Goal: Task Accomplishment & Management: Manage account settings

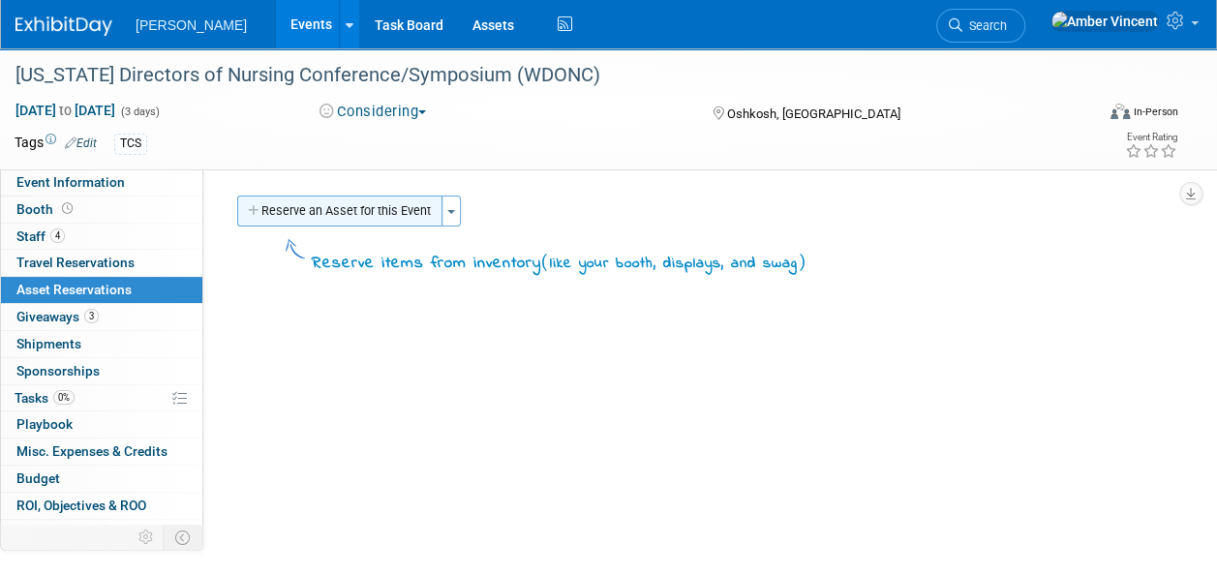
click at [287, 201] on button "Reserve an Asset for this Event" at bounding box center [339, 211] width 205 height 31
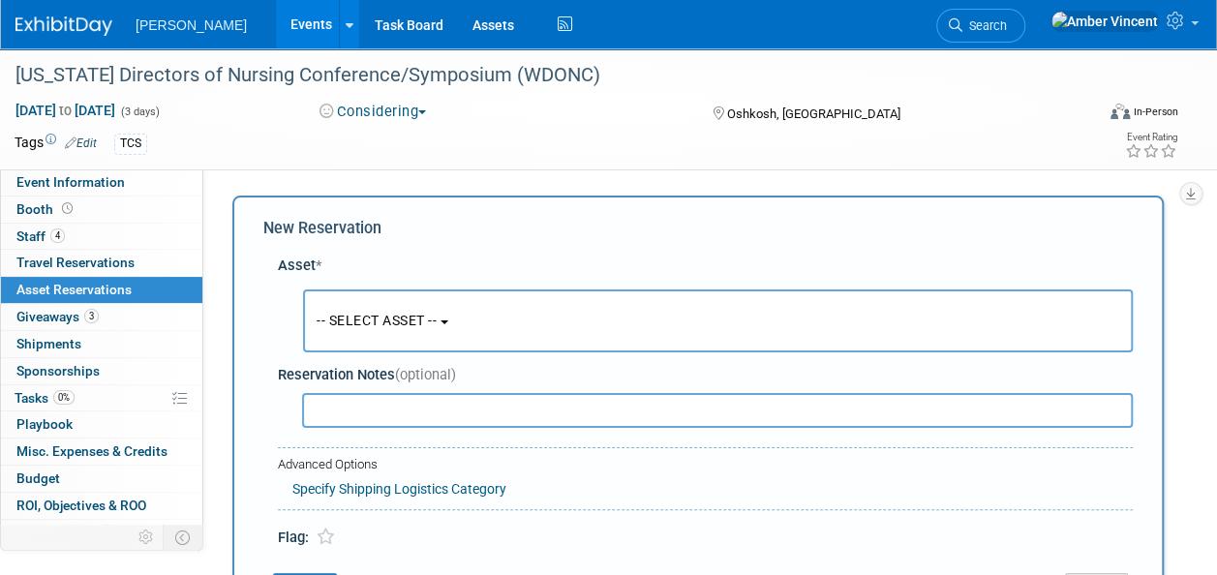
scroll to position [18, 0]
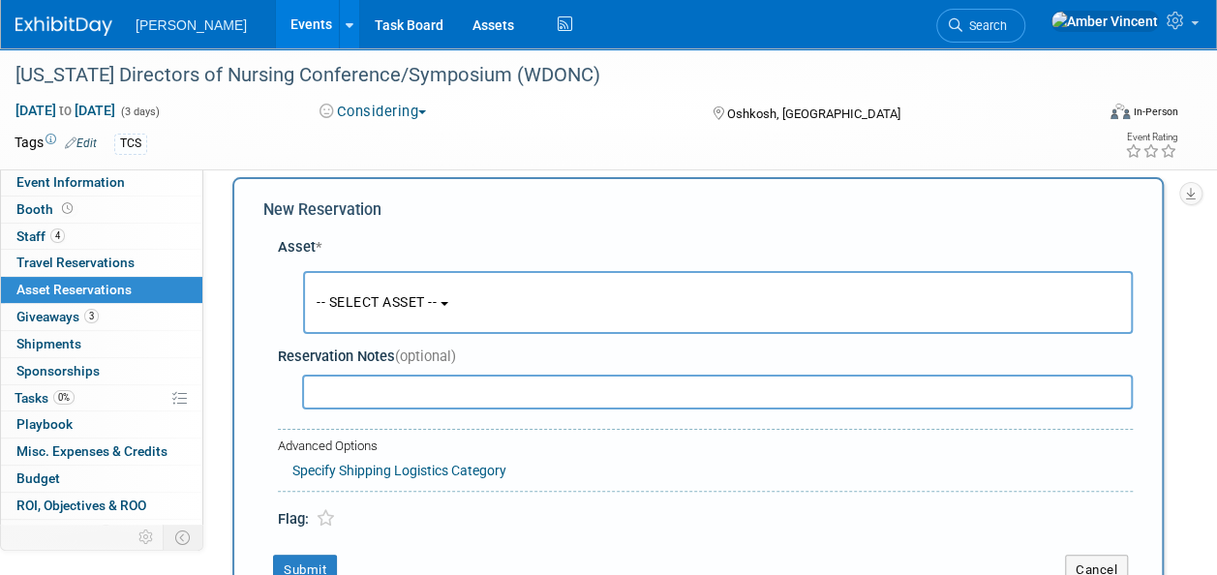
click at [437, 302] on span "-- SELECT ASSET --" at bounding box center [377, 301] width 120 height 15
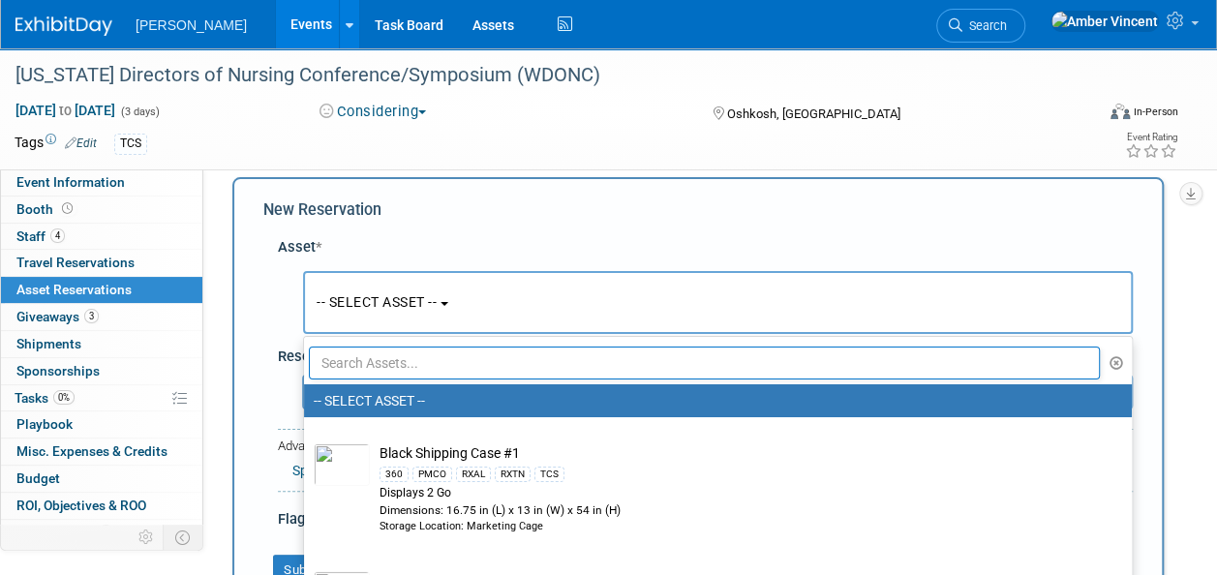
click at [380, 349] on input "text" at bounding box center [704, 363] width 791 height 33
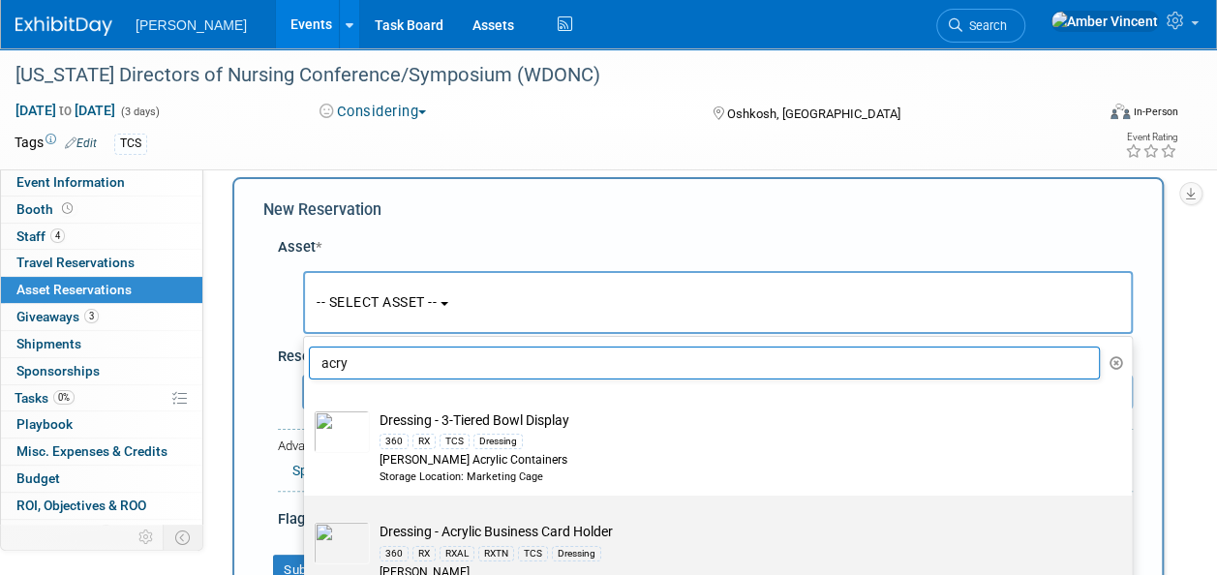
type input "acry"
click at [409, 536] on td "Dressing - Acrylic Business Card Holder 360 RX RXAL RXTN TCS Dressing Azar" at bounding box center [731, 551] width 723 height 59
click at [307, 519] on input "Dressing - Acrylic Business Card Holder 360 RX RXAL RXTN TCS Dressing Azar" at bounding box center [300, 512] width 13 height 13
select select "10723995"
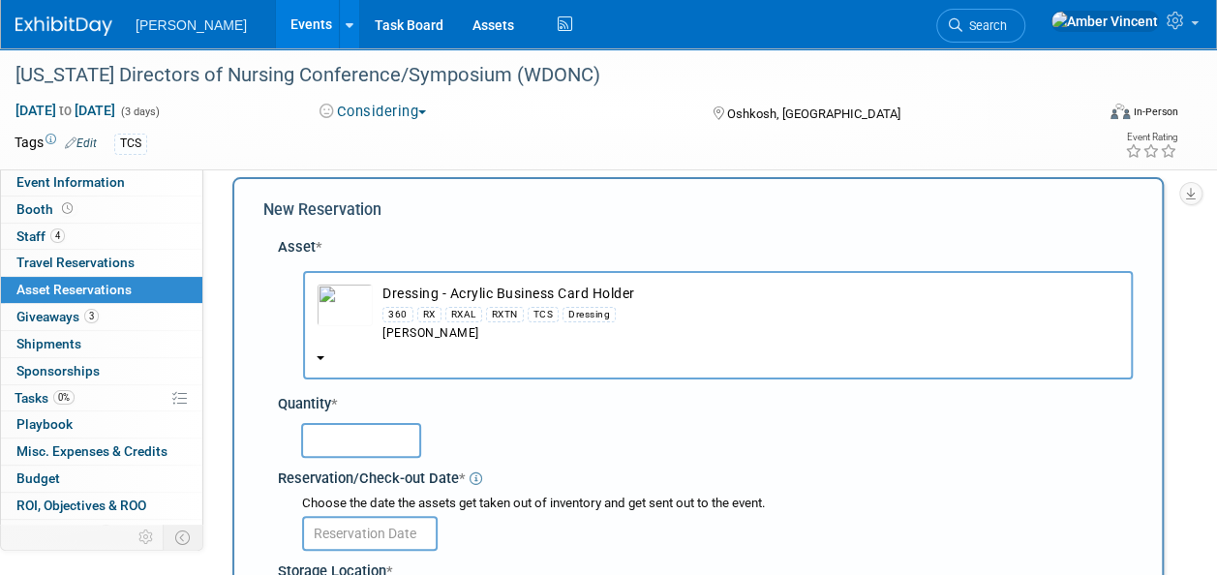
click at [367, 437] on input "text" at bounding box center [361, 440] width 120 height 35
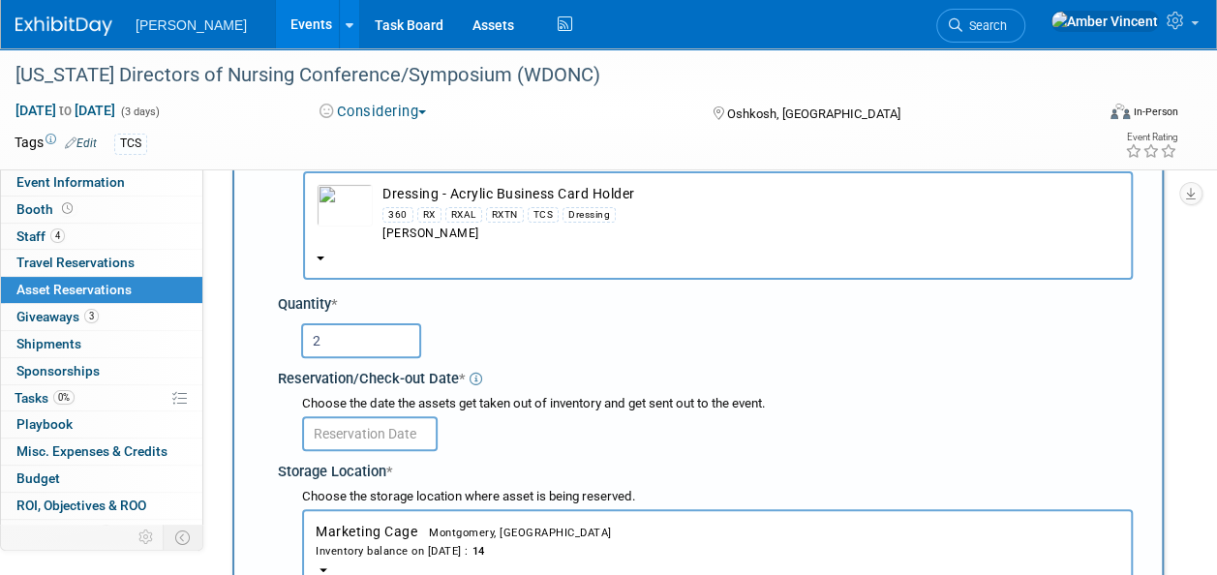
scroll to position [212, 0]
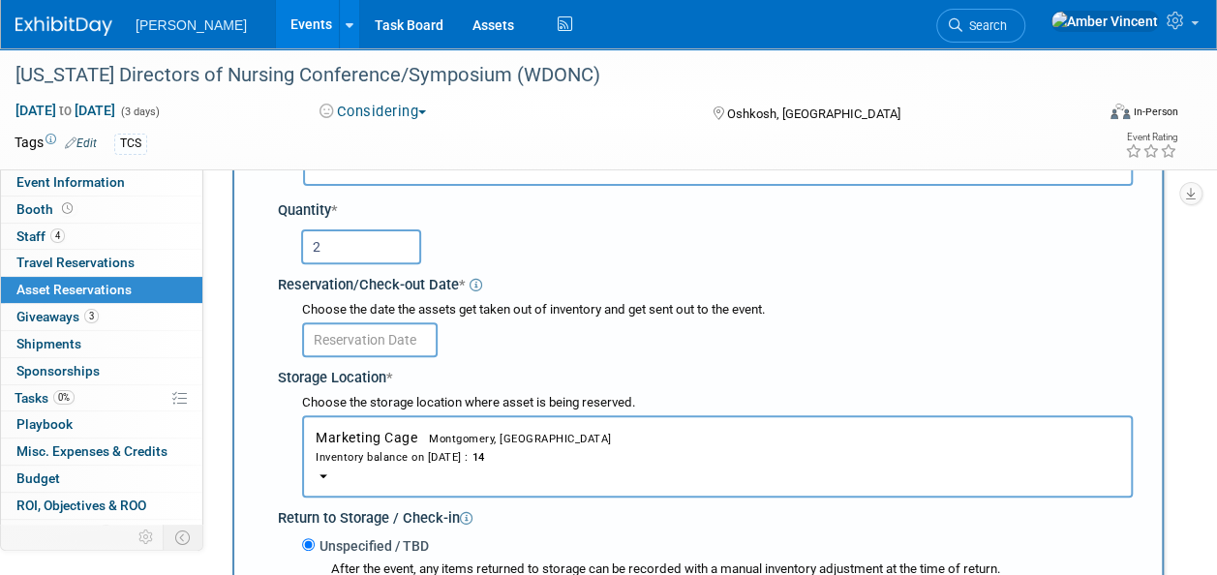
type input "2"
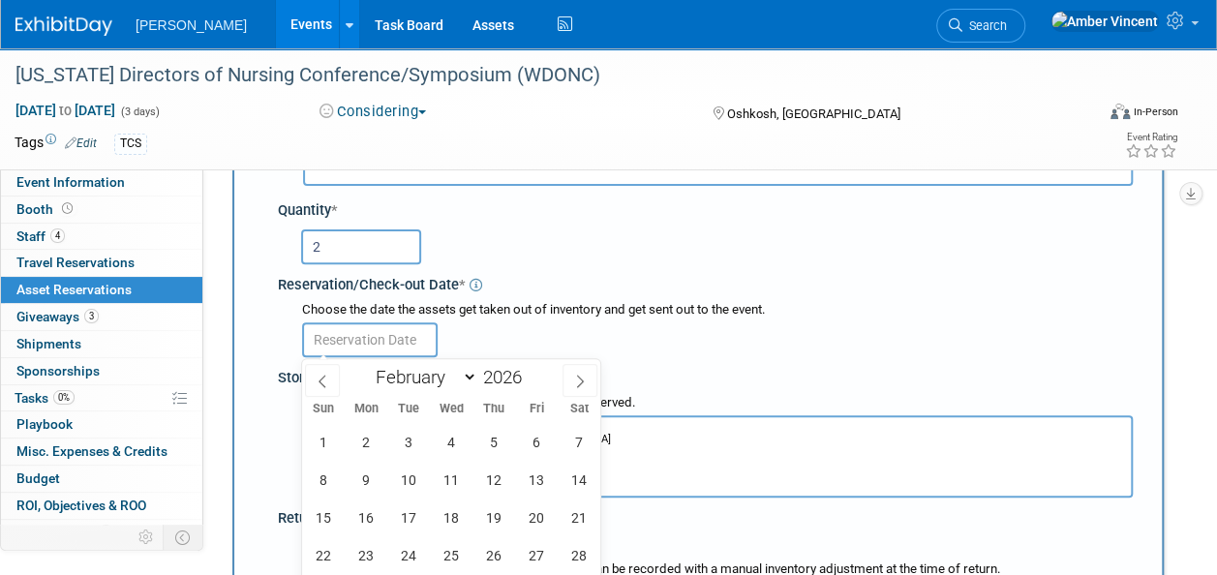
click at [349, 343] on input "text" at bounding box center [370, 339] width 136 height 35
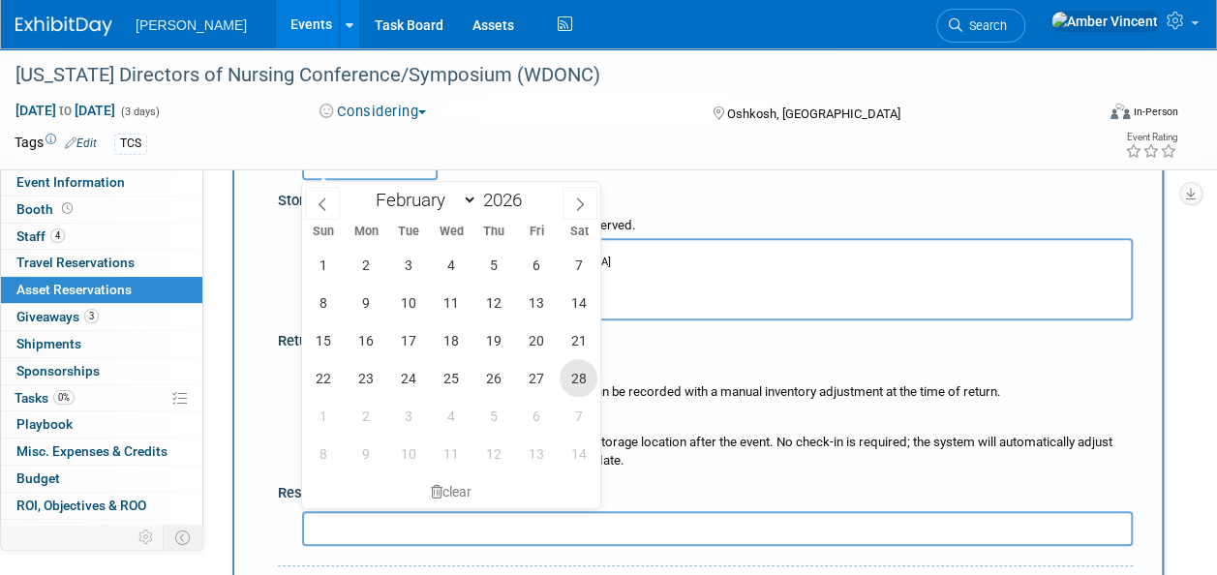
scroll to position [406, 0]
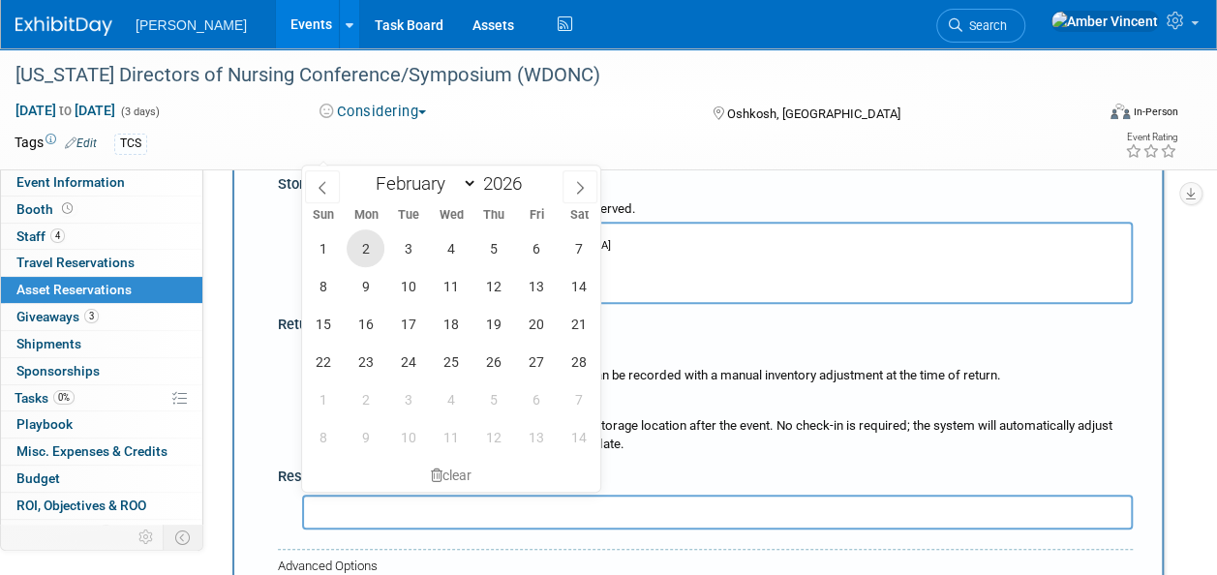
click at [371, 238] on span "2" at bounding box center [366, 248] width 38 height 38
type input "Feb 2, 2026"
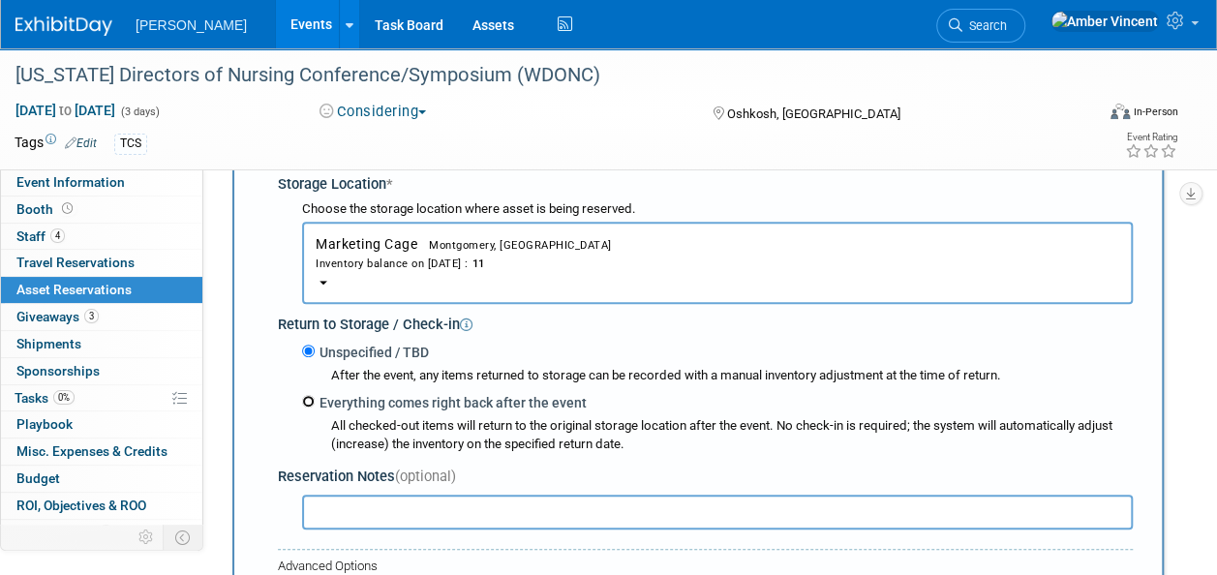
click at [310, 401] on input "Everything comes right back after the event" at bounding box center [308, 401] width 13 height 13
radio input "true"
type input "2026"
select select "1"
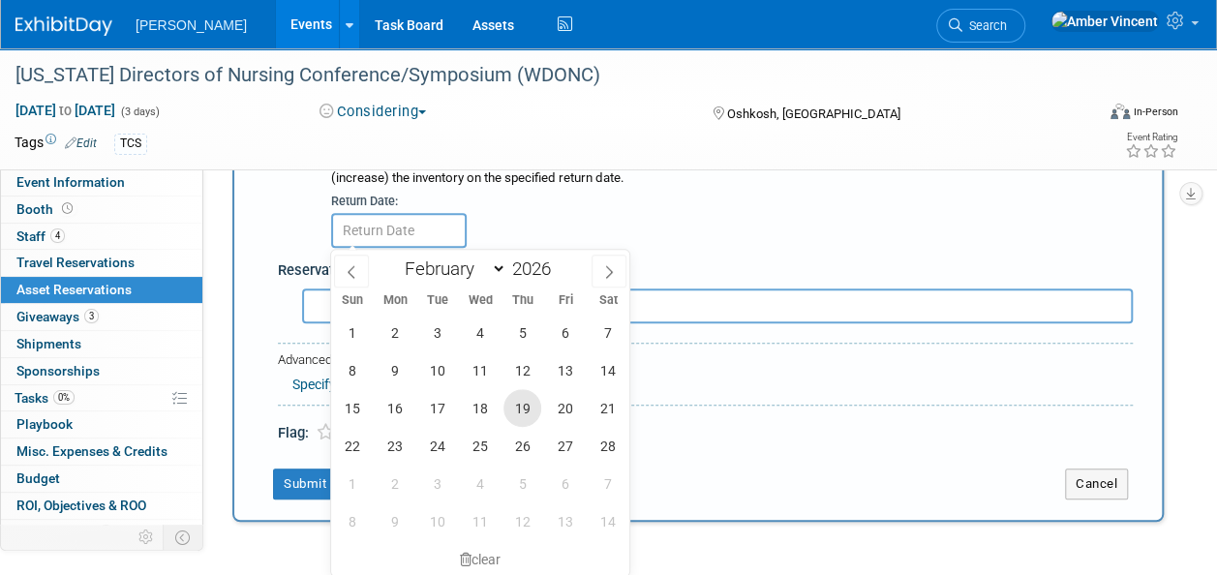
scroll to position [696, 0]
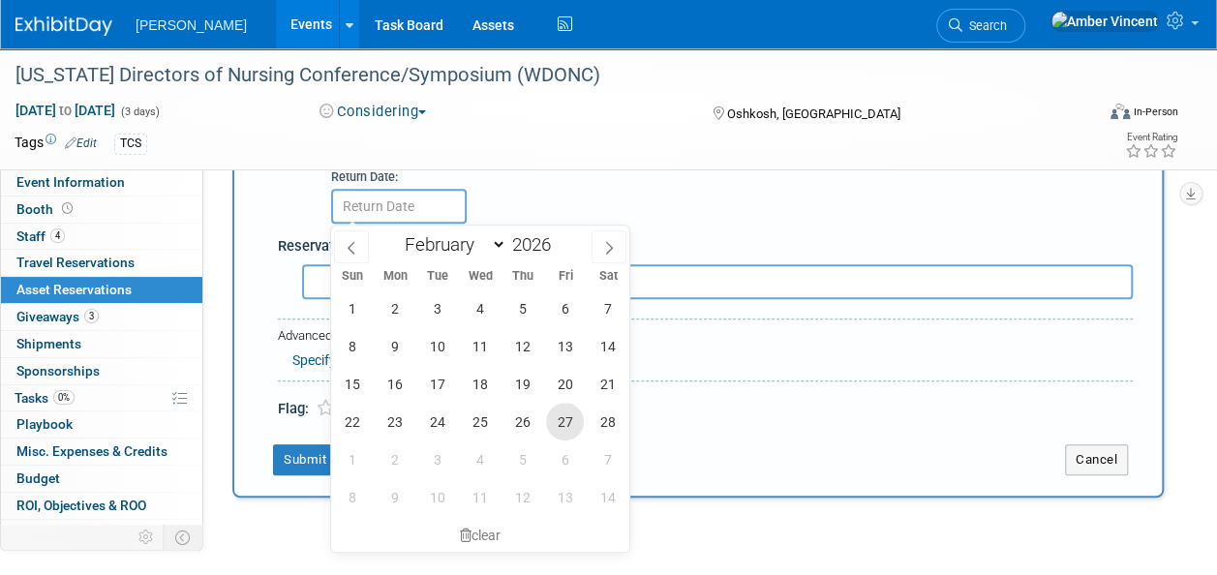
click at [572, 431] on span "27" at bounding box center [565, 422] width 38 height 38
type input "Feb 27, 2026"
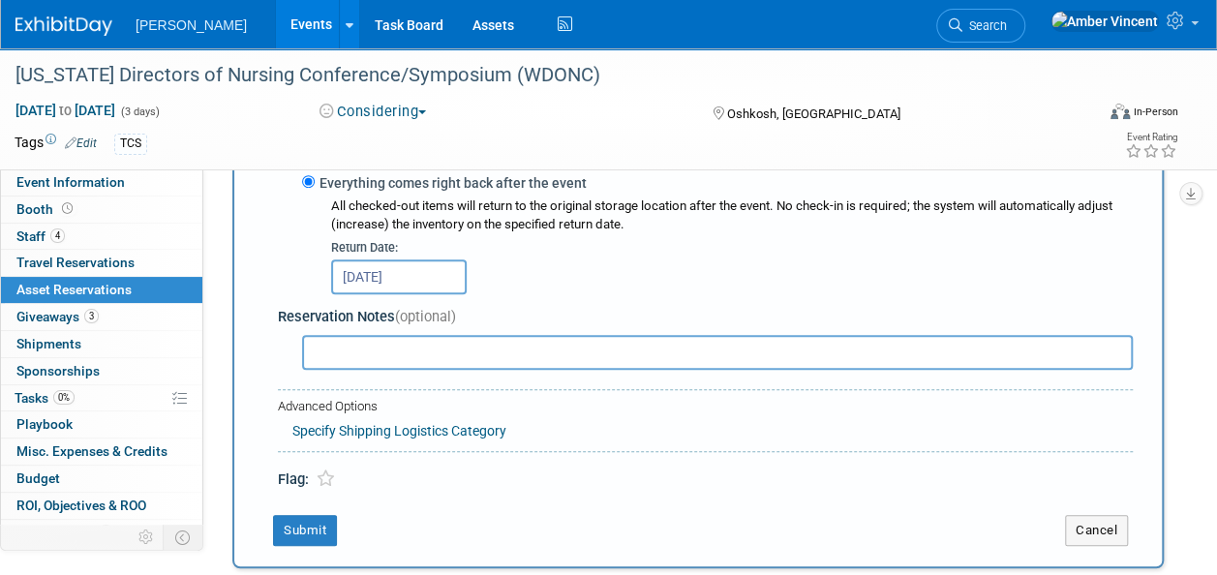
scroll to position [793, 0]
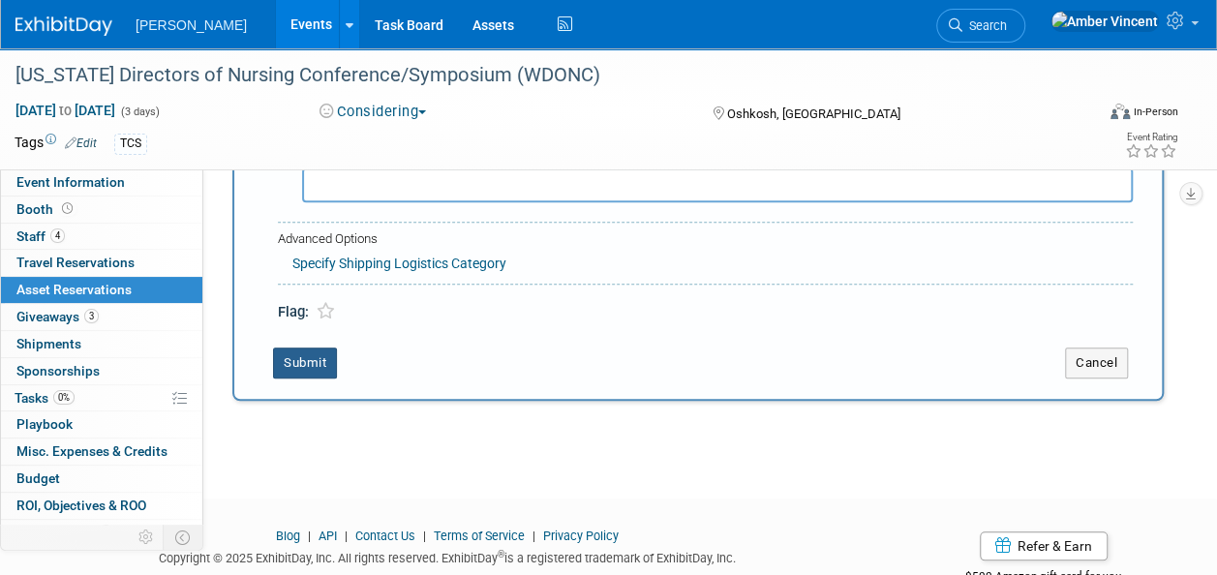
click at [308, 356] on button "Submit" at bounding box center [305, 363] width 64 height 31
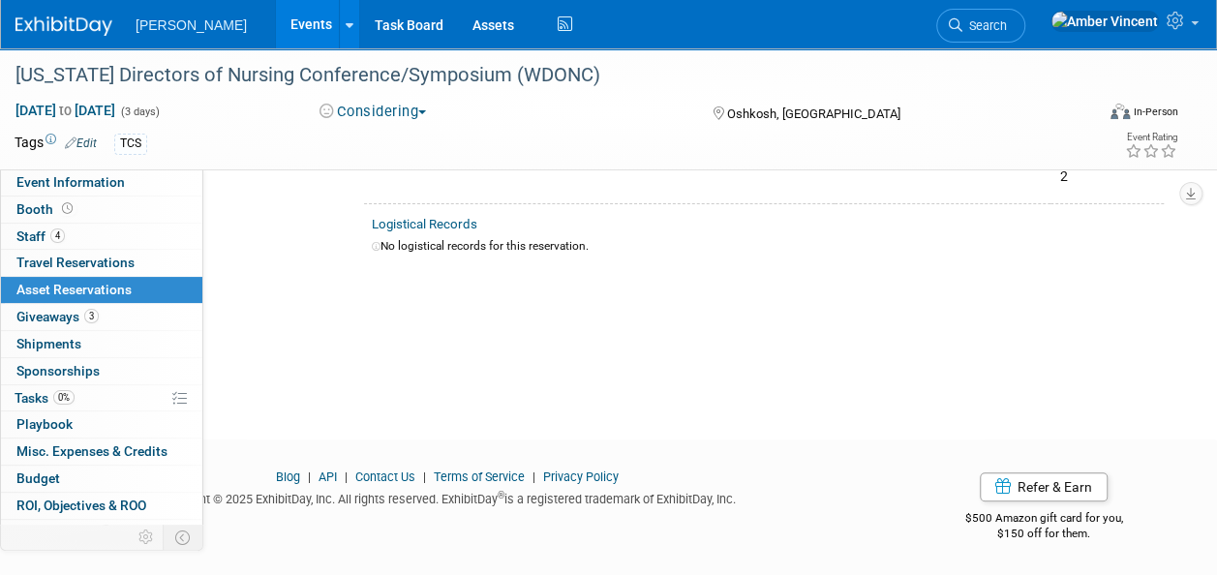
scroll to position [23, 0]
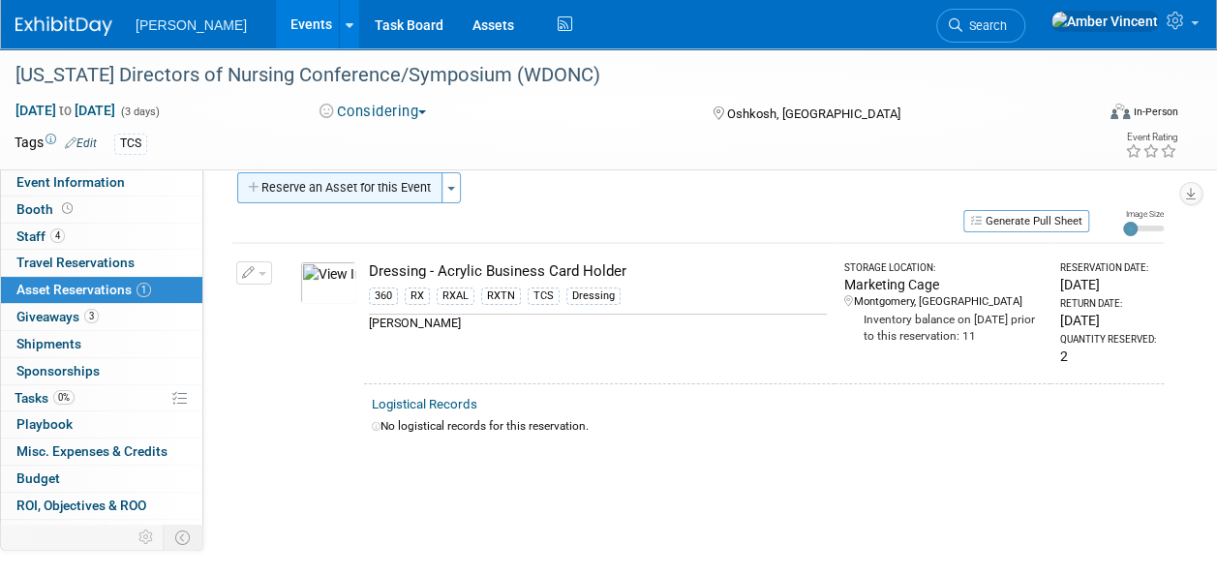
click at [376, 184] on button "Reserve an Asset for this Event" at bounding box center [339, 187] width 205 height 31
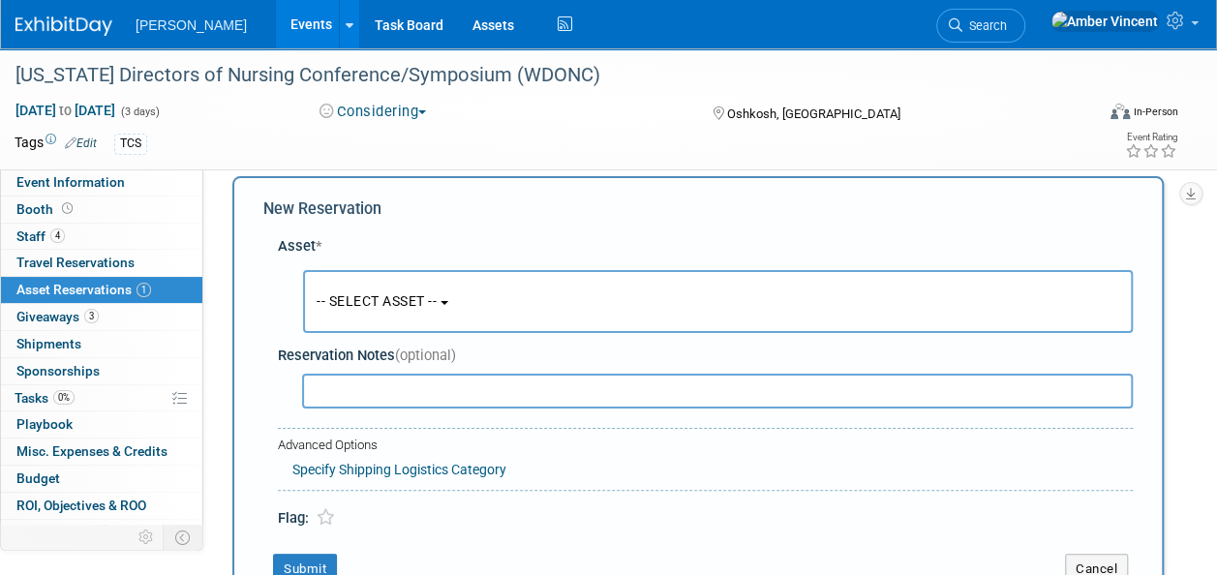
scroll to position [18, 0]
click at [381, 310] on button "-- SELECT ASSET --" at bounding box center [718, 302] width 830 height 63
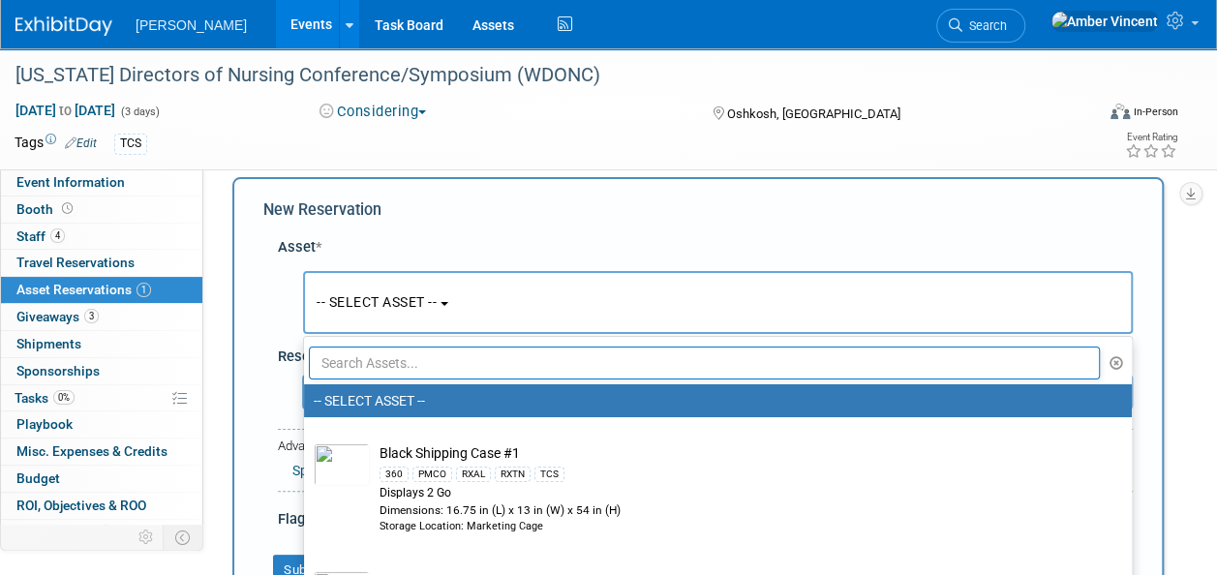
click at [395, 376] on input "text" at bounding box center [704, 363] width 791 height 33
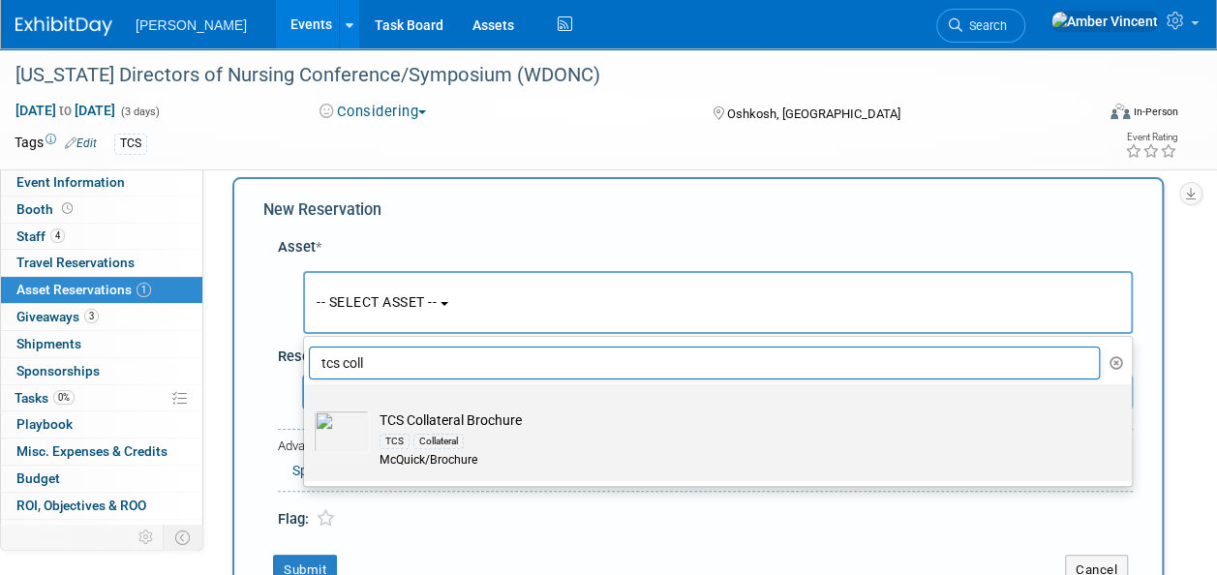
type input "tcs coll"
click at [439, 431] on div "TCS Collateral" at bounding box center [737, 441] width 714 height 22
click at [307, 408] on input "TCS Collateral Brochure TCS Collateral McQuick/Brochure" at bounding box center [300, 401] width 13 height 13
select select "10722522"
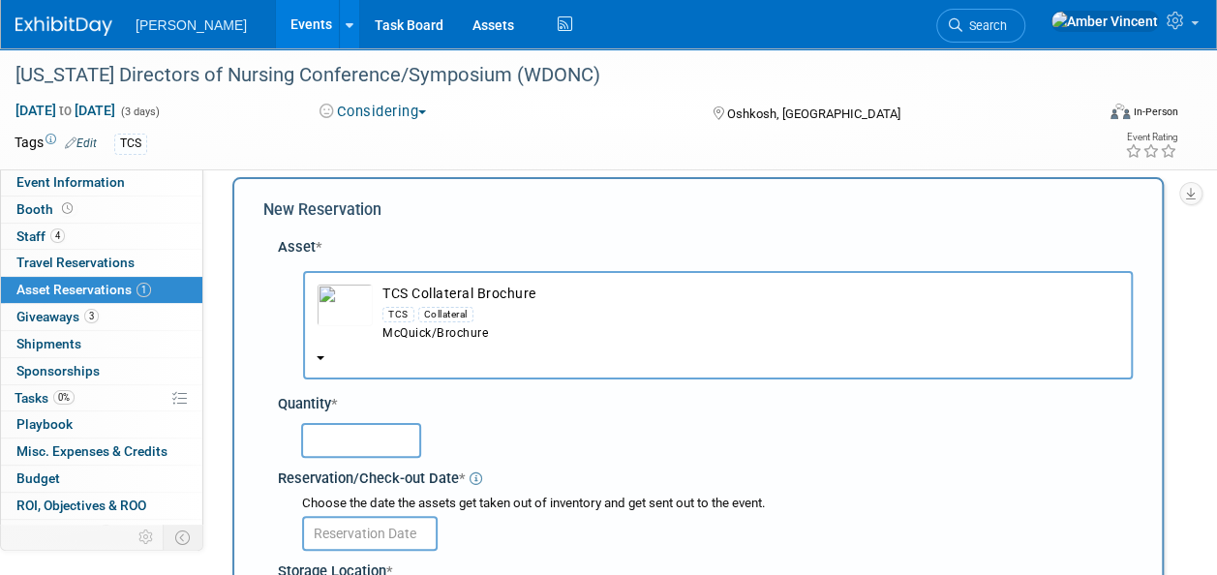
click at [343, 436] on input "text" at bounding box center [361, 440] width 120 height 35
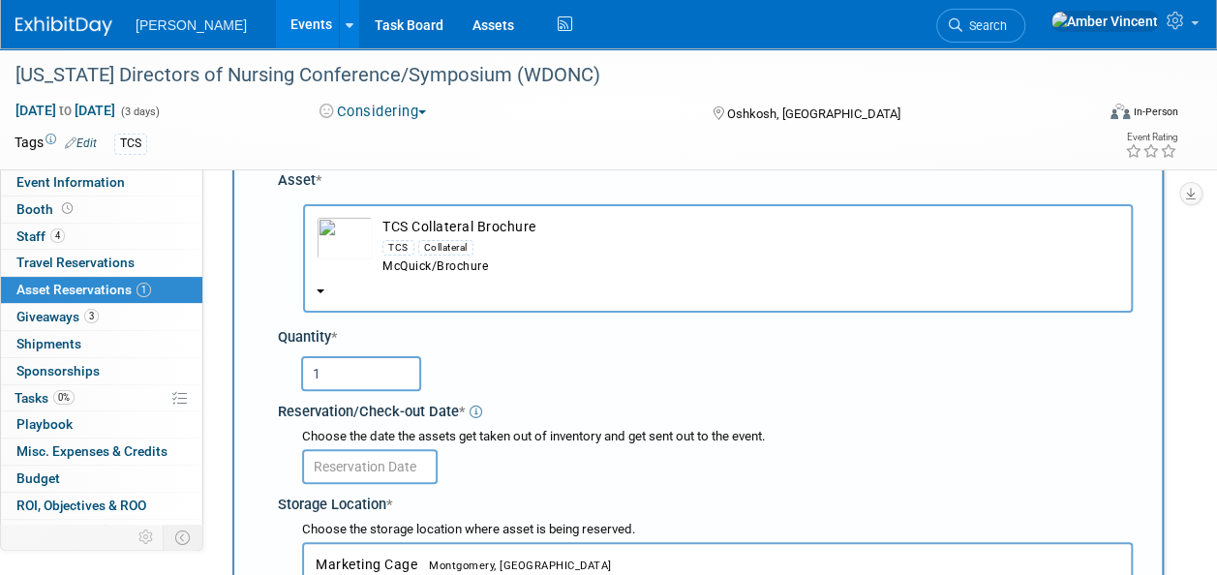
scroll to position [115, 0]
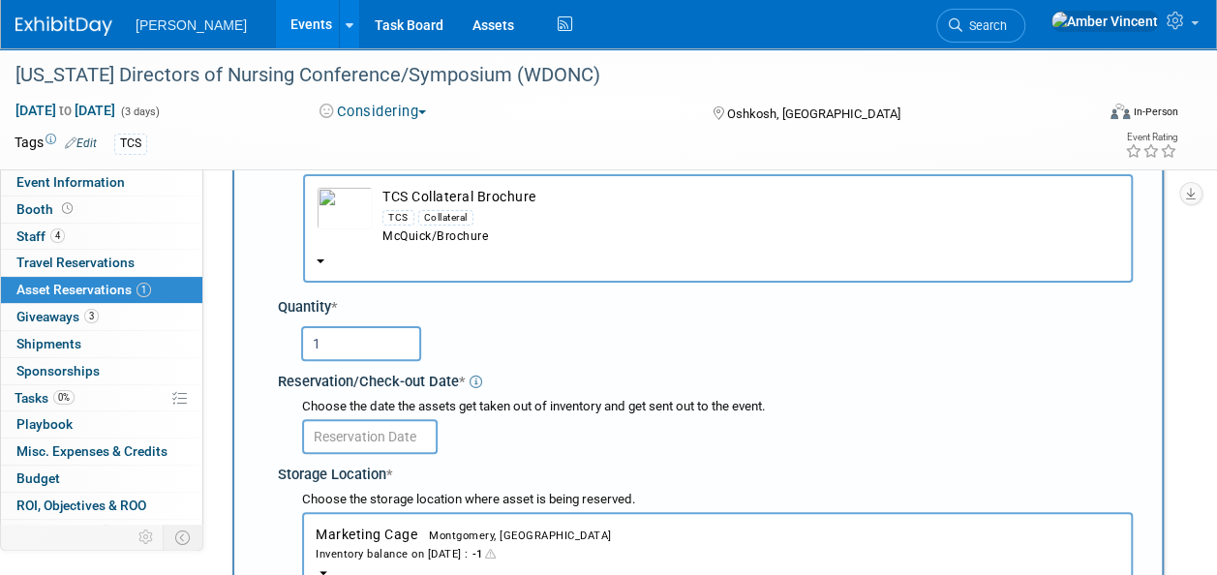
type input "1"
drag, startPoint x: 358, startPoint y: 473, endPoint x: 358, endPoint y: 462, distance: 10.7
click at [358, 473] on div "Storage Location *" at bounding box center [705, 472] width 855 height 26
click at [358, 455] on div "Choose the date the assets get taken out of inventory and get sent out to the e…" at bounding box center [709, 427] width 847 height 64
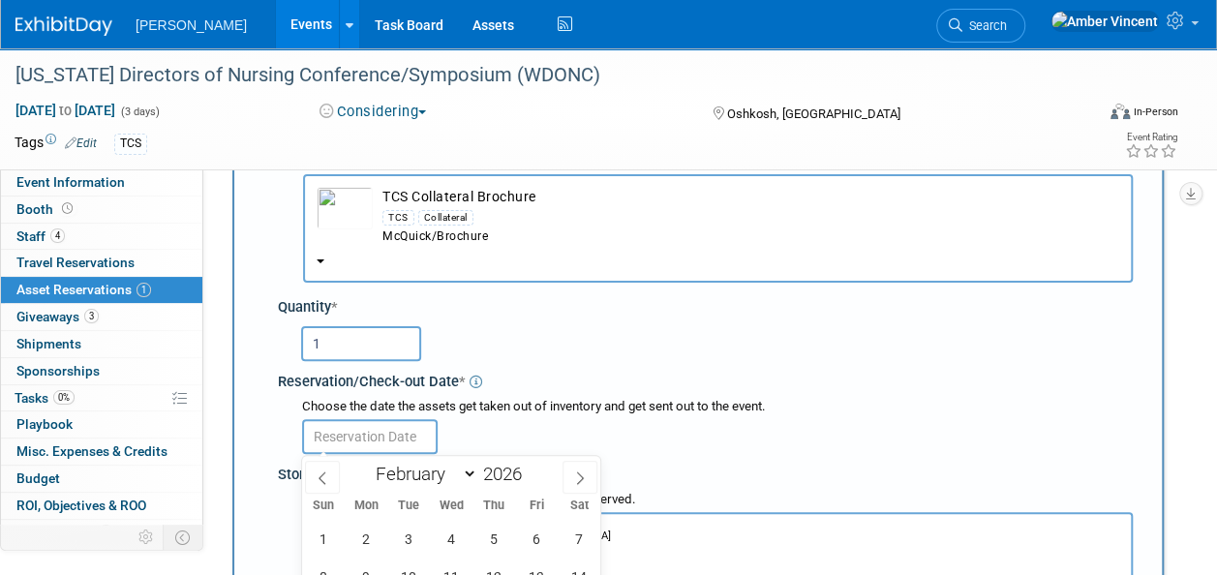
click at [360, 445] on input "text" at bounding box center [370, 436] width 136 height 35
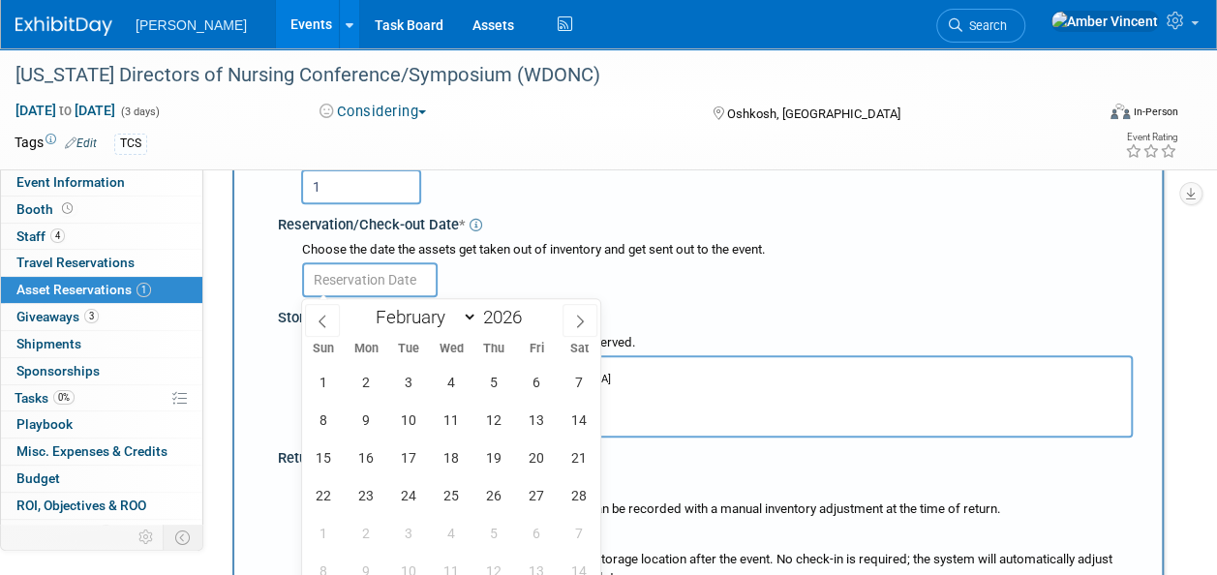
scroll to position [309, 0]
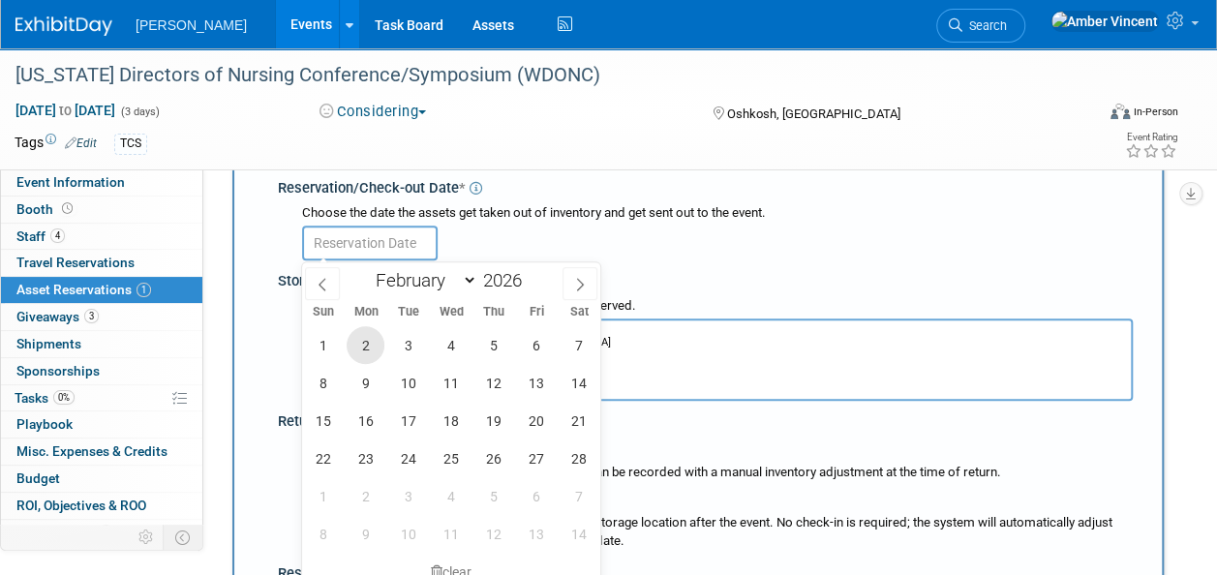
click at [363, 343] on span "2" at bounding box center [366, 345] width 38 height 38
type input "Feb 2, 2026"
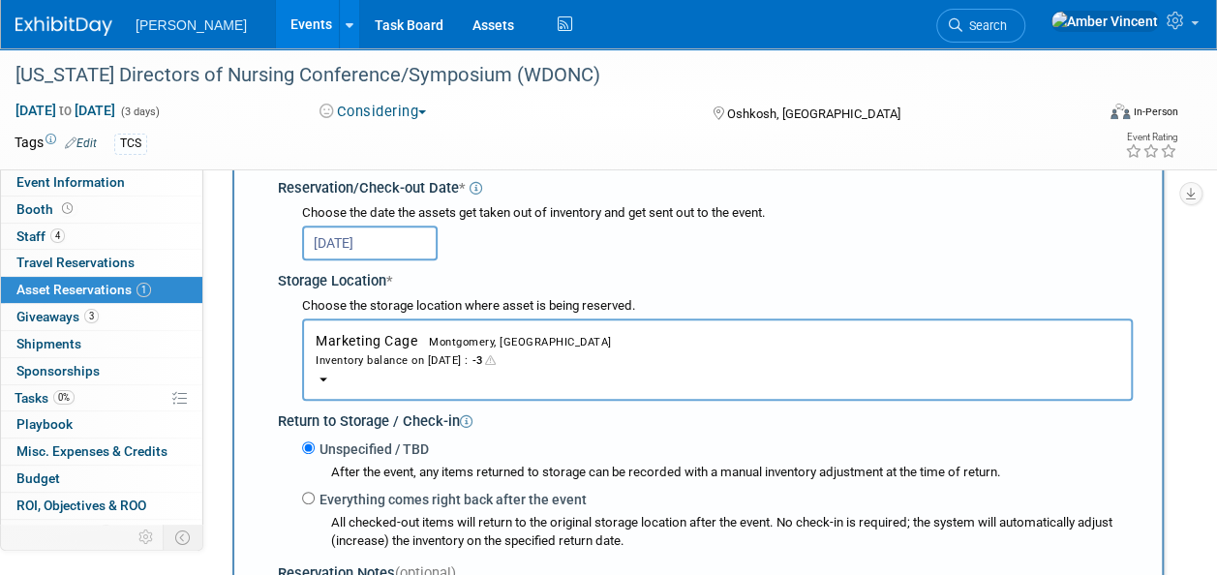
scroll to position [599, 0]
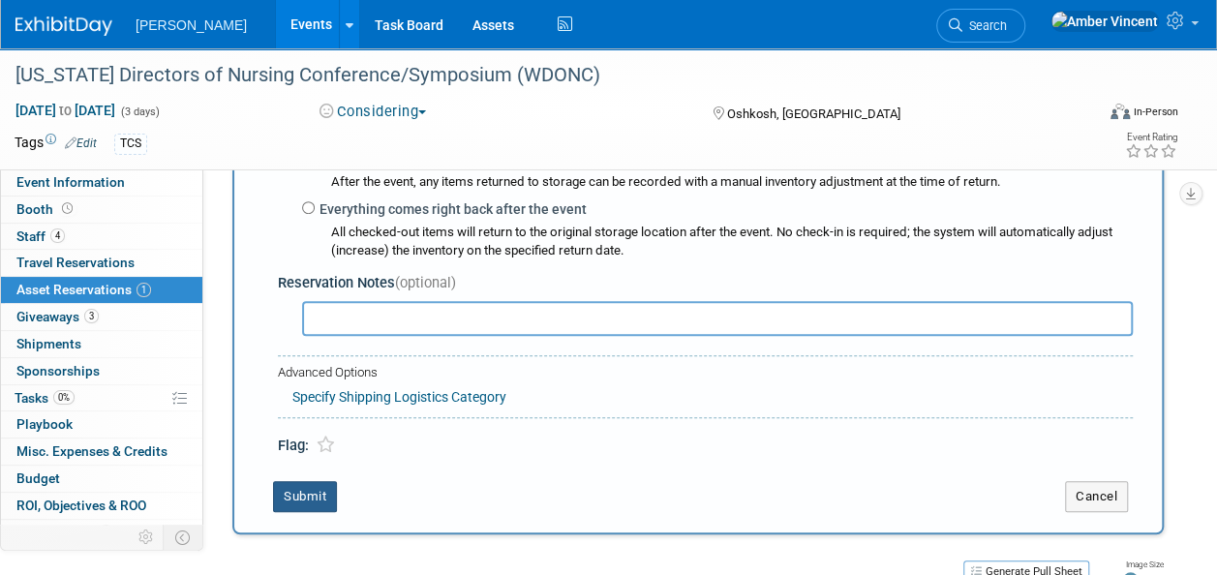
click at [314, 492] on button "Submit" at bounding box center [305, 496] width 64 height 31
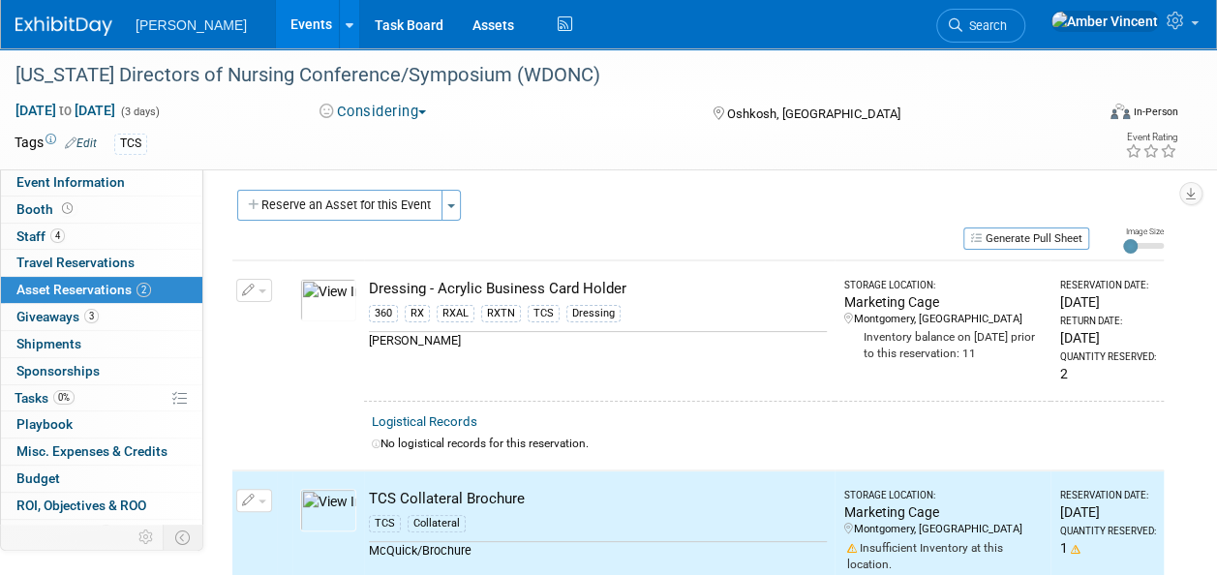
scroll to position [0, 0]
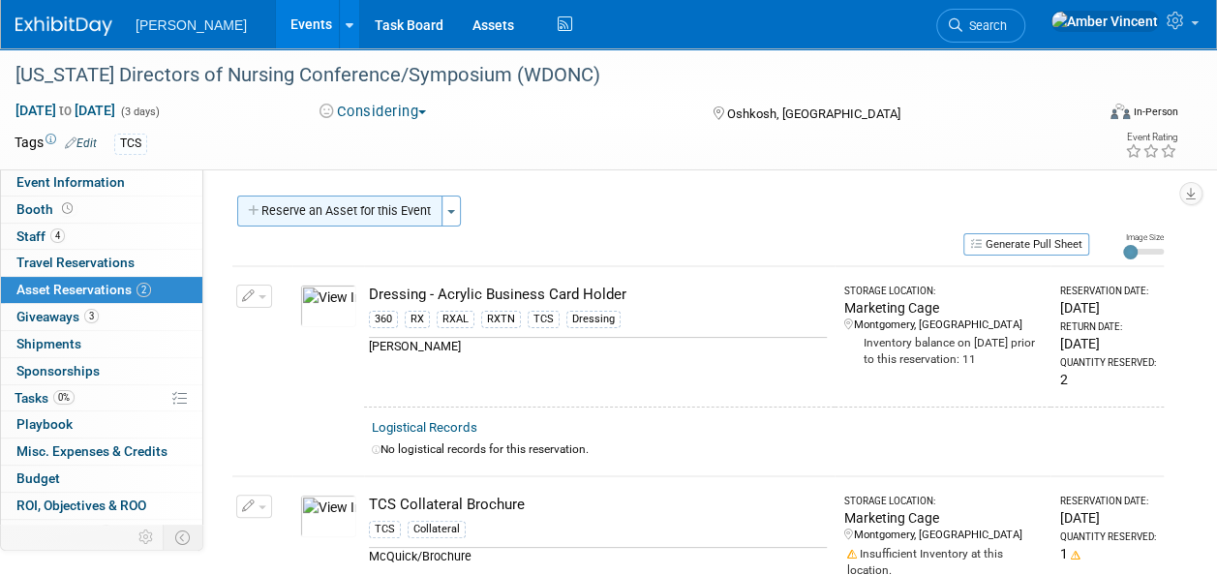
click at [335, 205] on button "Reserve an Asset for this Event" at bounding box center [339, 211] width 205 height 31
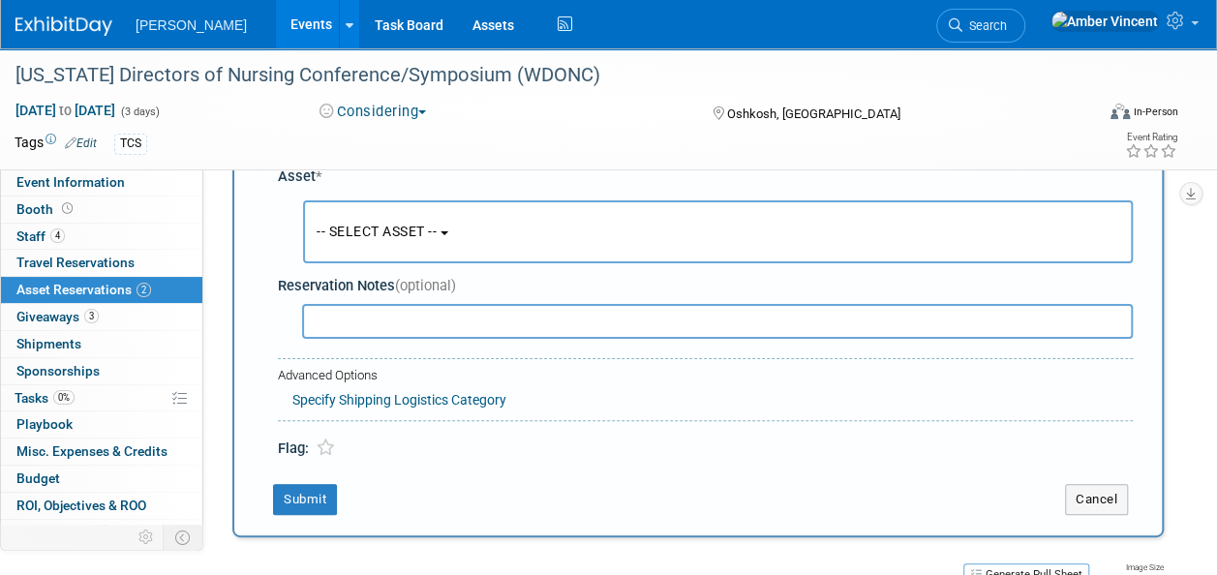
scroll to position [115, 0]
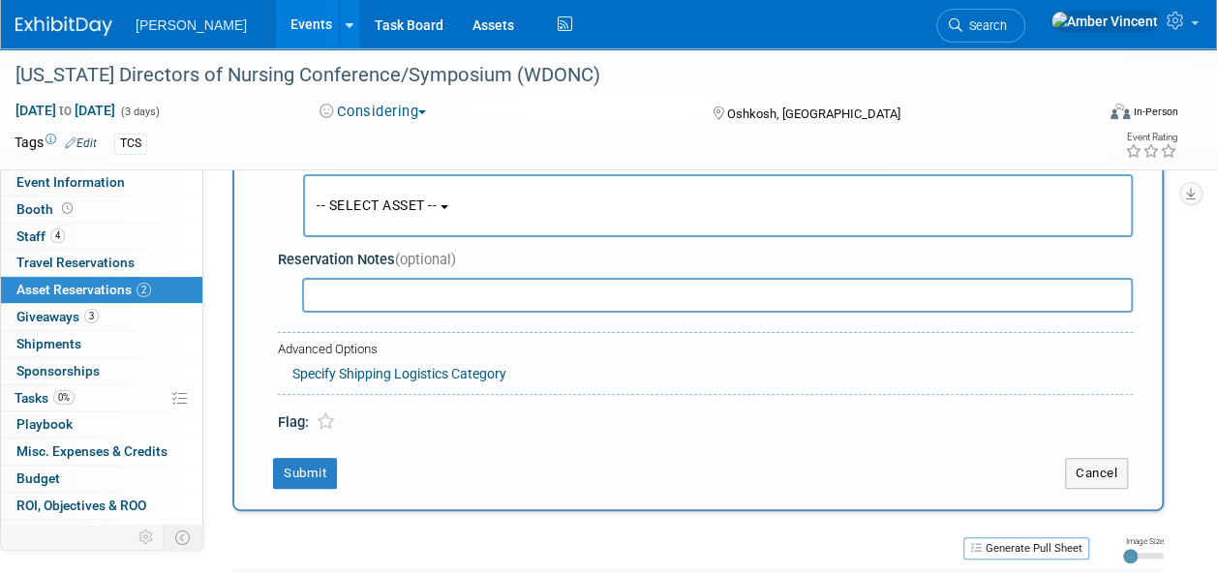
click at [411, 208] on span "-- SELECT ASSET --" at bounding box center [377, 205] width 120 height 15
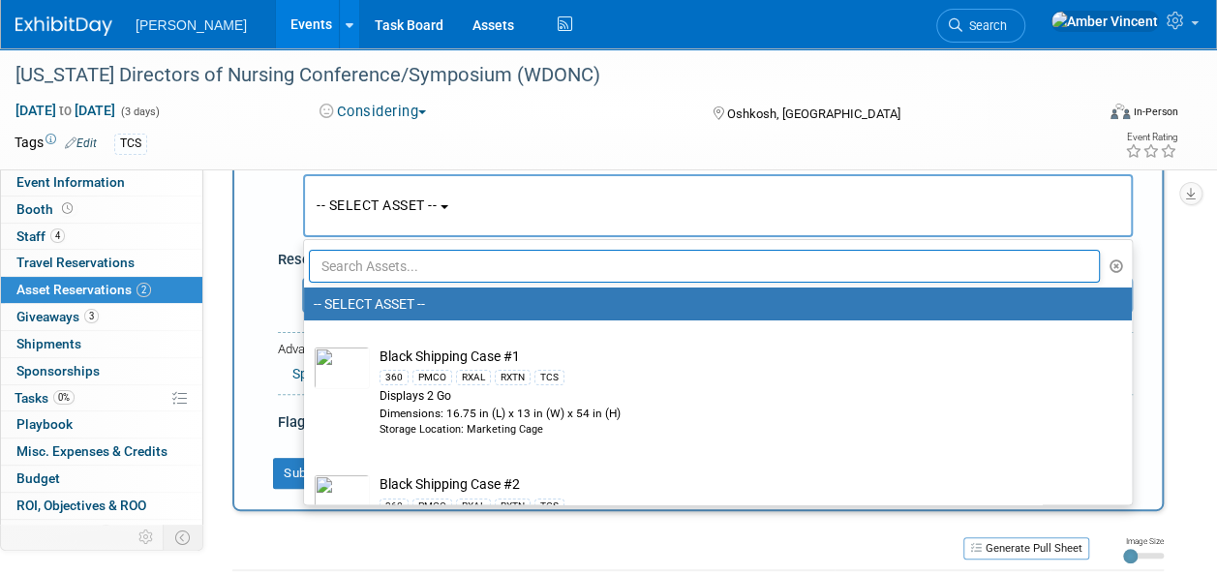
click at [454, 263] on input "text" at bounding box center [704, 266] width 791 height 33
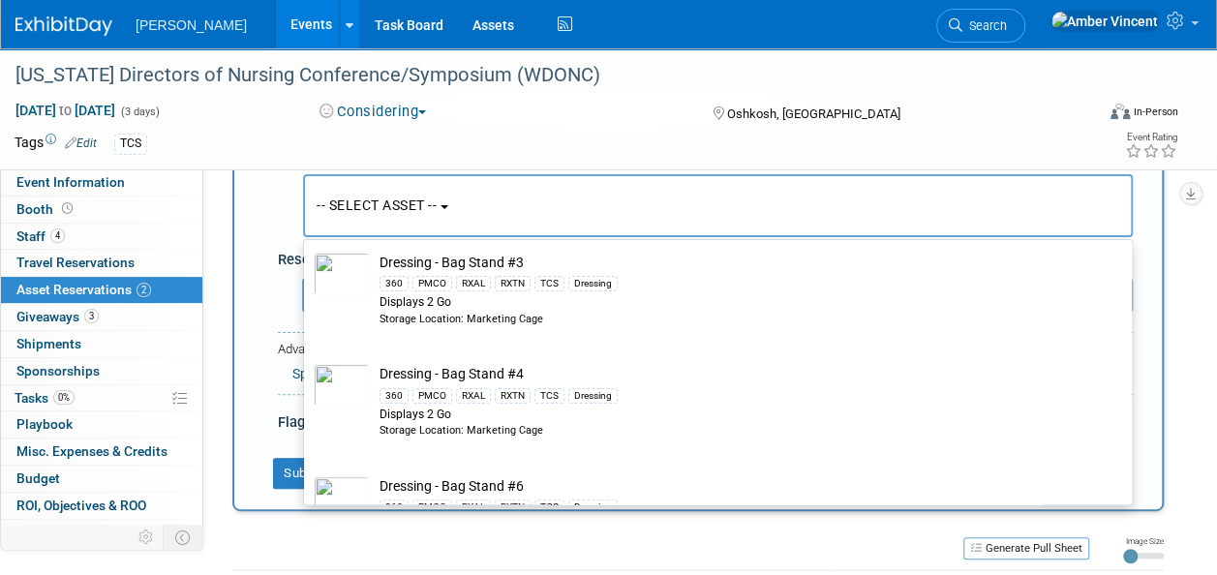
scroll to position [290, 0]
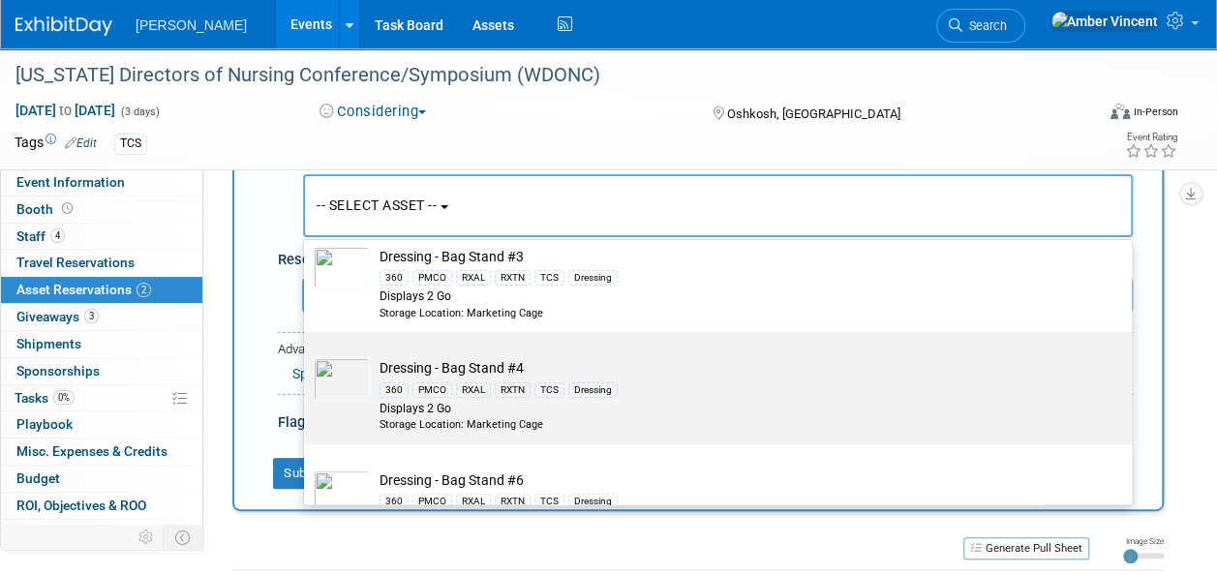
type input "bag stand"
click at [486, 393] on div "RXAL" at bounding box center [473, 389] width 35 height 15
click at [307, 355] on input "Dressing - Bag Stand #4 360 PMCO RXAL RXTN TCS Dressing Displays 2 Go Storage L…" at bounding box center [300, 349] width 13 height 13
select select "10722741"
select select "1"
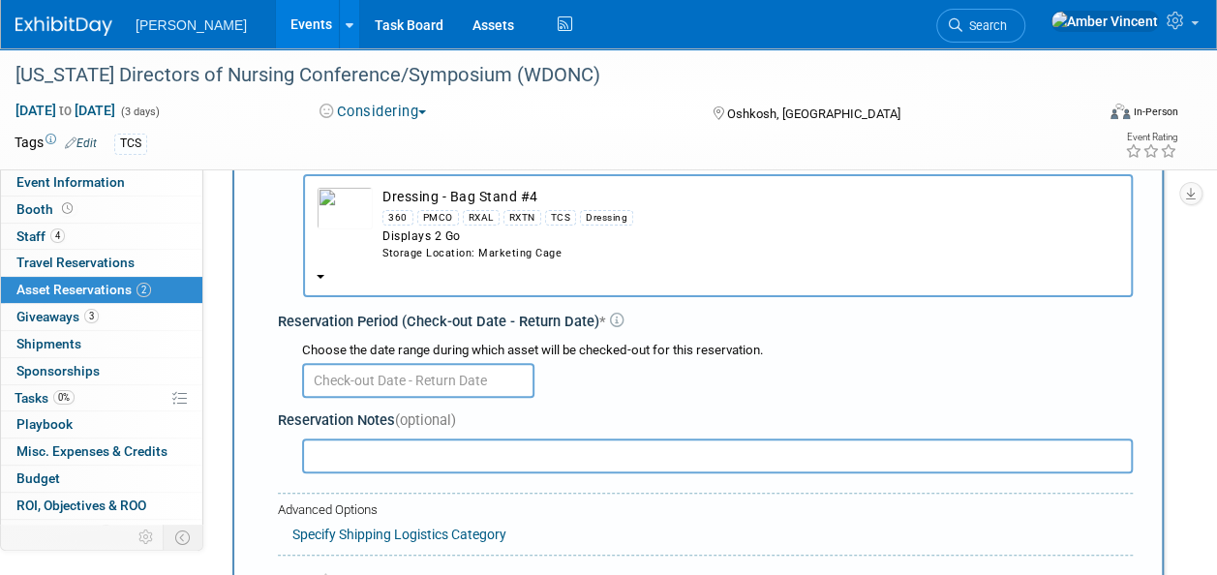
click at [484, 383] on input "text" at bounding box center [418, 380] width 232 height 35
drag, startPoint x: 939, startPoint y: 420, endPoint x: 798, endPoint y: 358, distance: 154.4
click at [939, 419] on div "Reservation Notes (optional)" at bounding box center [705, 421] width 855 height 20
click at [445, 214] on div "PMCO" at bounding box center [438, 217] width 42 height 15
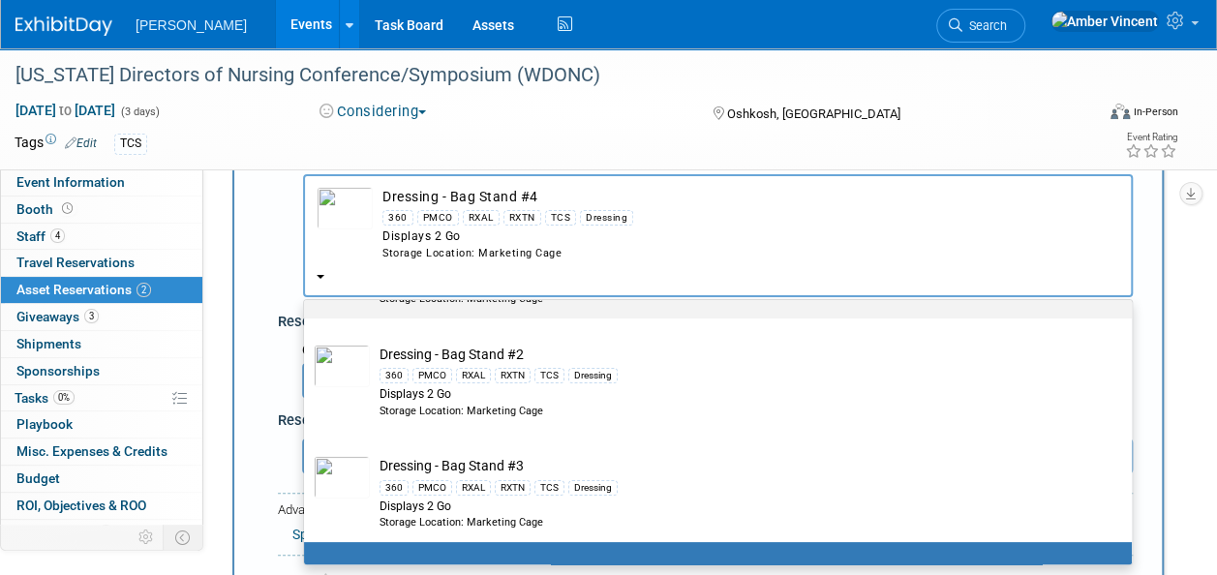
scroll to position [0, 0]
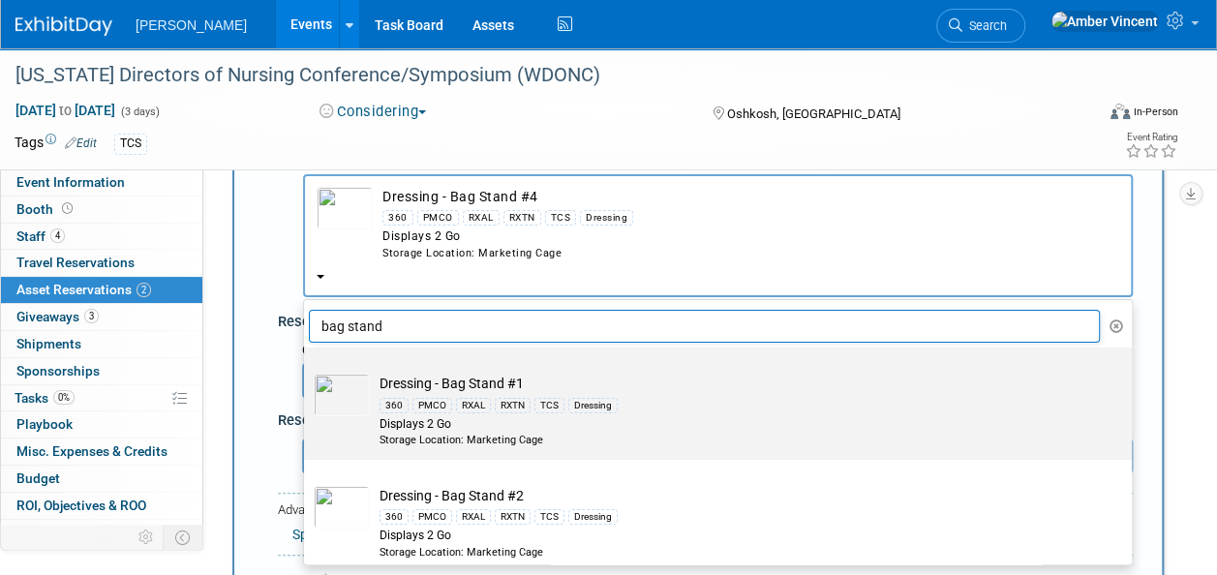
click at [507, 403] on div "RXTN" at bounding box center [513, 405] width 36 height 15
click at [307, 371] on input "Dressing - Bag Stand #1 360 PMCO RXAL RXTN TCS Dressing Displays 2 Go Storage L…" at bounding box center [300, 364] width 13 height 13
select select "10722740"
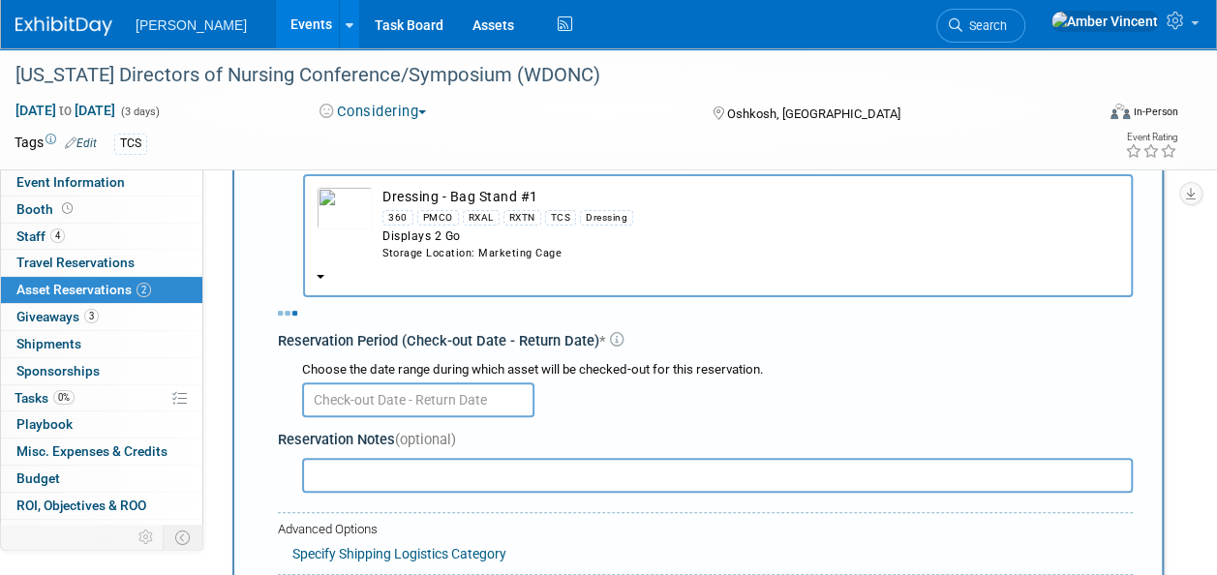
select select "1"
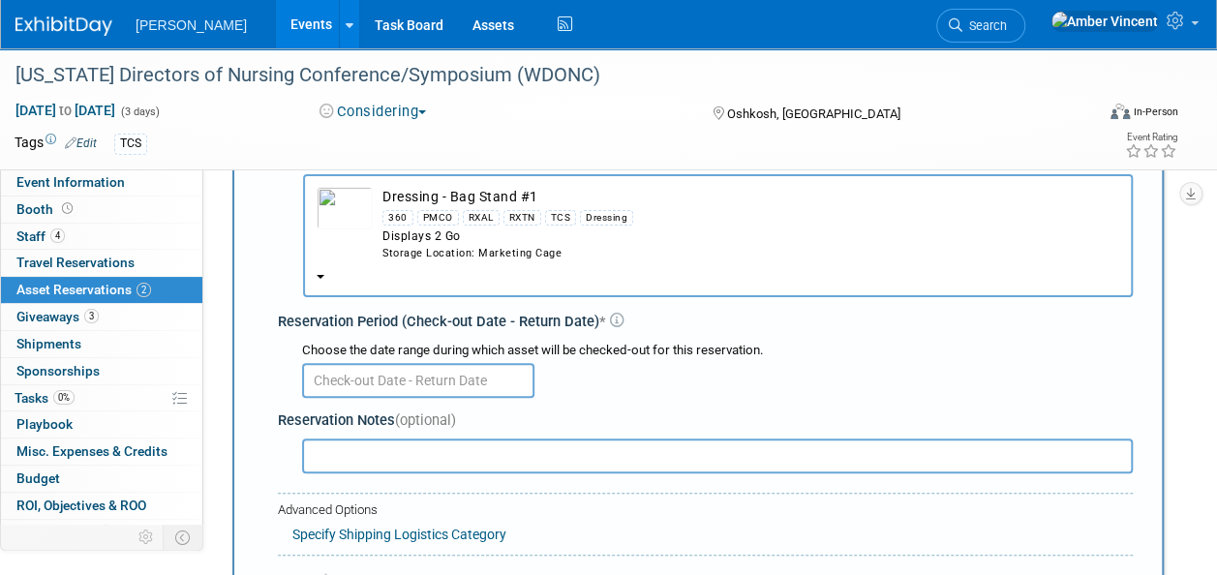
drag, startPoint x: 470, startPoint y: 400, endPoint x: 473, endPoint y: 388, distance: 12.2
click at [469, 400] on div "Choose the date range during which asset will be checked-out for this reservati…" at bounding box center [709, 369] width 847 height 68
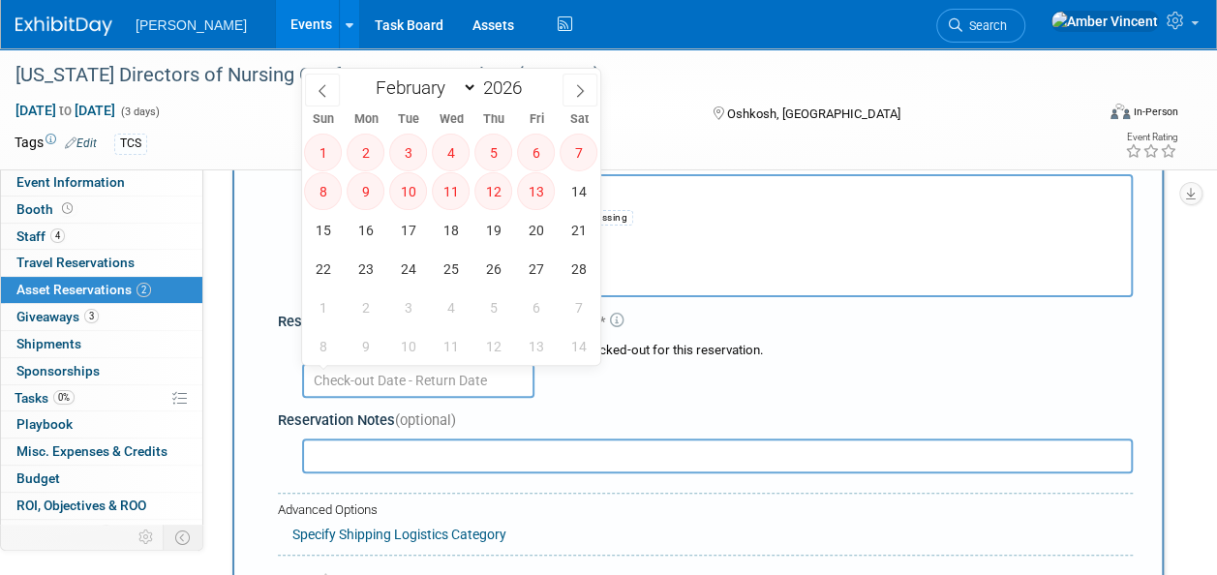
click at [473, 388] on input "text" at bounding box center [418, 380] width 232 height 35
click at [649, 255] on div "Storage Location: Marketing Cage" at bounding box center [750, 253] width 737 height 15
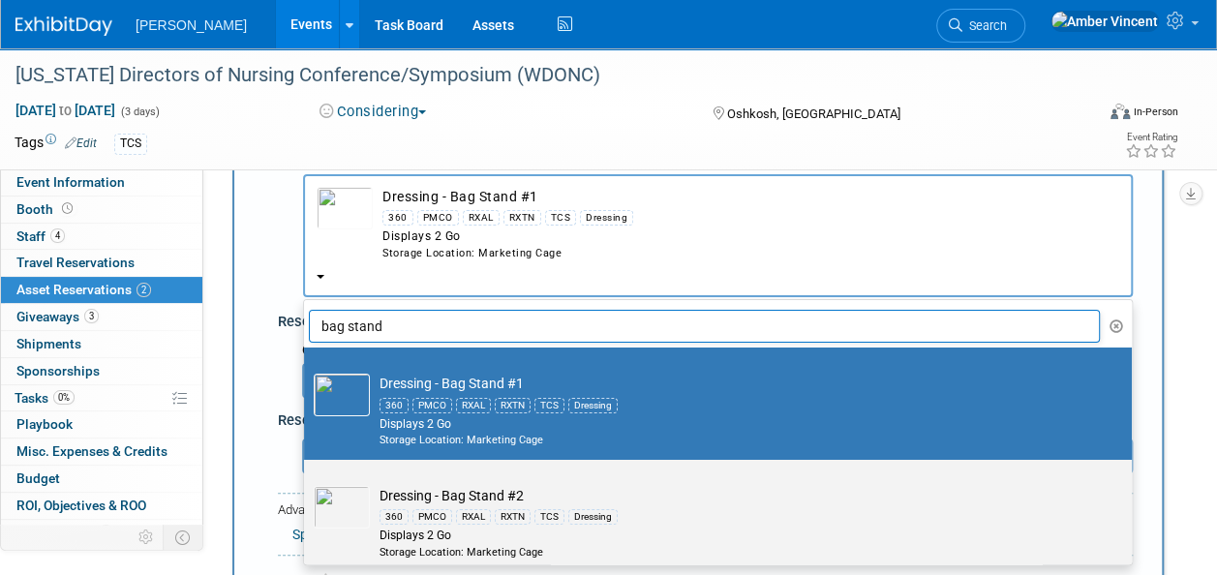
click at [509, 488] on td "Dressing - Bag Stand #2 360 PMCO RXAL RXTN TCS Dressing Displays 2 Go Storage L…" at bounding box center [731, 523] width 723 height 74
click at [307, 483] on input "Dressing - Bag Stand #2 360 PMCO RXAL RXTN TCS Dressing Displays 2 Go Storage L…" at bounding box center [300, 477] width 13 height 13
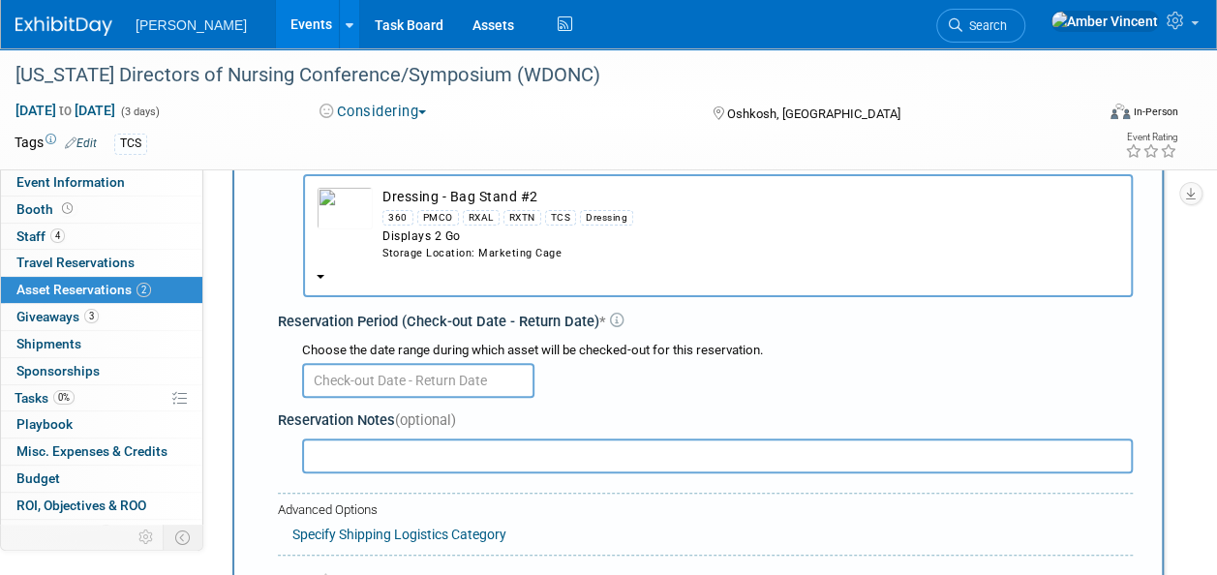
click at [454, 382] on input "text" at bounding box center [418, 380] width 232 height 35
click at [624, 250] on div "Storage Location: Marketing Cage" at bounding box center [750, 253] width 737 height 15
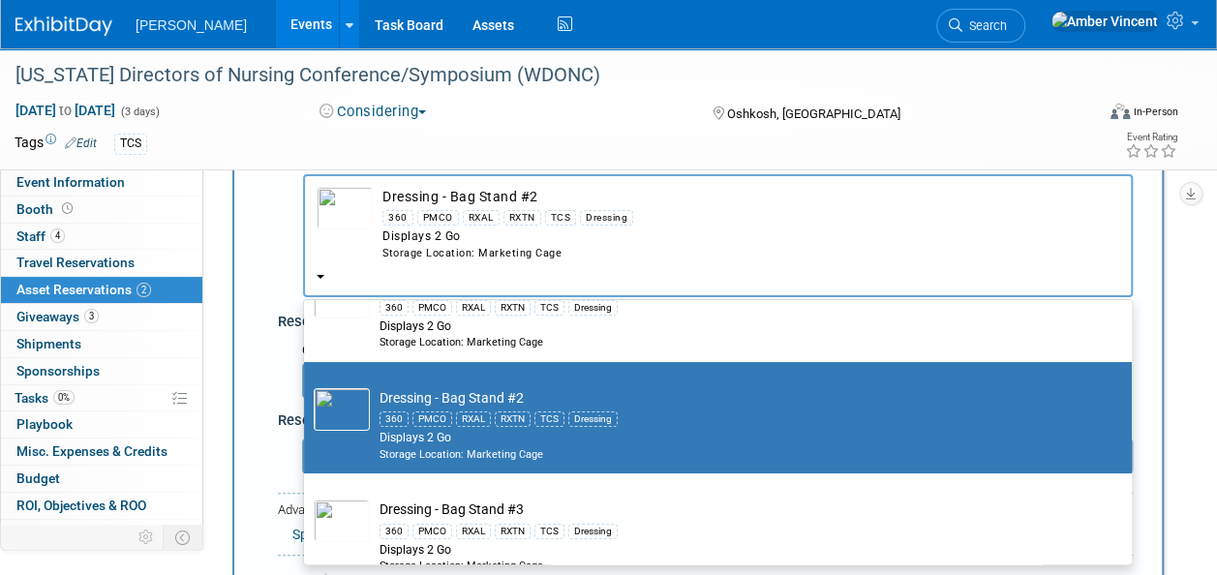
scroll to position [194, 0]
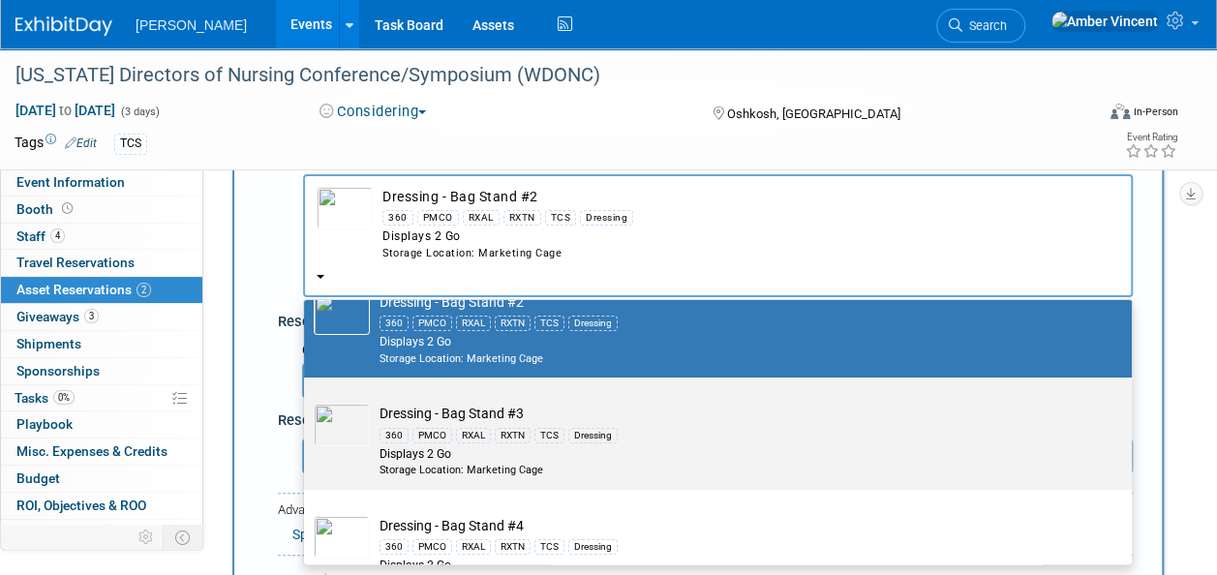
click at [557, 432] on div "TCS" at bounding box center [550, 435] width 30 height 15
click at [307, 401] on input "Dressing - Bag Stand #3 360 PMCO RXAL RXTN TCS Dressing Displays 2 Go Storage L…" at bounding box center [300, 394] width 13 height 13
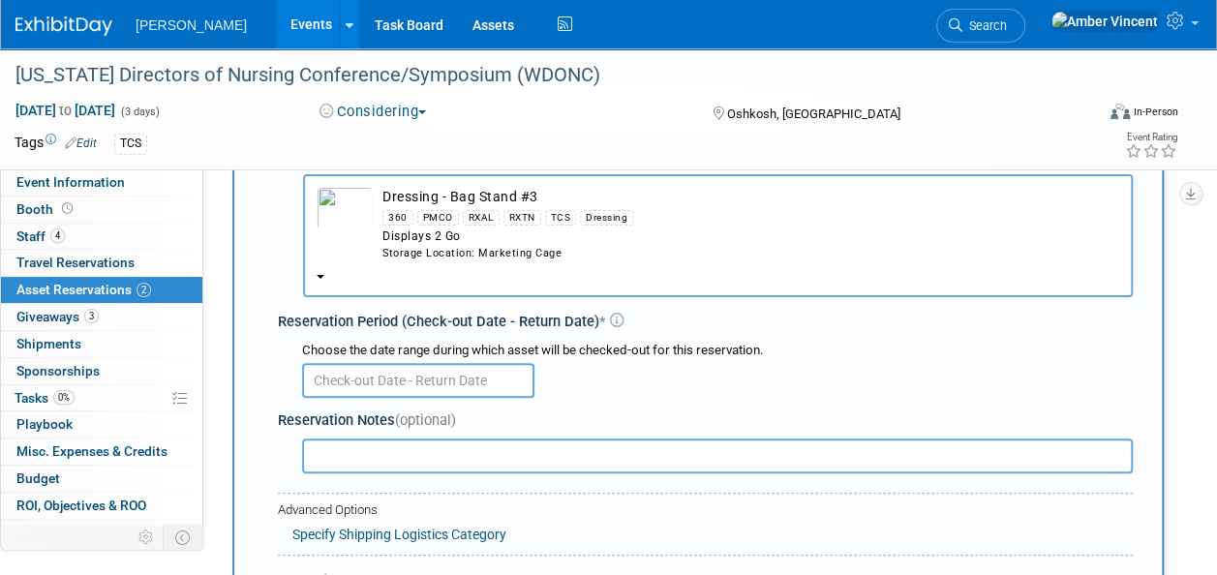
click at [463, 383] on input "text" at bounding box center [418, 380] width 232 height 35
click at [651, 268] on button "Dressing - Bag Stand #3 360 PMCO RXAL RXTN TCS Dressing Displays 2 Go Storage L…" at bounding box center [718, 235] width 830 height 123
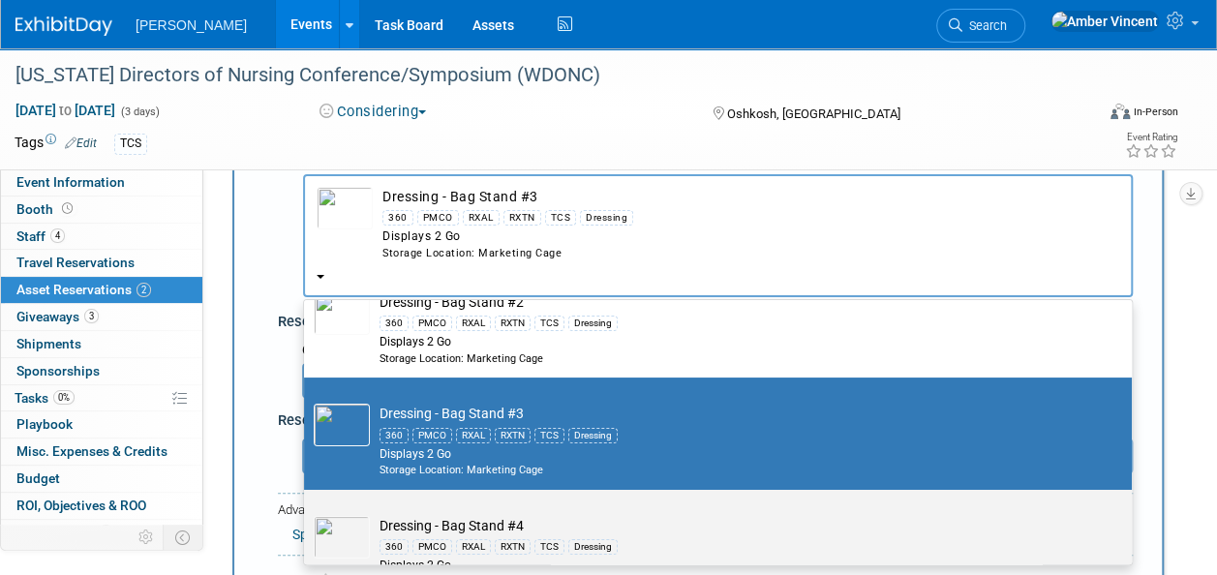
click at [469, 531] on td "Dressing - Bag Stand #4 360 PMCO RXAL RXTN TCS Dressing Displays 2 Go Storage L…" at bounding box center [731, 553] width 723 height 74
click at [307, 513] on input "Dressing - Bag Stand #4 360 PMCO RXAL RXTN TCS Dressing Displays 2 Go Storage L…" at bounding box center [300, 507] width 13 height 13
select select "10722741"
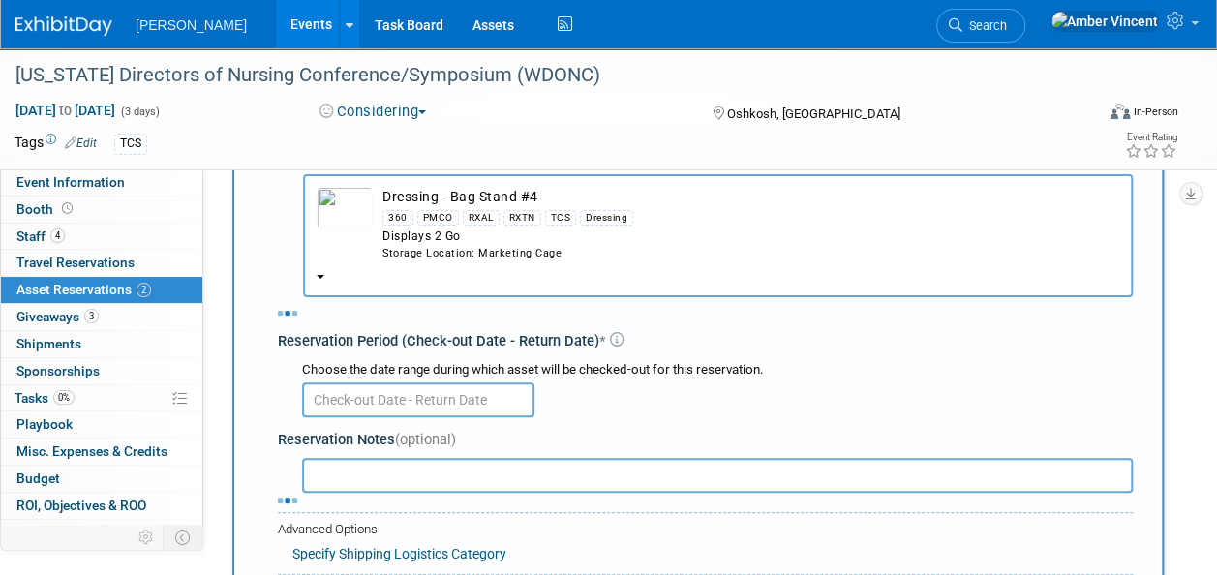
select select "1"
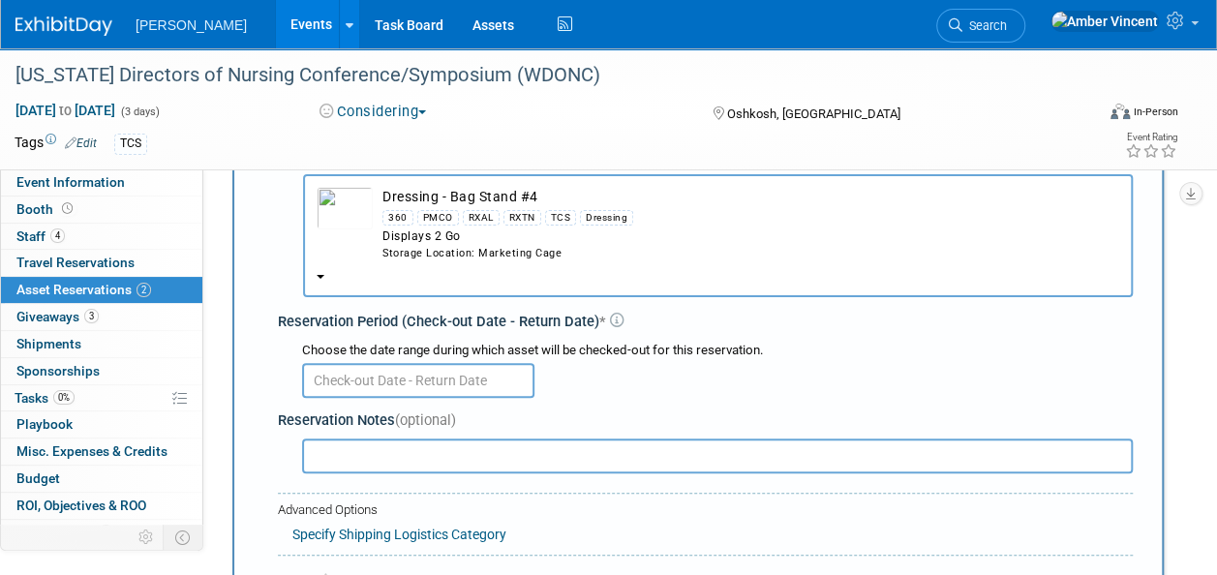
click at [443, 385] on input "text" at bounding box center [418, 380] width 232 height 35
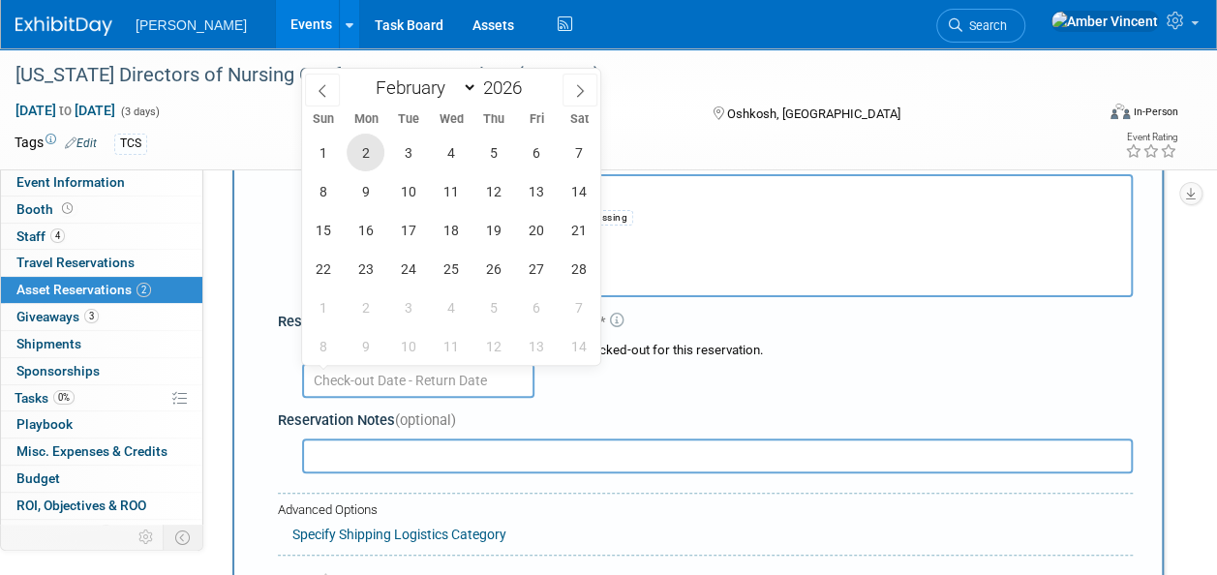
click at [366, 150] on span "2" at bounding box center [366, 153] width 38 height 38
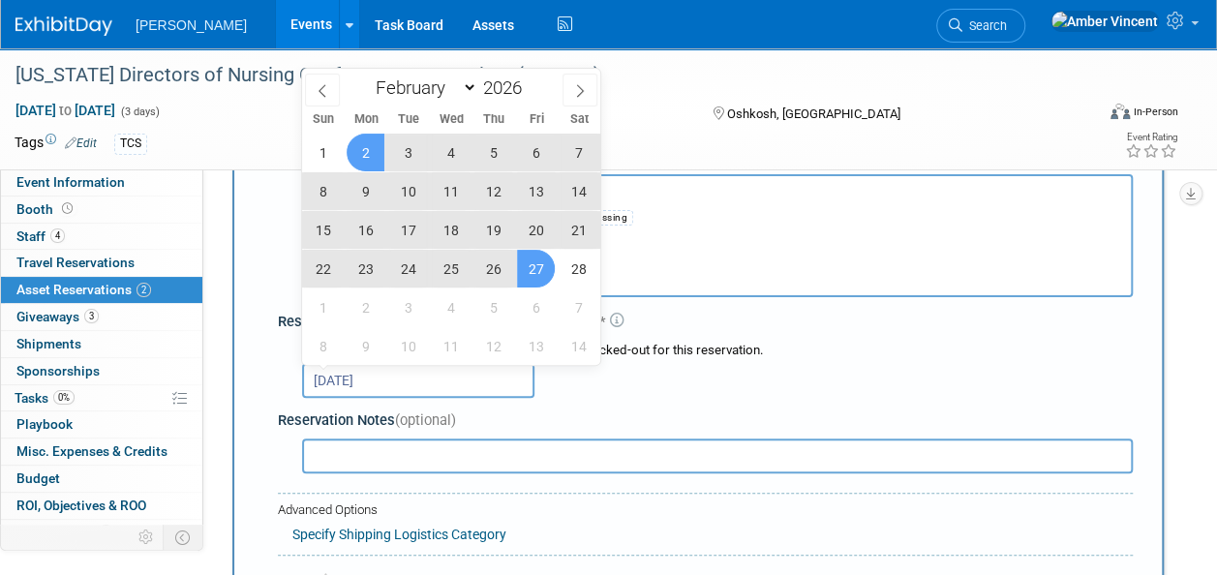
click at [544, 265] on span "27" at bounding box center [536, 269] width 38 height 38
type input "Feb 2, 2026 to Feb 27, 2026"
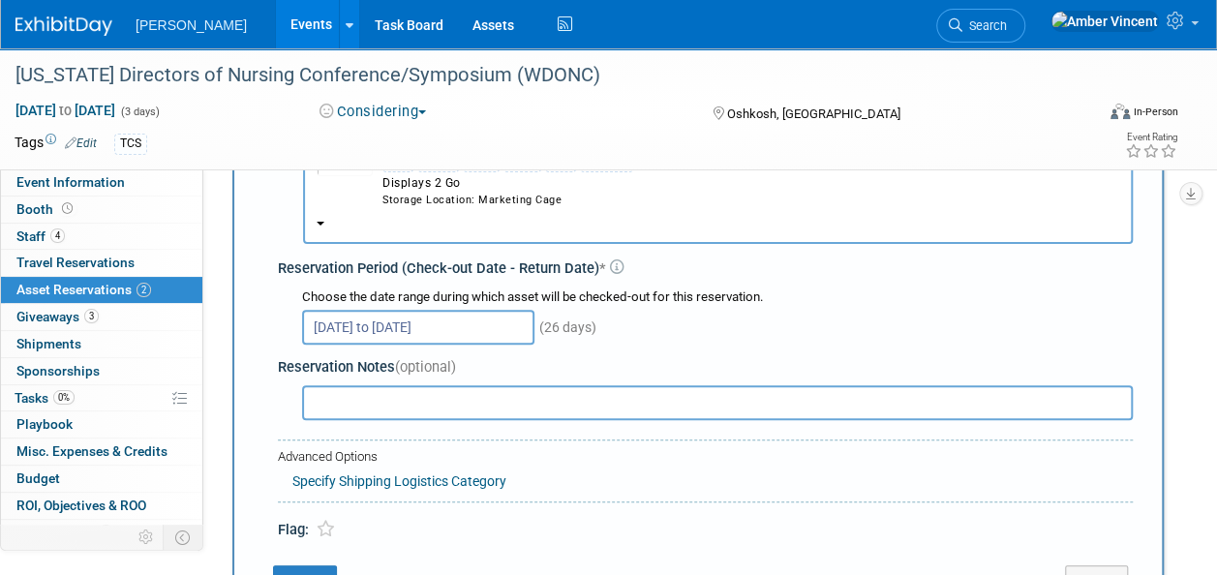
scroll to position [212, 0]
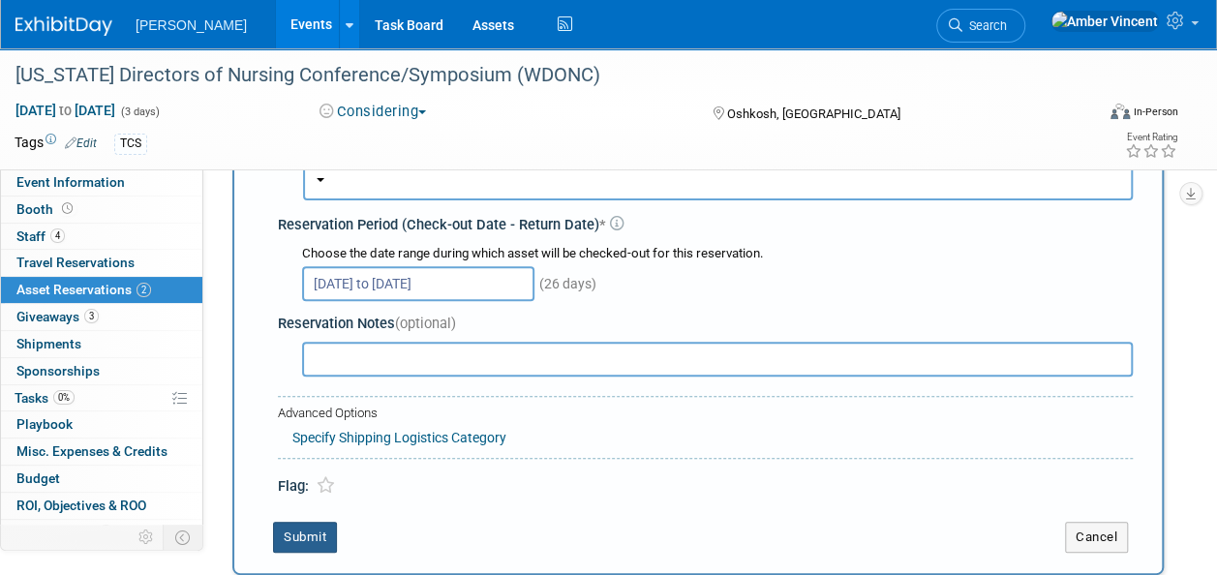
click at [317, 532] on button "Submit" at bounding box center [305, 537] width 64 height 31
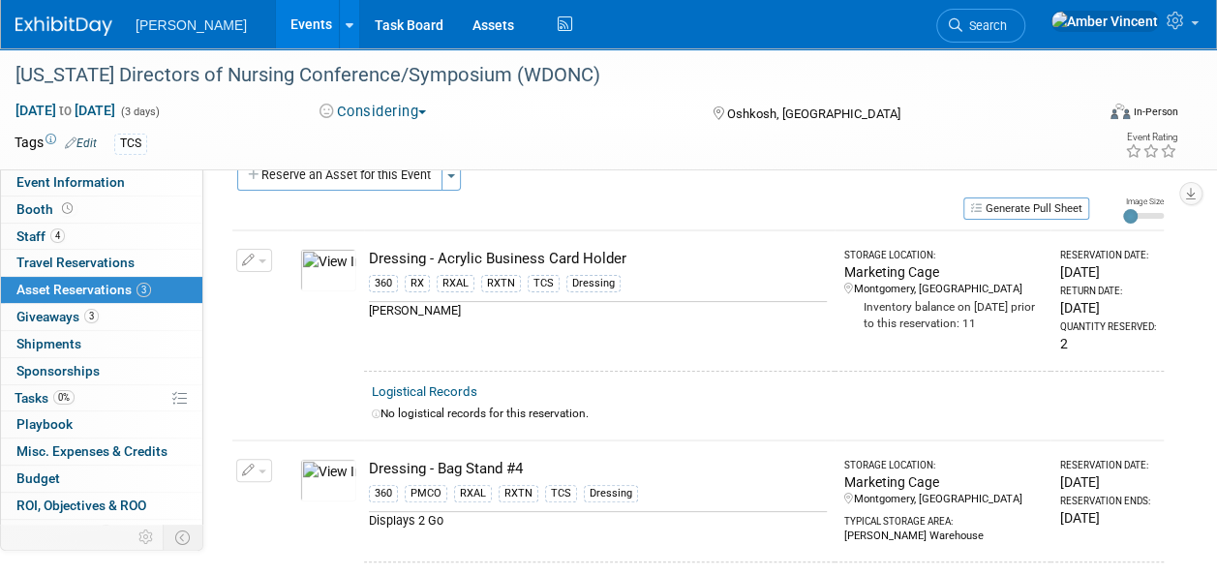
scroll to position [0, 0]
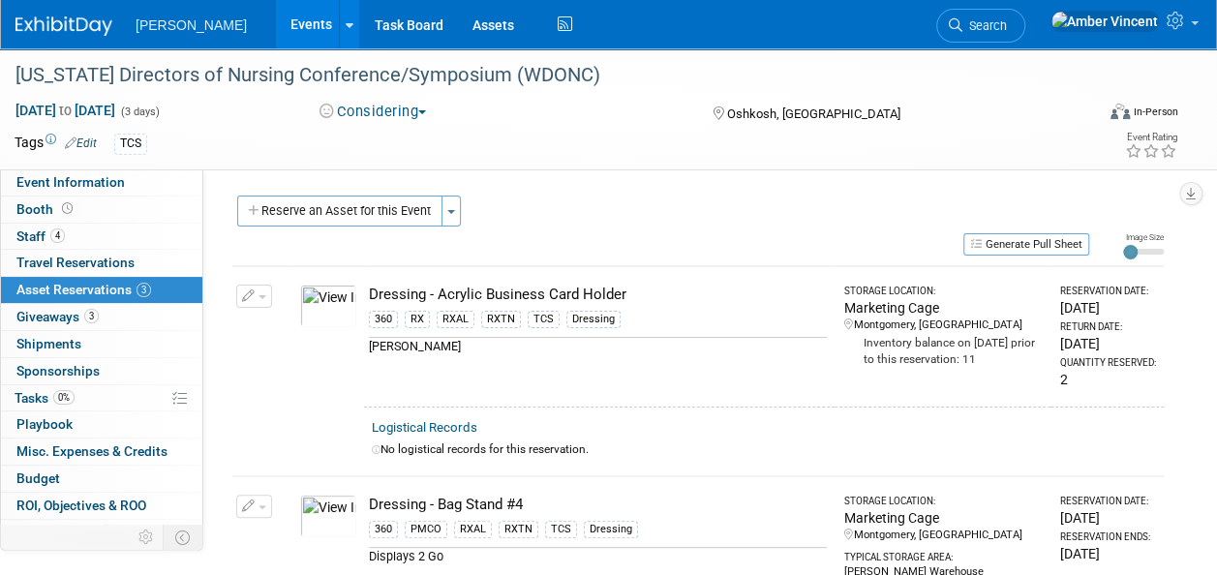
click at [386, 195] on div "Participation Level: Exhibitor Exhibitor/Sponsor Projected Attendance: Specify …" at bounding box center [690, 369] width 975 height 400
click at [393, 225] on button "Reserve an Asset for this Event" at bounding box center [339, 211] width 205 height 31
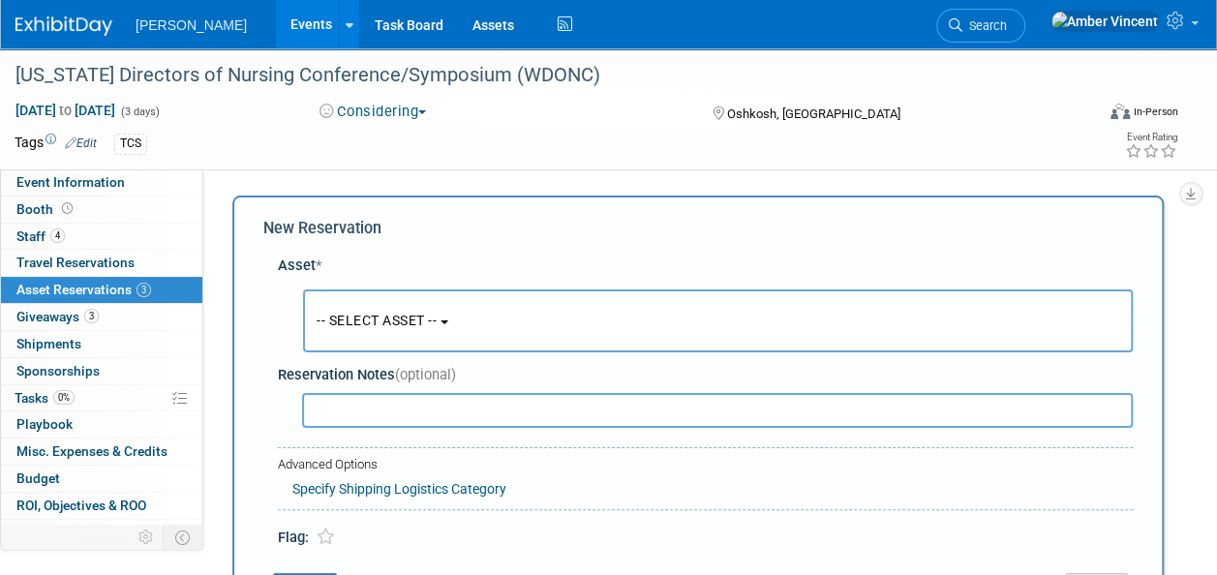
scroll to position [18, 0]
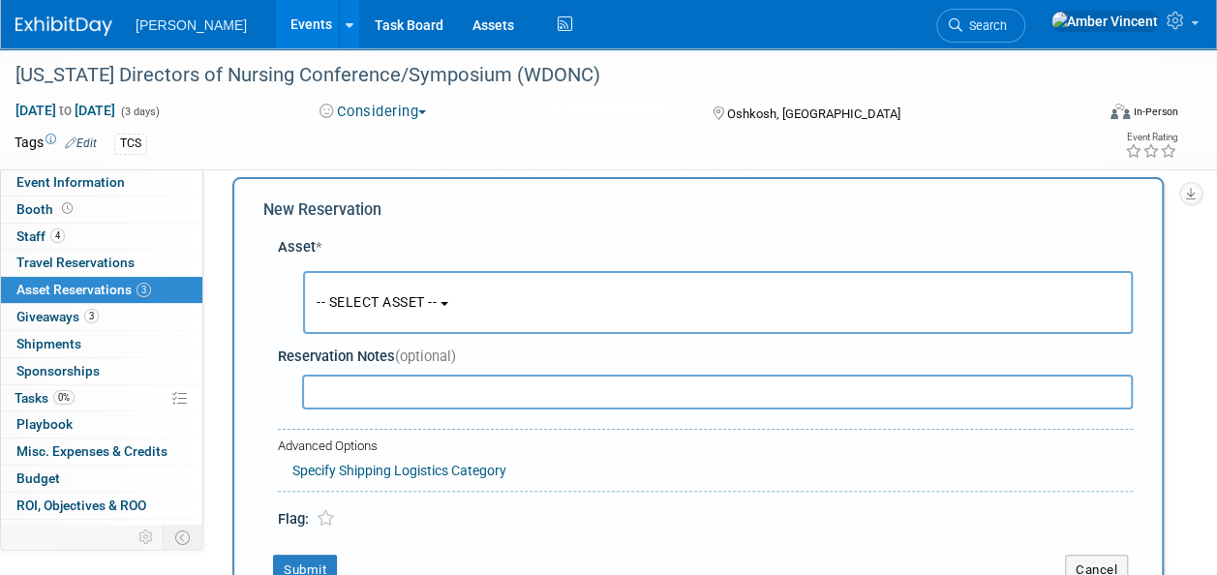
click at [470, 308] on button "-- SELECT ASSET --" at bounding box center [718, 302] width 830 height 63
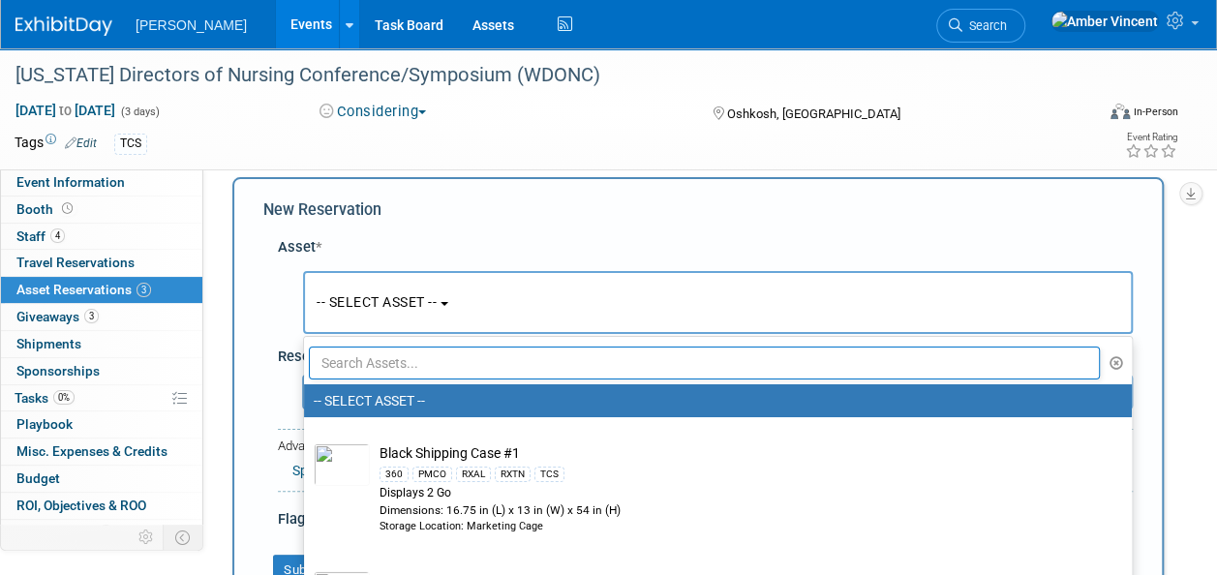
click at [458, 347] on input "text" at bounding box center [704, 363] width 791 height 33
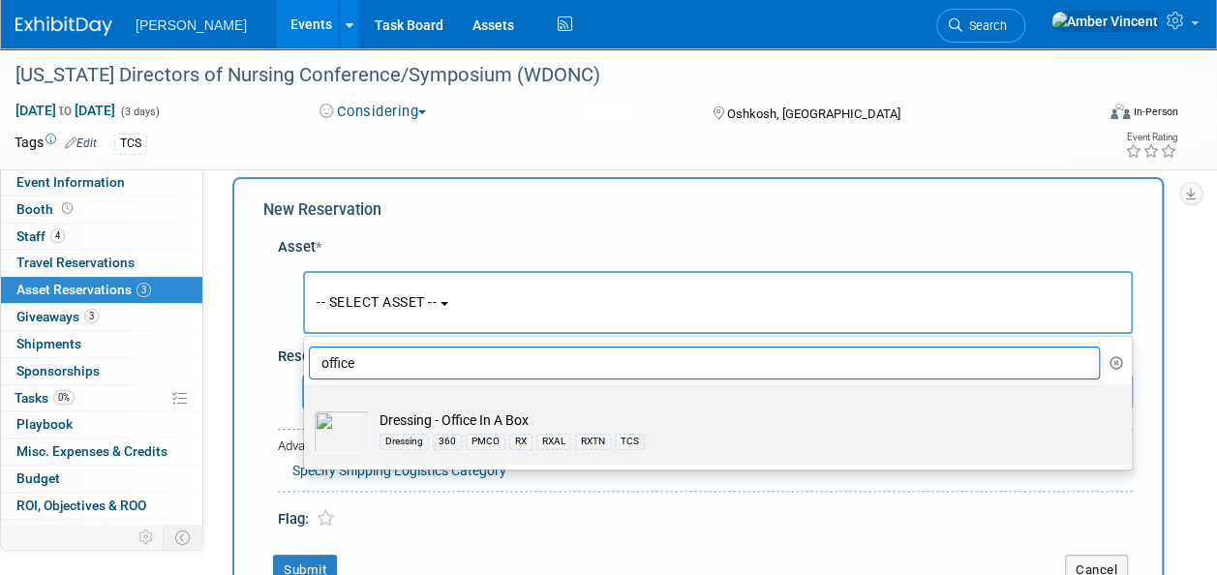
type input "office"
click at [469, 426] on td "Dressing - Office In A Box Dressing 360 PMCO RX RXAL RXTN TCS" at bounding box center [731, 432] width 723 height 43
click at [307, 408] on input "Dressing - Office In A Box Dressing 360 PMCO RX RXAL RXTN TCS" at bounding box center [300, 401] width 13 height 13
select select "10724056"
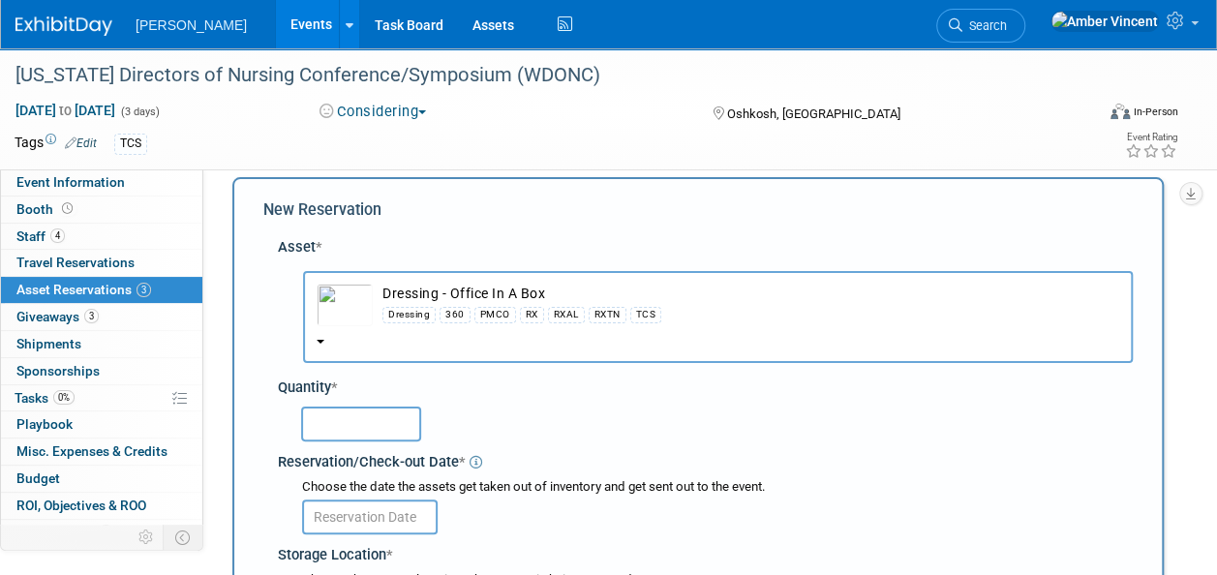
click at [312, 408] on input "text" at bounding box center [361, 424] width 120 height 35
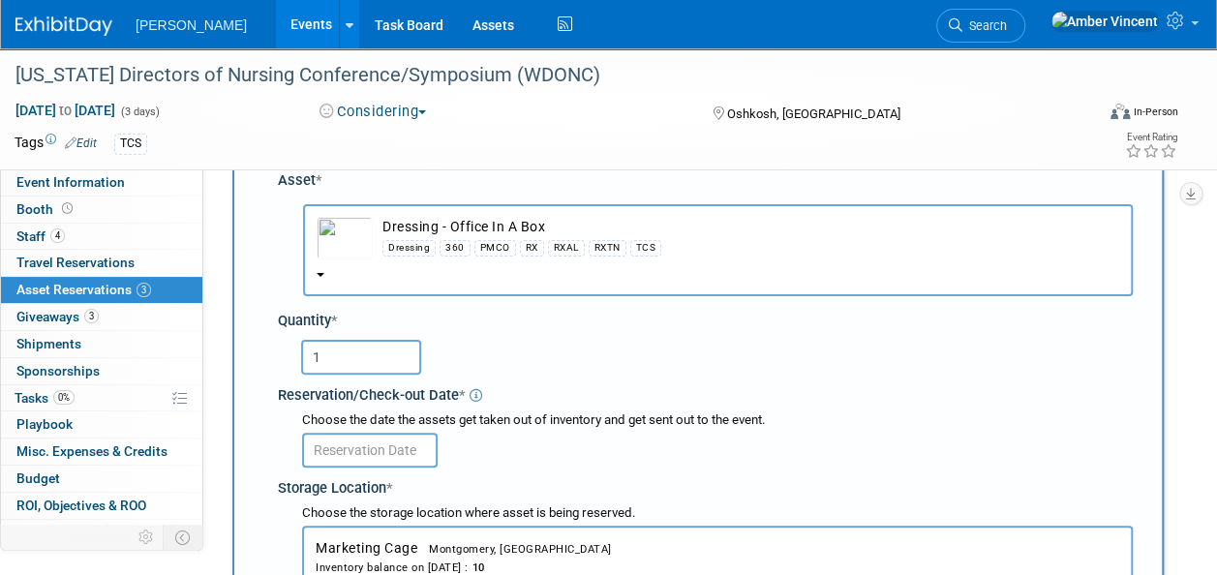
scroll to position [115, 0]
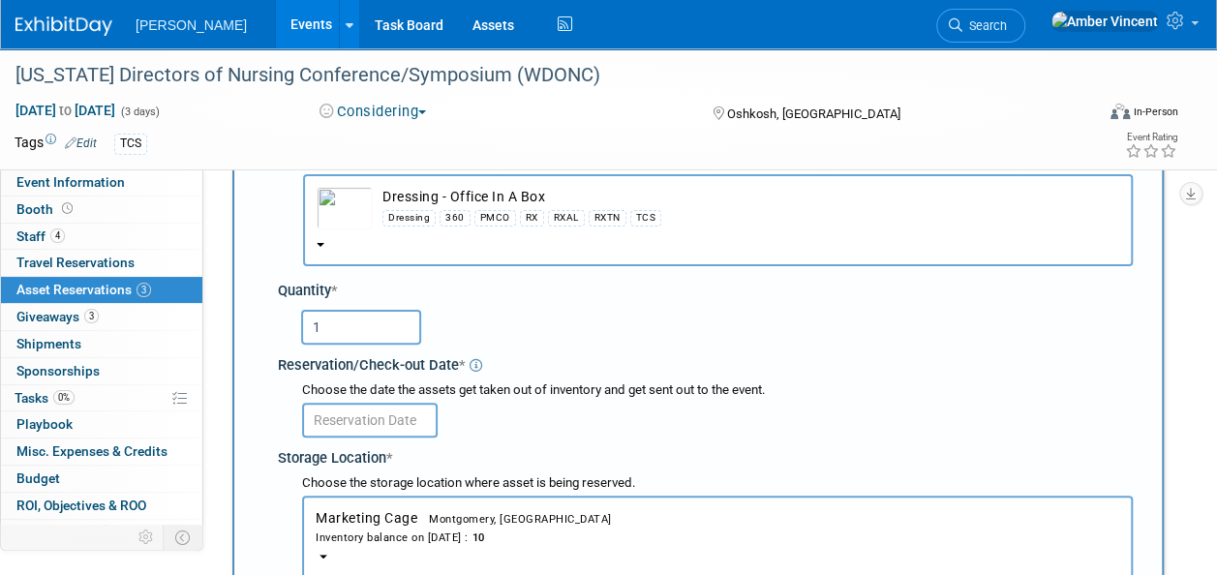
type input "1"
click at [324, 410] on input "text" at bounding box center [370, 420] width 136 height 35
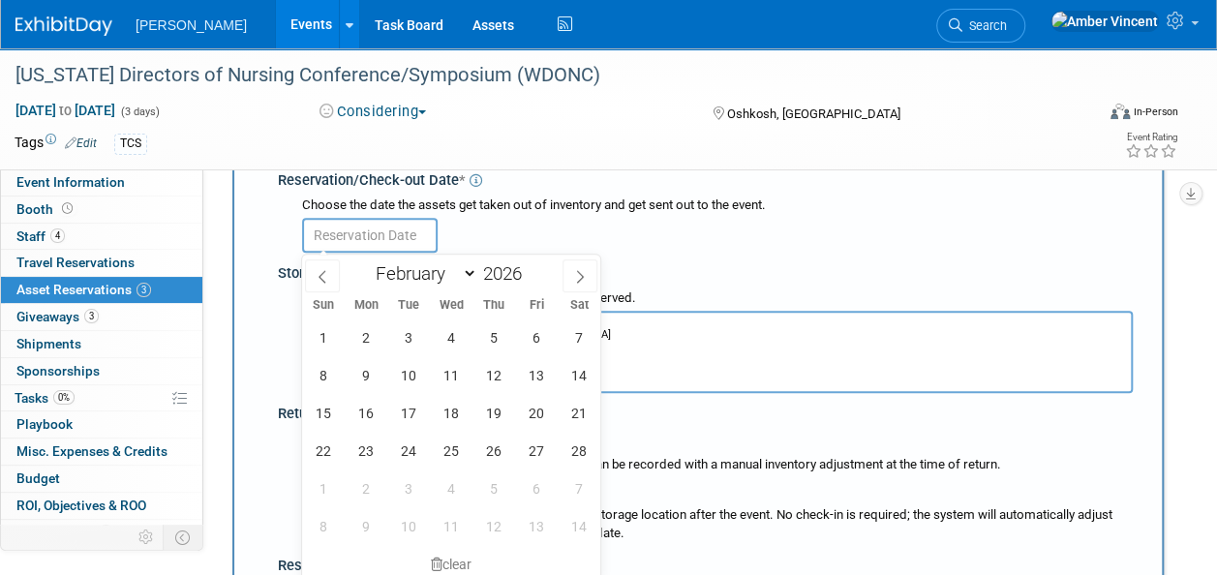
scroll to position [309, 0]
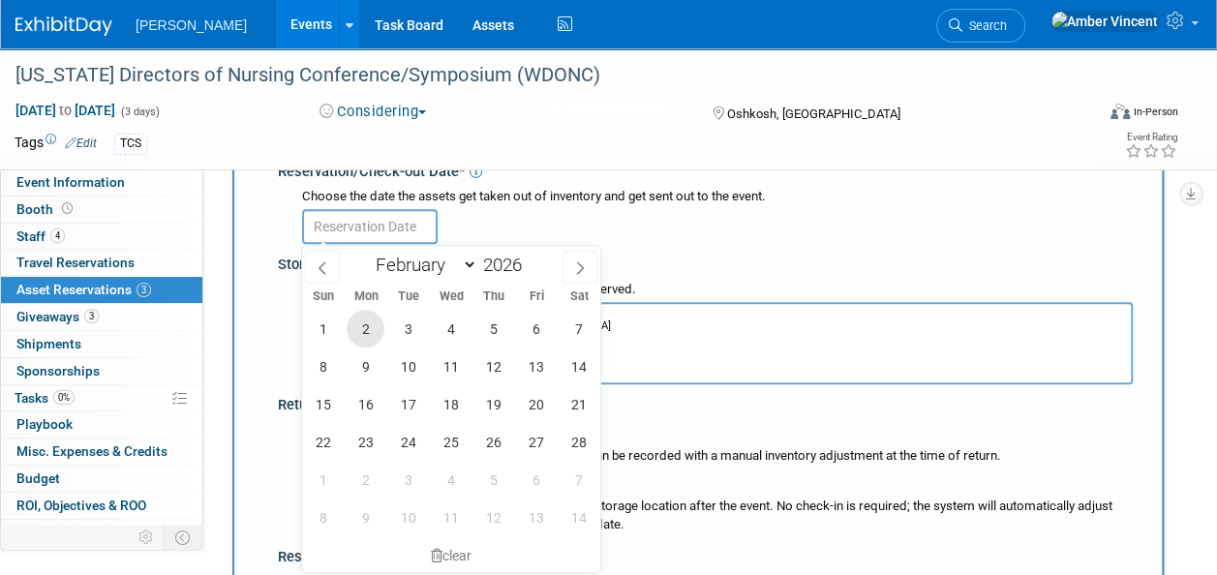
click at [368, 324] on span "2" at bounding box center [366, 329] width 38 height 38
type input "Feb 2, 2026"
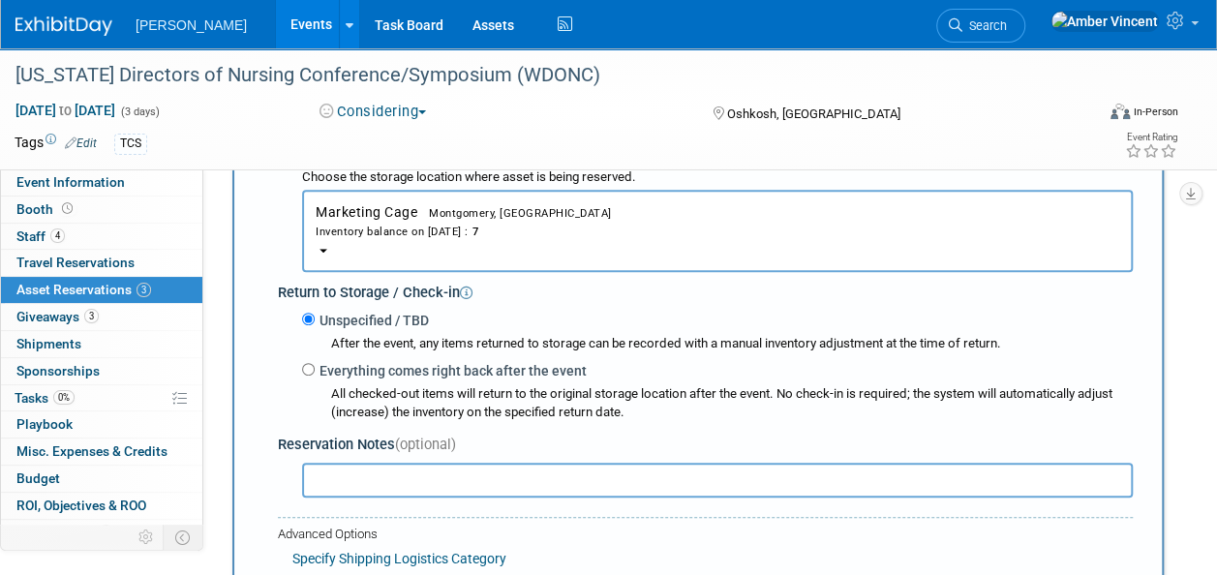
scroll to position [503, 0]
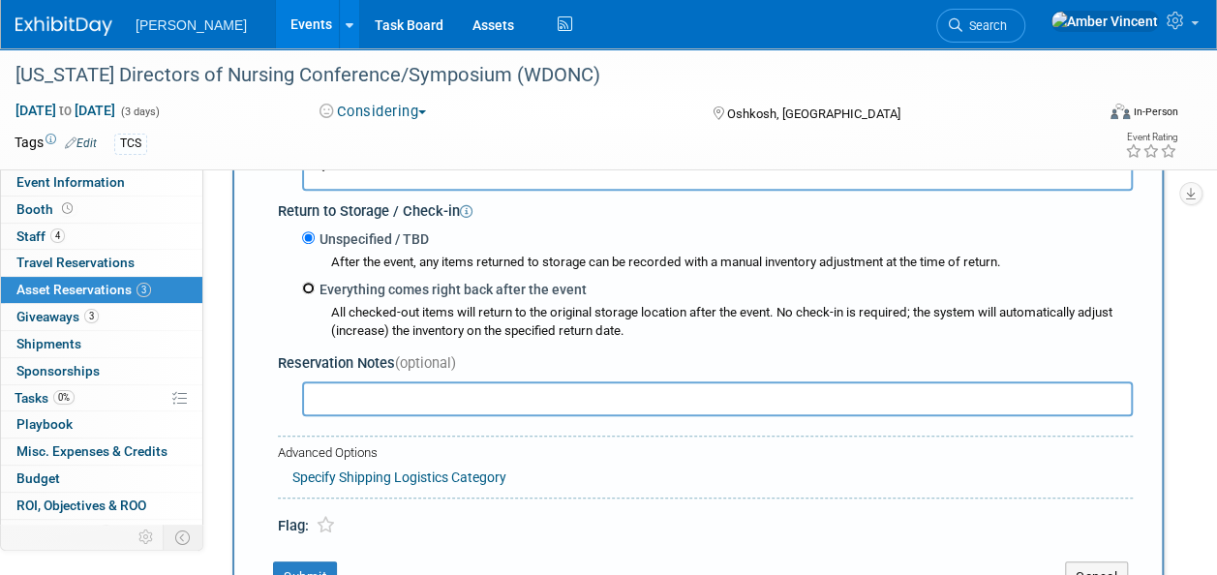
click at [305, 287] on input "Everything comes right back after the event" at bounding box center [308, 288] width 13 height 13
radio input "true"
type input "2026"
select select "1"
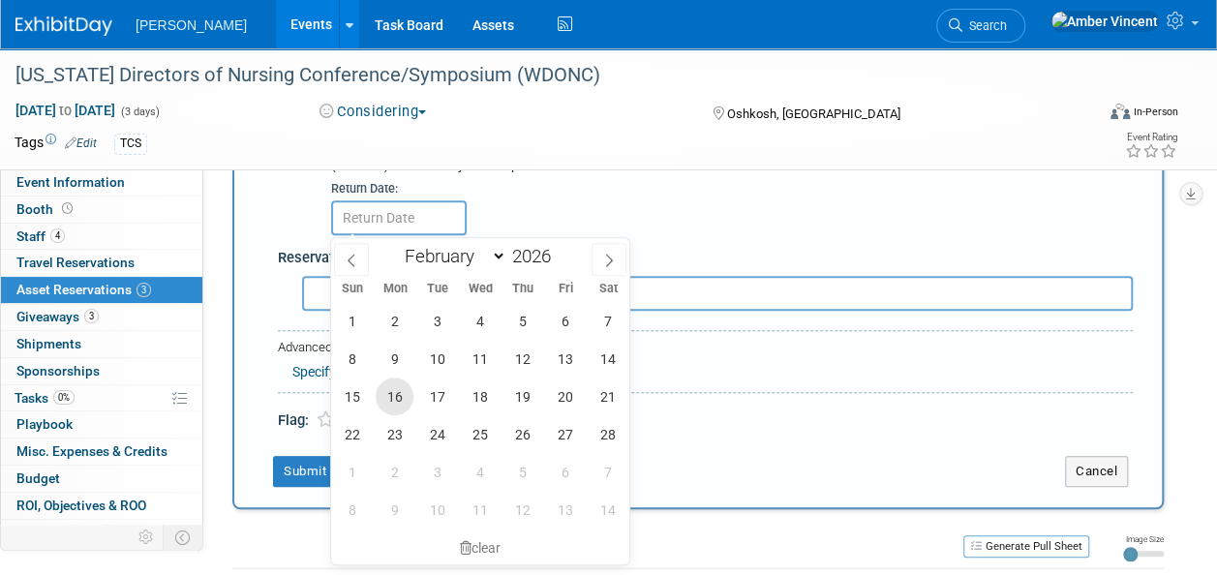
scroll to position [696, 0]
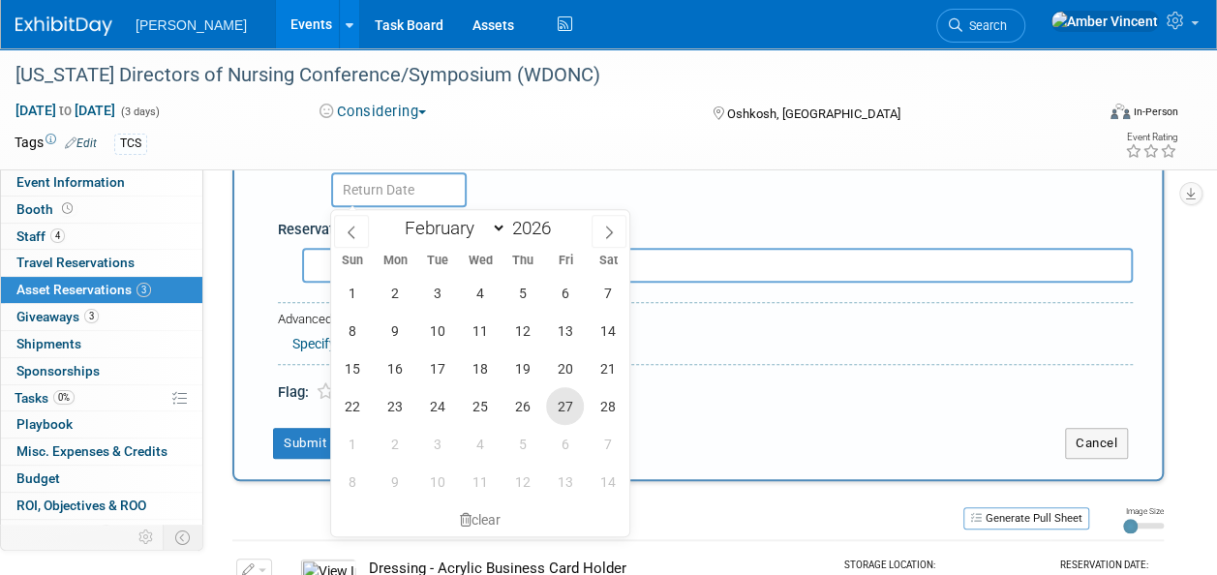
click at [564, 408] on span "27" at bounding box center [565, 406] width 38 height 38
type input "Feb 27, 2026"
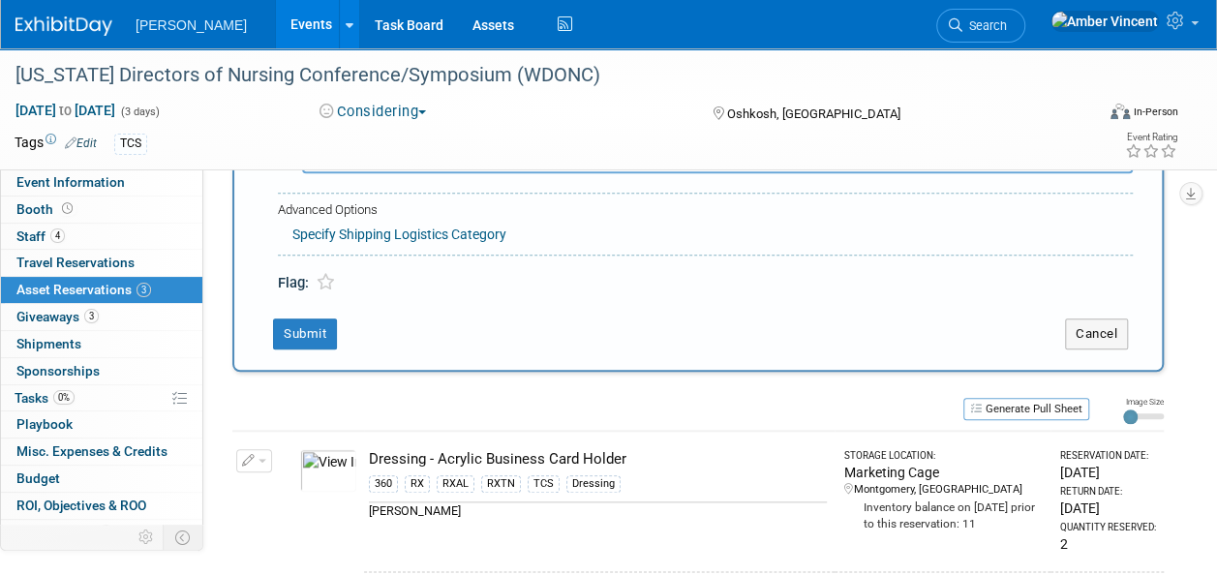
scroll to position [890, 0]
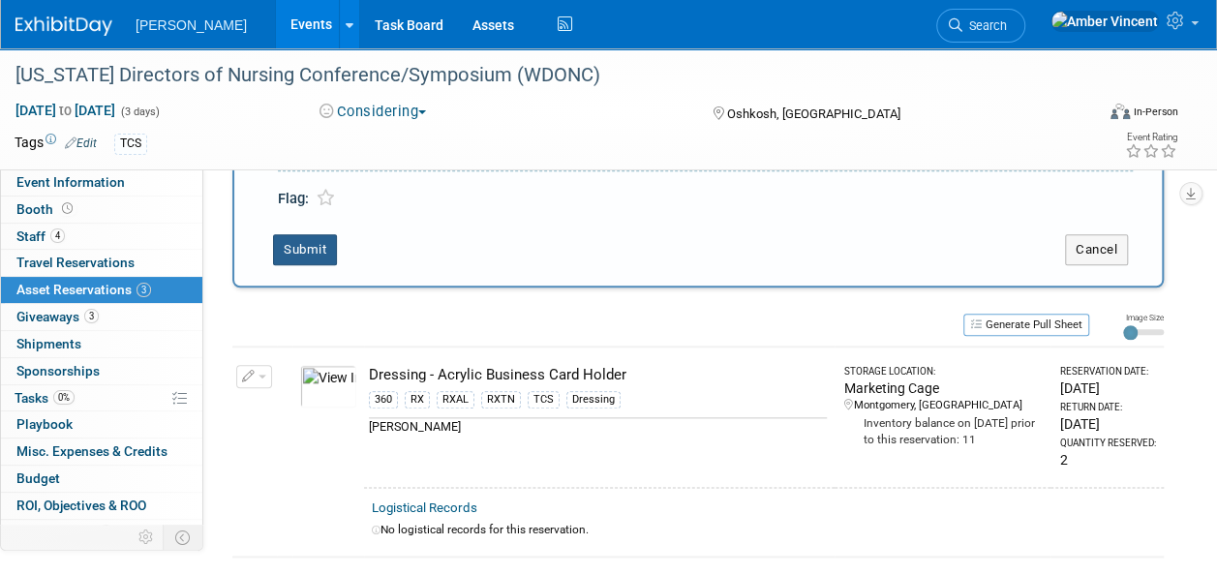
click at [310, 248] on button "Submit" at bounding box center [305, 249] width 64 height 31
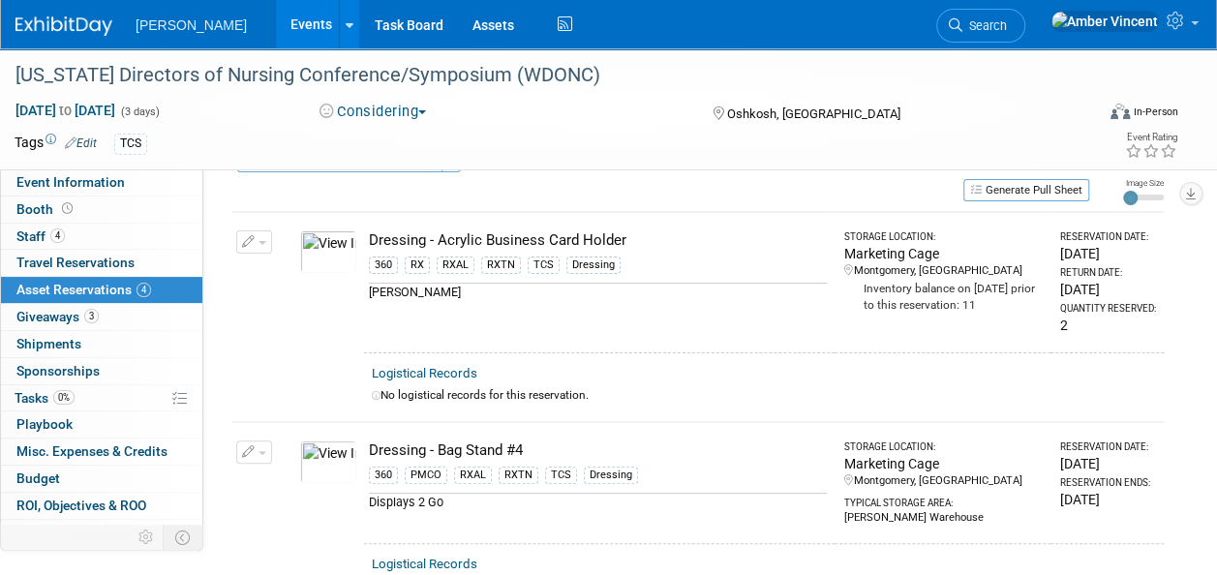
scroll to position [0, 0]
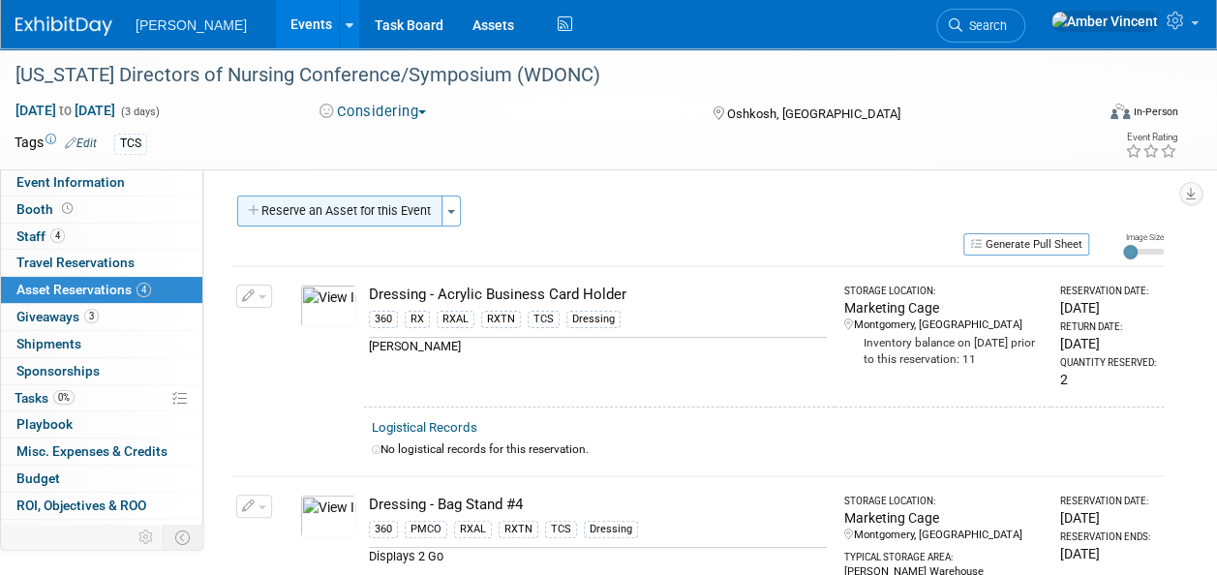
click at [355, 198] on button "Reserve an Asset for this Event" at bounding box center [339, 211] width 205 height 31
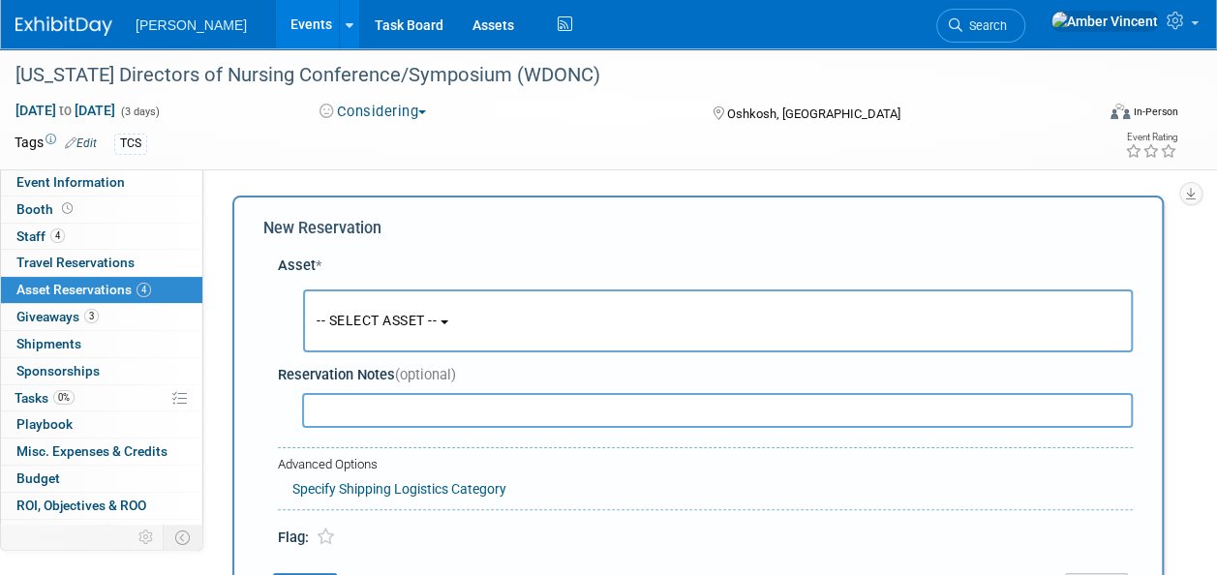
scroll to position [18, 0]
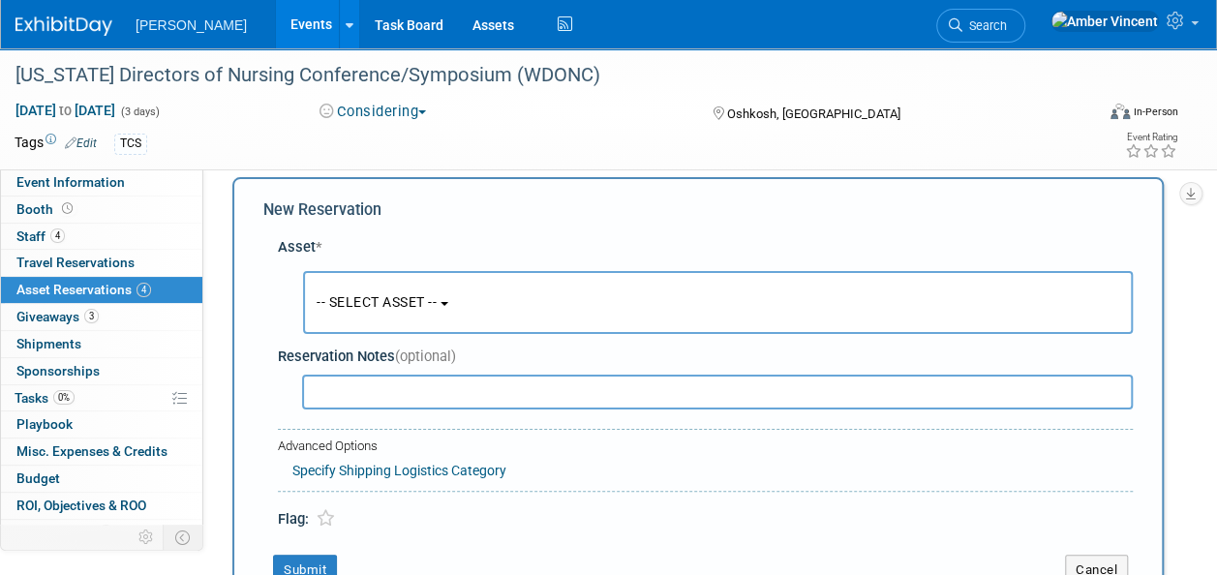
drag, startPoint x: 403, startPoint y: 307, endPoint x: 400, endPoint y: 331, distance: 24.4
click at [403, 308] on span "-- SELECT ASSET --" at bounding box center [377, 301] width 120 height 15
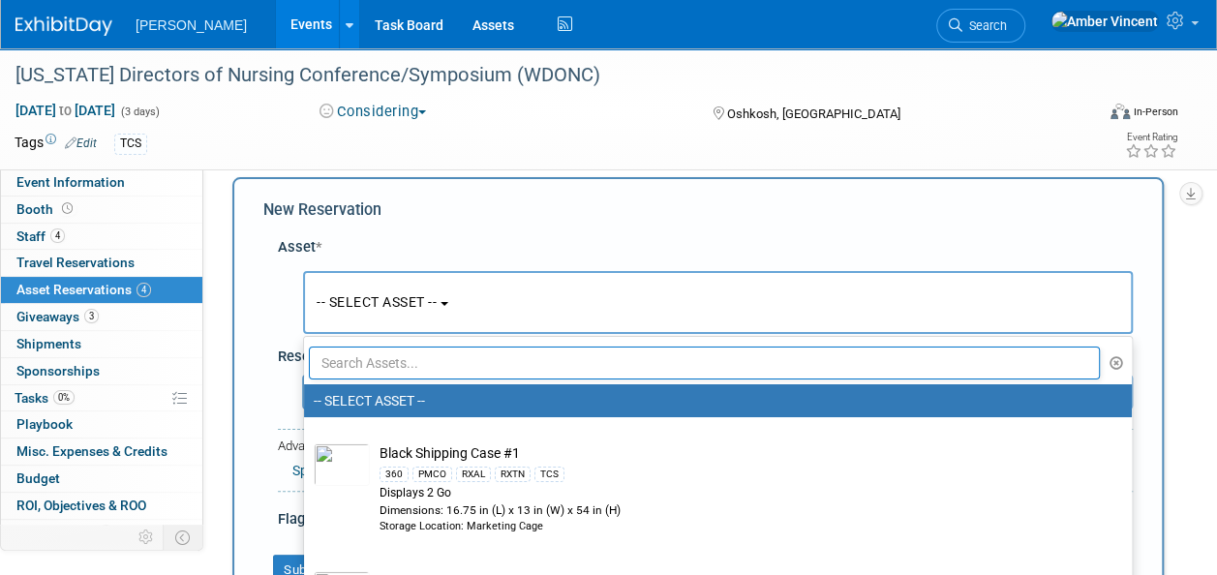
click at [397, 356] on input "text" at bounding box center [704, 363] width 791 height 33
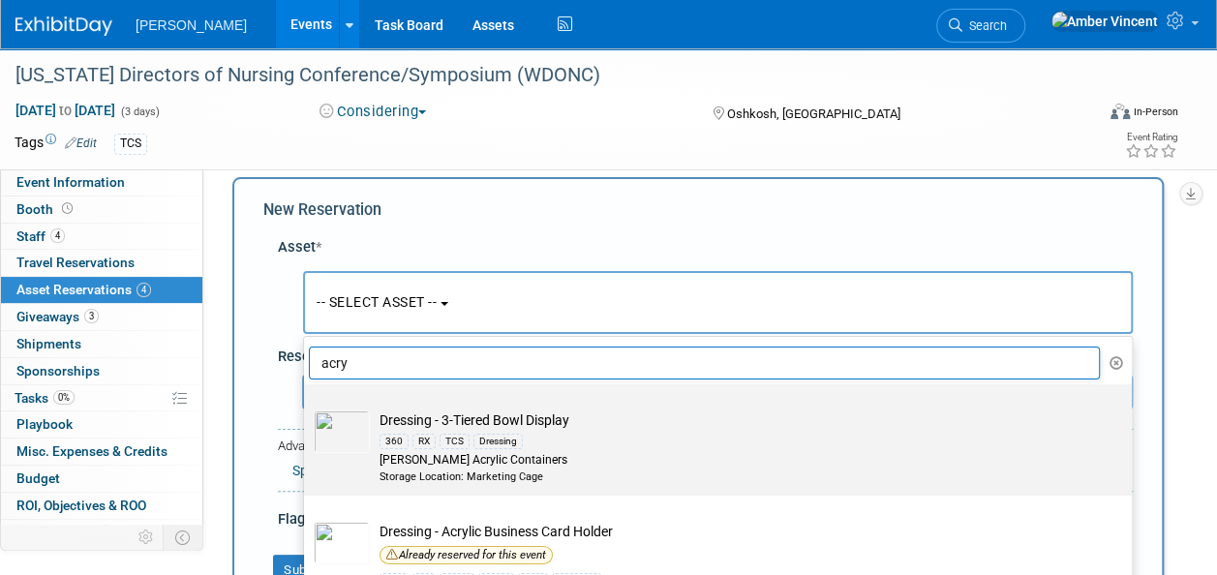
scroll to position [194, 0]
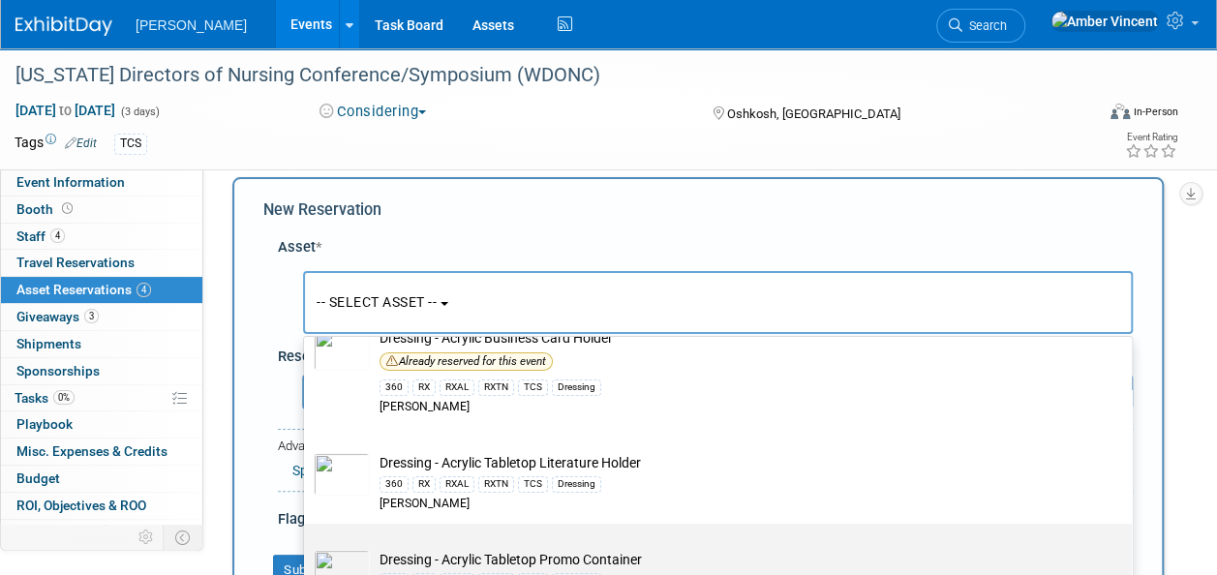
type input "acry"
click at [424, 558] on td "Dressing - Acrylic Tabletop Promo Container 360 RX RXAL RXTN TCS Dressing Azar" at bounding box center [731, 579] width 723 height 59
click at [307, 547] on input "Dressing - Acrylic Tabletop Promo Container 360 RX RXAL RXTN TCS Dressing Azar" at bounding box center [300, 541] width 13 height 13
select select "10724000"
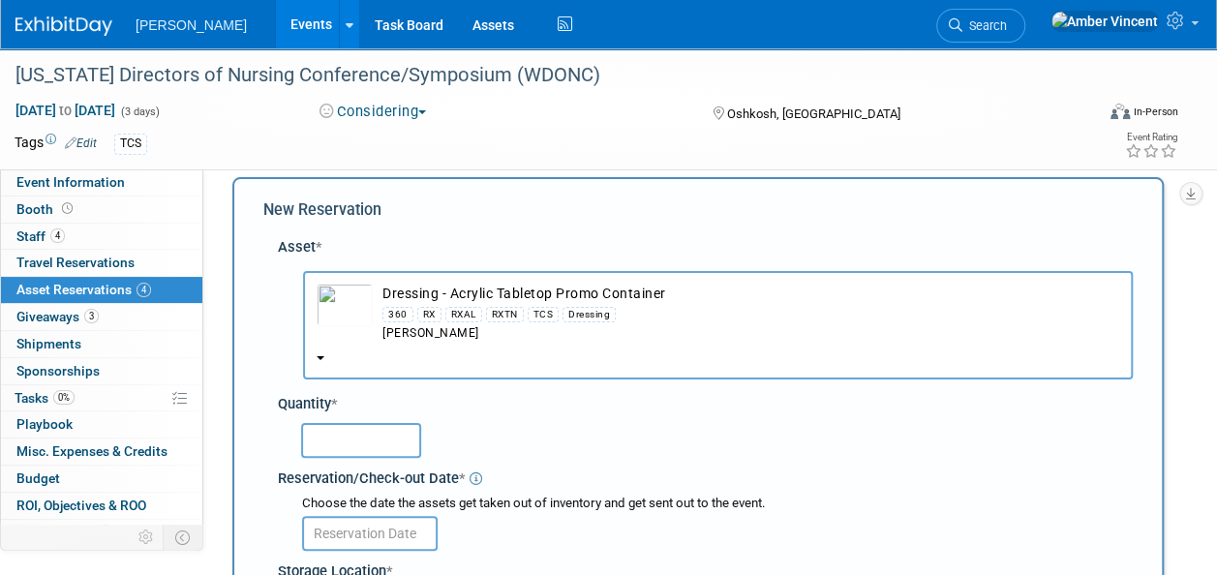
click at [382, 451] on input "text" at bounding box center [361, 440] width 120 height 35
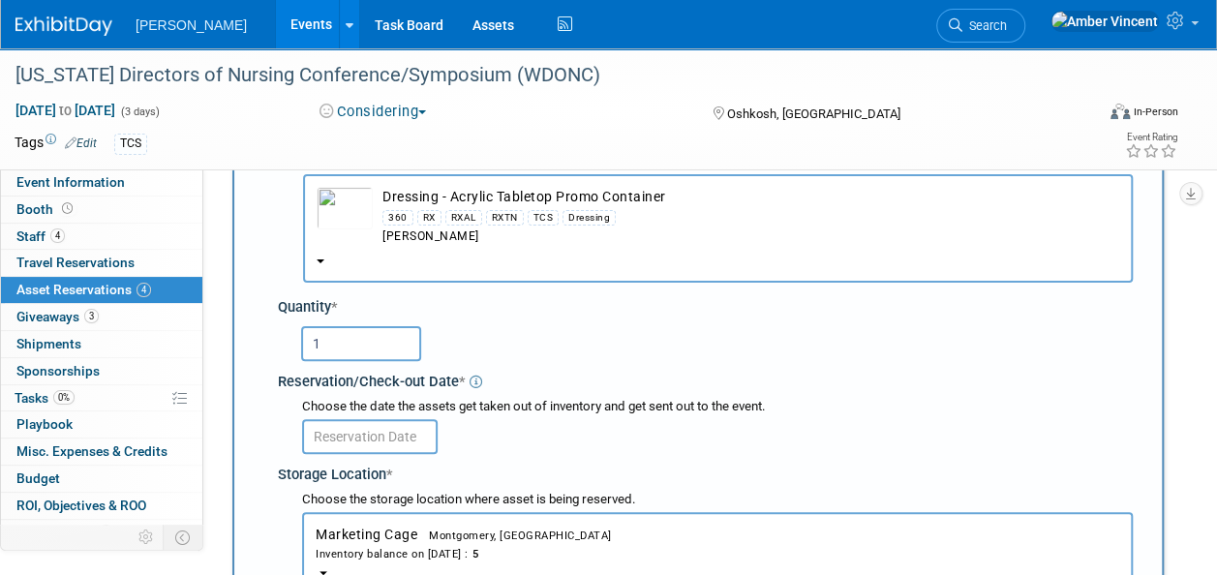
type input "1"
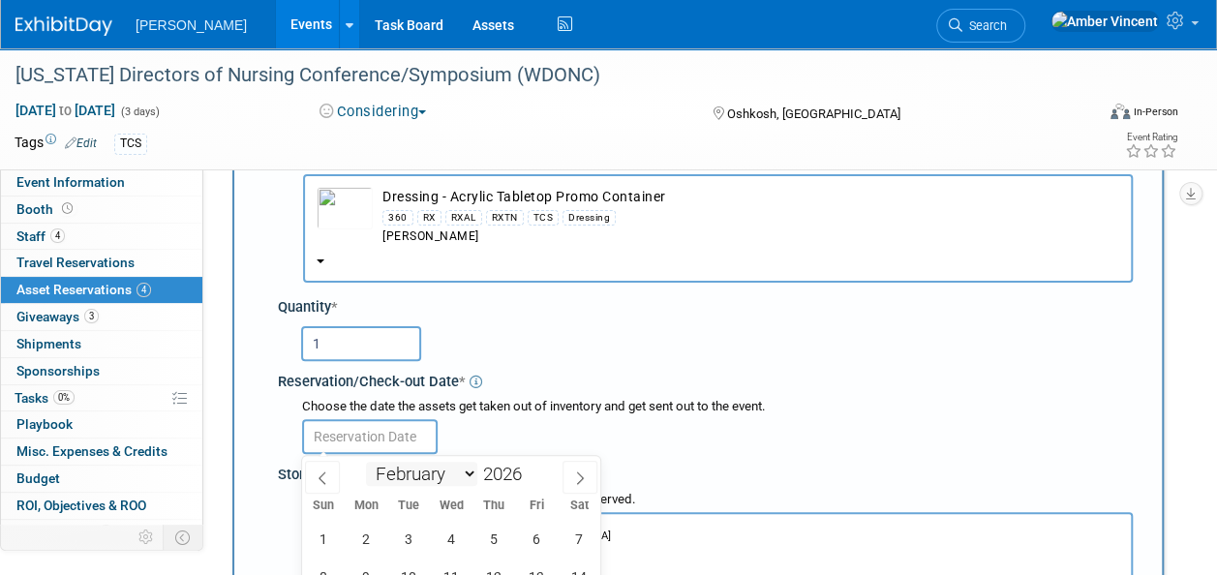
click at [382, 449] on body "Turenne Events Add Event Bulk Upload Events Shareable Event Boards Recently Vie…" at bounding box center [608, 172] width 1217 height 575
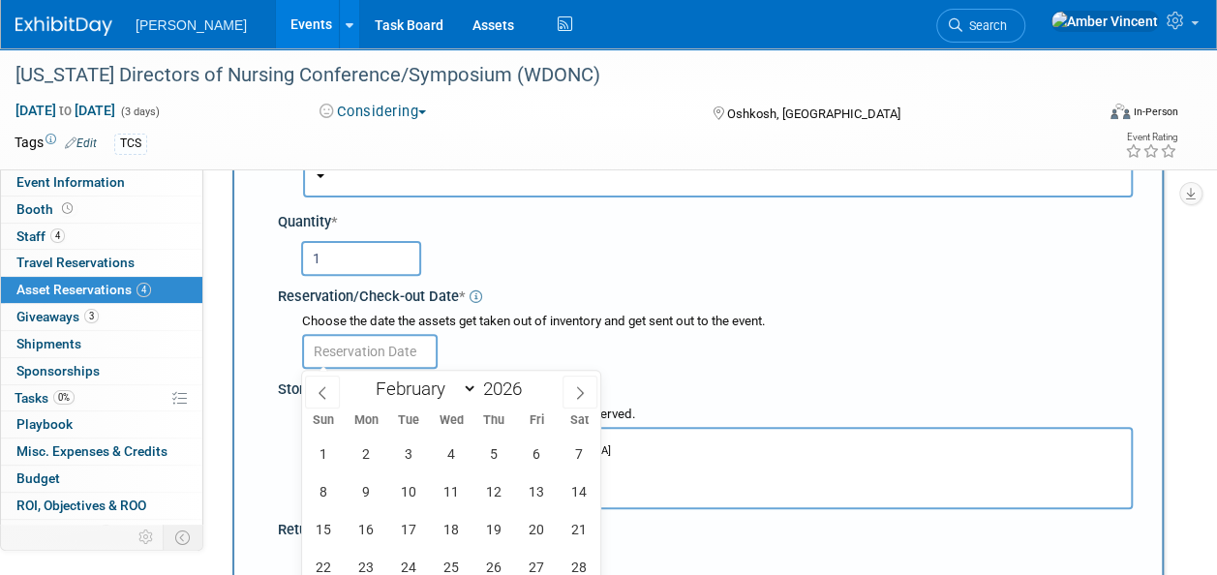
scroll to position [309, 0]
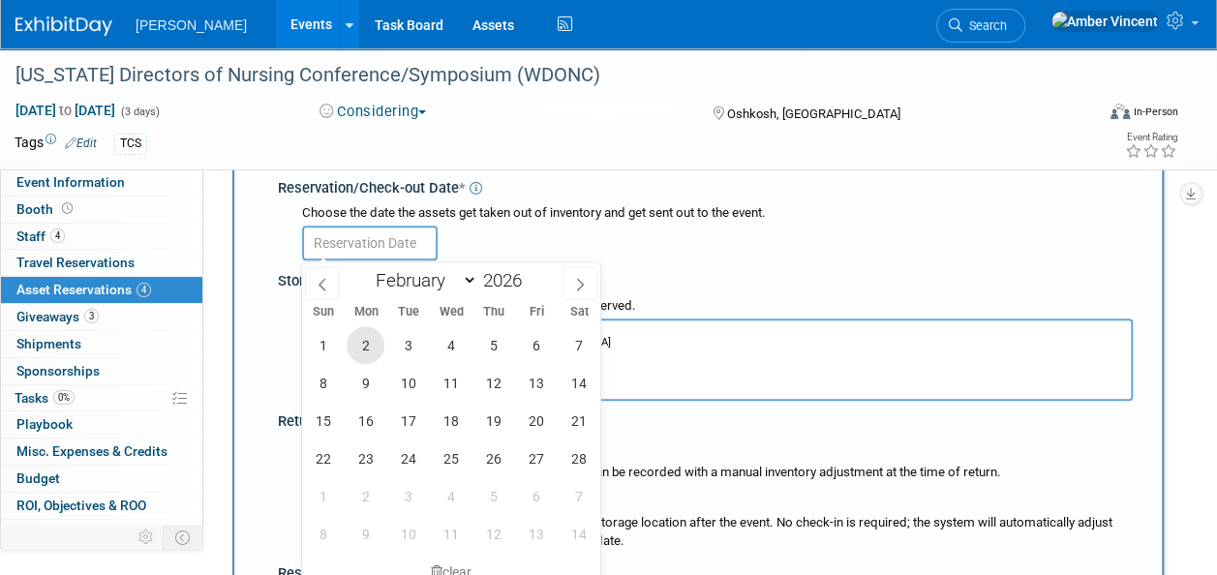
click at [365, 352] on span "2" at bounding box center [366, 345] width 38 height 38
type input "Feb 2, 2026"
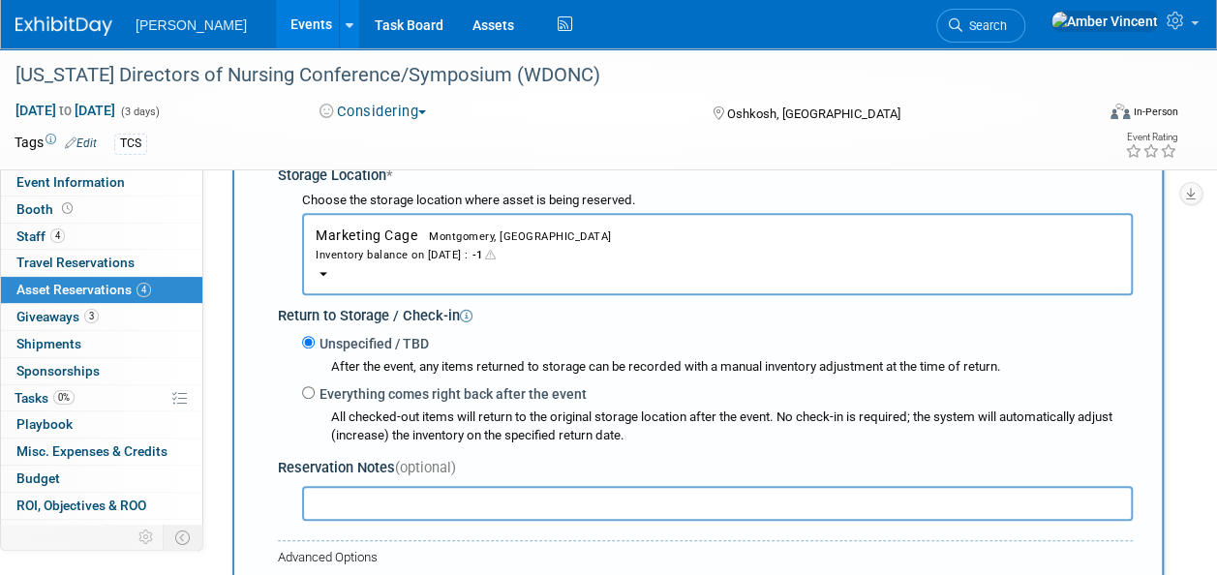
scroll to position [503, 0]
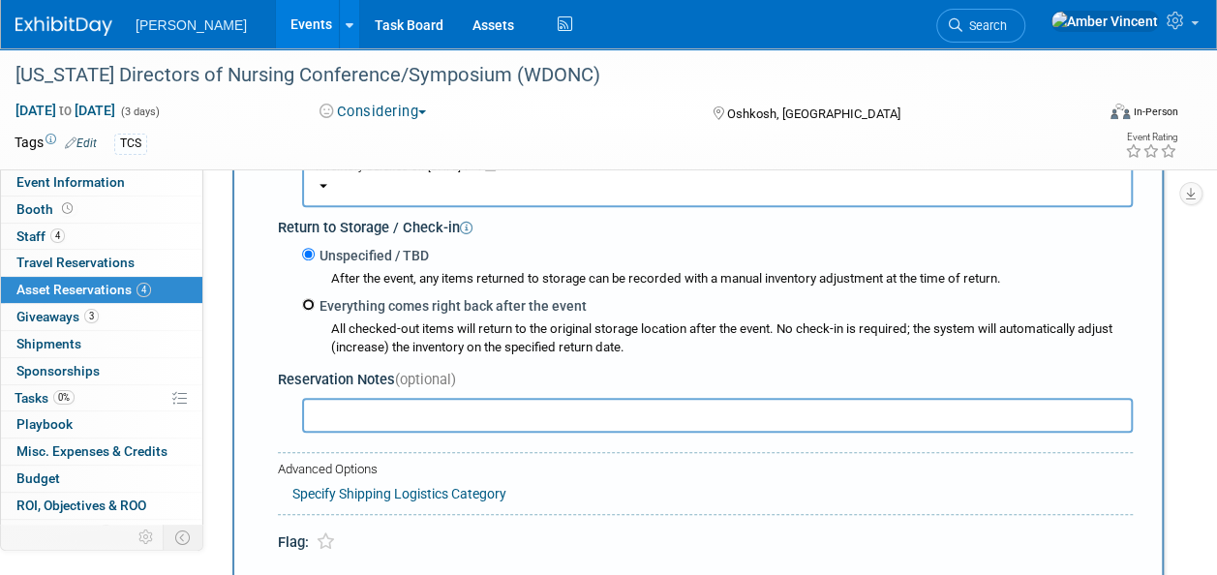
click at [311, 298] on input "Everything comes right back after the event" at bounding box center [308, 304] width 13 height 13
radio input "true"
type input "2026"
select select "1"
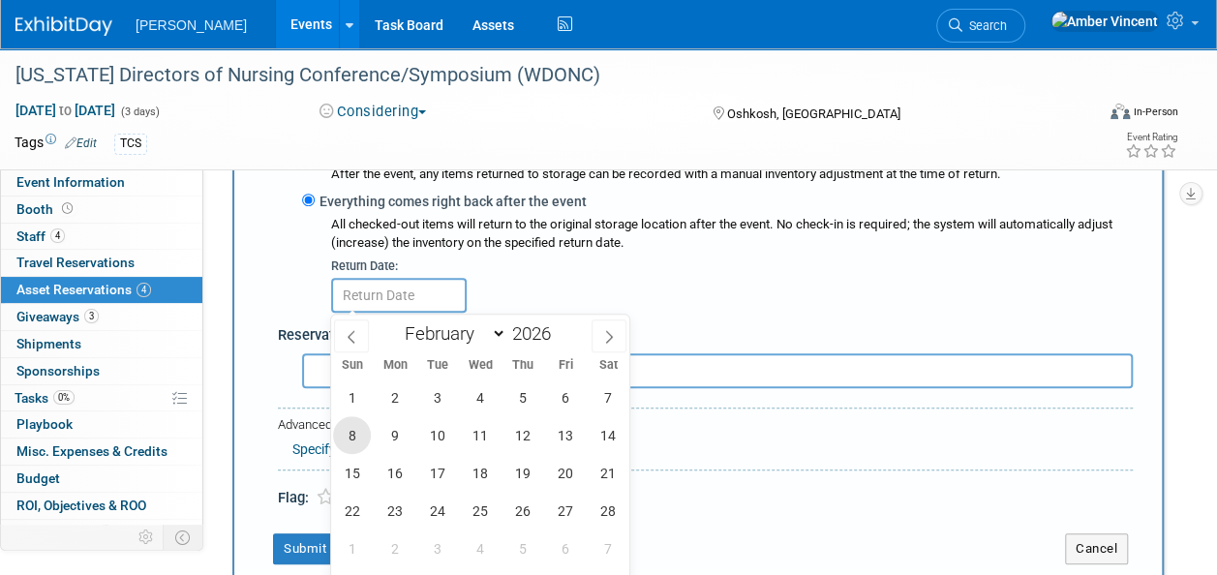
scroll to position [696, 0]
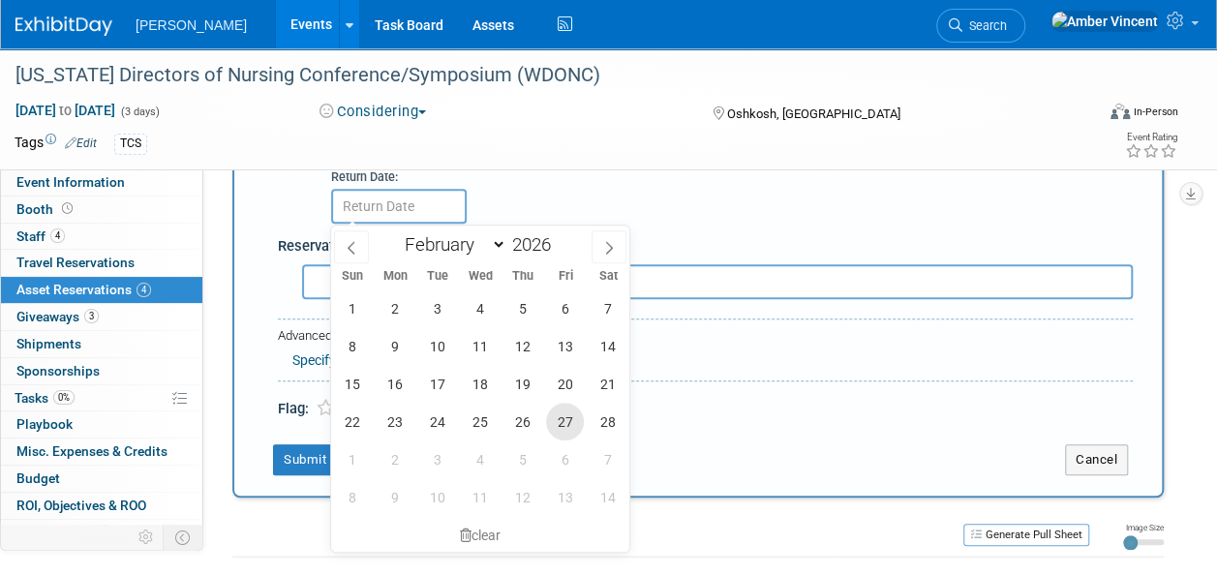
click at [565, 421] on span "27" at bounding box center [565, 422] width 38 height 38
type input "Feb 27, 2026"
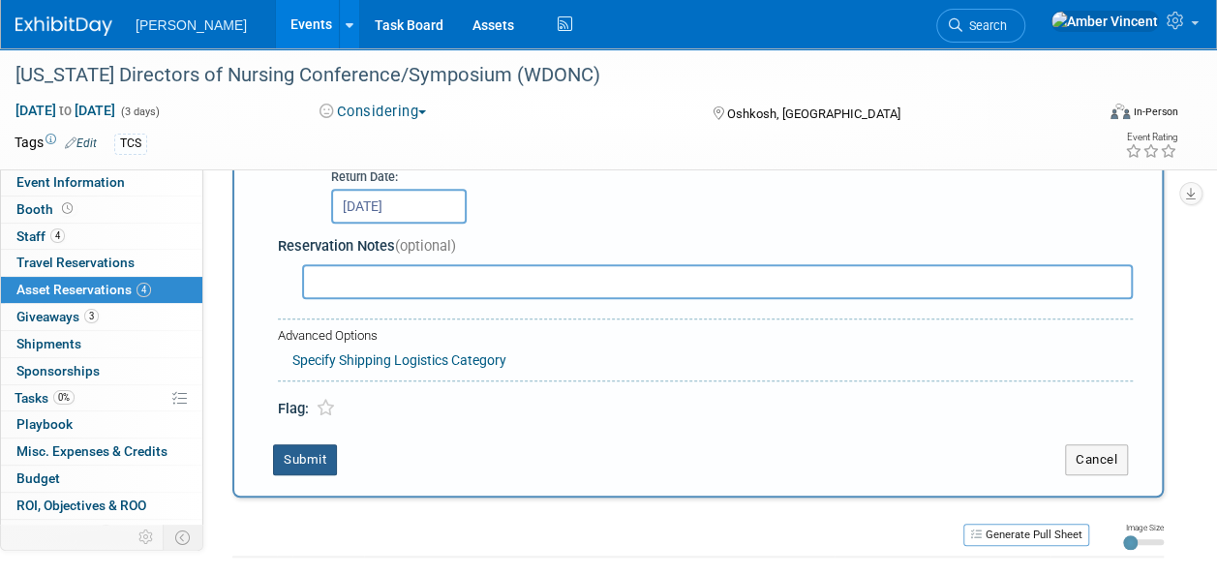
click at [316, 457] on button "Submit" at bounding box center [305, 459] width 64 height 31
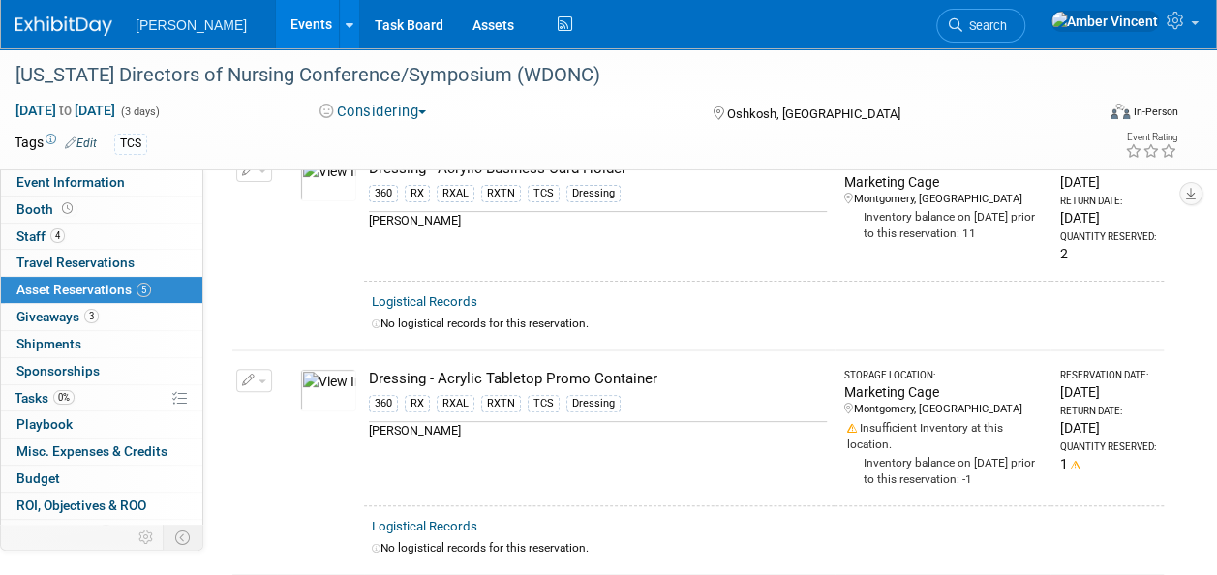
scroll to position [0, 0]
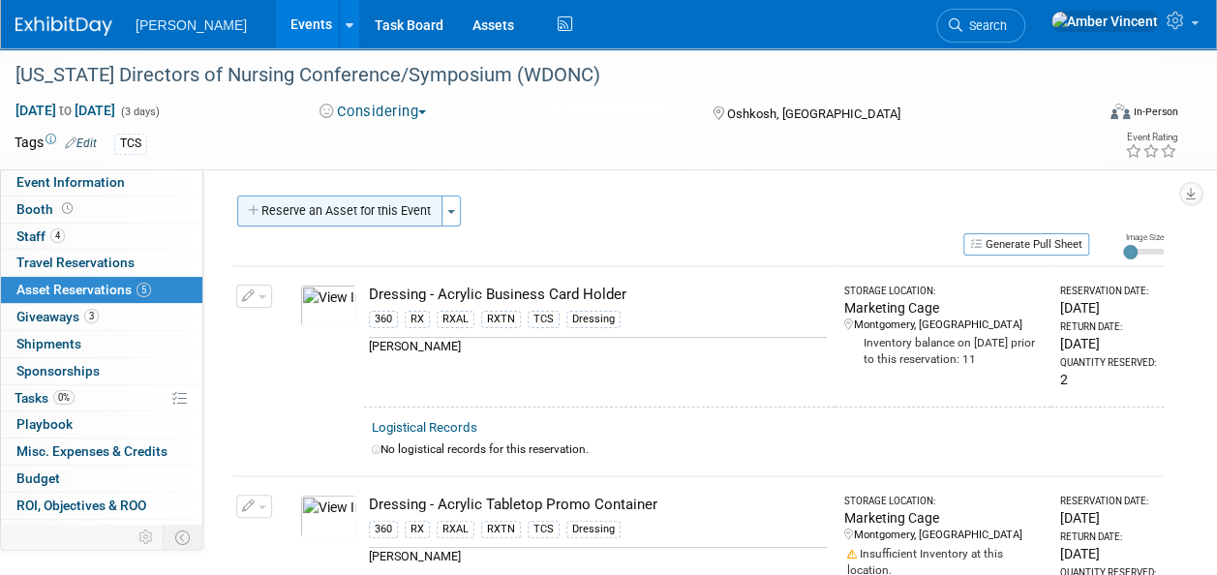
click at [382, 211] on button "Reserve an Asset for this Event" at bounding box center [339, 211] width 205 height 31
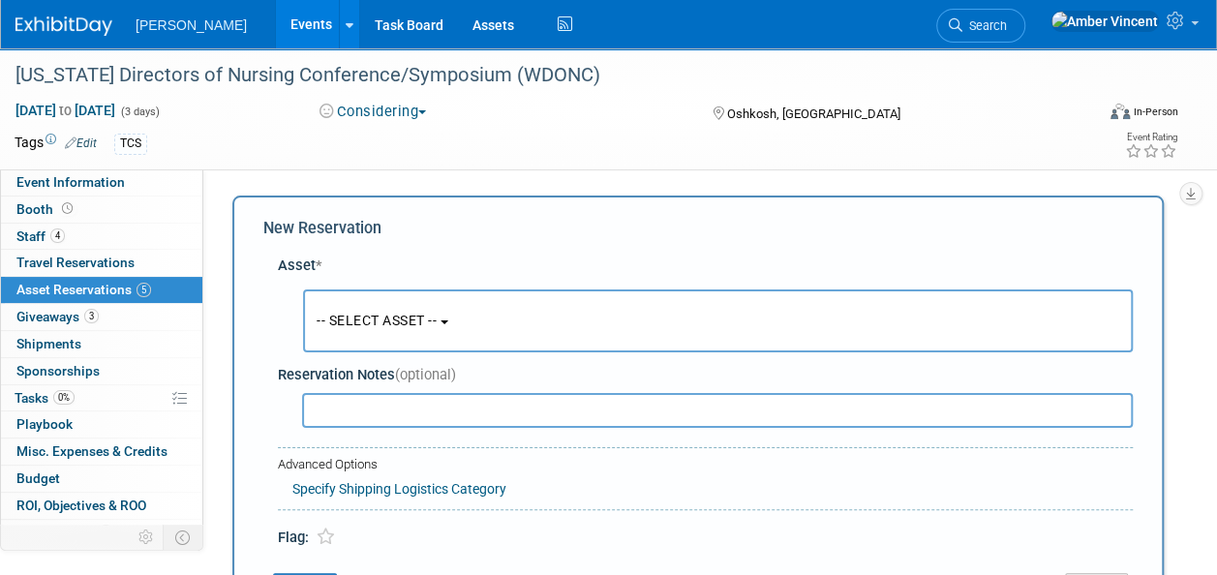
scroll to position [18, 0]
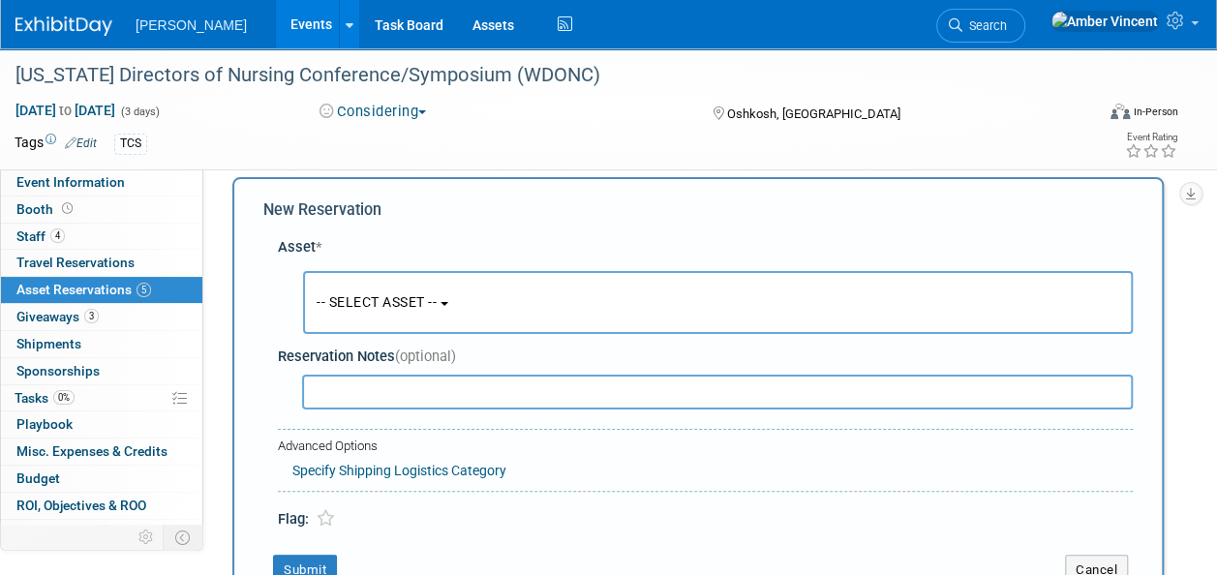
click at [348, 294] on span "-- SELECT ASSET --" at bounding box center [377, 301] width 120 height 15
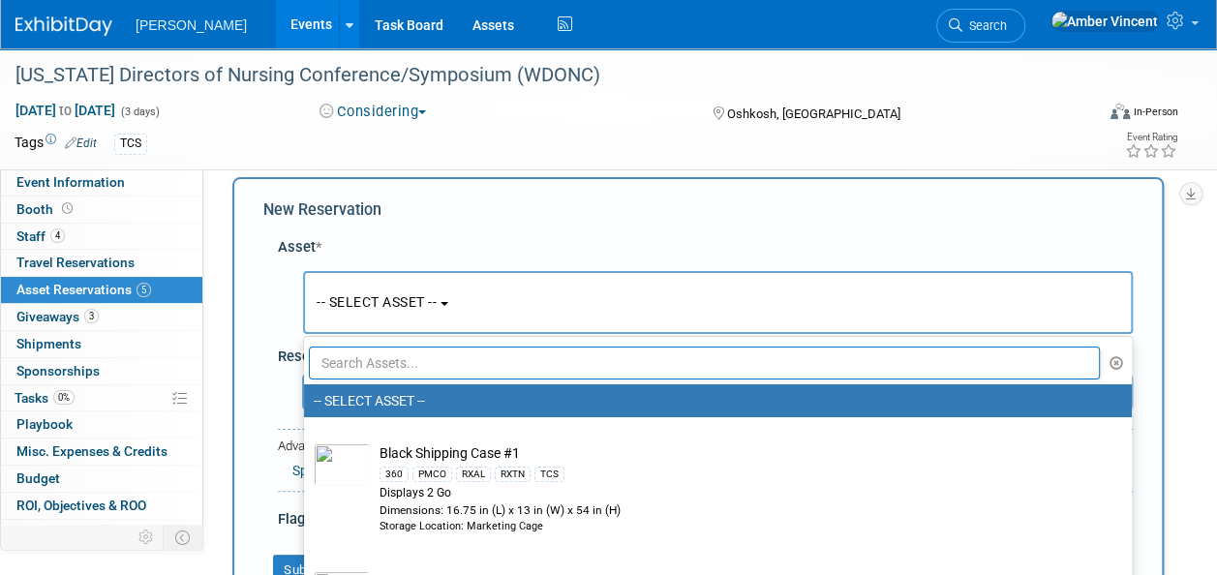
click at [343, 358] on input "text" at bounding box center [704, 363] width 791 height 33
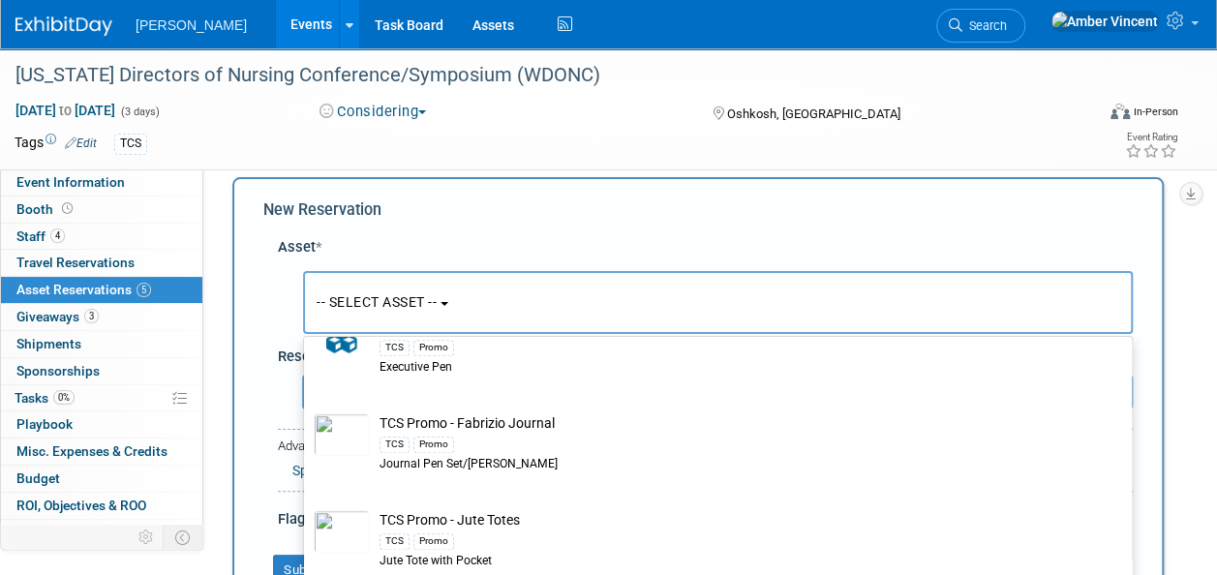
scroll to position [871, 0]
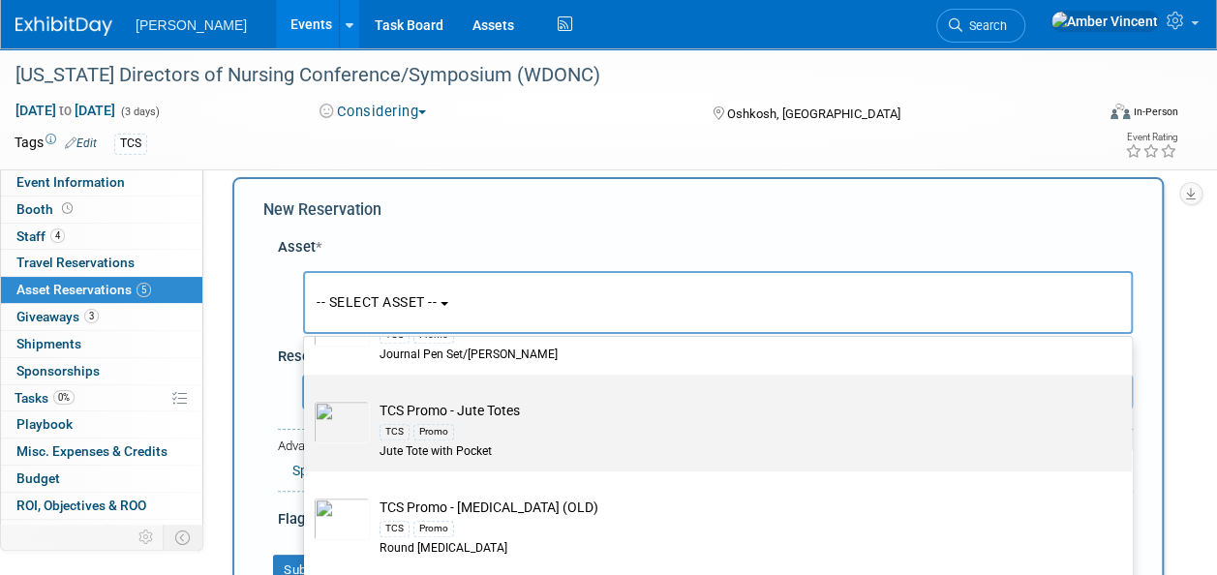
type input "tcs"
click at [534, 420] on div "TCS Promo" at bounding box center [737, 431] width 714 height 22
click at [307, 398] on input "TCS Promo - Jute Totes TCS Promo Jute Tote with Pocket" at bounding box center [300, 391] width 13 height 13
select select "10722526"
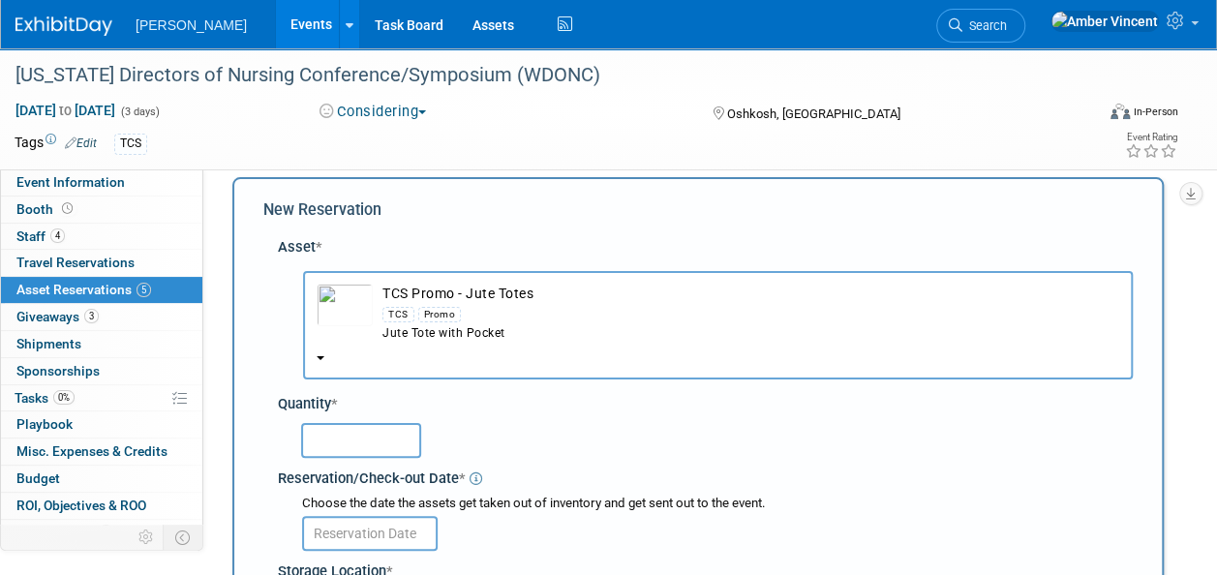
click at [375, 432] on input "text" at bounding box center [361, 440] width 120 height 35
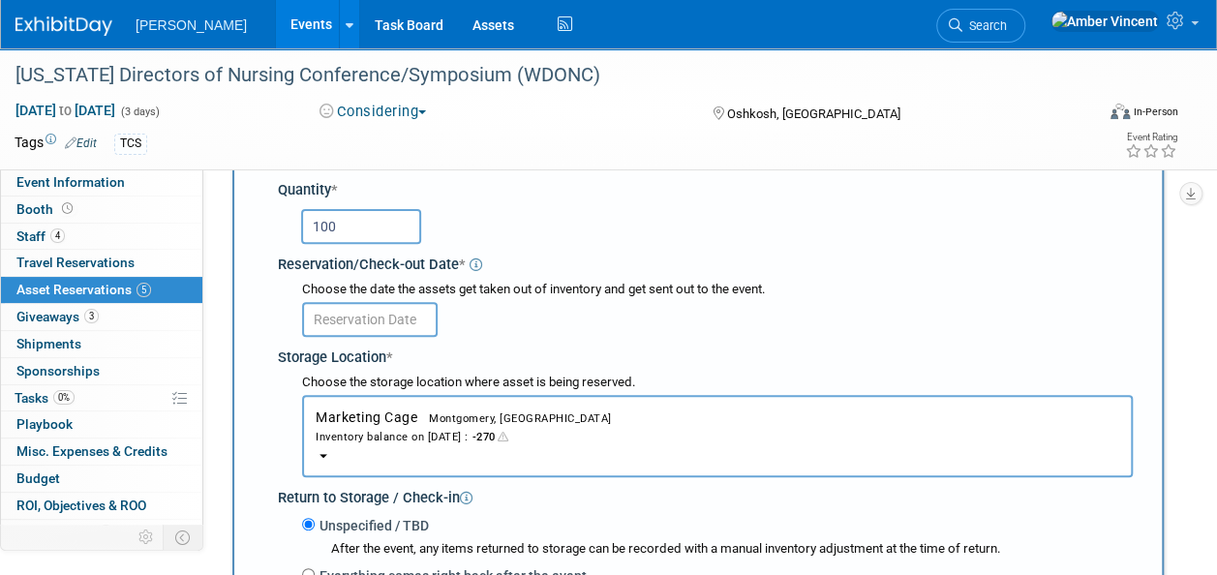
scroll to position [309, 0]
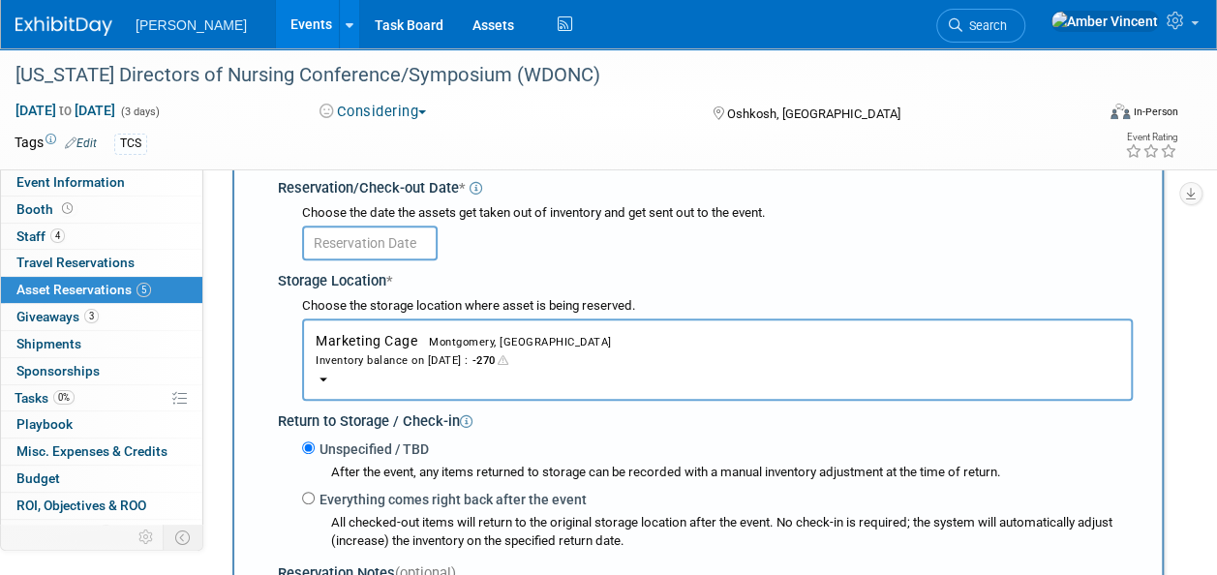
type input "100"
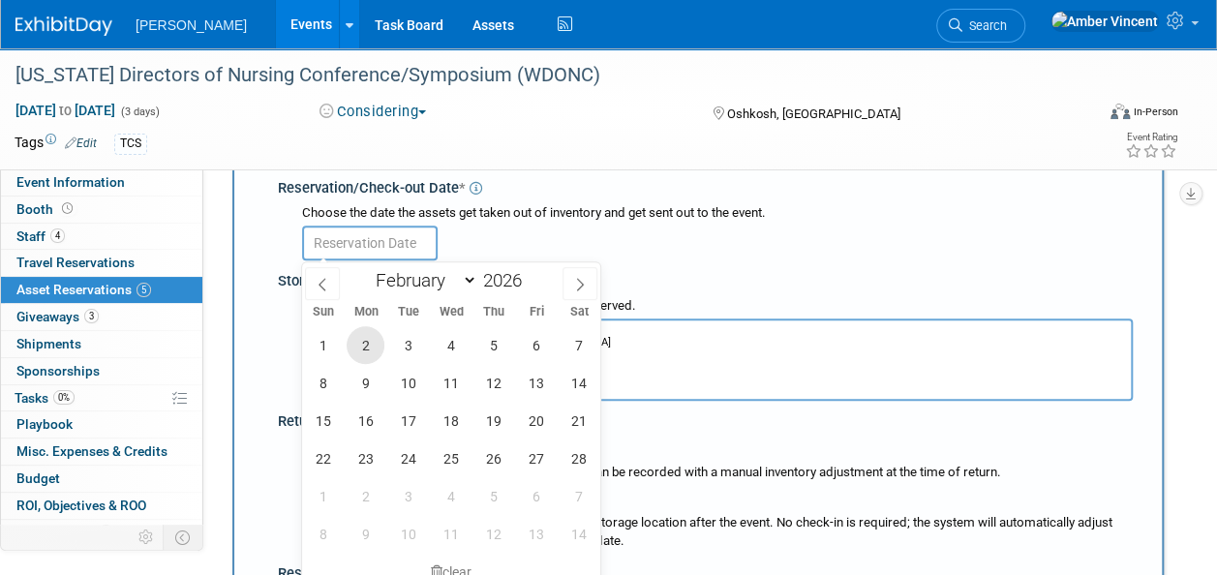
click at [373, 345] on span "2" at bounding box center [366, 345] width 38 height 38
type input "Feb 2, 2026"
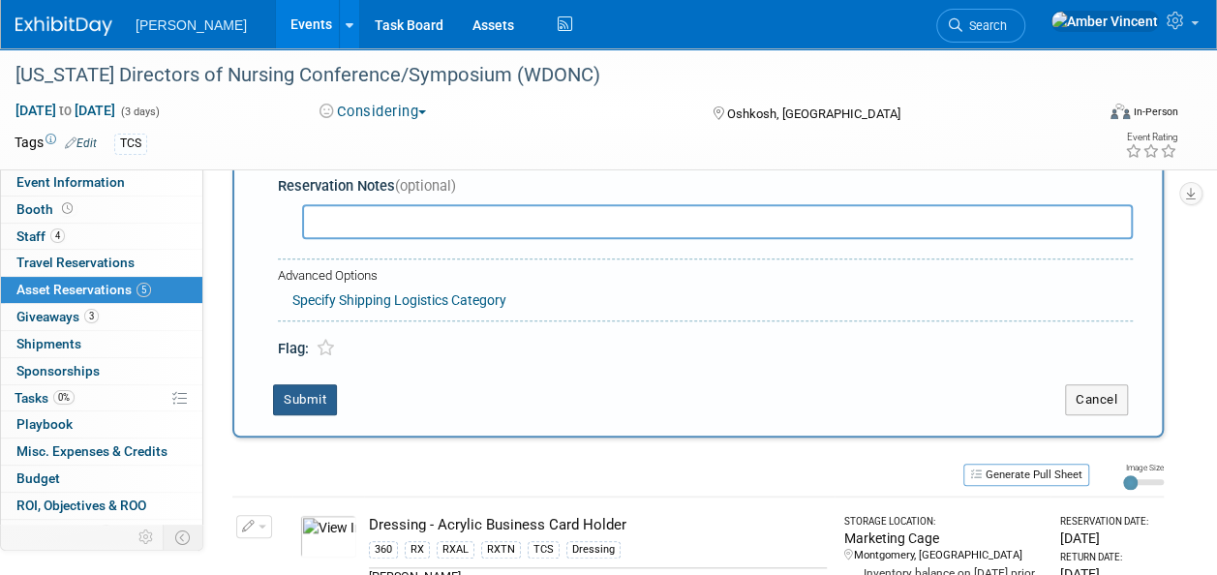
click at [295, 401] on button "Submit" at bounding box center [305, 399] width 64 height 31
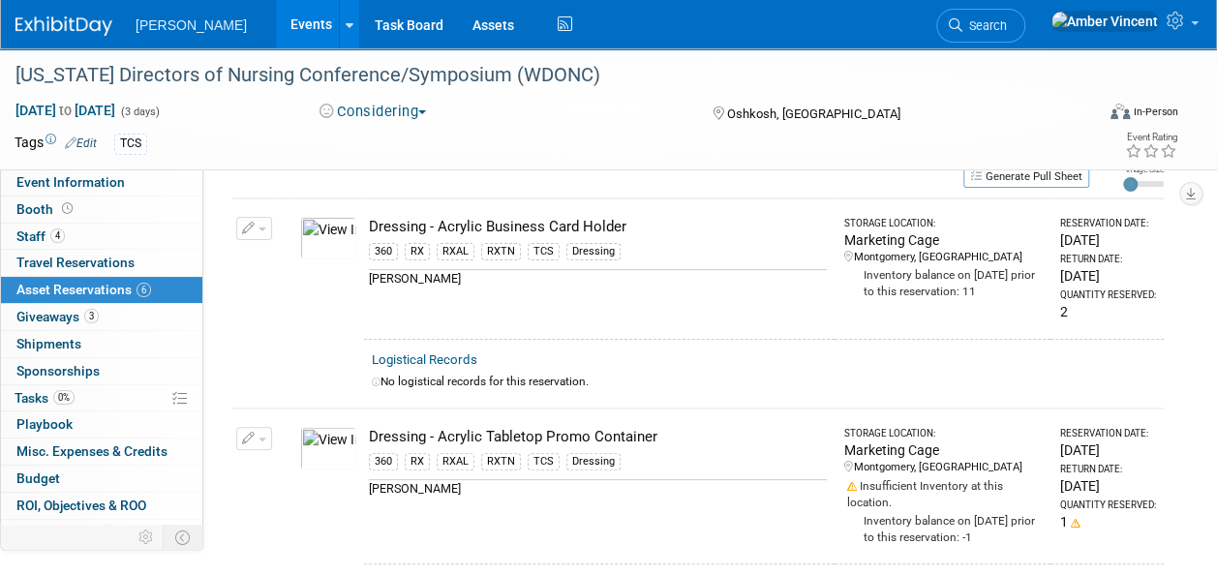
scroll to position [0, 0]
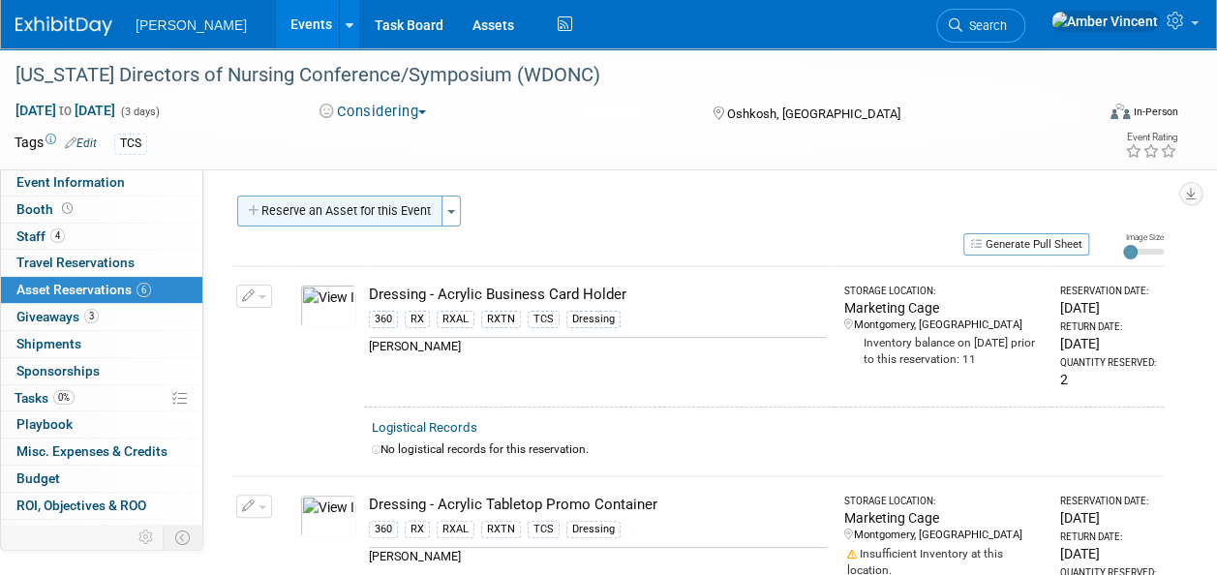
click at [331, 221] on button "Reserve an Asset for this Event" at bounding box center [339, 211] width 205 height 31
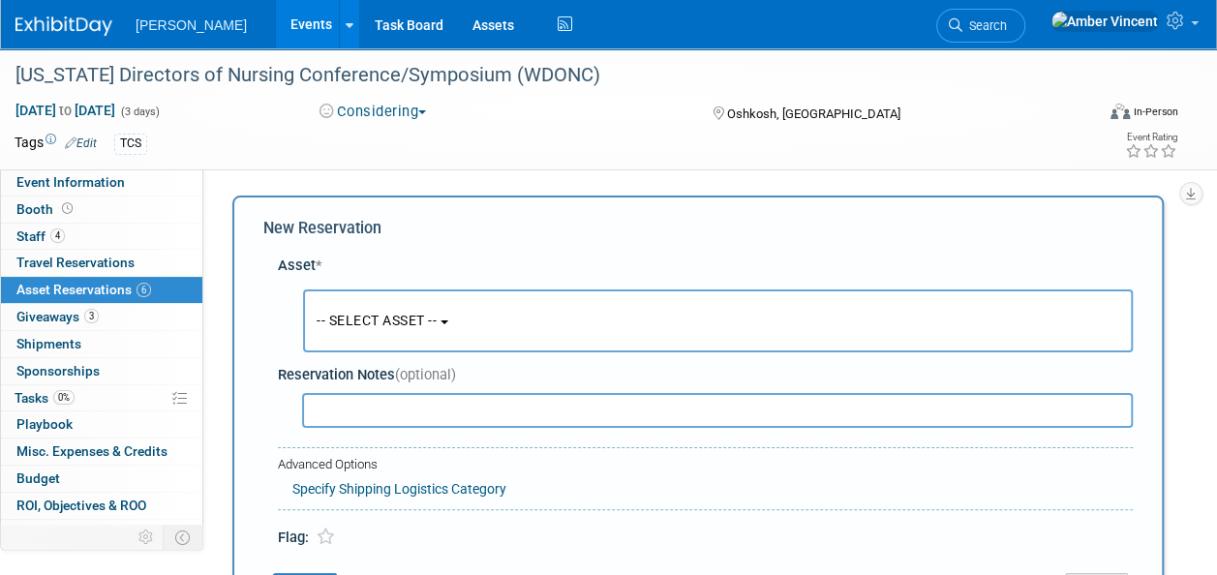
scroll to position [18, 0]
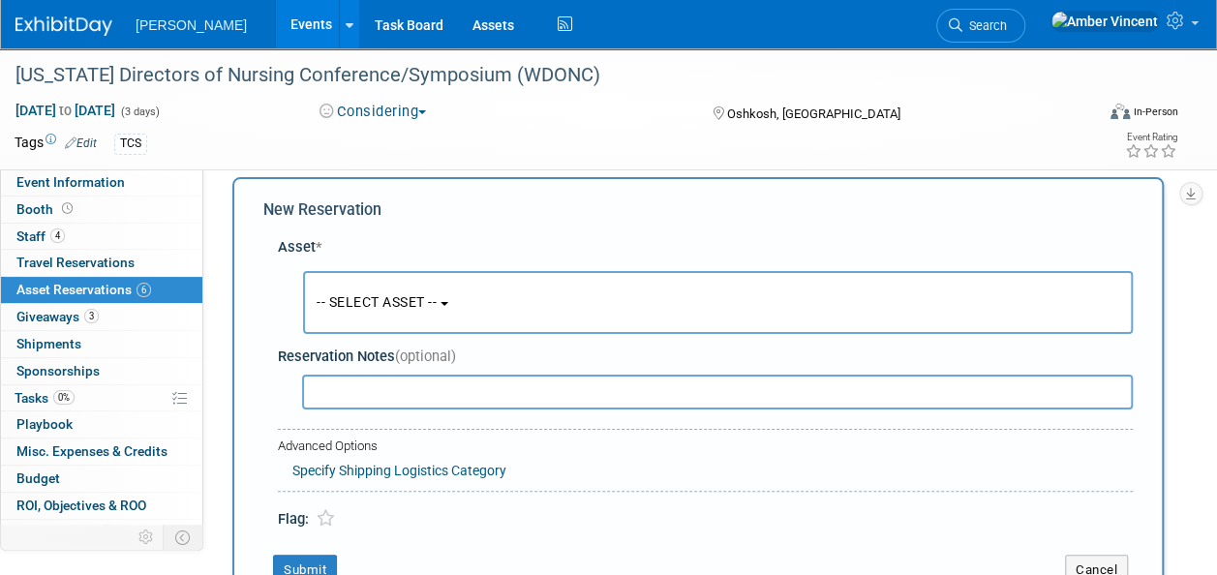
click at [525, 314] on button "-- SELECT ASSET --" at bounding box center [718, 302] width 830 height 63
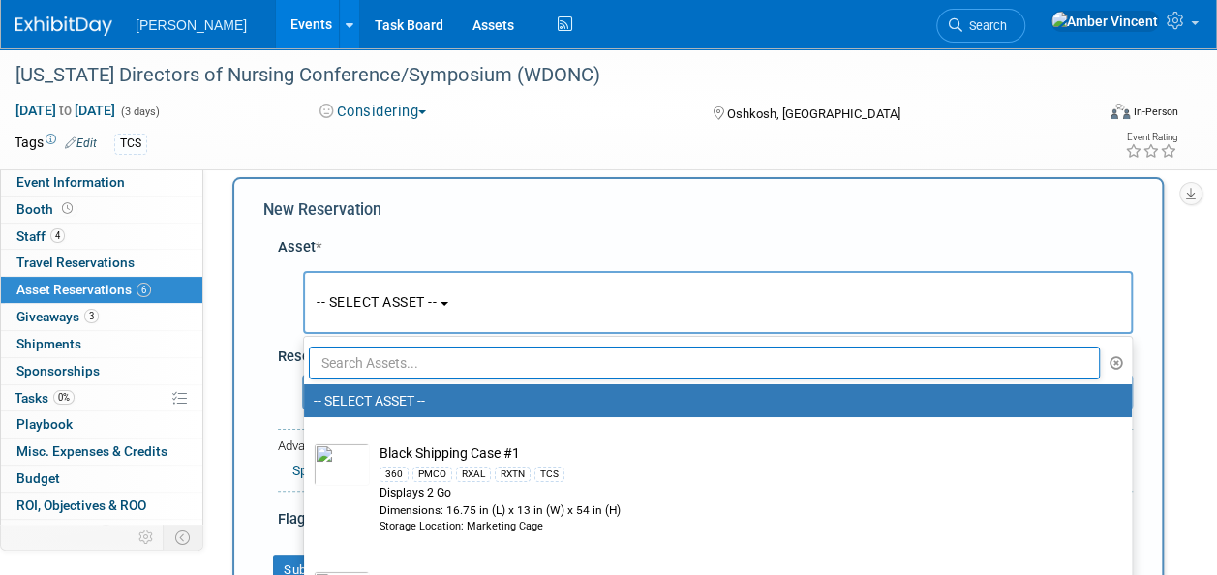
click at [445, 375] on input "text" at bounding box center [704, 363] width 791 height 33
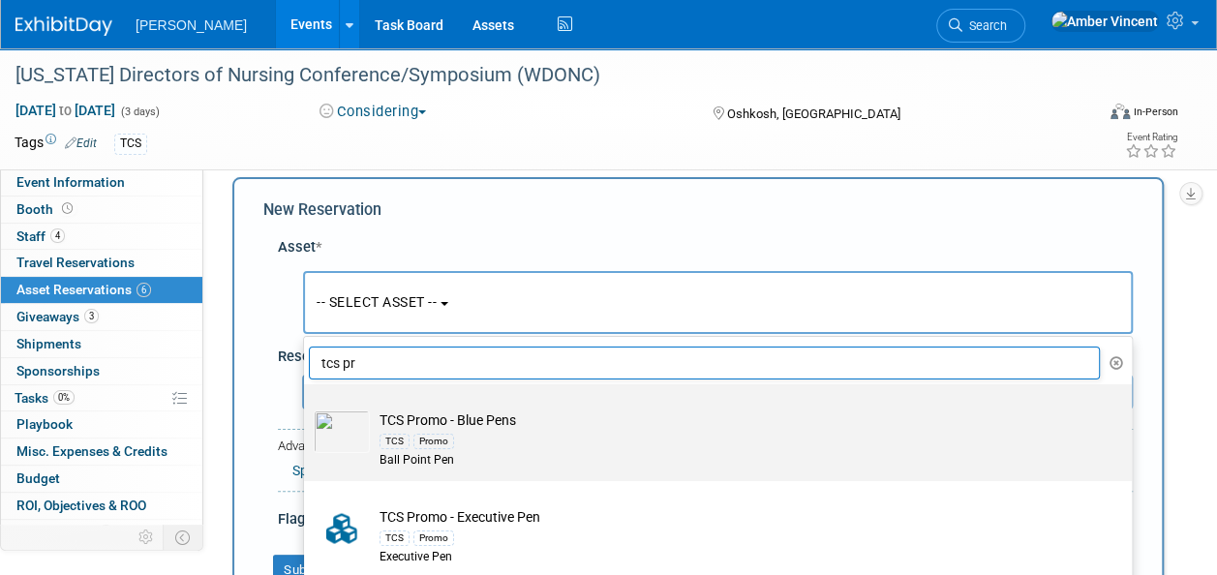
type input "tcs pr"
click at [465, 440] on div "TCS Promo" at bounding box center [737, 441] width 714 height 22
click at [307, 408] on input "TCS Promo - Blue Pens TCS Promo Ball Point Pen" at bounding box center [300, 401] width 13 height 13
select select "10722530"
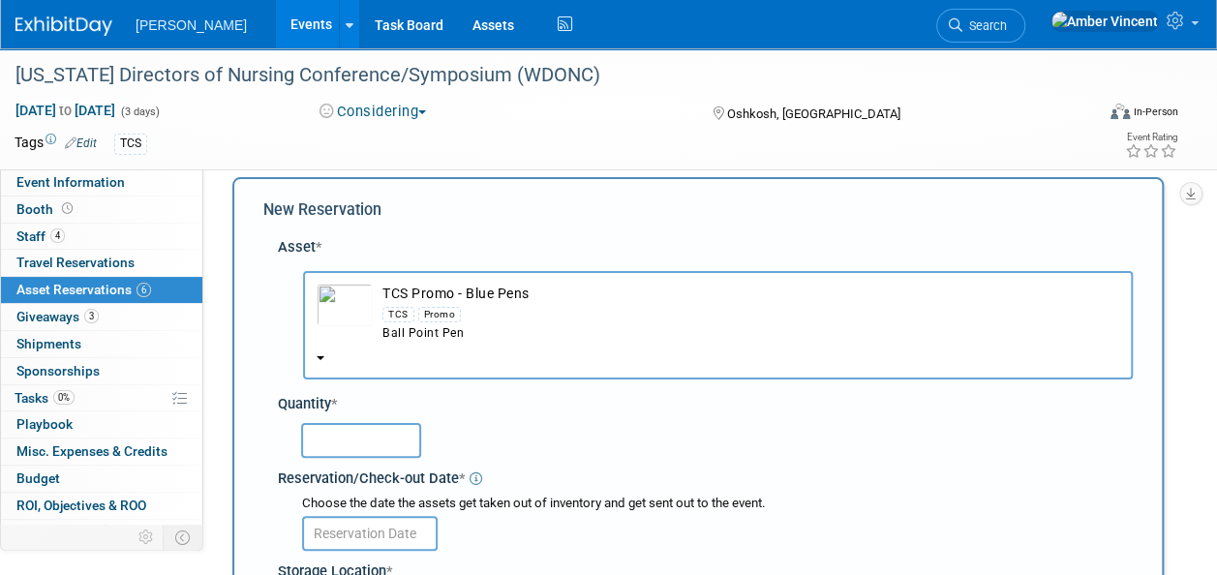
click at [387, 432] on input "text" at bounding box center [361, 440] width 120 height 35
click at [386, 429] on input "text" at bounding box center [361, 440] width 120 height 35
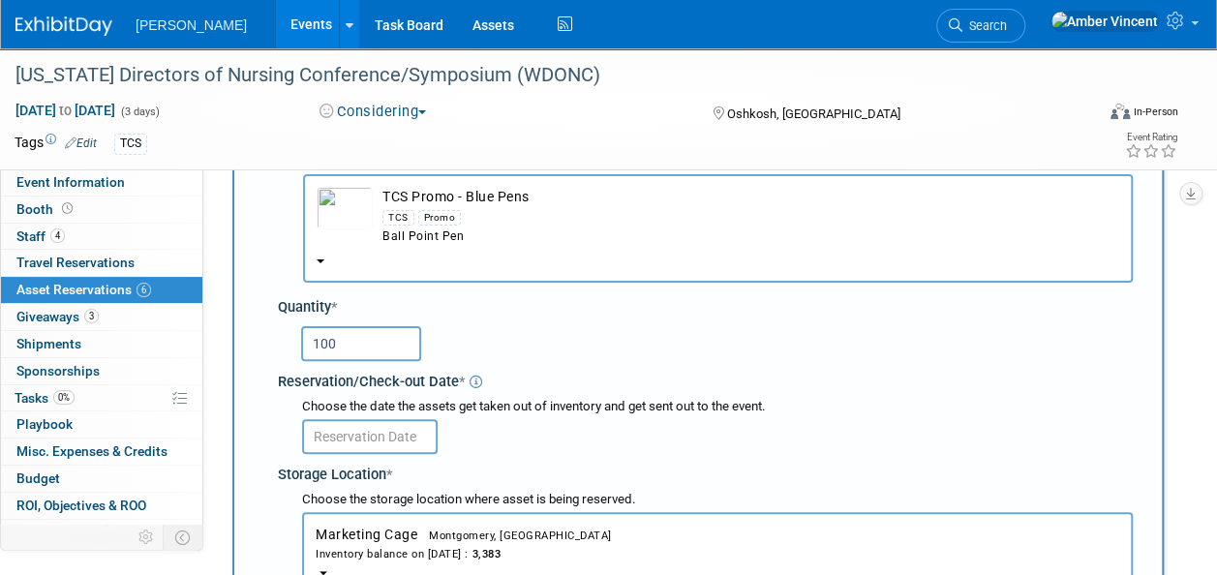
type input "100"
click at [386, 429] on input "text" at bounding box center [370, 436] width 136 height 35
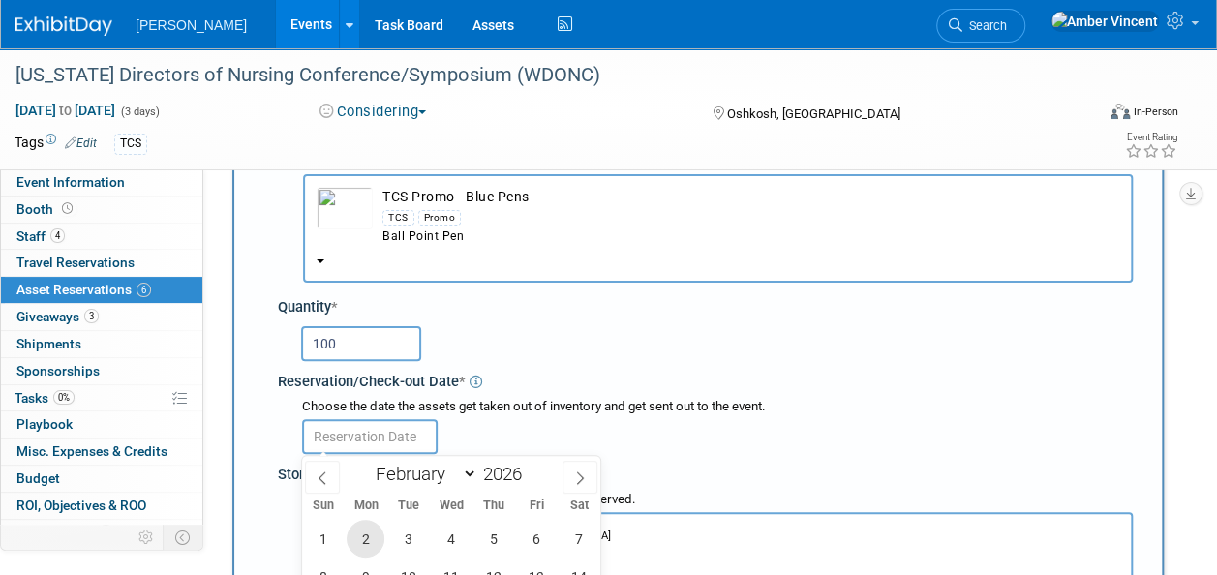
click at [359, 540] on span "2" at bounding box center [366, 539] width 38 height 38
type input "Feb 2, 2026"
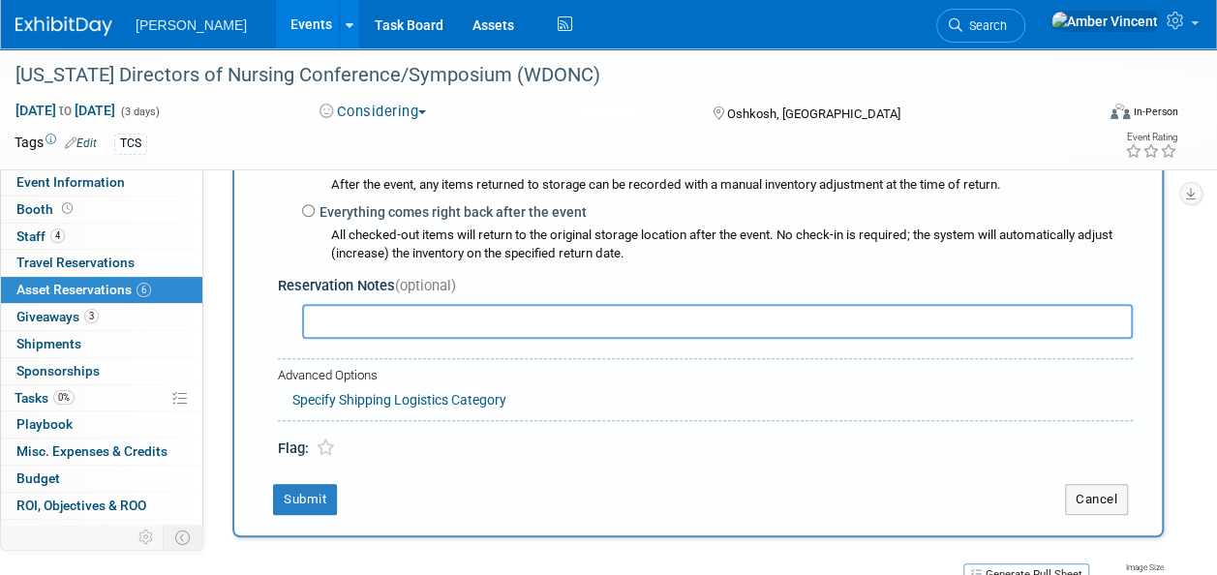
scroll to position [599, 0]
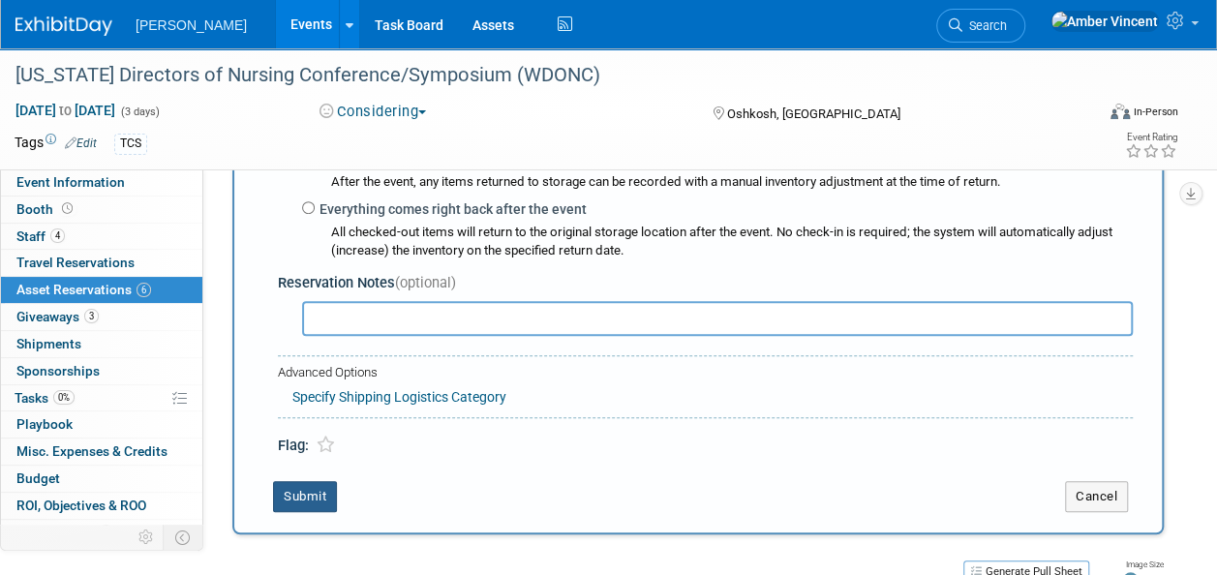
click at [311, 496] on button "Submit" at bounding box center [305, 496] width 64 height 31
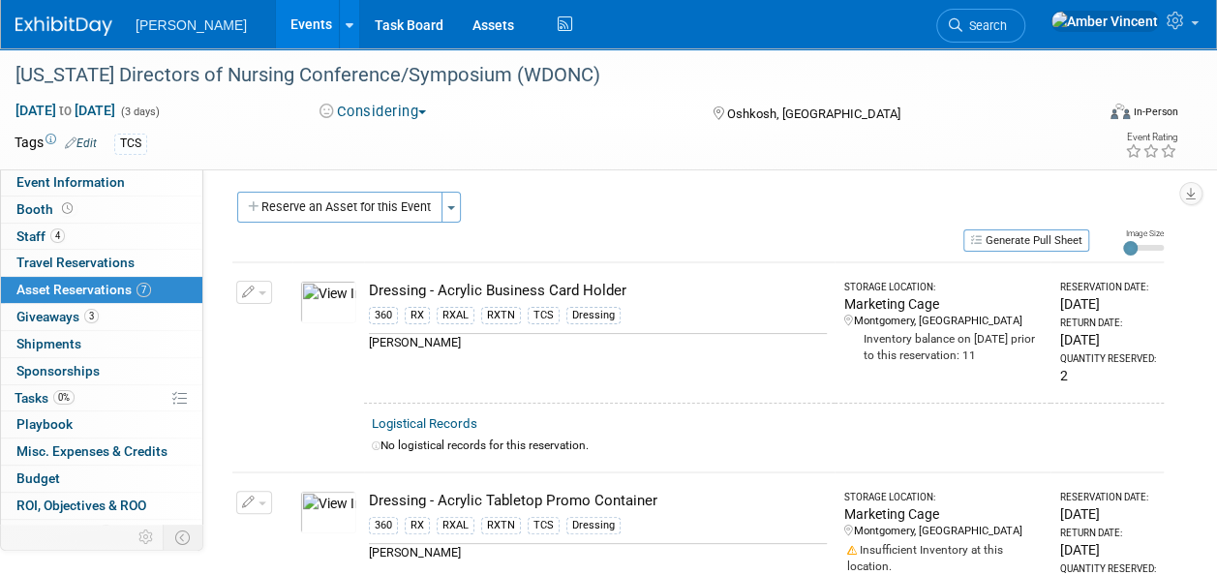
scroll to position [0, 0]
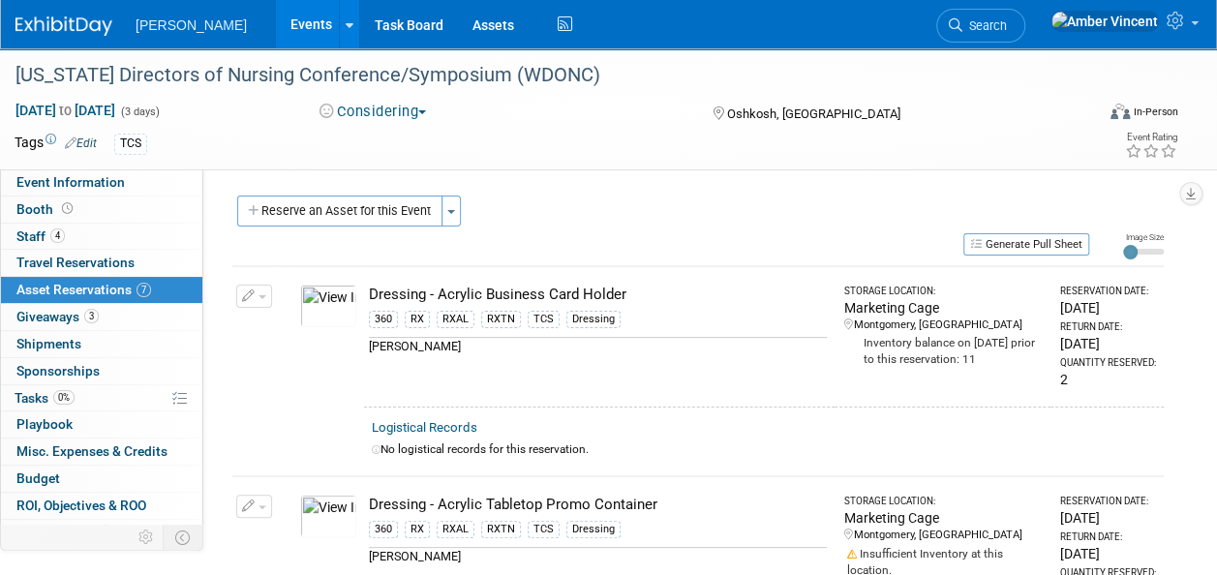
click at [378, 224] on button "Reserve an Asset for this Event" at bounding box center [339, 211] width 205 height 31
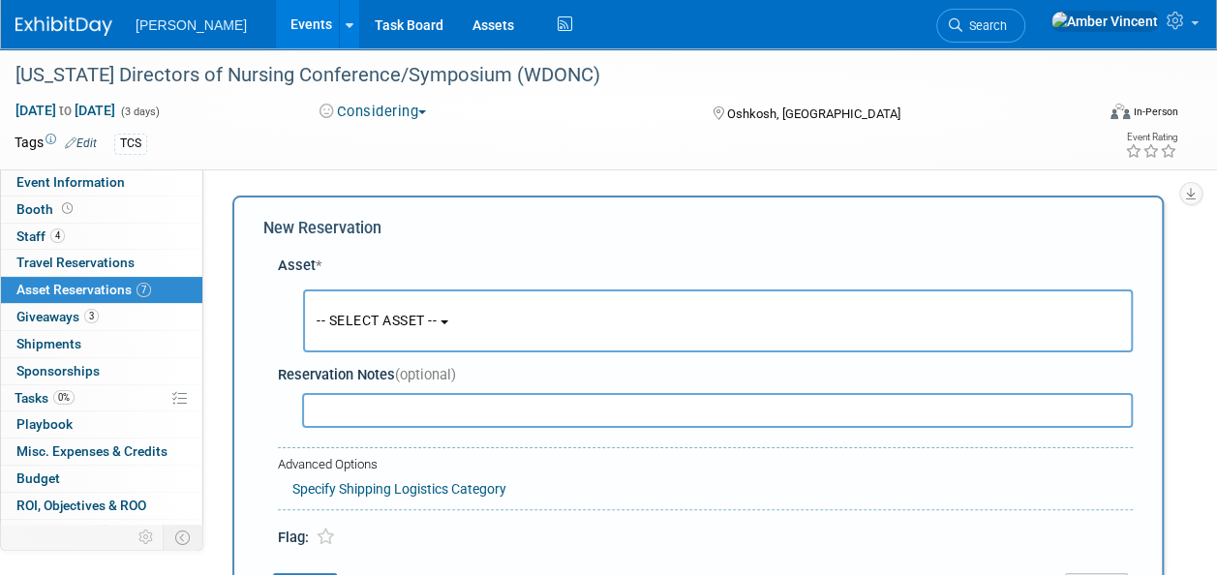
scroll to position [18, 0]
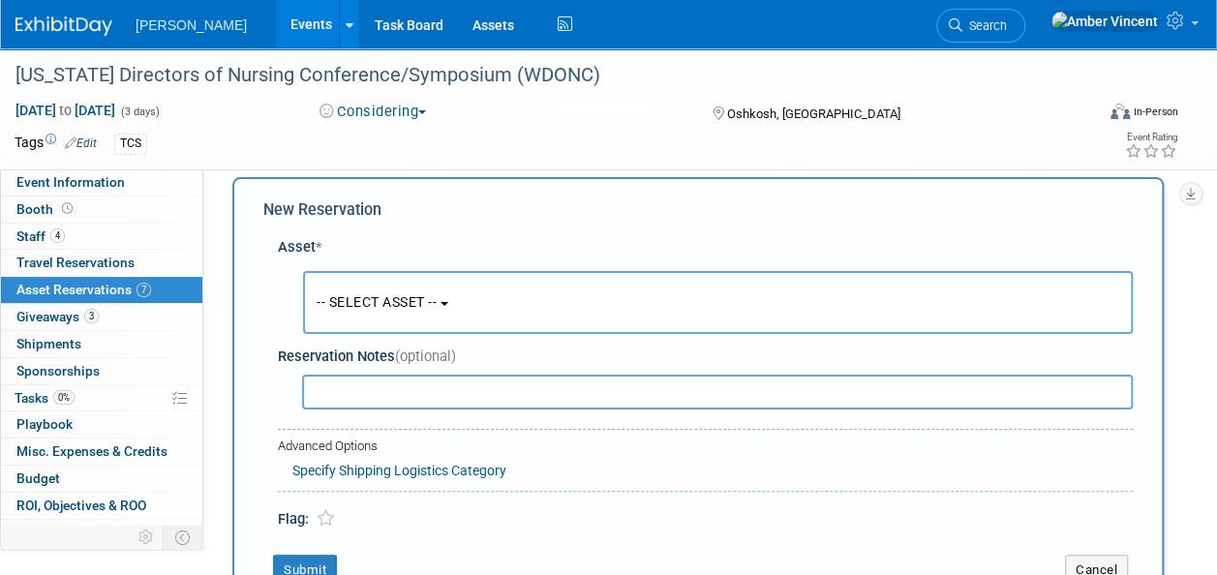
drag, startPoint x: 366, startPoint y: 293, endPoint x: 372, endPoint y: 337, distance: 44.0
click at [366, 294] on span "-- SELECT ASSET --" at bounding box center [377, 301] width 120 height 15
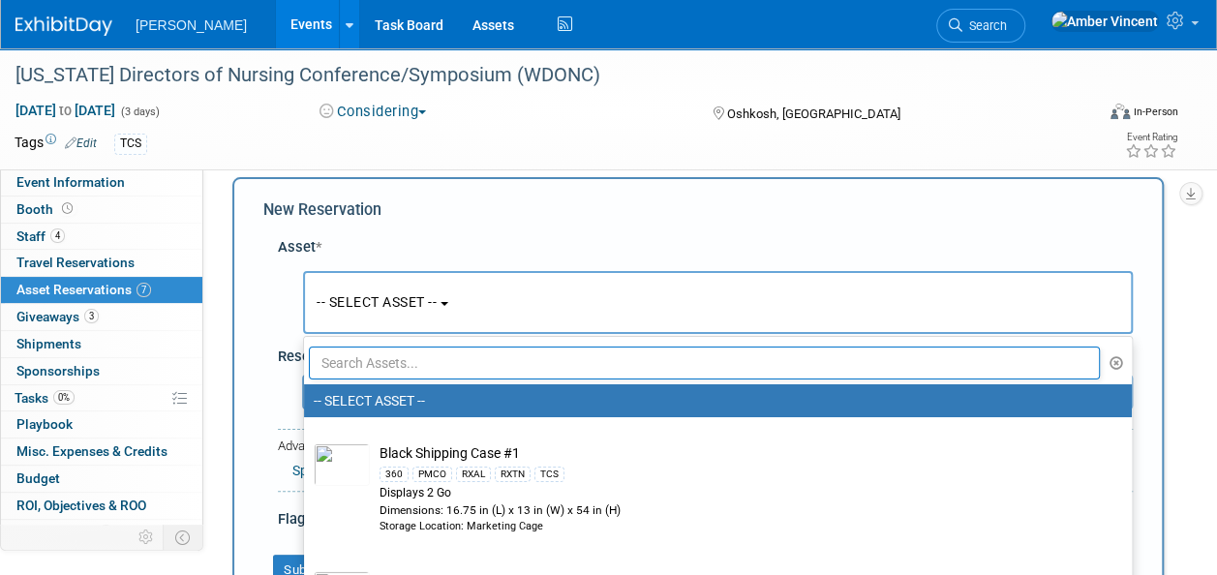
click at [378, 362] on input "text" at bounding box center [704, 363] width 791 height 33
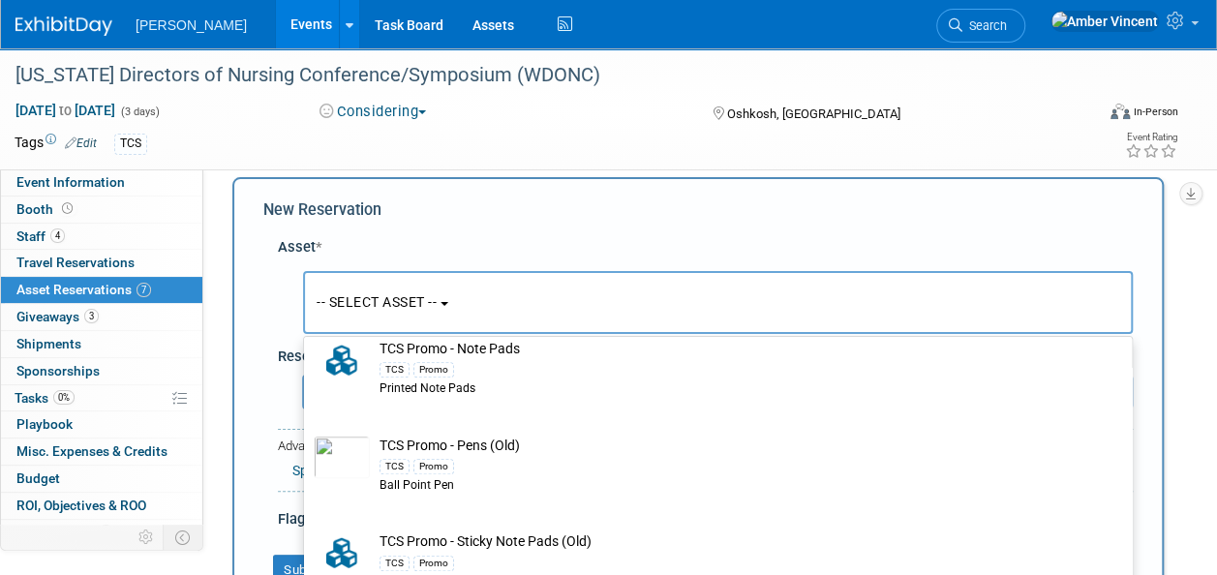
scroll to position [678, 0]
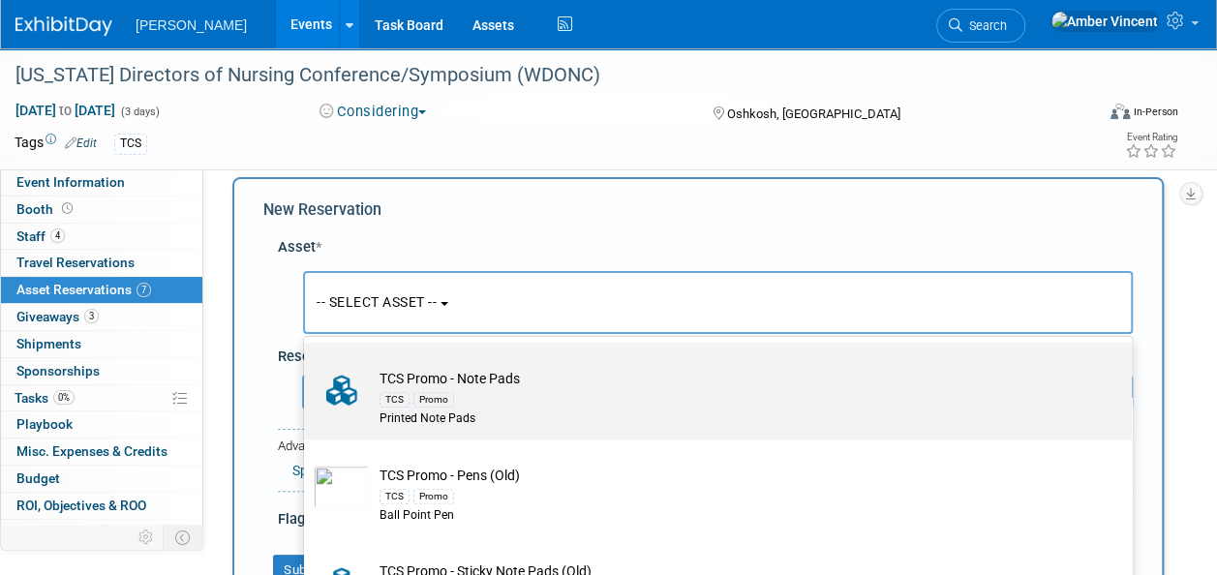
type input "tcs promo"
click at [452, 396] on div "TCS Promo" at bounding box center [737, 399] width 714 height 22
click at [307, 366] on input "TCS Promo - Note Pads TCS Promo Printed Note Pads" at bounding box center [300, 359] width 13 height 13
select select "10725944"
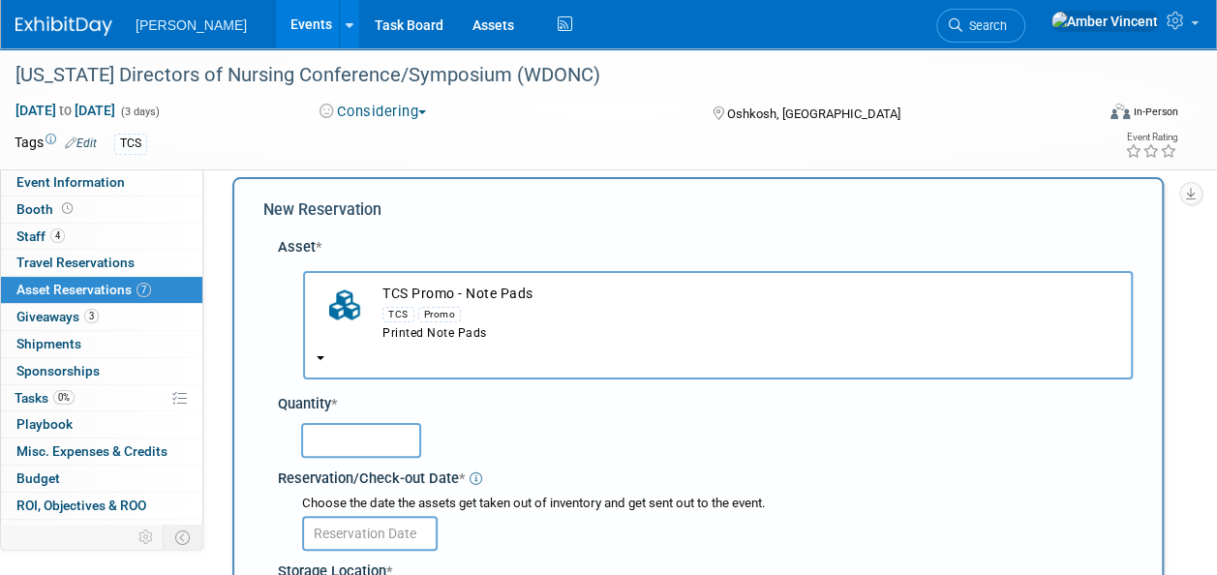
click at [366, 440] on input "text" at bounding box center [361, 440] width 120 height 35
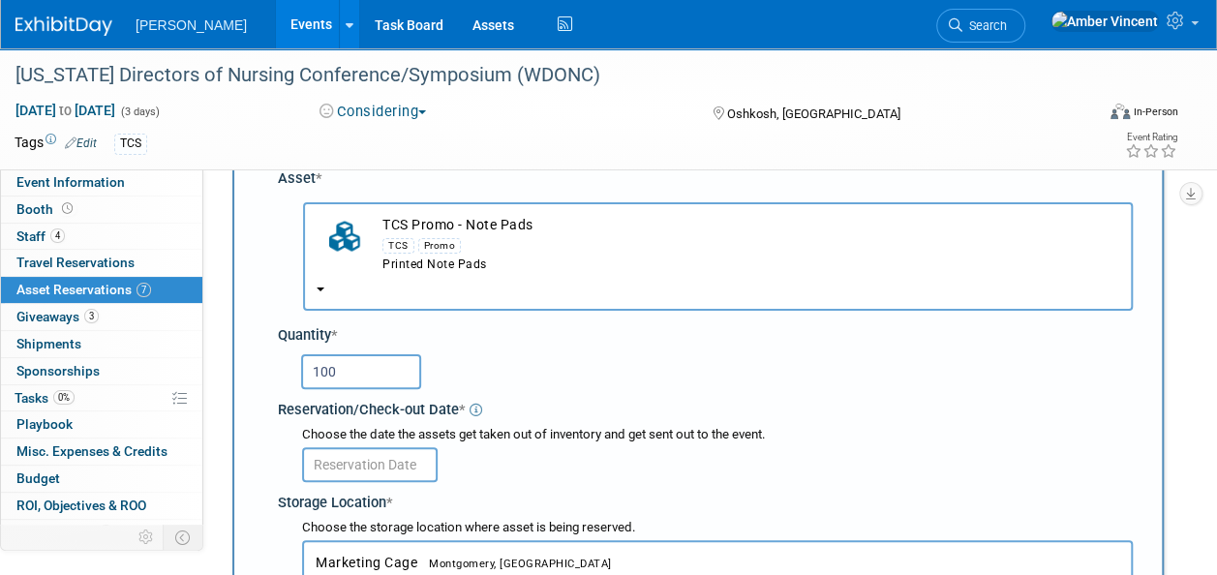
scroll to position [115, 0]
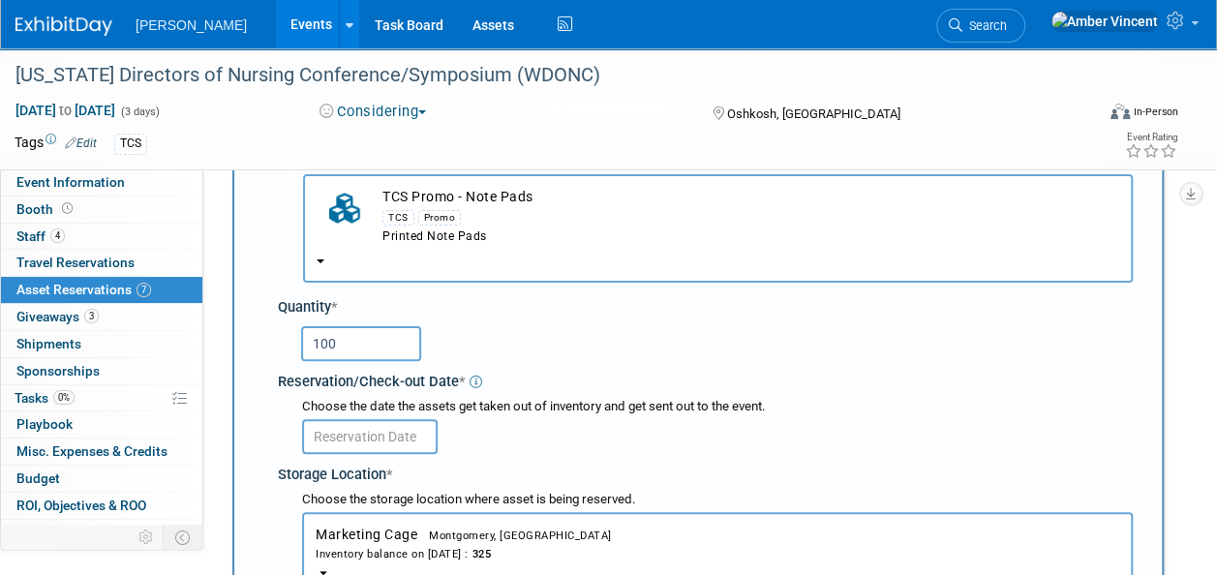
type input "100"
click at [366, 441] on body "Turenne Events Add Event Bulk Upload Events Shareable Event Boards Recently Vie…" at bounding box center [608, 172] width 1217 height 575
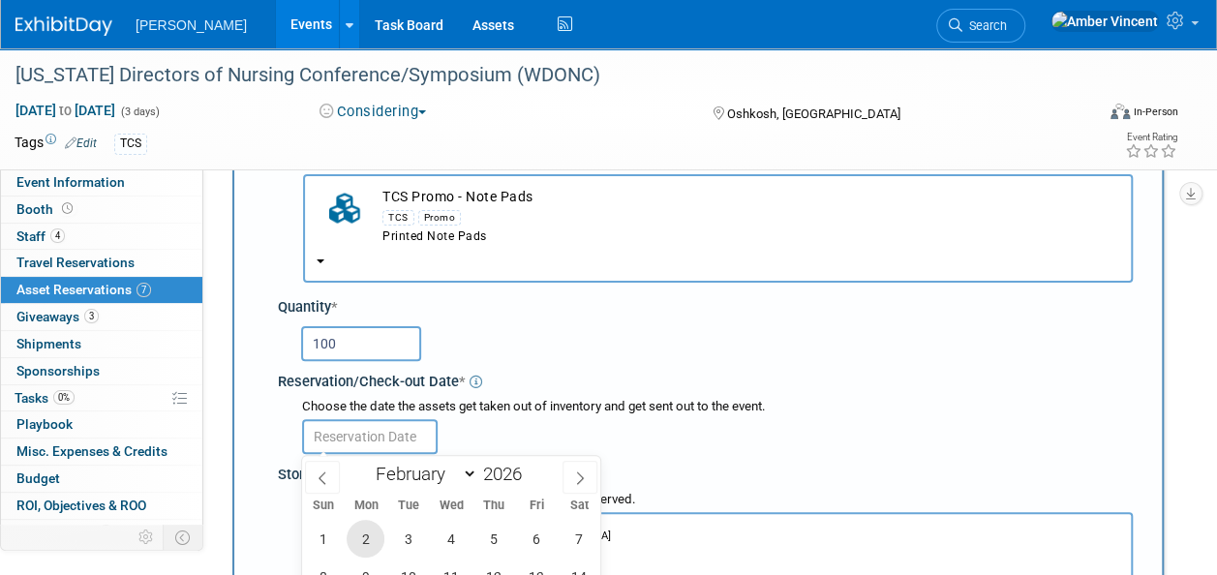
drag, startPoint x: 361, startPoint y: 536, endPoint x: 373, endPoint y: 509, distance: 29.5
click at [361, 536] on span "2" at bounding box center [366, 539] width 38 height 38
type input "Feb 2, 2026"
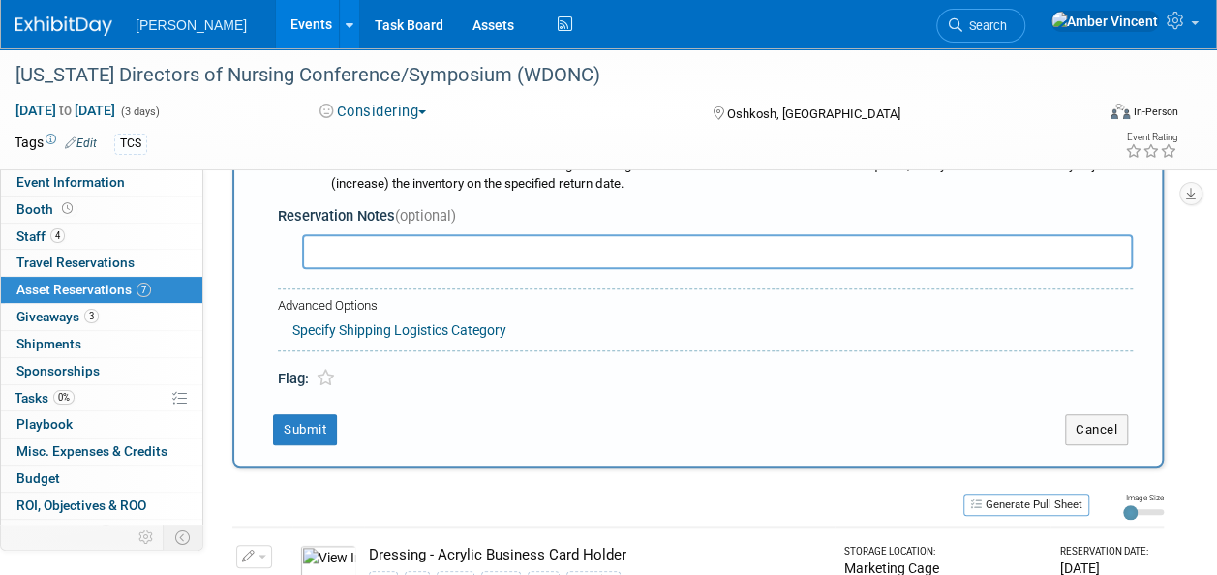
scroll to position [696, 0]
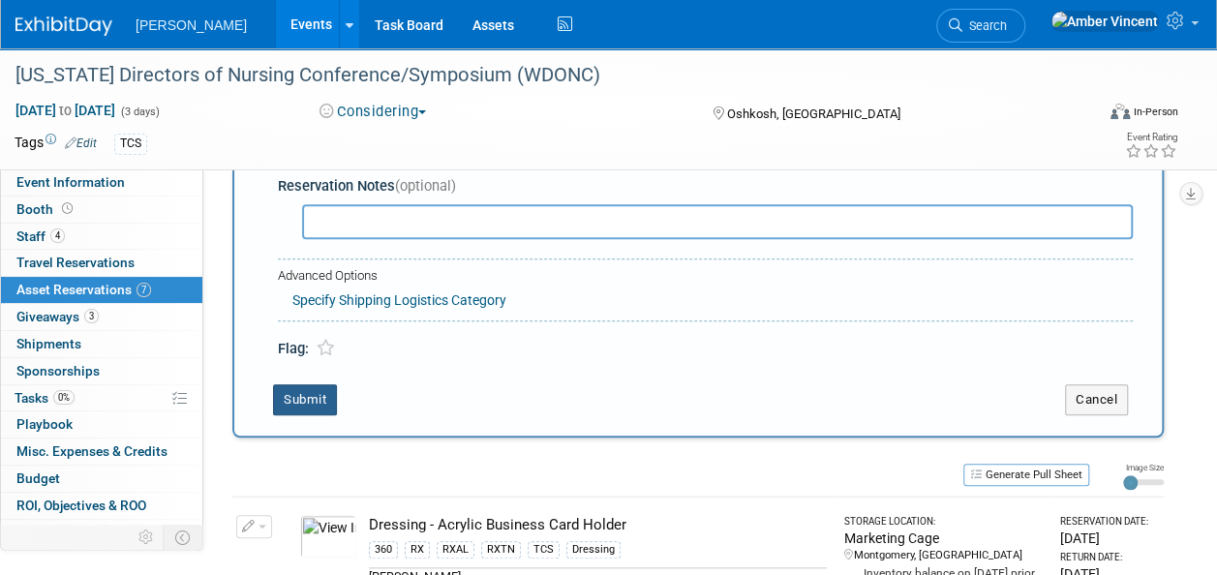
click at [287, 385] on button "Submit" at bounding box center [305, 399] width 64 height 31
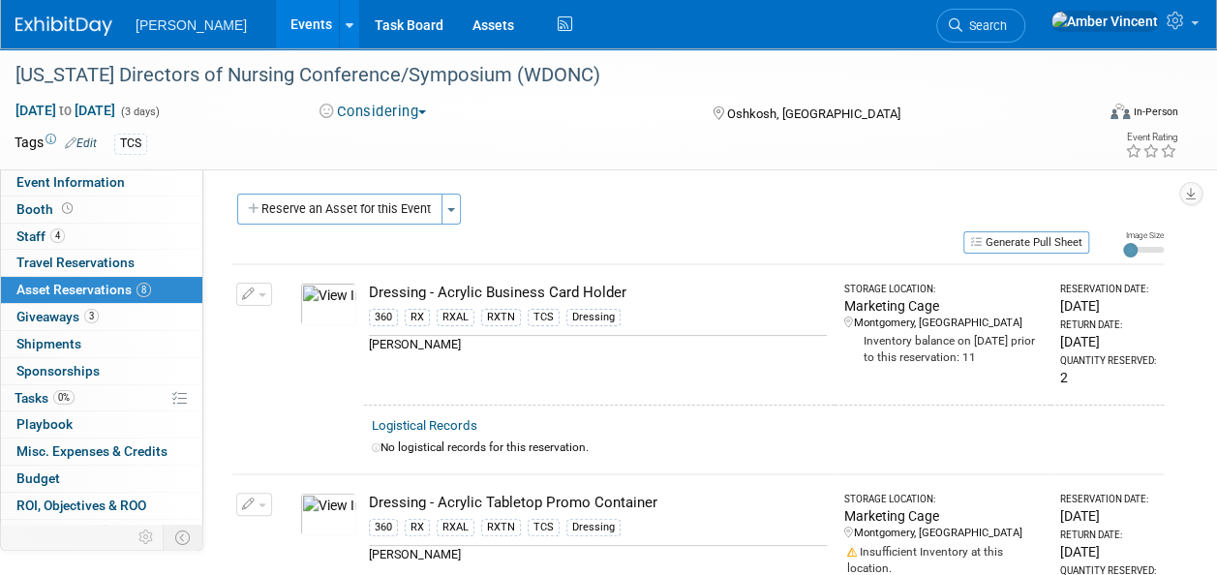
scroll to position [0, 0]
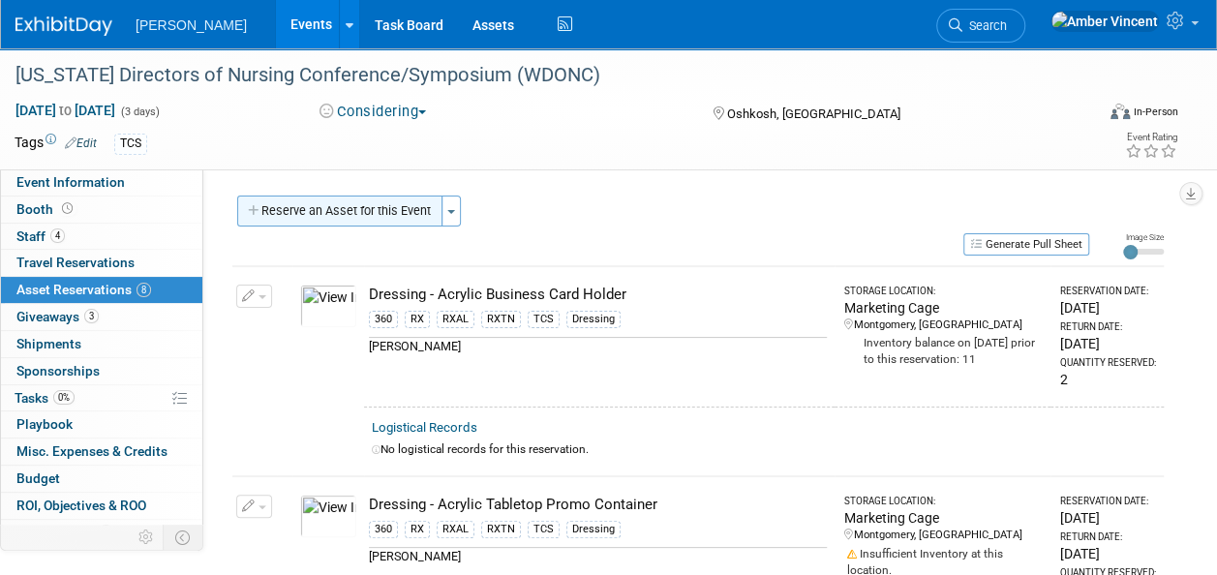
click at [349, 197] on button "Reserve an Asset for this Event" at bounding box center [339, 211] width 205 height 31
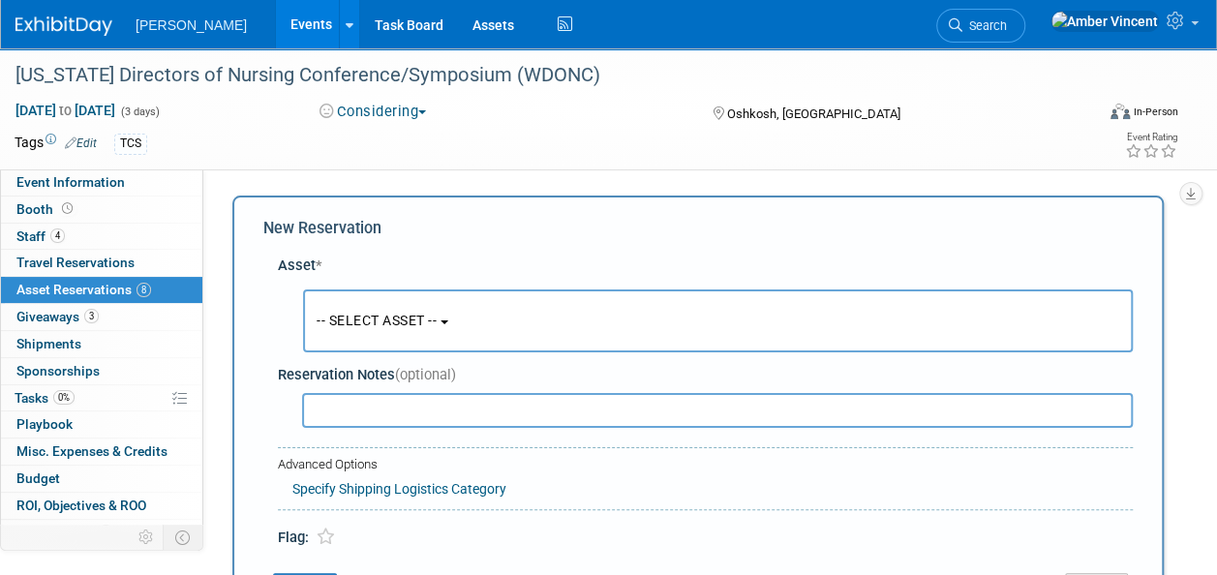
scroll to position [18, 0]
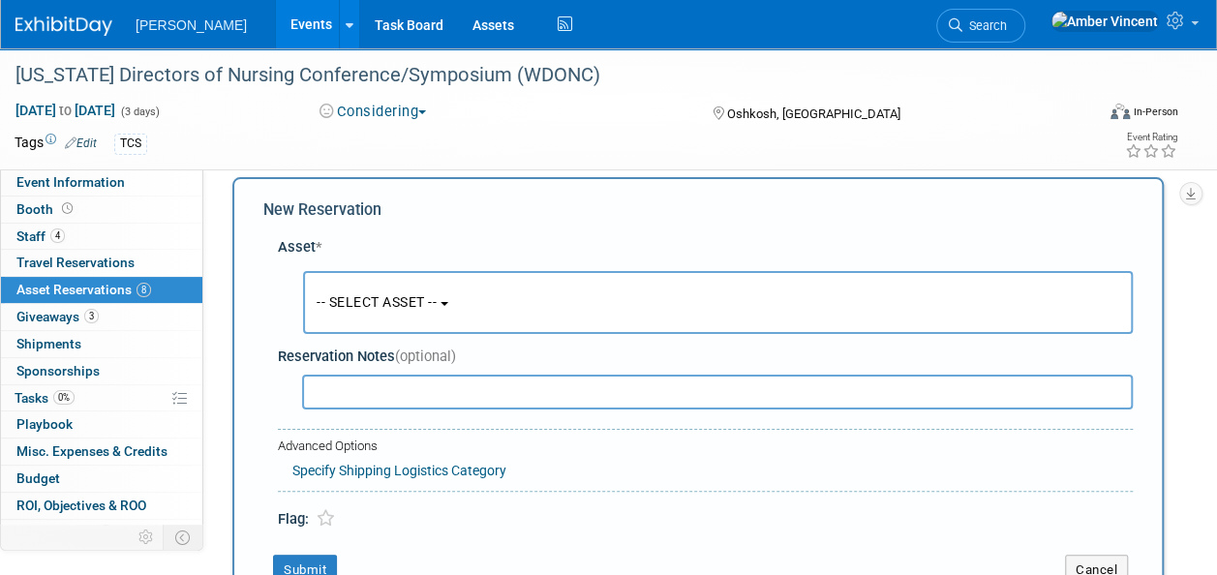
click at [409, 308] on span "-- SELECT ASSET --" at bounding box center [377, 301] width 120 height 15
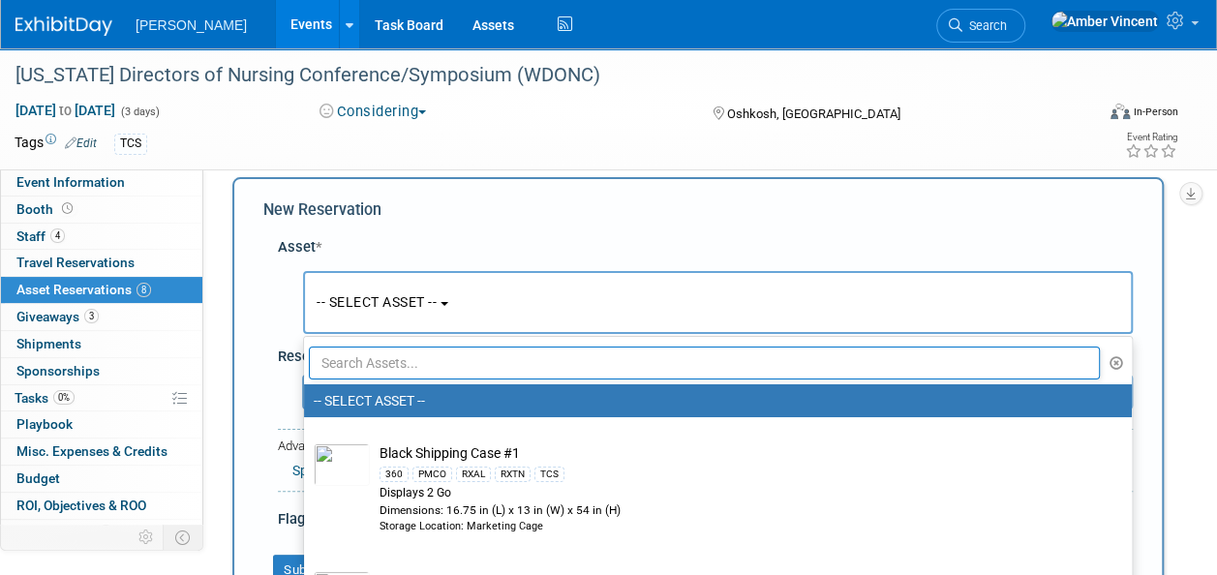
click at [450, 370] on input "text" at bounding box center [704, 363] width 791 height 33
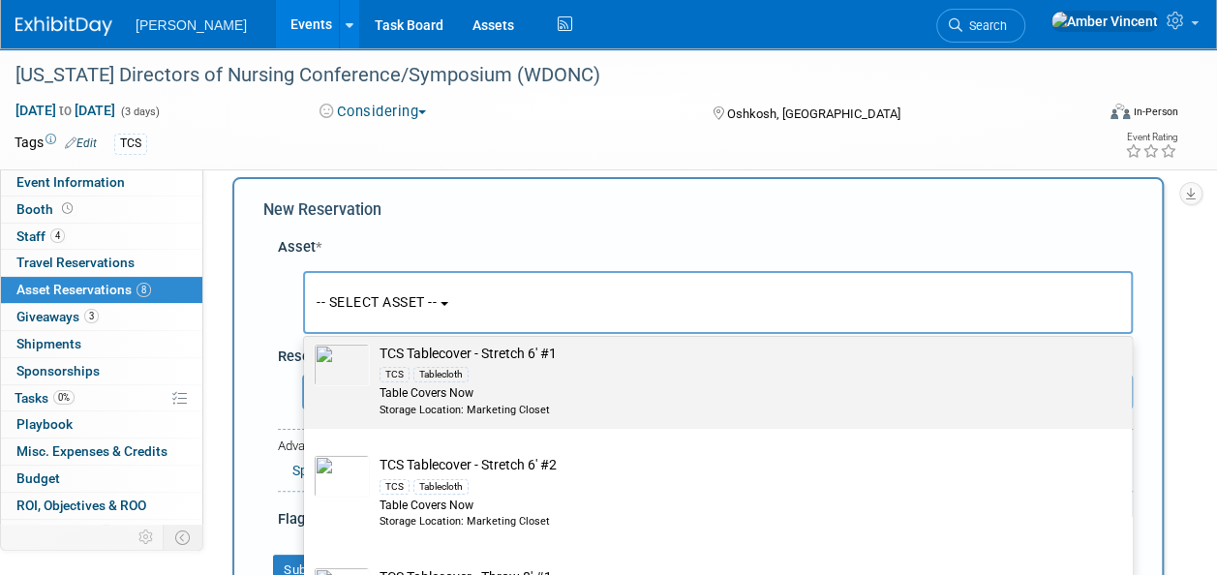
scroll to position [97, 0]
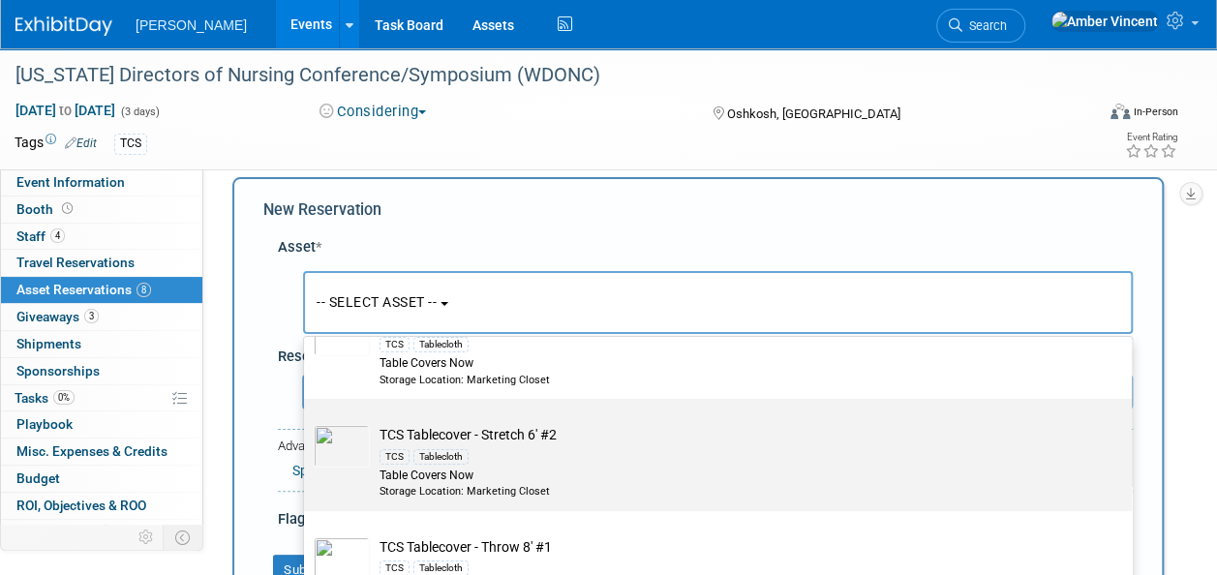
type input "tcs ta"
click at [544, 430] on td "TCS Tablecover - Stretch 6' #2 TCS Tablecloth Table Covers Now Storage Location…" at bounding box center [731, 462] width 723 height 74
click at [307, 422] on input "TCS Tablecover - Stretch 6' #2 TCS Tablecloth Table Covers Now Storage Location…" at bounding box center [300, 416] width 13 height 13
radio input "true"
select select "10724055"
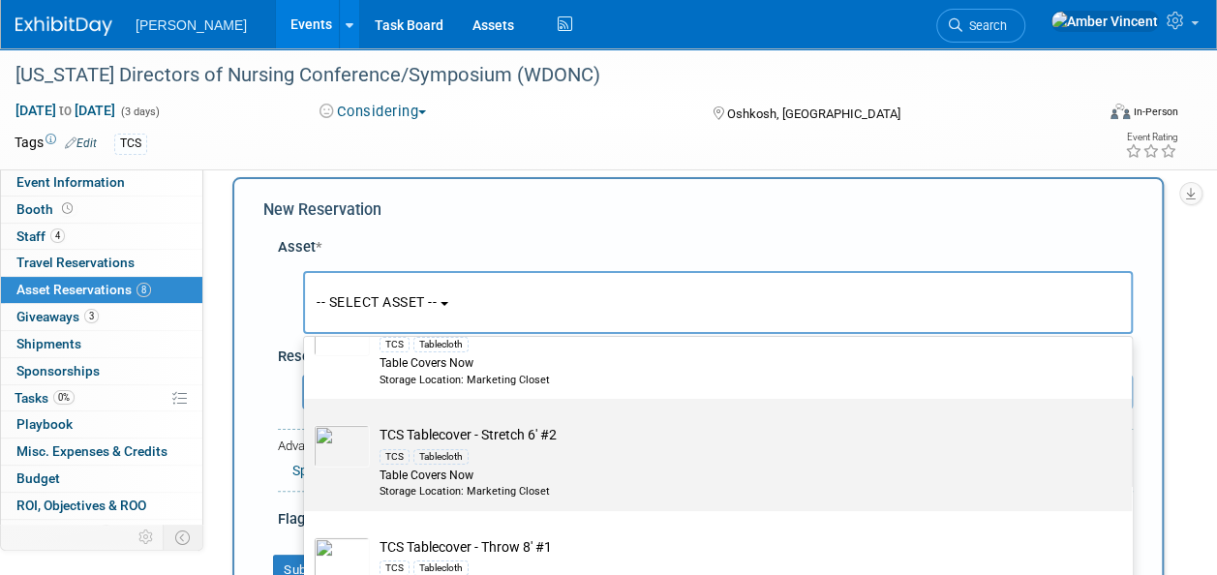
type input "tcs ta"
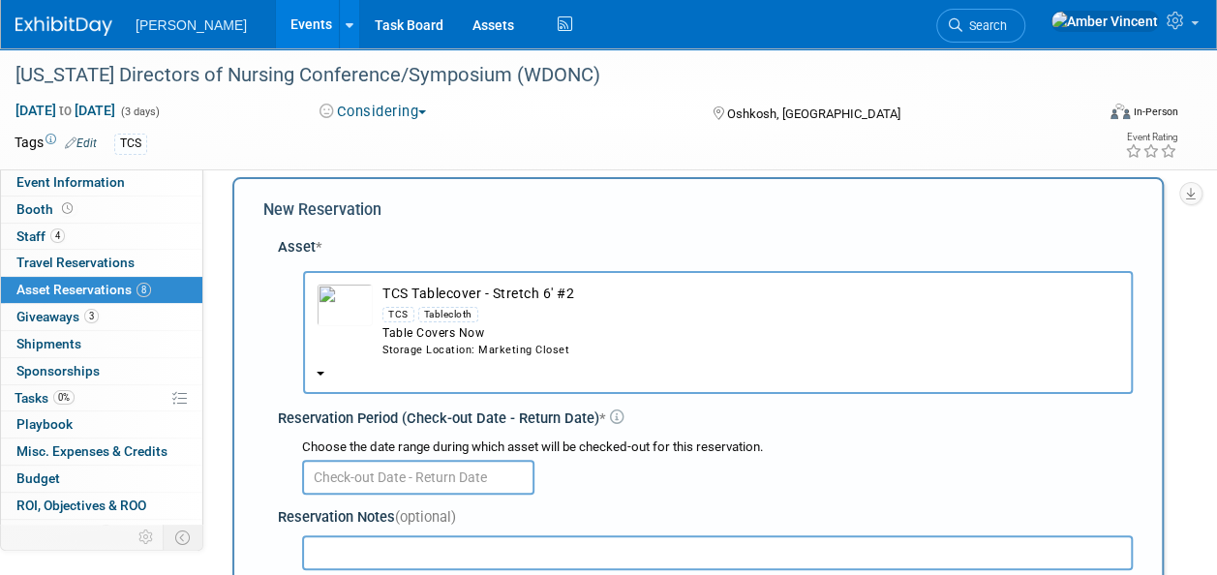
scroll to position [115, 0]
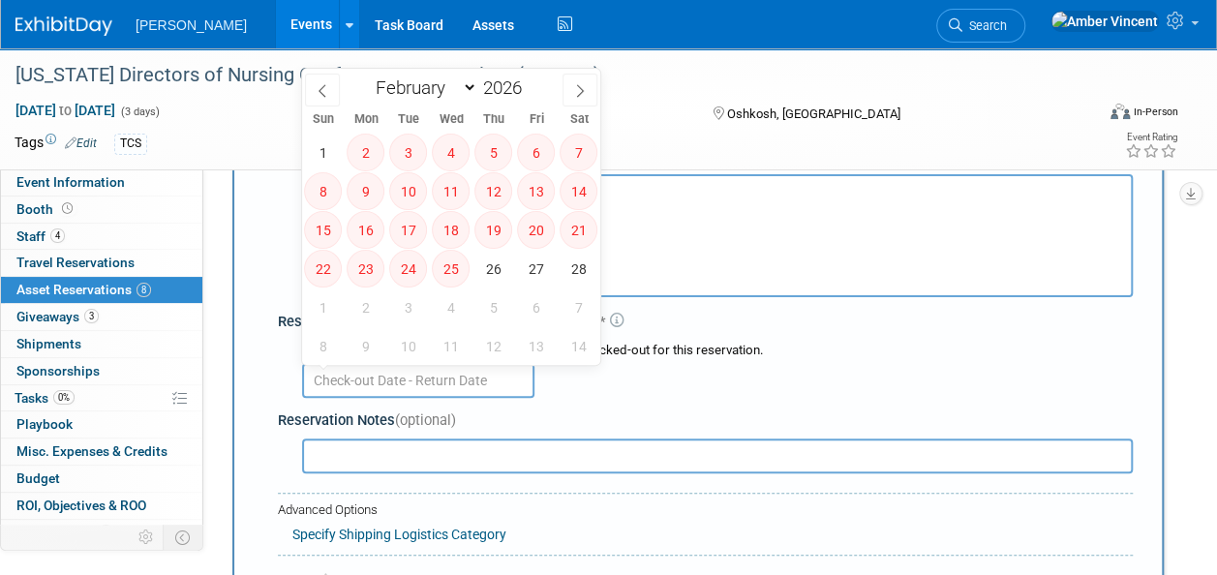
click at [468, 378] on input "text" at bounding box center [418, 380] width 232 height 35
click at [684, 412] on div "Reservation Notes (optional)" at bounding box center [705, 421] width 855 height 20
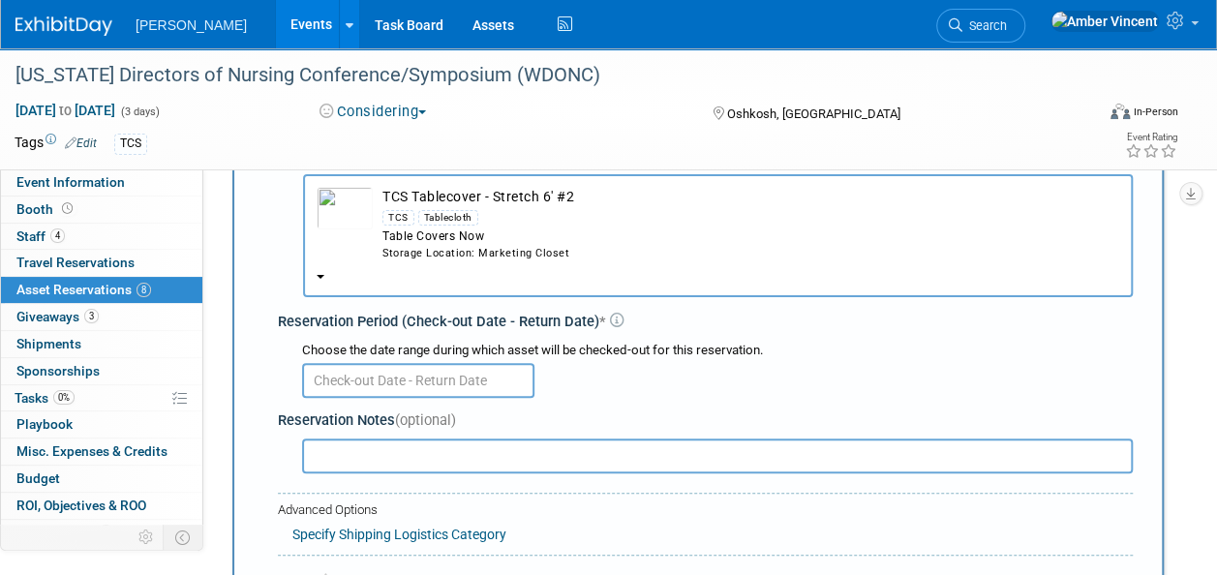
click at [495, 234] on div "Table Covers Now" at bounding box center [750, 237] width 737 height 16
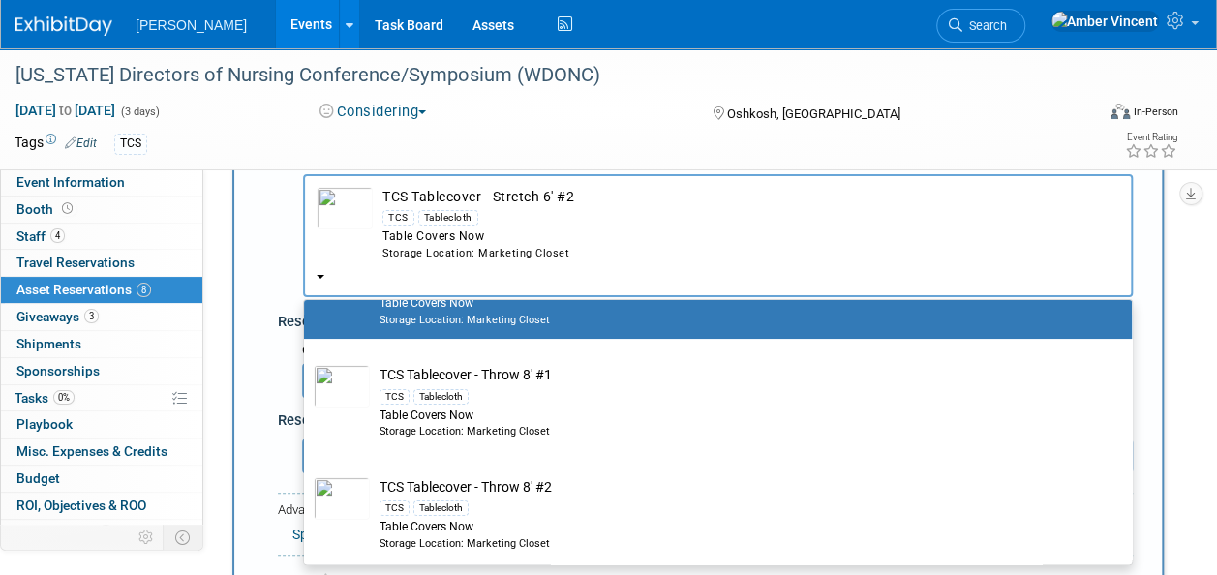
scroll to position [0, 0]
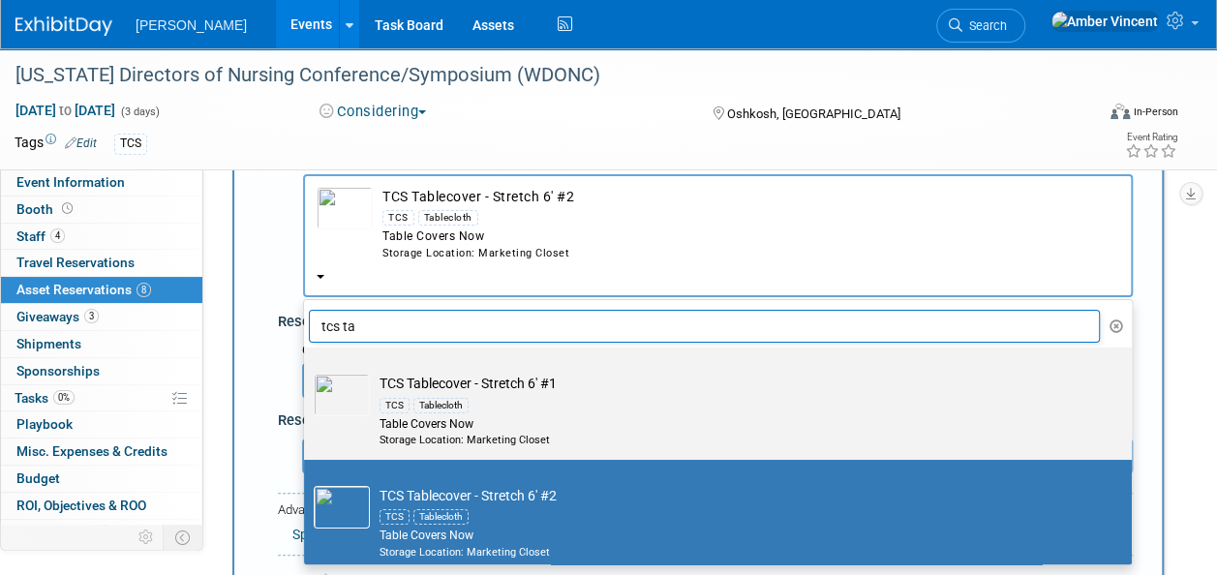
click at [591, 405] on div "TCS Tablecloth" at bounding box center [737, 404] width 714 height 22
click at [307, 371] on input "TCS Tablecover - Stretch 6' #1 TCS Tablecloth Table Covers Now Storage Location…" at bounding box center [300, 364] width 13 height 13
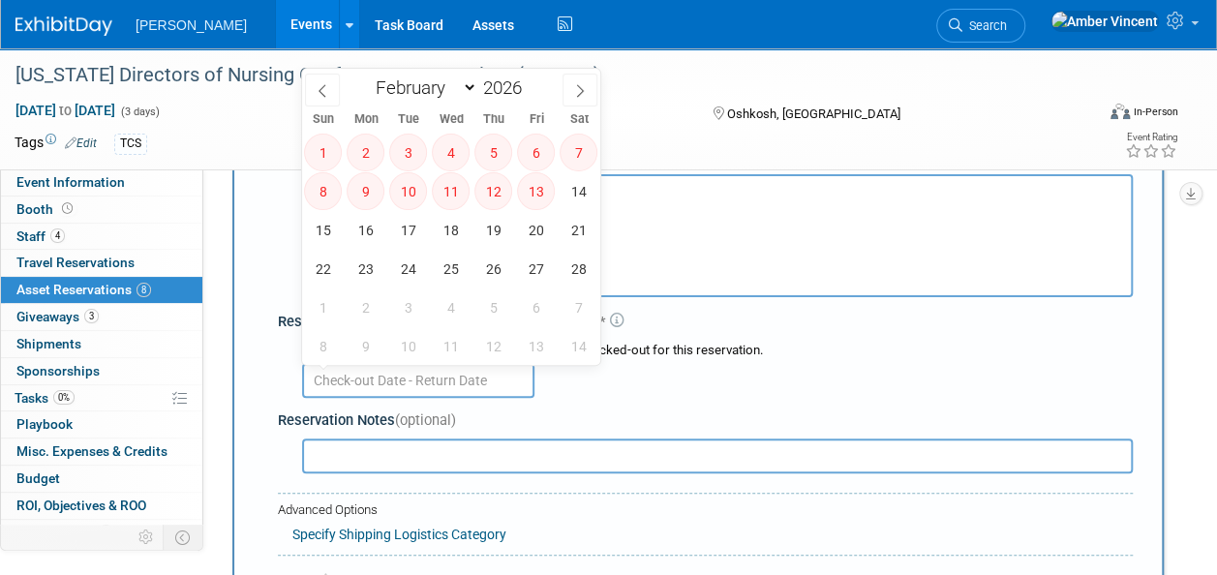
click at [489, 385] on input "text" at bounding box center [418, 380] width 232 height 35
click at [718, 390] on div at bounding box center [717, 379] width 831 height 38
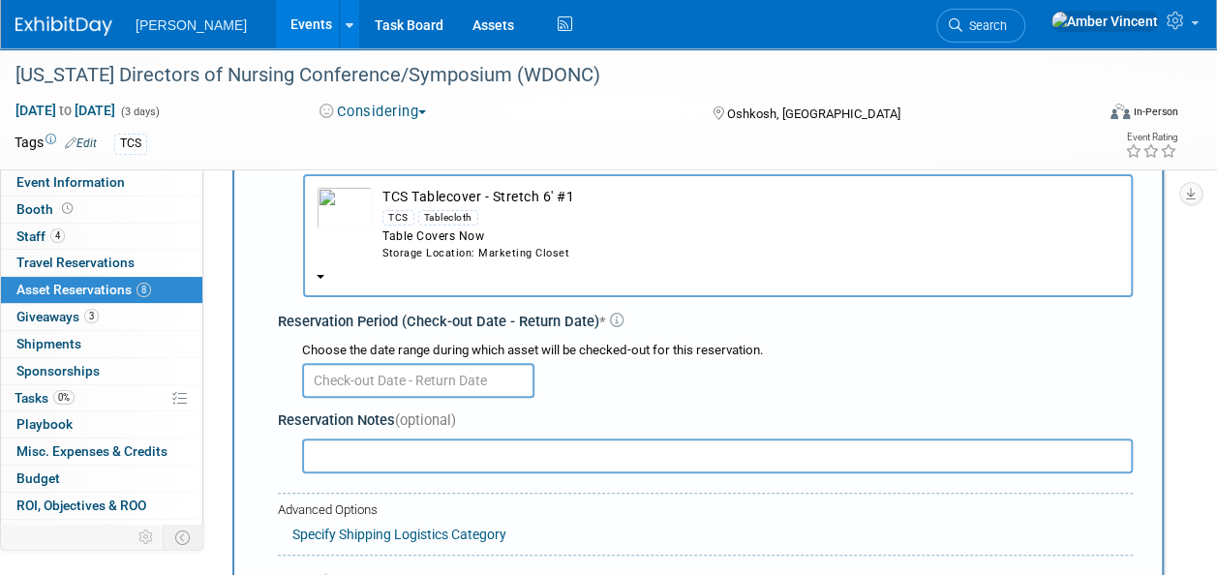
click at [573, 384] on div at bounding box center [717, 379] width 831 height 38
click at [548, 283] on button "TCS Tablecover - Stretch 6' #1 TCS Tablecloth Table Covers Now Storage Location…" at bounding box center [718, 235] width 830 height 123
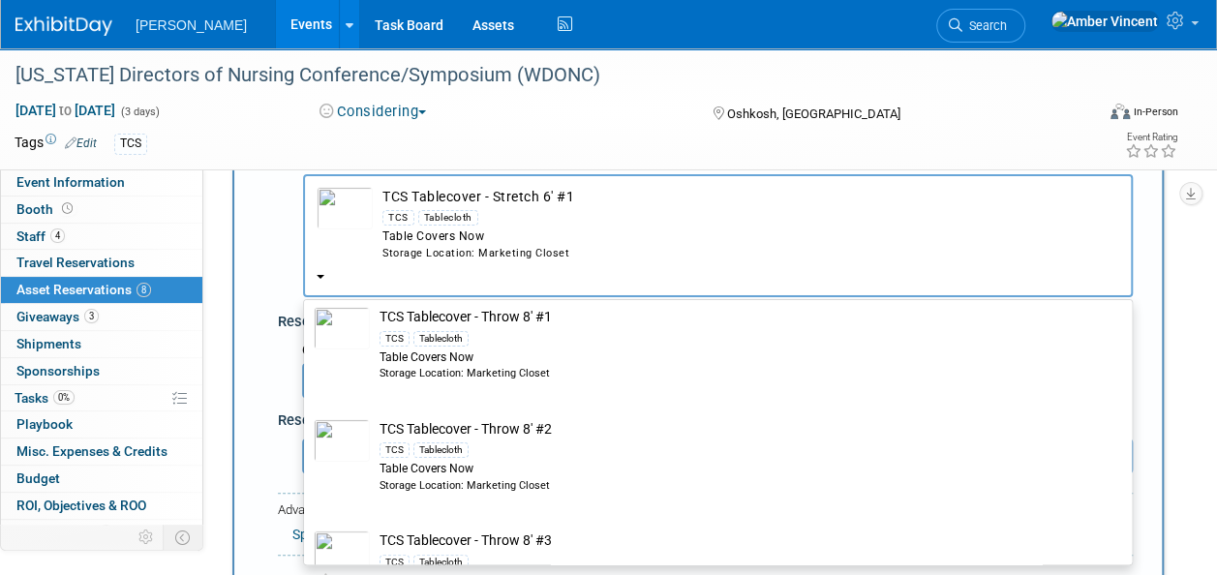
scroll to position [97, 0]
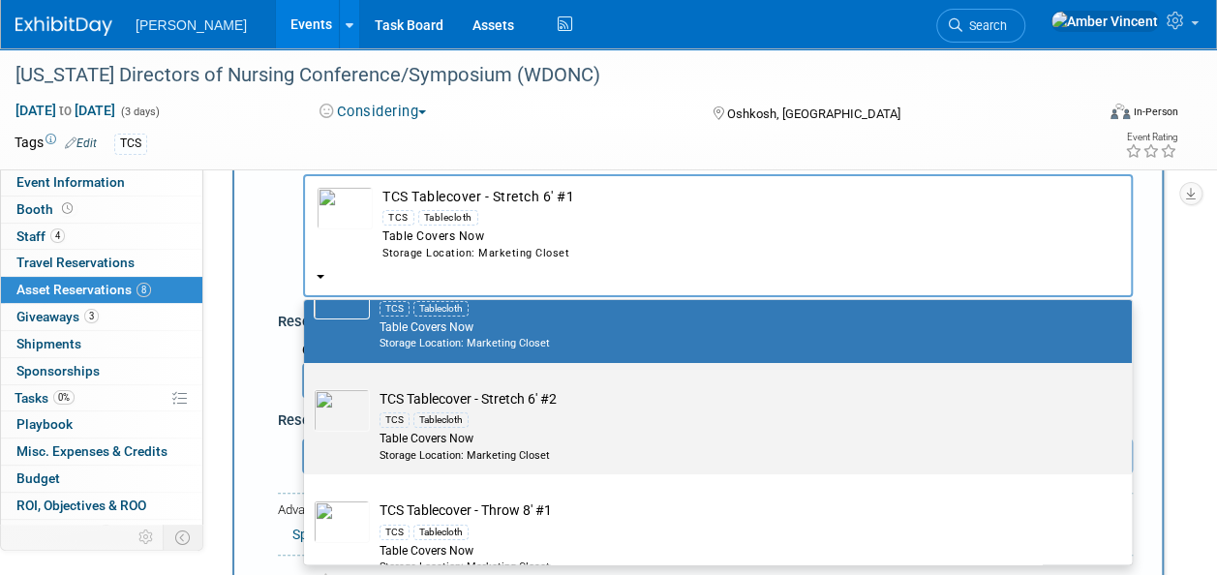
click at [610, 409] on div "TCS Tablecloth" at bounding box center [737, 420] width 714 height 22
click at [307, 386] on input "TCS Tablecover - Stretch 6' #2 TCS Tablecloth Table Covers Now Storage Location…" at bounding box center [300, 380] width 13 height 13
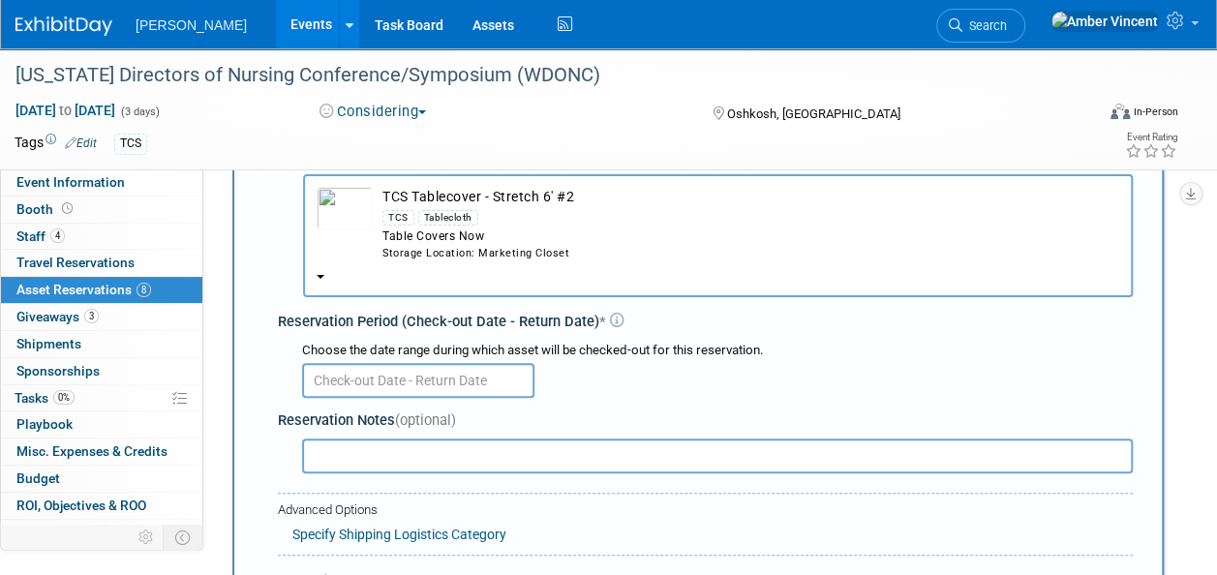
click at [491, 365] on input "text" at bounding box center [418, 380] width 232 height 35
click at [637, 378] on div at bounding box center [717, 379] width 831 height 38
click at [565, 268] on button "TCS Tablecover - Stretch 6' #2 TCS Tablecloth Table Covers Now Storage Location…" at bounding box center [718, 235] width 830 height 123
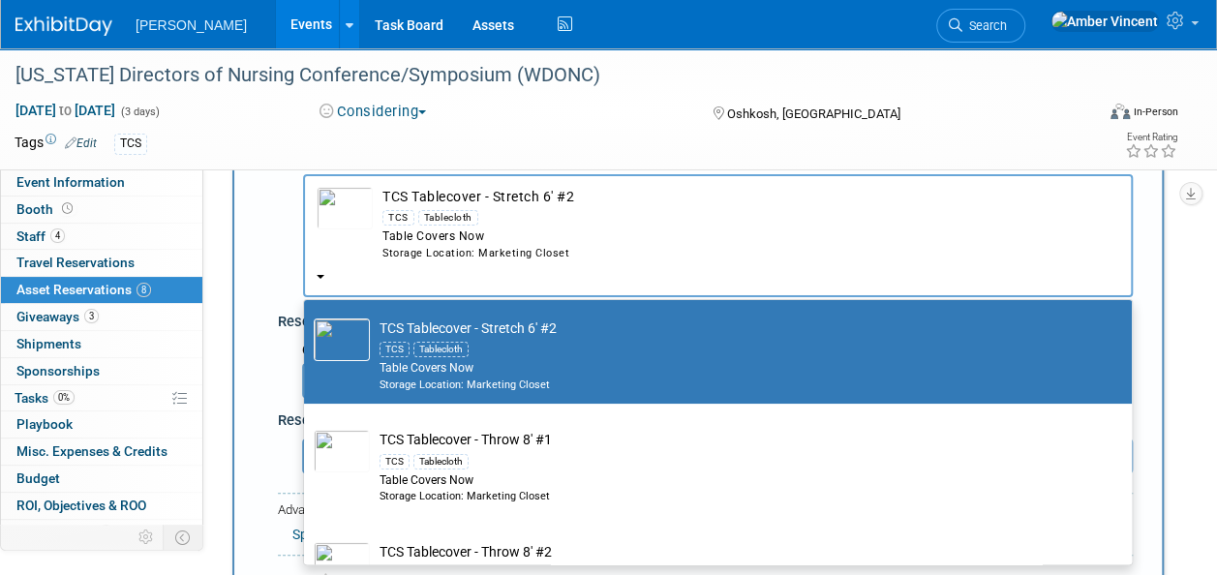
scroll to position [194, 0]
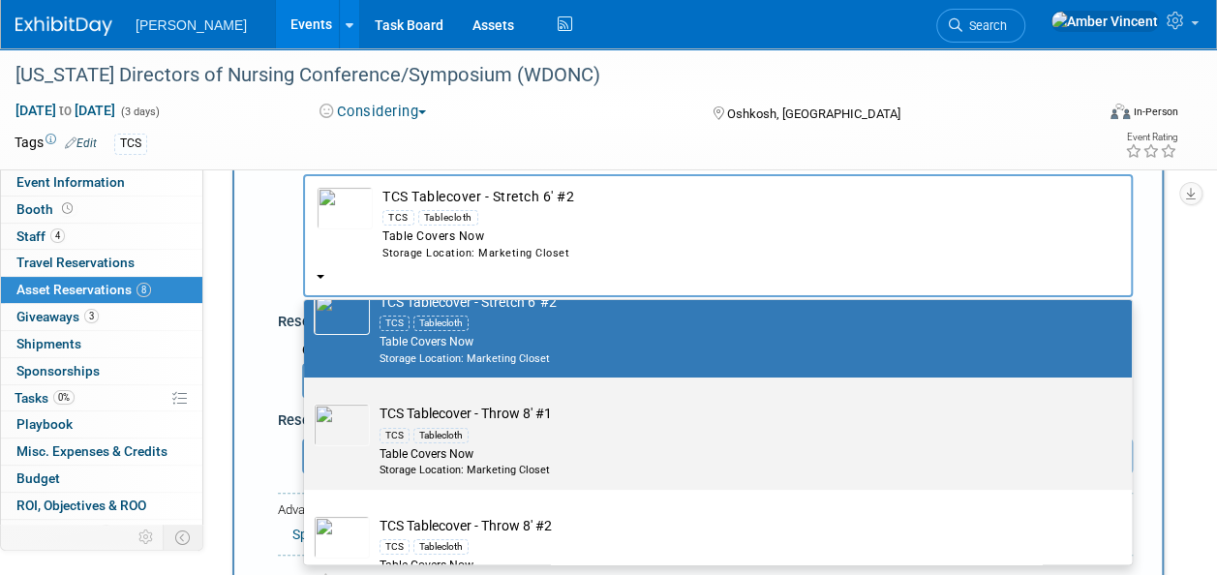
click at [535, 439] on div "TCS Tablecloth" at bounding box center [737, 434] width 714 height 22
click at [307, 401] on input "TCS Tablecover - Throw 8' #1 TCS Tablecloth Table Covers Now Storage Location: …" at bounding box center [300, 394] width 13 height 13
select select "10722534"
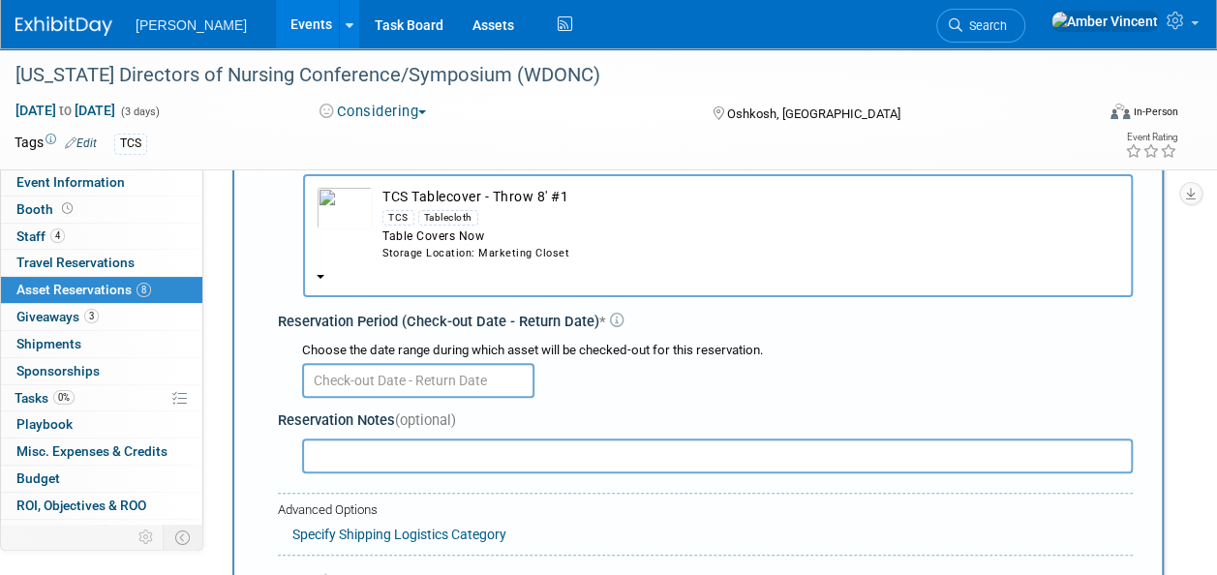
click at [498, 381] on input "text" at bounding box center [418, 380] width 232 height 35
click at [665, 357] on div "Choose the date range during which asset will be checked-out for this reservati…" at bounding box center [717, 351] width 831 height 18
click at [521, 221] on div "TCS Tablecloth" at bounding box center [750, 217] width 737 height 22
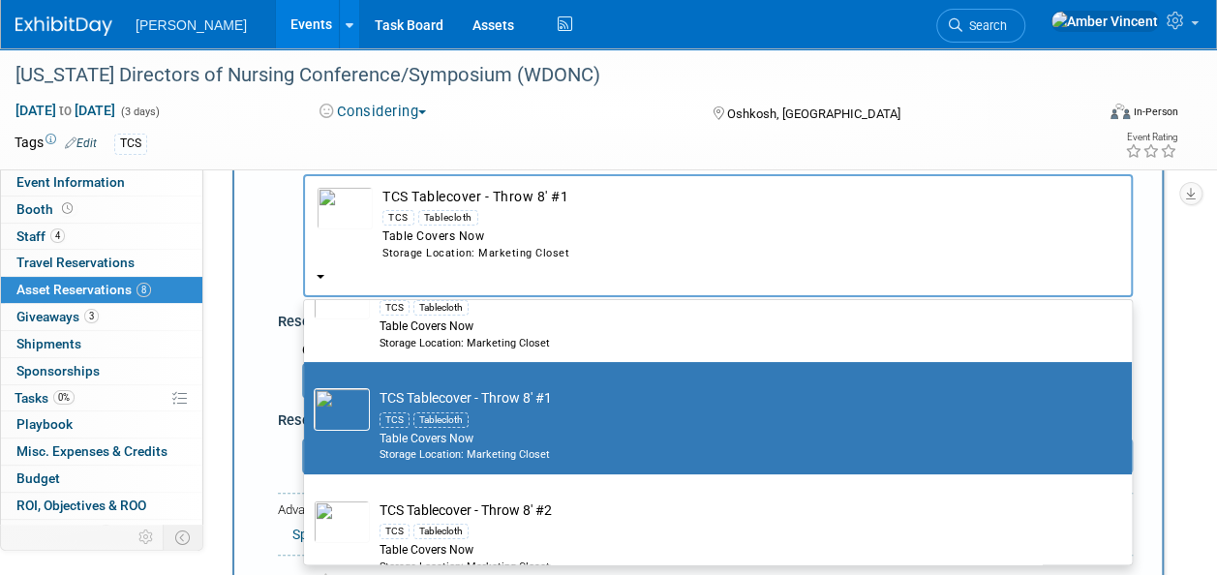
scroll to position [290, 0]
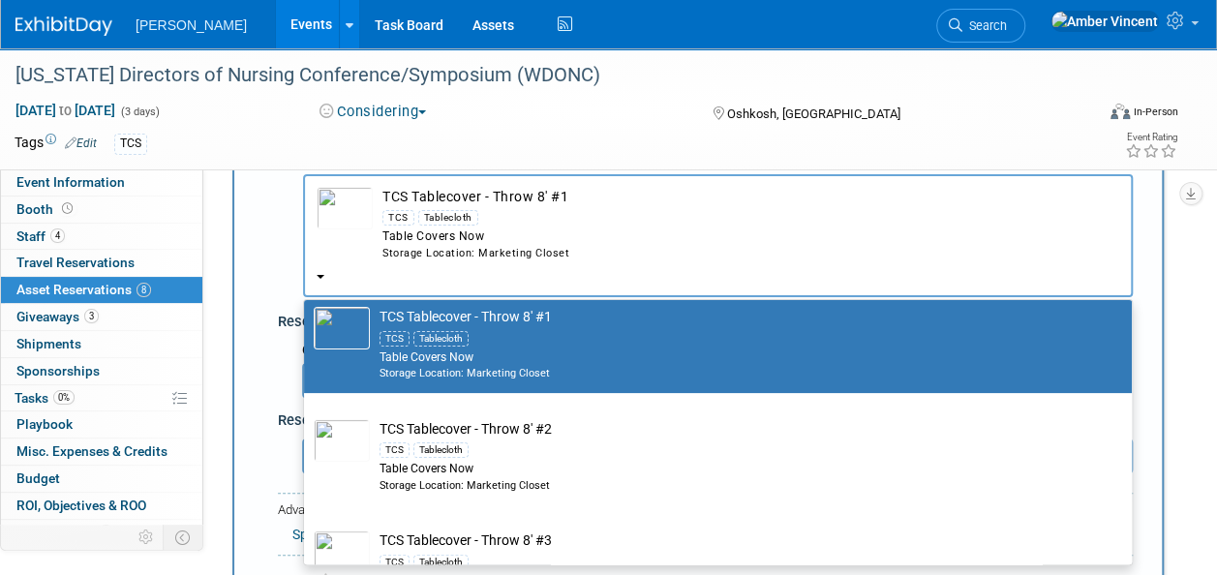
click at [522, 313] on td "TCS Tablecover - Throw 8' #1 TCS Tablecloth Table Covers Now Storage Location: …" at bounding box center [731, 344] width 723 height 74
click at [307, 304] on input "TCS Tablecover - Throw 8' #1 TCS Tablecloth Table Covers Now Storage Location: …" at bounding box center [300, 297] width 13 height 13
click at [256, 339] on div "New Reservation Asset * -- SELECT ASSET --" at bounding box center [698, 376] width 932 height 592
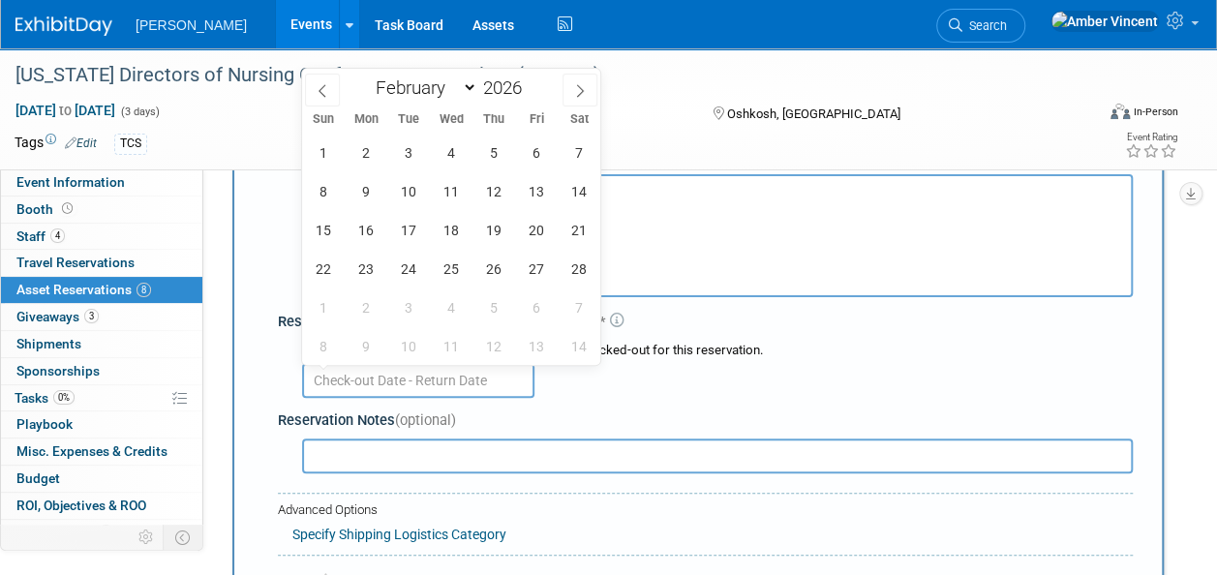
click at [408, 389] on input "text" at bounding box center [418, 380] width 232 height 35
click at [375, 154] on span "2" at bounding box center [366, 153] width 38 height 38
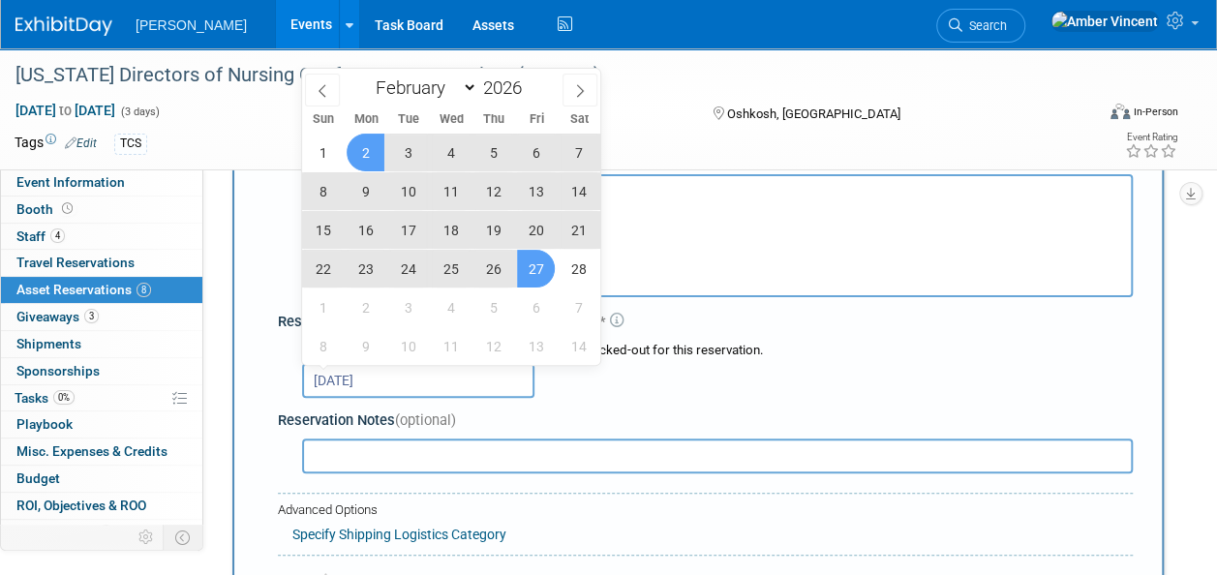
click at [547, 272] on span "27" at bounding box center [536, 269] width 38 height 38
type input "Feb 2, 2026 to Feb 27, 2026"
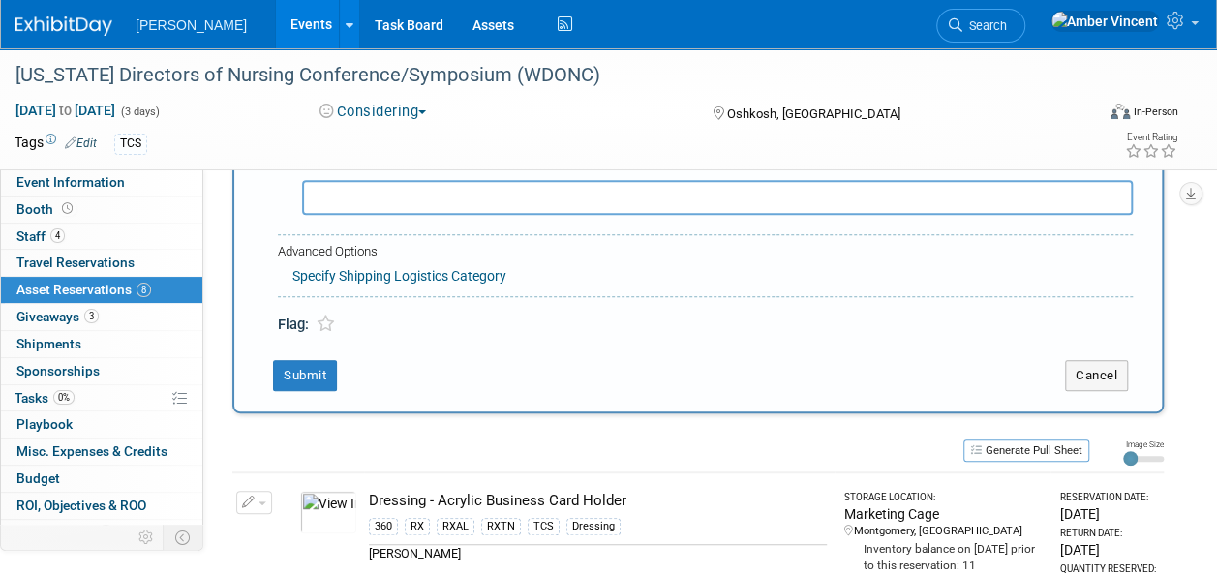
scroll to position [406, 0]
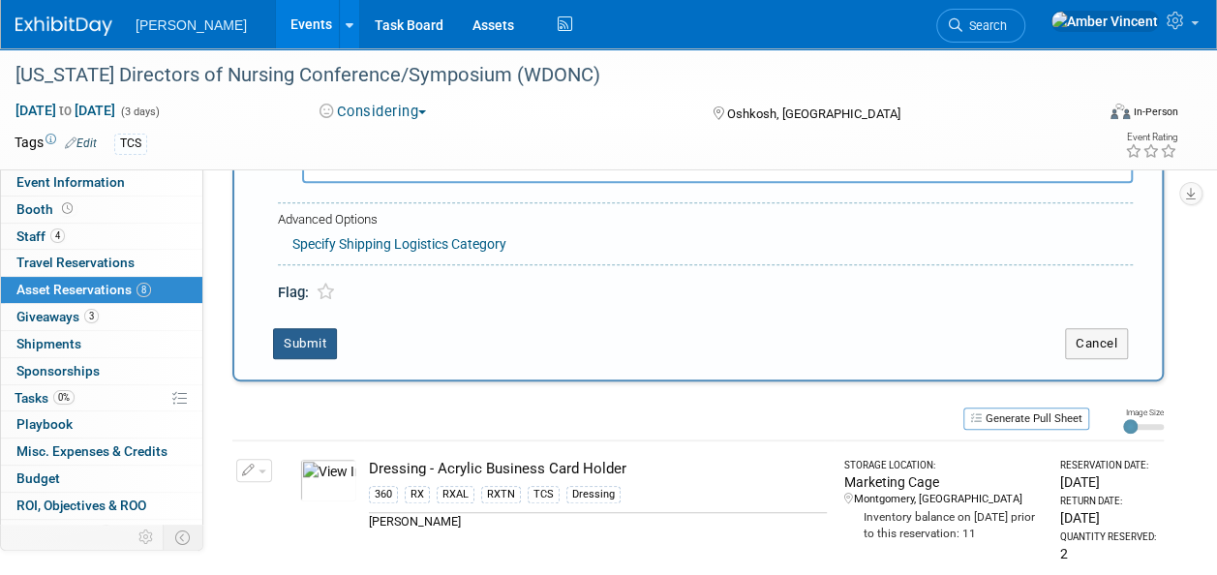
click at [325, 337] on button "Submit" at bounding box center [305, 343] width 64 height 31
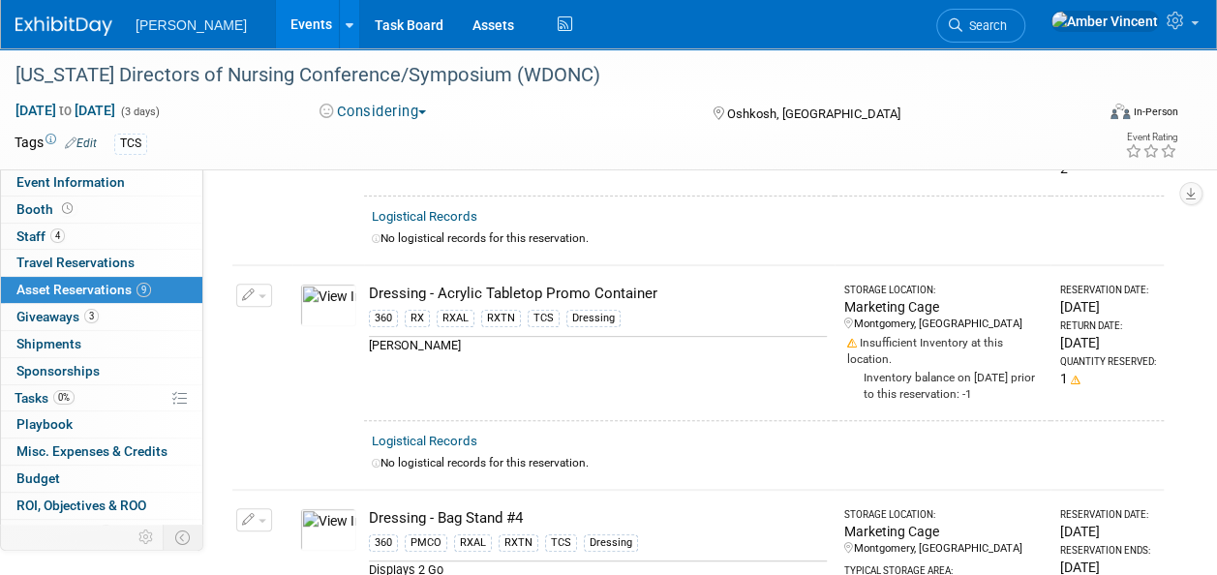
scroll to position [0, 0]
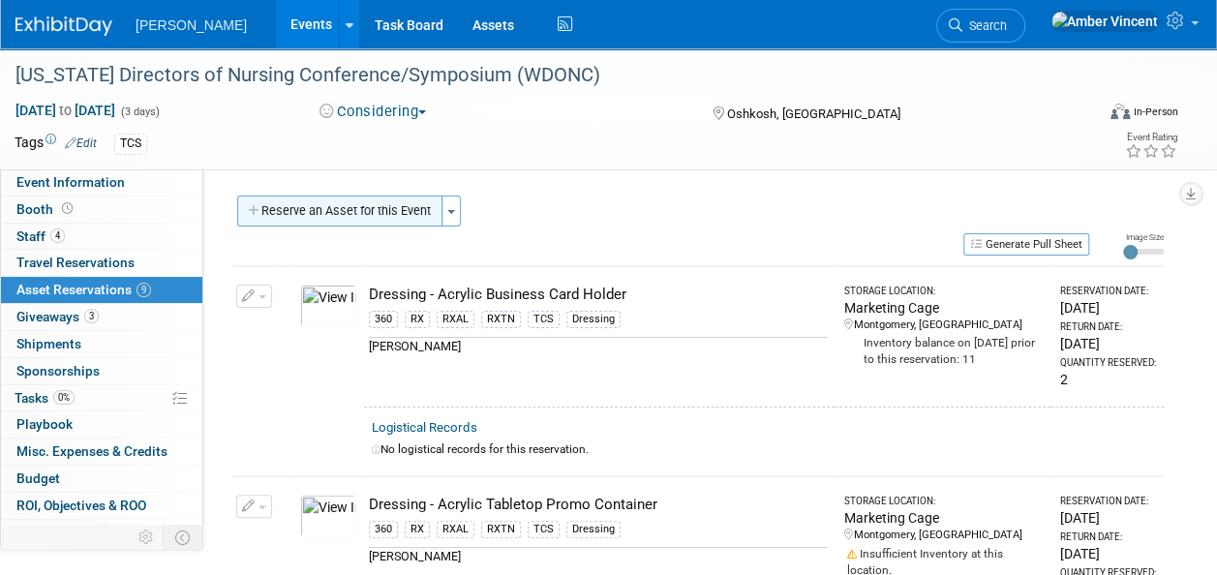
click at [335, 208] on button "Reserve an Asset for this Event" at bounding box center [339, 211] width 205 height 31
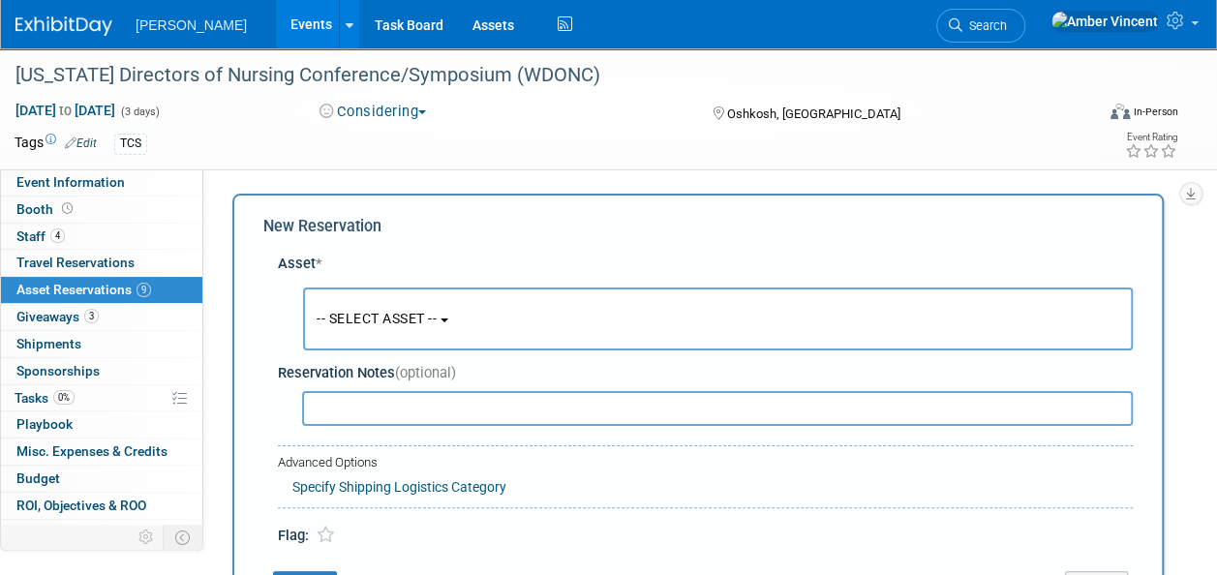
scroll to position [18, 0]
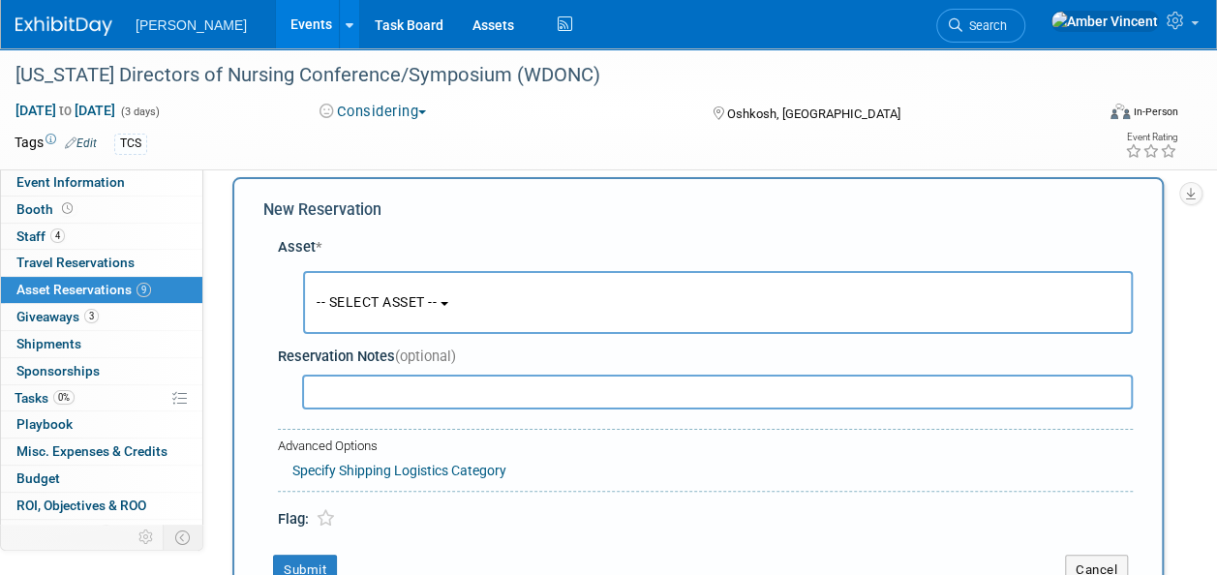
click at [391, 300] on span "-- SELECT ASSET --" at bounding box center [377, 301] width 120 height 15
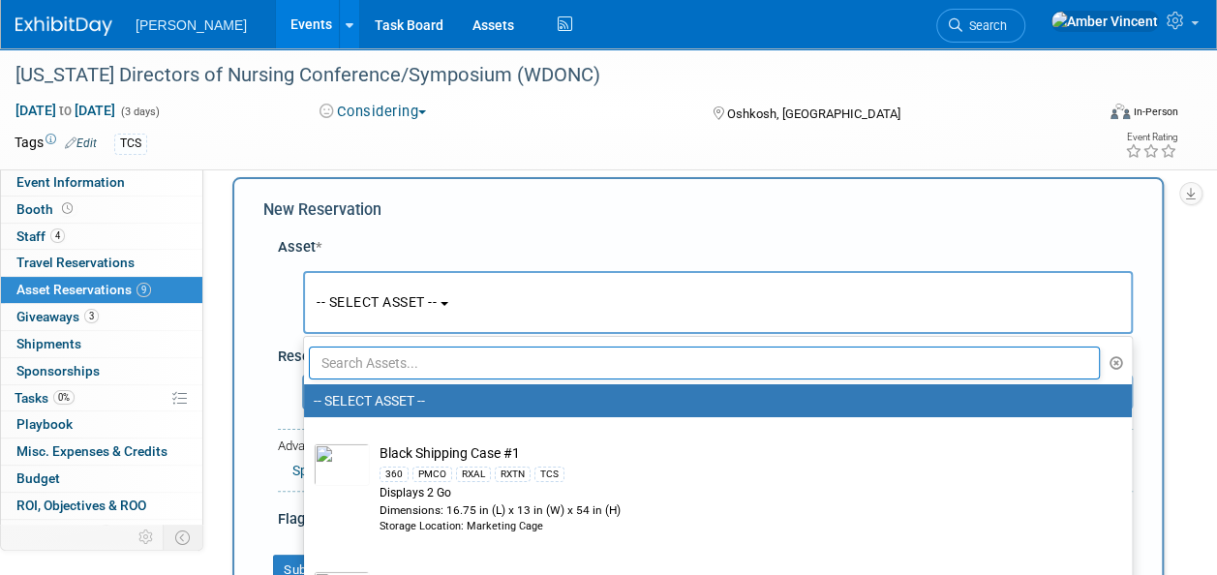
scroll to position [115, 0]
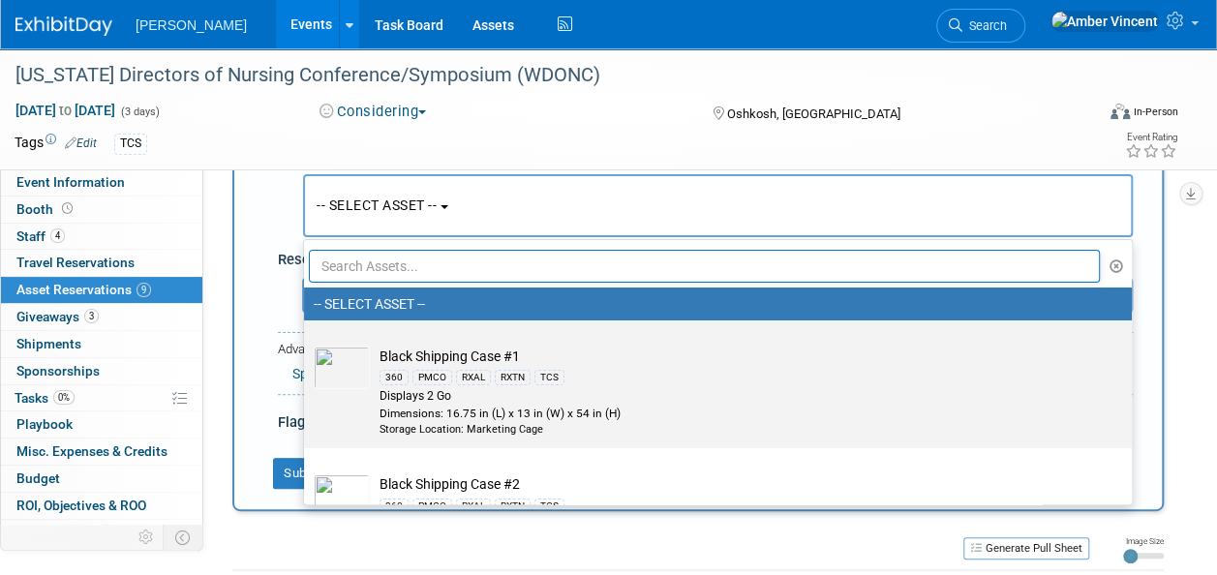
click at [451, 374] on div "360 PMCO RXAL RXTN TCS" at bounding box center [737, 377] width 714 height 22
click at [307, 344] on input "Black Shipping Case #1 360 PMCO RXAL RXTN TCS Displays 2 Go Dimensions: 16.75 i…" at bounding box center [300, 337] width 13 height 13
radio input "true"
select select "10725898"
radio input "false"
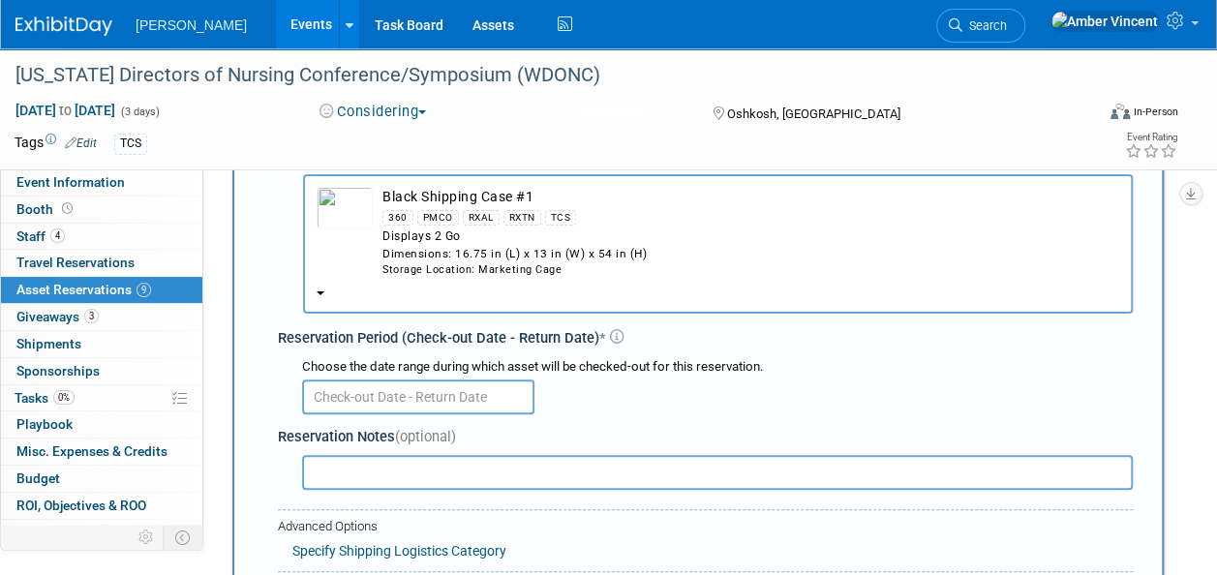
click at [403, 395] on input "text" at bounding box center [418, 397] width 232 height 35
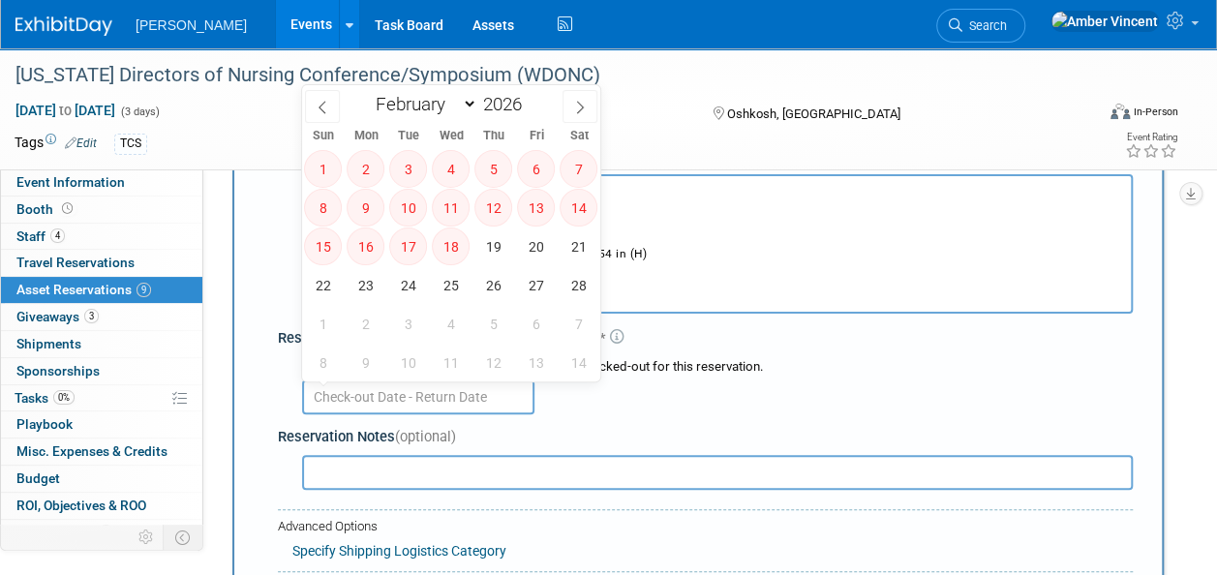
click at [750, 443] on div "Reservation Notes (optional)" at bounding box center [705, 437] width 855 height 20
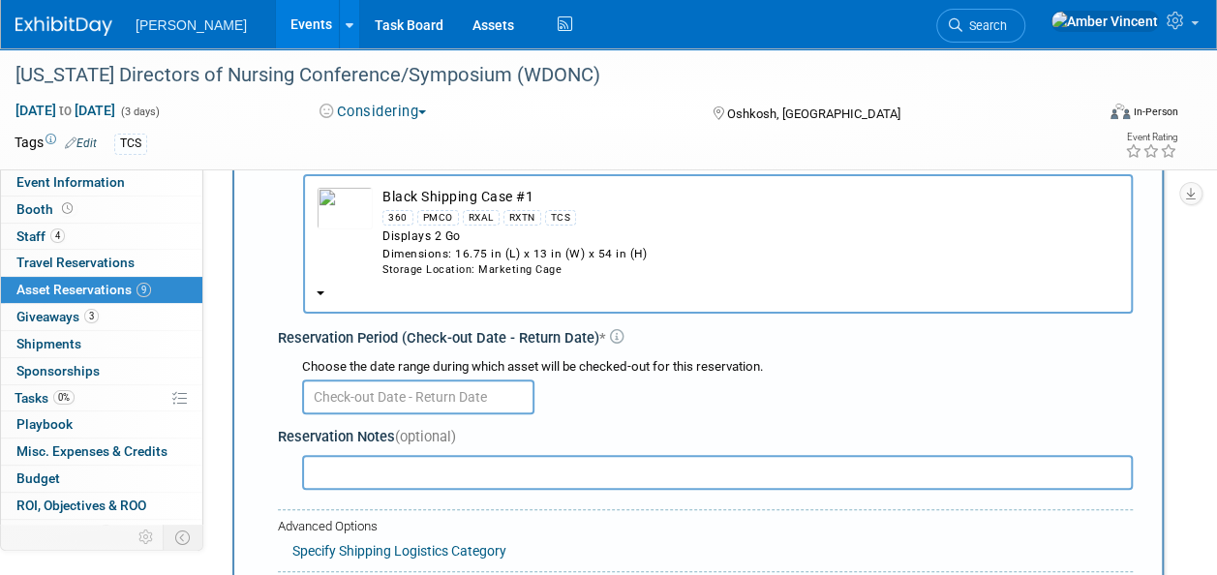
click at [511, 240] on div "Displays 2 Go" at bounding box center [750, 237] width 737 height 16
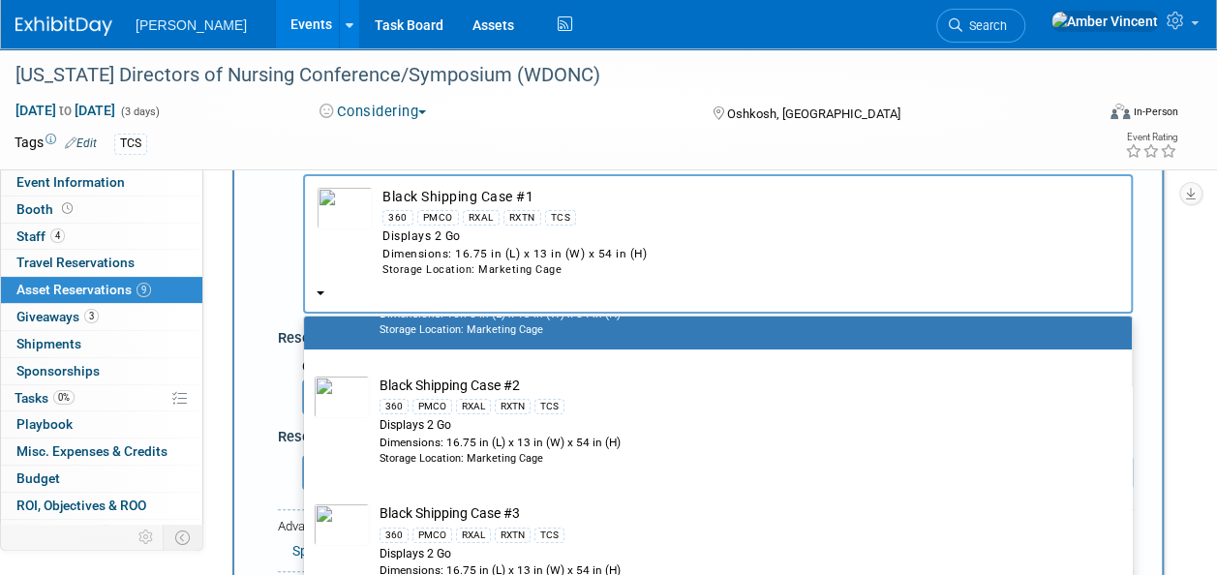
scroll to position [194, 0]
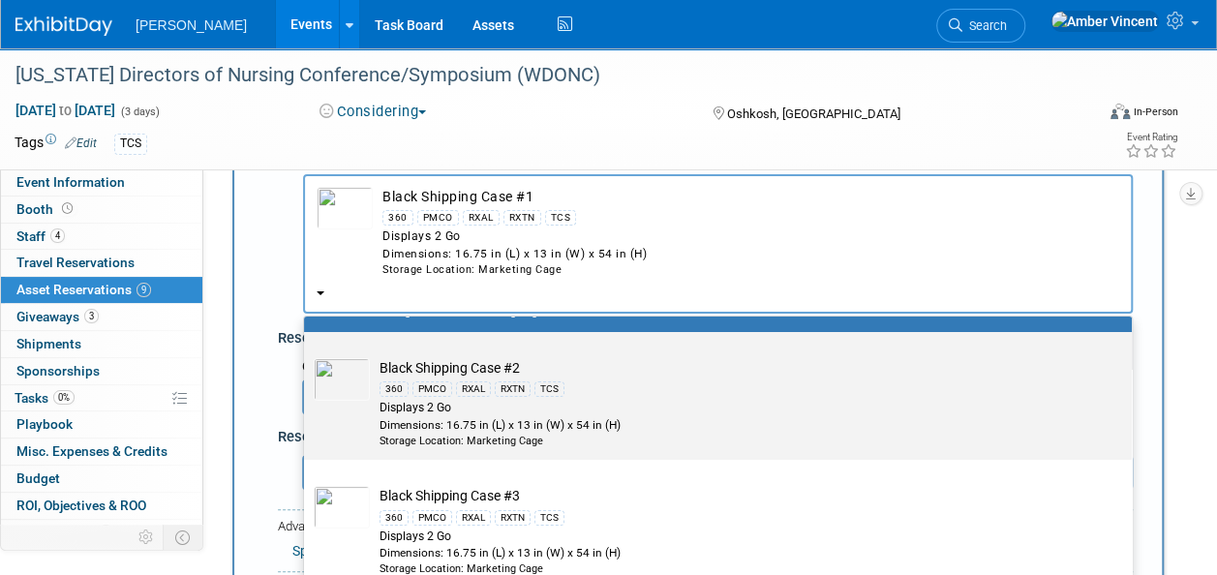
click at [496, 400] on div "Displays 2 Go" at bounding box center [737, 408] width 714 height 16
click at [307, 355] on input "Black Shipping Case #2 360 PMCO RXAL RXTN TCS Displays 2 Go Dimensions: 16.75 i…" at bounding box center [300, 349] width 13 height 13
select select "10725899"
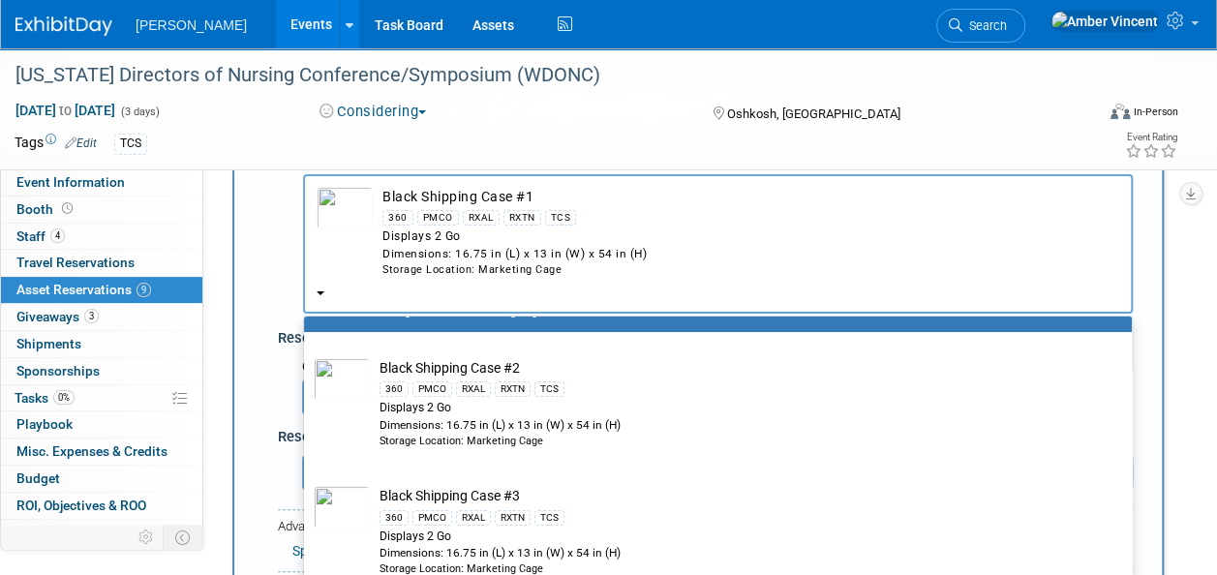
select select "1"
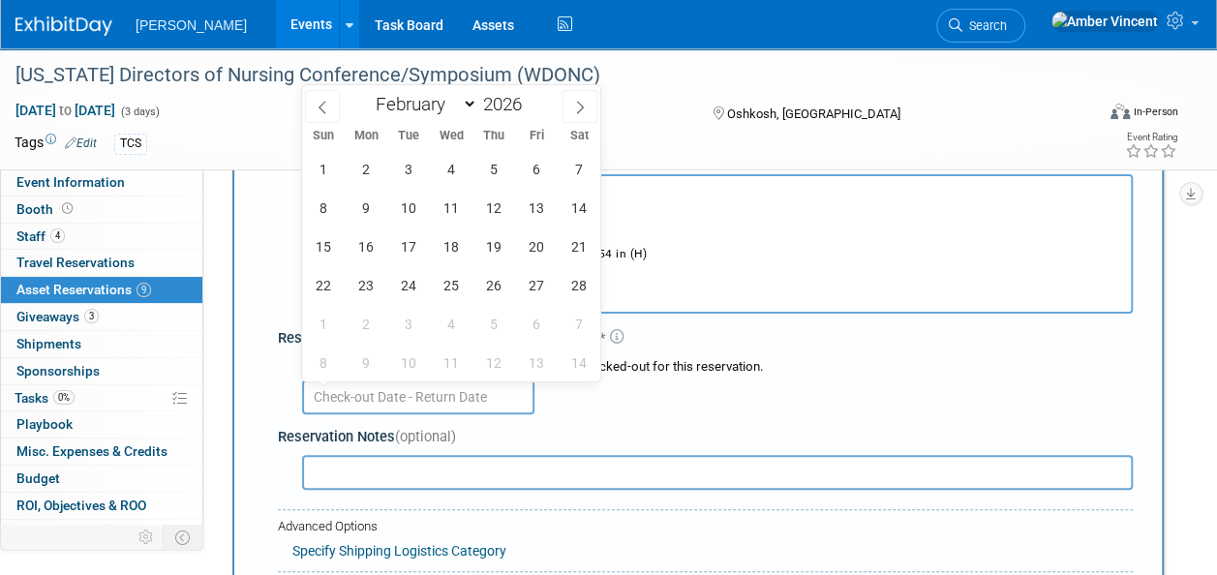
click at [492, 386] on input "text" at bounding box center [418, 397] width 232 height 35
click at [756, 347] on div "Reservation Period (Check-out Date - Return Date) *" at bounding box center [705, 338] width 855 height 20
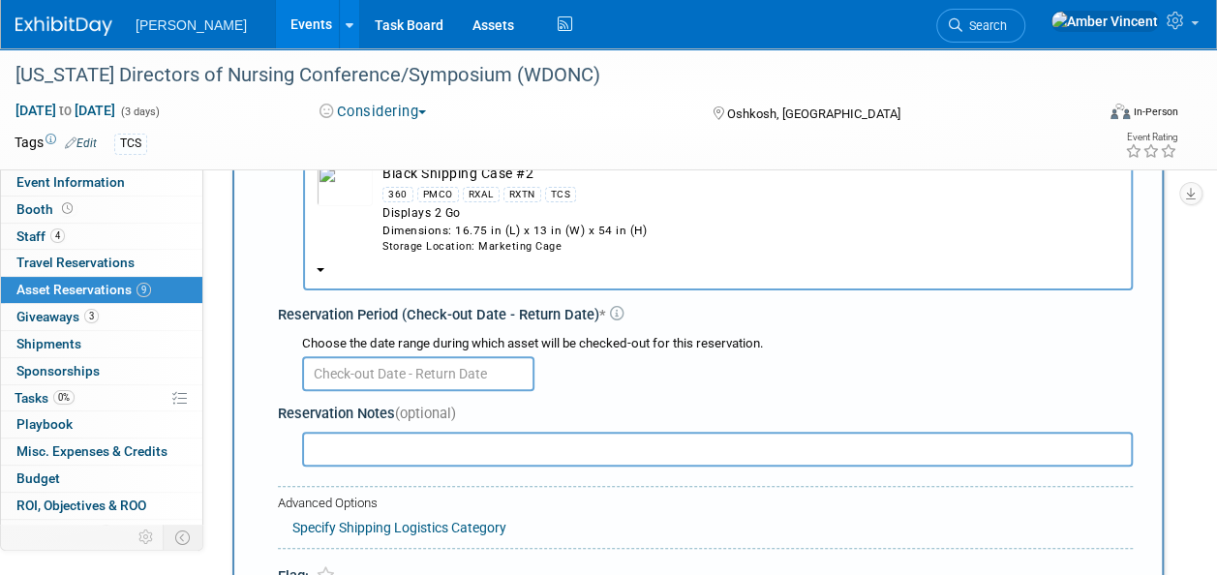
scroll to position [18, 0]
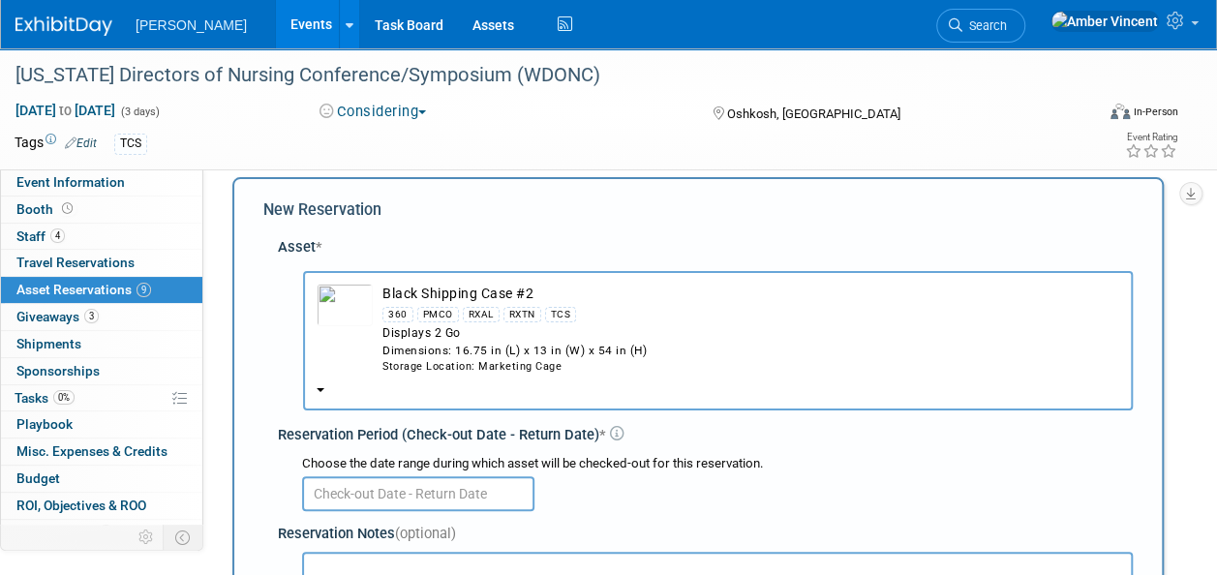
click at [547, 335] on div "Displays 2 Go" at bounding box center [750, 333] width 737 height 16
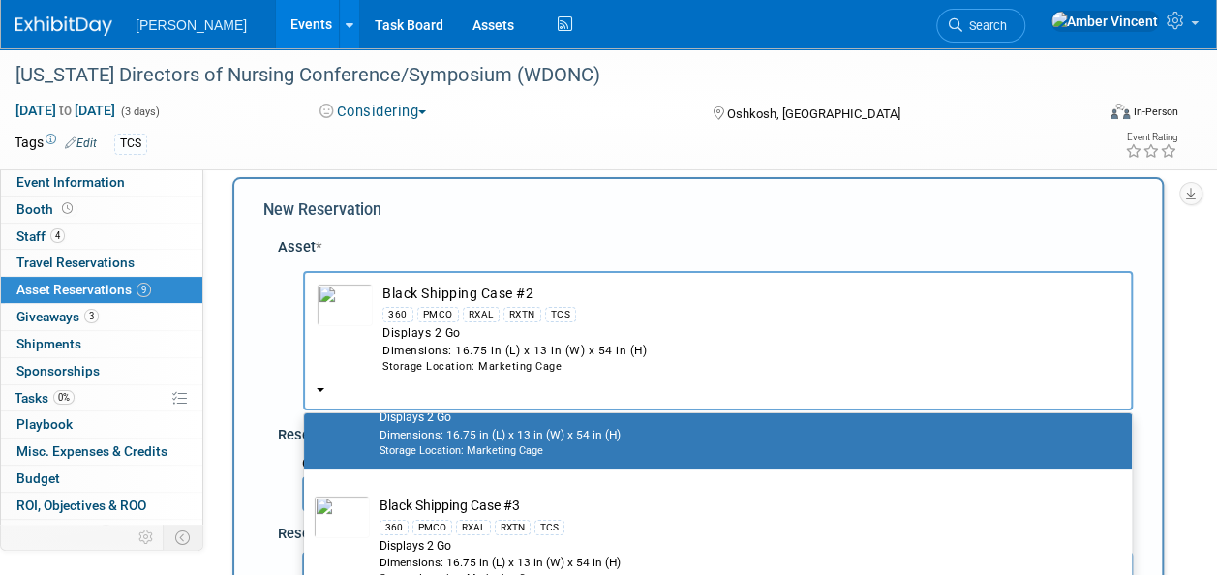
scroll to position [0, 0]
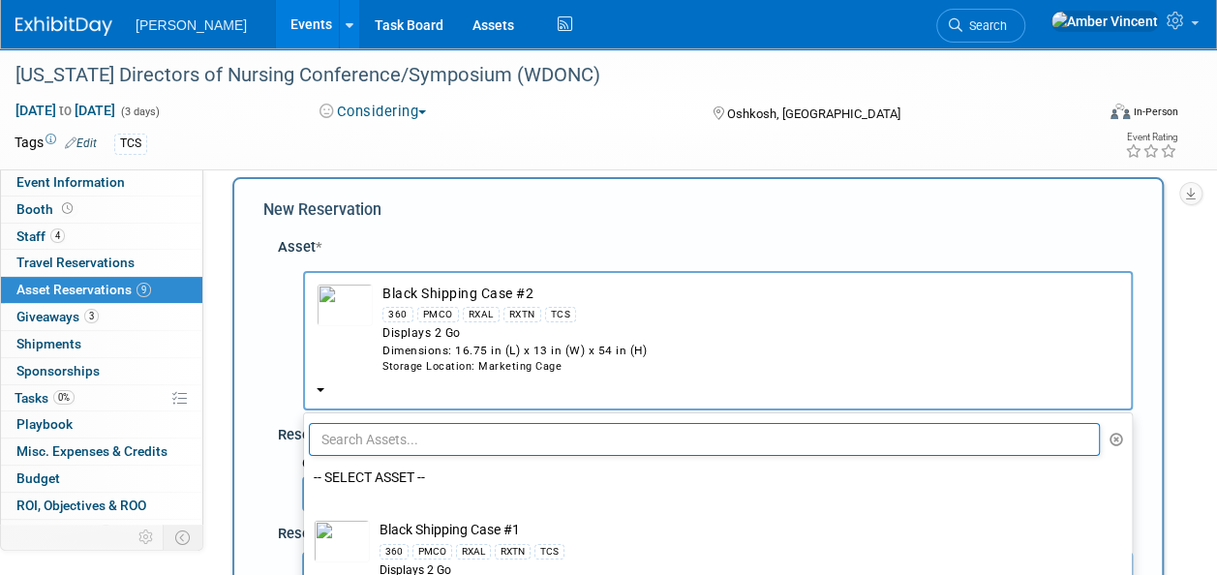
click at [736, 436] on input "text" at bounding box center [704, 439] width 791 height 33
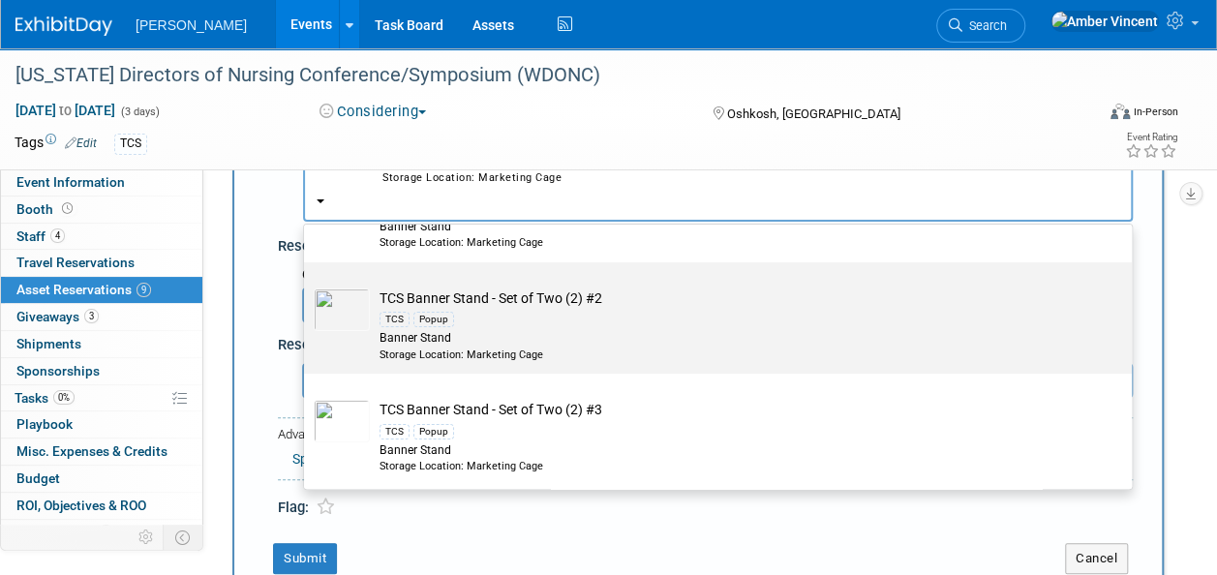
scroll to position [212, 0]
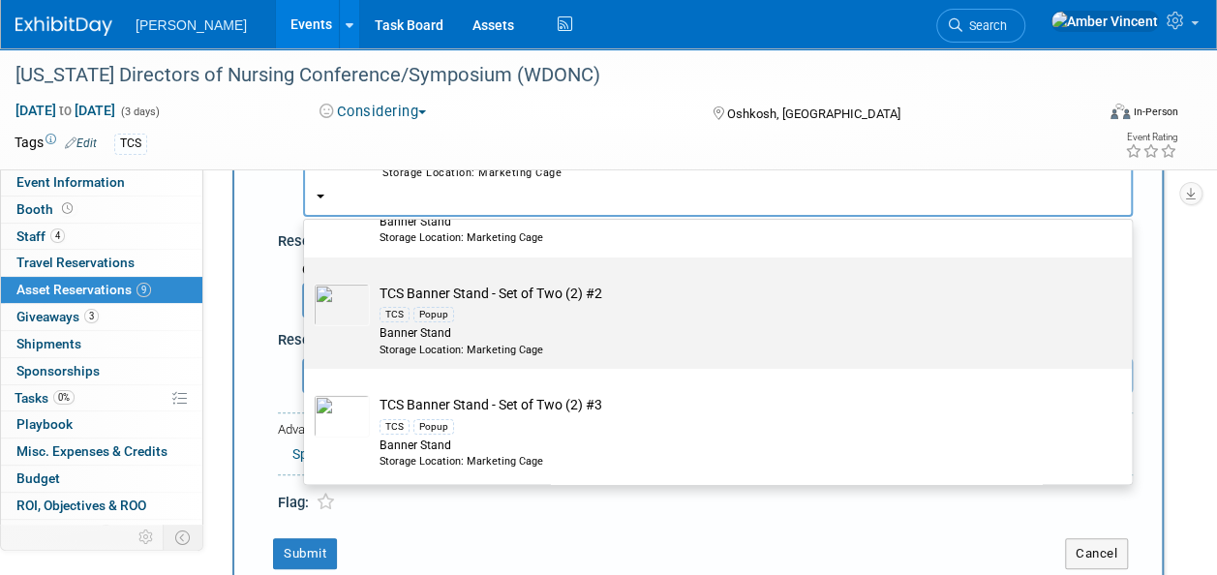
type input "tcs bann"
click at [635, 331] on div "Banner Stand" at bounding box center [737, 333] width 714 height 16
click at [307, 281] on input "TCS Banner Stand - Set of Two (2) #2 TCS Popup Banner Stand Storage Location: M…" at bounding box center [300, 274] width 13 height 13
select select "10723294"
select select "1"
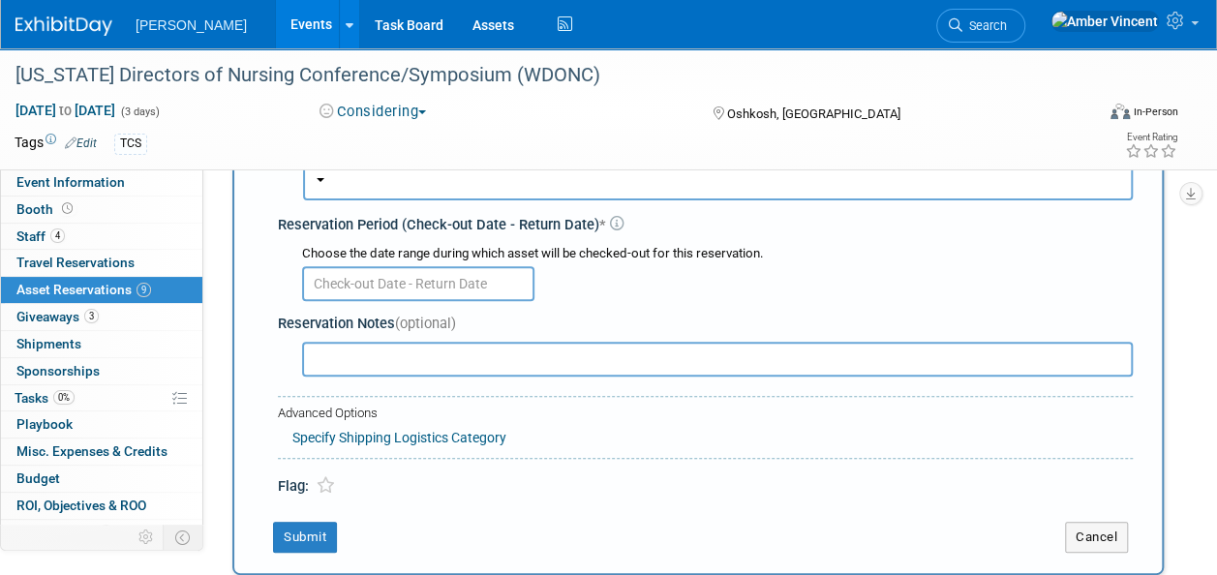
click at [484, 283] on input "text" at bounding box center [418, 283] width 232 height 35
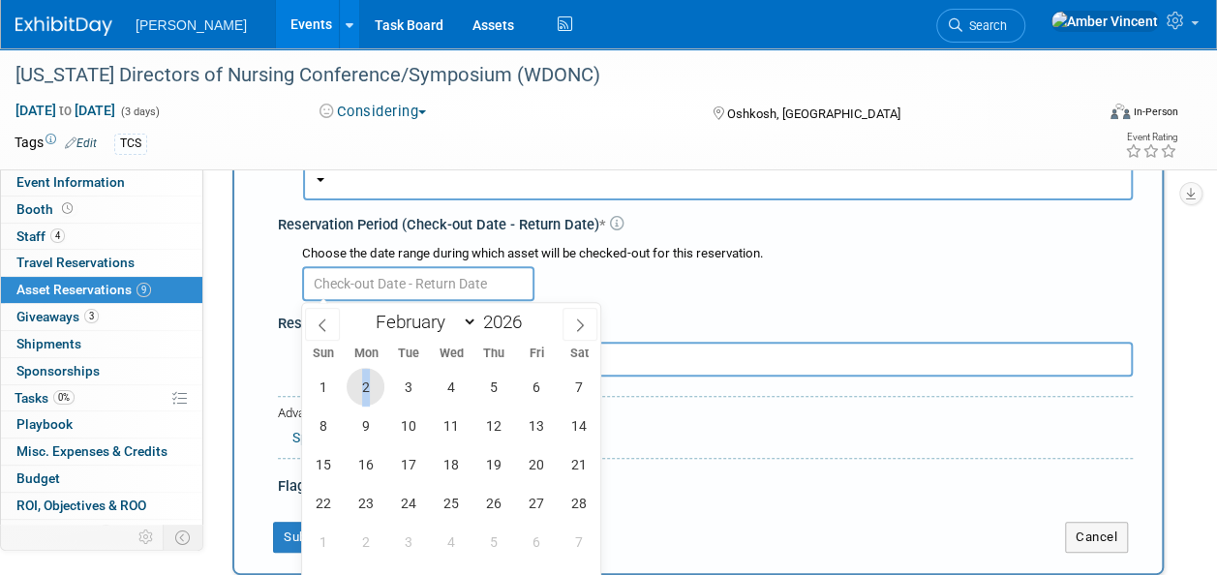
click at [366, 387] on span "2" at bounding box center [366, 387] width 38 height 38
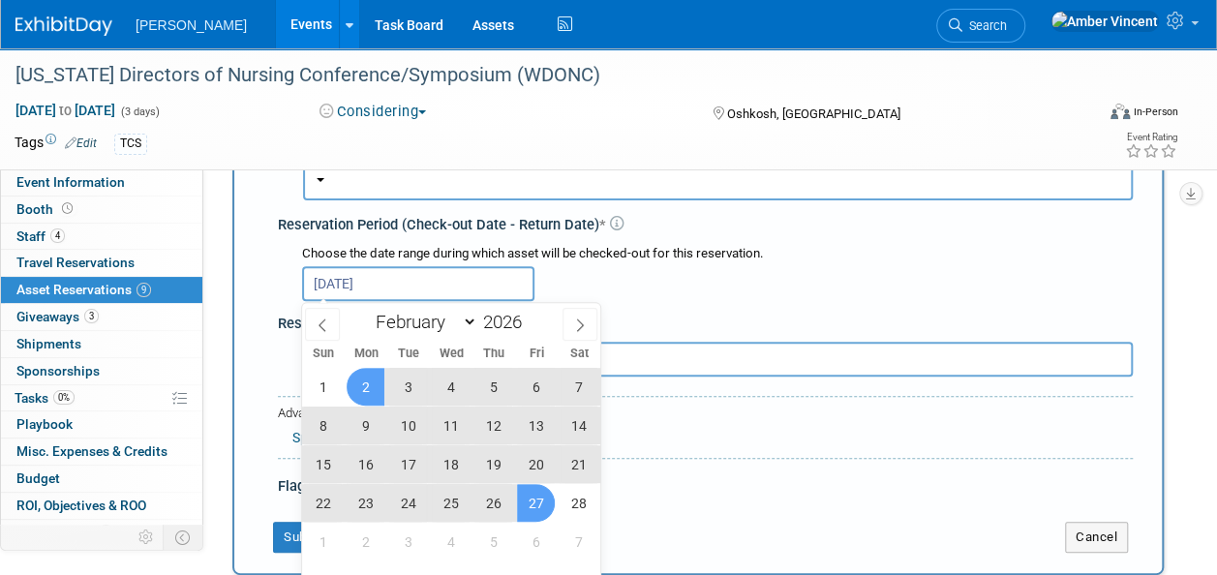
click at [542, 498] on span "27" at bounding box center [536, 503] width 38 height 38
type input "Feb 2, 2026 to Feb 27, 2026"
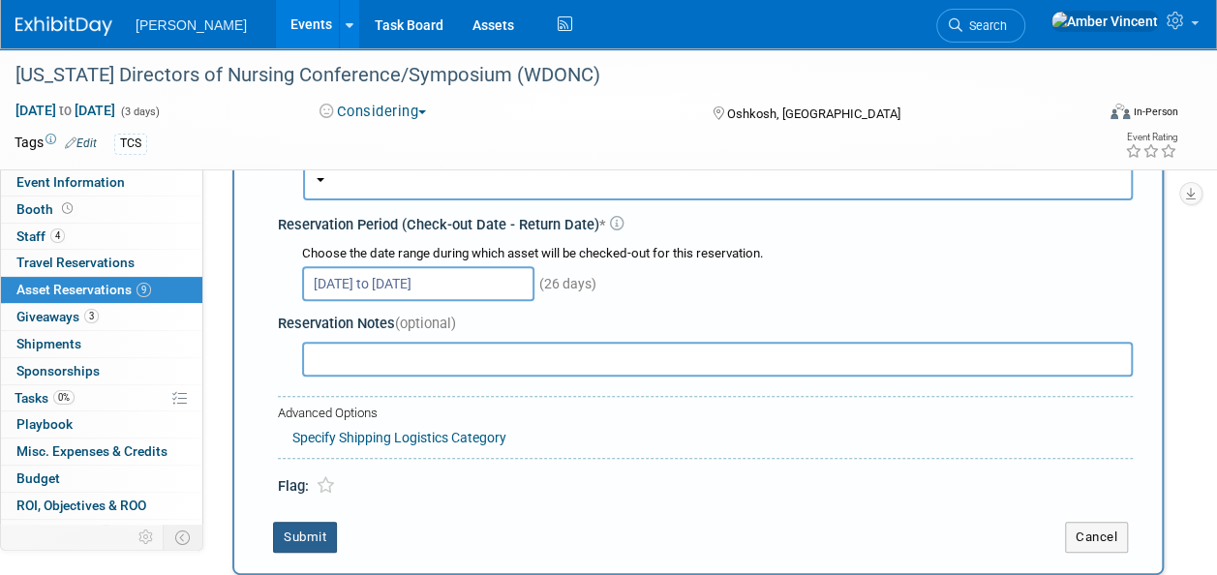
click at [321, 530] on button "Submit" at bounding box center [305, 537] width 64 height 31
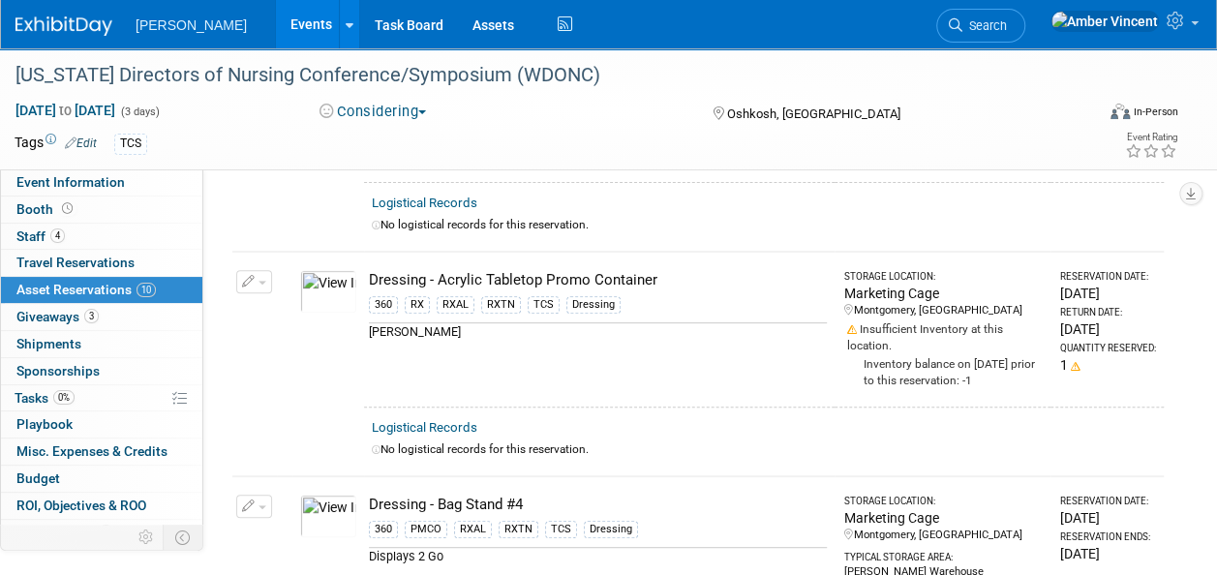
scroll to position [0, 0]
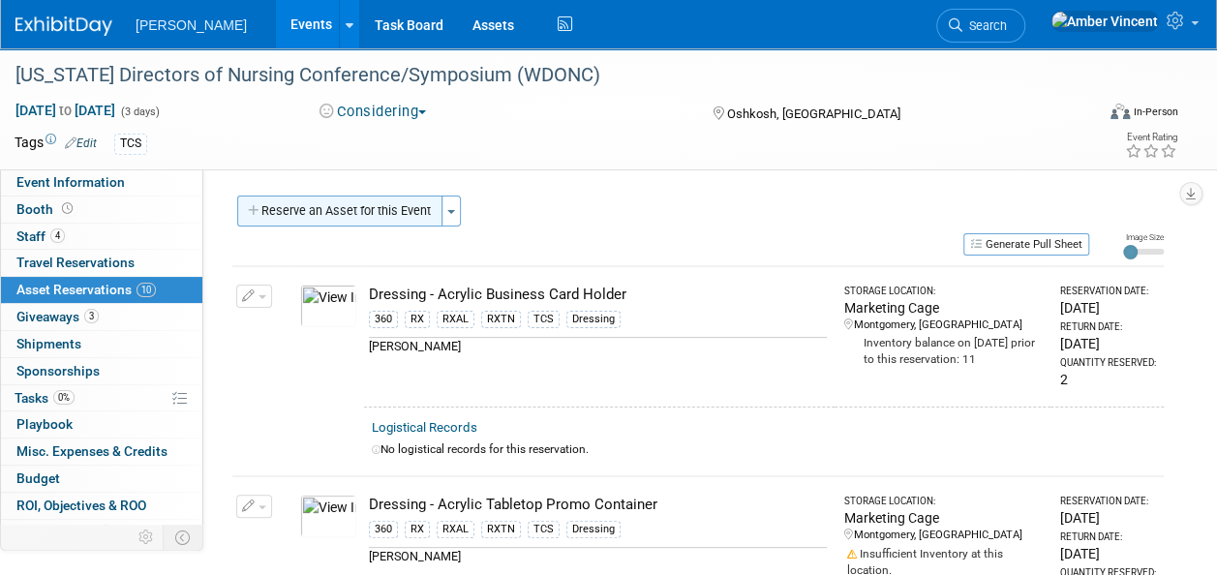
click at [393, 198] on button "Reserve an Asset for this Event" at bounding box center [339, 211] width 205 height 31
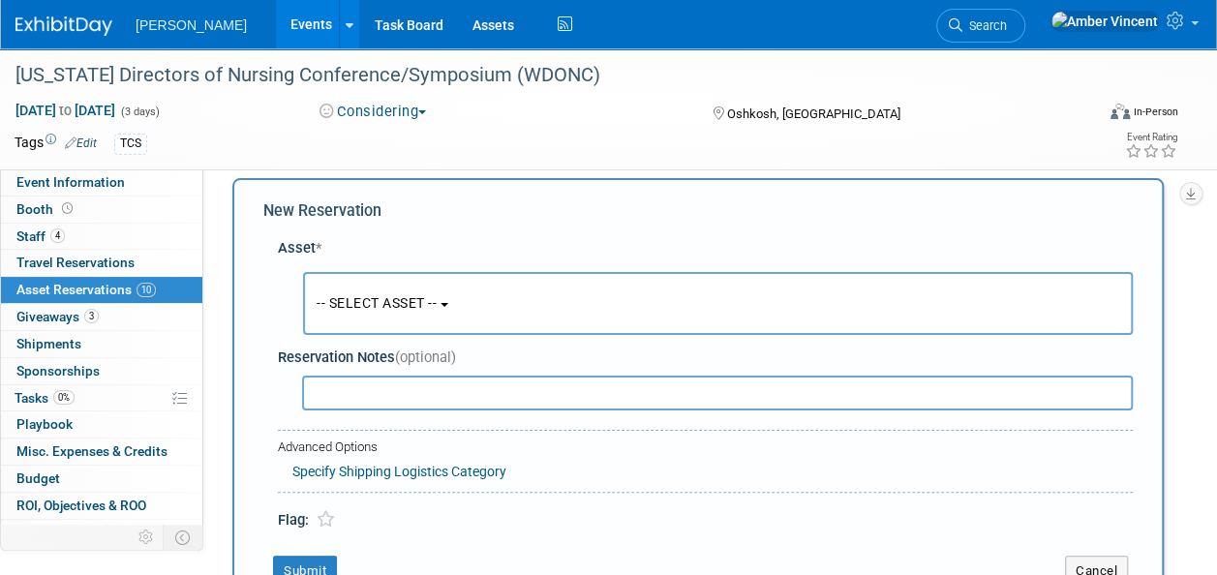
scroll to position [18, 0]
click at [435, 305] on span "-- SELECT ASSET --" at bounding box center [377, 301] width 120 height 15
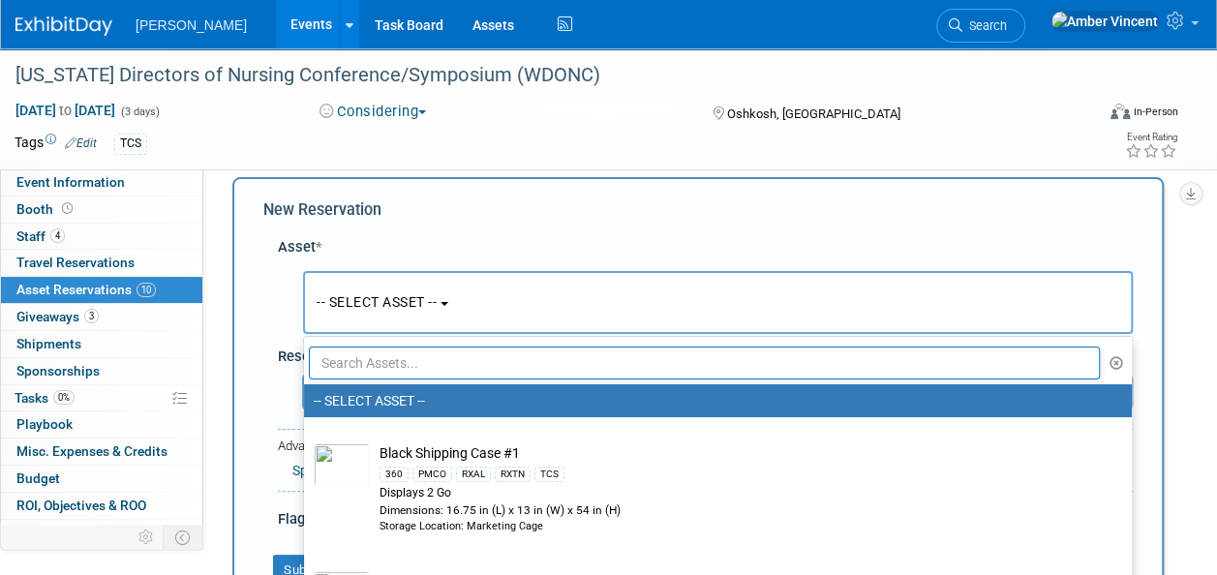
click at [440, 376] on input "text" at bounding box center [704, 363] width 791 height 33
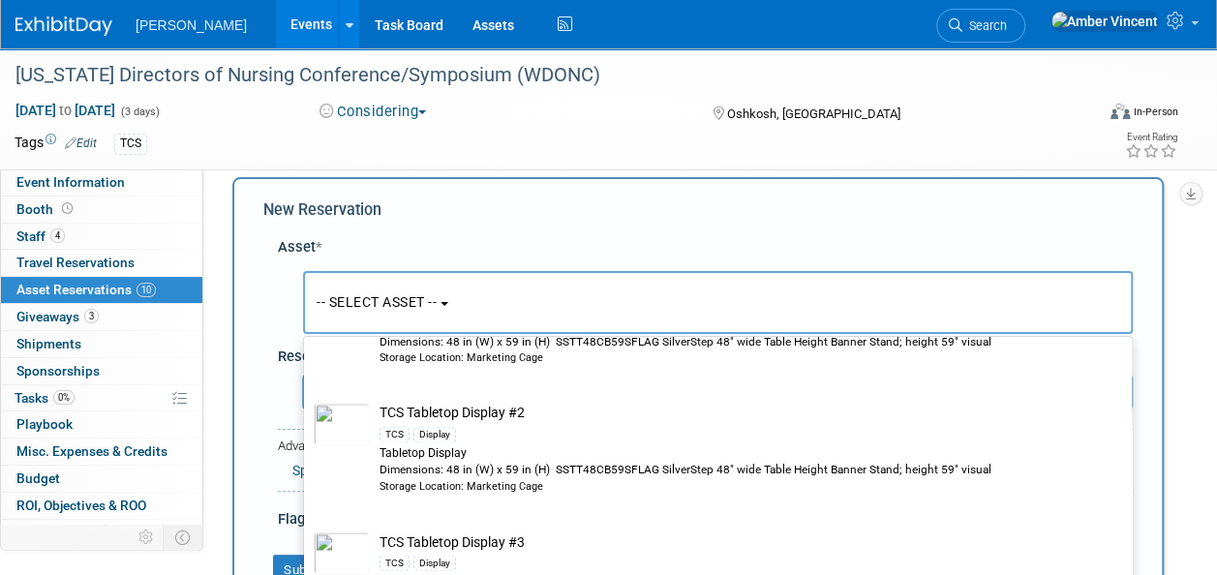
scroll to position [5326, 0]
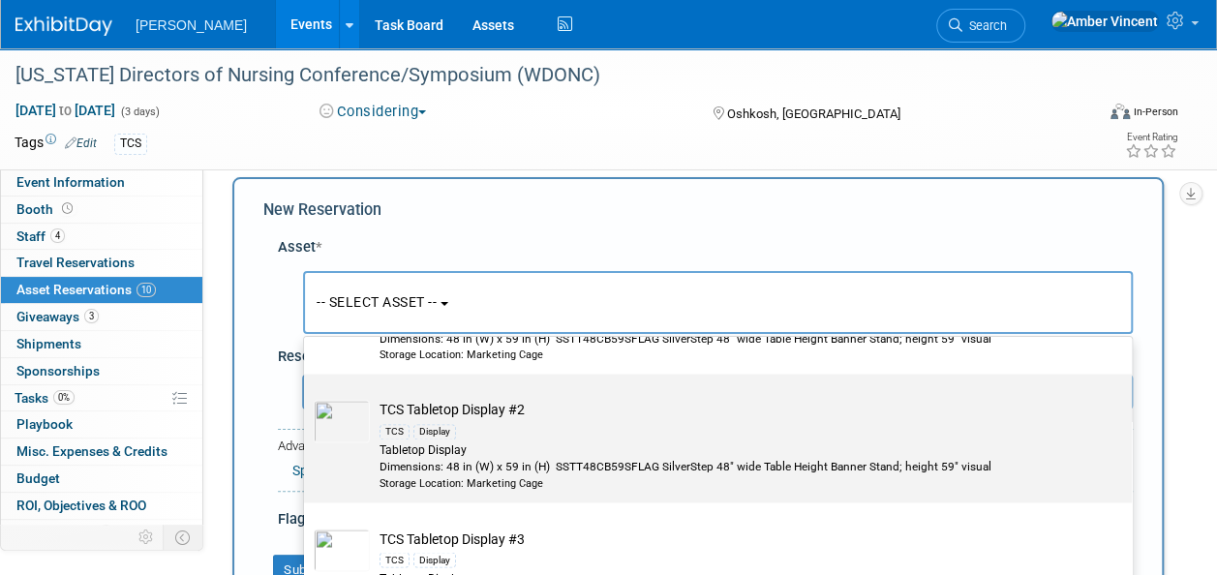
type input "tcs"
click at [475, 443] on div "Tabletop Display" at bounding box center [737, 451] width 714 height 16
click at [307, 397] on input "TCS Tabletop Display #2 TCS Display Tabletop Display Dimensions: 48 in (W) x 59…" at bounding box center [300, 390] width 13 height 13
select select "10723296"
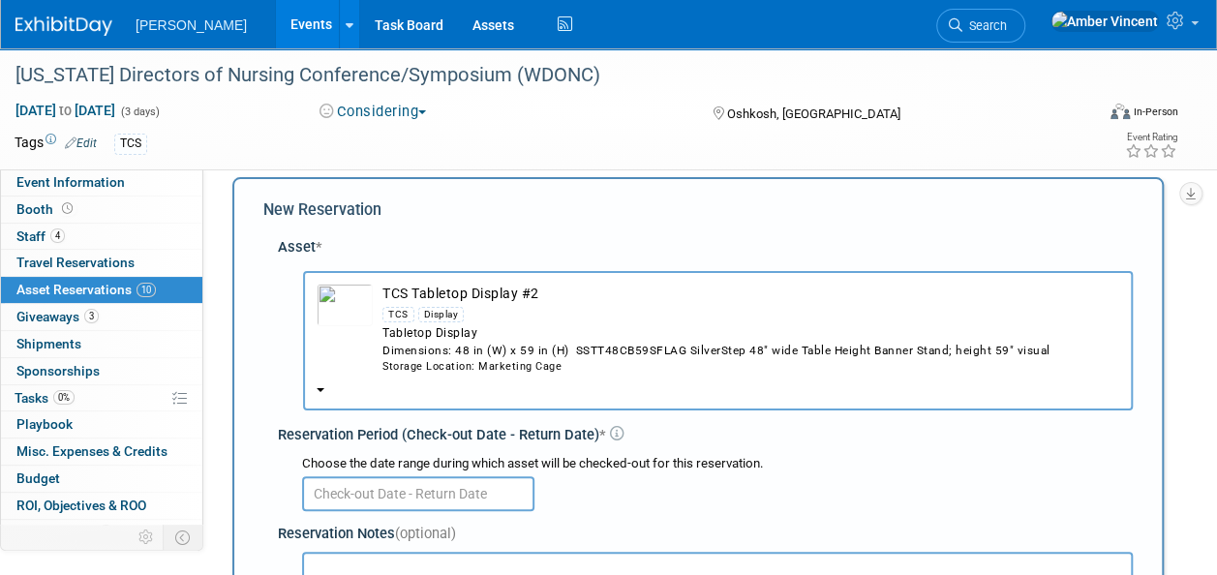
scroll to position [212, 0]
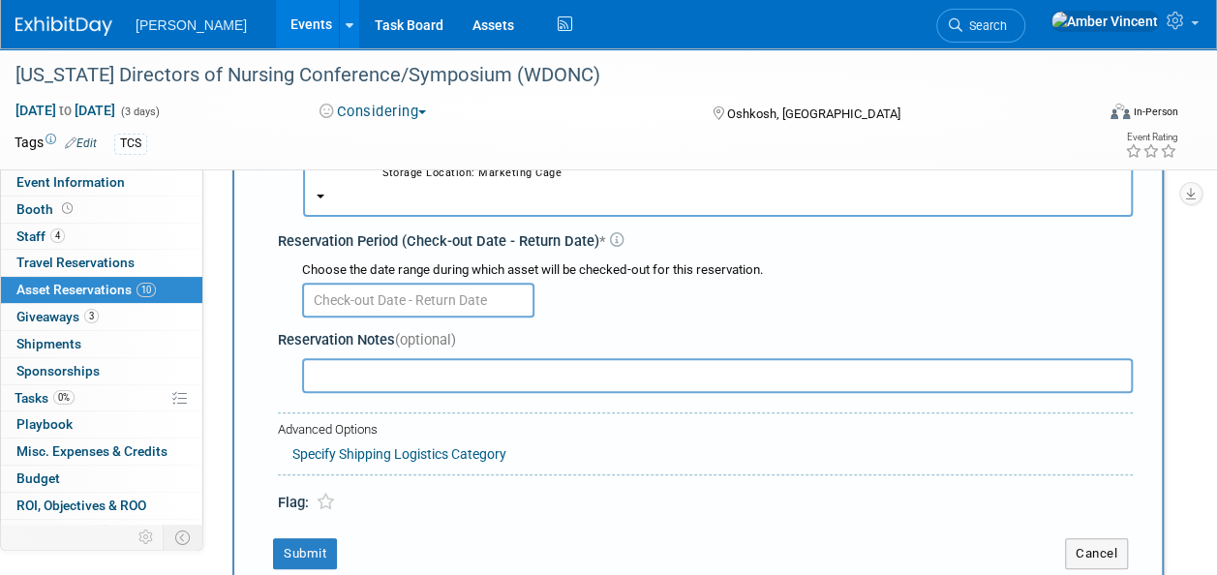
click at [474, 310] on body "Turenne Events Add Event Bulk Upload Events Shareable Event Boards Recently Vie…" at bounding box center [608, 75] width 1217 height 575
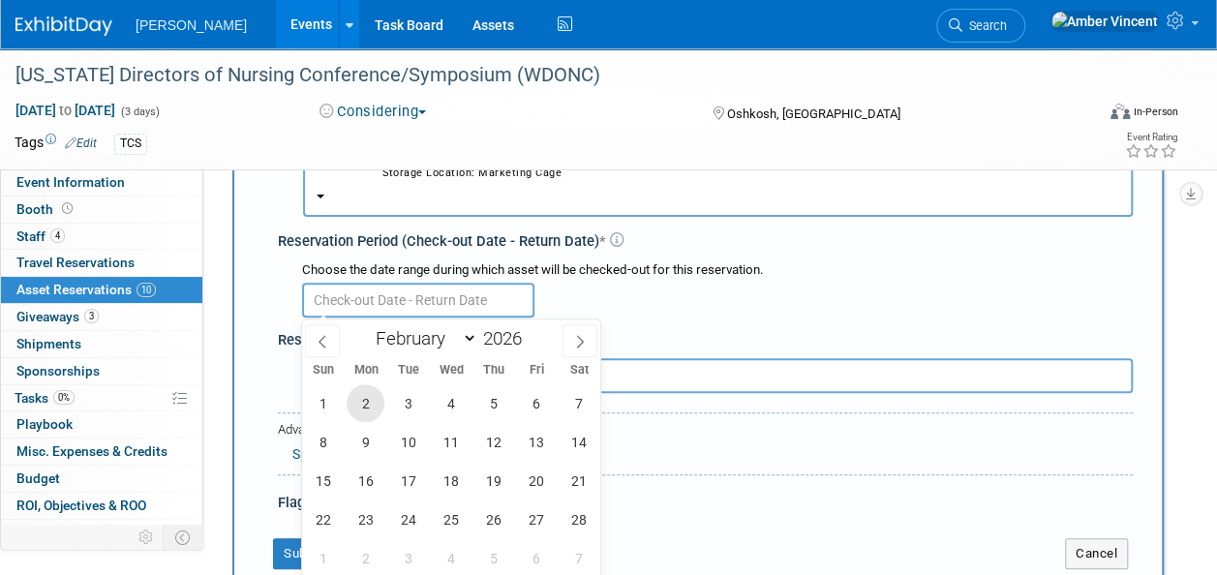
click at [368, 405] on span "2" at bounding box center [366, 403] width 38 height 38
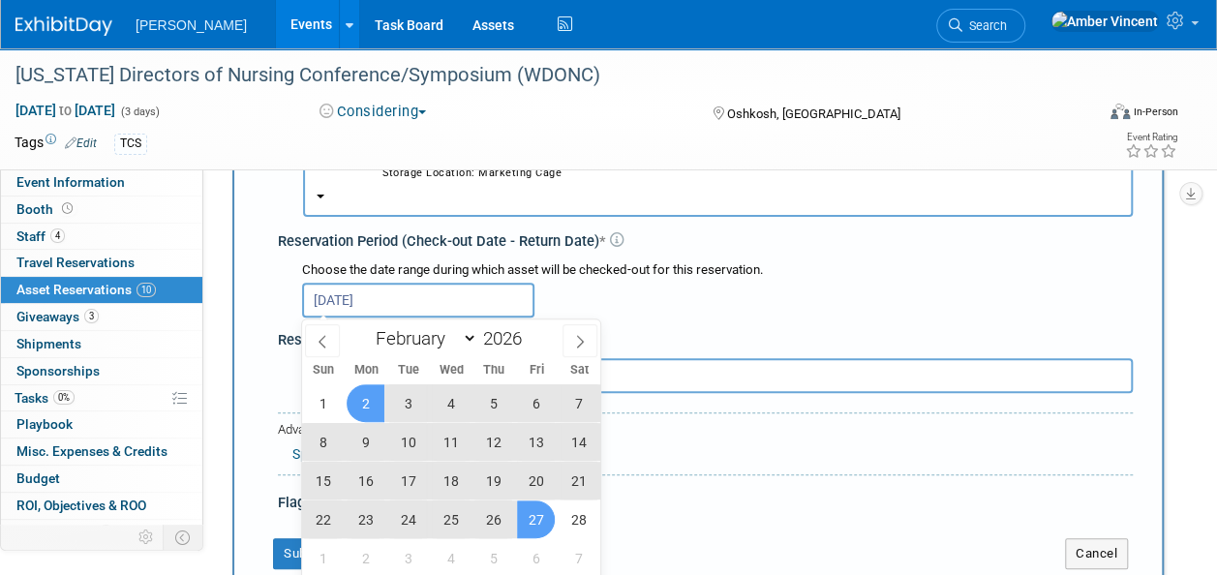
click at [528, 519] on span "27" at bounding box center [536, 520] width 38 height 38
type input "Feb 2, 2026 to Feb 27, 2026"
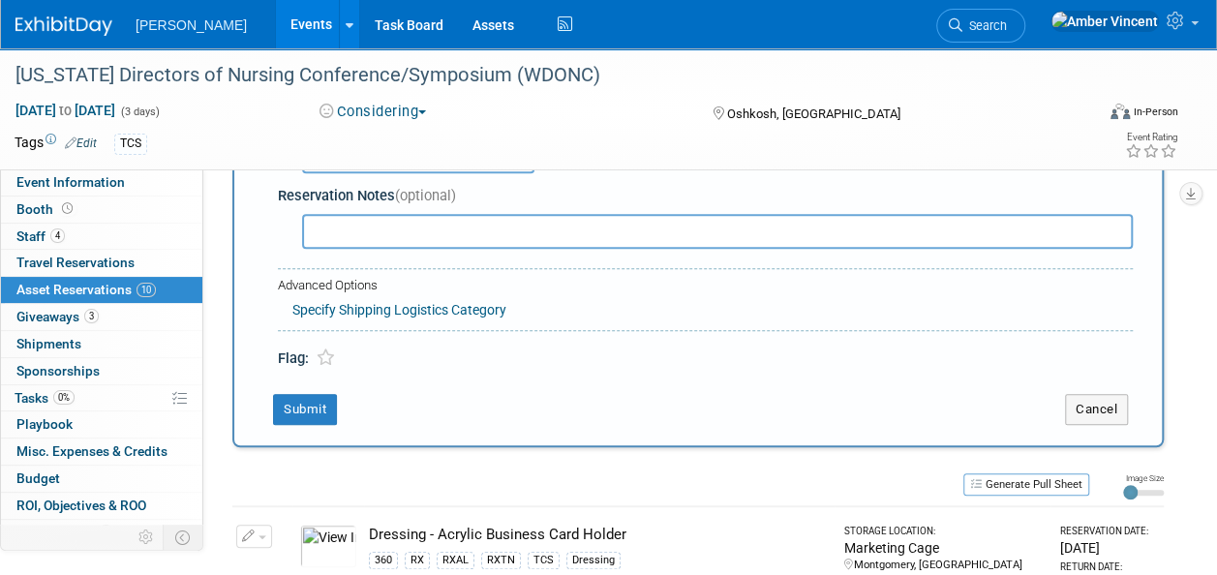
scroll to position [503, 0]
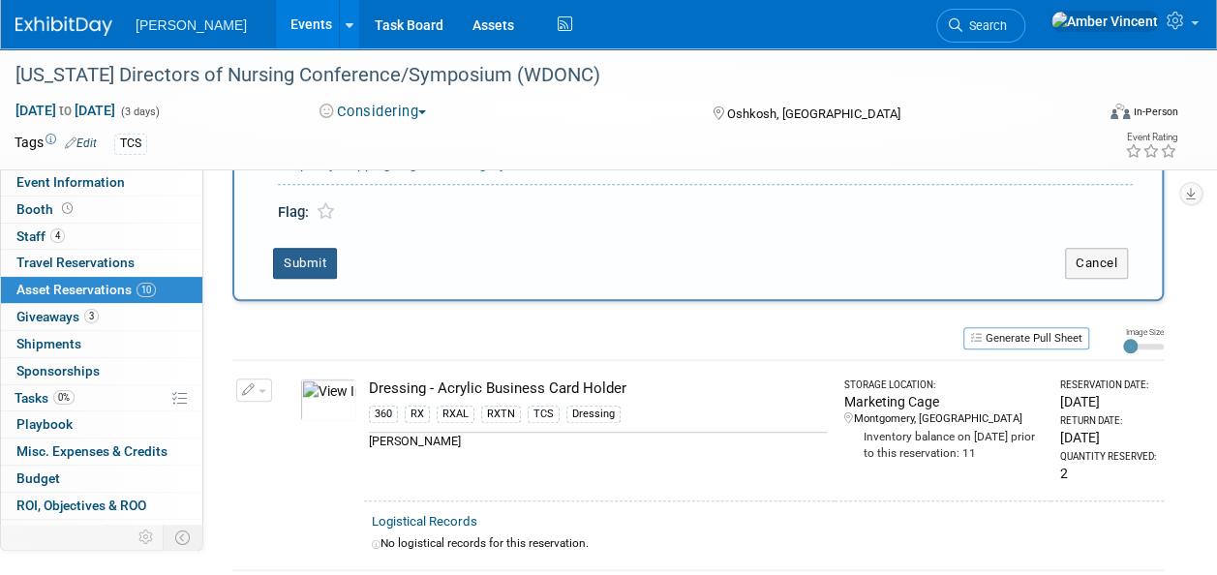
click at [303, 271] on button "Submit" at bounding box center [305, 263] width 64 height 31
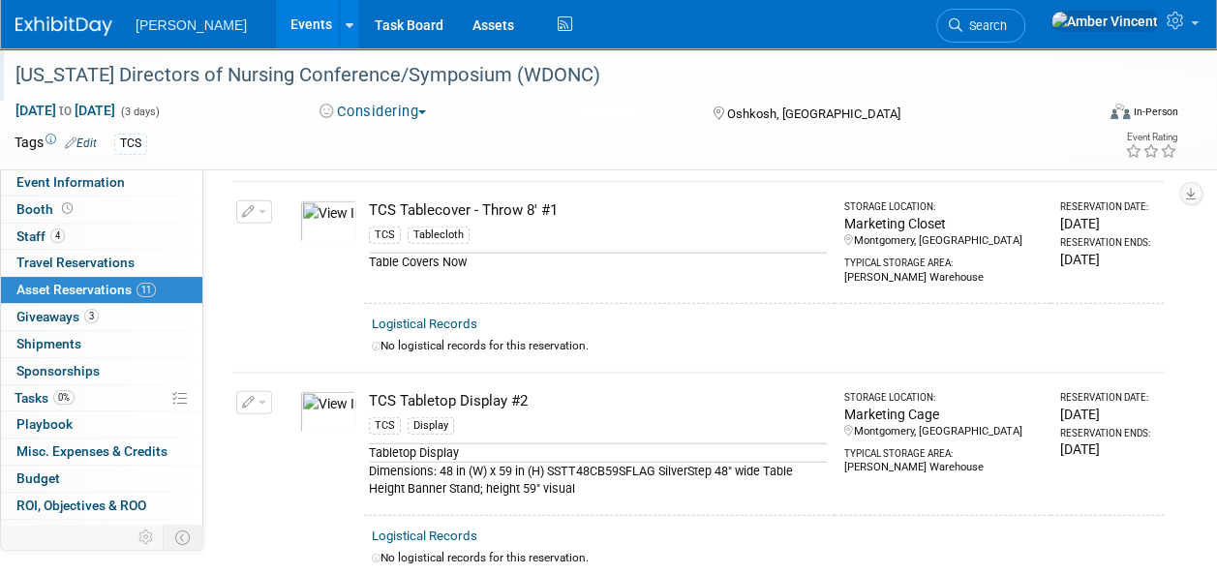
scroll to position [2124, 0]
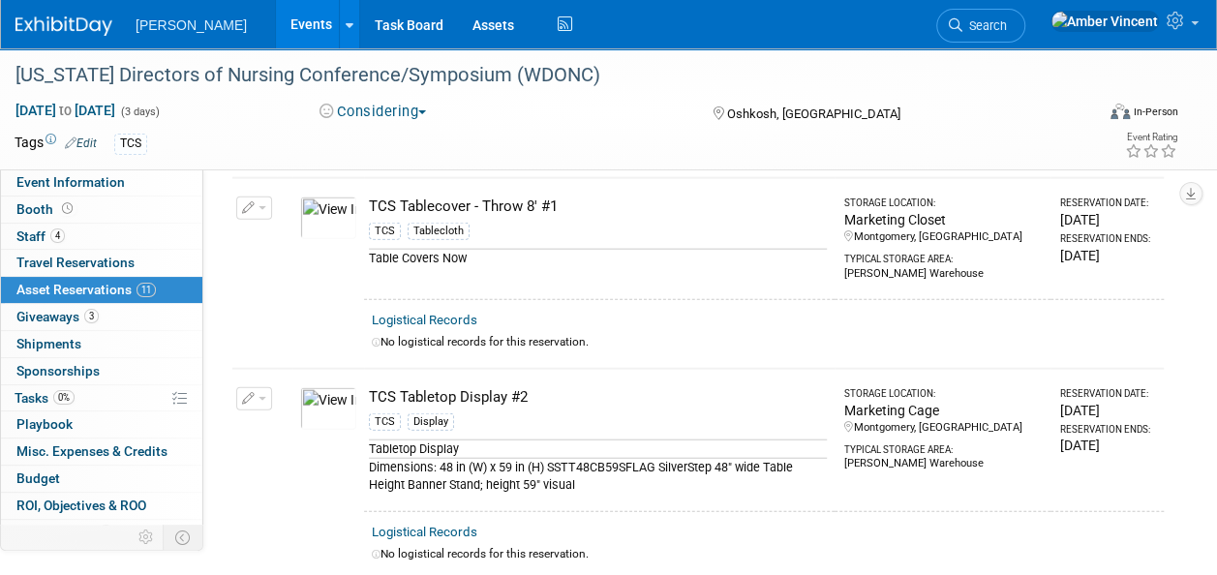
click at [276, 20] on link "Events" at bounding box center [311, 24] width 71 height 48
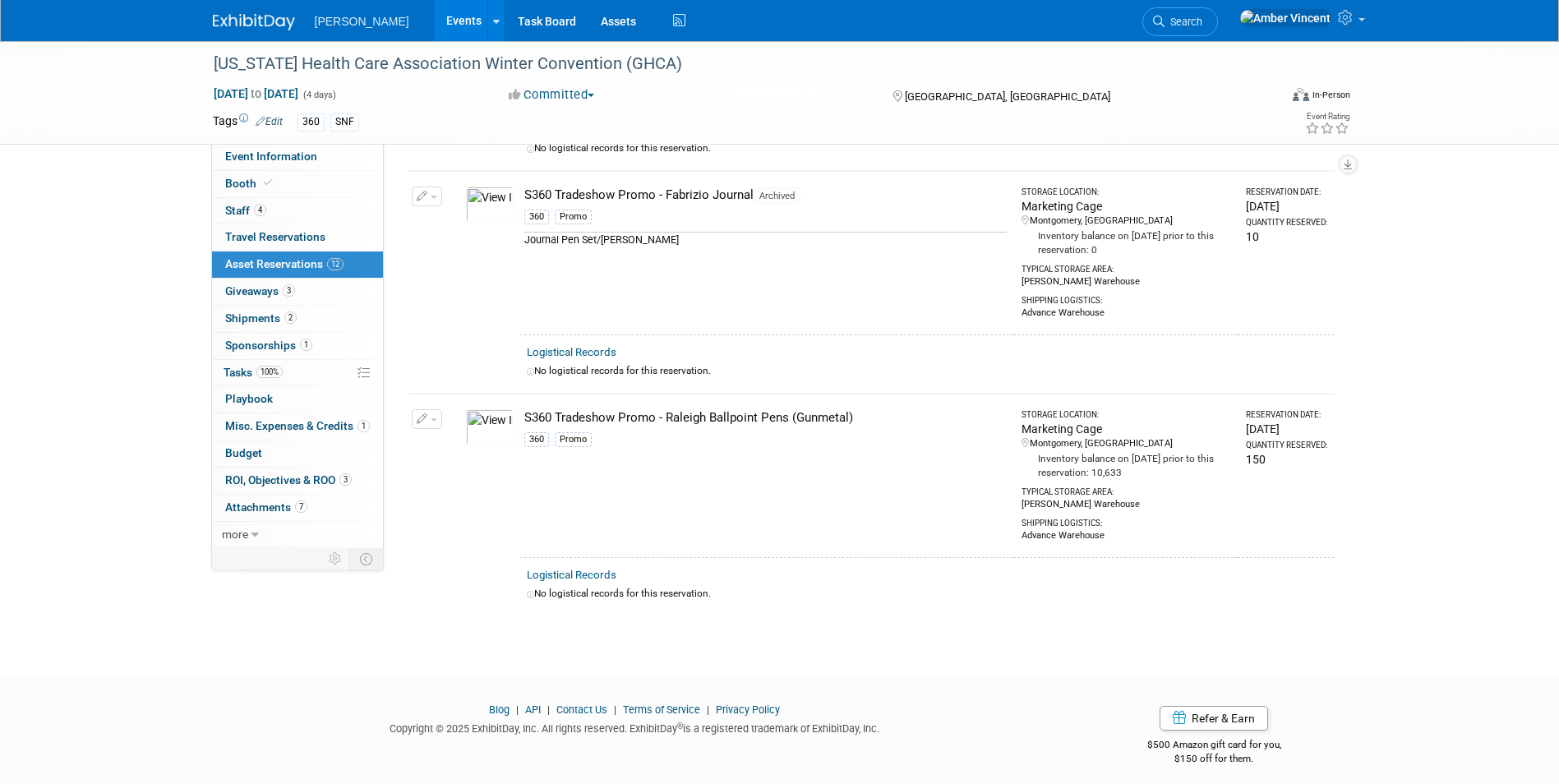
click at [1218, 14] on link "Search" at bounding box center [1180, 22] width 76 height 29
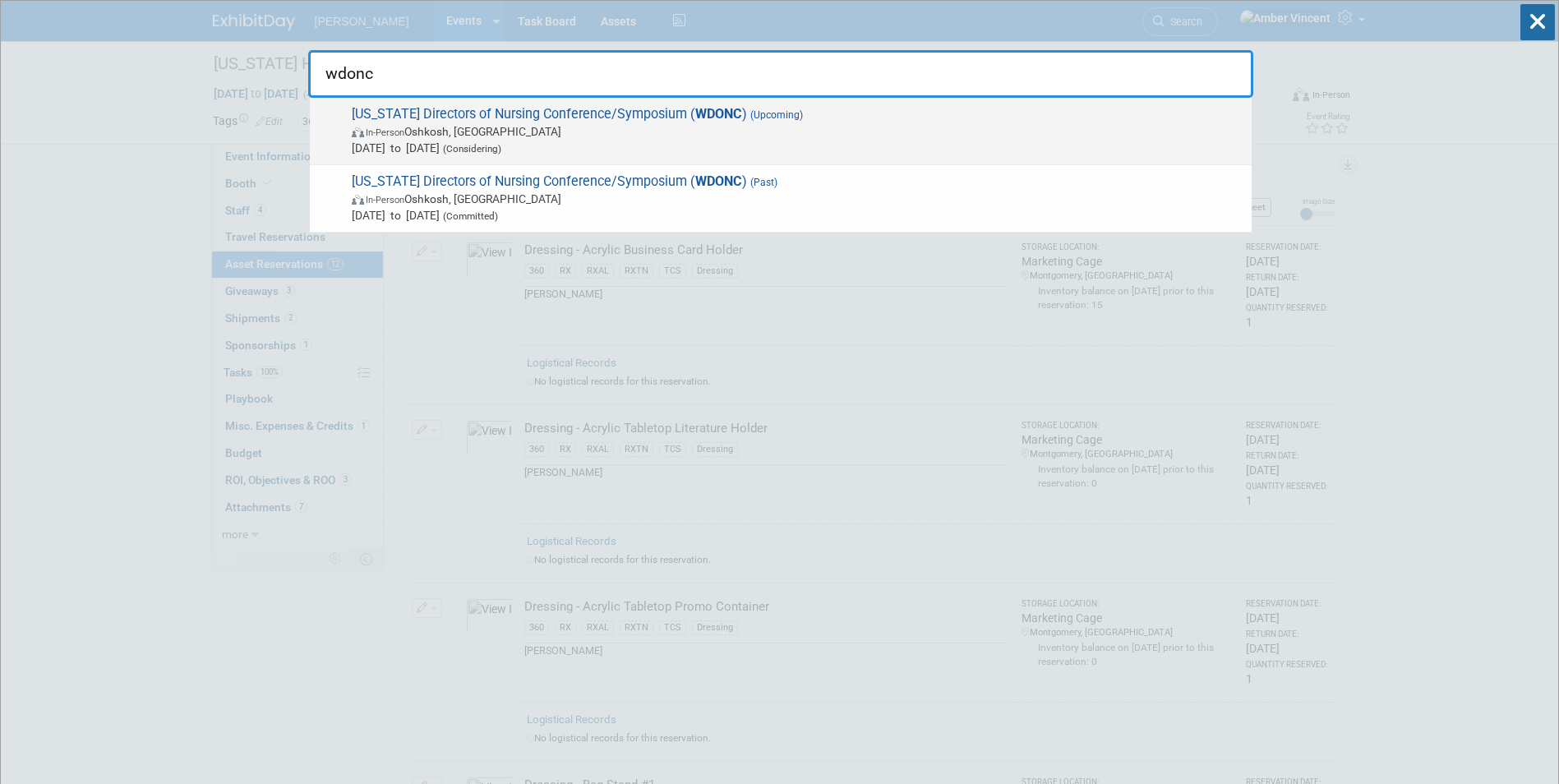
type input "wdonc"
click at [648, 113] on span "Wisconsin Directors of Nursing Conference/Symposium ( WDONC ) (Upcoming) In-Per…" at bounding box center [795, 131] width 896 height 50
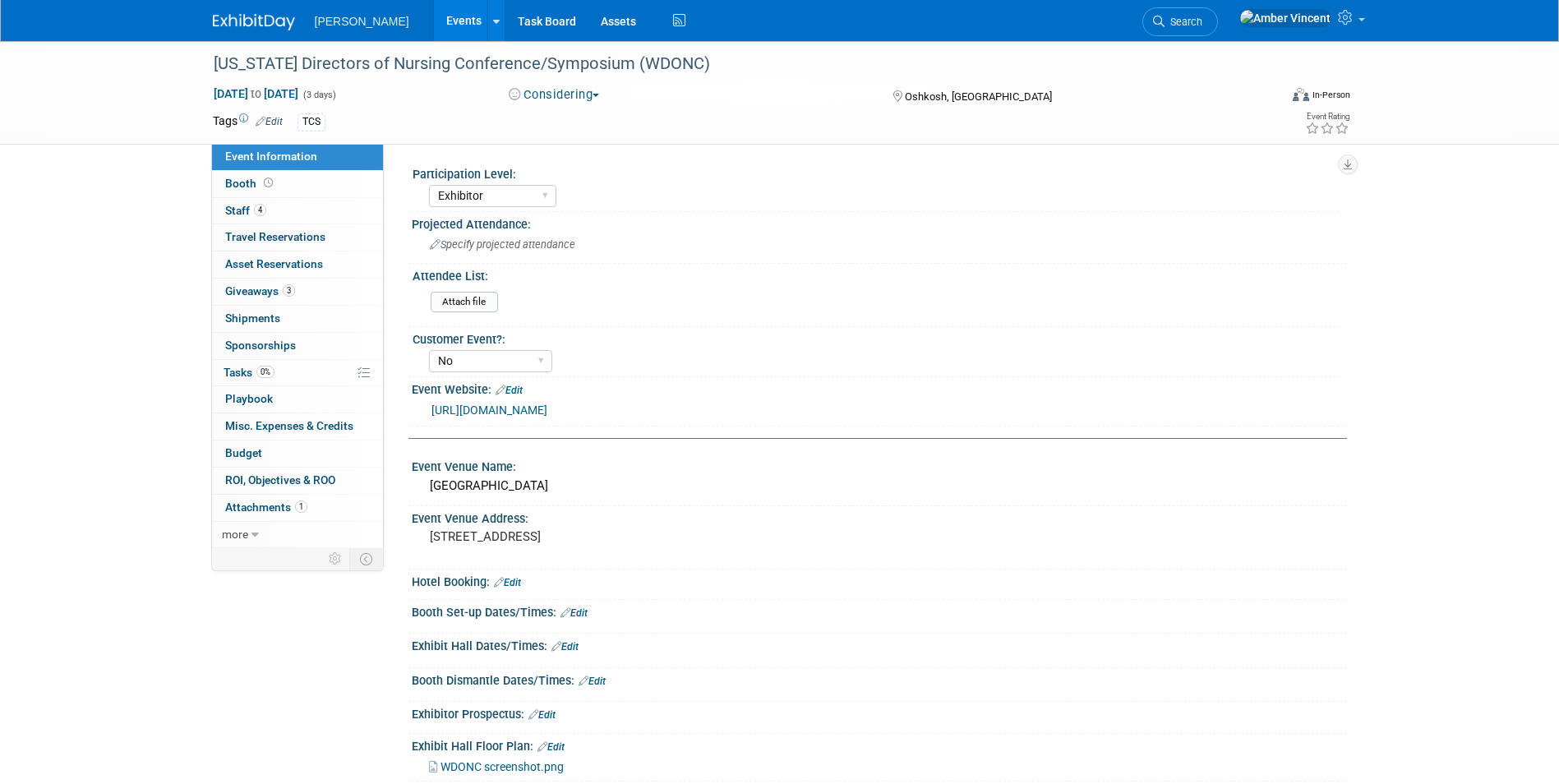
select select "Exhibitor"
select select "No"
click at [1203, 21] on span "Search" at bounding box center [1183, 21] width 38 height 13
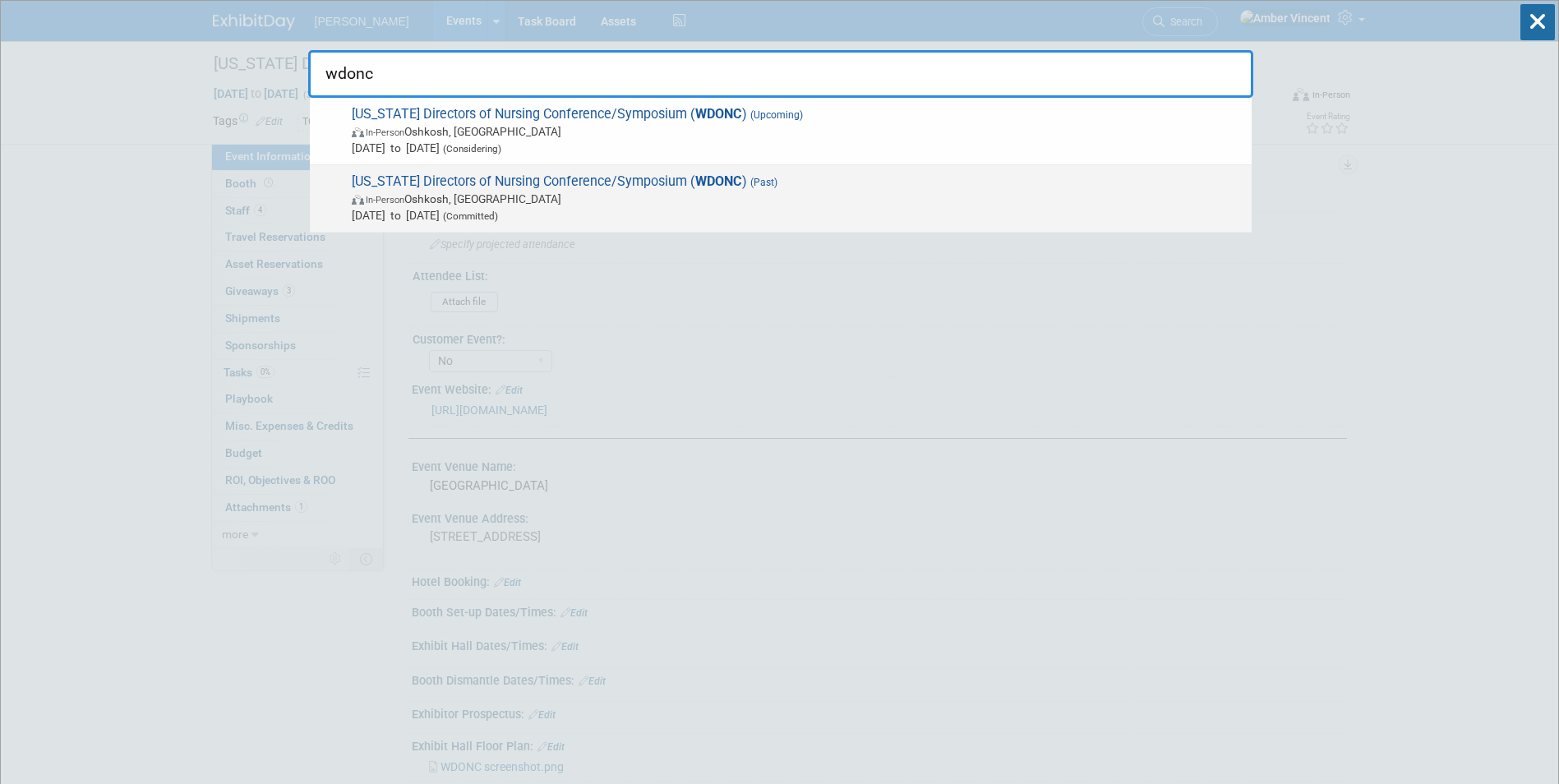
type input "wdonc"
click at [699, 199] on span "In-Person Oshkosh, WI" at bounding box center [797, 199] width 892 height 16
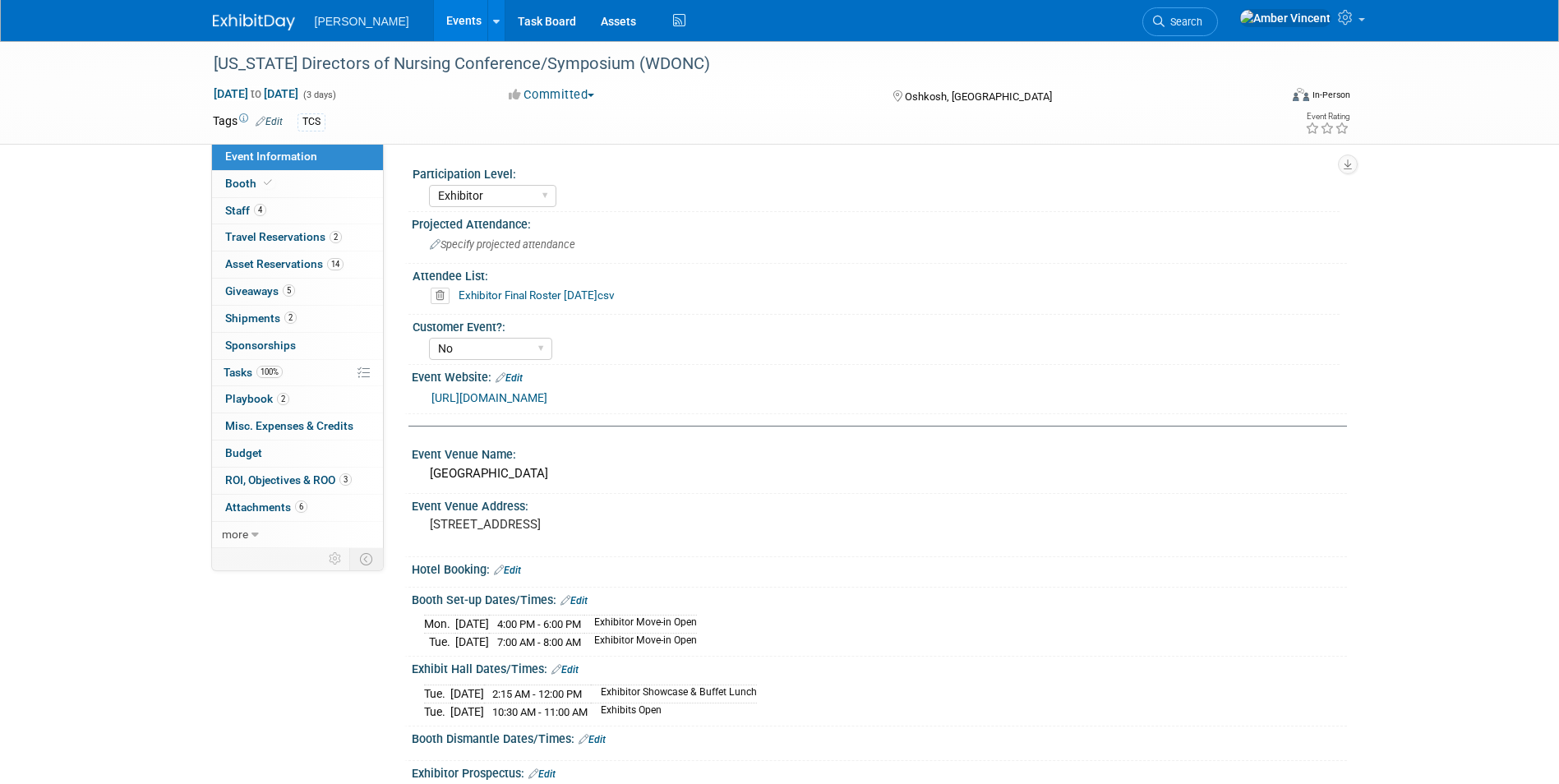
select select "Exhibitor"
select select "No"
click at [289, 264] on span "Asset Reservations 14" at bounding box center [283, 263] width 118 height 13
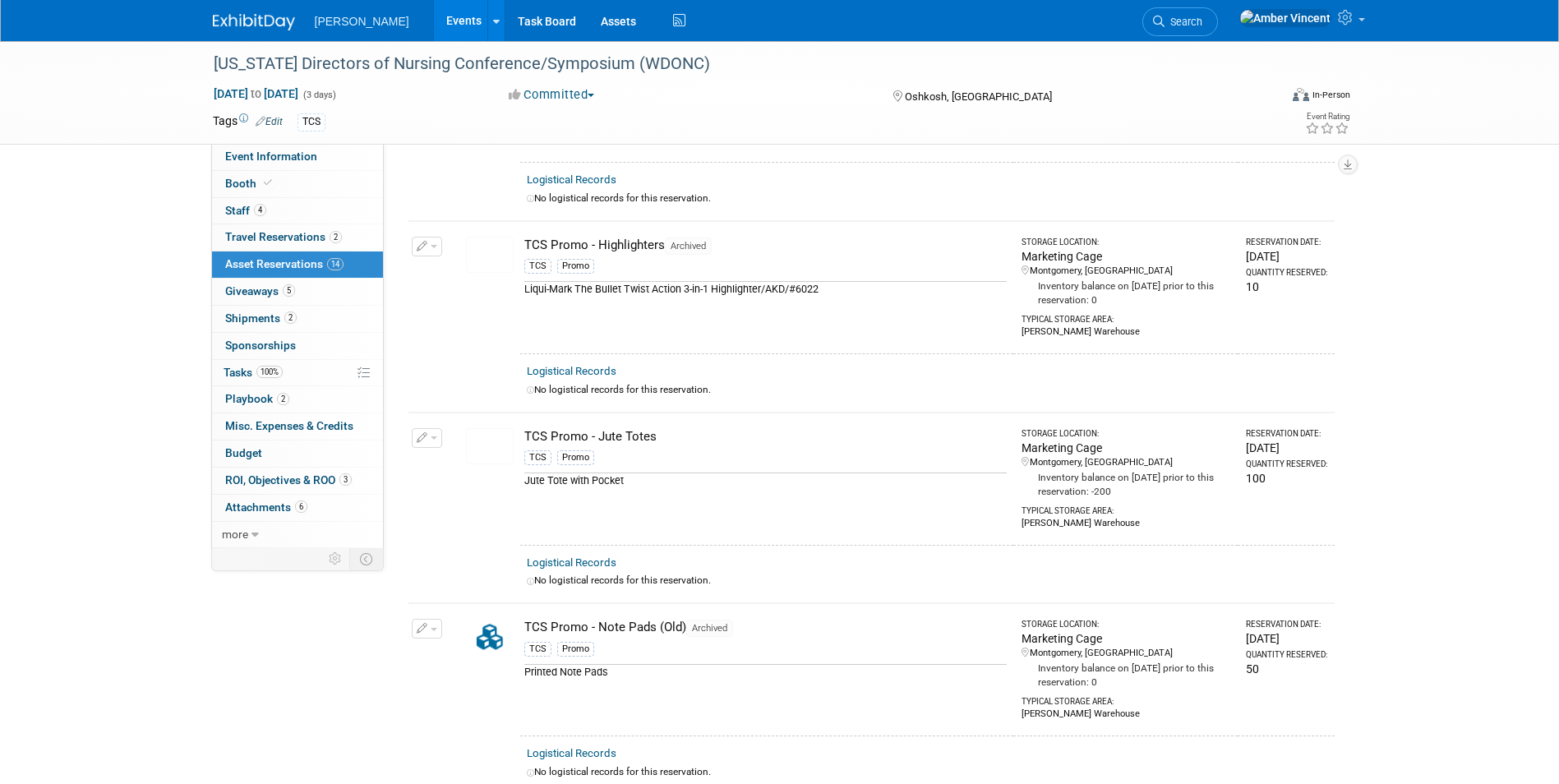
scroll to position [1408, 0]
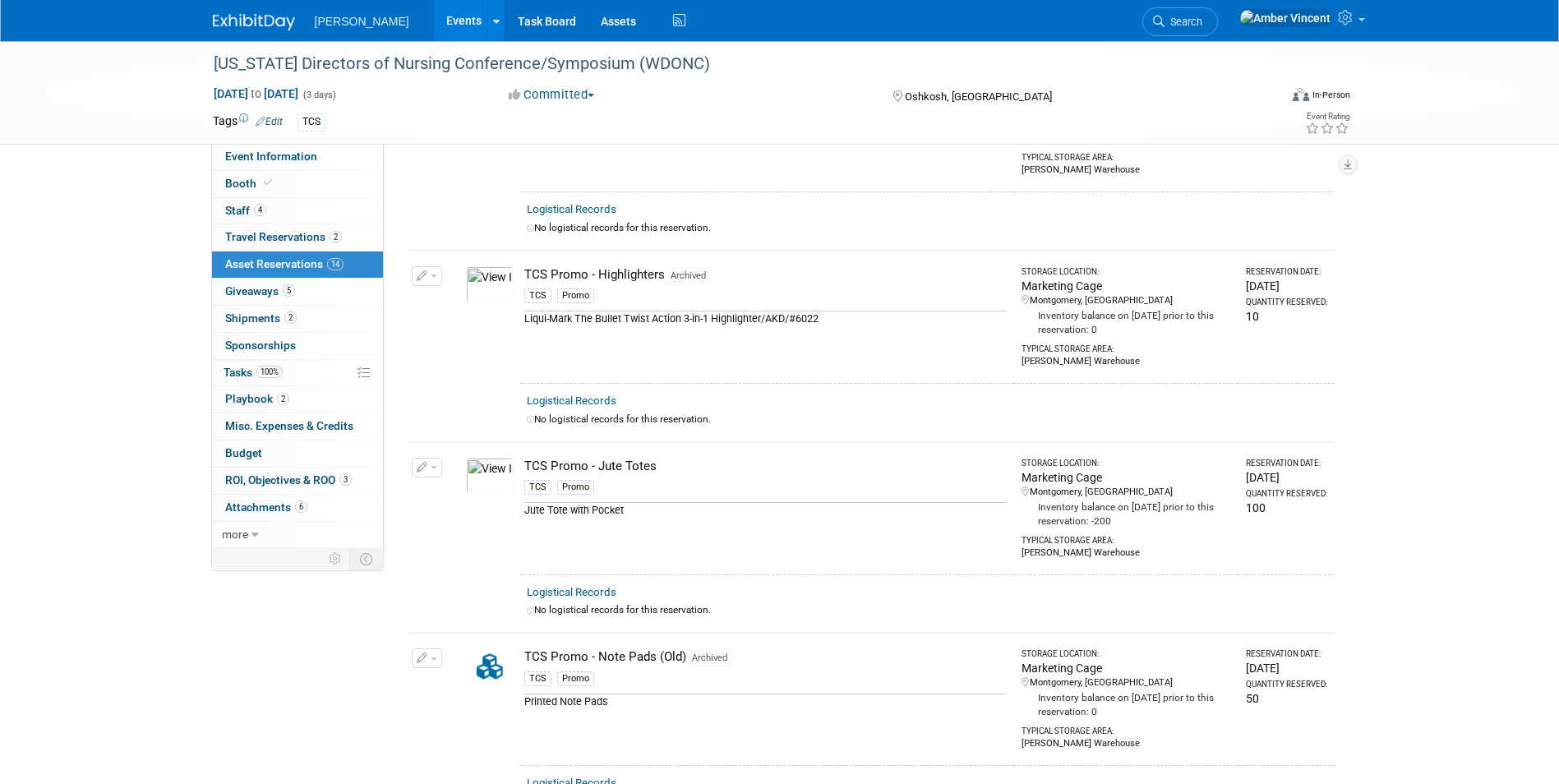
click at [1218, 20] on link "Search" at bounding box center [1180, 22] width 76 height 29
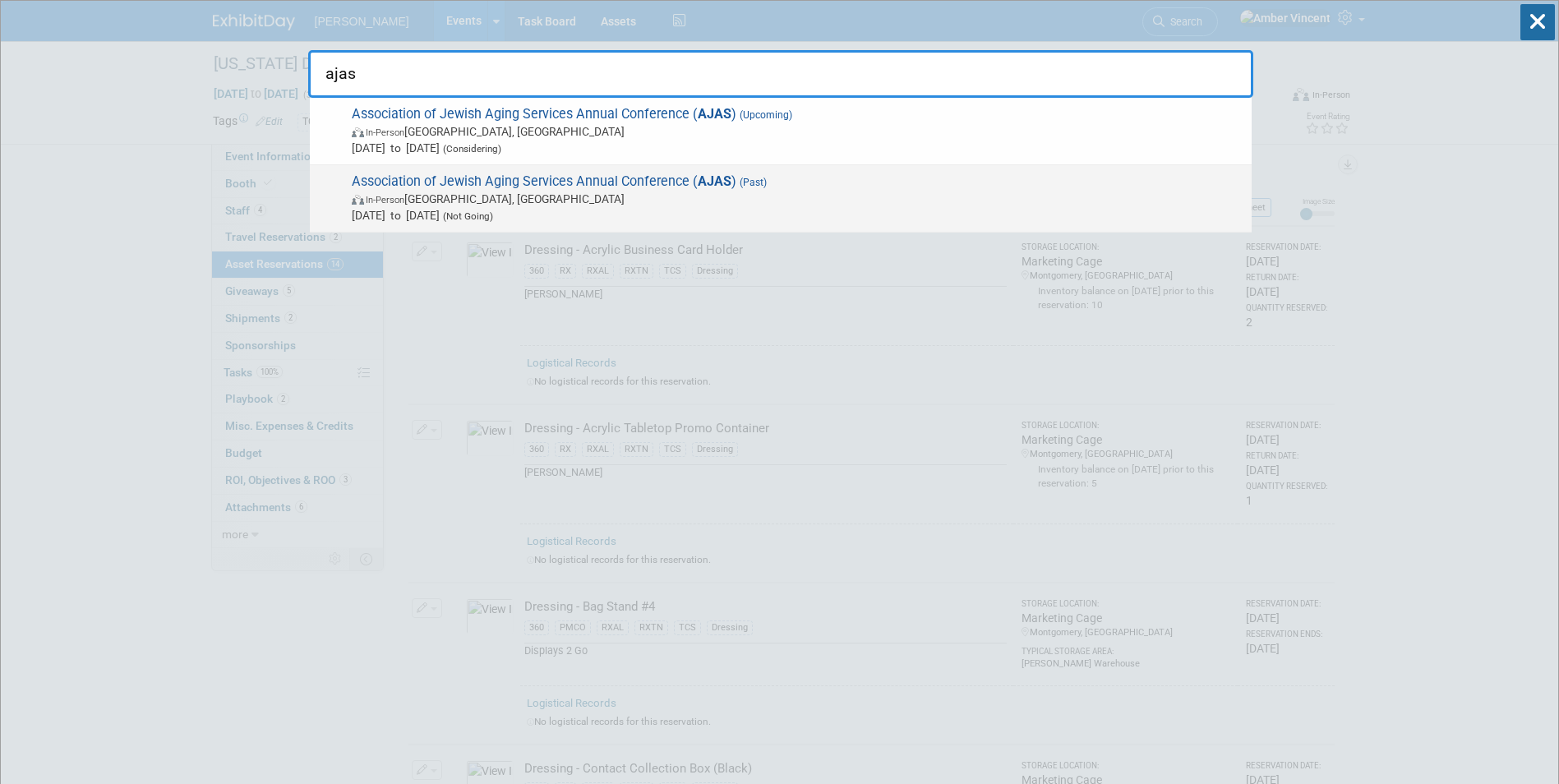
type input "ajas"
click at [737, 182] on span "(Past)" at bounding box center [752, 182] width 31 height 12
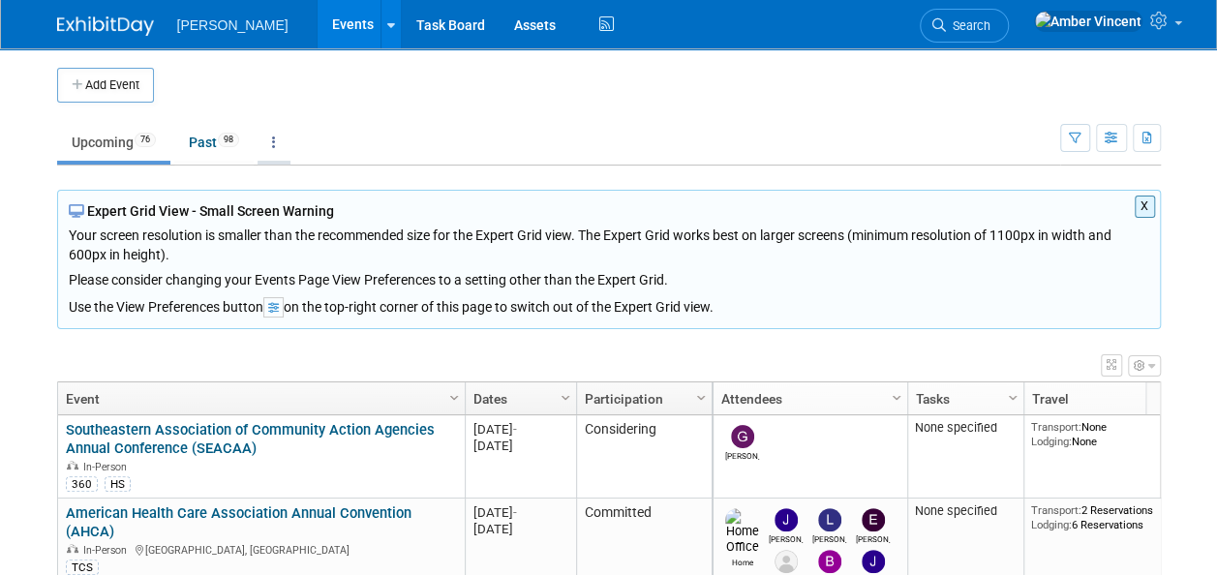
click at [276, 138] on icon at bounding box center [274, 143] width 4 height 14
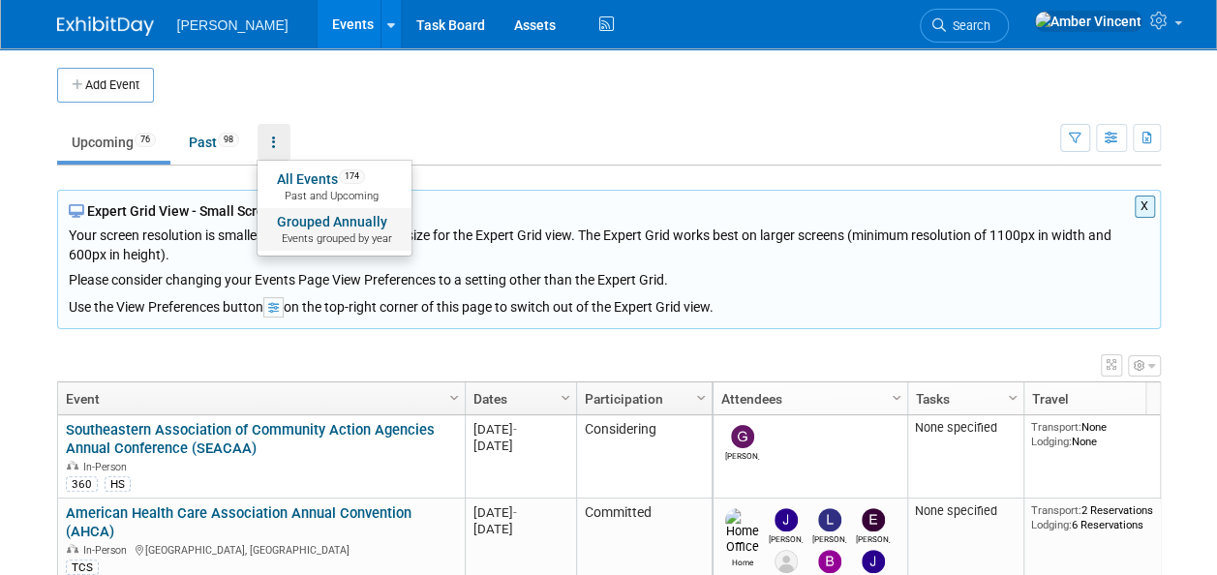
click at [298, 231] on span "Events grouped by year" at bounding box center [334, 238] width 115 height 15
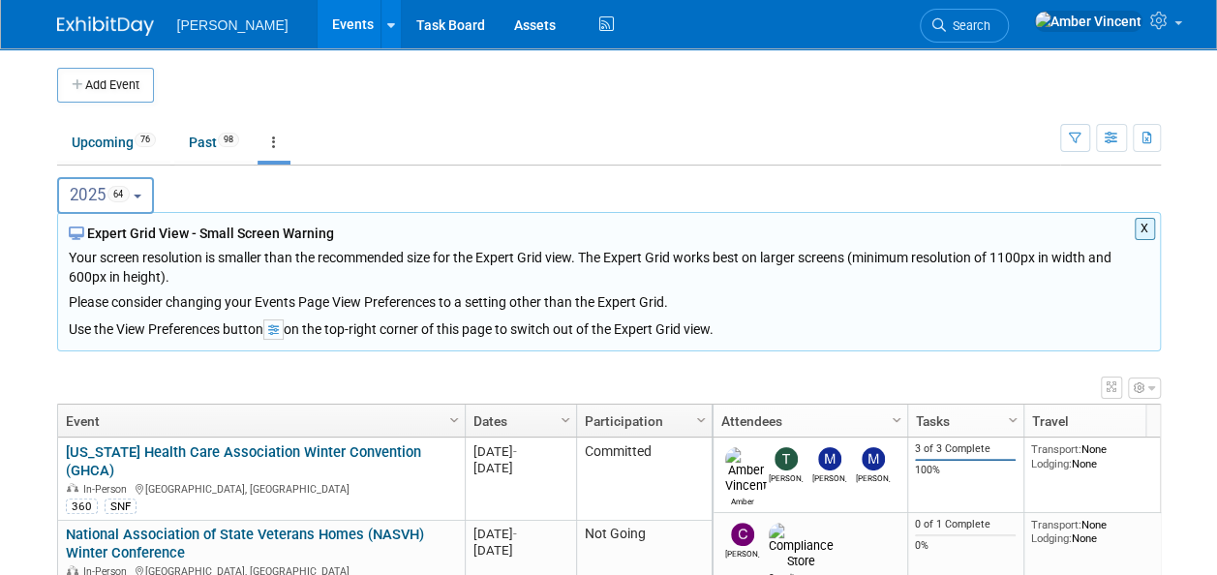
click at [150, 203] on button "2025 64" at bounding box center [106, 195] width 98 height 37
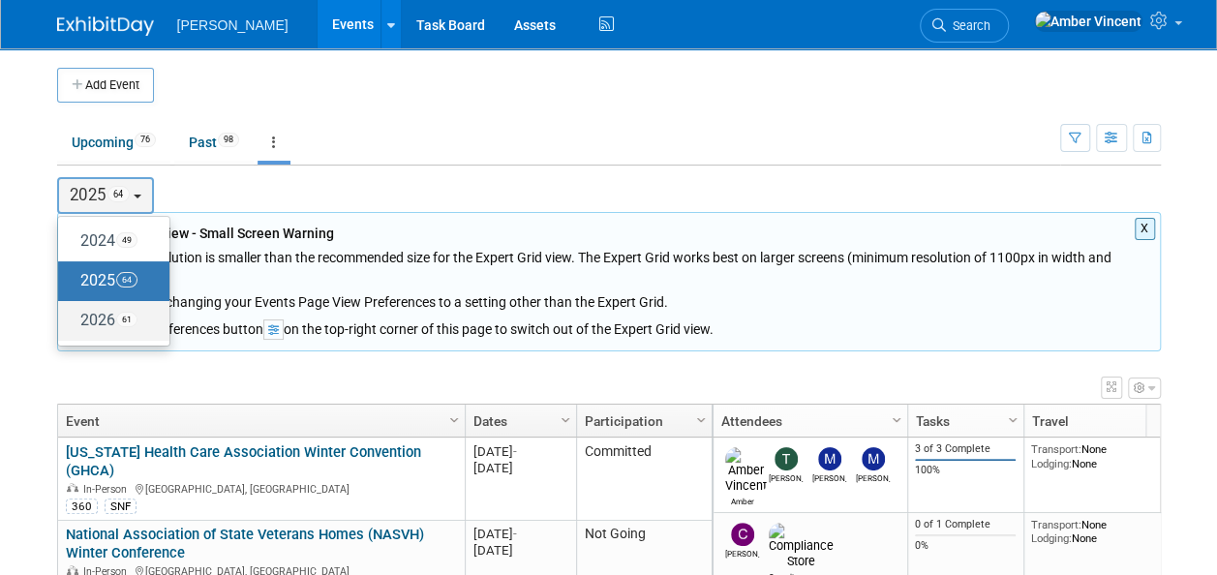
click at [130, 318] on span "61" at bounding box center [126, 319] width 21 height 15
click at [74, 318] on input "2026 61" at bounding box center [67, 320] width 13 height 13
select select "2026"
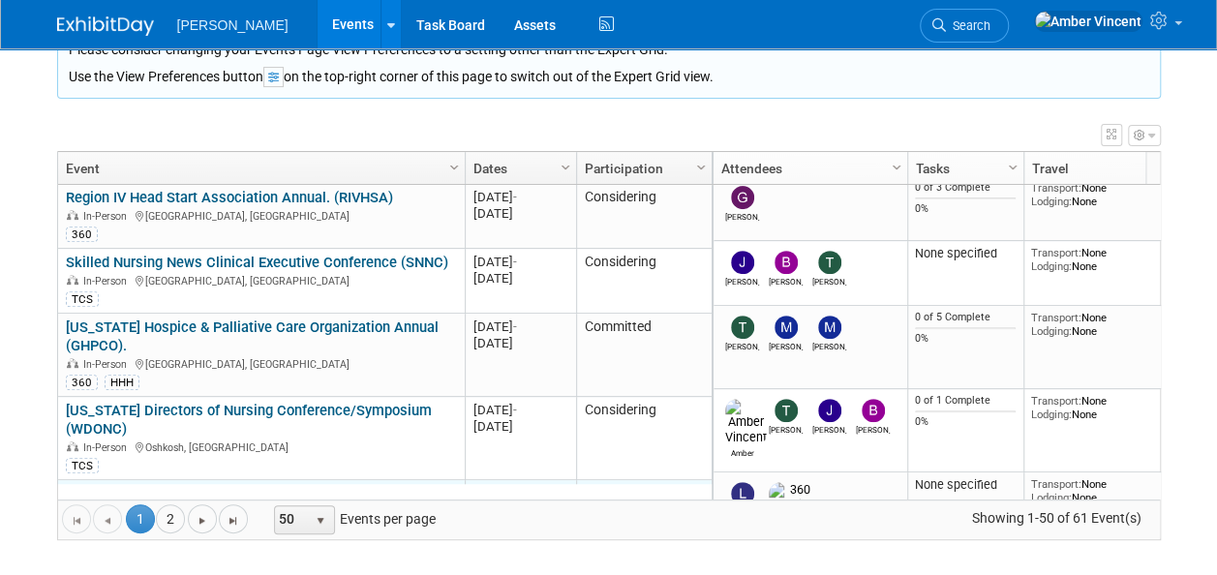
scroll to position [349, 0]
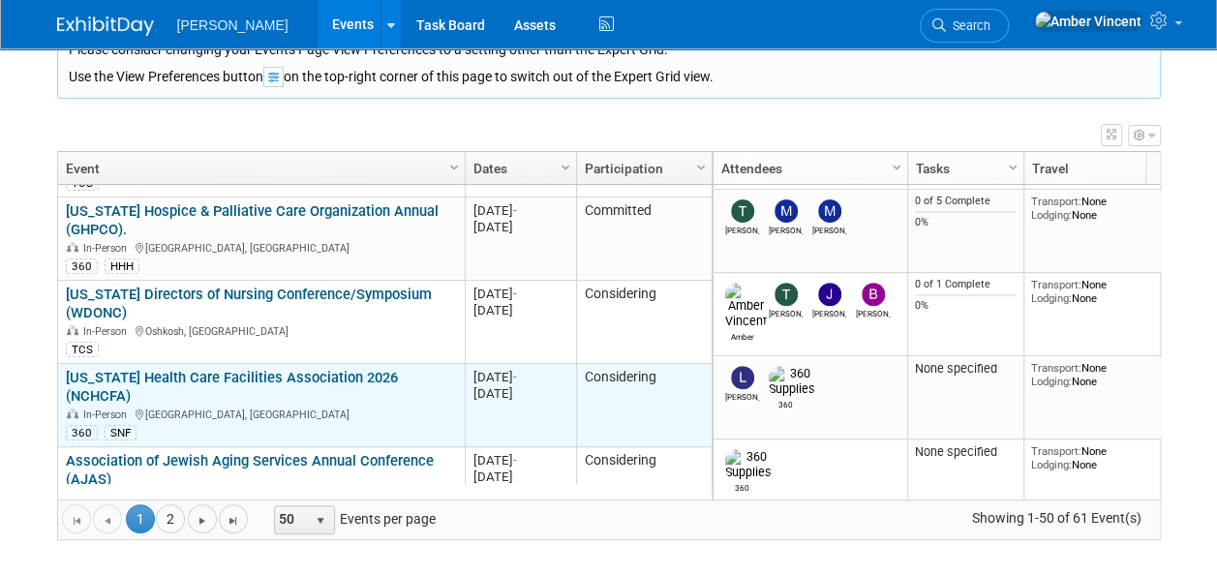
click at [368, 369] on link "North Carolina Health Care Facilities Association 2026 (NCHCFA)" at bounding box center [232, 387] width 332 height 36
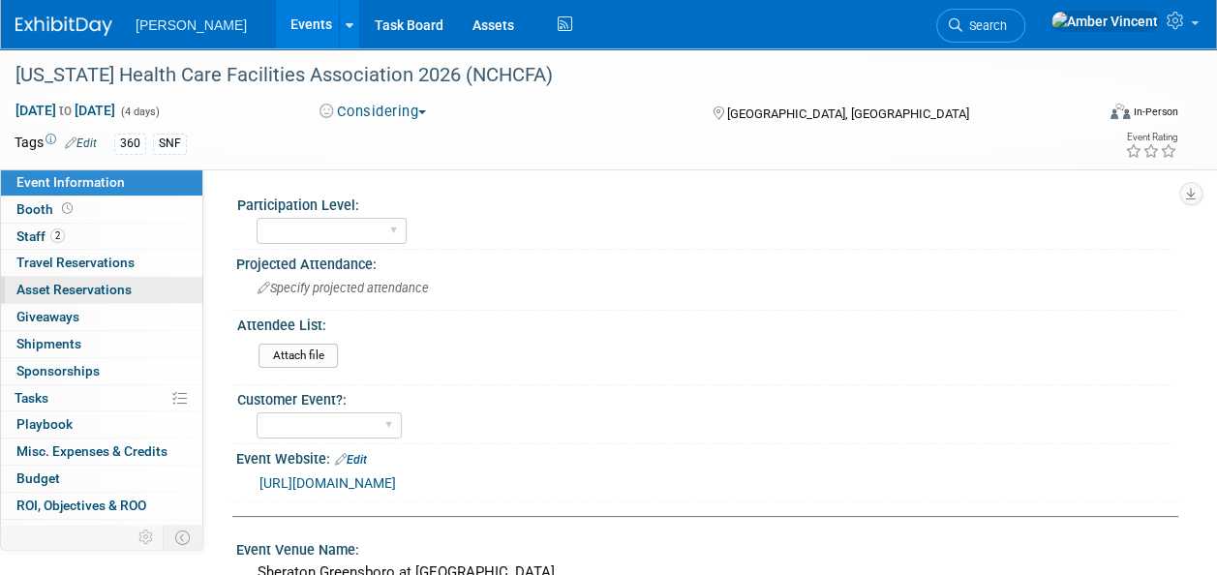
click at [115, 283] on span "Asset Reservations 0" at bounding box center [73, 289] width 115 height 15
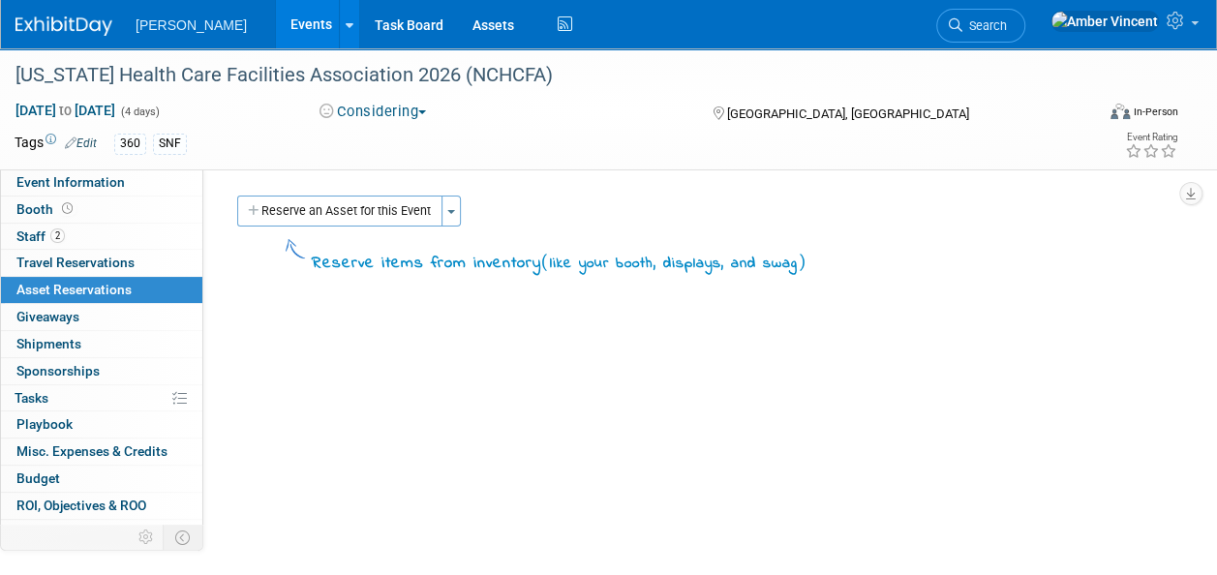
click at [341, 227] on div "Reserve an Asset for this Event Toggle Dropdown New asset reservation Copy asse…" at bounding box center [698, 214] width 932 height 36
click at [336, 217] on button "Reserve an Asset for this Event" at bounding box center [339, 211] width 205 height 31
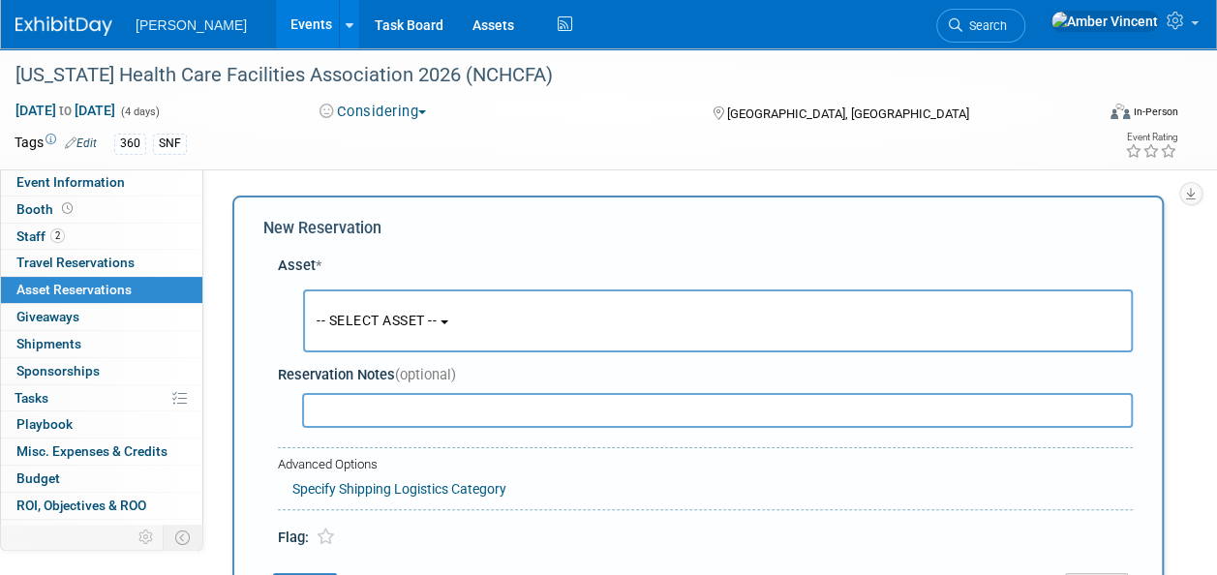
scroll to position [18, 0]
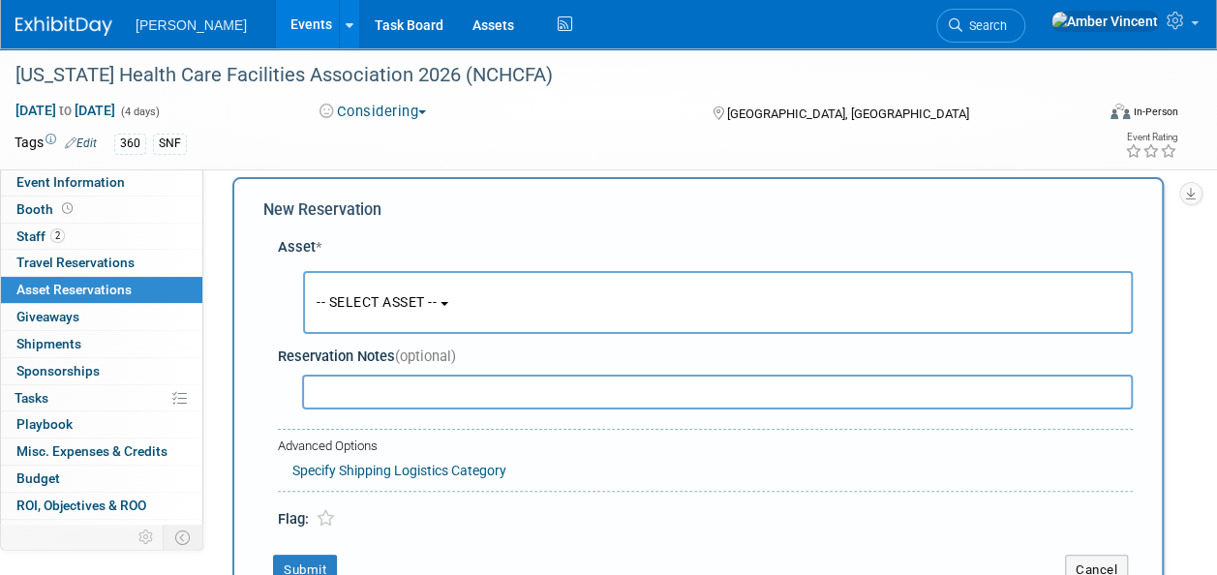
click at [376, 306] on span "-- SELECT ASSET --" at bounding box center [377, 301] width 120 height 15
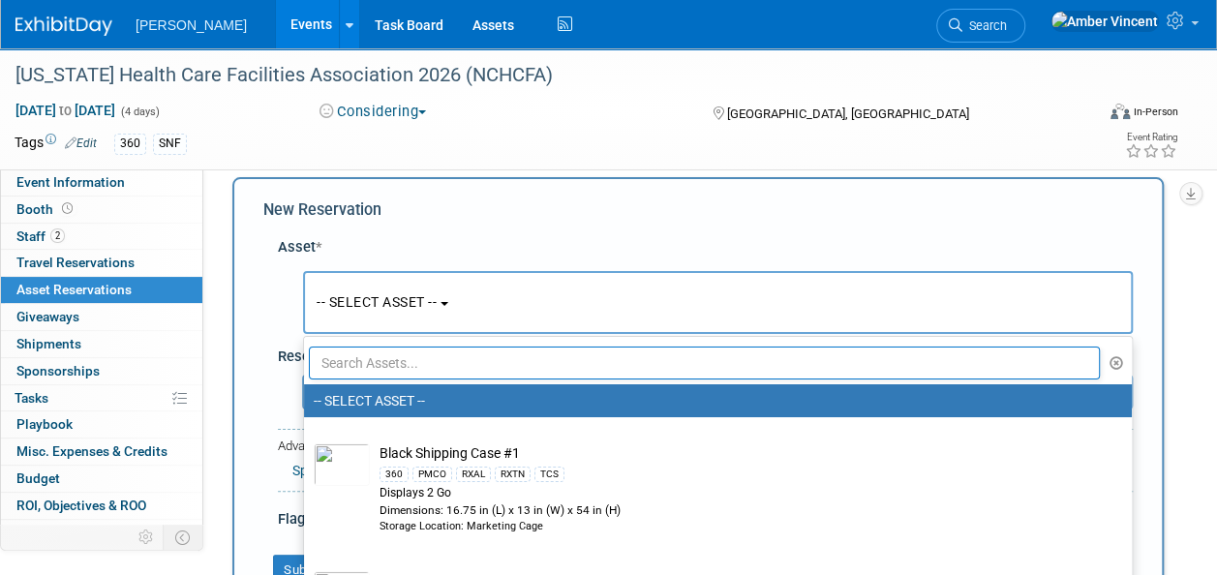
click at [363, 362] on input "text" at bounding box center [704, 363] width 791 height 33
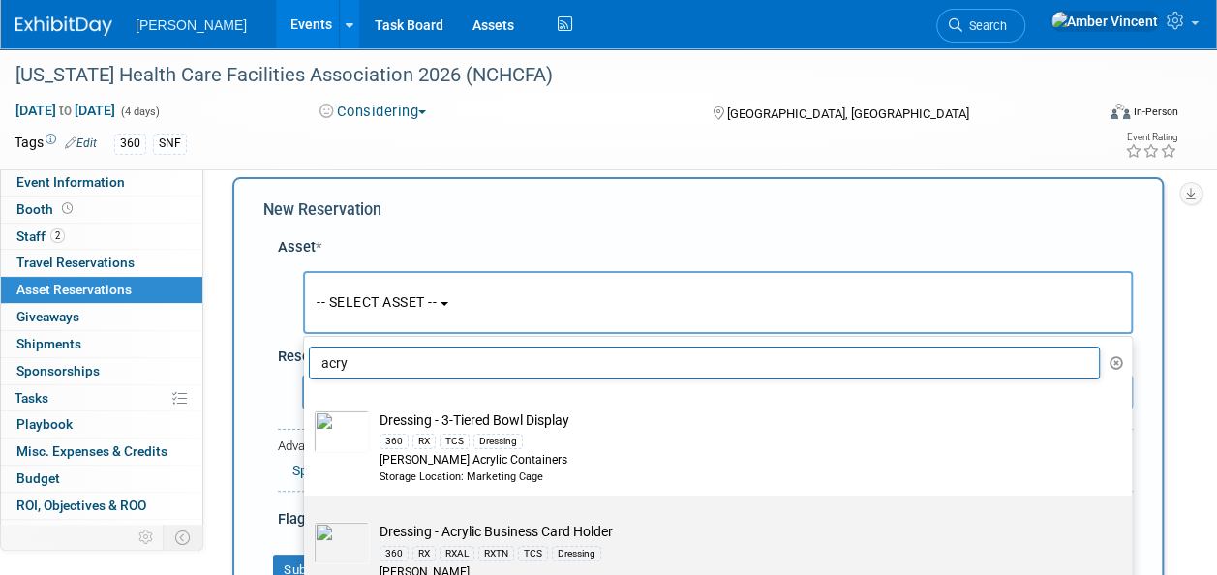
type input "acry"
click at [380, 552] on div "360" at bounding box center [394, 553] width 29 height 15
click at [307, 519] on input "Dressing - Acrylic Business Card Holder 360 RX RXAL RXTN TCS Dressing [PERSON_N…" at bounding box center [300, 512] width 13 height 13
select select "10723995"
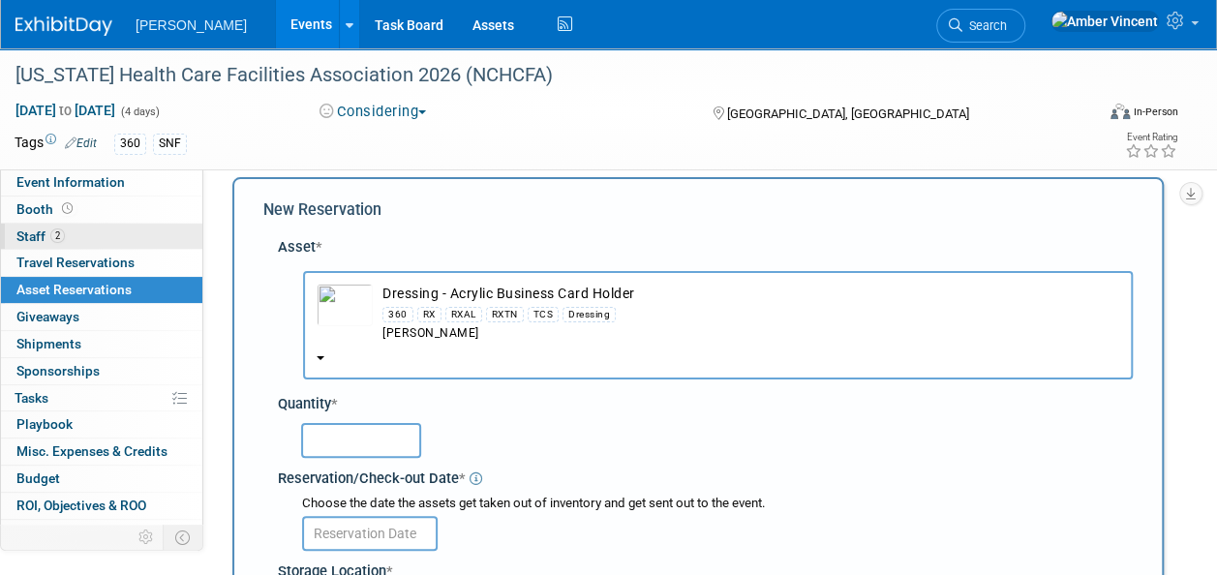
click at [75, 232] on link "2 Staff 2" at bounding box center [101, 237] width 201 height 26
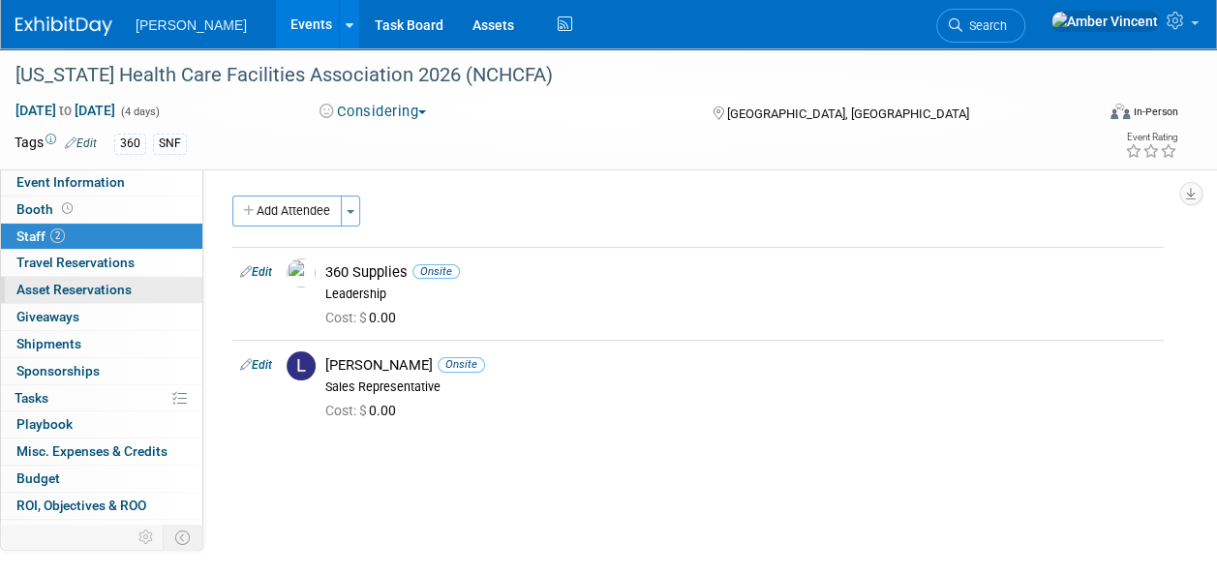
click at [60, 292] on span "Asset Reservations 0" at bounding box center [73, 289] width 115 height 15
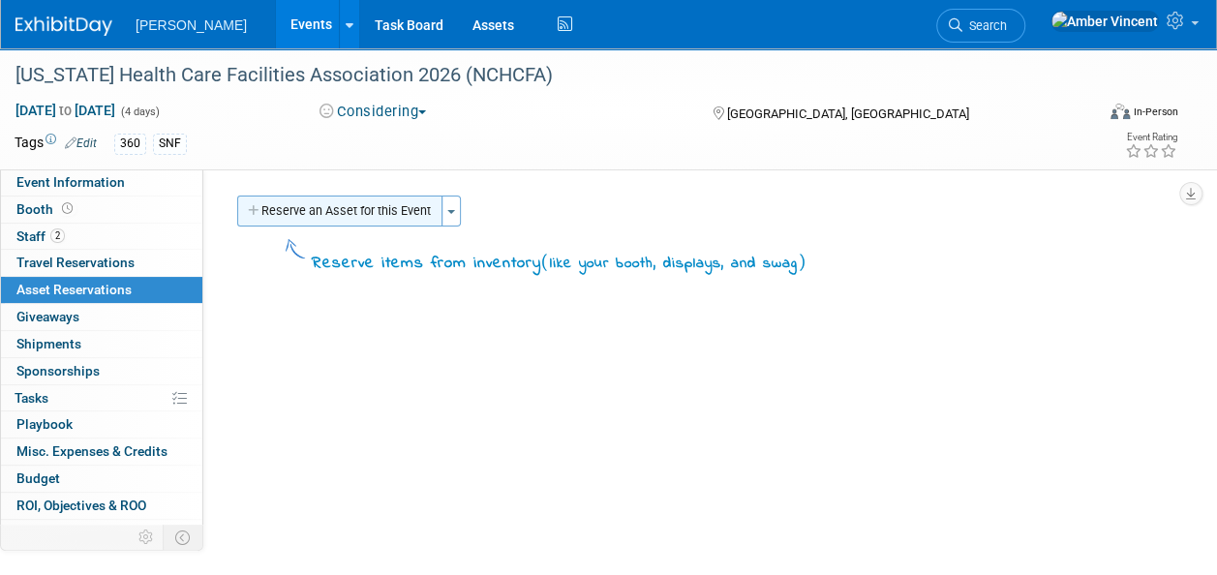
click at [349, 205] on button "Reserve an Asset for this Event" at bounding box center [339, 211] width 205 height 31
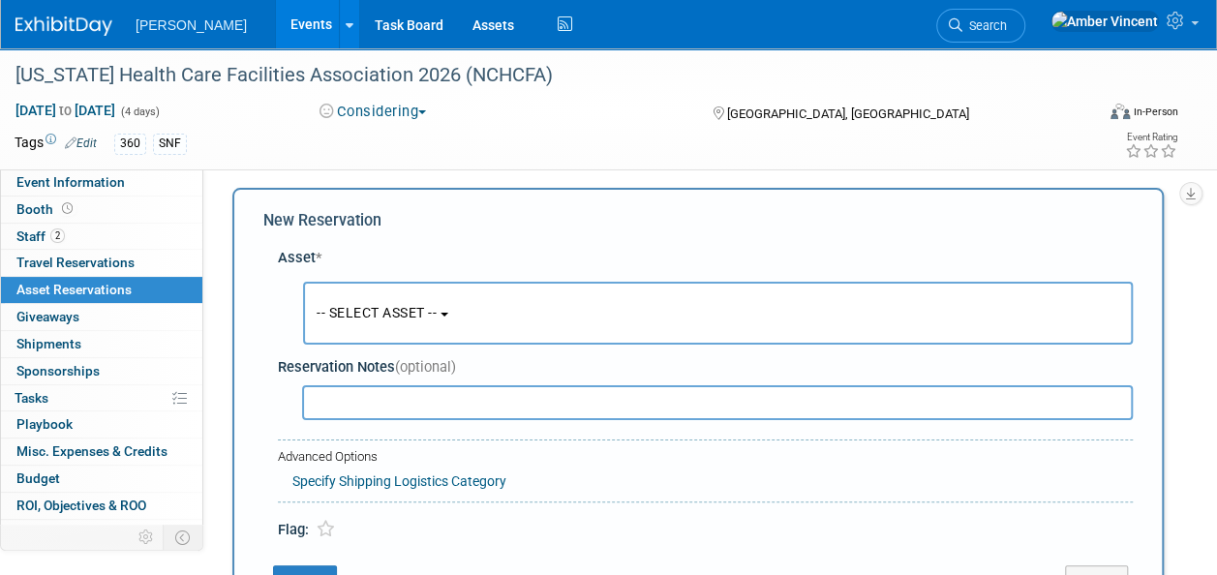
scroll to position [18, 0]
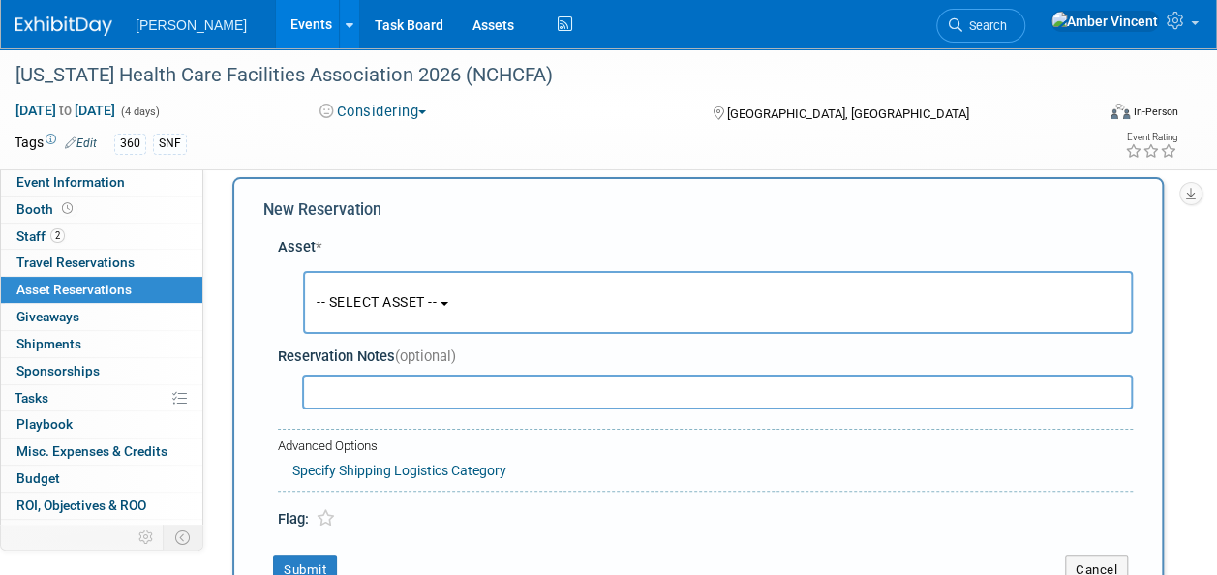
click at [349, 287] on button "-- SELECT ASSET --" at bounding box center [718, 302] width 830 height 63
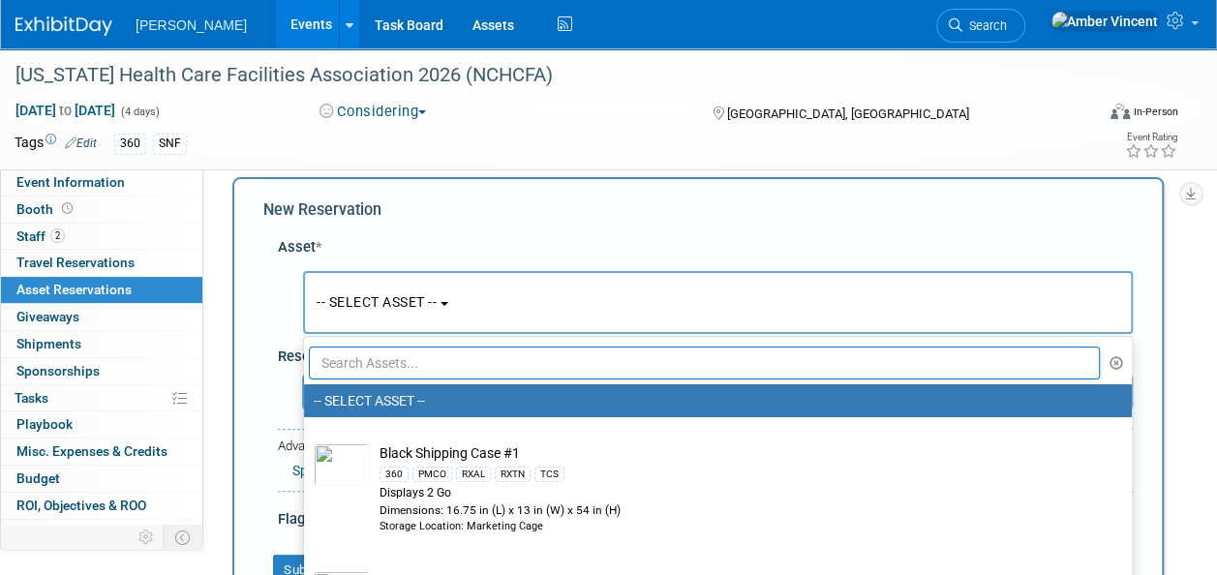
click at [382, 379] on ul "-- SELECT ASSET -- Black Shipping Case #1 360 PMCO RXAL RXTN TCS Displays 2 Go …" at bounding box center [718, 469] width 830 height 266
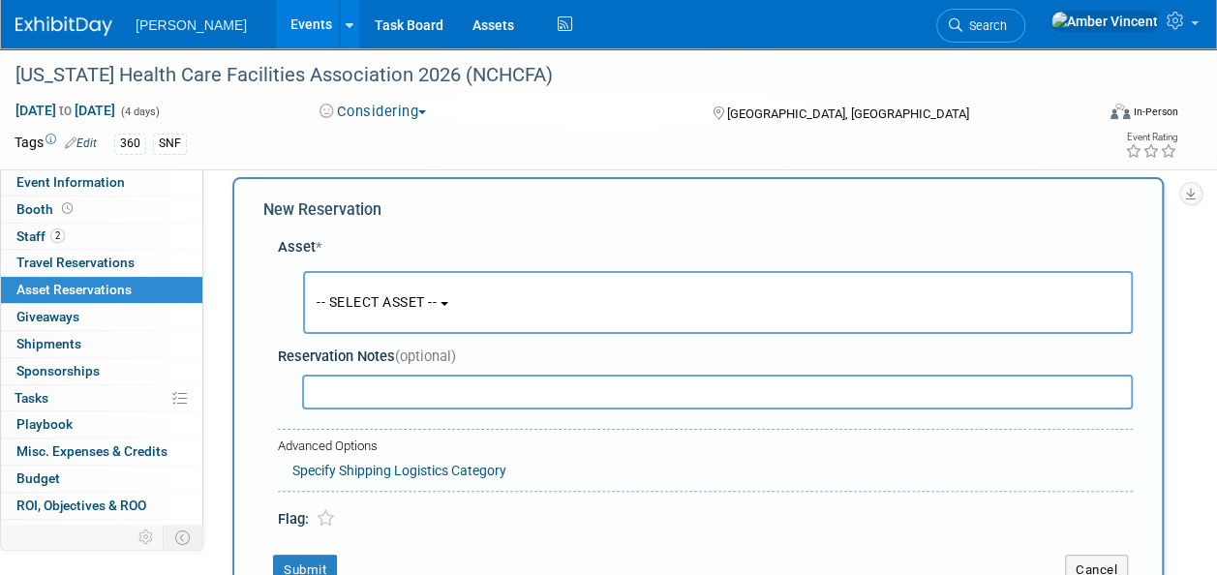
click at [374, 316] on button "-- SELECT ASSET --" at bounding box center [718, 302] width 830 height 63
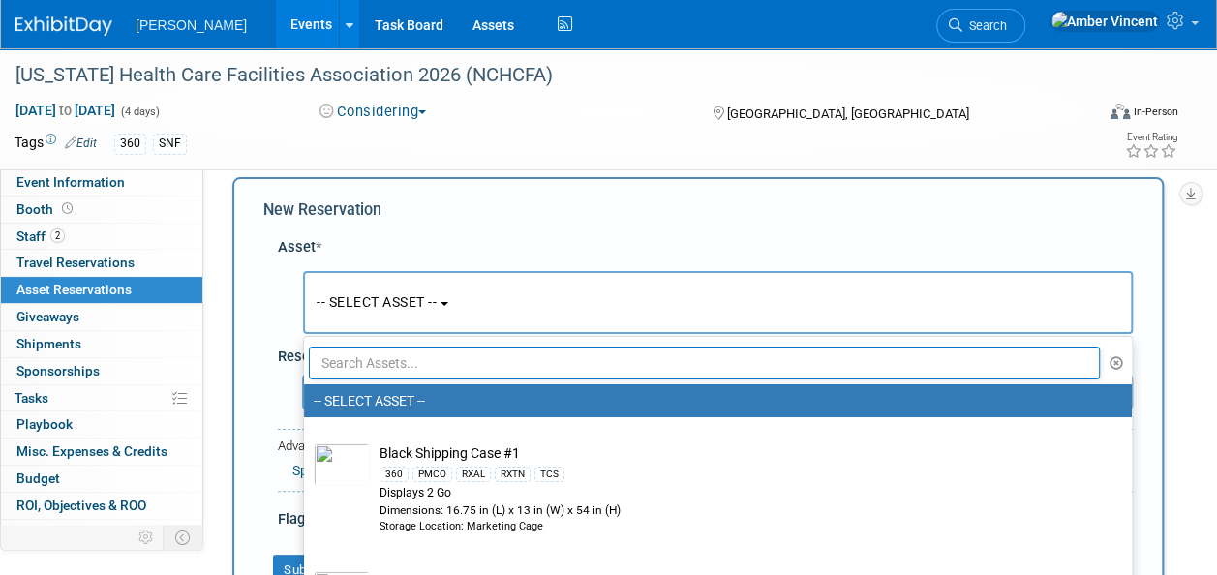
click at [379, 368] on input "text" at bounding box center [704, 363] width 791 height 33
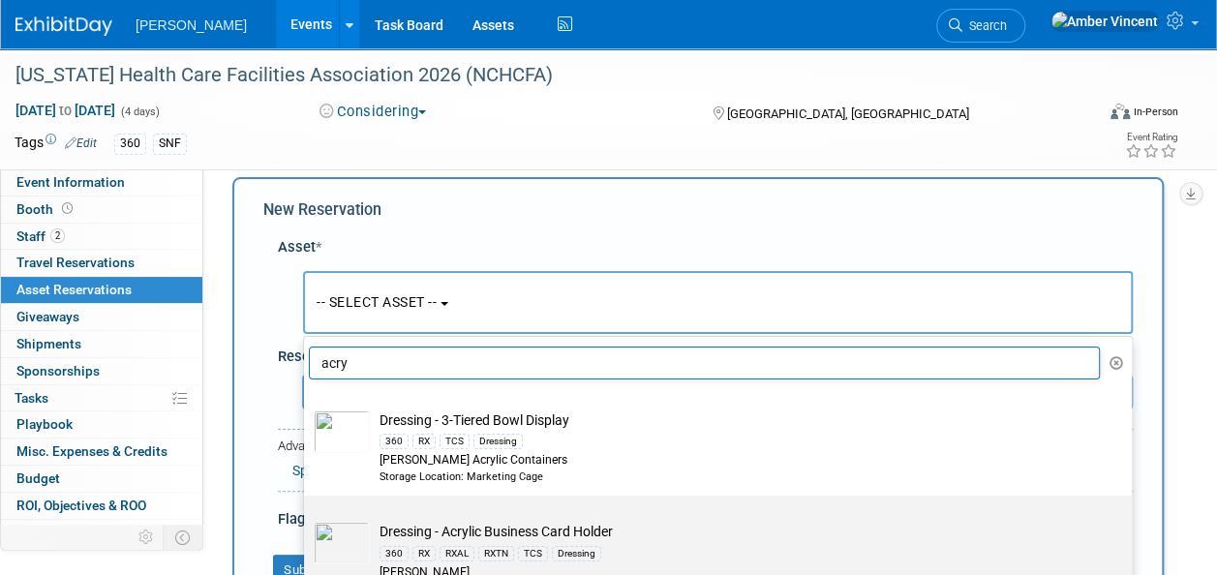
type input "acry"
click at [378, 528] on td "Dressing - Acrylic Business Card Holder 360 RX RXAL RXTN TCS Dressing Azar" at bounding box center [731, 551] width 723 height 59
click at [307, 519] on input "Dressing - Acrylic Business Card Holder 360 RX RXAL RXTN TCS Dressing Azar" at bounding box center [300, 512] width 13 height 13
select select "10723995"
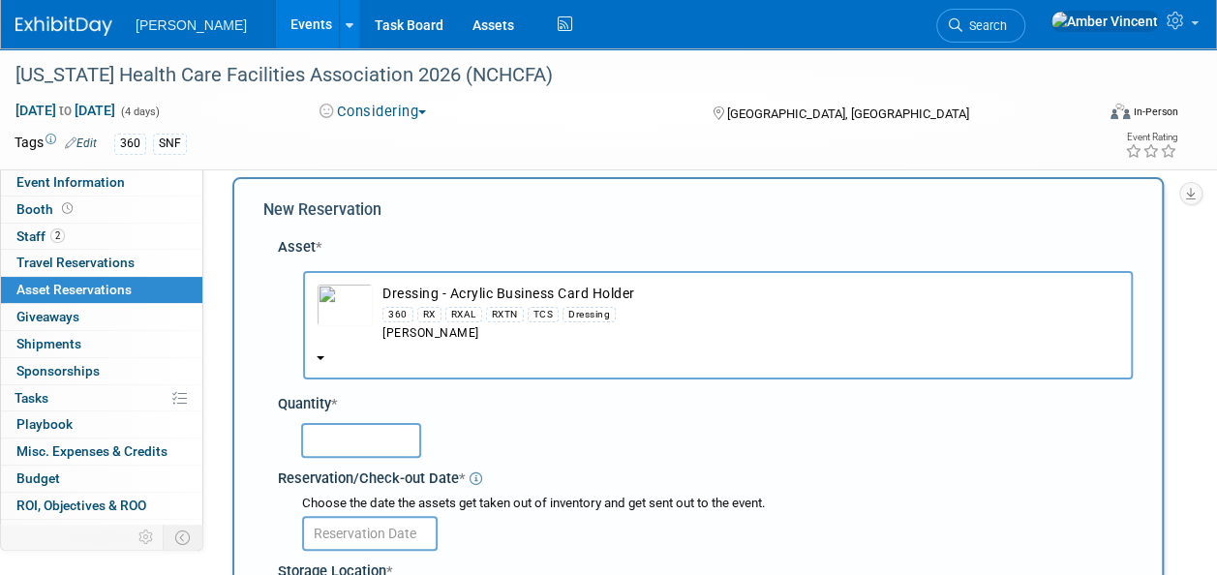
click at [366, 431] on input "text" at bounding box center [361, 440] width 120 height 35
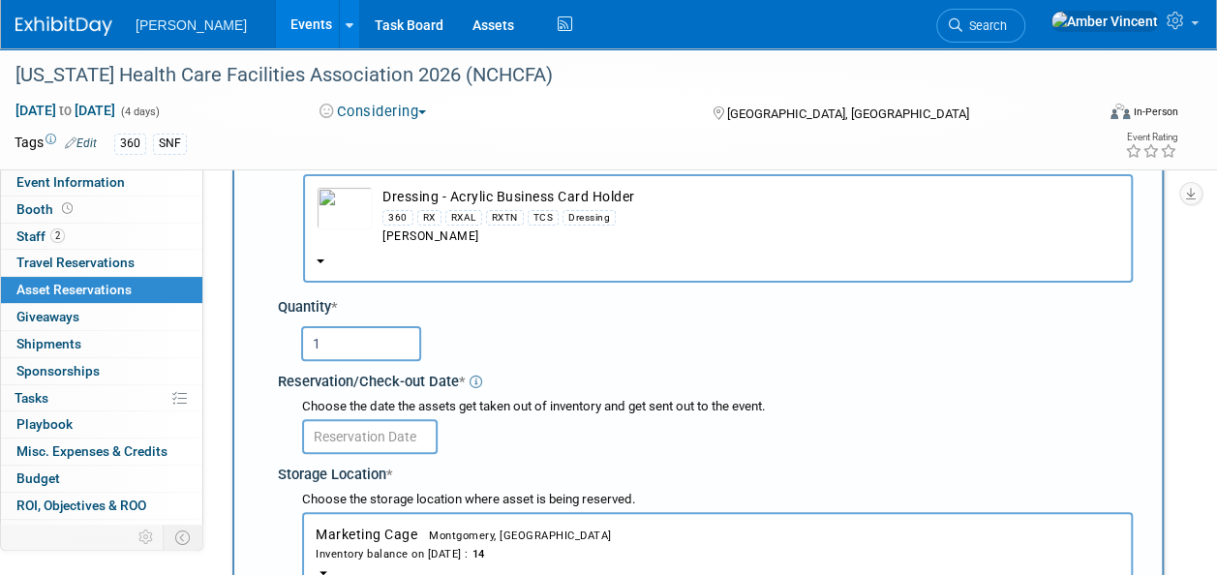
type input "1"
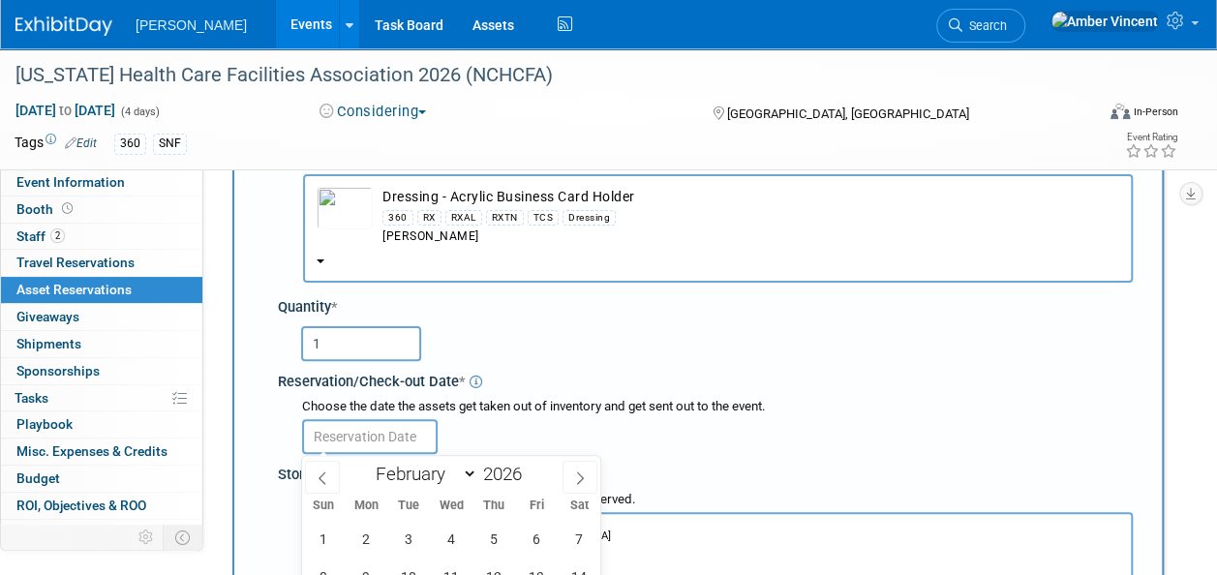
click at [395, 432] on input "text" at bounding box center [370, 436] width 136 height 35
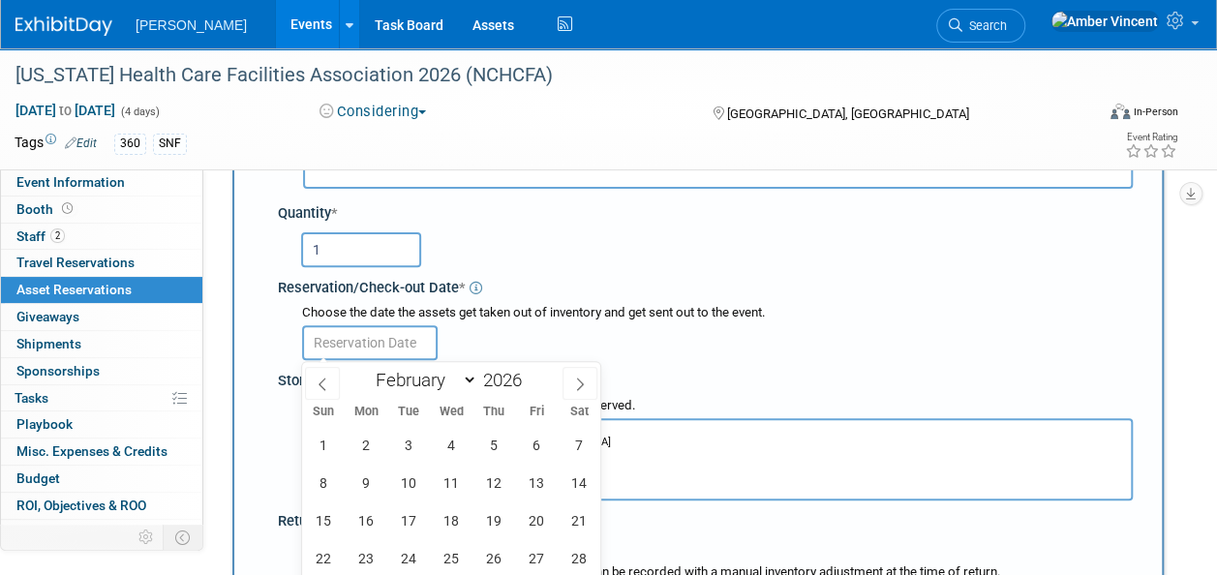
scroll to position [406, 0]
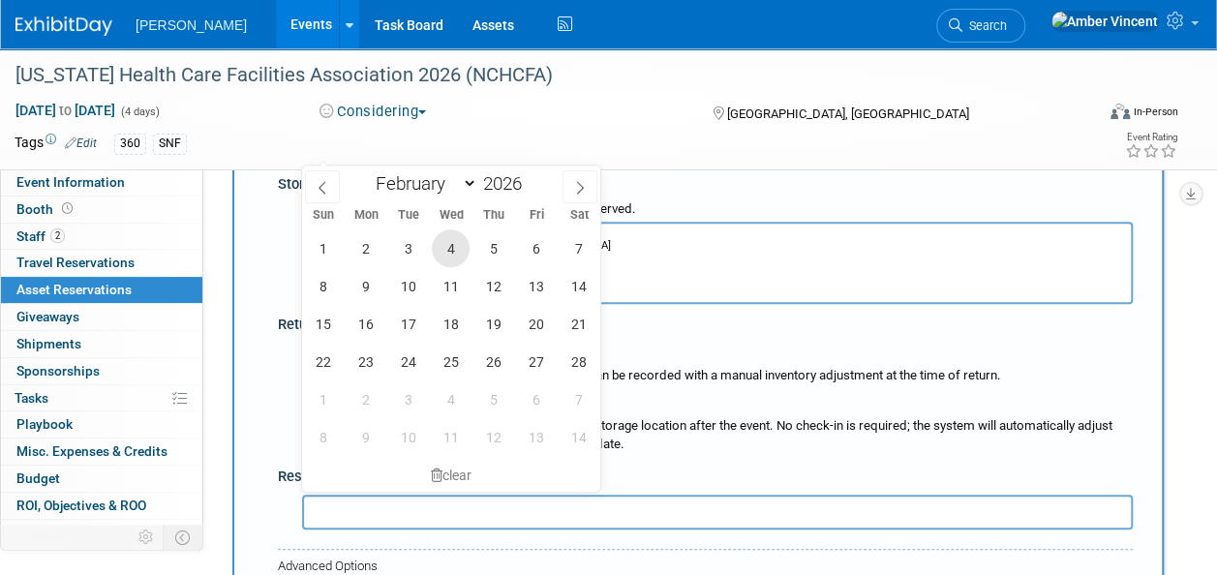
click at [461, 248] on span "4" at bounding box center [451, 248] width 38 height 38
type input "Feb 4, 2026"
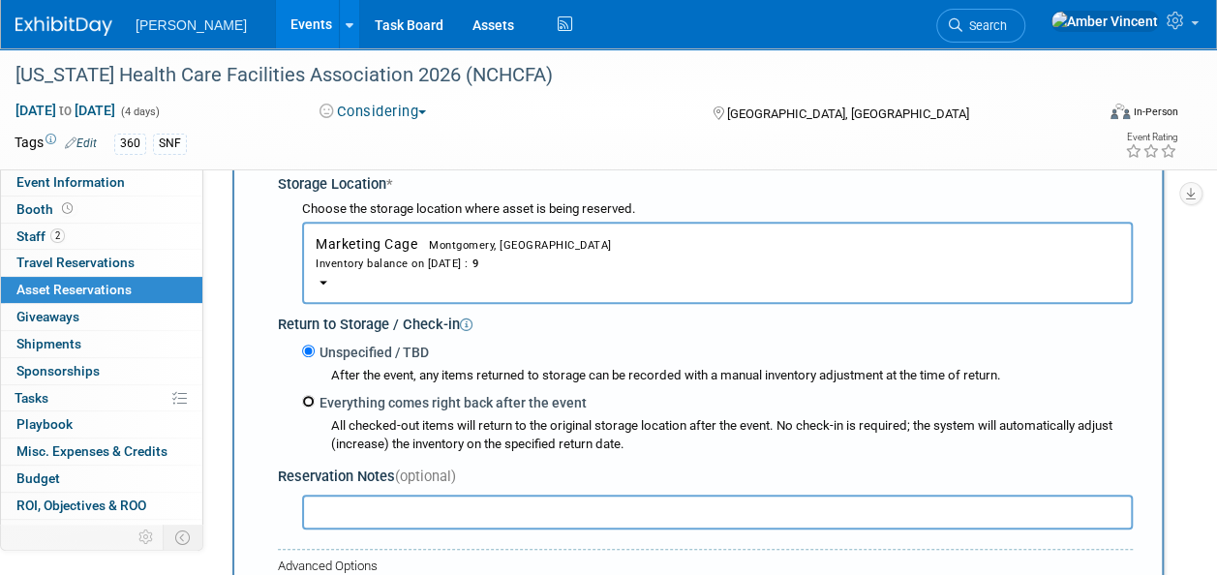
click at [311, 404] on input "Everything comes right back after the event" at bounding box center [308, 401] width 13 height 13
radio input "true"
type input "2026"
select select "1"
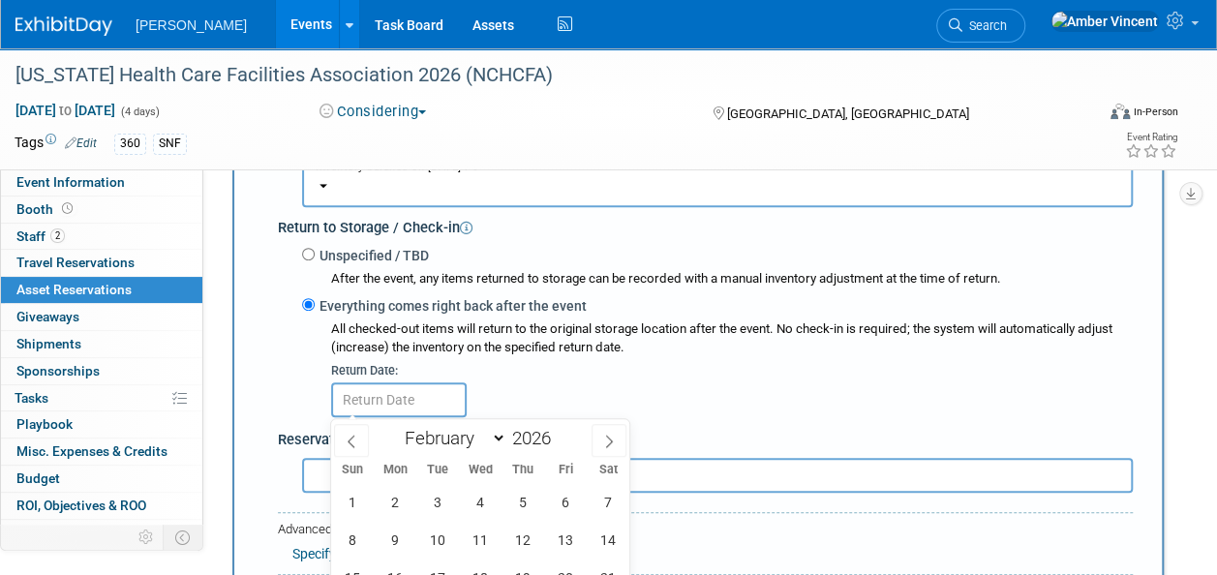
scroll to position [696, 0]
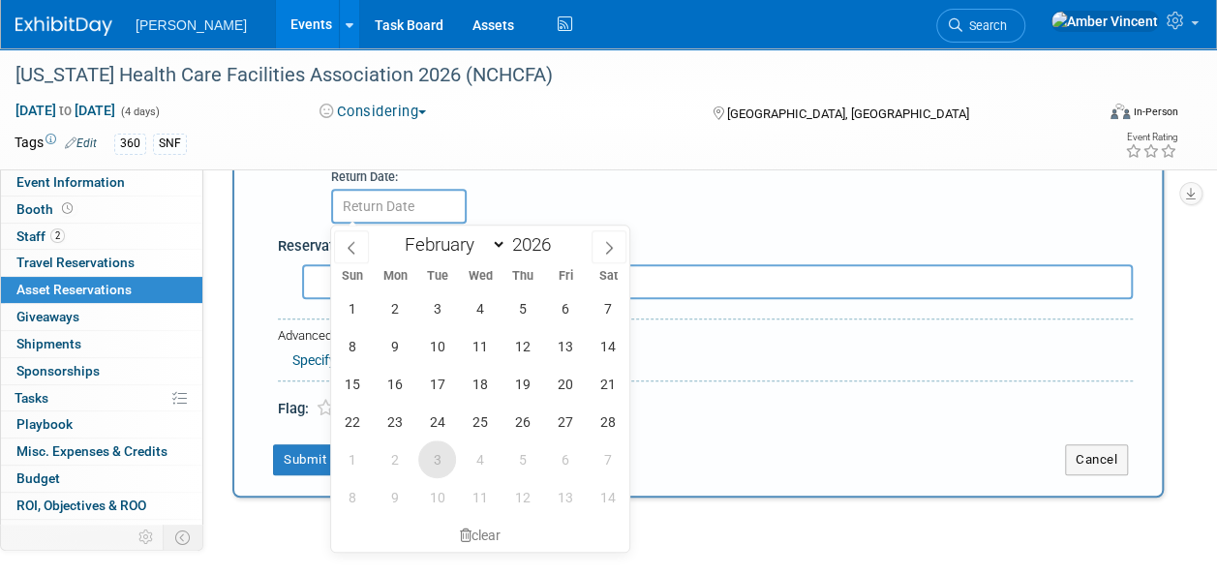
click at [438, 461] on span "3" at bounding box center [437, 460] width 38 height 38
type input "Mar 3, 2026"
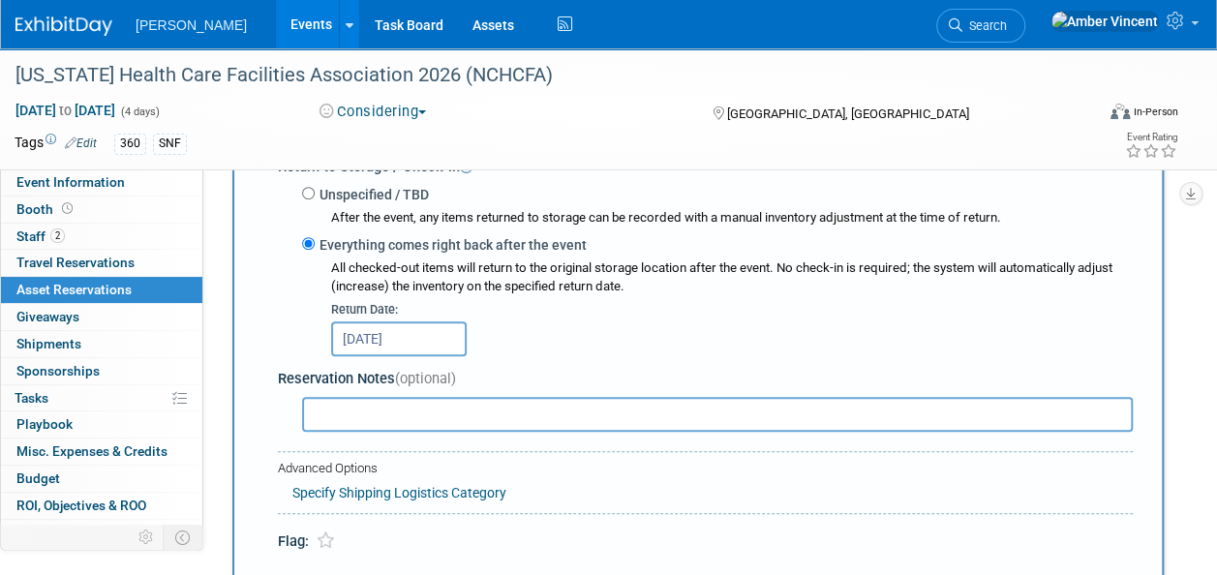
scroll to position [599, 0]
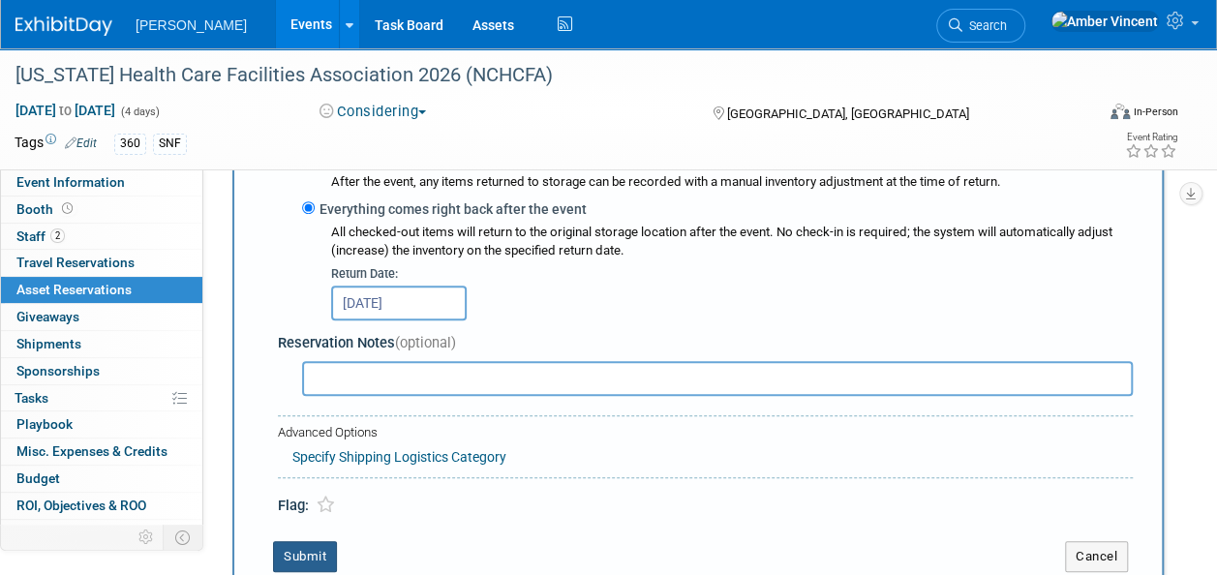
click at [316, 547] on button "Submit" at bounding box center [305, 556] width 64 height 31
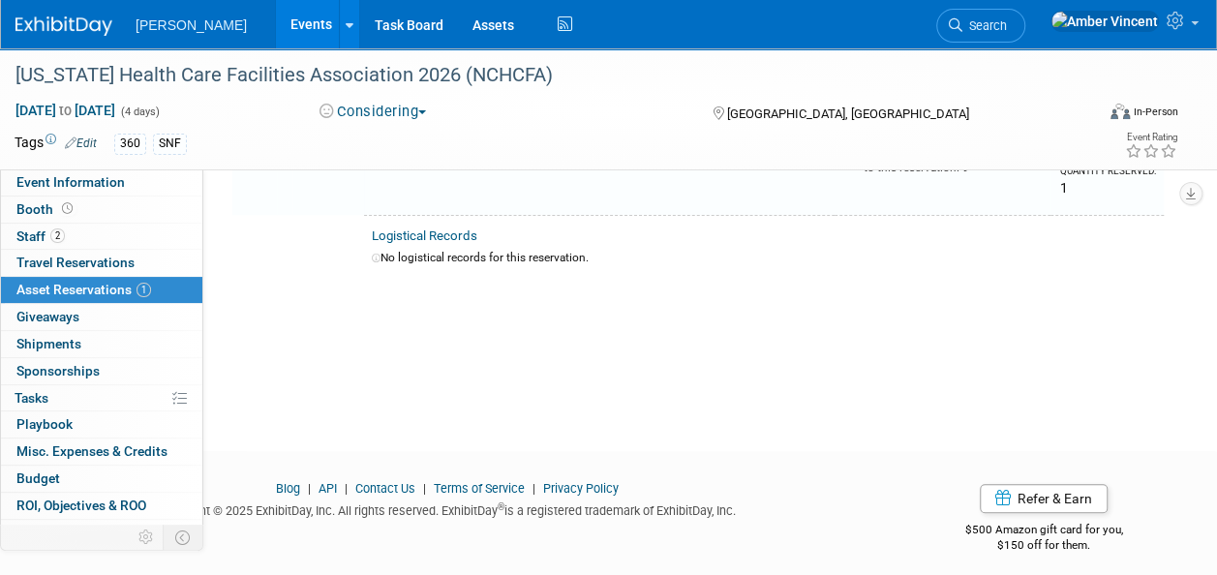
scroll to position [23, 0]
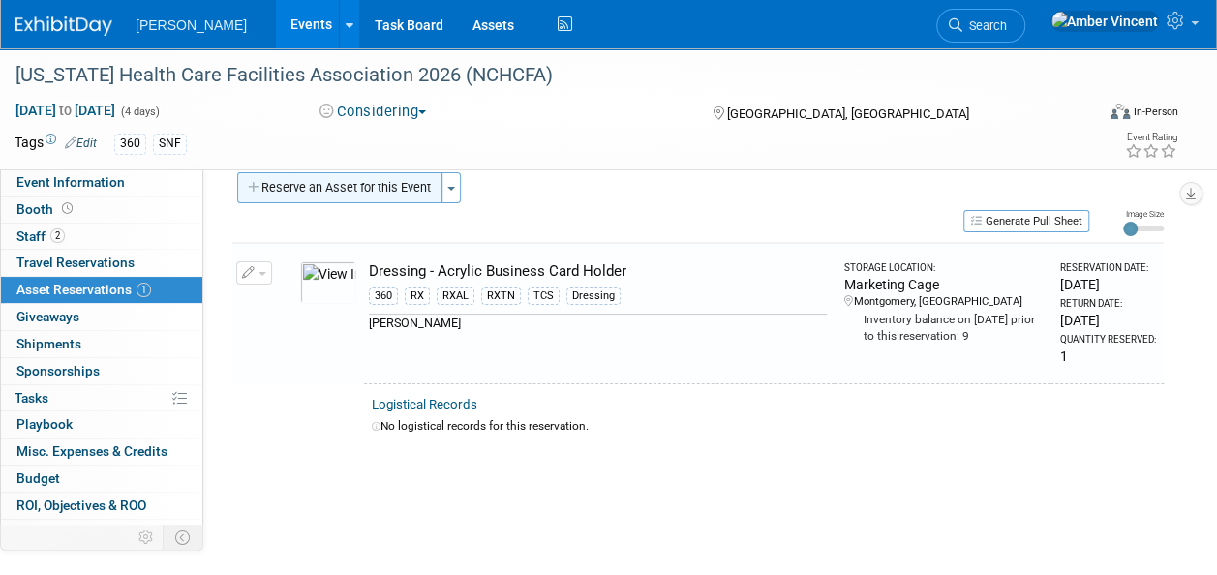
click at [351, 191] on button "Reserve an Asset for this Event" at bounding box center [339, 187] width 205 height 31
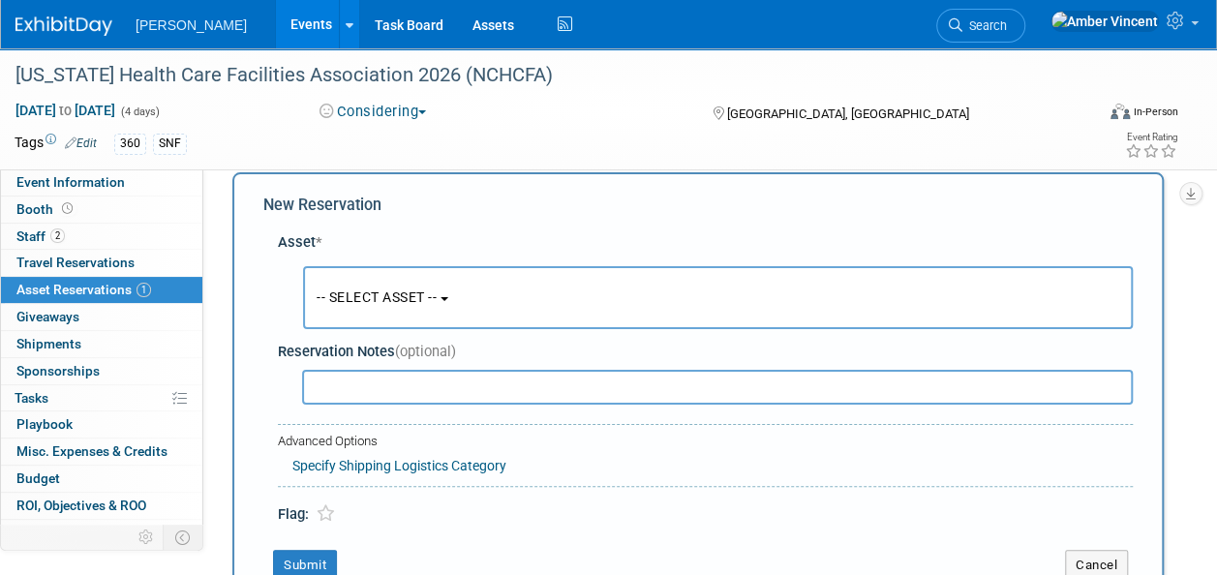
scroll to position [18, 0]
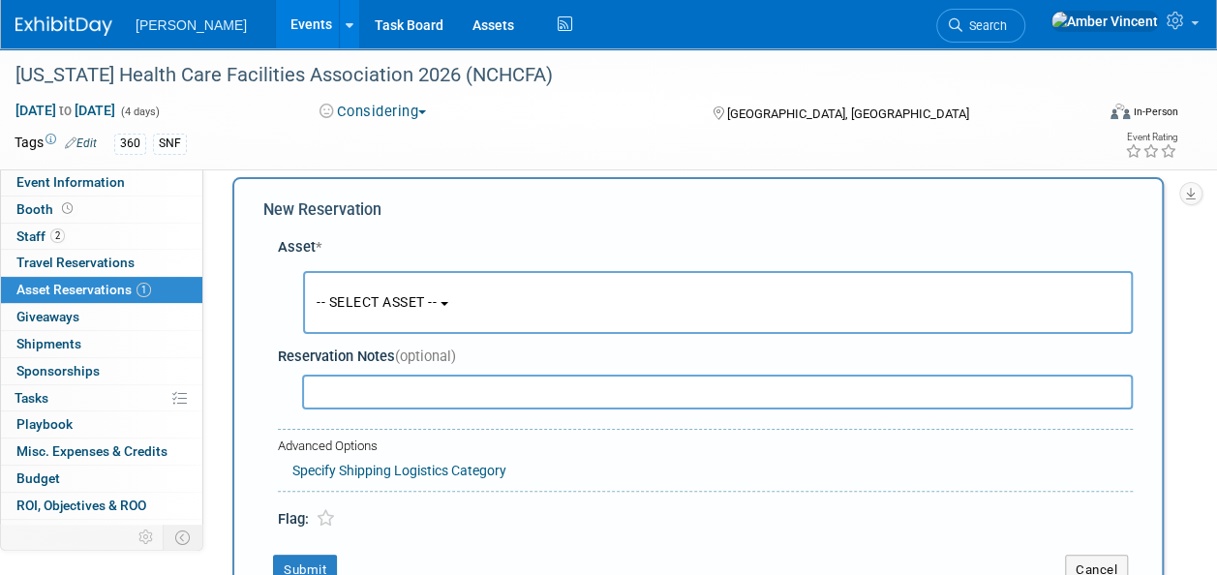
click at [428, 307] on span "-- SELECT ASSET --" at bounding box center [377, 301] width 120 height 15
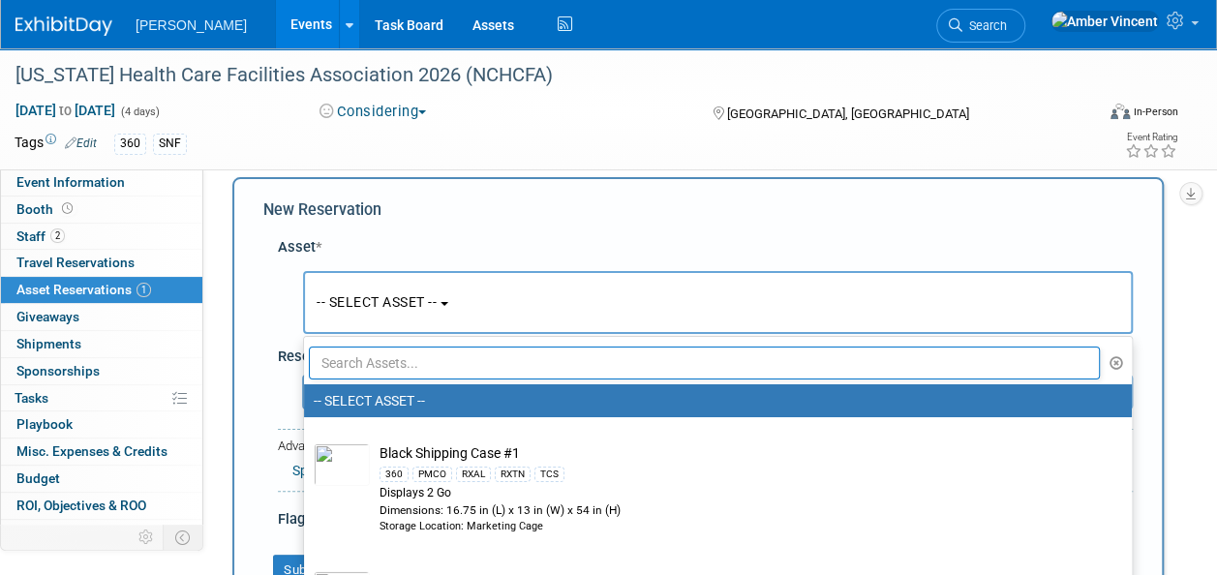
click at [397, 364] on input "text" at bounding box center [704, 363] width 791 height 33
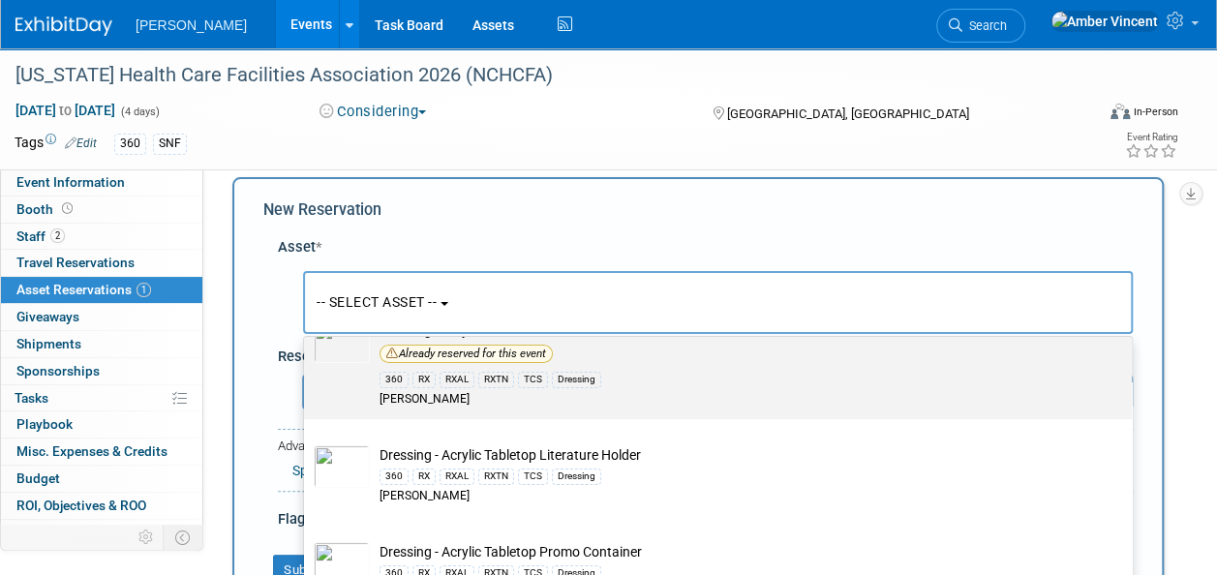
scroll to position [290, 0]
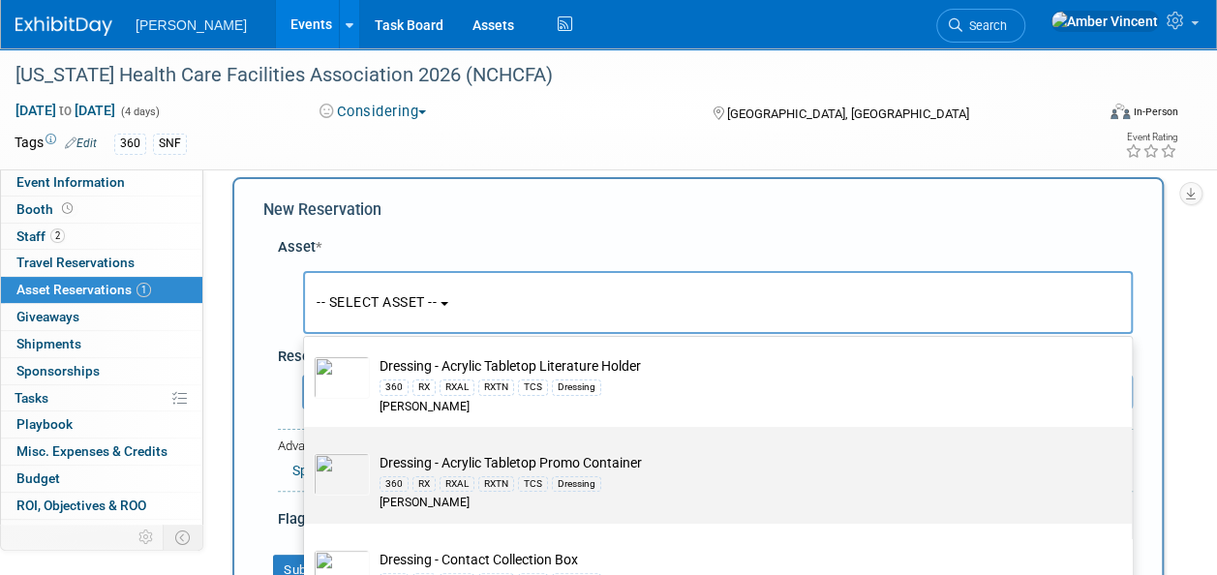
type input "acry"
click at [405, 467] on td "Dressing - Acrylic Tabletop Promo Container 360 RX RXAL RXTN TCS Dressing Azar" at bounding box center [731, 482] width 723 height 59
click at [307, 450] on input "Dressing - Acrylic Tabletop Promo Container 360 RX RXAL RXTN TCS Dressing Azar" at bounding box center [300, 444] width 13 height 13
select select "10724000"
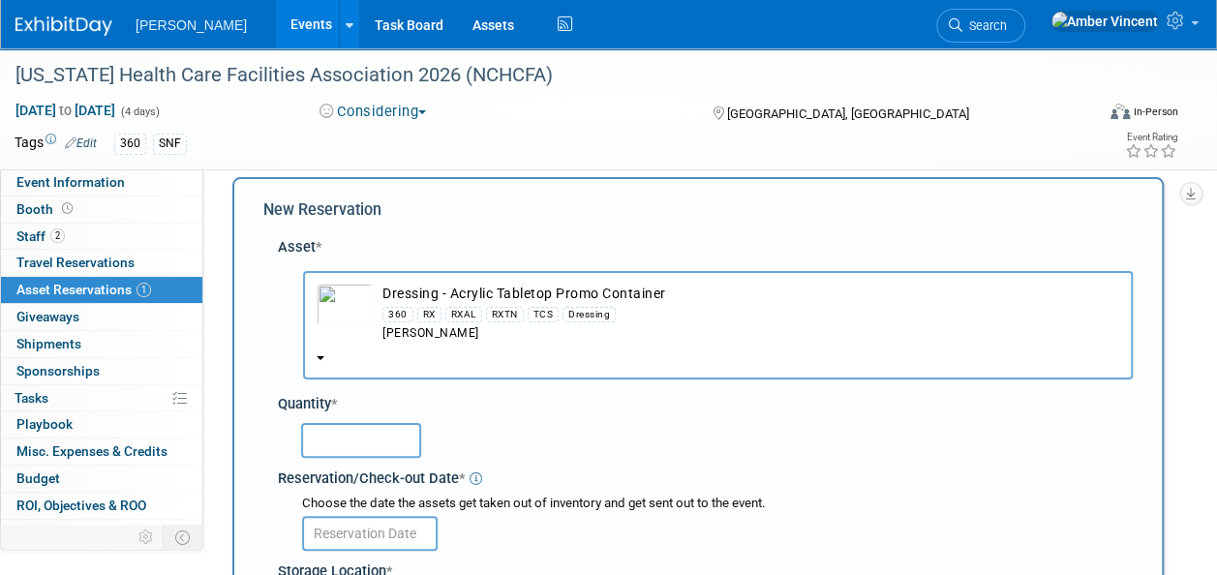
click at [382, 432] on input "text" at bounding box center [361, 440] width 120 height 35
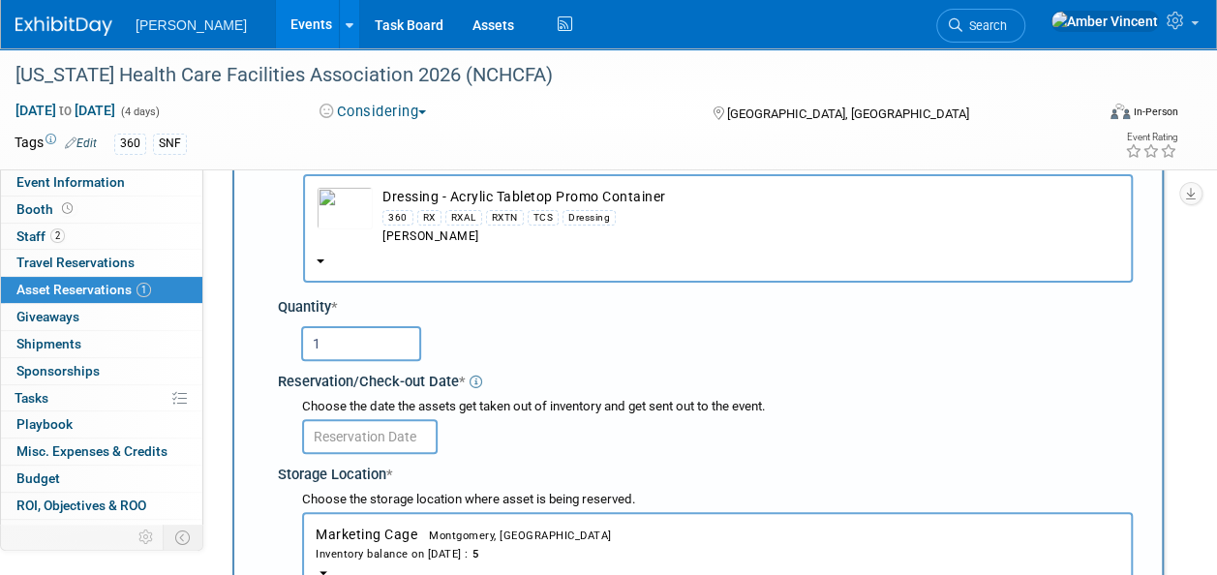
type input "1"
click at [382, 434] on input "text" at bounding box center [370, 436] width 136 height 35
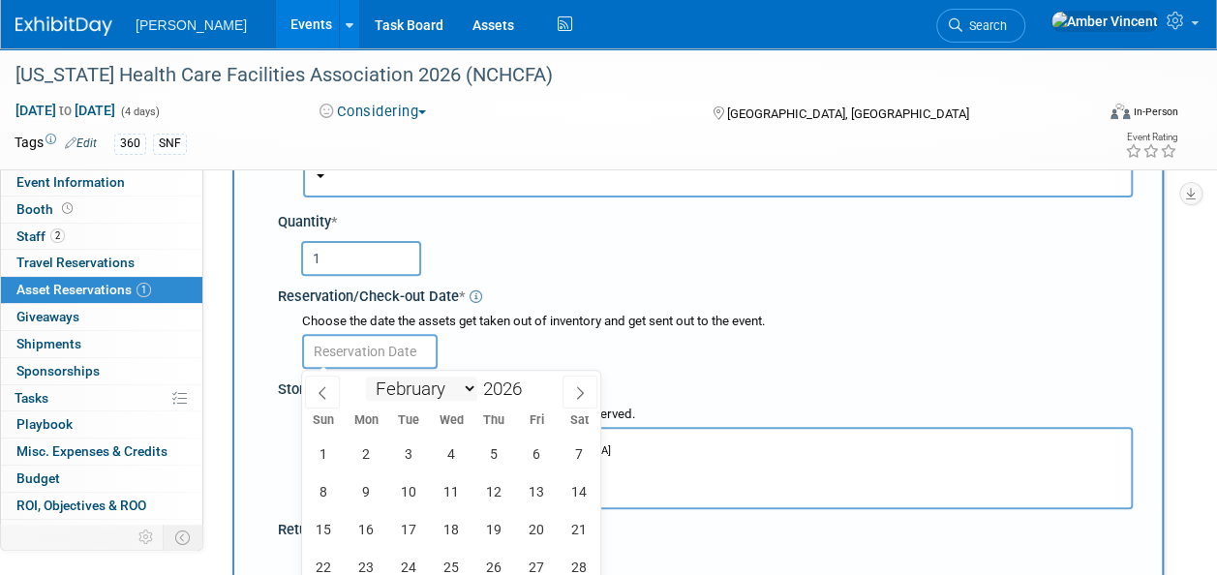
scroll to position [309, 0]
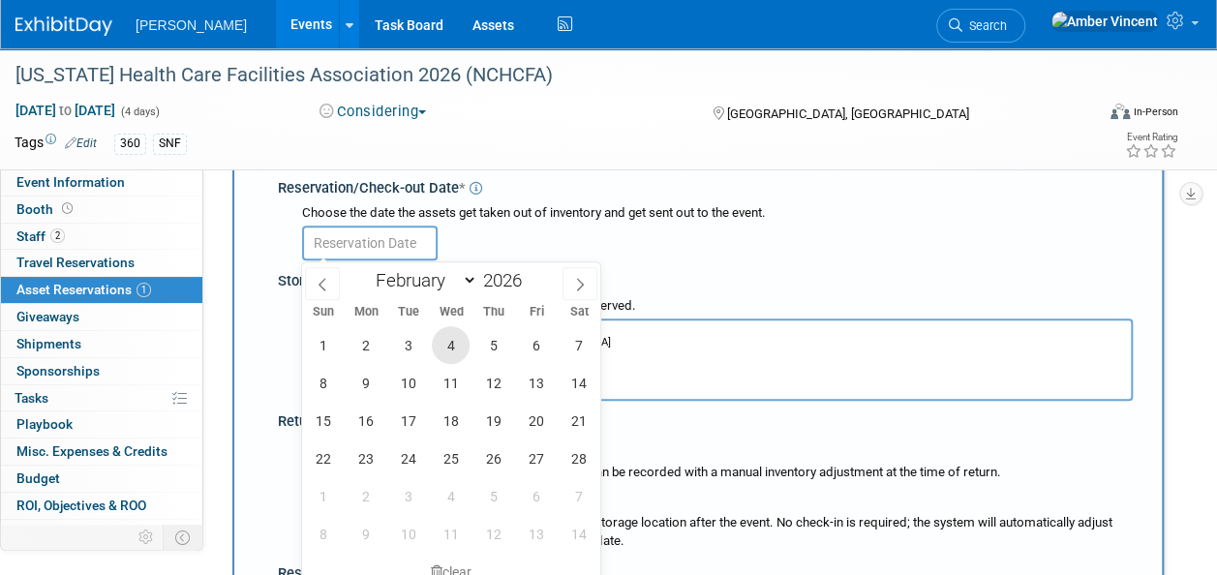
click at [449, 345] on span "4" at bounding box center [451, 345] width 38 height 38
type input "Feb 4, 2026"
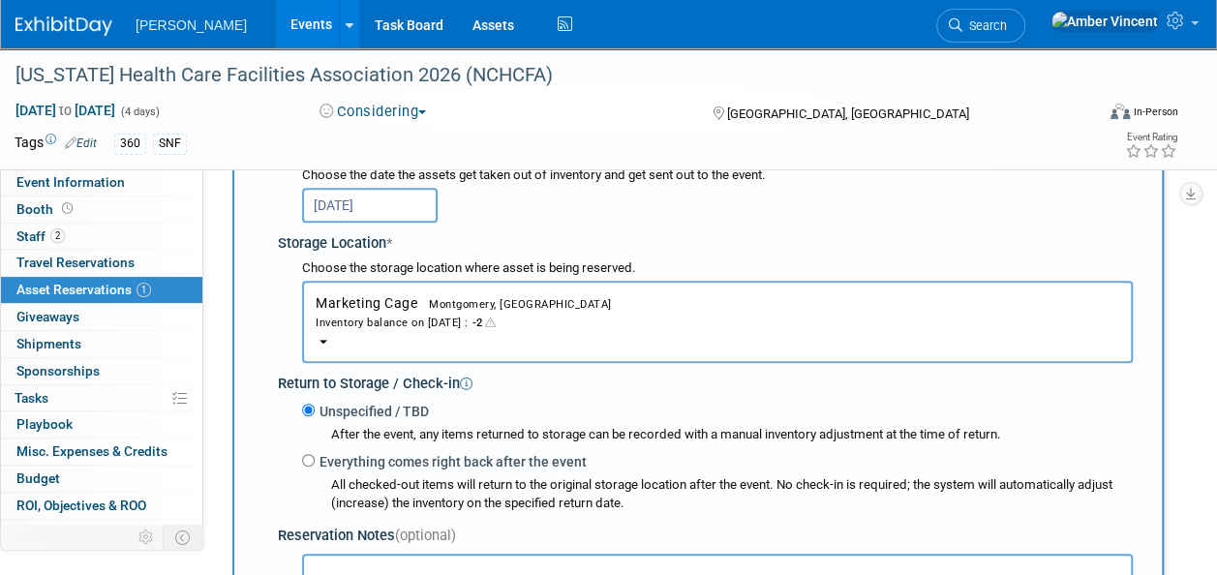
scroll to position [406, 0]
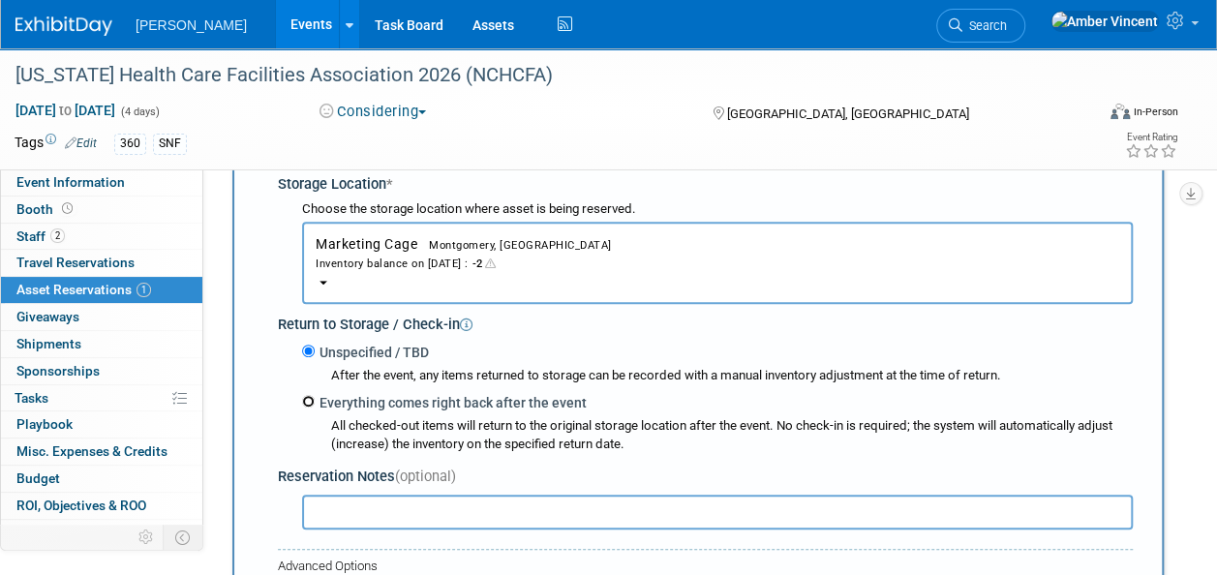
click at [309, 401] on input "Everything comes right back after the event" at bounding box center [308, 401] width 13 height 13
radio input "true"
type input "2026"
select select "1"
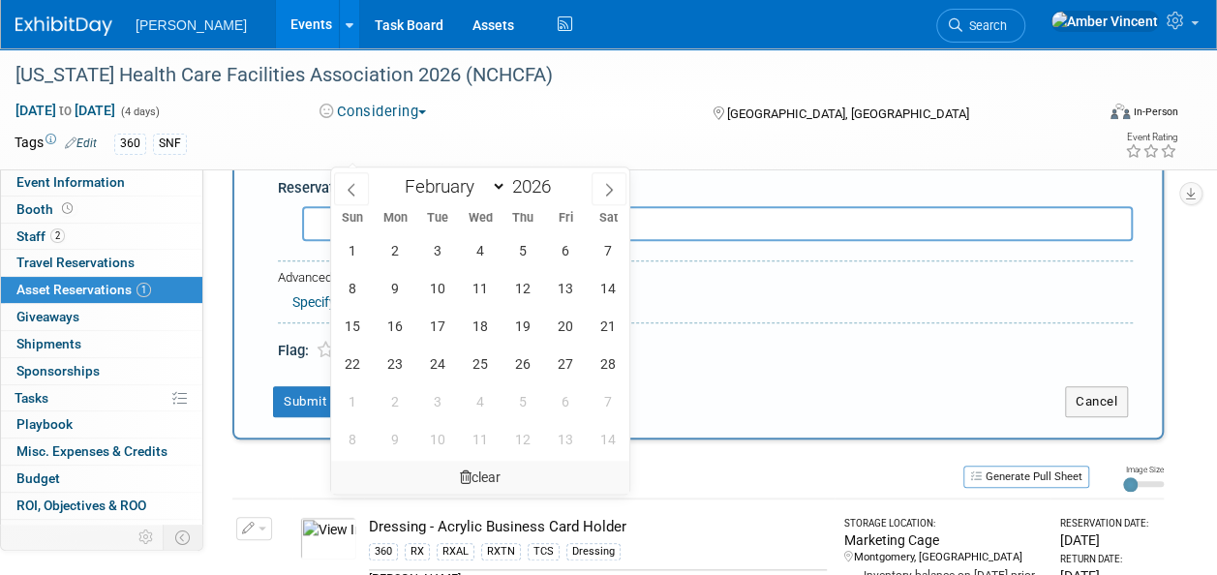
scroll to position [793, 0]
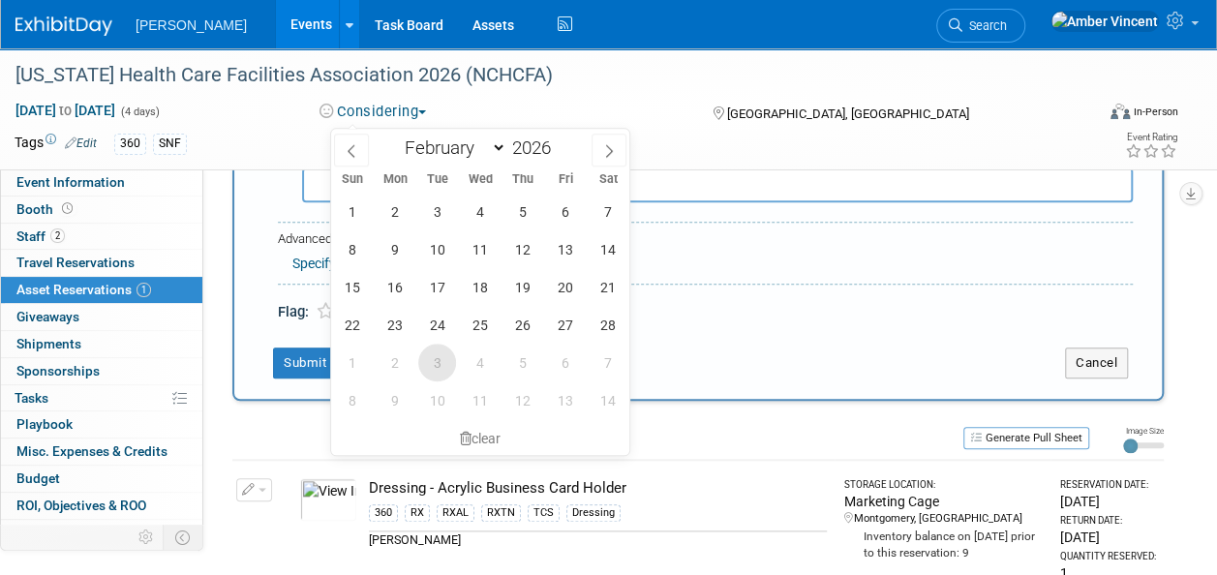
click at [438, 361] on span "3" at bounding box center [437, 363] width 38 height 38
type input "Mar 3, 2026"
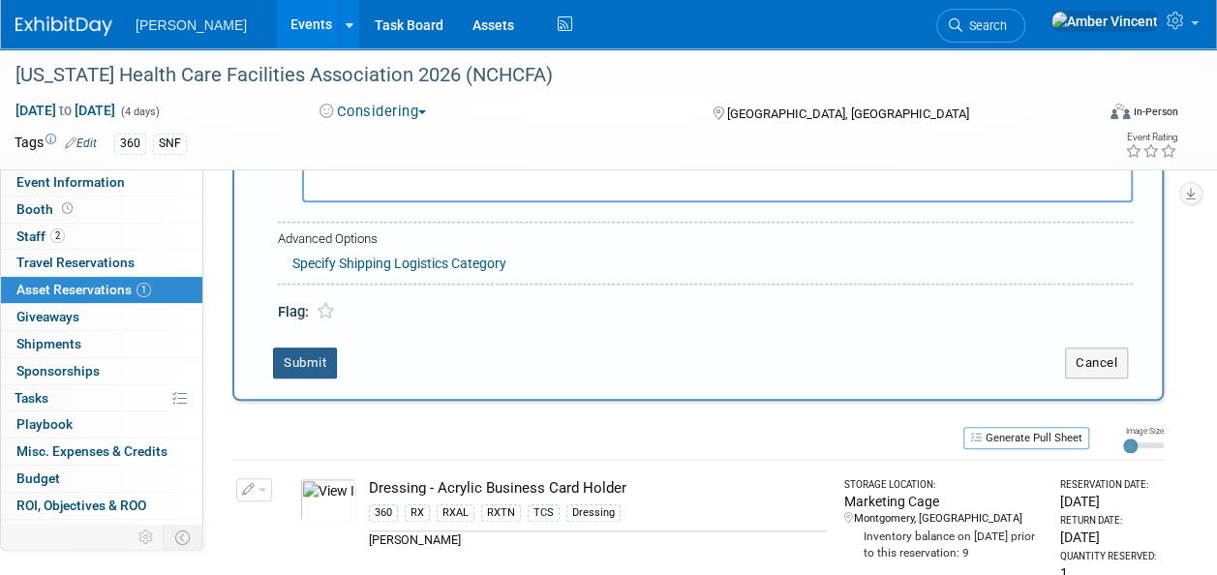
click at [299, 359] on button "Submit" at bounding box center [305, 363] width 64 height 31
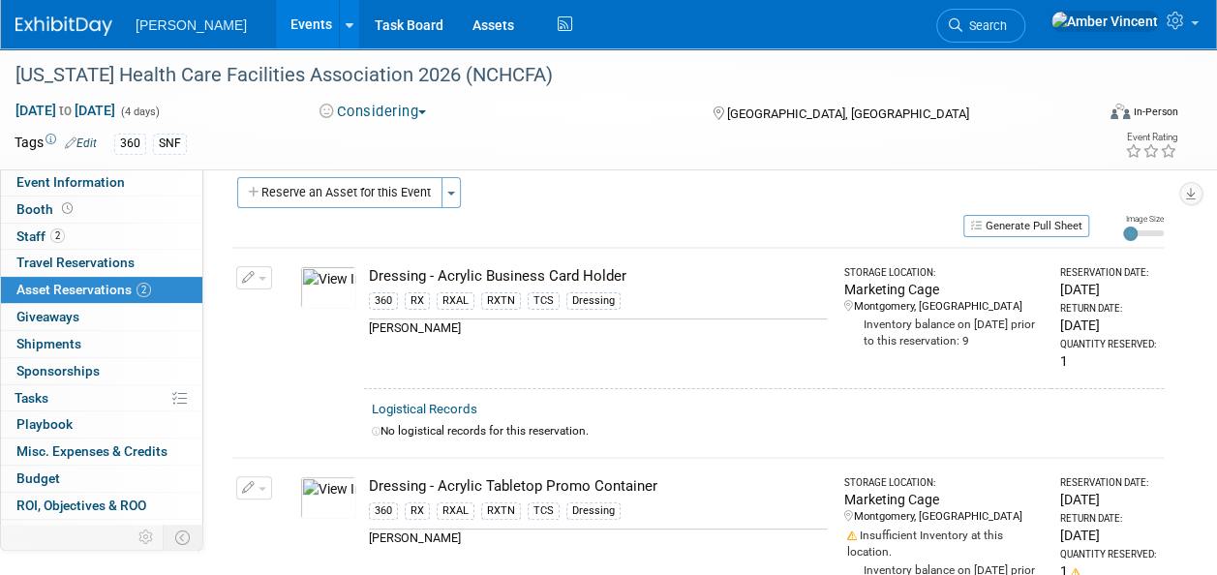
scroll to position [0, 0]
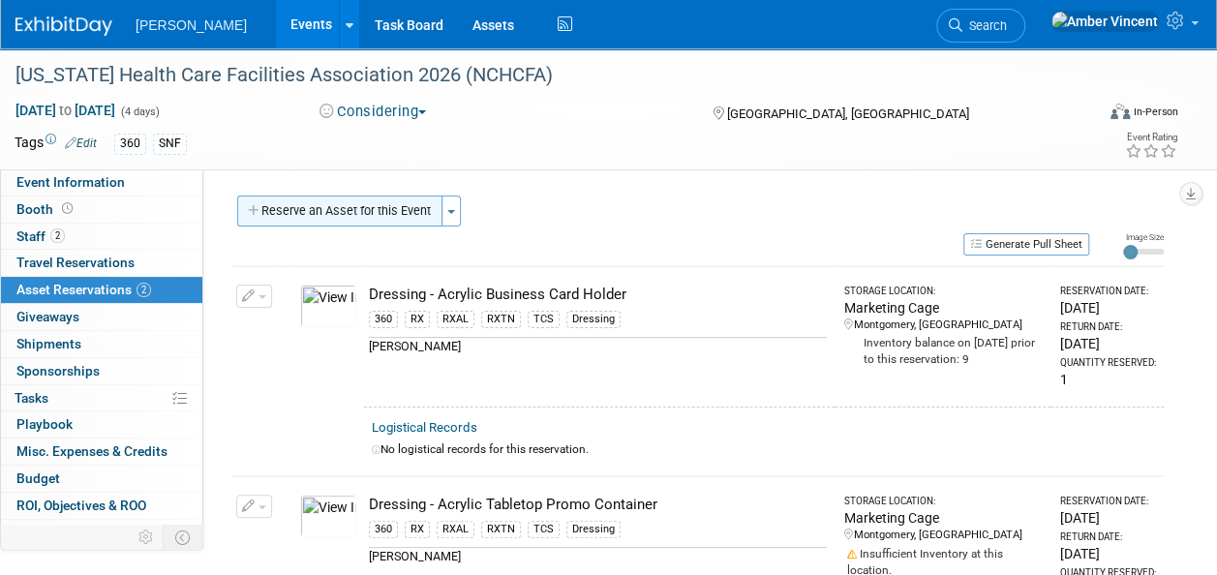
click at [396, 210] on button "Reserve an Asset for this Event" at bounding box center [339, 211] width 205 height 31
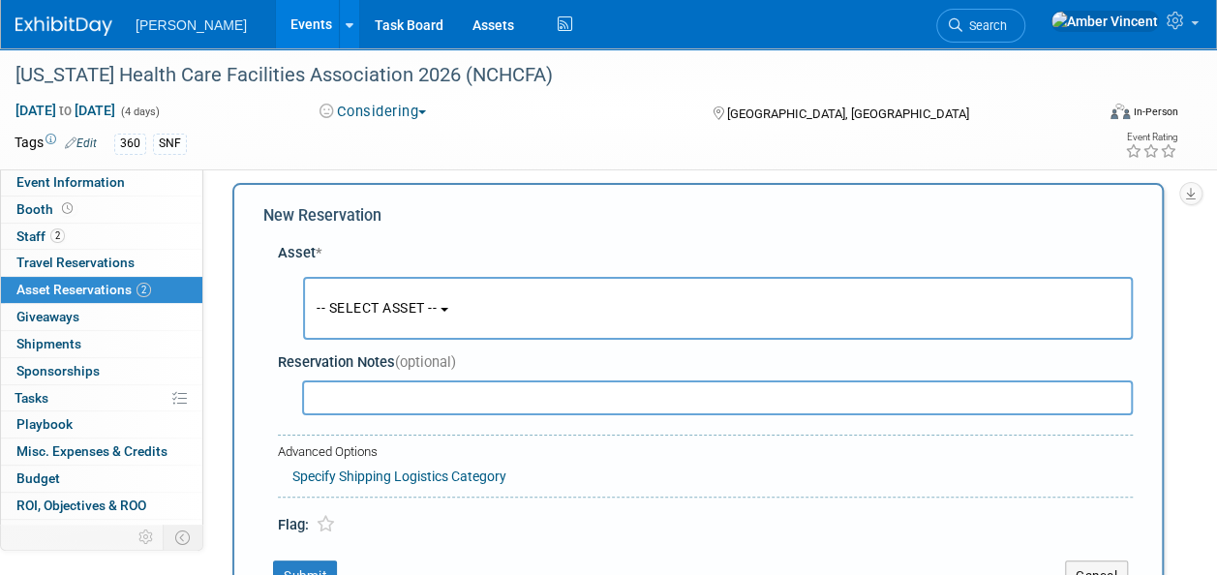
scroll to position [18, 0]
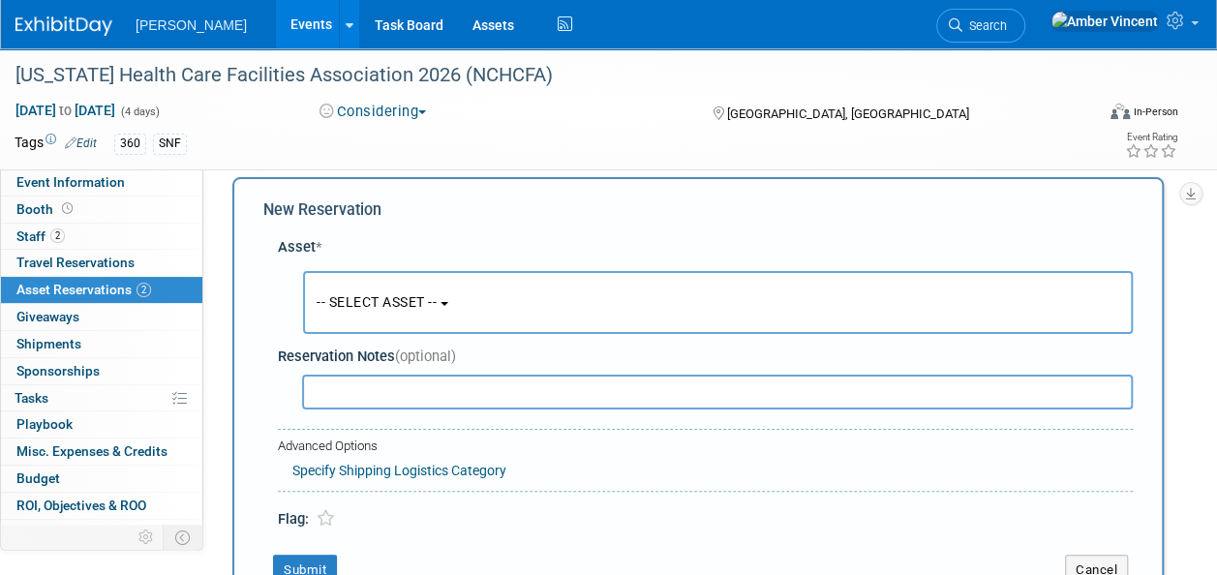
click at [383, 285] on button "-- SELECT ASSET --" at bounding box center [718, 302] width 830 height 63
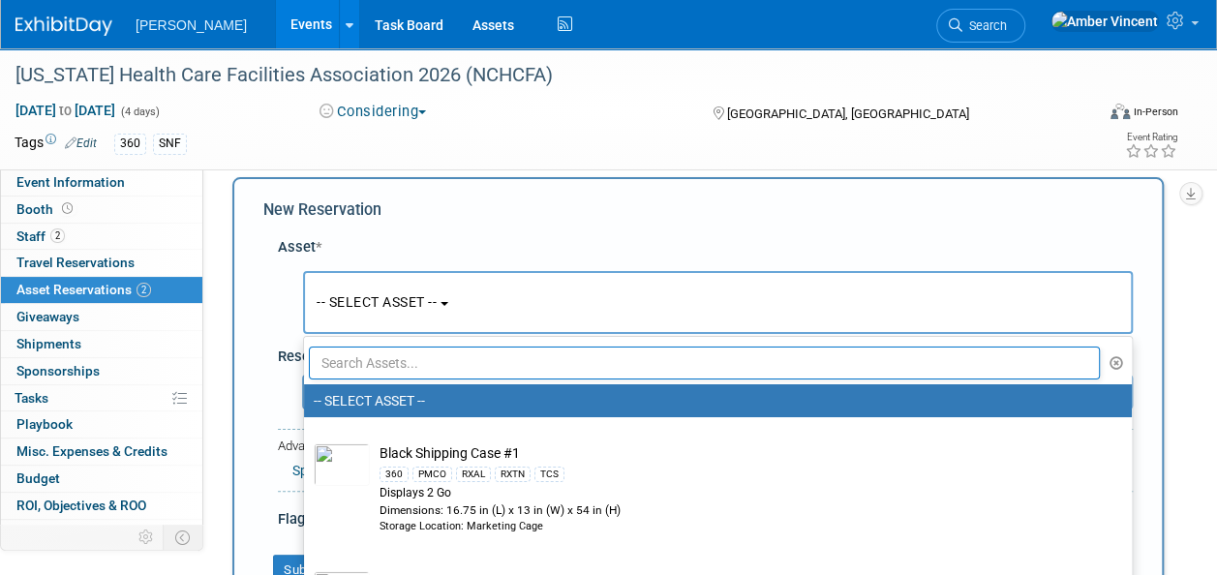
click at [382, 354] on input "text" at bounding box center [704, 363] width 791 height 33
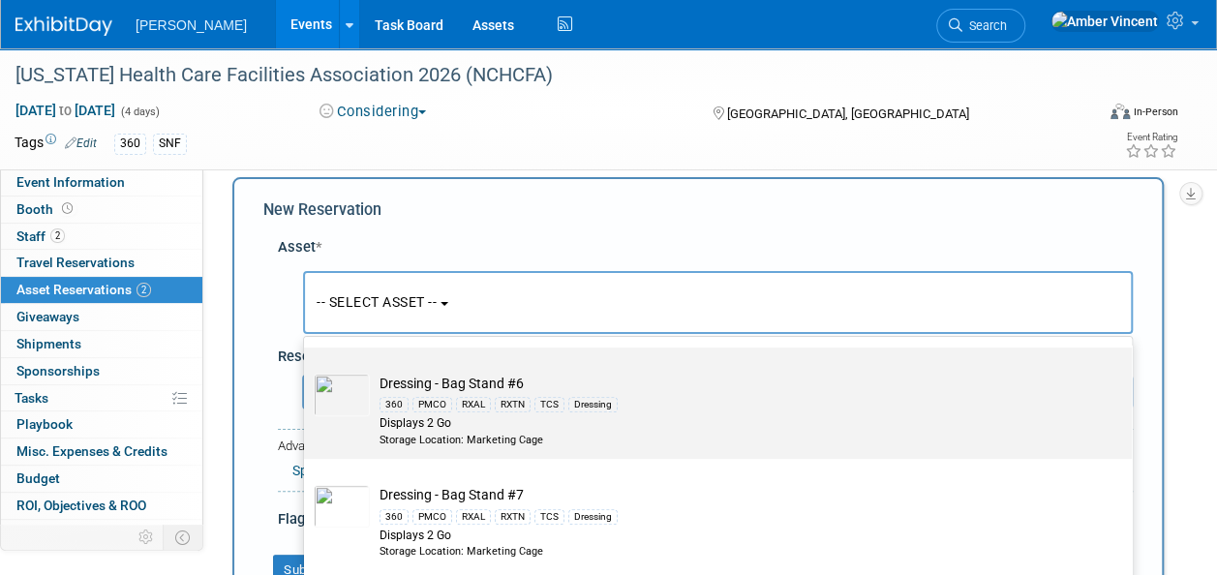
scroll to position [581, 0]
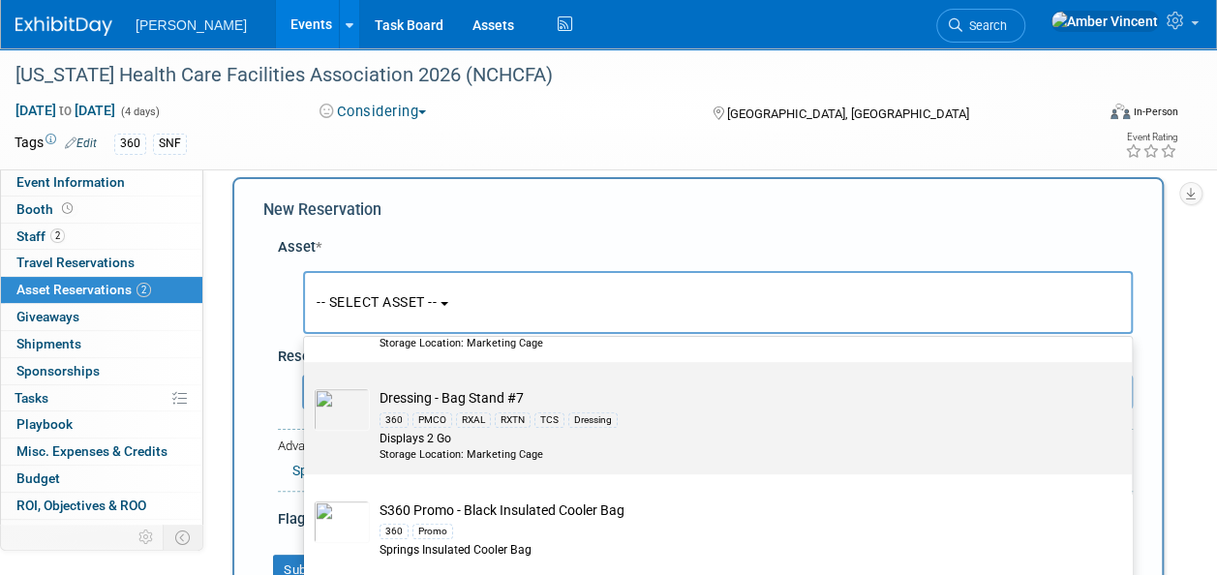
type input "bag"
click at [461, 431] on div "Displays 2 Go" at bounding box center [737, 439] width 714 height 16
click at [307, 385] on input "Dressing - Bag Stand #7 360 PMCO RXAL RXTN TCS Dressing Displays 2 Go Storage L…" at bounding box center [300, 379] width 13 height 13
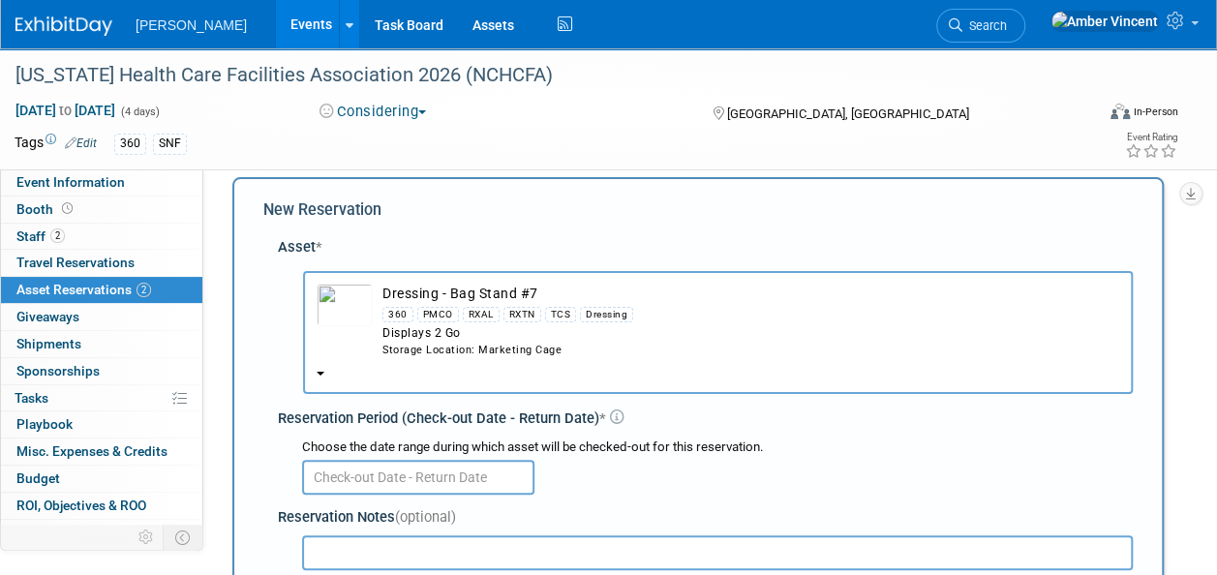
scroll to position [115, 0]
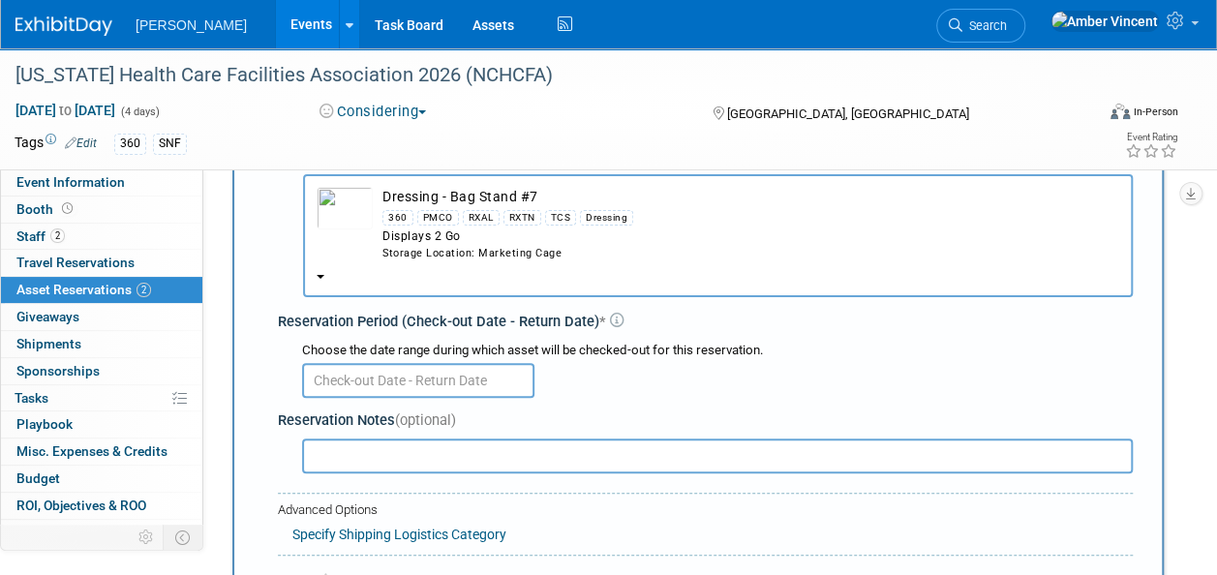
click at [473, 254] on div "Storage Location: Marketing Cage" at bounding box center [750, 253] width 737 height 15
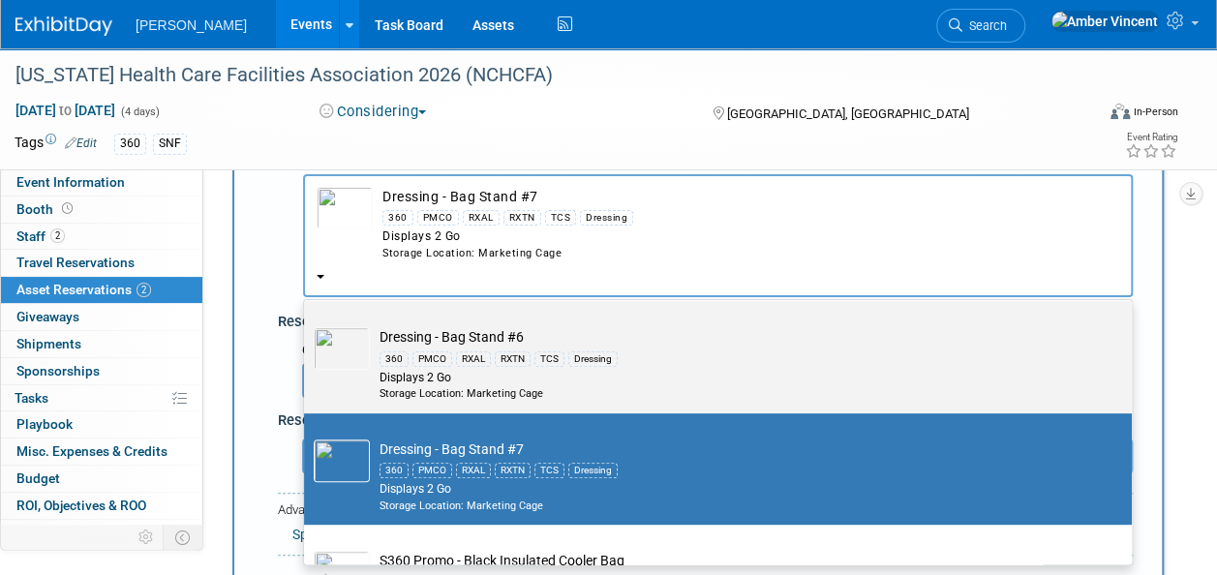
scroll to position [456, 0]
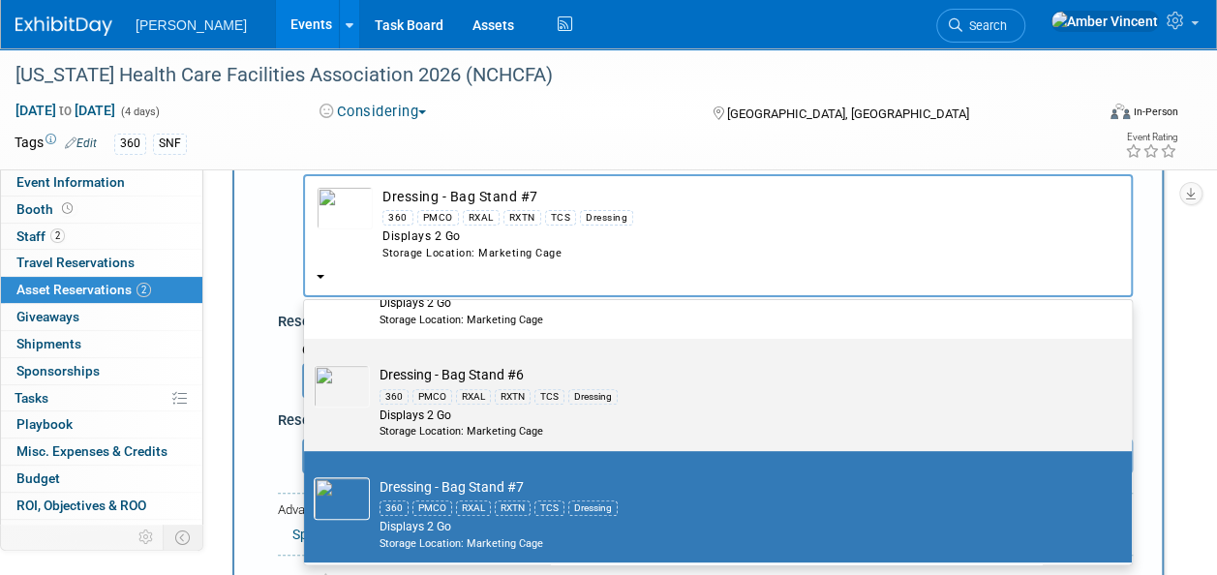
click at [455, 384] on div "360 PMCO RXAL RXTN TCS Dressing" at bounding box center [737, 395] width 714 height 22
click at [307, 362] on input "Dressing - Bag Stand #6 360 PMCO RXAL RXTN TCS Dressing Displays 2 Go Storage L…" at bounding box center [300, 356] width 13 height 13
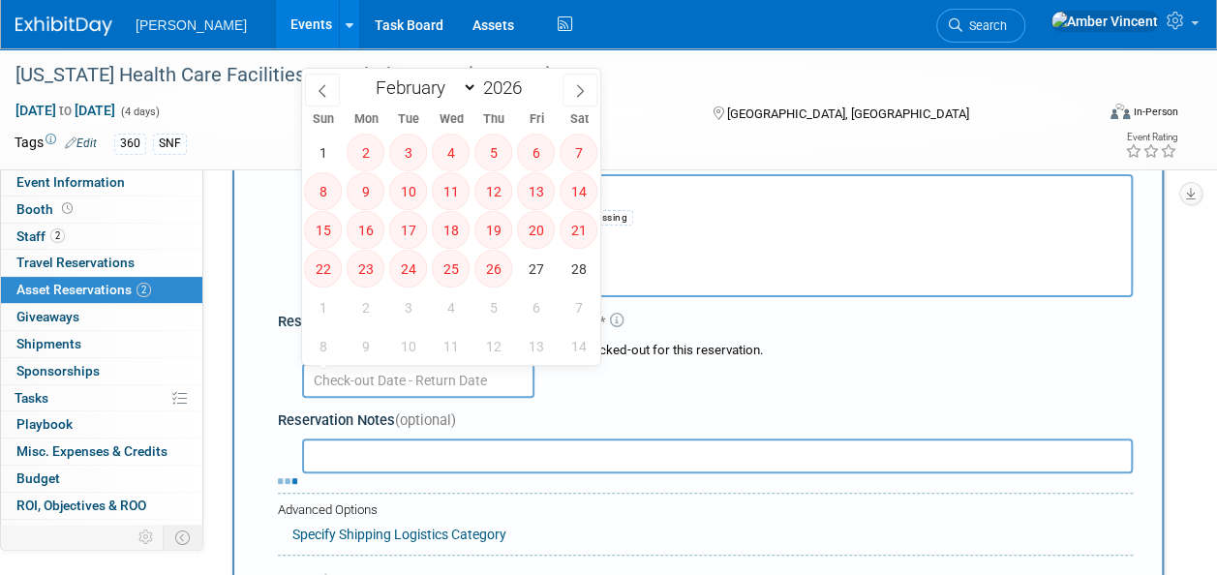
click at [434, 380] on input "text" at bounding box center [418, 380] width 232 height 35
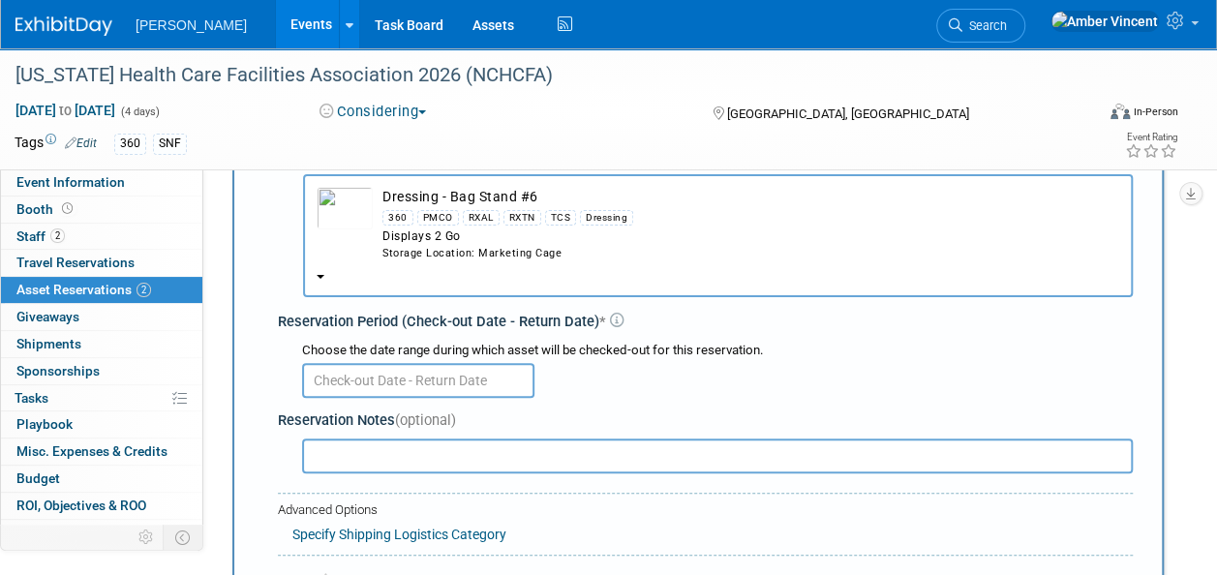
drag, startPoint x: 827, startPoint y: 415, endPoint x: 776, endPoint y: 362, distance: 74.0
click at [827, 414] on div "Reservation Notes (optional)" at bounding box center [705, 421] width 855 height 20
click at [593, 248] on div "Storage Location: Marketing Cage" at bounding box center [750, 253] width 737 height 15
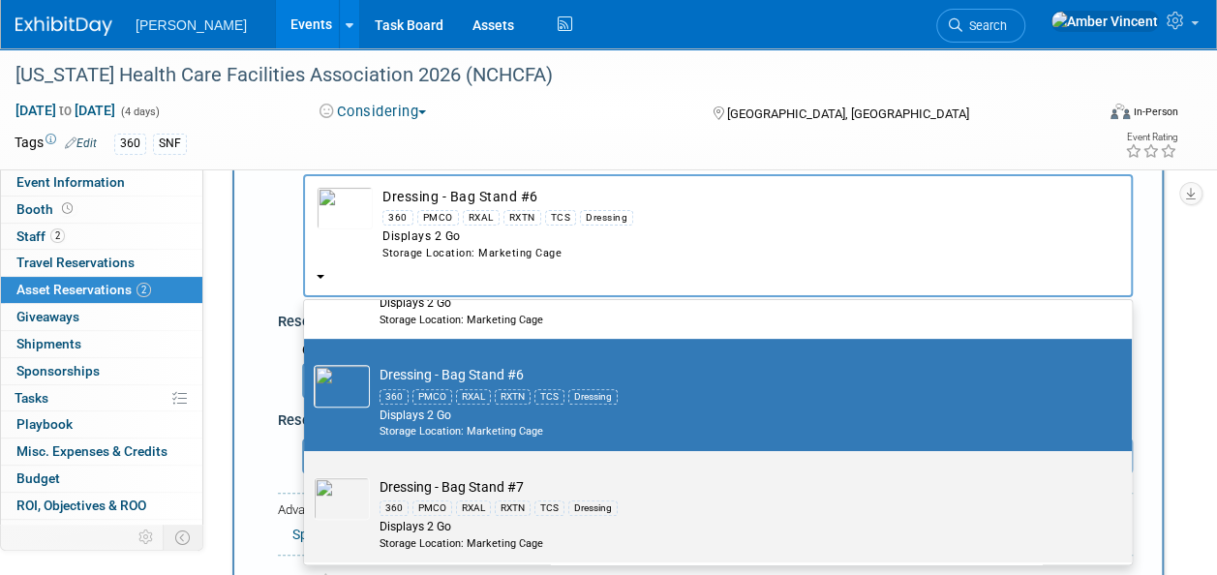
click at [507, 487] on td "Dressing - Bag Stand #7 360 PMCO RXAL RXTN TCS Dressing Displays 2 Go Storage L…" at bounding box center [731, 514] width 723 height 74
click at [307, 474] on input "Dressing - Bag Stand #7 360 PMCO RXAL RXTN TCS Dressing Displays 2 Go Storage L…" at bounding box center [300, 468] width 13 height 13
select select "10725919"
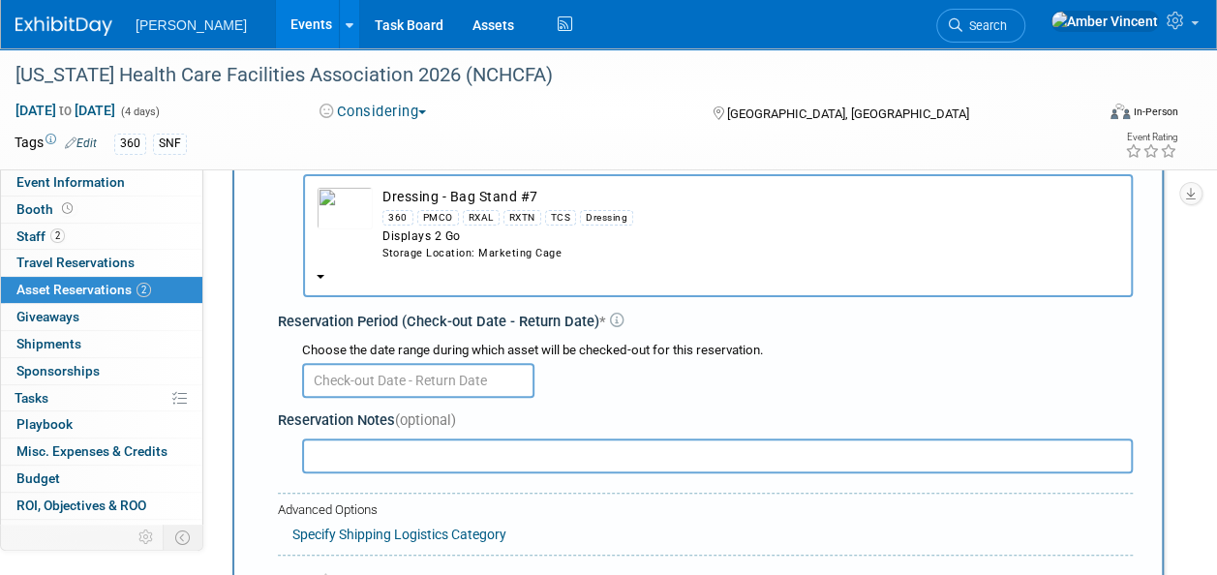
click at [404, 382] on input "text" at bounding box center [418, 380] width 232 height 35
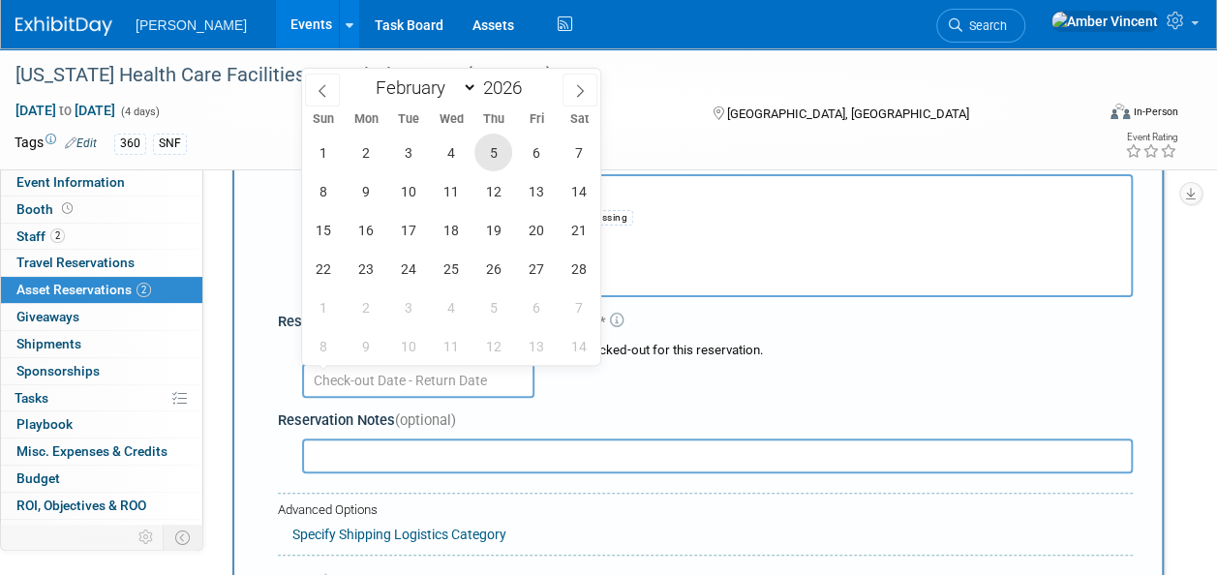
click at [500, 161] on span "5" at bounding box center [493, 153] width 38 height 38
click at [453, 153] on span "4" at bounding box center [451, 153] width 38 height 38
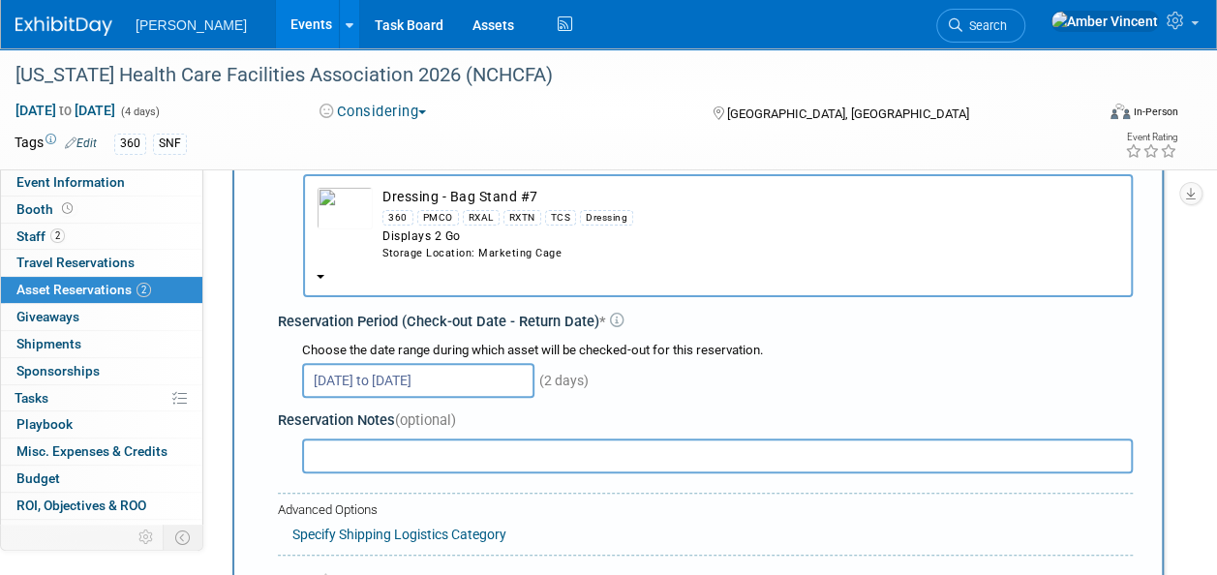
click at [372, 383] on input "Feb 4, 2026 to Feb 5, 2026" at bounding box center [418, 380] width 232 height 35
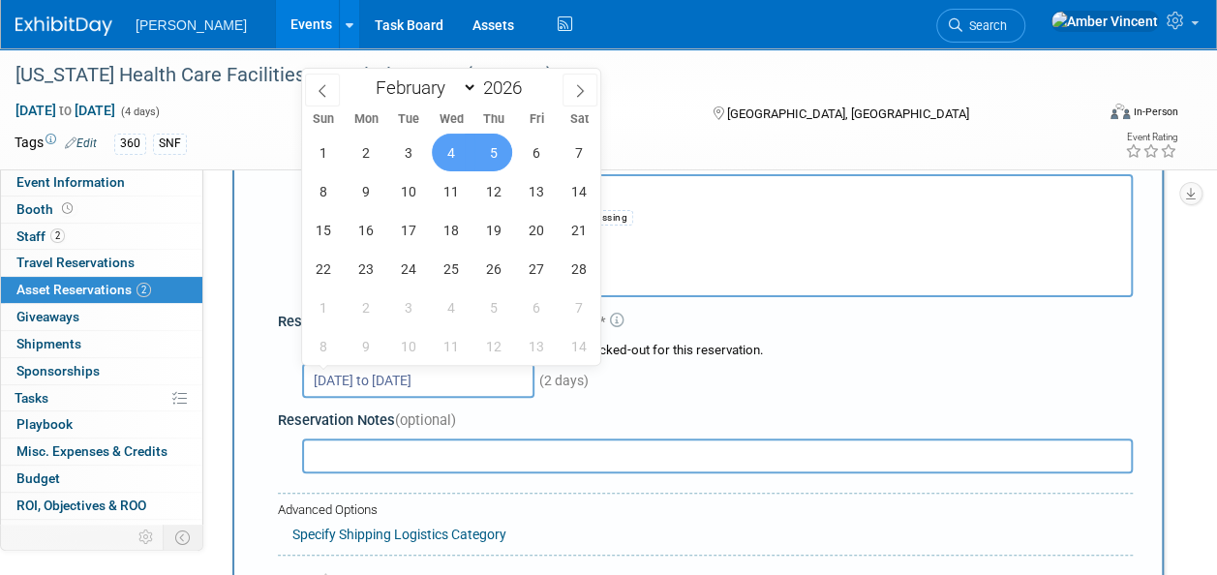
click at [447, 144] on span "4" at bounding box center [451, 153] width 38 height 38
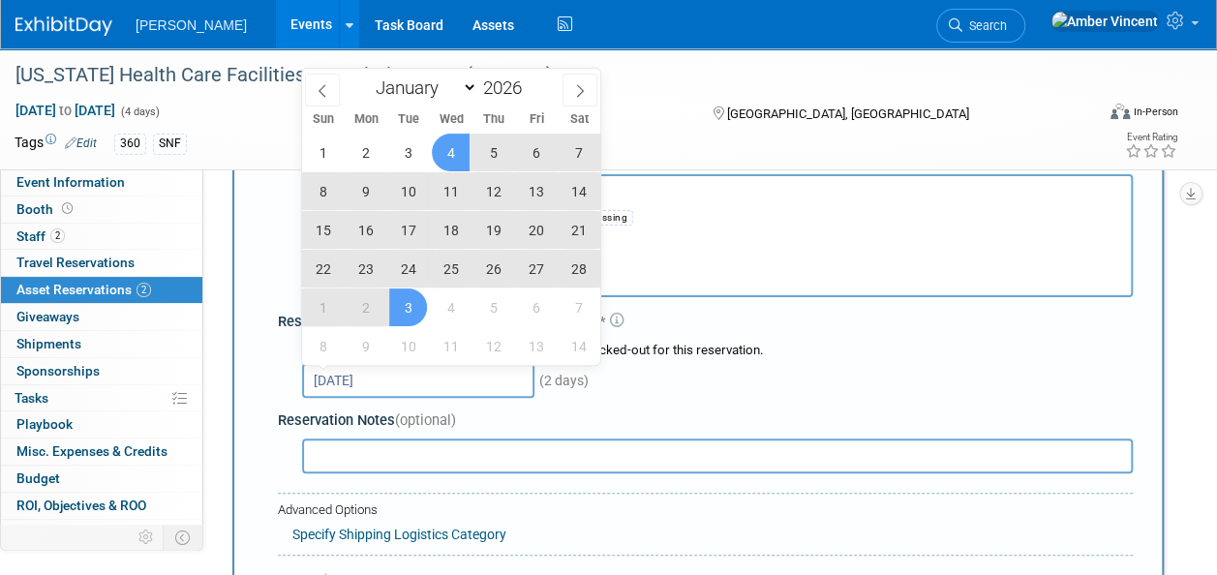
click at [400, 305] on span "3" at bounding box center [408, 308] width 38 height 38
type input "Feb 4, 2026 to Mar 3, 2026"
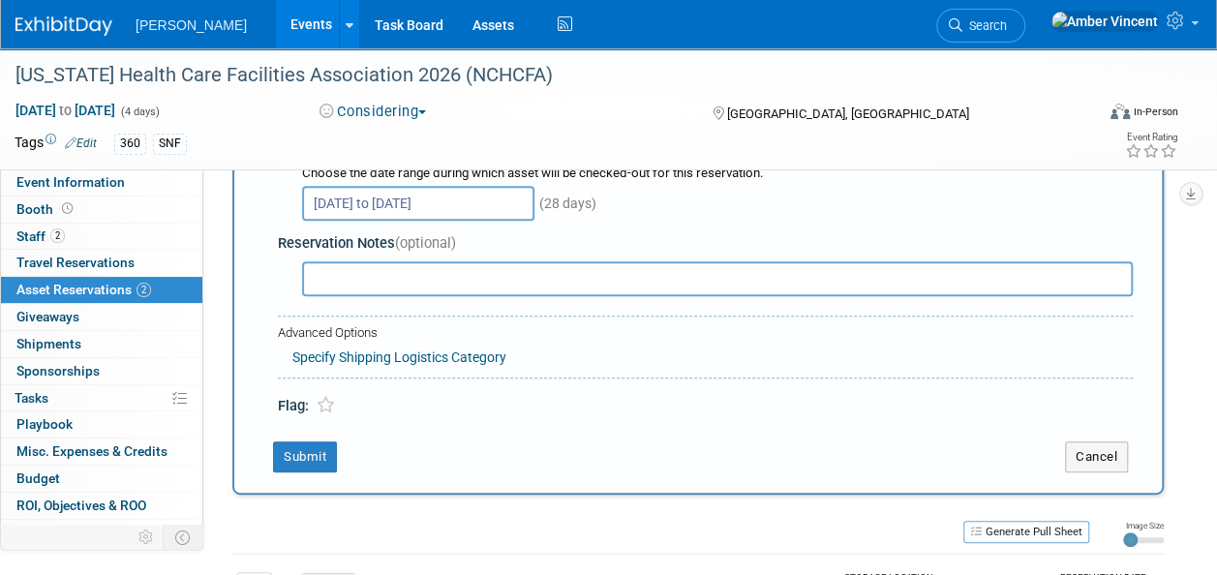
scroll to position [309, 0]
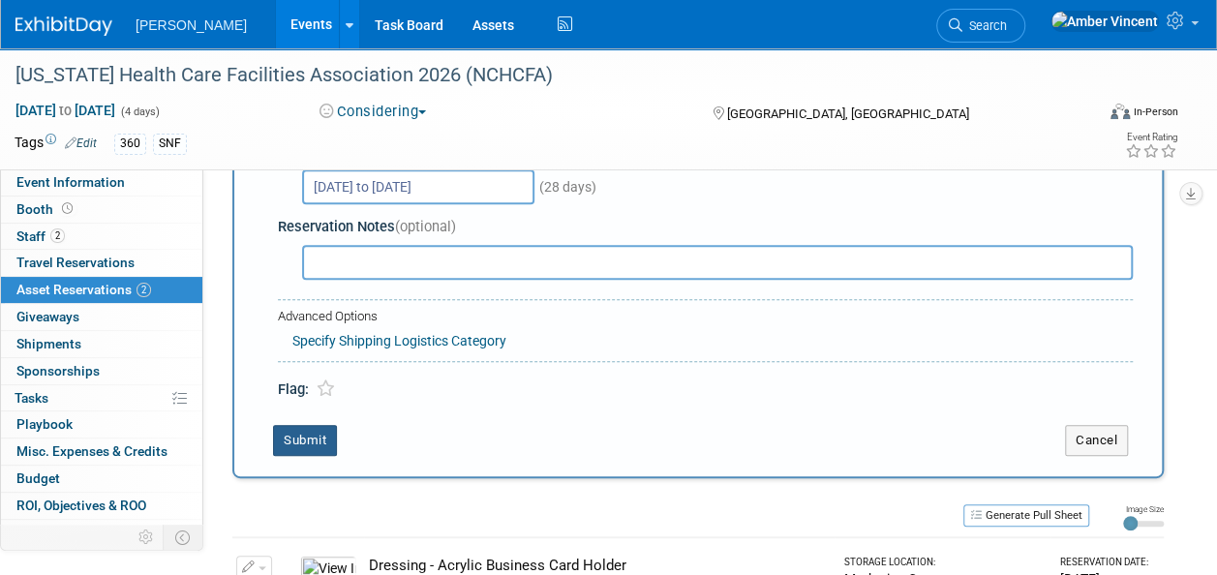
click at [324, 443] on button "Submit" at bounding box center [305, 440] width 64 height 31
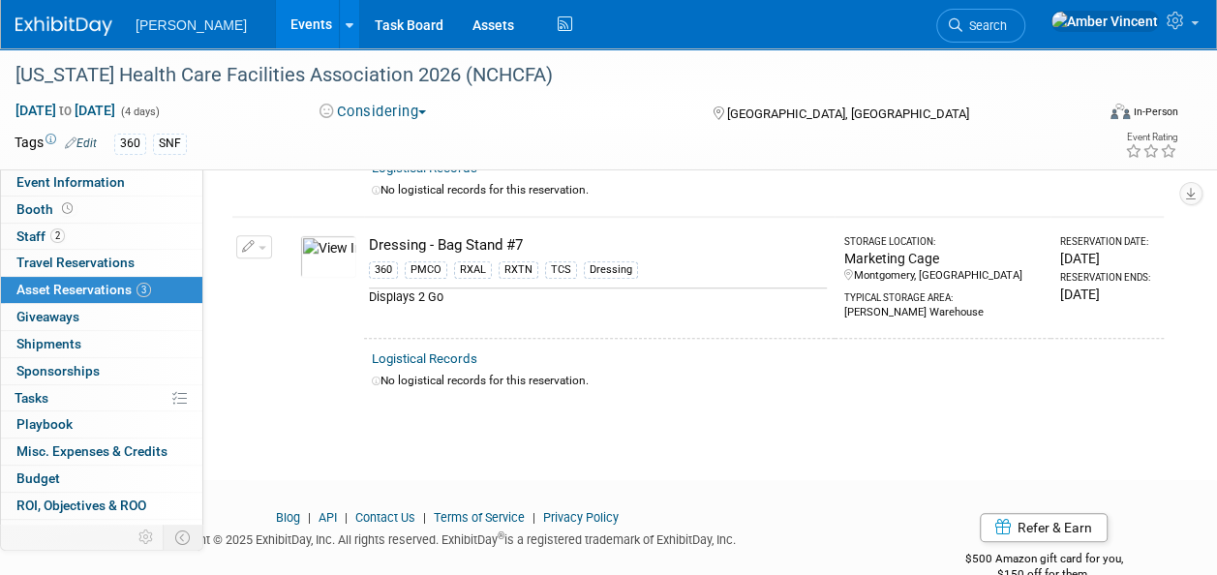
scroll to position [0, 0]
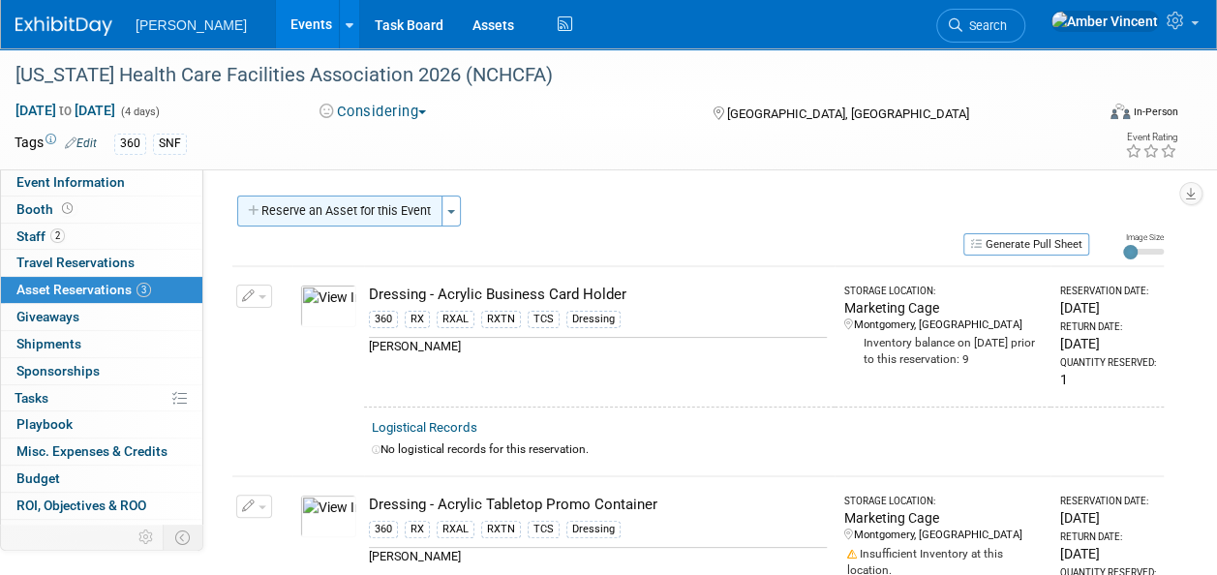
click at [328, 205] on button "Reserve an Asset for this Event" at bounding box center [339, 211] width 205 height 31
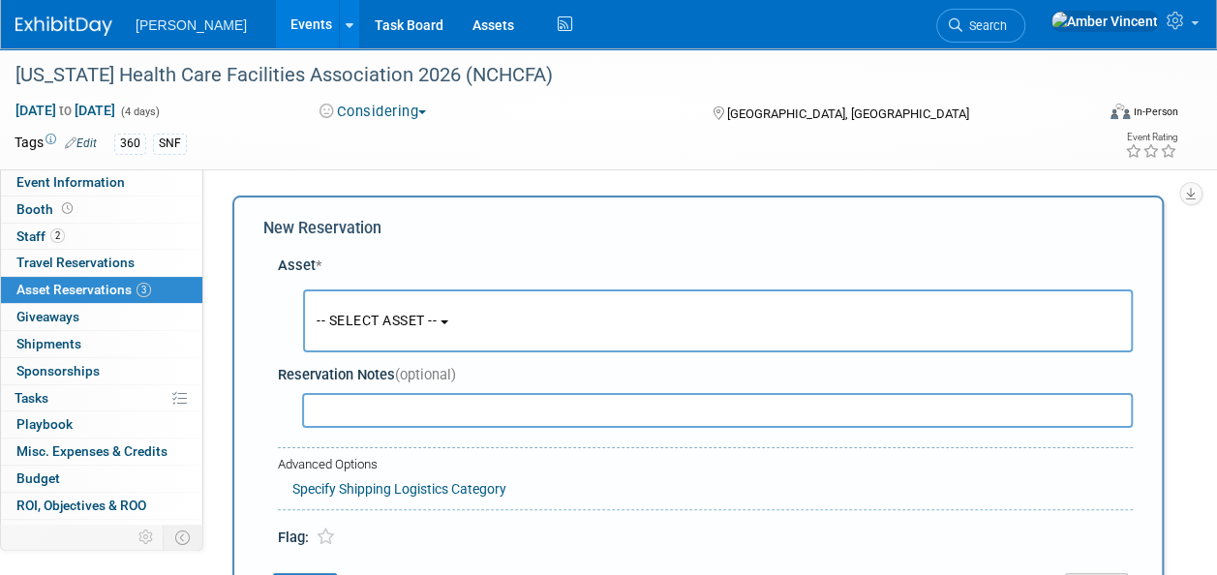
scroll to position [18, 0]
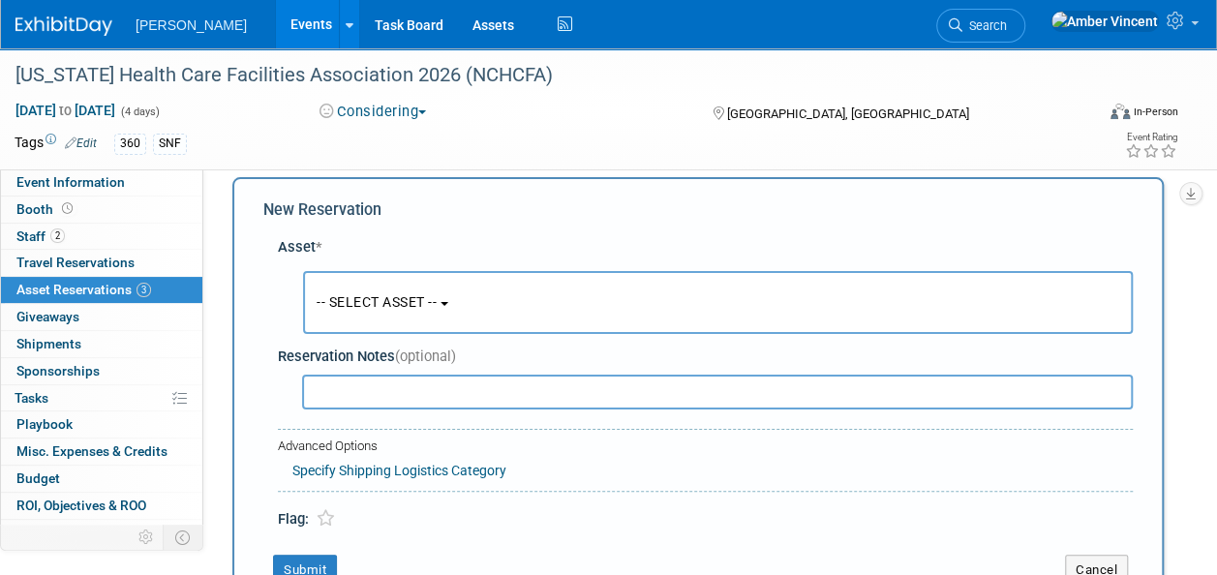
click at [370, 288] on button "-- SELECT ASSET --" at bounding box center [718, 302] width 830 height 63
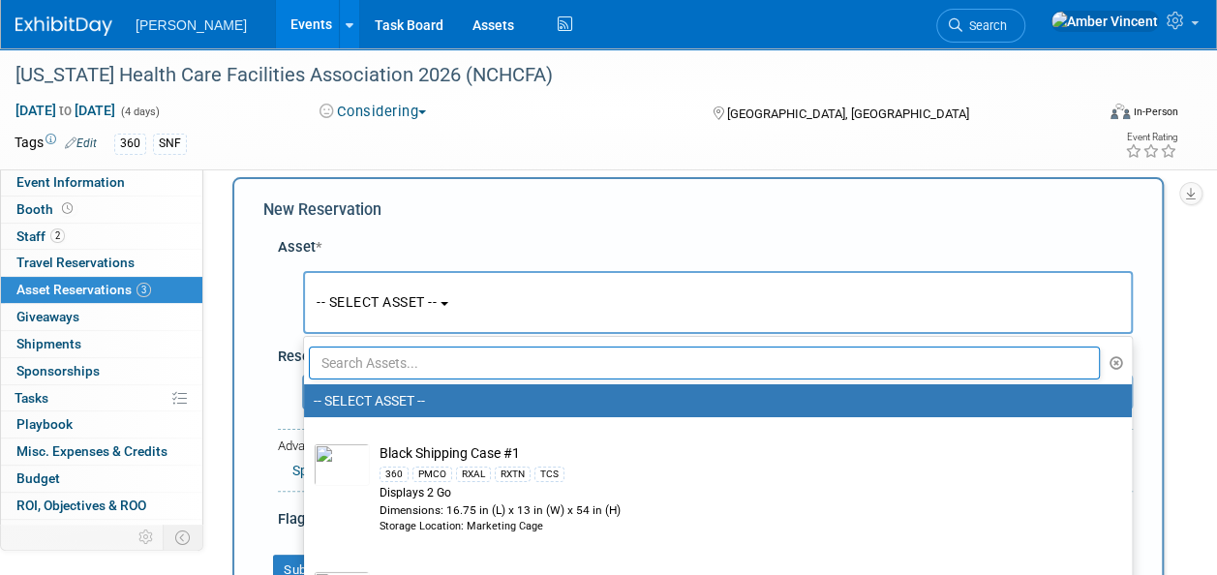
click at [382, 356] on input "text" at bounding box center [704, 363] width 791 height 33
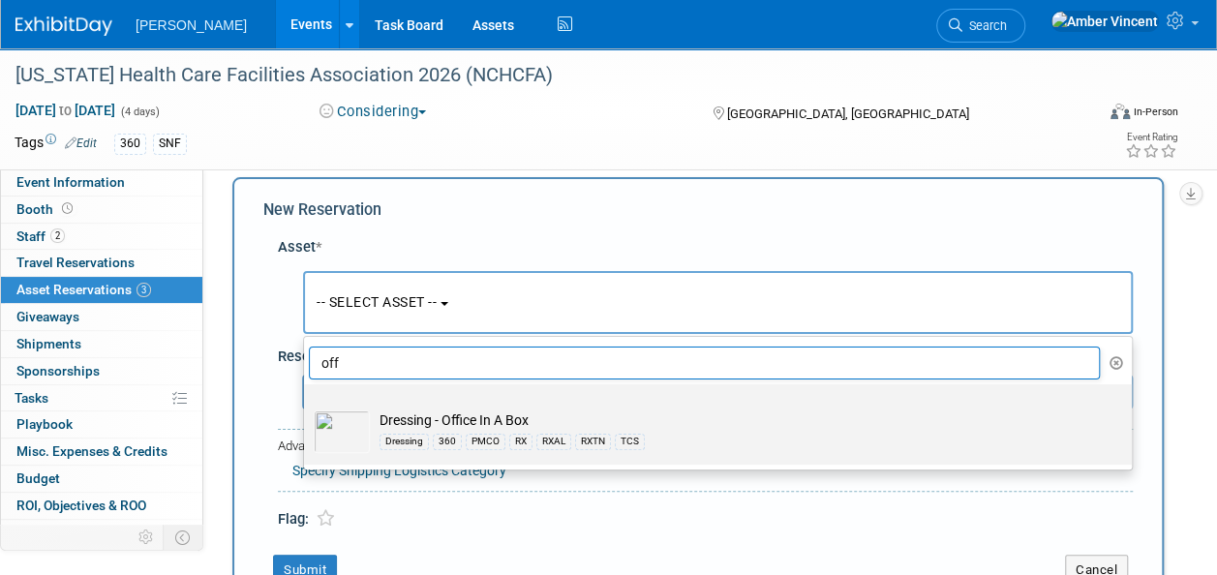
type input "off"
click at [479, 440] on div "PMCO" at bounding box center [486, 441] width 40 height 15
click at [307, 408] on input "Dressing - Office In A Box Dressing 360 PMCO RX RXAL RXTN TCS" at bounding box center [300, 401] width 13 height 13
select select "10724056"
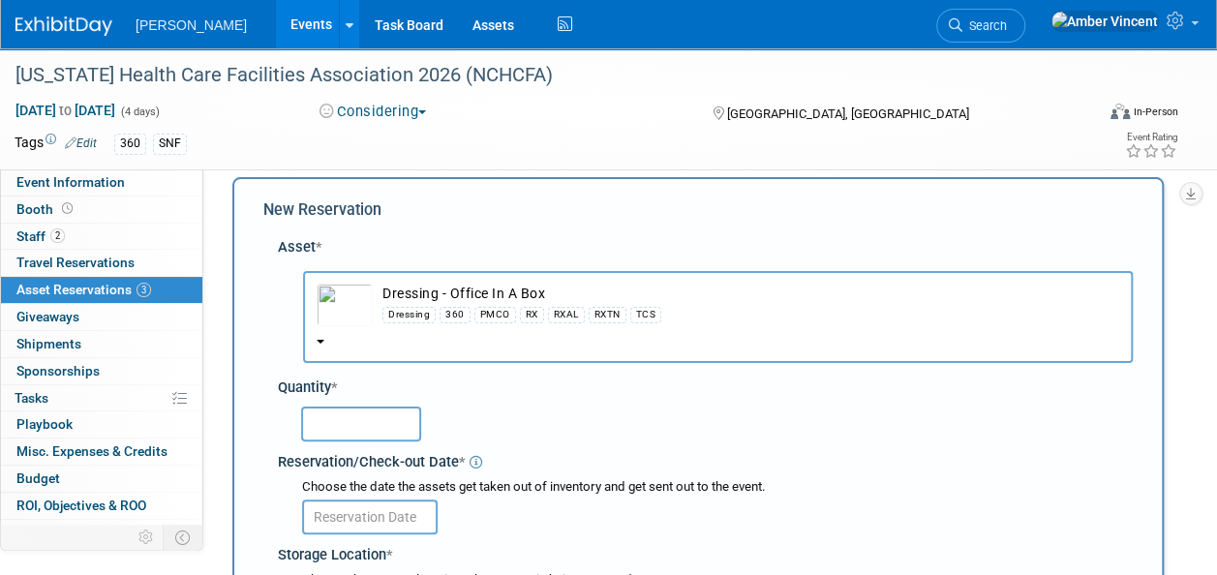
click at [352, 417] on input "text" at bounding box center [361, 424] width 120 height 35
type input "1"
click at [344, 516] on input "text" at bounding box center [370, 517] width 136 height 35
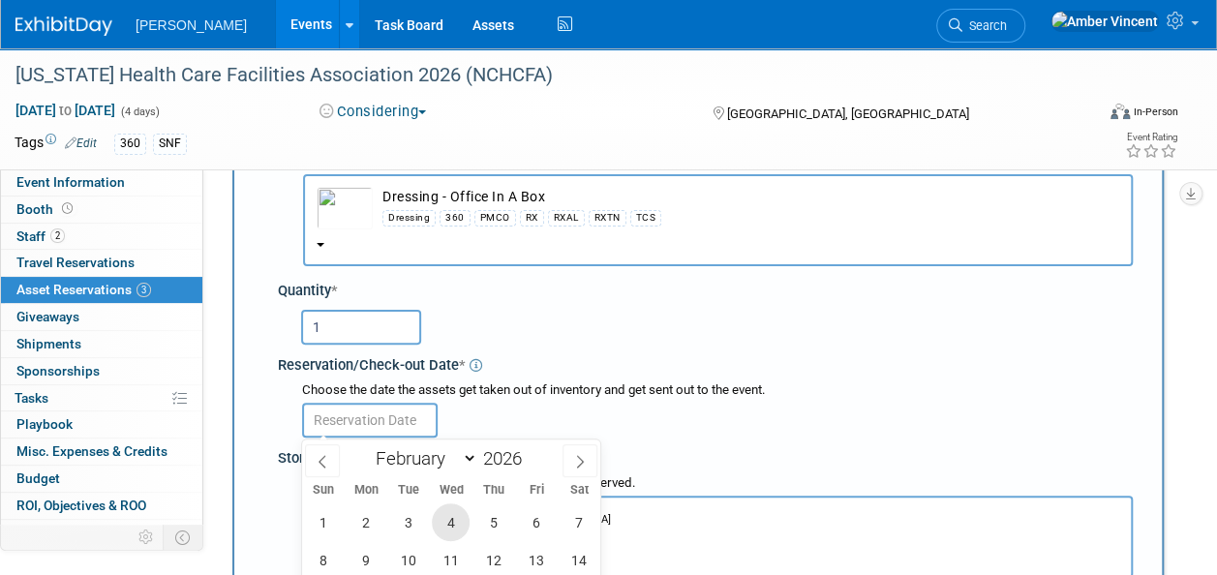
click at [451, 517] on span "4" at bounding box center [451, 523] width 38 height 38
type input "Feb 4, 2026"
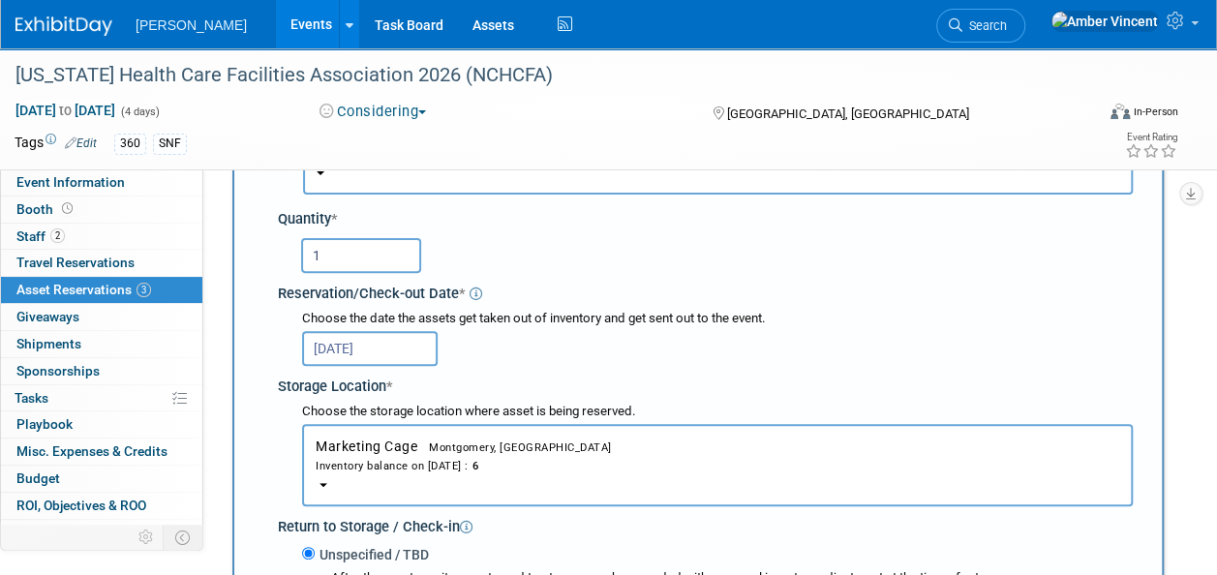
scroll to position [212, 0]
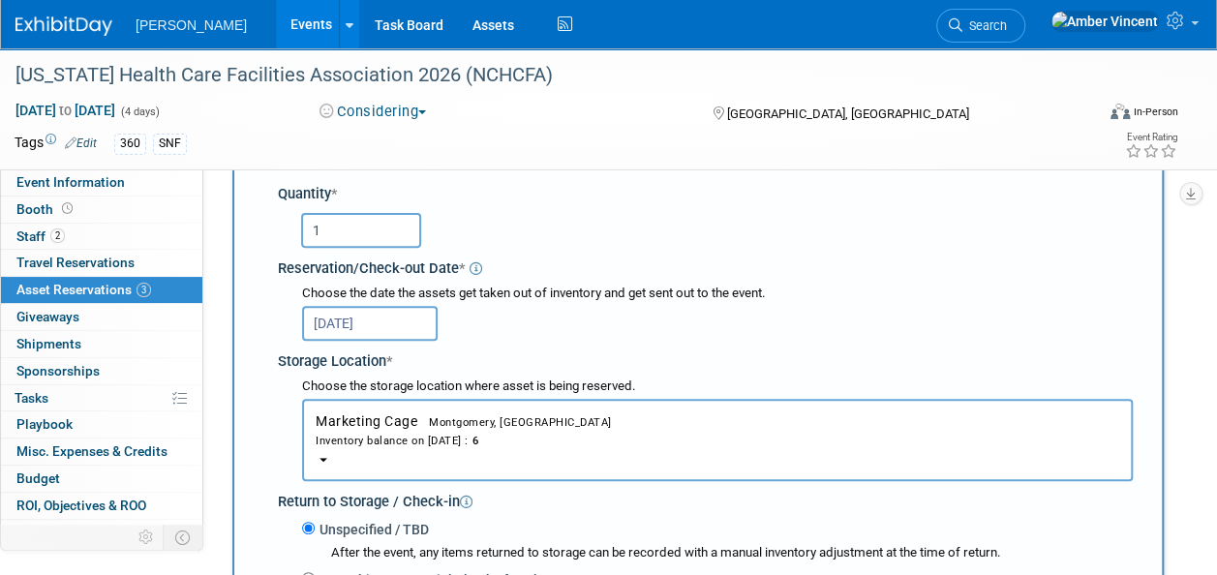
click at [358, 315] on input "Feb 4, 2026" at bounding box center [370, 323] width 136 height 35
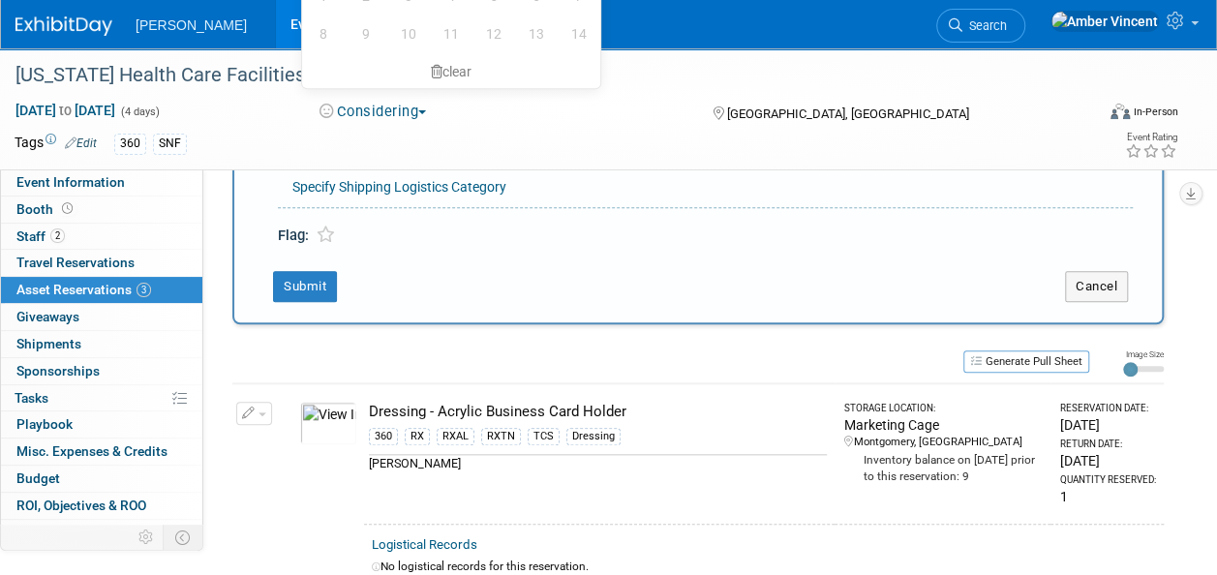
scroll to position [406, 0]
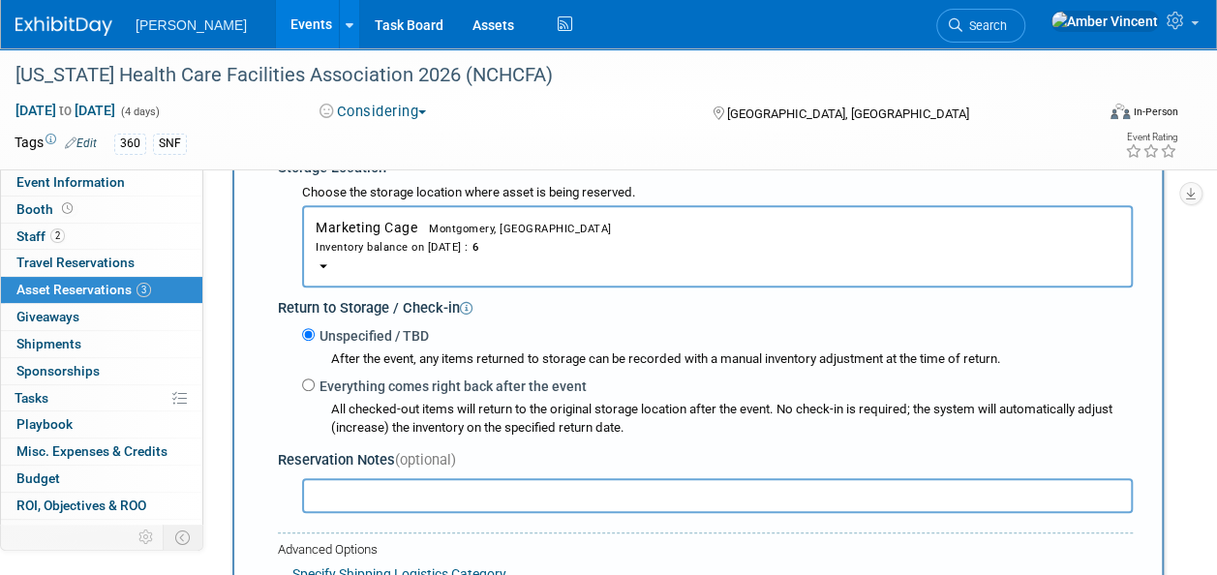
click at [640, 302] on div "Return to Storage / Check-in" at bounding box center [705, 305] width 855 height 26
click at [313, 385] on input "Everything comes right back after the event" at bounding box center [308, 385] width 13 height 13
radio input "true"
type input "2026"
select select "1"
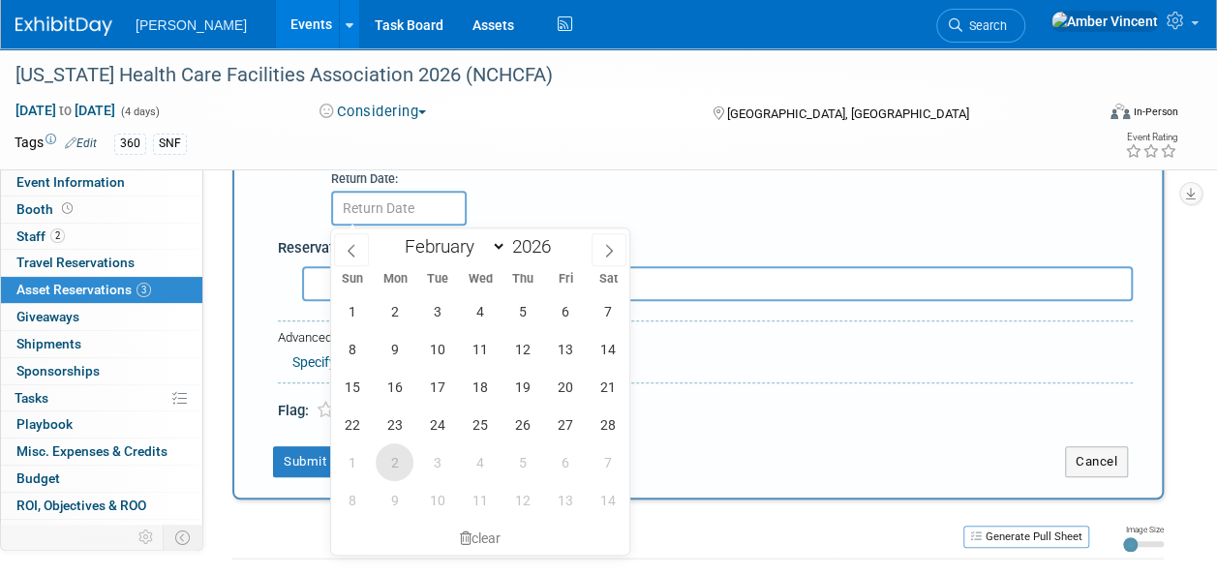
scroll to position [696, 0]
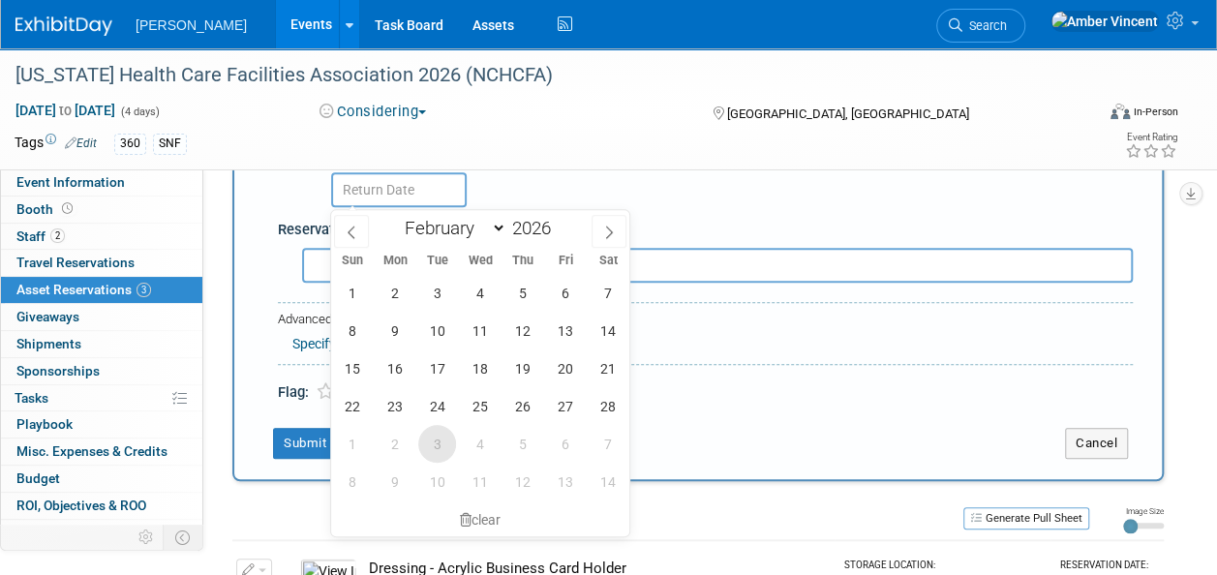
click at [432, 447] on span "3" at bounding box center [437, 444] width 38 height 38
type input "Mar 3, 2026"
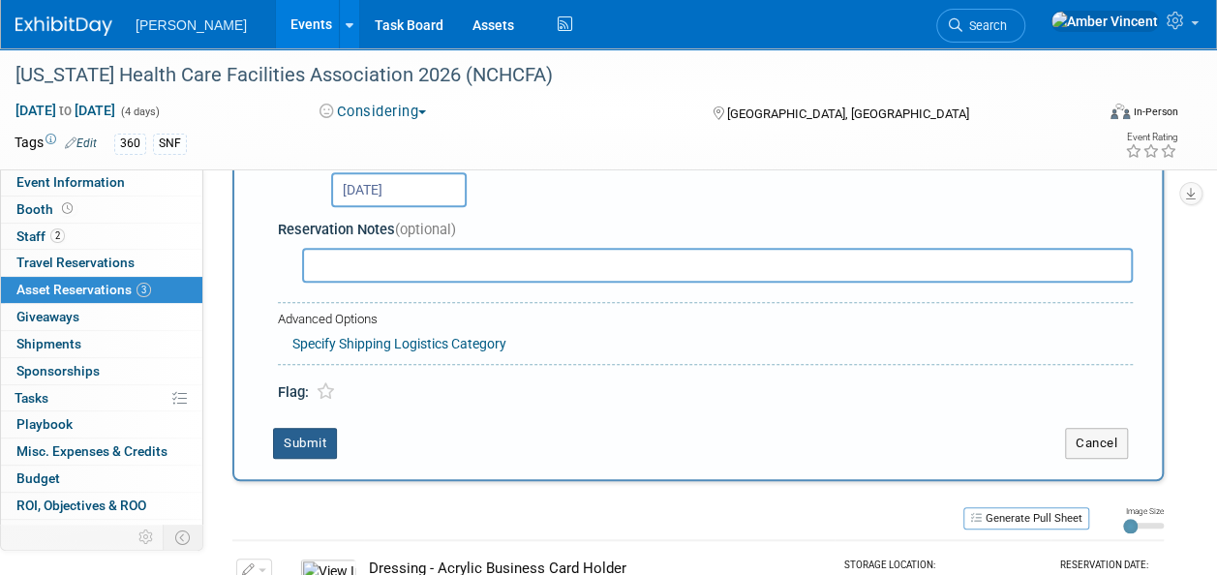
click at [318, 434] on button "Submit" at bounding box center [305, 443] width 64 height 31
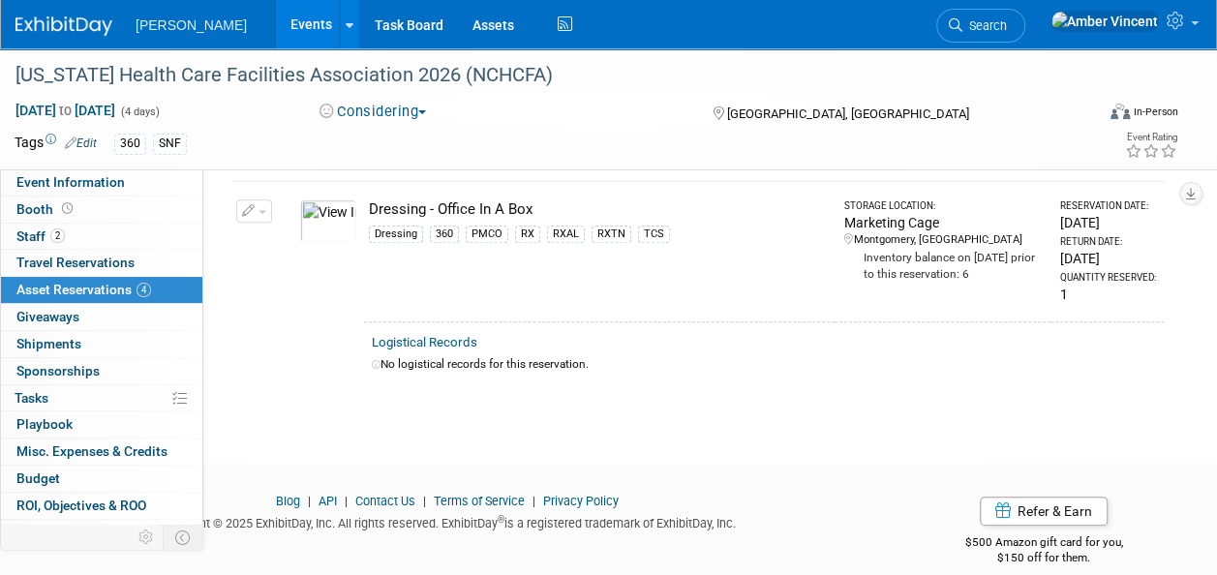
scroll to position [0, 0]
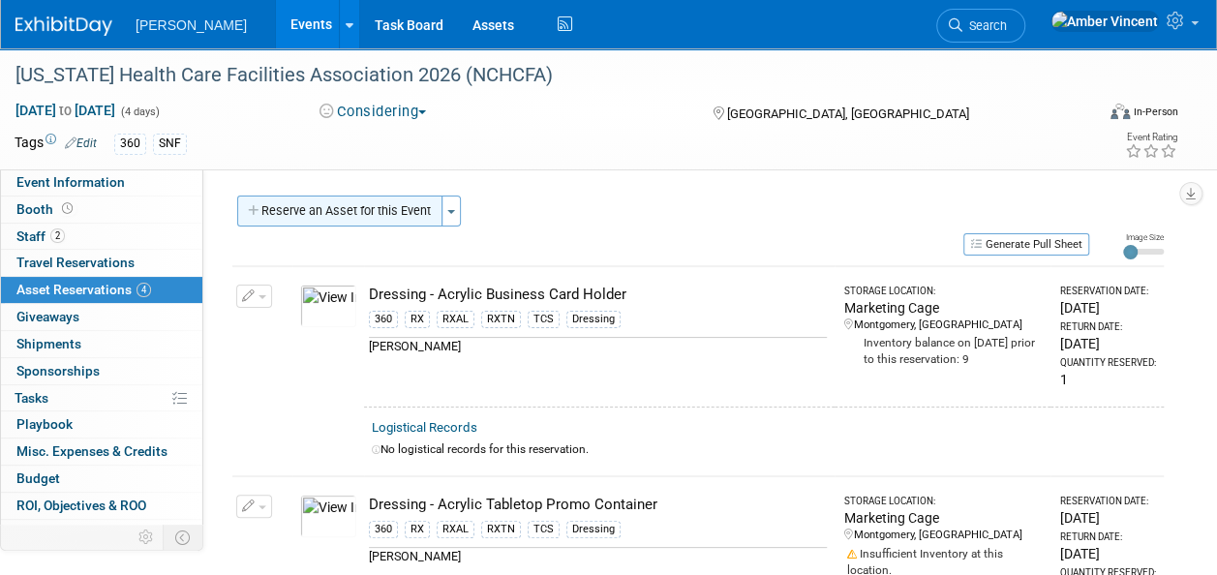
click at [374, 220] on button "Reserve an Asset for this Event" at bounding box center [339, 211] width 205 height 31
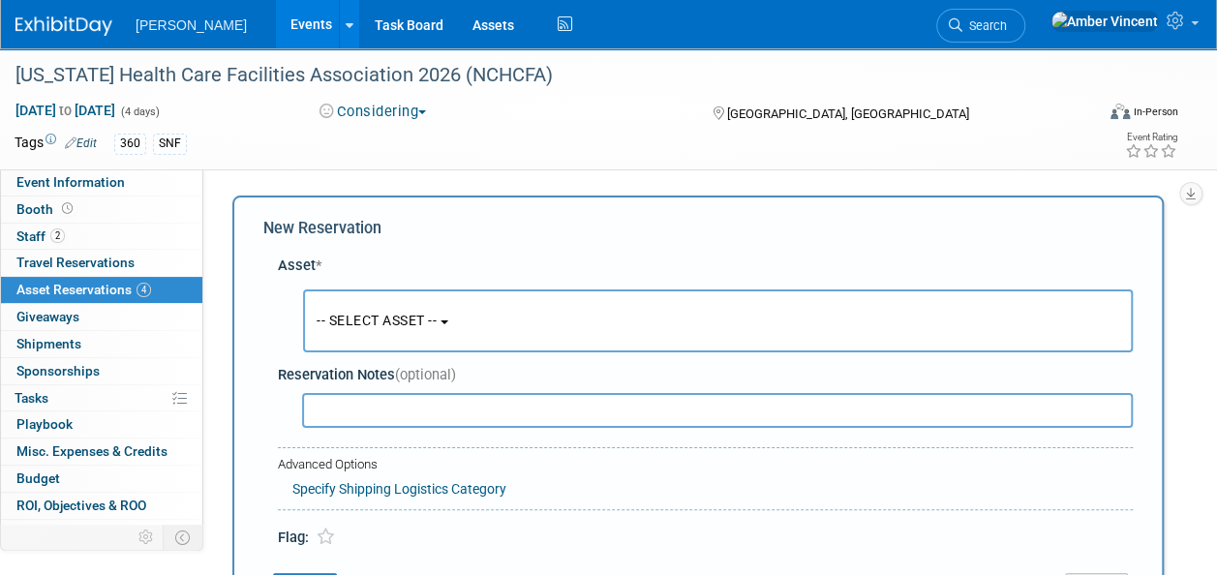
scroll to position [18, 0]
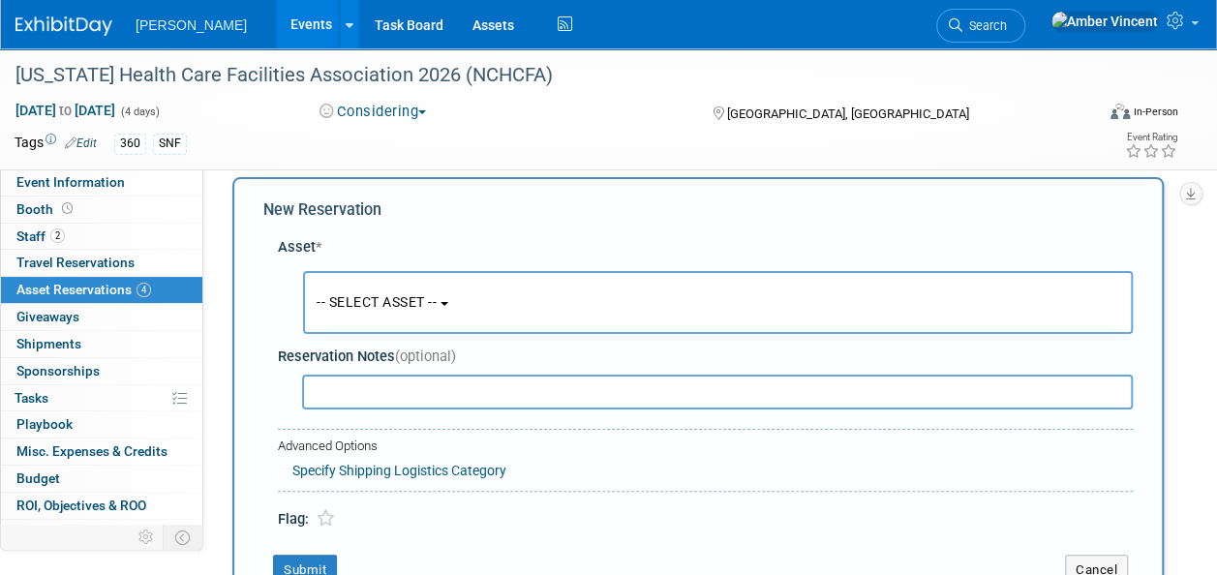
click at [391, 300] on span "-- SELECT ASSET --" at bounding box center [377, 301] width 120 height 15
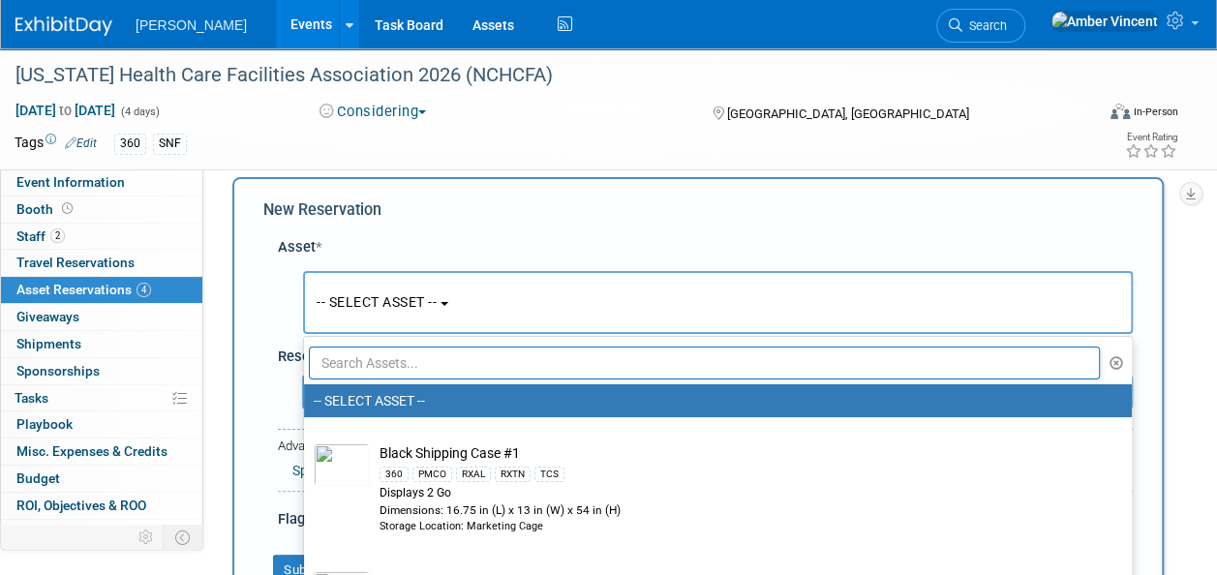
click at [409, 362] on input "text" at bounding box center [704, 363] width 791 height 33
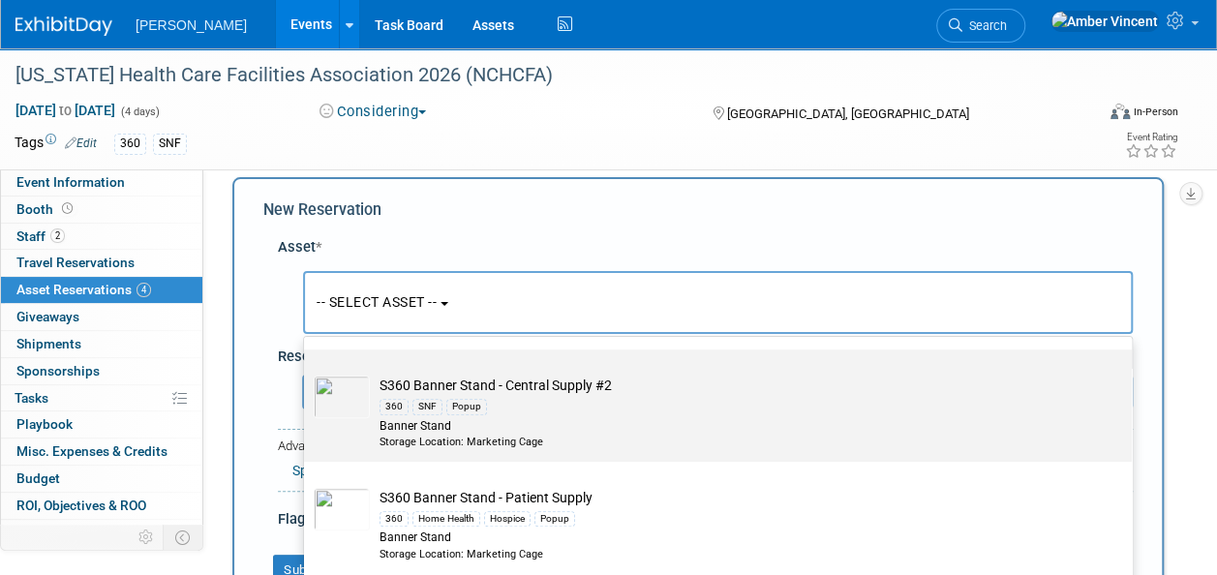
scroll to position [678, 0]
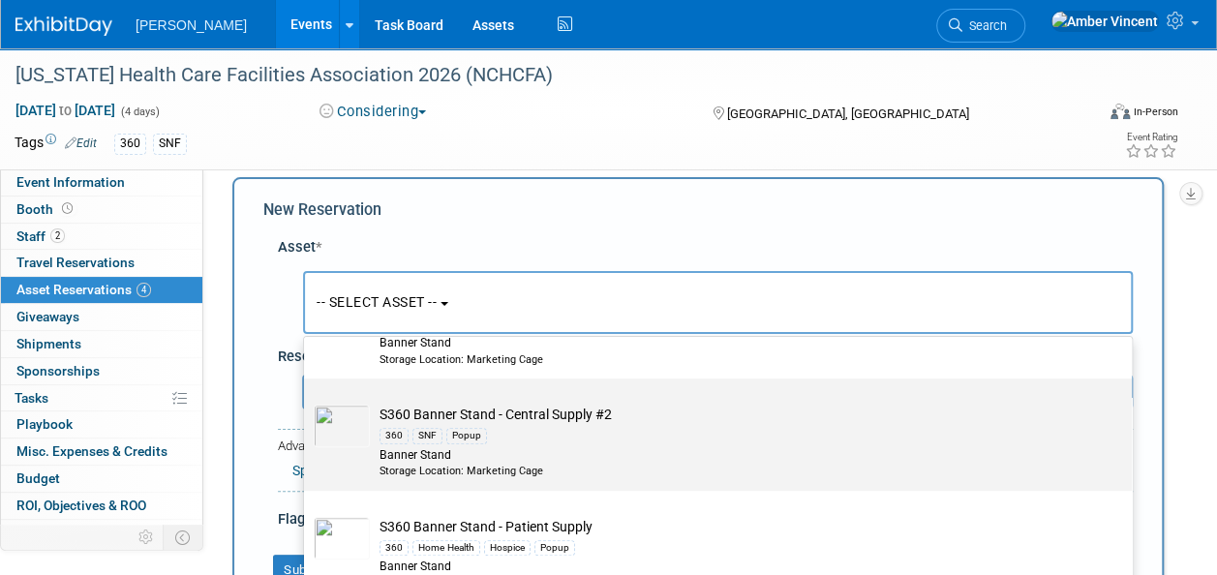
type input "s360"
click at [486, 435] on div "360 SNF Popup" at bounding box center [737, 435] width 714 height 22
click at [307, 402] on input "S360 Banner Stand - Central Supply #2 360 SNF Popup Banner Stand Storage Locati…" at bounding box center [300, 395] width 13 height 13
select select "10723293"
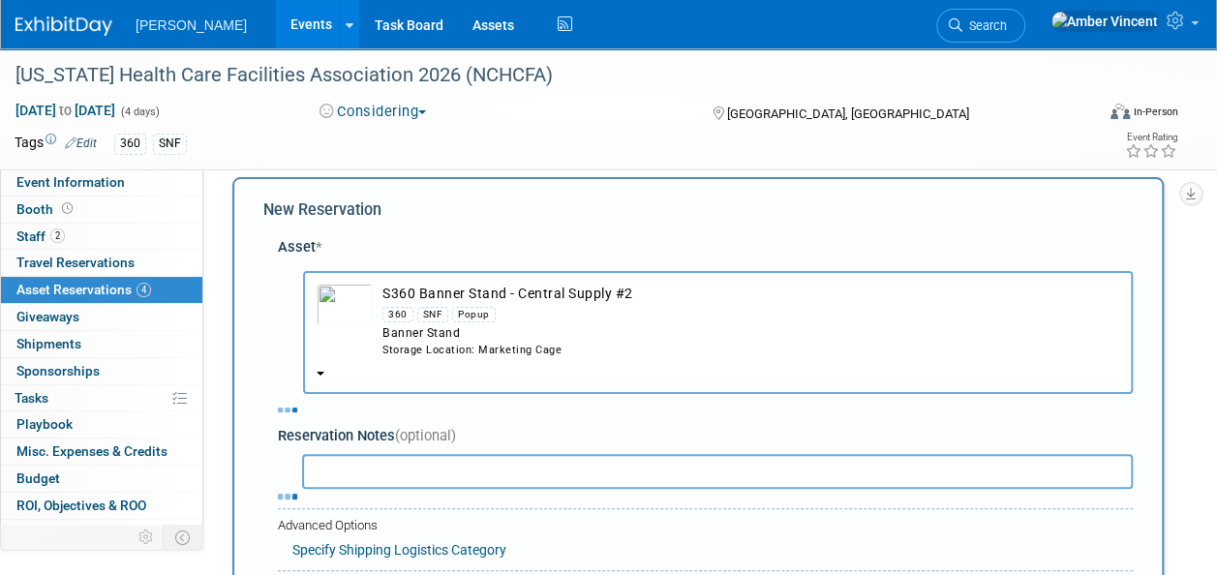
select select "1"
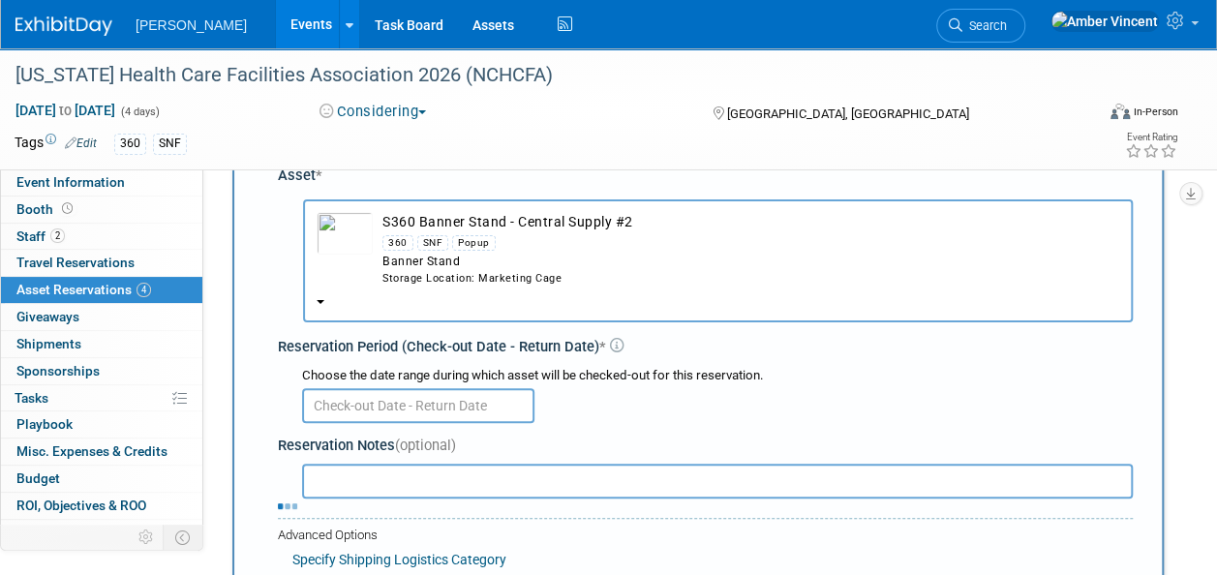
scroll to position [115, 0]
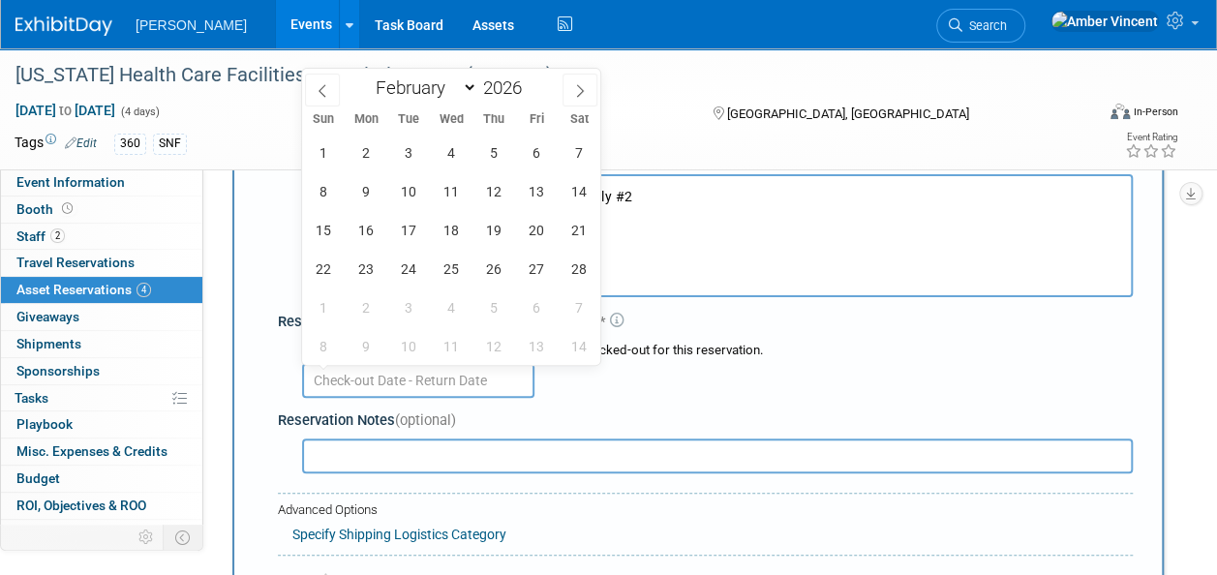
click at [376, 383] on input "text" at bounding box center [418, 380] width 232 height 35
click at [438, 159] on span "4" at bounding box center [451, 153] width 38 height 38
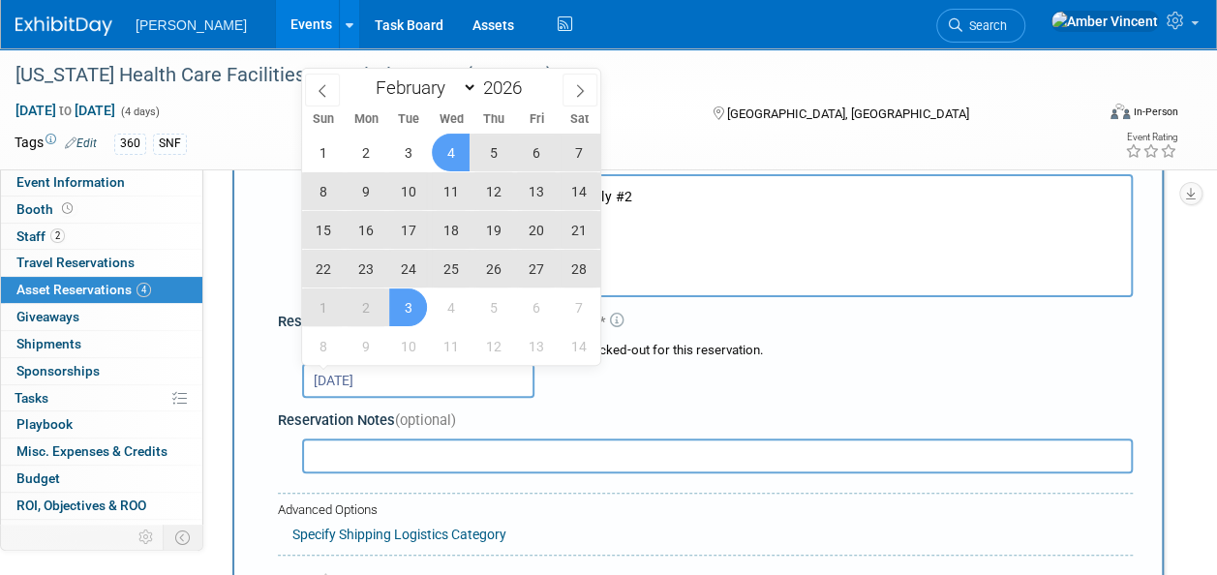
click at [405, 306] on span "3" at bounding box center [408, 308] width 38 height 38
type input "Feb 4, 2026 to Mar 3, 2026"
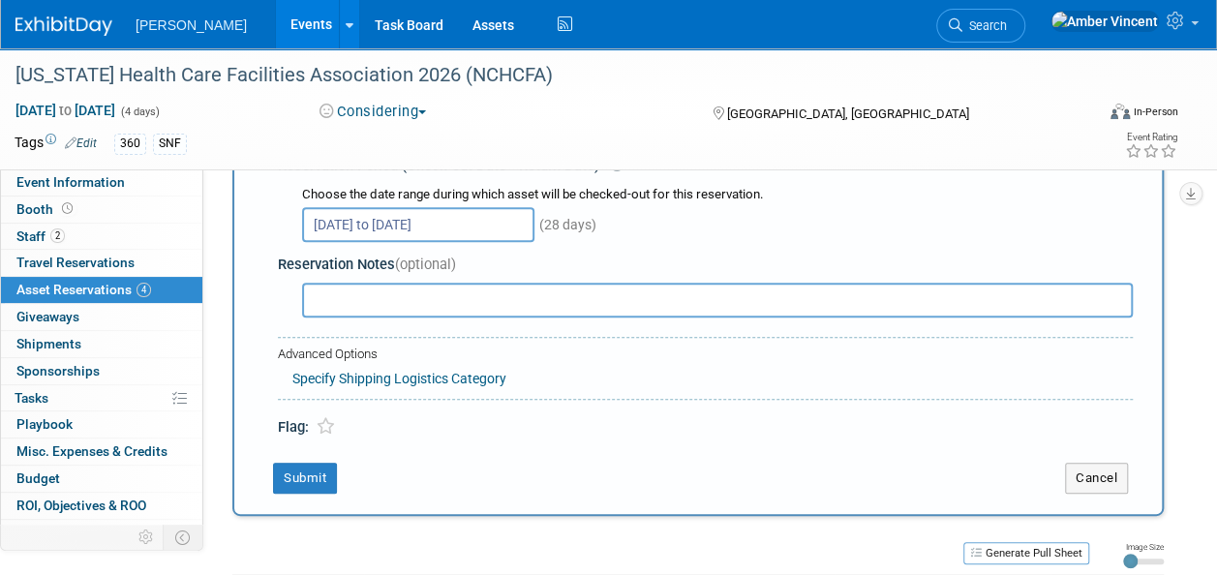
scroll to position [309, 0]
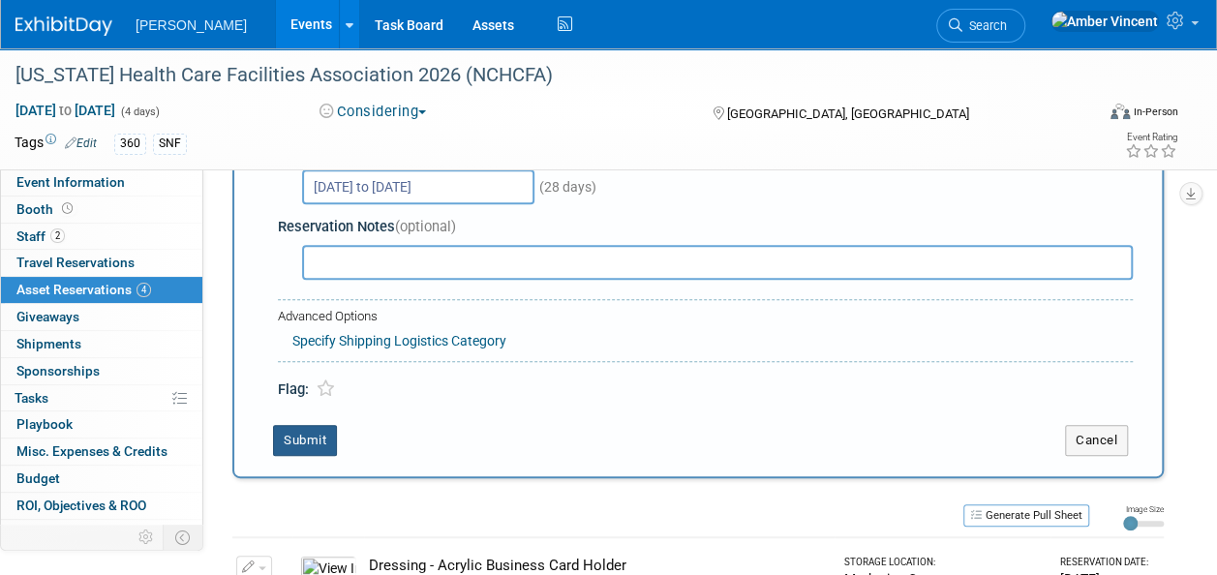
click at [307, 443] on button "Submit" at bounding box center [305, 440] width 64 height 31
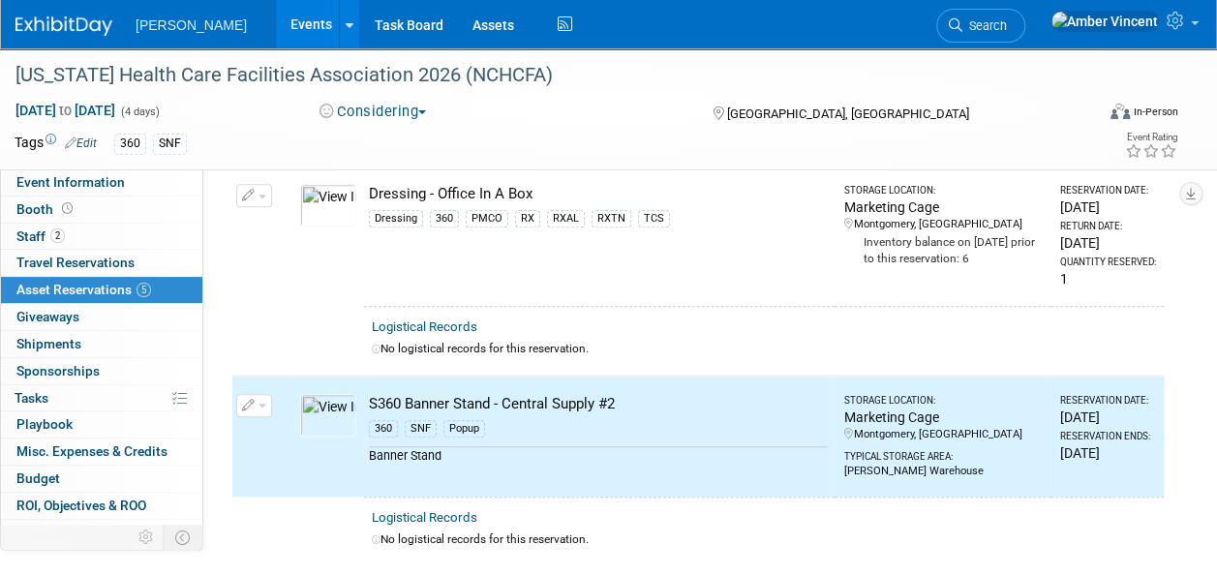
scroll to position [0, 0]
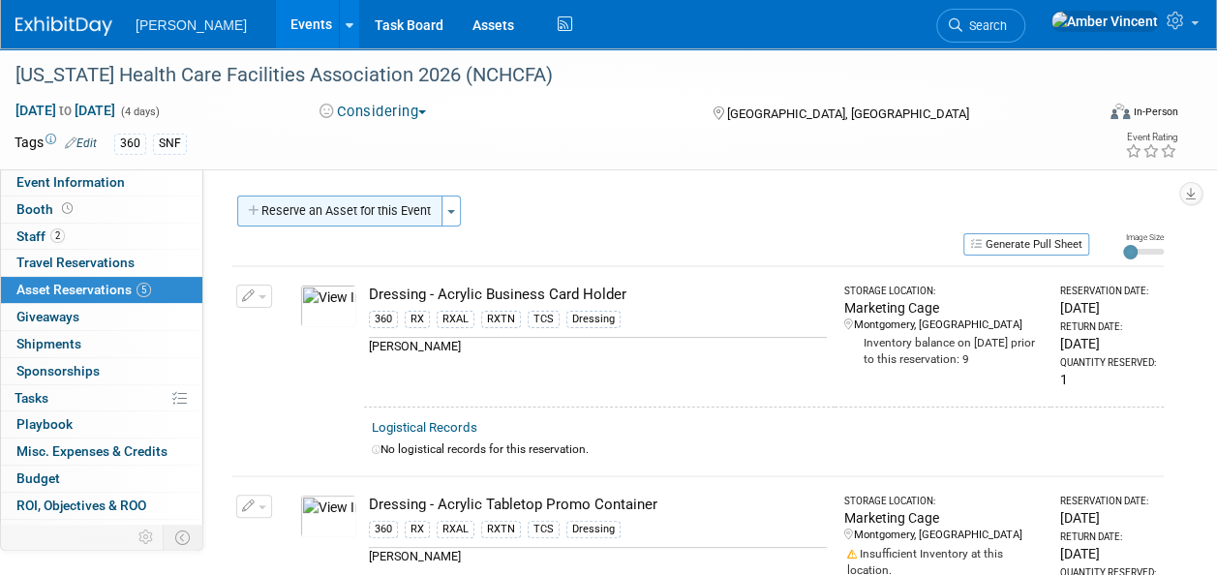
click at [405, 205] on button "Reserve an Asset for this Event" at bounding box center [339, 211] width 205 height 31
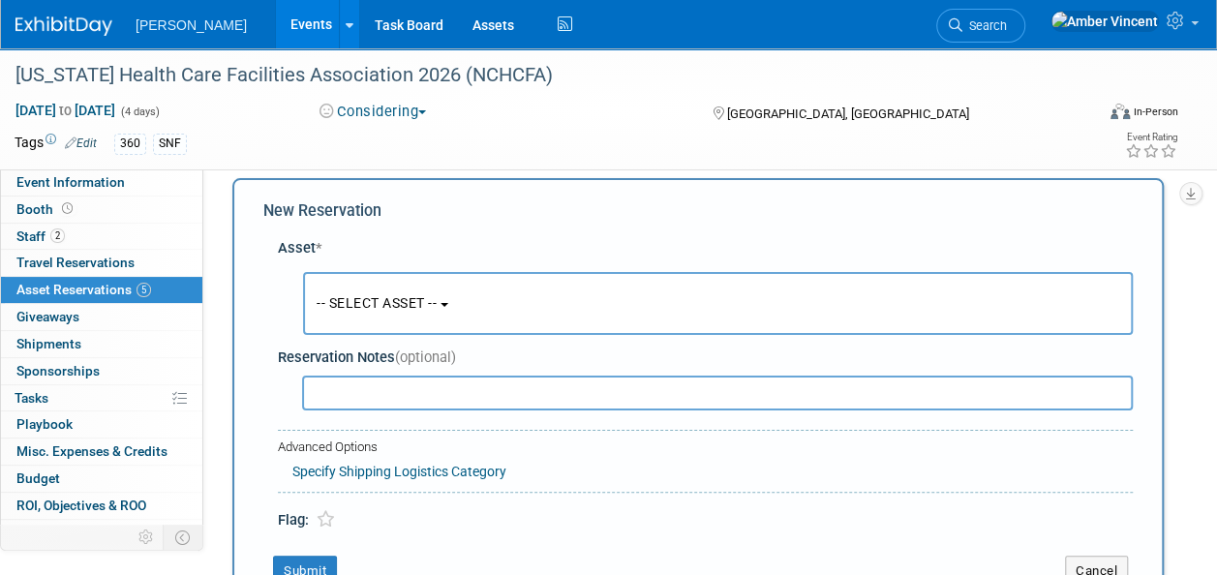
scroll to position [18, 0]
click at [407, 292] on button "-- SELECT ASSET --" at bounding box center [718, 302] width 830 height 63
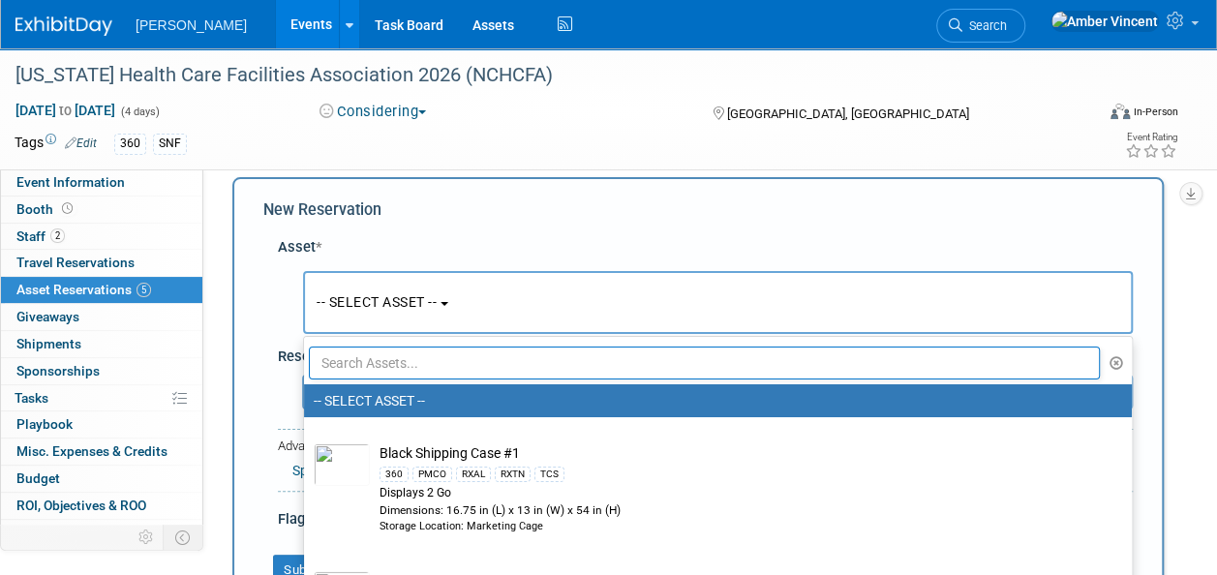
click at [412, 351] on input "text" at bounding box center [704, 363] width 791 height 33
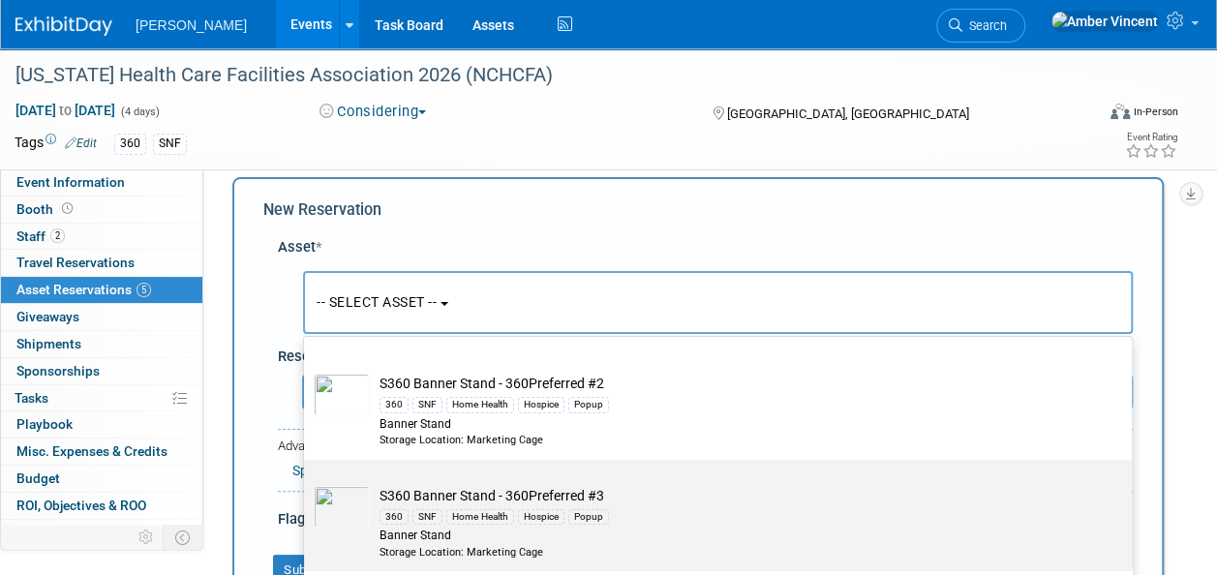
scroll to position [290, 0]
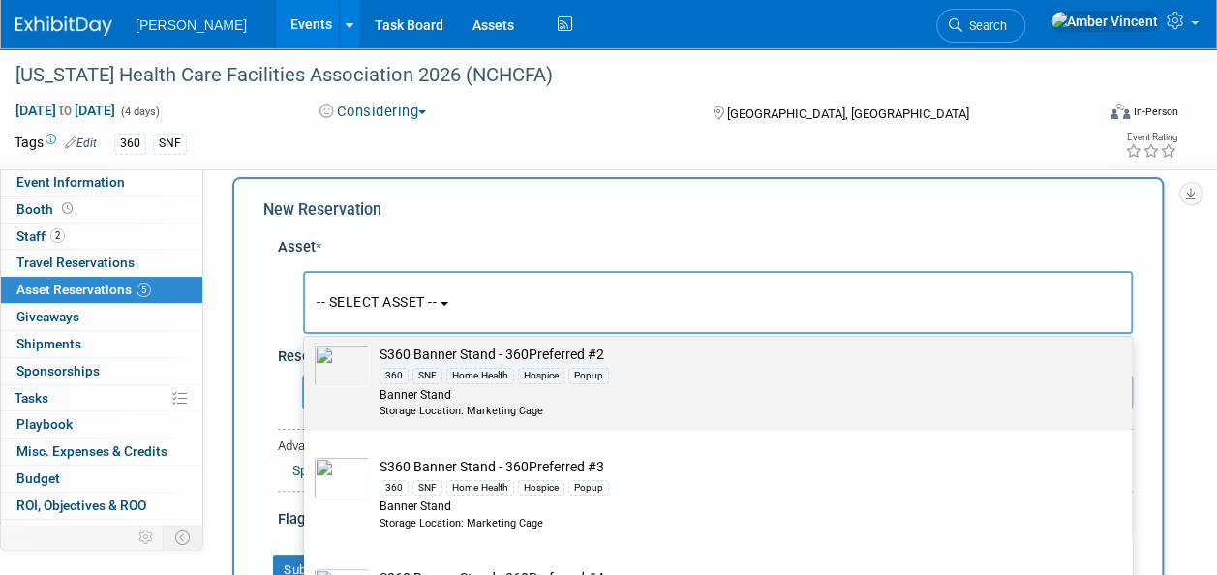
type input "s360"
click at [449, 381] on div "Home Health" at bounding box center [480, 375] width 68 height 15
click at [307, 342] on input "S360 Banner Stand - 360Preferred #2 360 SNF Home Health Hospice Popup Banner St…" at bounding box center [300, 335] width 13 height 13
select select "10724153"
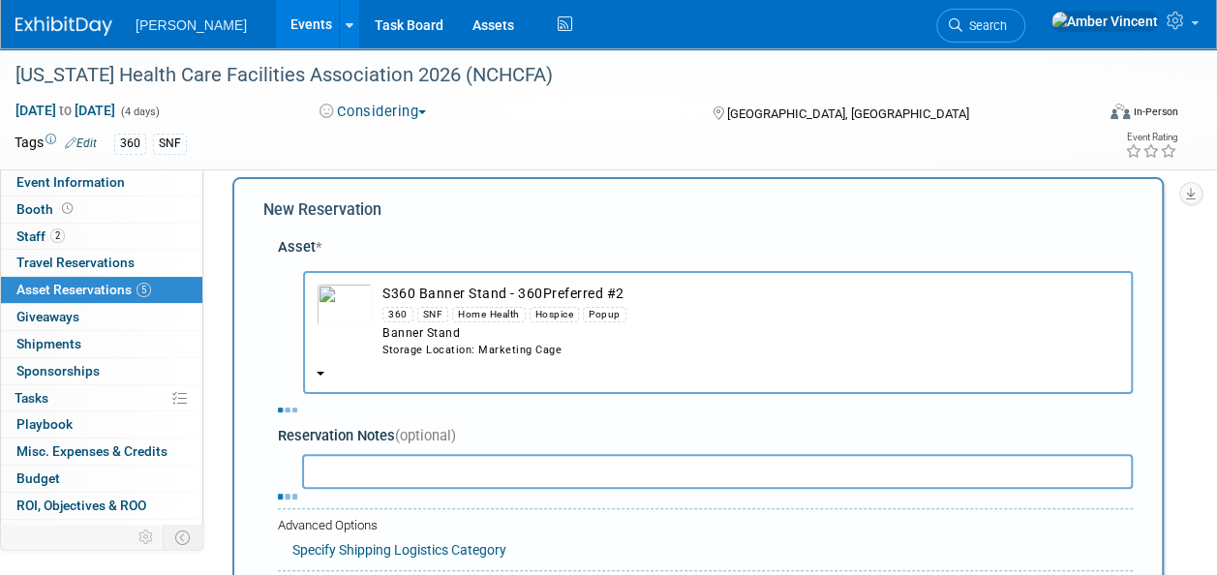
select select "1"
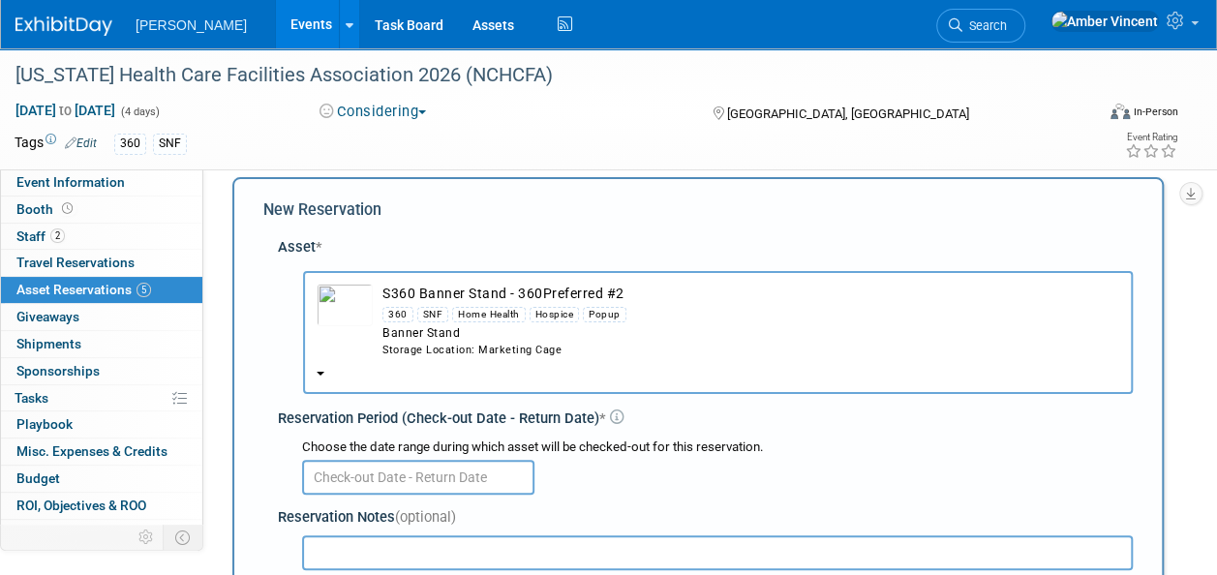
click at [387, 479] on input "text" at bounding box center [418, 477] width 232 height 35
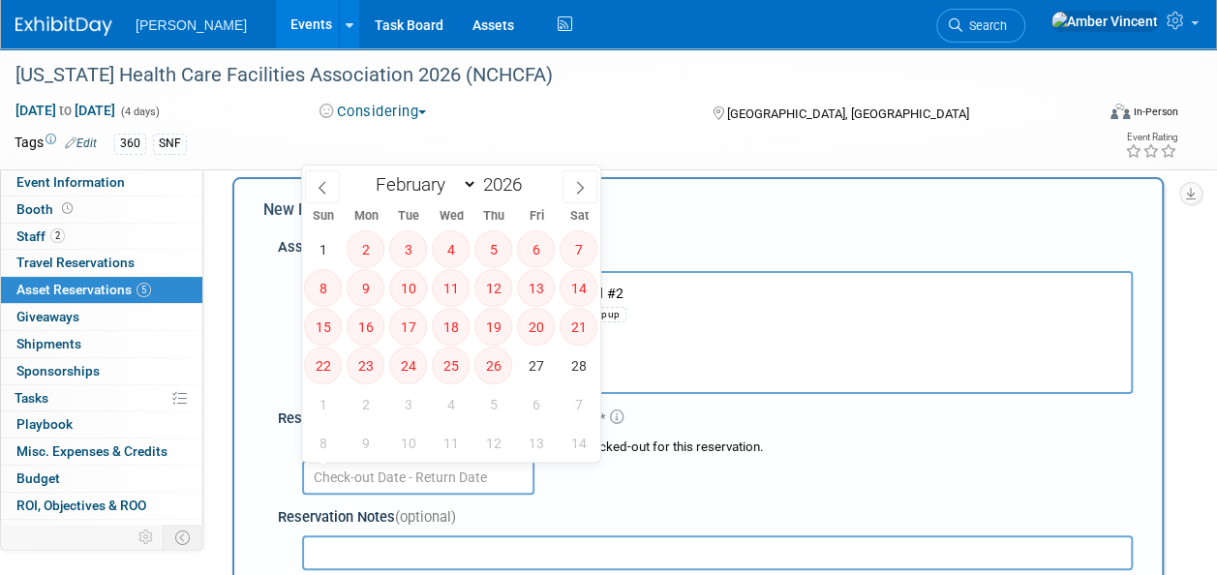
click at [641, 492] on div at bounding box center [717, 476] width 831 height 38
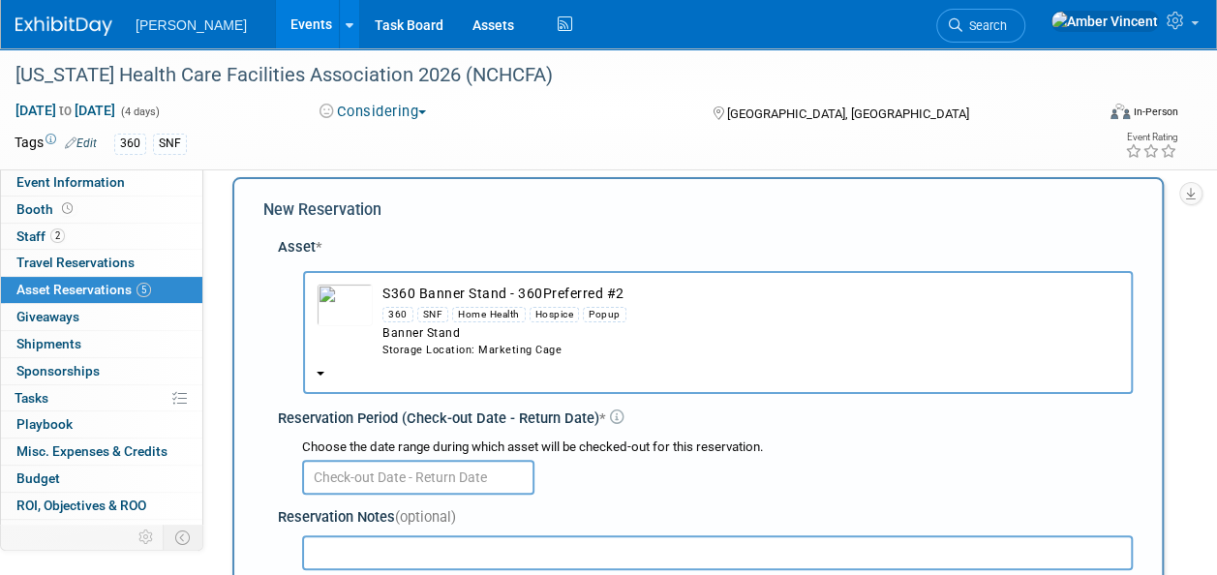
click at [538, 362] on button "S360 Banner Stand - 360Preferred #2 360 SNF Home Health Hospice Popup Banner St…" at bounding box center [718, 332] width 830 height 123
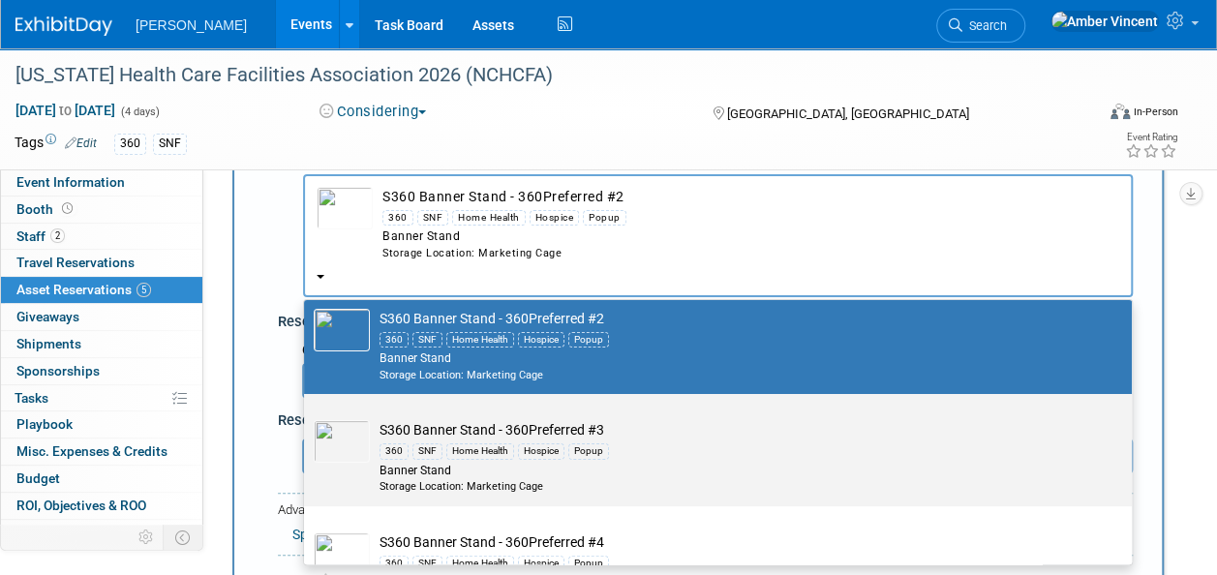
click at [519, 436] on td "S360 Banner Stand - 360Preferred #3 360 SNF Home Health Hospice Popup Banner St…" at bounding box center [731, 457] width 723 height 74
click at [307, 417] on input "S360 Banner Stand - 360Preferred #3 360 SNF Home Health Hospice Popup Banner St…" at bounding box center [300, 411] width 13 height 13
select select "10726012"
select select "1"
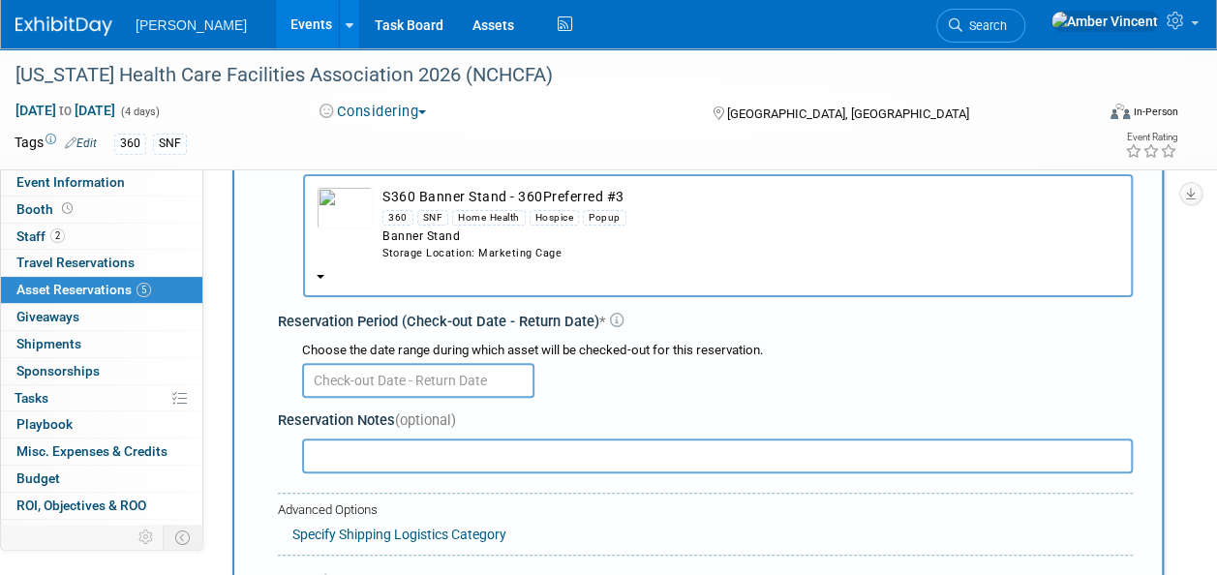
click at [476, 385] on input "text" at bounding box center [418, 380] width 232 height 35
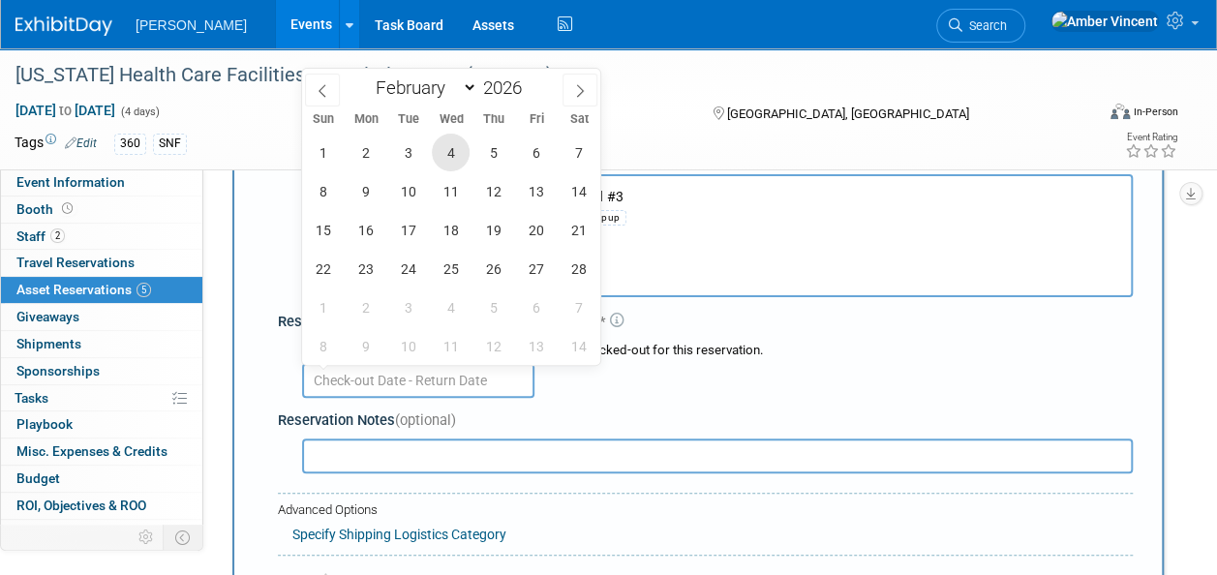
click at [445, 156] on span "4" at bounding box center [451, 153] width 38 height 38
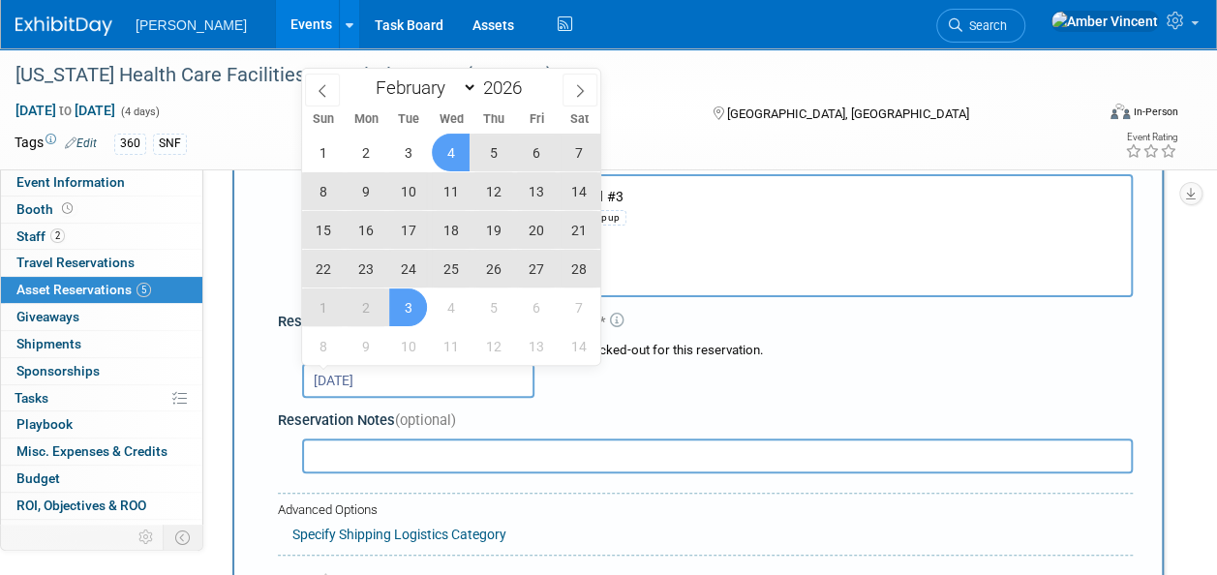
click at [406, 309] on span "3" at bounding box center [408, 308] width 38 height 38
type input "Feb 4, 2026 to Mar 3, 2026"
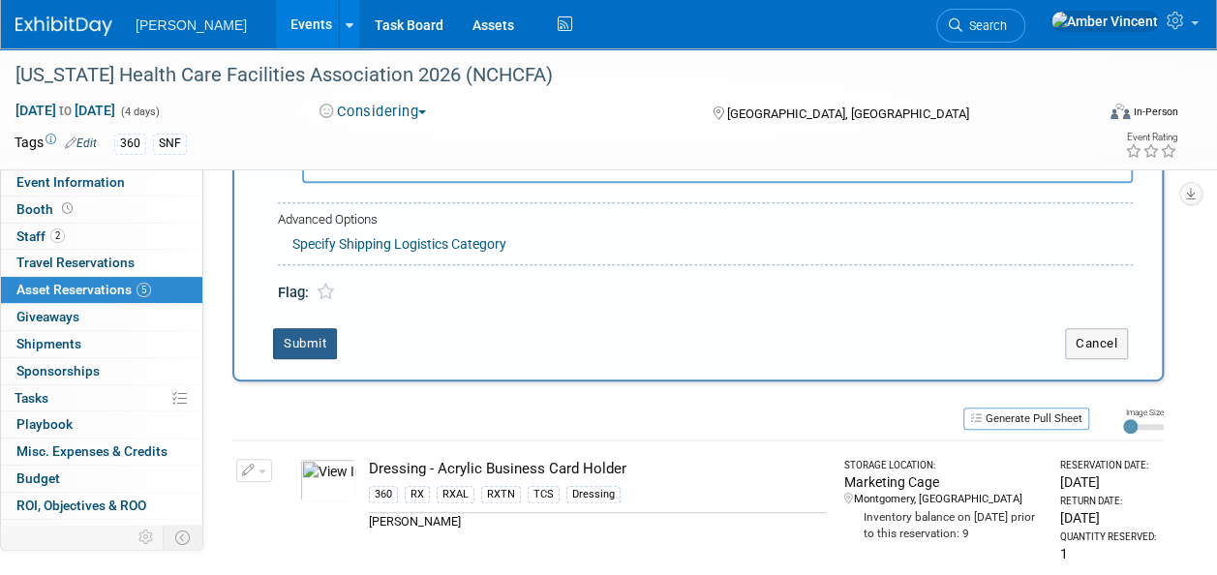
click at [279, 341] on button "Submit" at bounding box center [305, 343] width 64 height 31
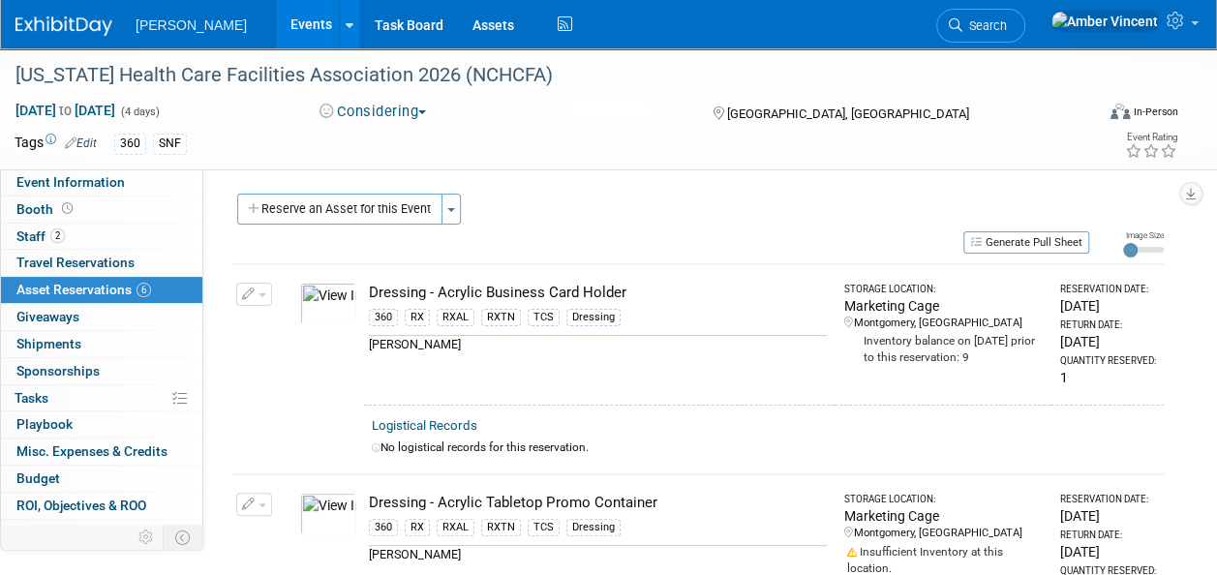
scroll to position [0, 0]
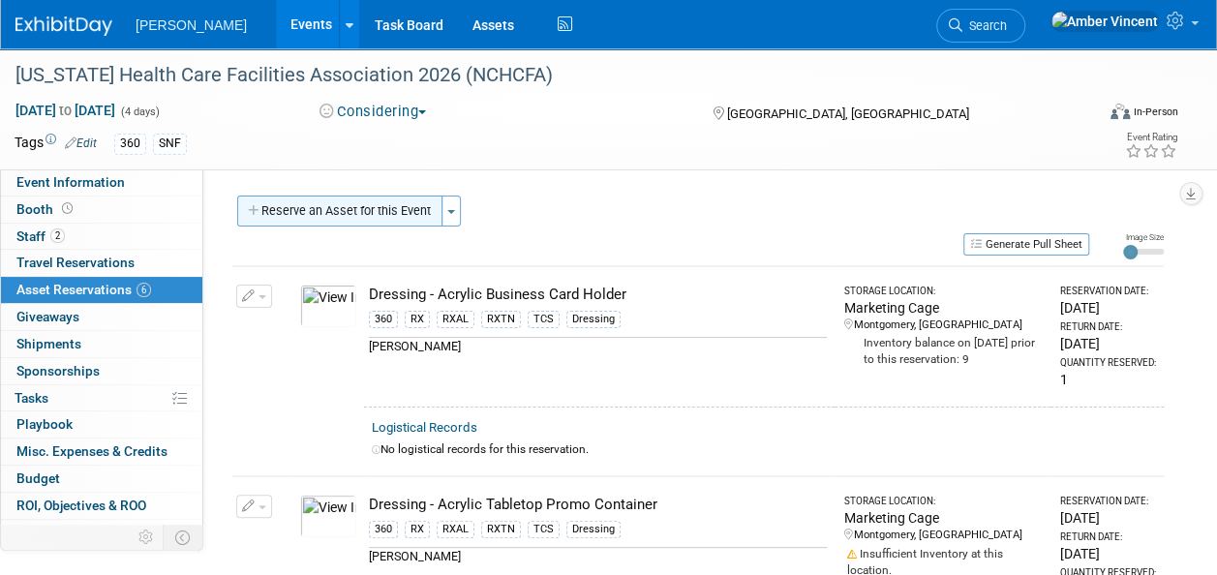
click at [420, 209] on button "Reserve an Asset for this Event" at bounding box center [339, 211] width 205 height 31
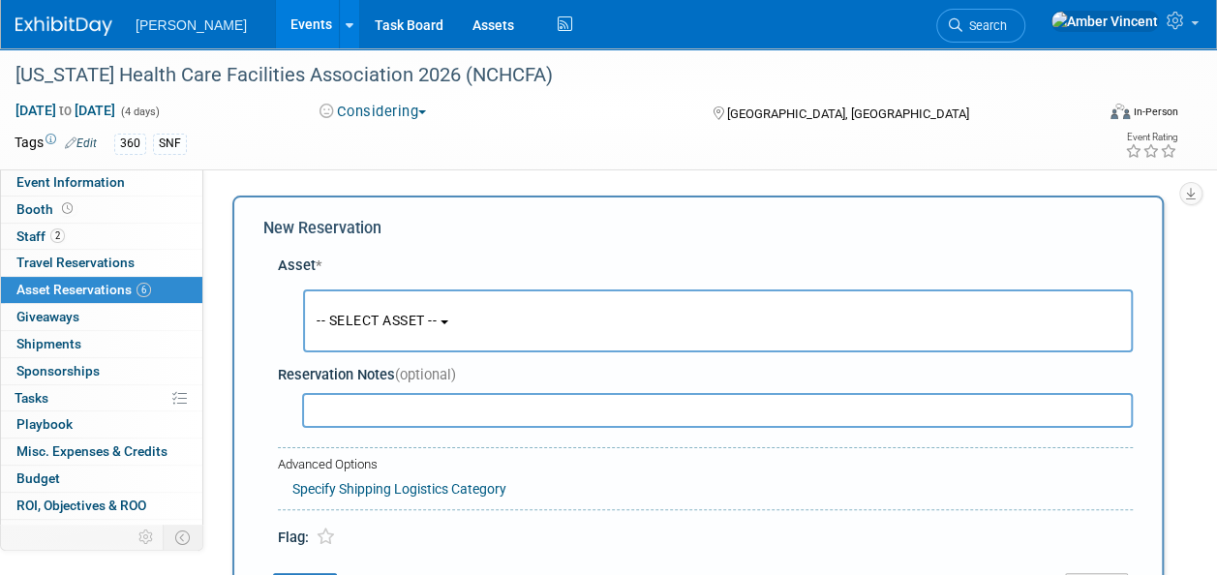
scroll to position [18, 0]
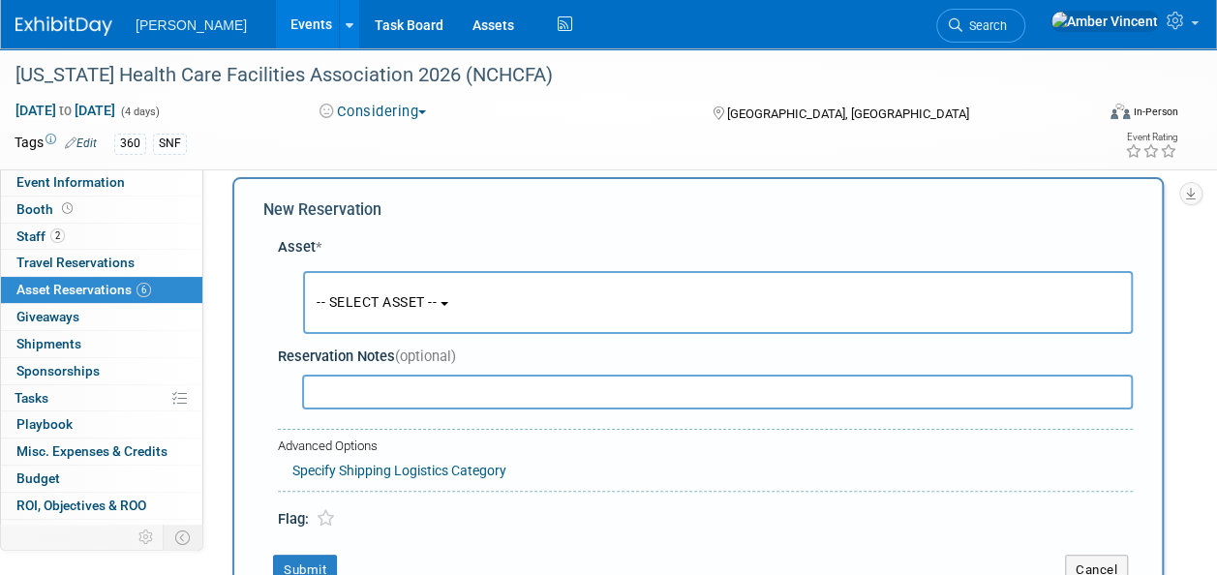
click at [389, 316] on button "-- SELECT ASSET --" at bounding box center [718, 302] width 830 height 63
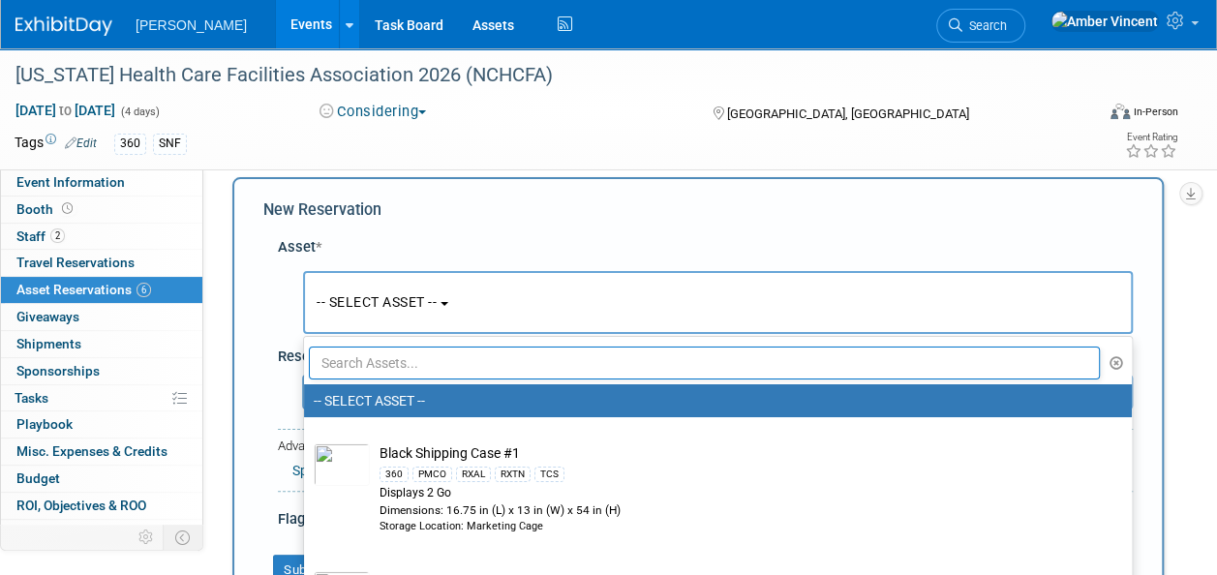
click at [377, 357] on input "text" at bounding box center [704, 363] width 791 height 33
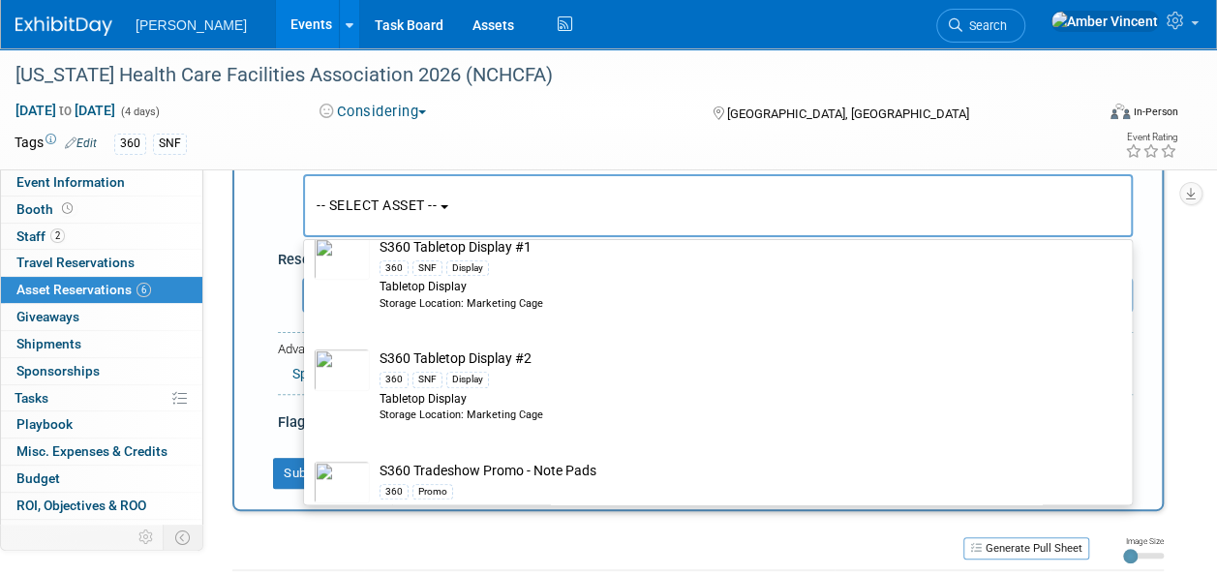
scroll to position [4295, 0]
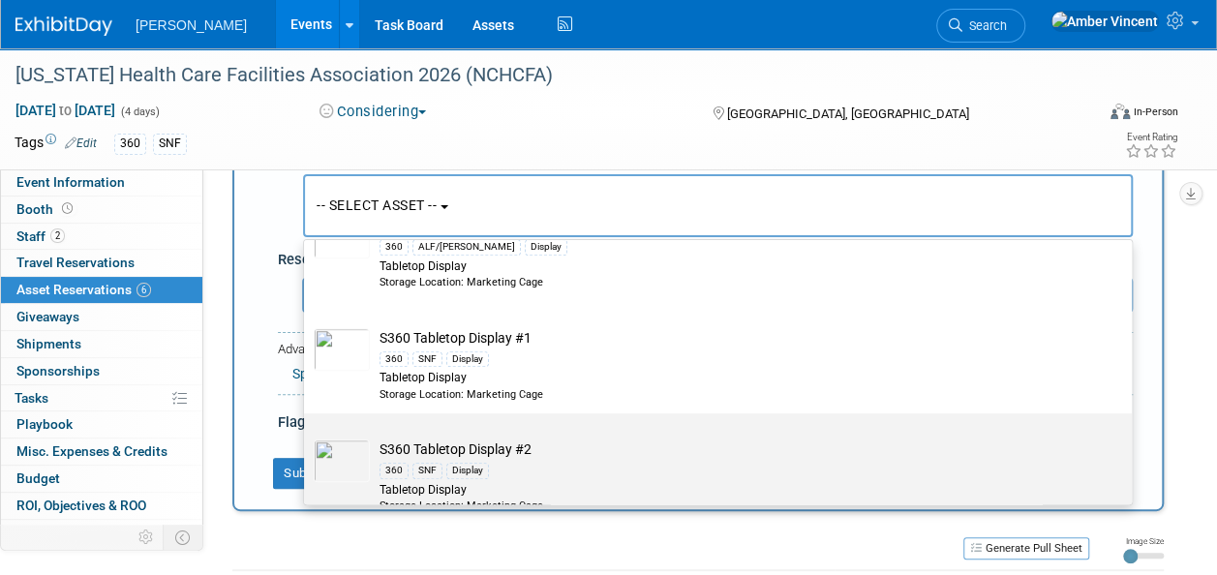
type input "s360"
click at [515, 459] on div "360 SNF Display" at bounding box center [737, 470] width 714 height 22
click at [307, 437] on input "S360 Tabletop Display #2 360 SNF Display Tabletop Display Storage Location: Mar…" at bounding box center [300, 430] width 13 height 13
select select "10726518"
select select "1"
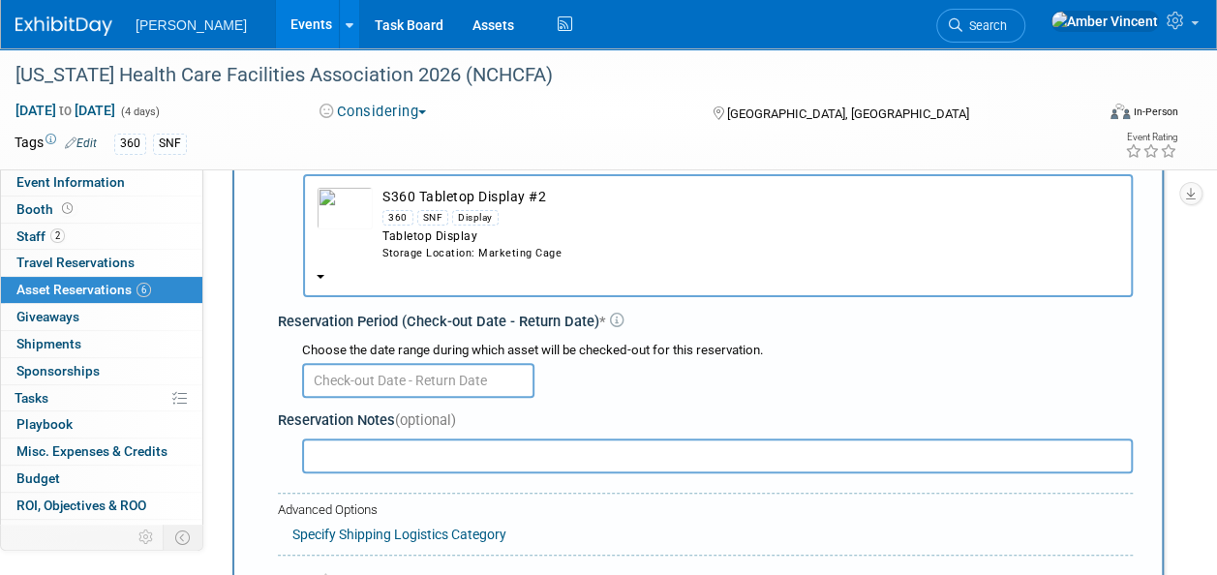
click at [448, 382] on input "text" at bounding box center [418, 380] width 232 height 35
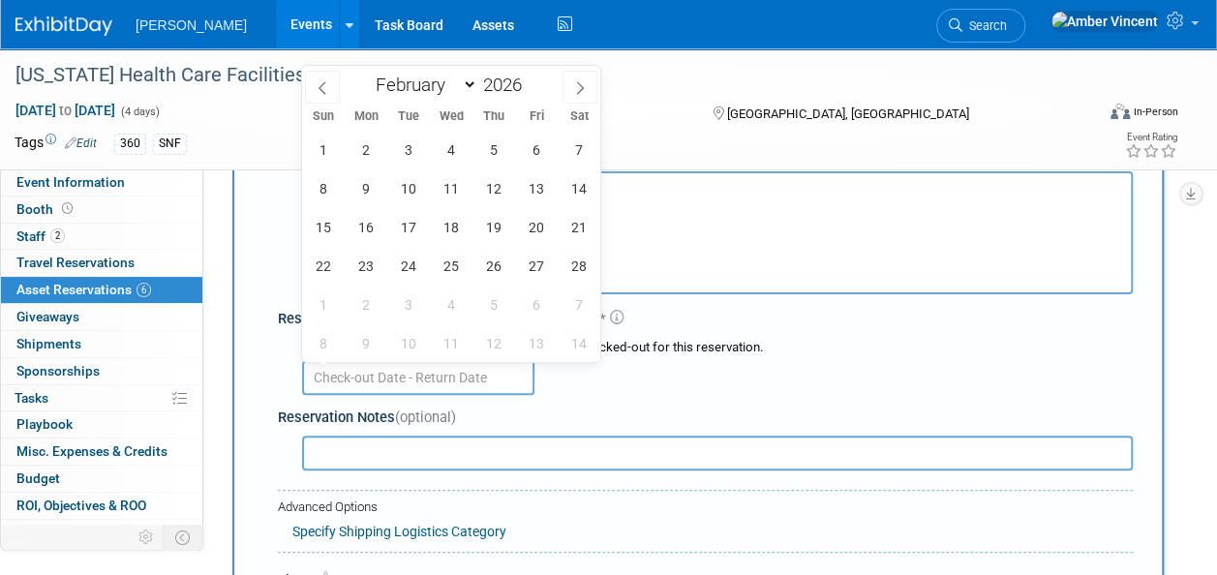
scroll to position [115, 0]
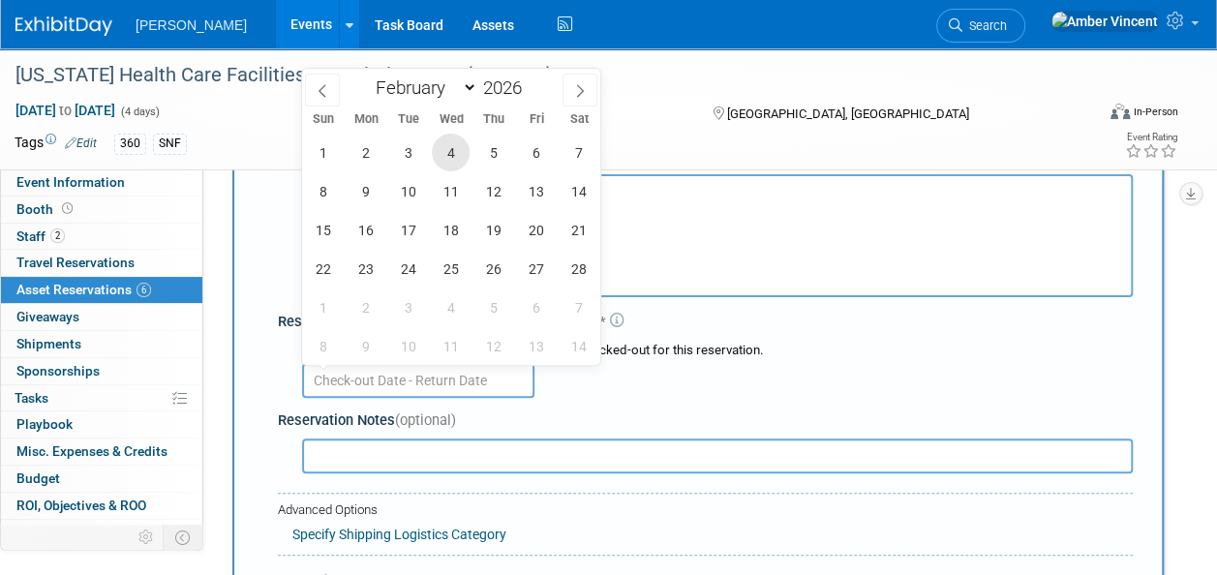
click at [463, 153] on span "4" at bounding box center [451, 153] width 38 height 38
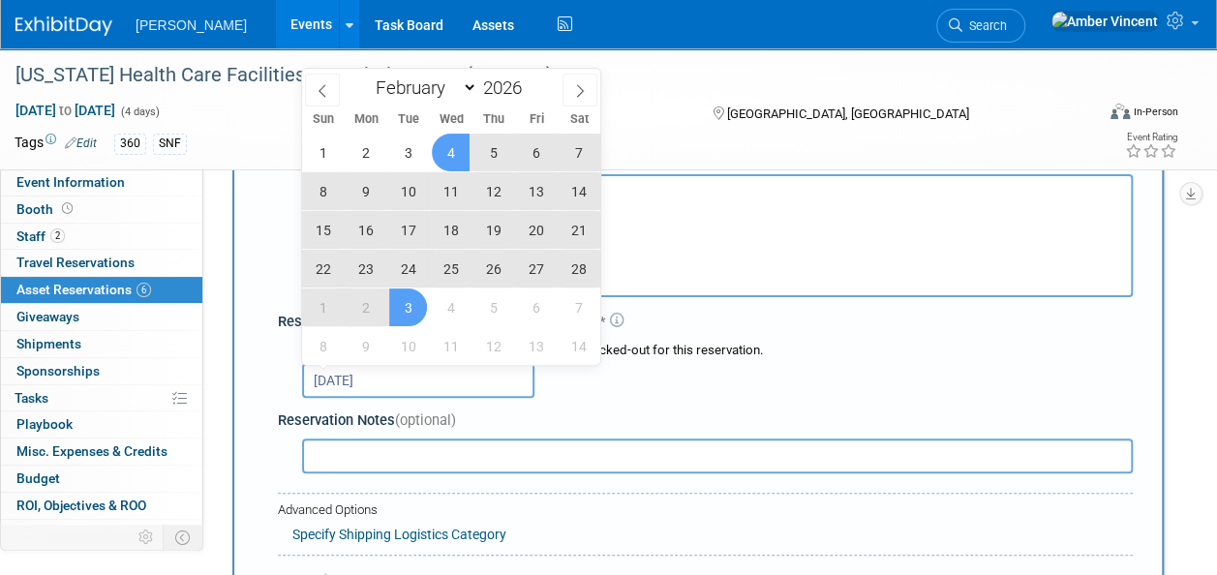
click at [413, 306] on span "3" at bounding box center [408, 308] width 38 height 38
type input "Feb 4, 2026 to Mar 3, 2026"
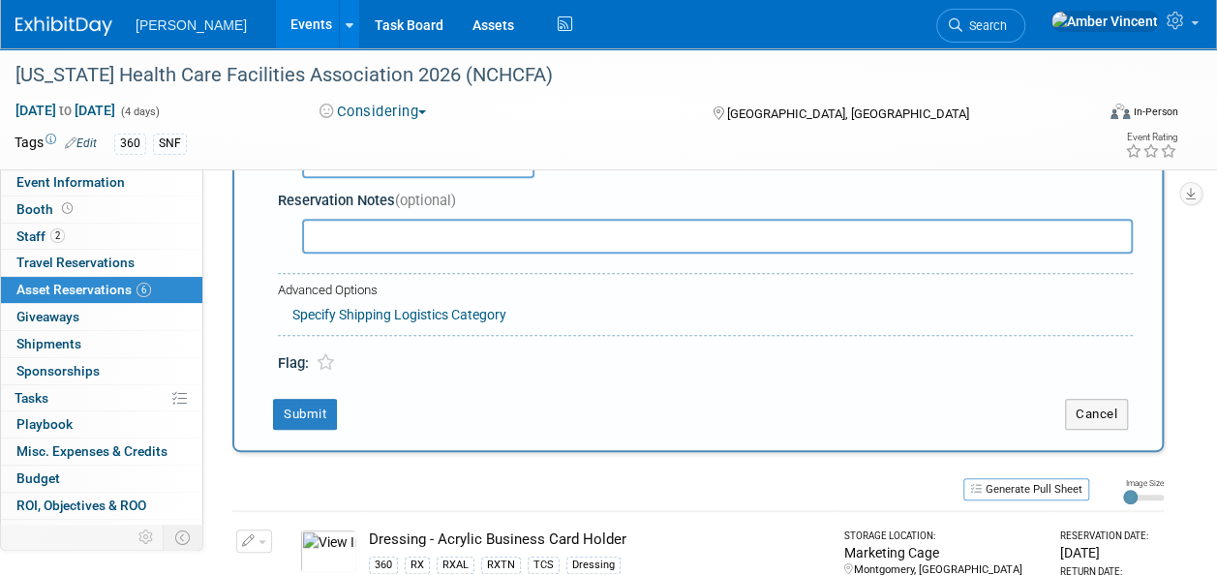
scroll to position [406, 0]
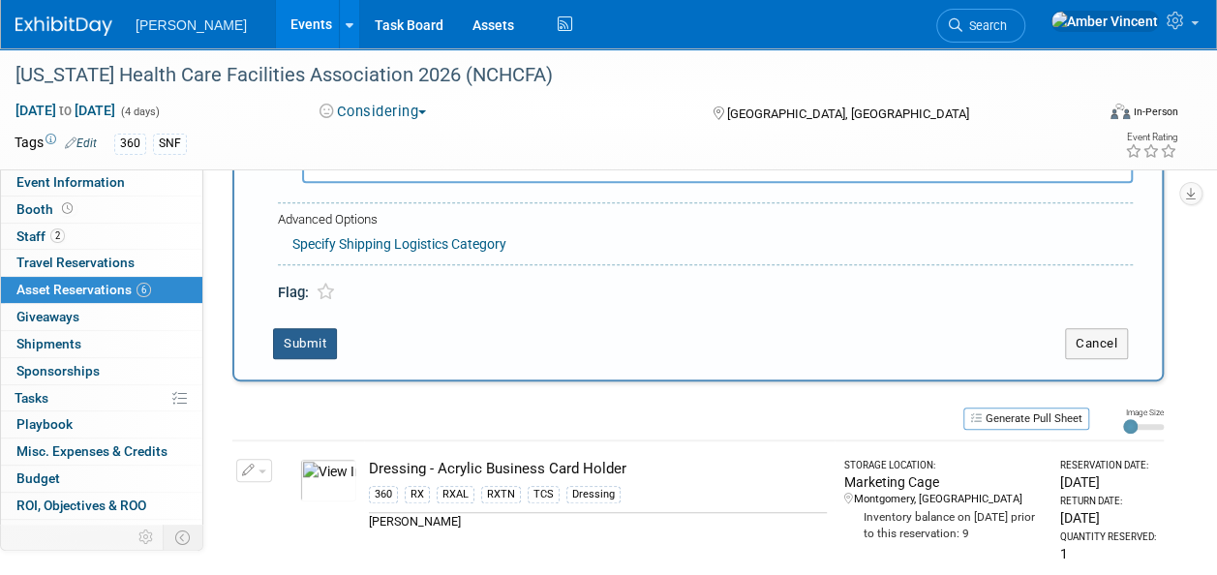
click at [304, 331] on button "Submit" at bounding box center [305, 343] width 64 height 31
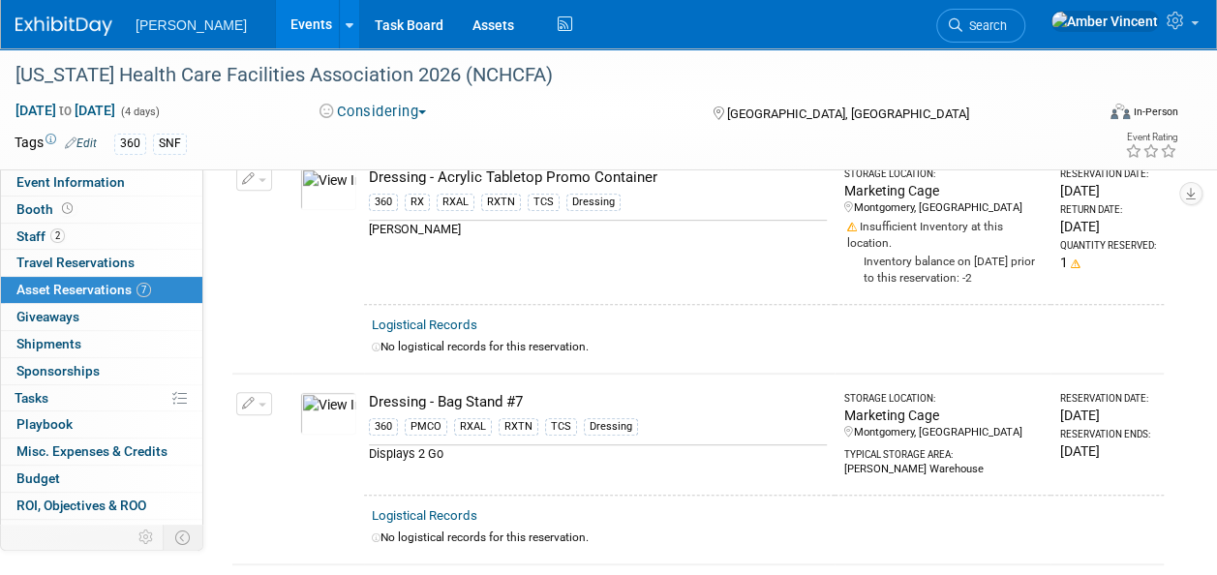
scroll to position [0, 0]
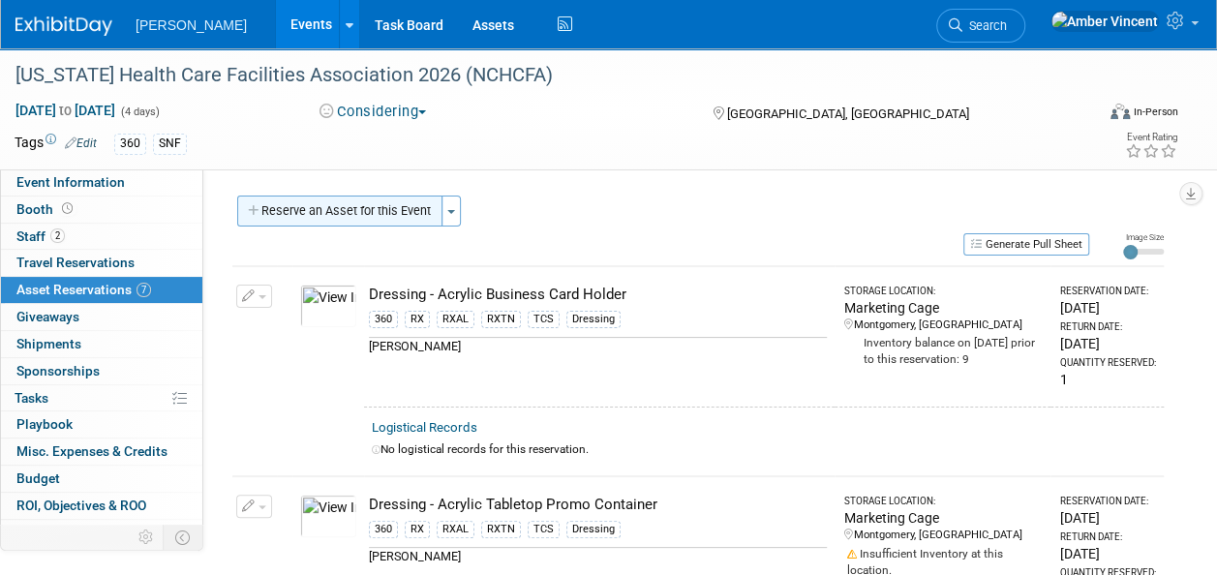
click at [356, 209] on button "Reserve an Asset for this Event" at bounding box center [339, 211] width 205 height 31
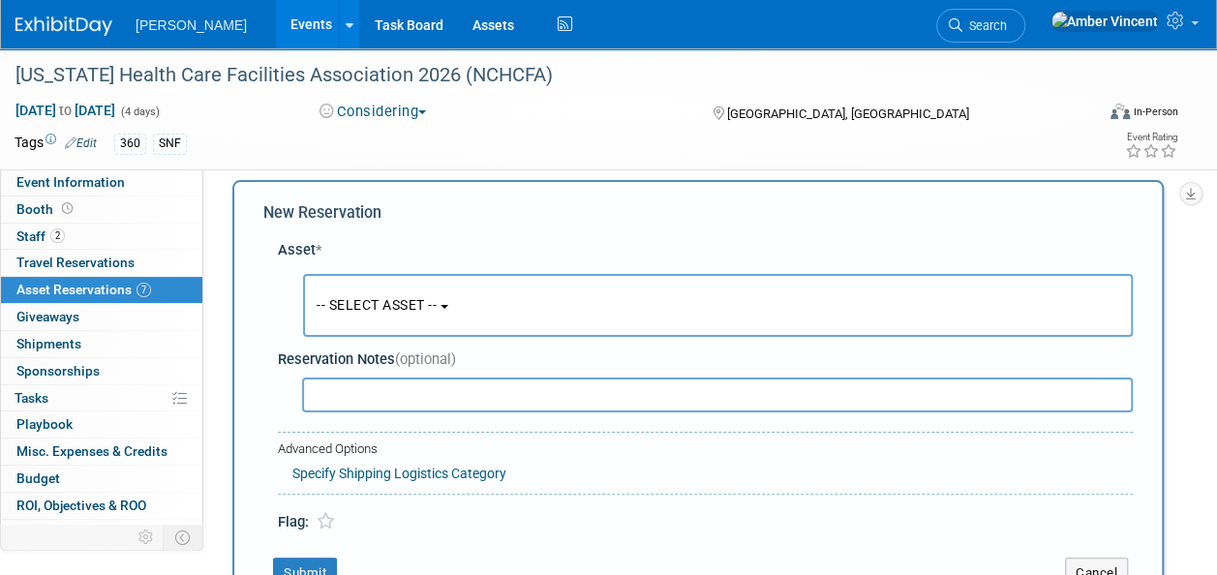
scroll to position [18, 0]
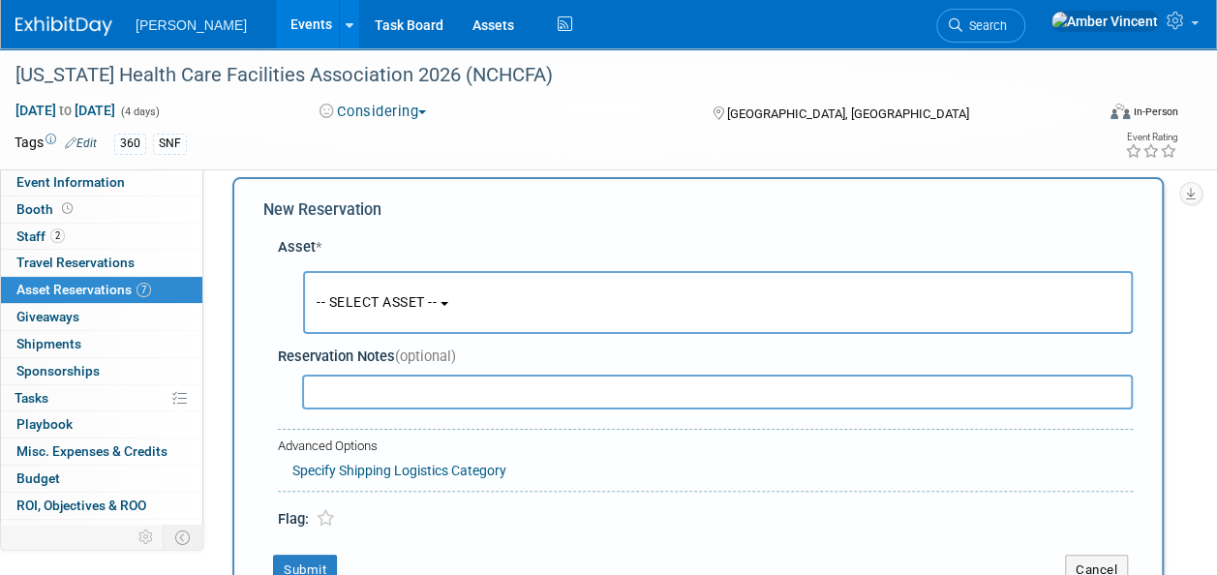
click at [420, 309] on span "-- SELECT ASSET --" at bounding box center [377, 301] width 120 height 15
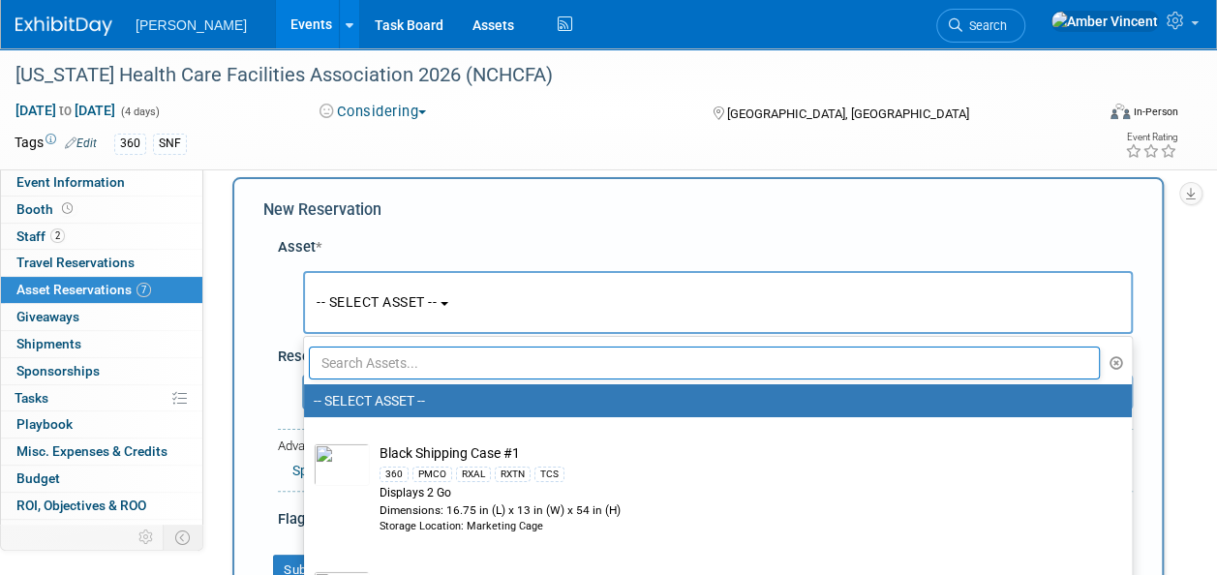
click at [430, 368] on input "text" at bounding box center [704, 363] width 791 height 33
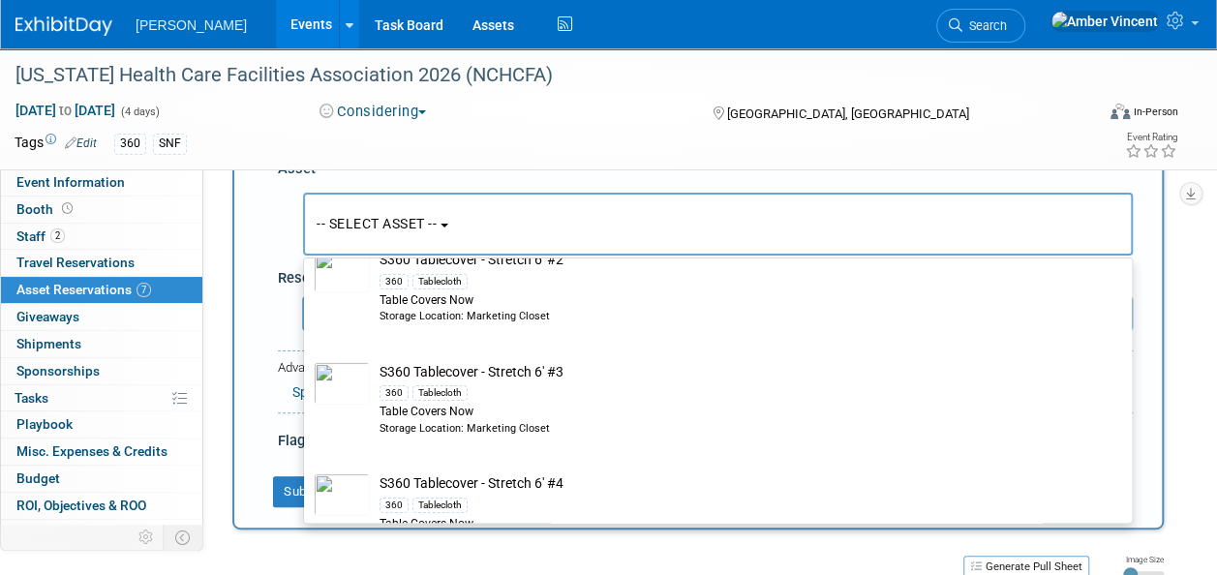
scroll to position [0, 0]
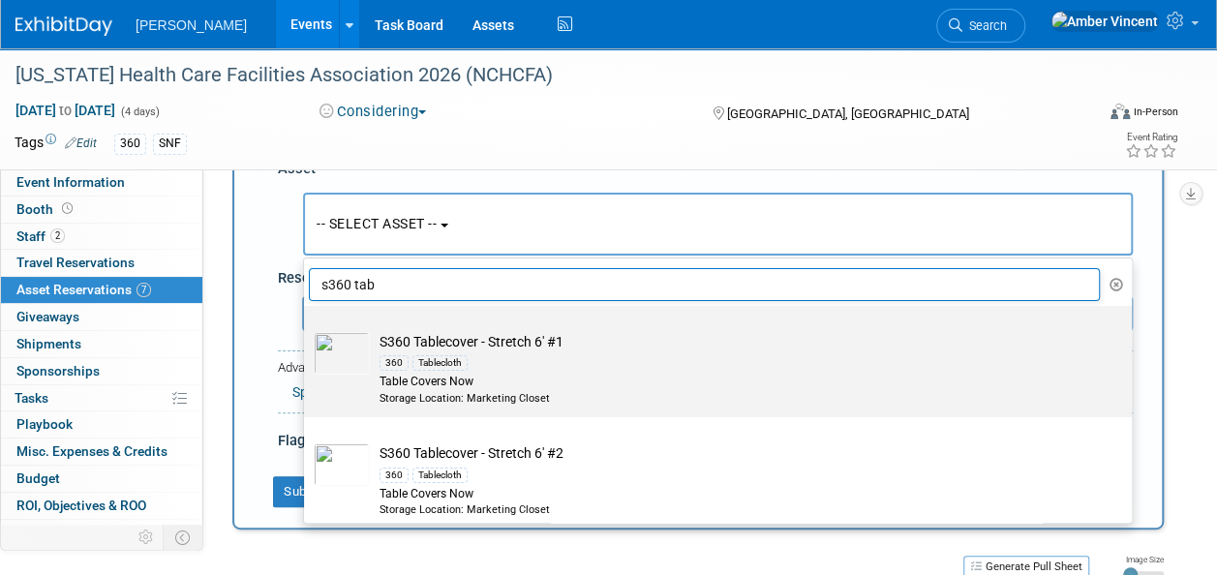
type input "s360 tab"
click at [516, 335] on td "S360 Tablecover - Stretch 6' #1 360 Tablecloth Table Covers Now Storage Locatio…" at bounding box center [731, 369] width 723 height 74
click at [307, 329] on input "S360 Tablecover - Stretch 6' #1 360 Tablecloth Table Covers Now Storage Locatio…" at bounding box center [300, 323] width 13 height 13
radio input "true"
select select "10722333"
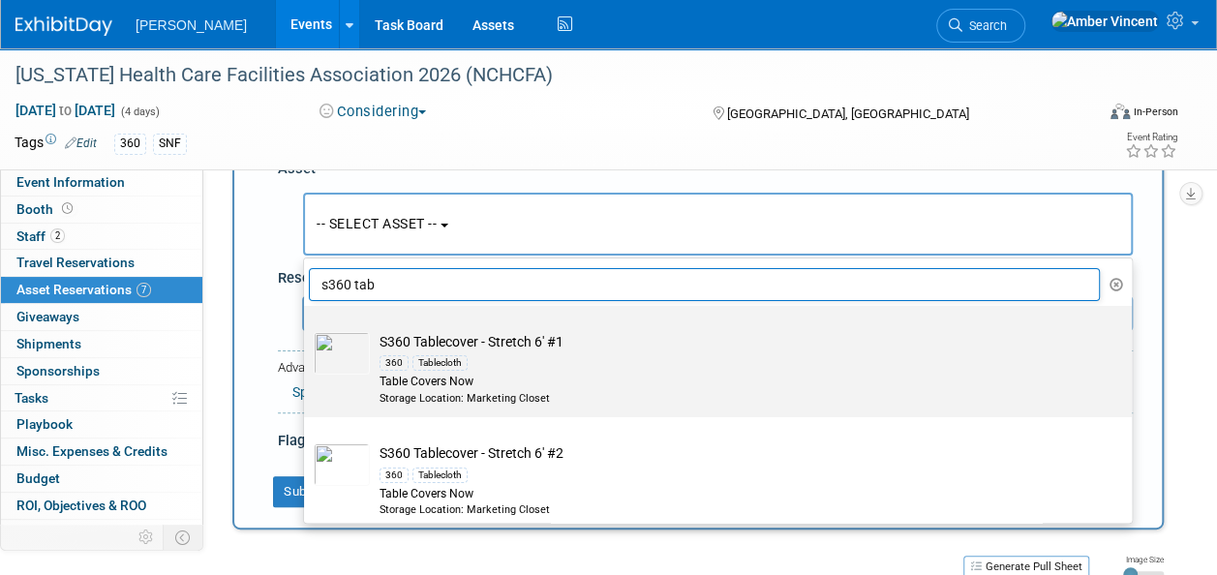
type input "s360 tab"
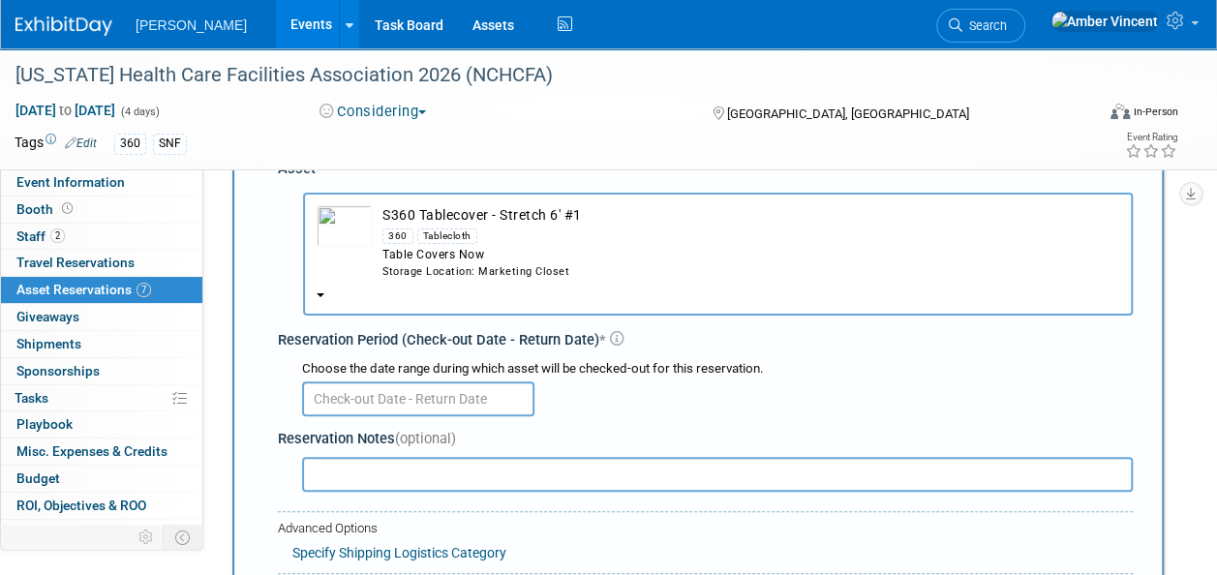
click at [415, 390] on input "text" at bounding box center [418, 399] width 232 height 35
click at [594, 393] on div at bounding box center [717, 398] width 831 height 38
click at [614, 283] on button "S360 Tablecover - Stretch 6' #1 360 Tablecloth Table Covers Now Storage Locatio…" at bounding box center [718, 254] width 830 height 123
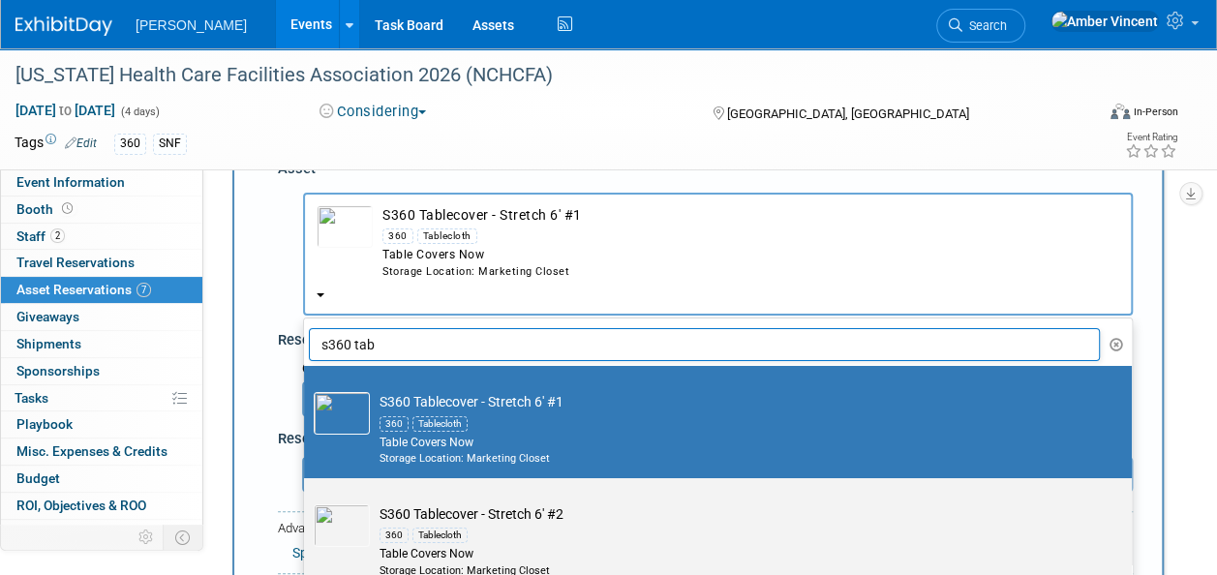
click at [535, 519] on td "S360 Tablecover - Stretch 6' #2 360 Tablecloth Table Covers Now Storage Locatio…" at bounding box center [731, 541] width 723 height 74
click at [307, 502] on input "S360 Tablecover - Stretch 6' #2 360 Tablecloth Table Covers Now Storage Locatio…" at bounding box center [300, 495] width 13 height 13
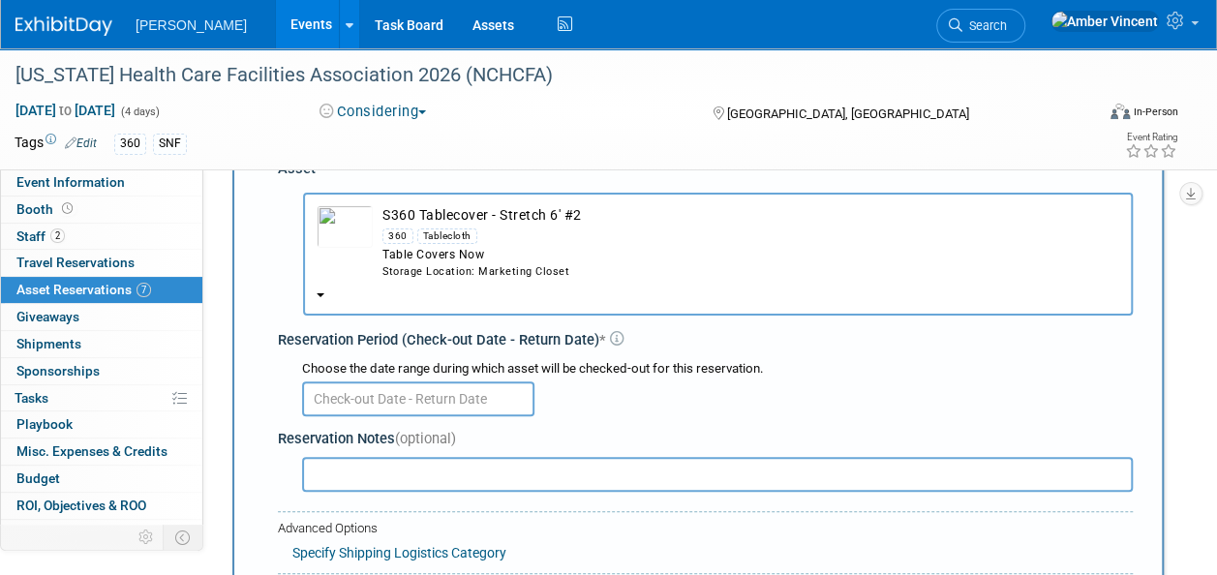
click at [461, 417] on div "Choose the date range during which asset will be checked-out for this reservati…" at bounding box center [709, 387] width 847 height 68
click at [457, 403] on input "text" at bounding box center [418, 399] width 232 height 35
click at [599, 407] on div at bounding box center [717, 398] width 831 height 38
click at [544, 264] on div "Storage Location: Marketing Closet" at bounding box center [750, 271] width 737 height 15
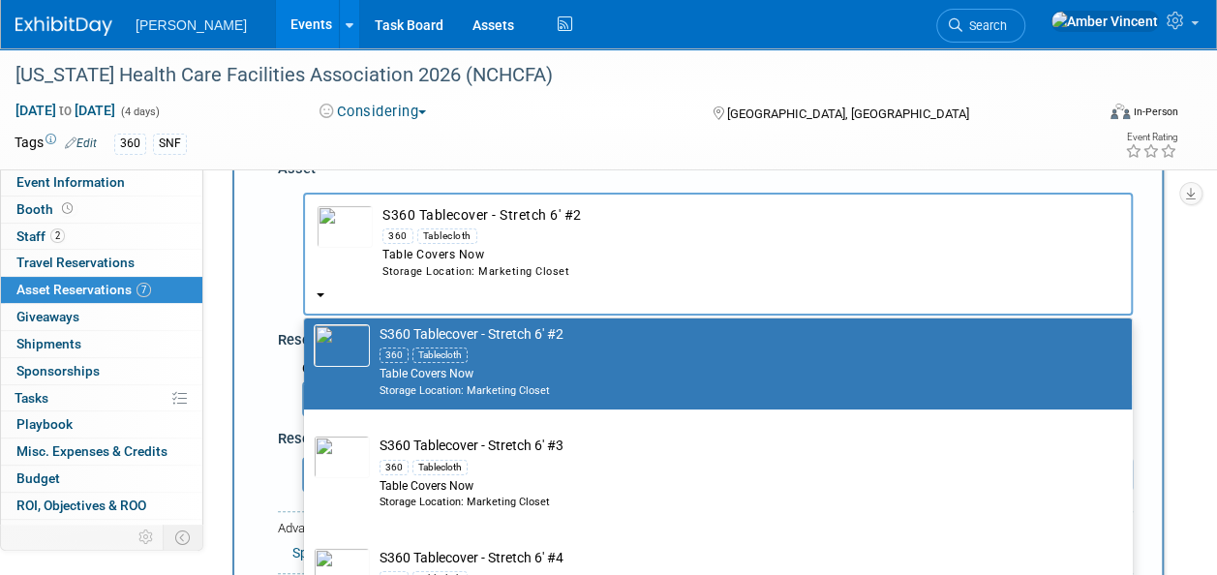
scroll to position [194, 0]
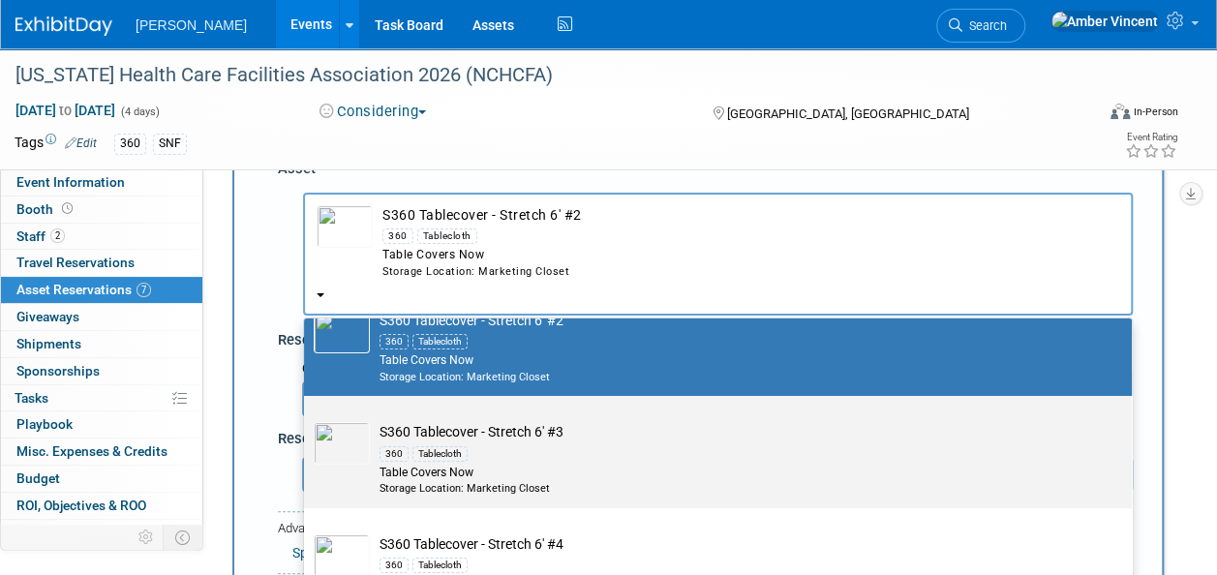
click at [513, 437] on td "S360 Tablecover - Stretch 6' #3 360 Tablecloth Table Covers Now Storage Locatio…" at bounding box center [731, 459] width 723 height 74
click at [307, 419] on input "S360 Tablecover - Stretch 6' #3 360 Tablecloth Table Covers Now Storage Locatio…" at bounding box center [300, 413] width 13 height 13
select select "10727926"
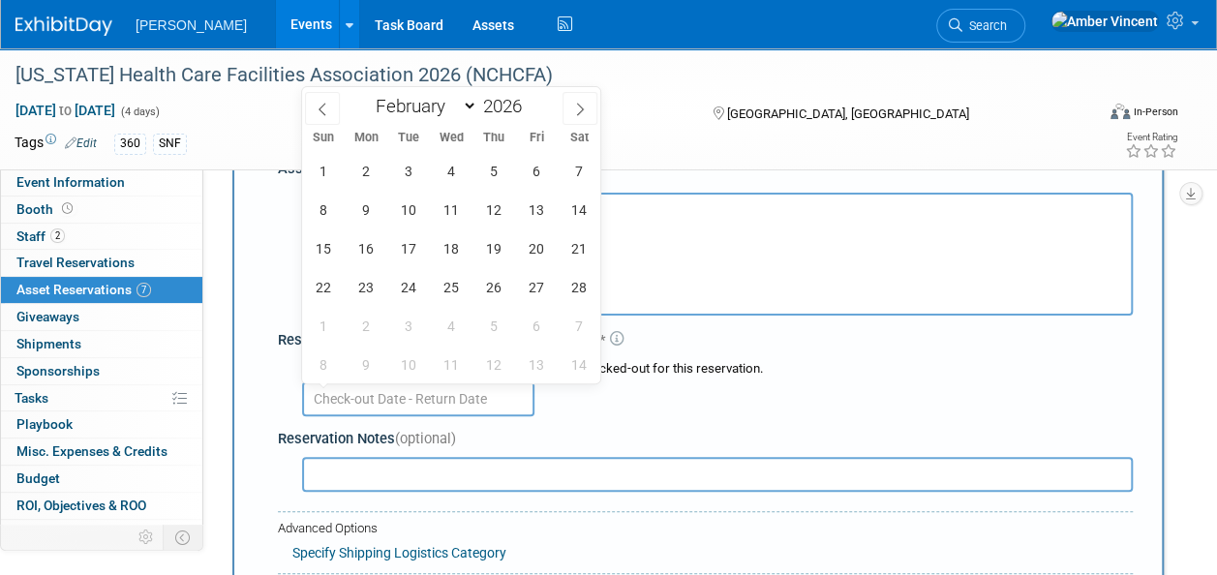
click at [460, 389] on input "text" at bounding box center [418, 399] width 232 height 35
click at [462, 178] on span "4" at bounding box center [451, 171] width 38 height 38
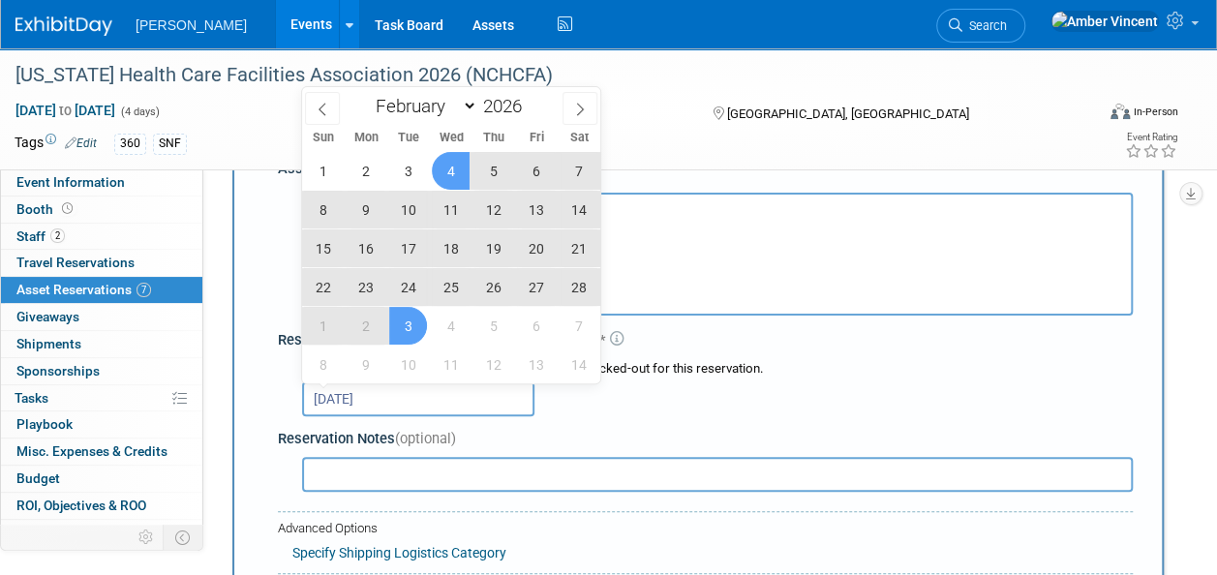
click at [401, 325] on span "3" at bounding box center [408, 326] width 38 height 38
type input "Feb 4, 2026 to Mar 3, 2026"
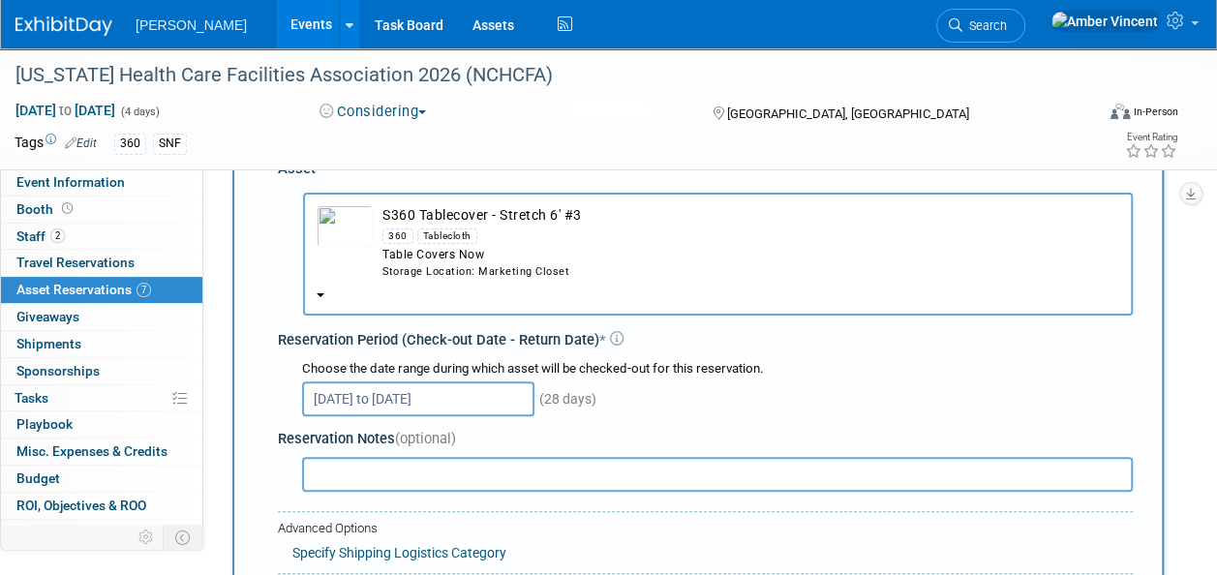
scroll to position [290, 0]
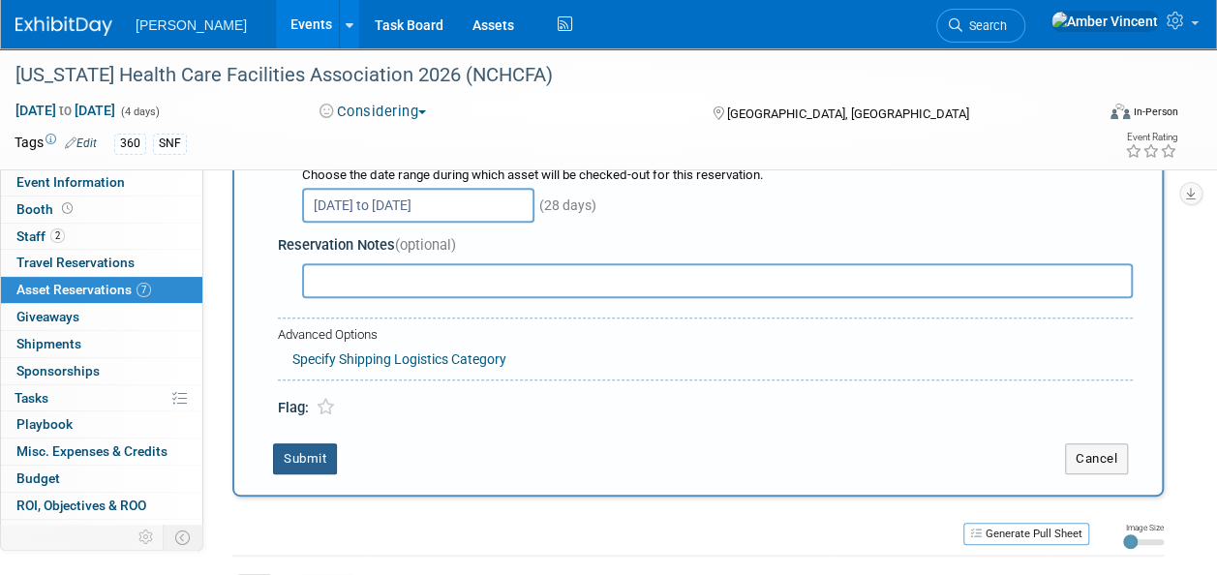
click at [302, 460] on button "Submit" at bounding box center [305, 458] width 64 height 31
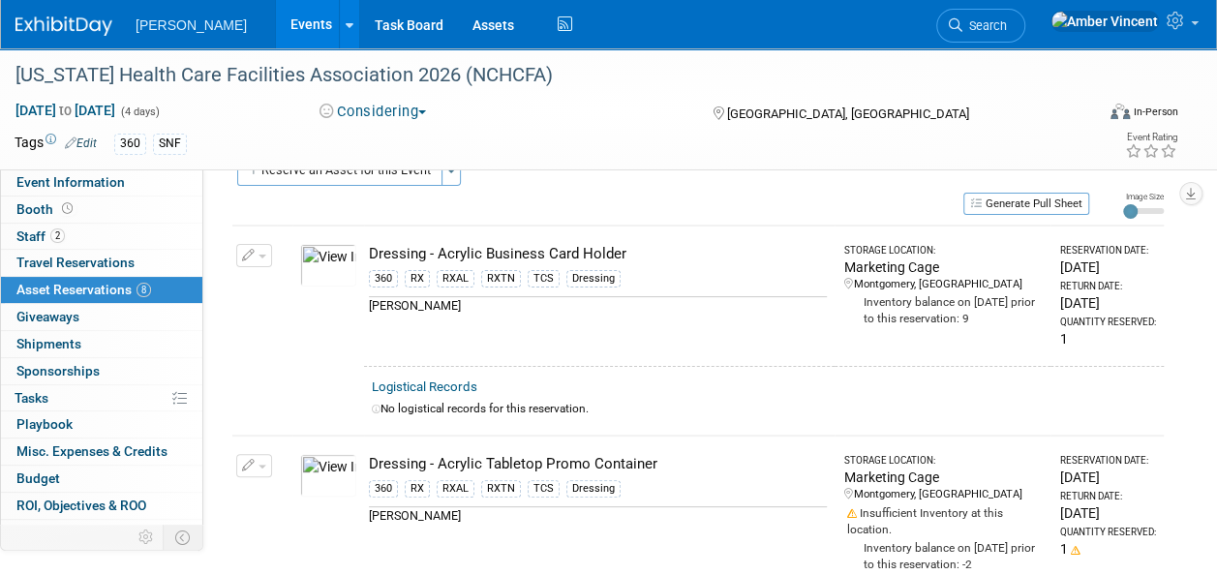
scroll to position [0, 0]
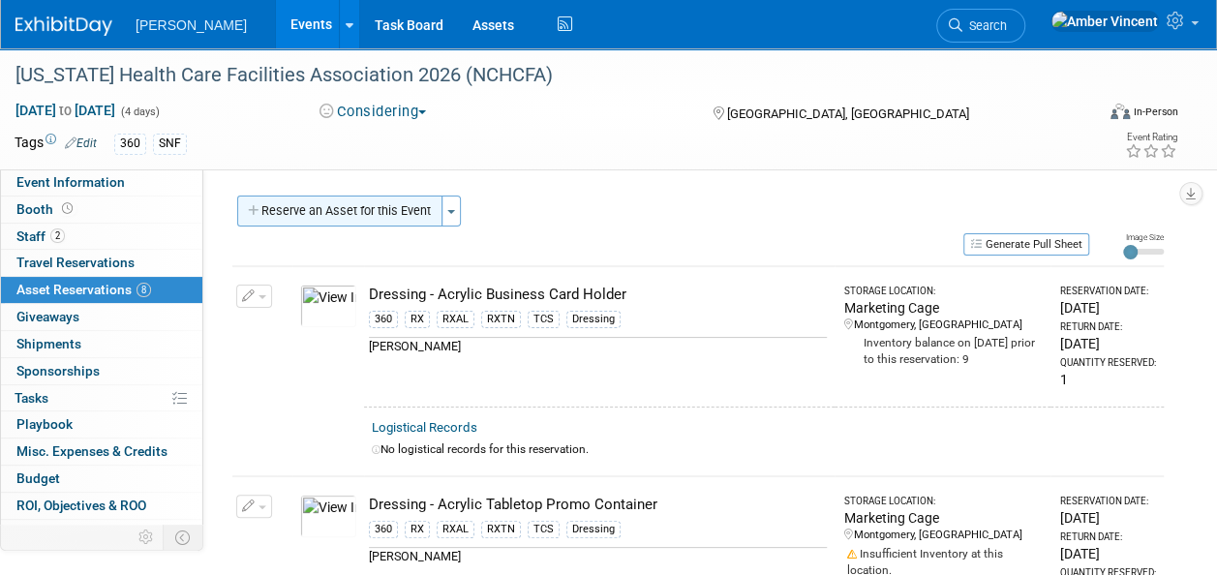
click at [356, 201] on button "Reserve an Asset for this Event" at bounding box center [339, 211] width 205 height 31
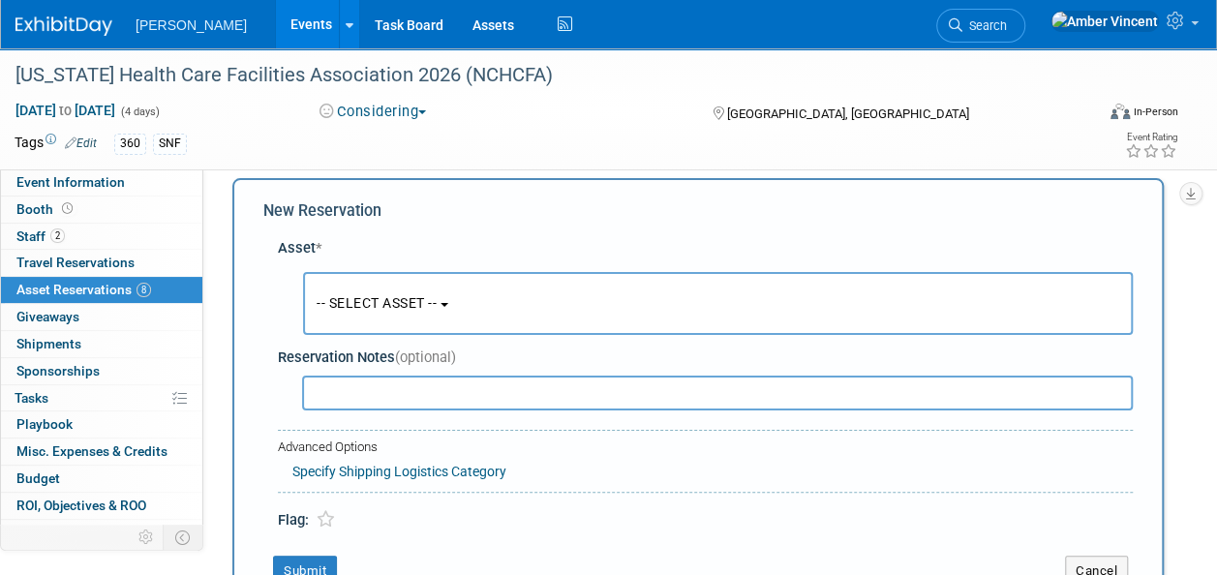
scroll to position [18, 0]
click at [380, 305] on span "-- SELECT ASSET --" at bounding box center [377, 301] width 120 height 15
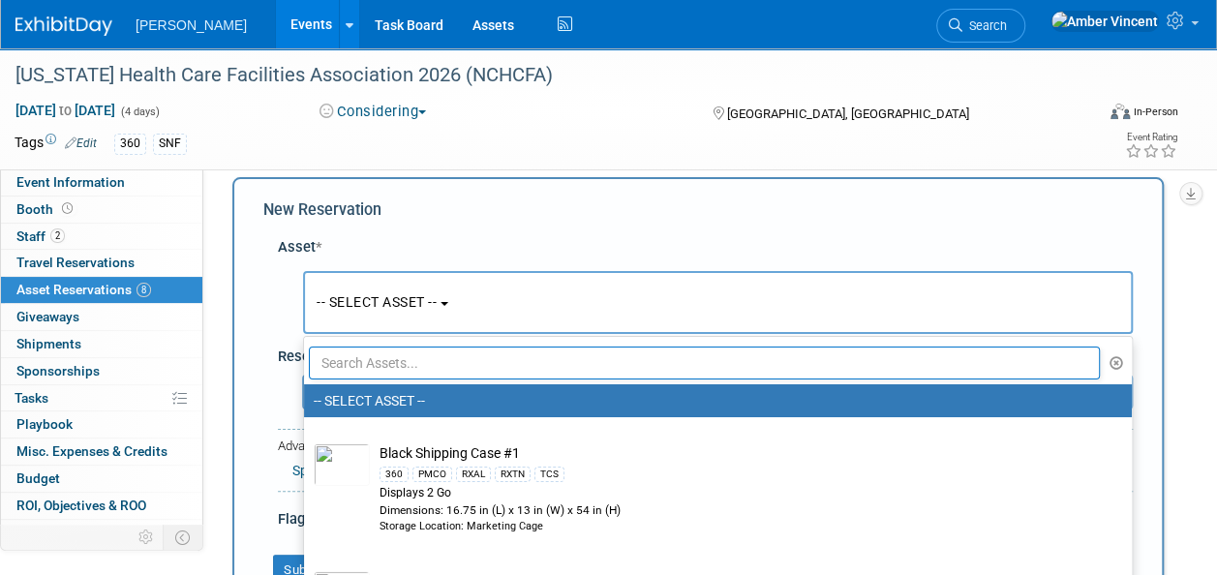
click at [399, 358] on input "text" at bounding box center [704, 363] width 791 height 33
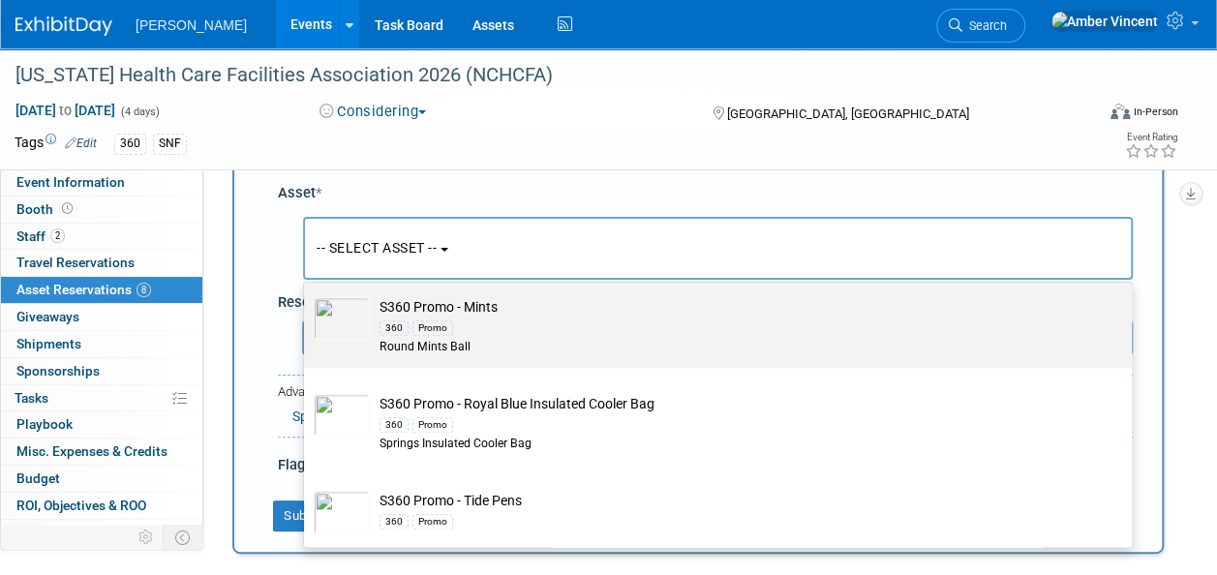
scroll to position [115, 0]
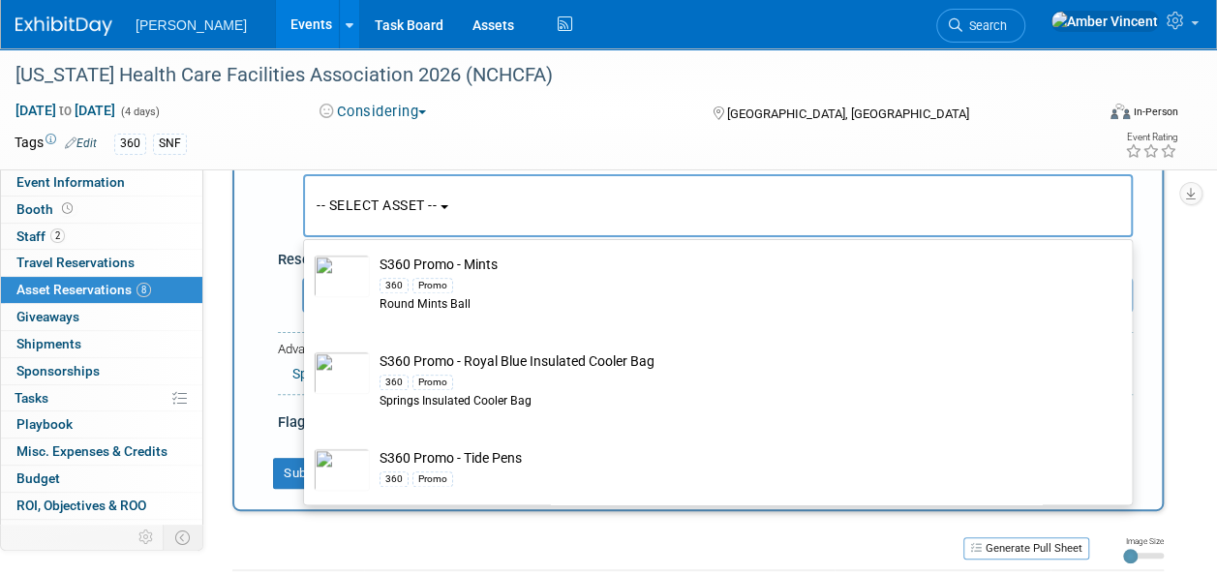
click at [278, 199] on div "-- SELECT ASSET -- s360 promo" at bounding box center [705, 201] width 855 height 81
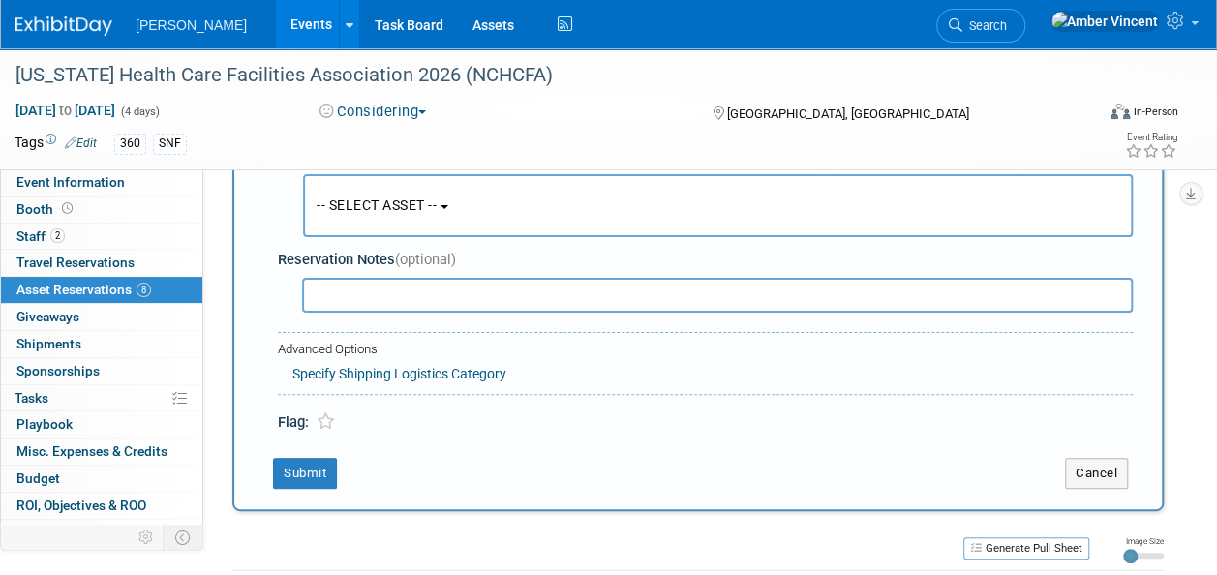
click at [437, 199] on span "-- SELECT ASSET --" at bounding box center [377, 205] width 120 height 15
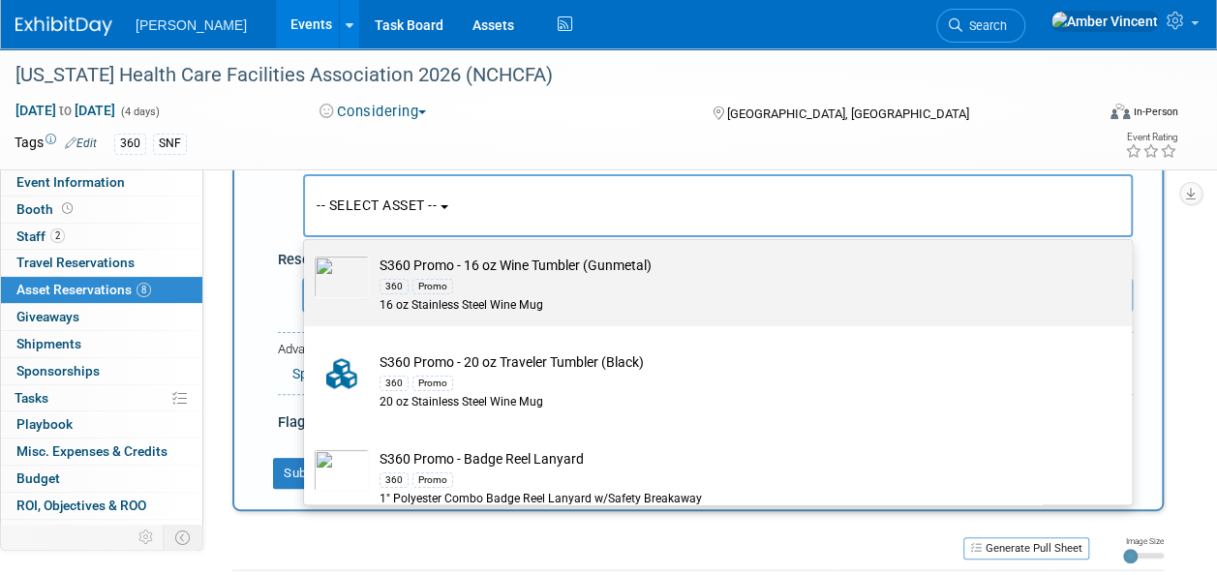
scroll to position [0, 0]
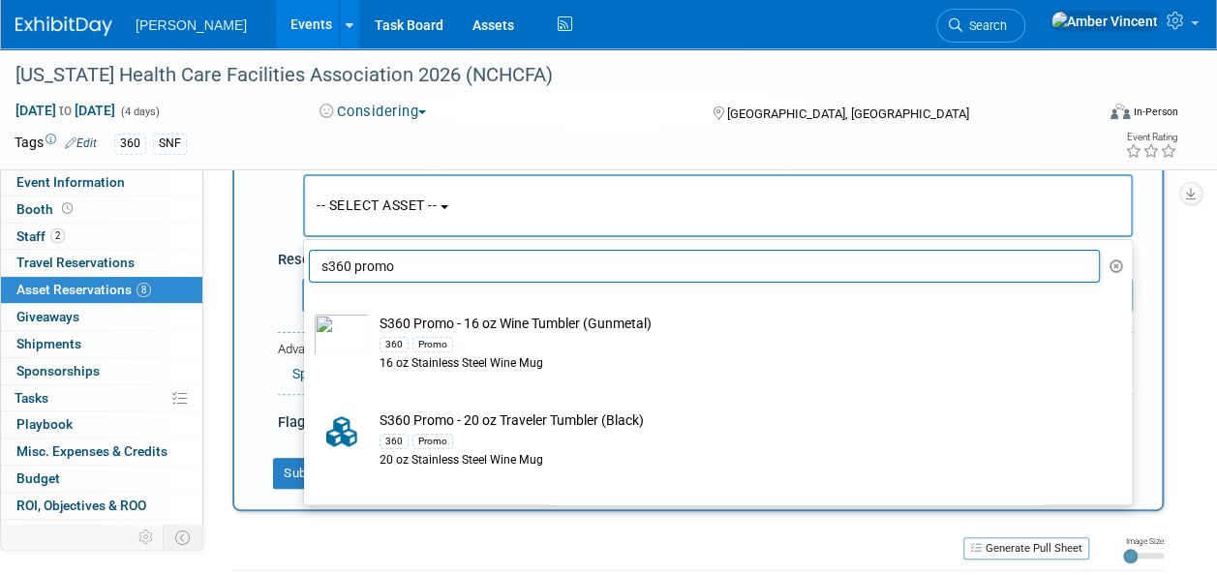
click at [444, 269] on input "s360 promo" at bounding box center [704, 266] width 791 height 33
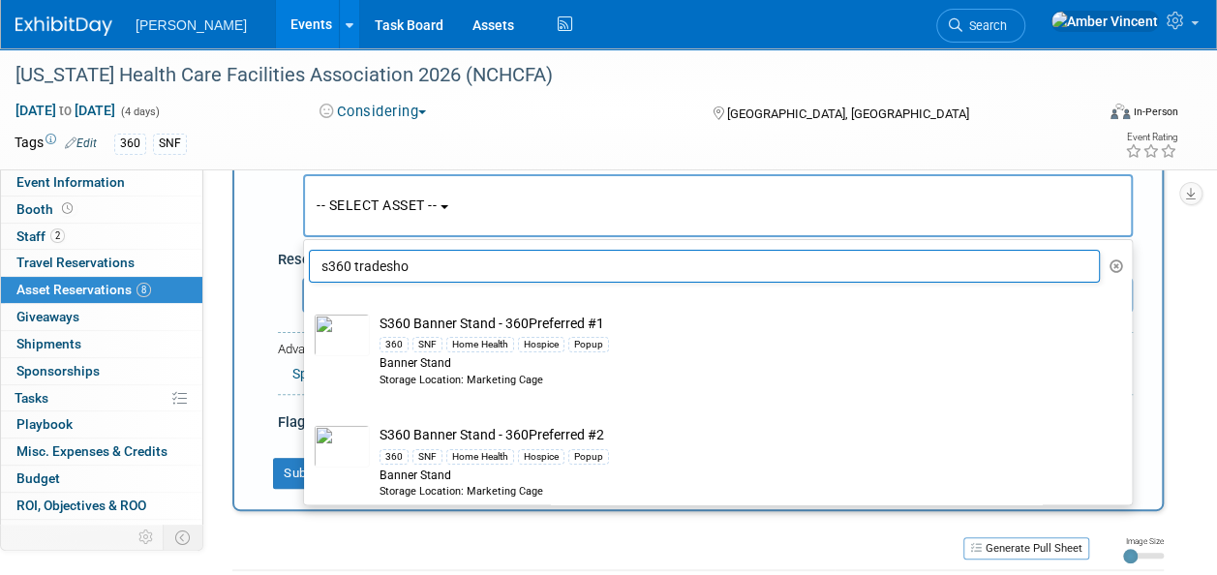
type input "s360 tradeshow"
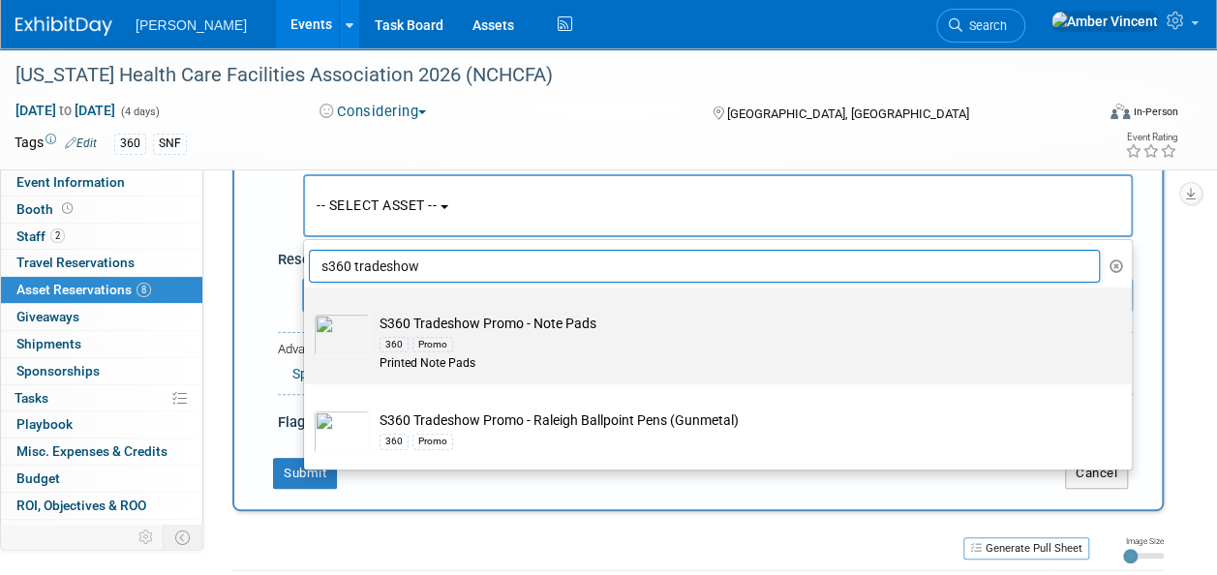
click at [593, 343] on div "360 Promo" at bounding box center [737, 344] width 714 height 22
click at [307, 311] on input "S360 Tradeshow Promo - Note Pads 360 Promo Printed Note Pads" at bounding box center [300, 304] width 13 height 13
select select "10722330"
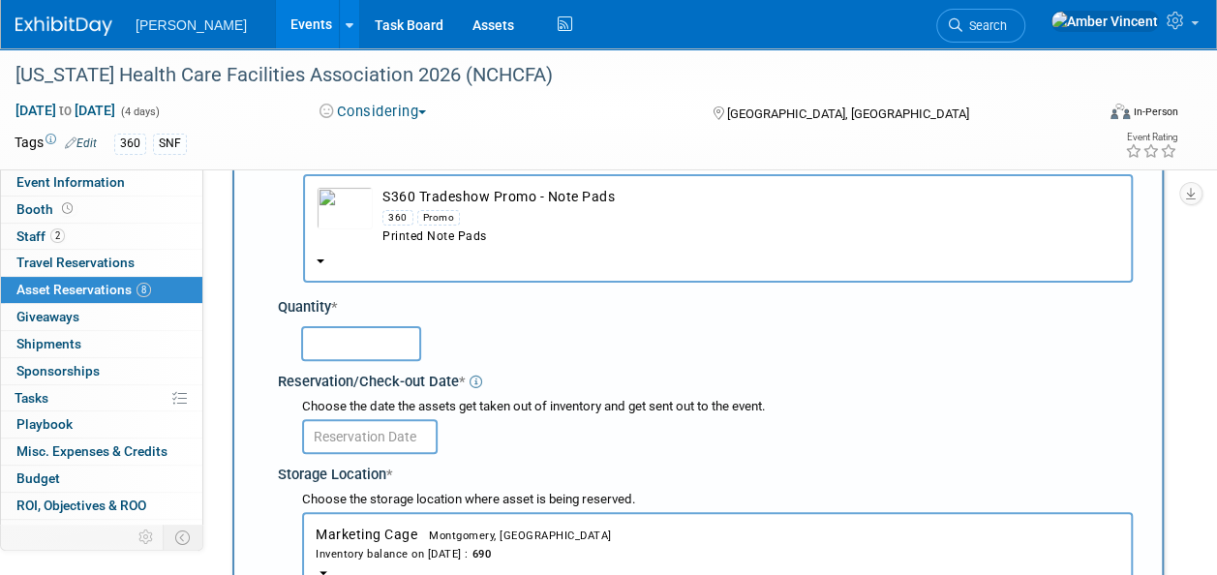
click at [383, 352] on input "text" at bounding box center [361, 343] width 120 height 35
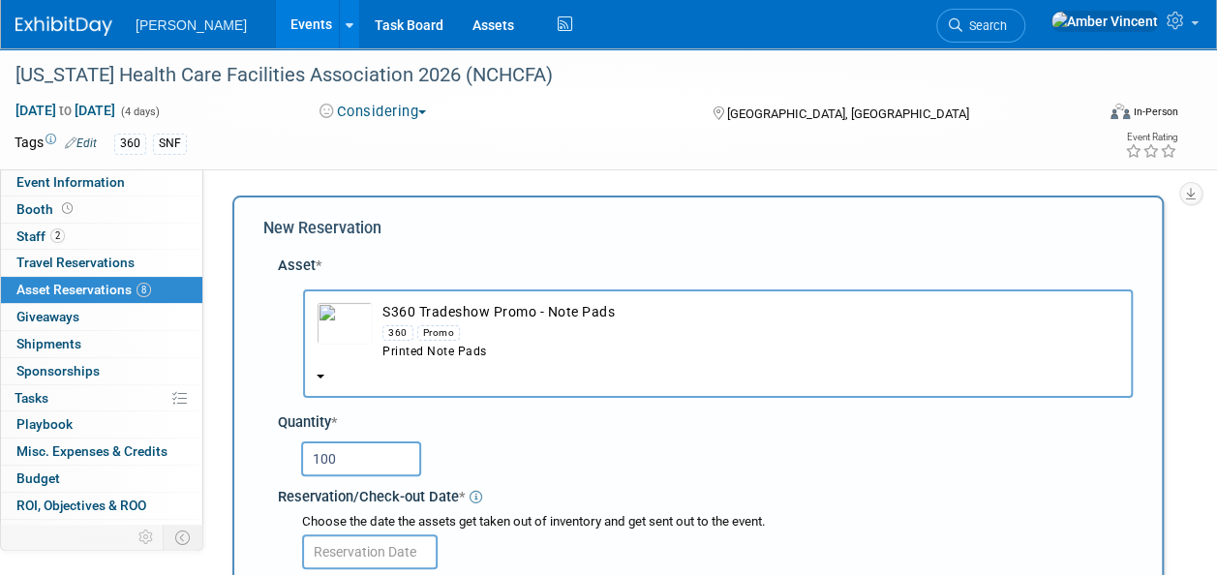
drag, startPoint x: 362, startPoint y: 467, endPoint x: 297, endPoint y: 461, distance: 65.1
click at [297, 461] on div "100" at bounding box center [709, 458] width 848 height 38
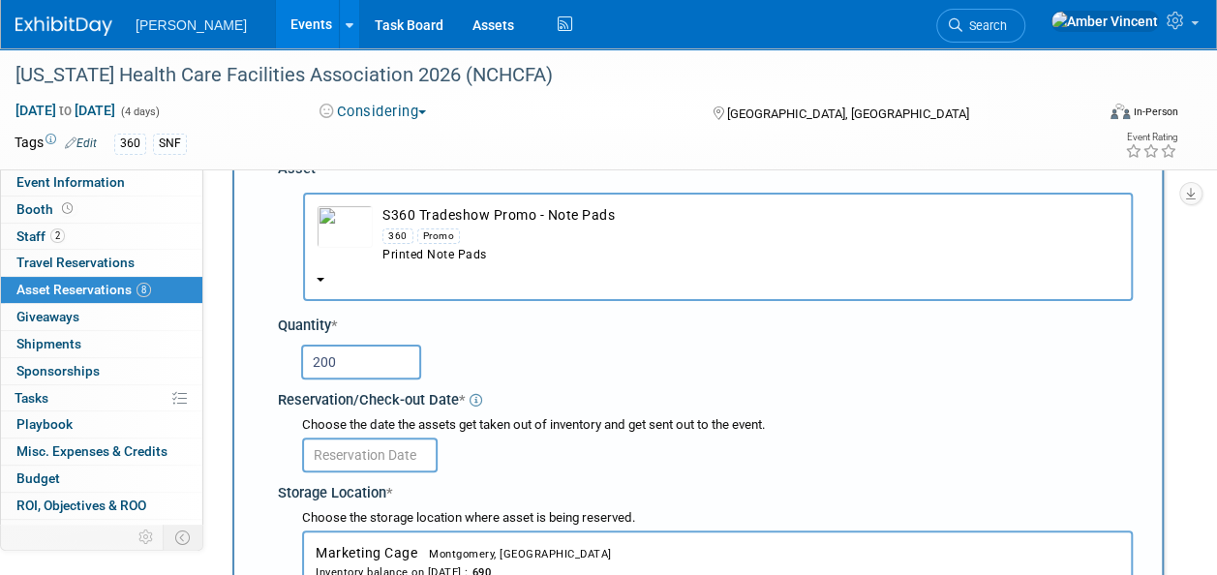
type input "200"
click at [349, 447] on input "text" at bounding box center [370, 455] width 136 height 35
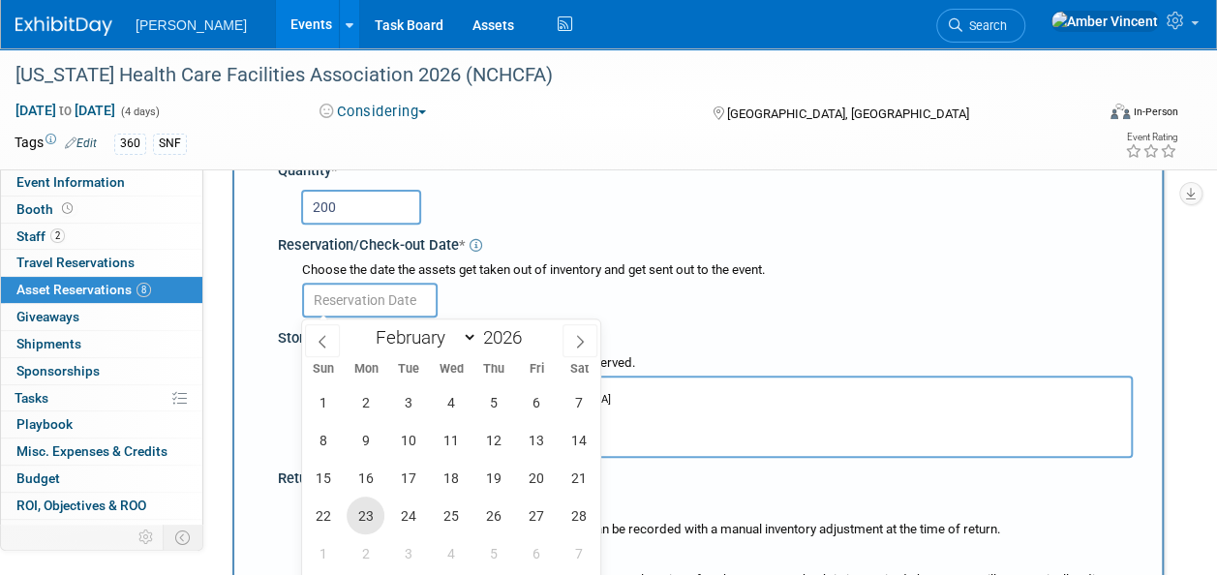
scroll to position [290, 0]
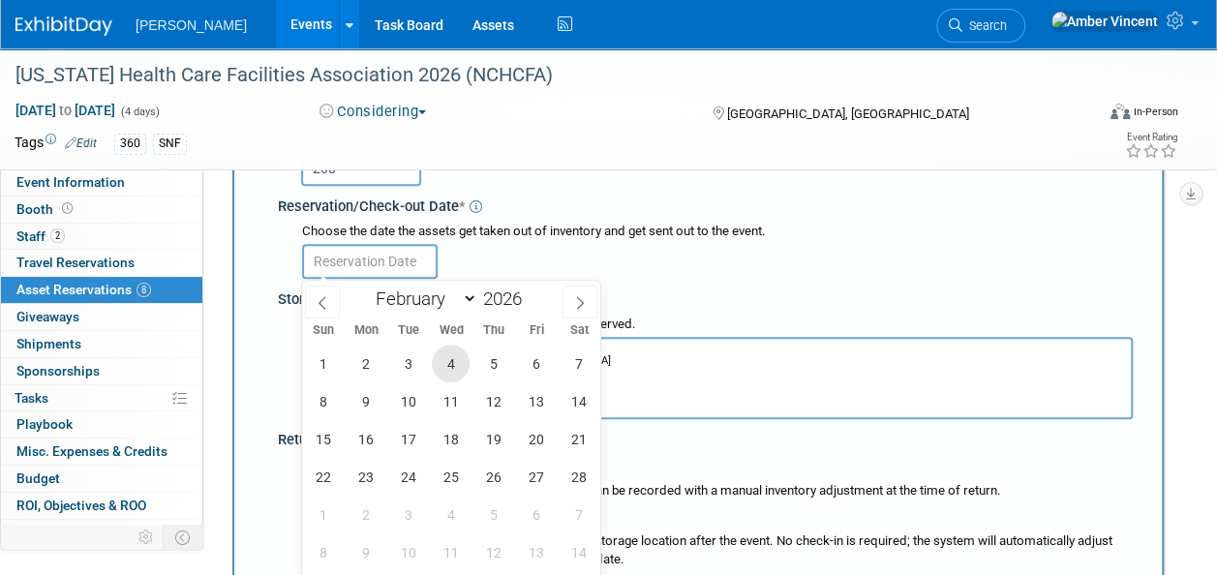
click at [452, 363] on span "4" at bounding box center [451, 364] width 38 height 38
type input "Feb 4, 2026"
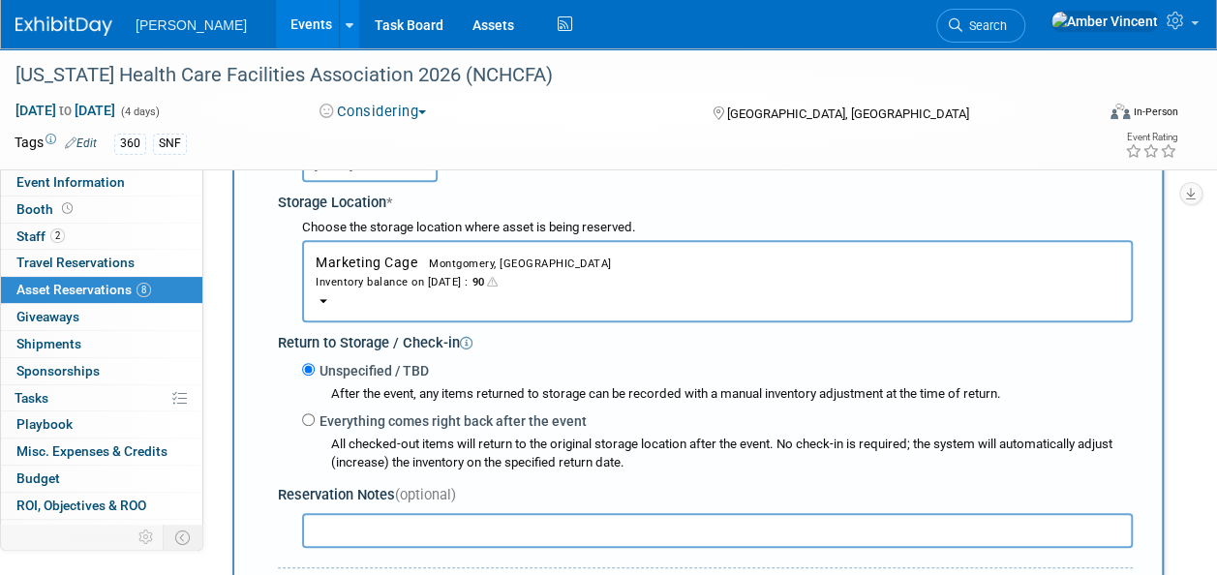
scroll to position [581, 0]
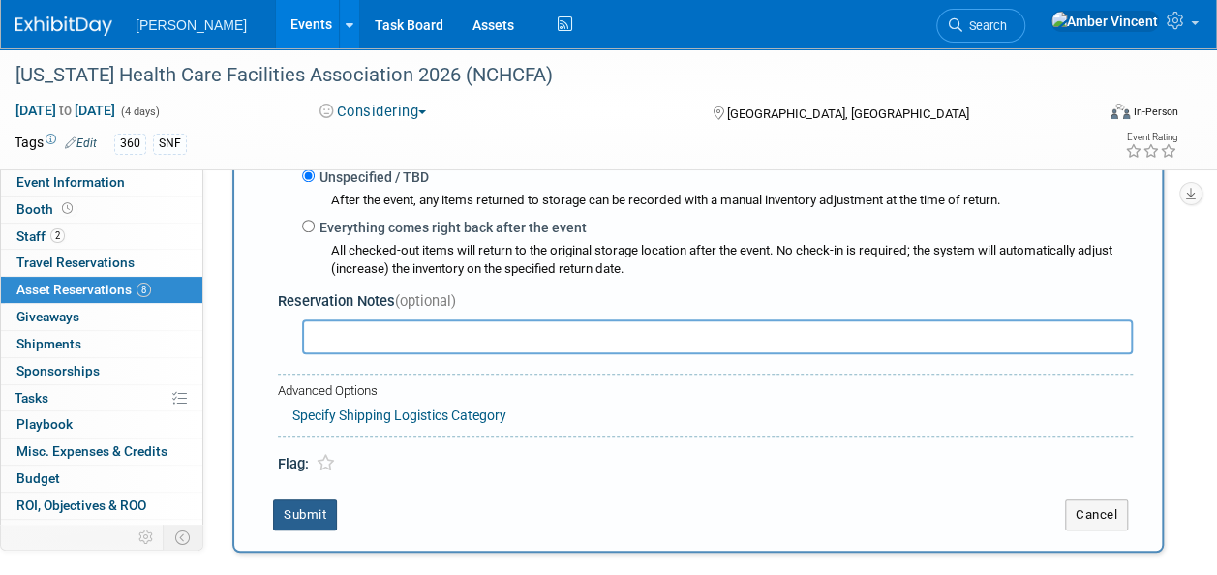
click at [306, 504] on button "Submit" at bounding box center [305, 515] width 64 height 31
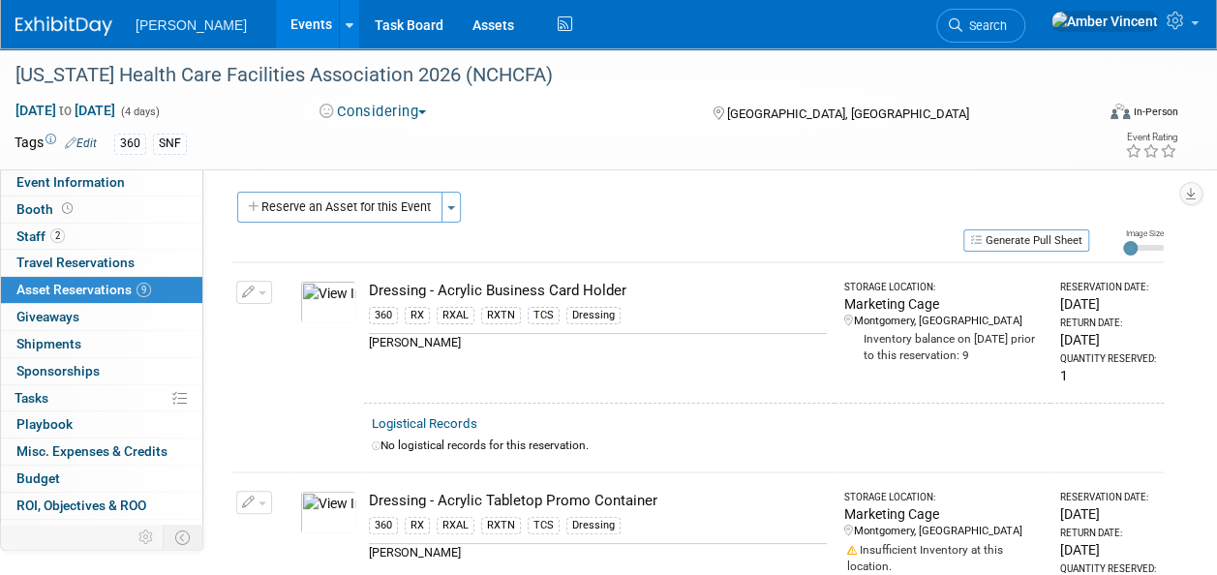
scroll to position [0, 0]
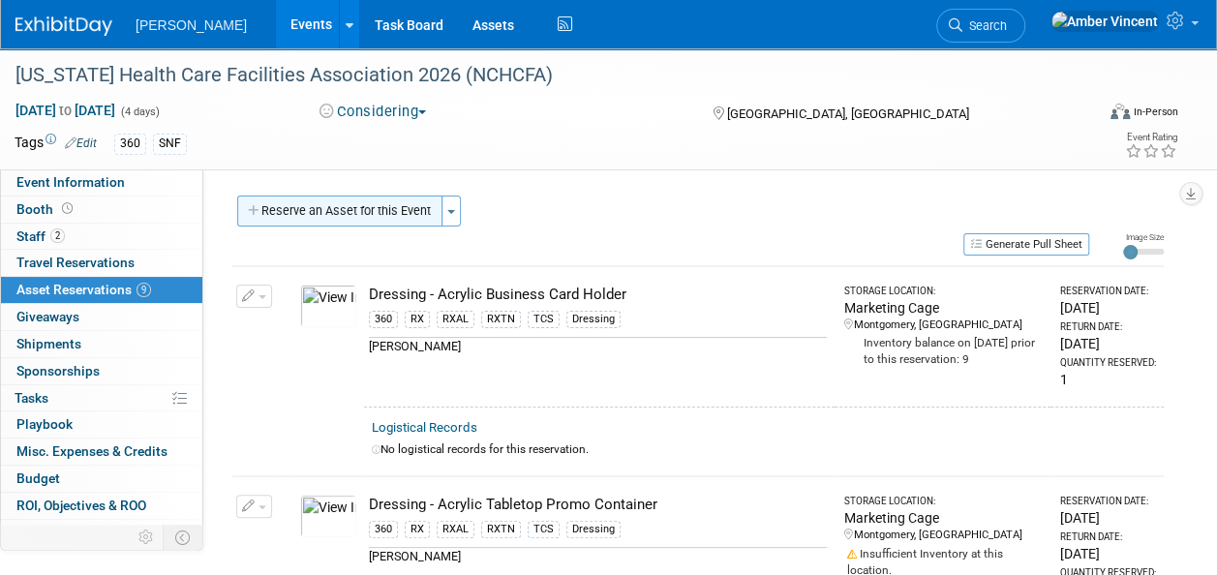
click at [405, 202] on button "Reserve an Asset for this Event" at bounding box center [339, 211] width 205 height 31
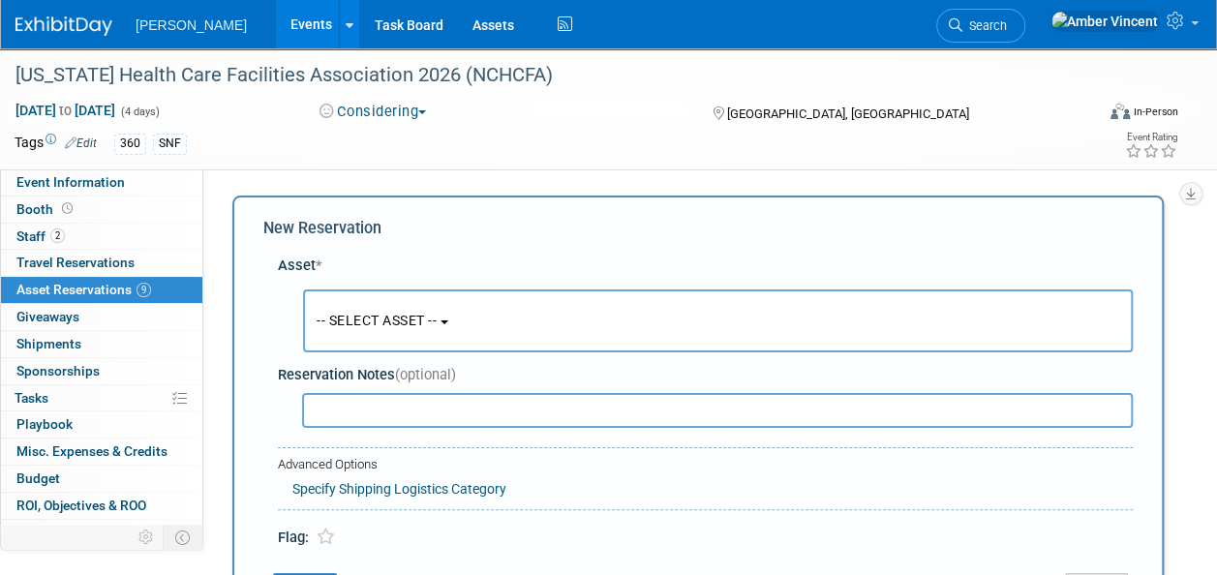
scroll to position [18, 0]
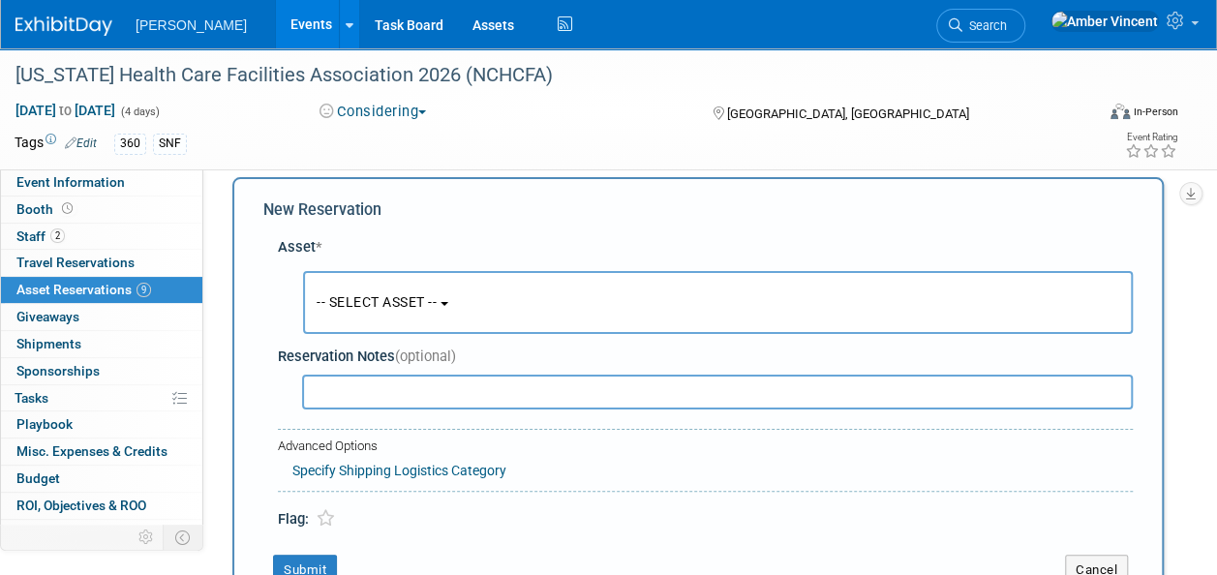
click at [399, 308] on span "-- SELECT ASSET --" at bounding box center [377, 301] width 120 height 15
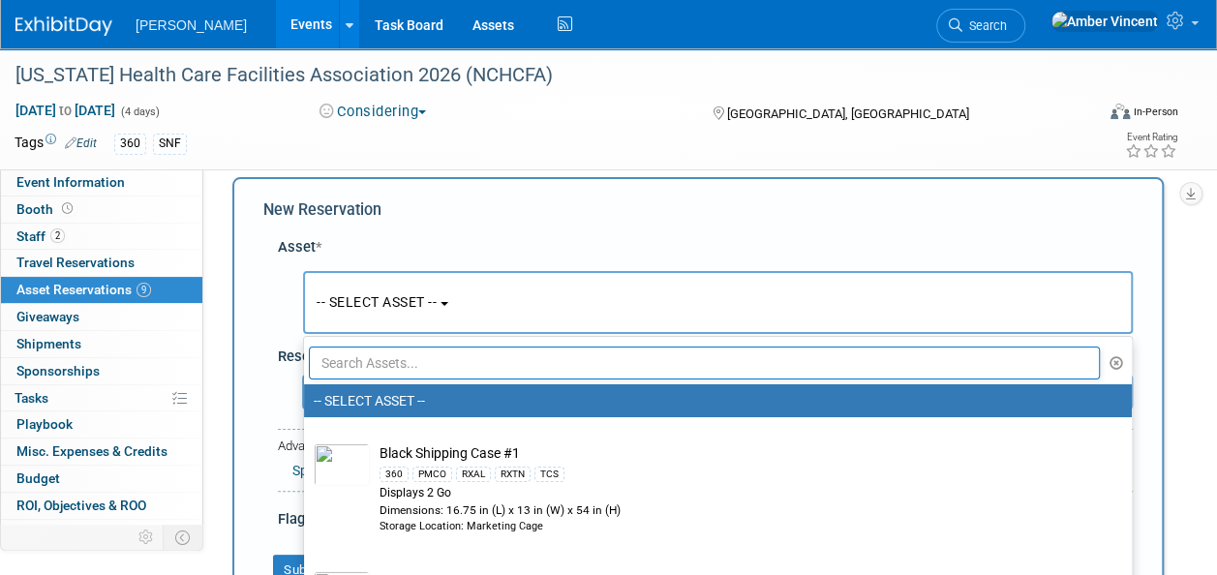
click at [396, 358] on input "text" at bounding box center [704, 363] width 791 height 33
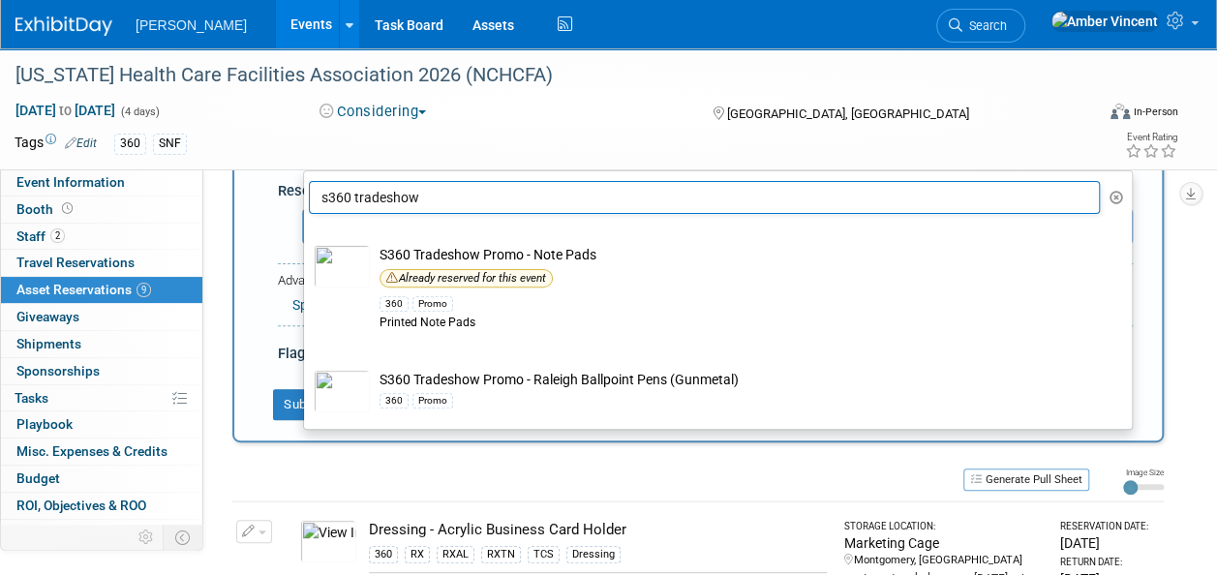
scroll to position [309, 0]
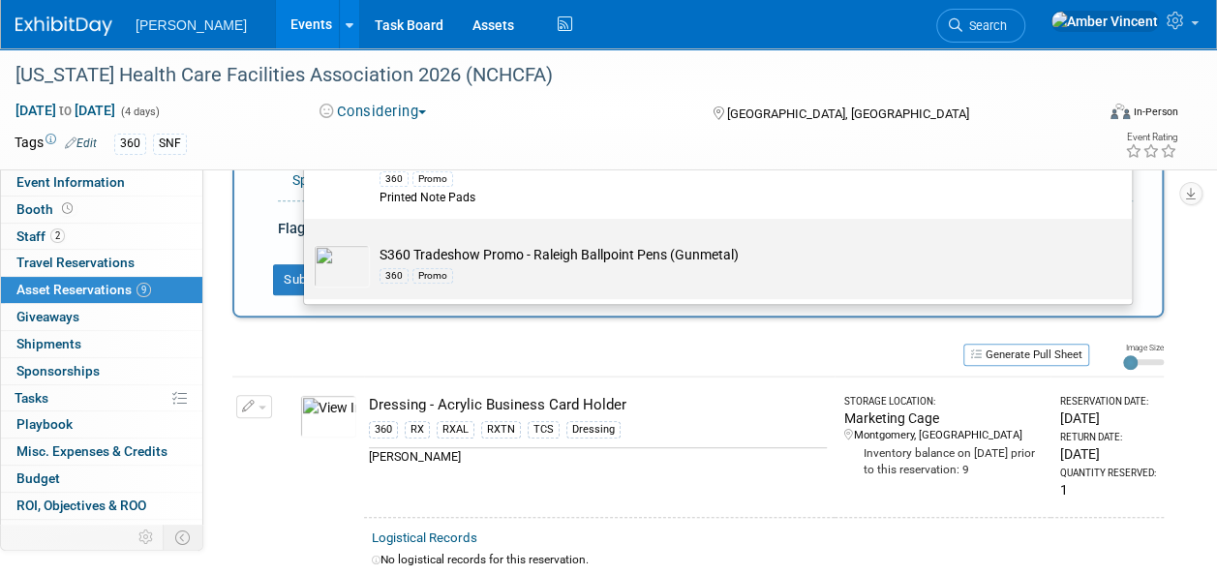
type input "s360 tradeshow"
click at [488, 252] on td "S360 Tradeshow Promo - Raleigh Ballpoint Pens (Gunmetal) 360 Promo" at bounding box center [731, 266] width 723 height 43
click at [307, 242] on input "S360 Tradeshow Promo - Raleigh Ballpoint Pens (Gunmetal) 360 Promo" at bounding box center [300, 235] width 13 height 13
select select "10722331"
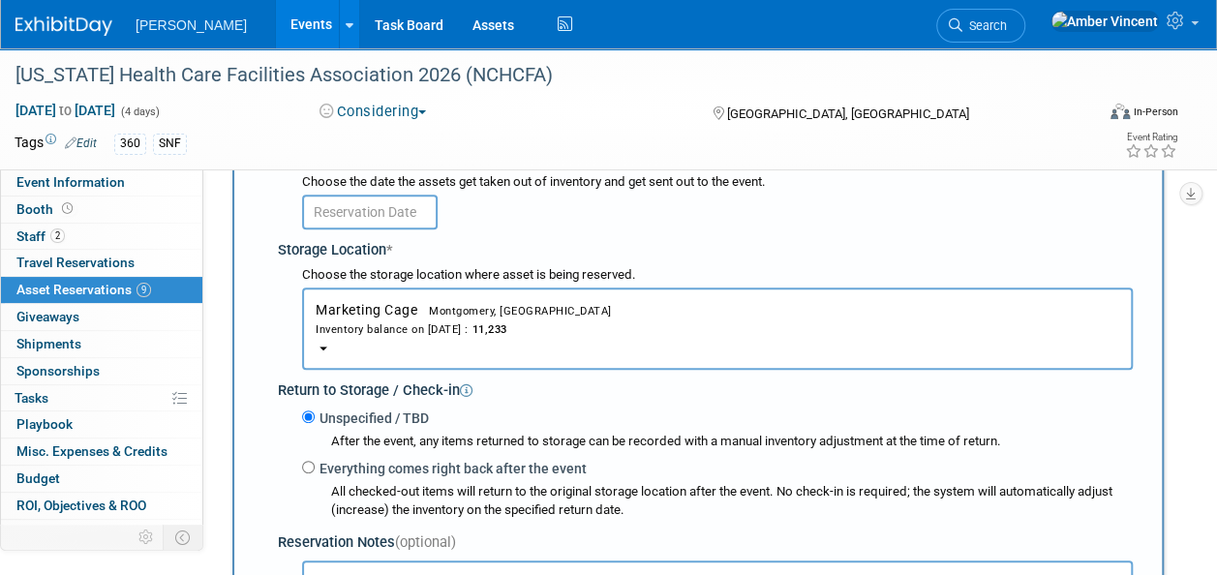
click at [390, 221] on input "text" at bounding box center [370, 212] width 136 height 35
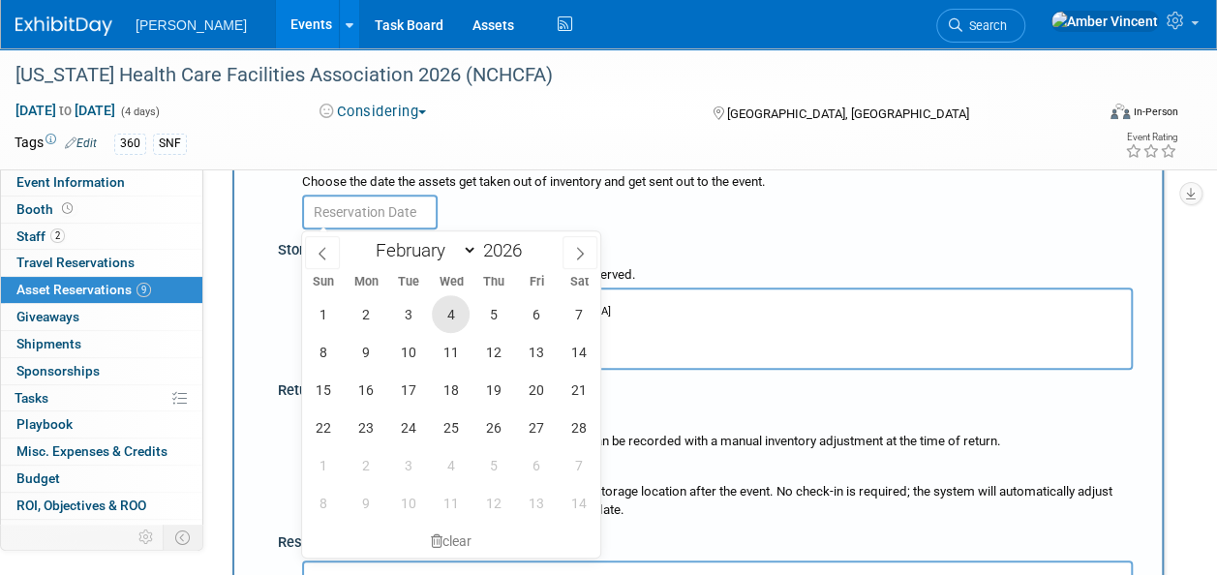
click at [442, 312] on span "4" at bounding box center [451, 314] width 38 height 38
type input "Feb 4, 2026"
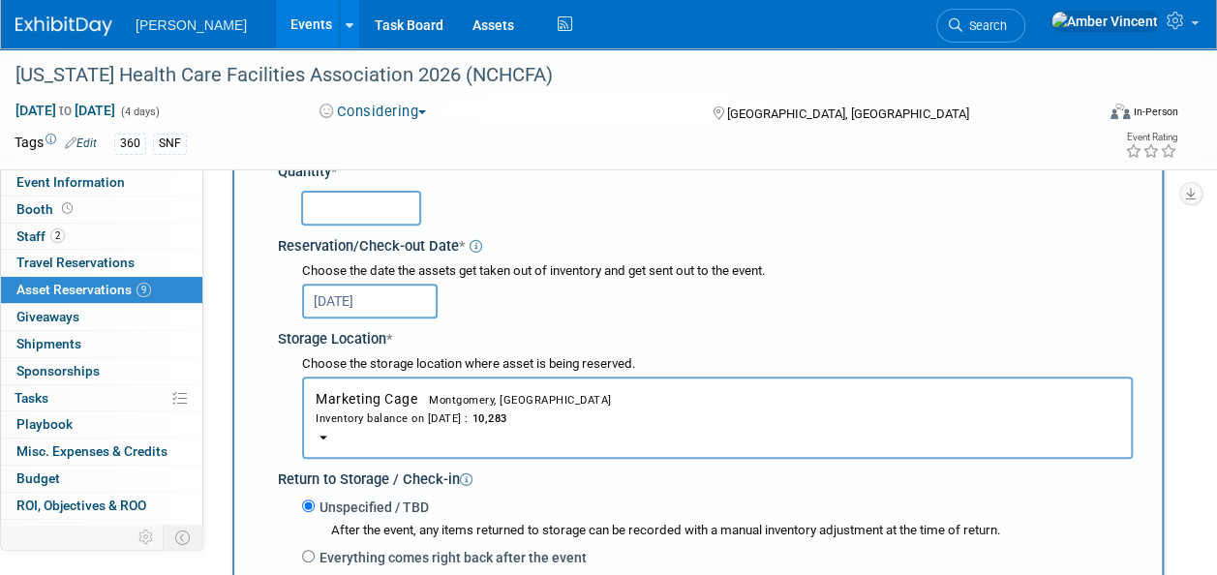
scroll to position [130, 0]
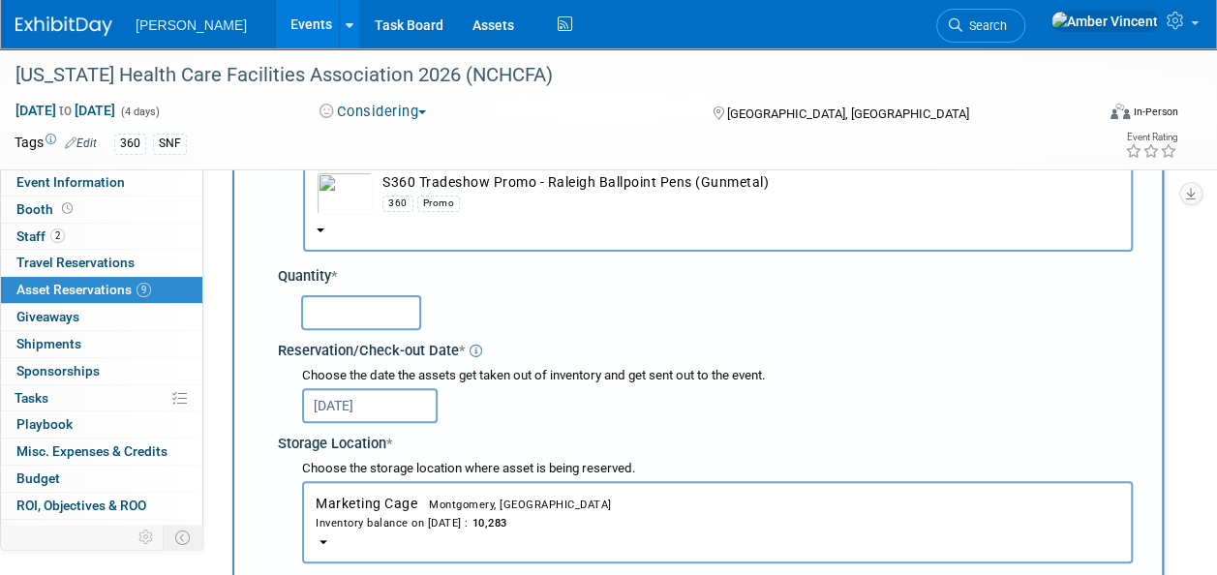
click at [403, 316] on input "text" at bounding box center [361, 312] width 120 height 35
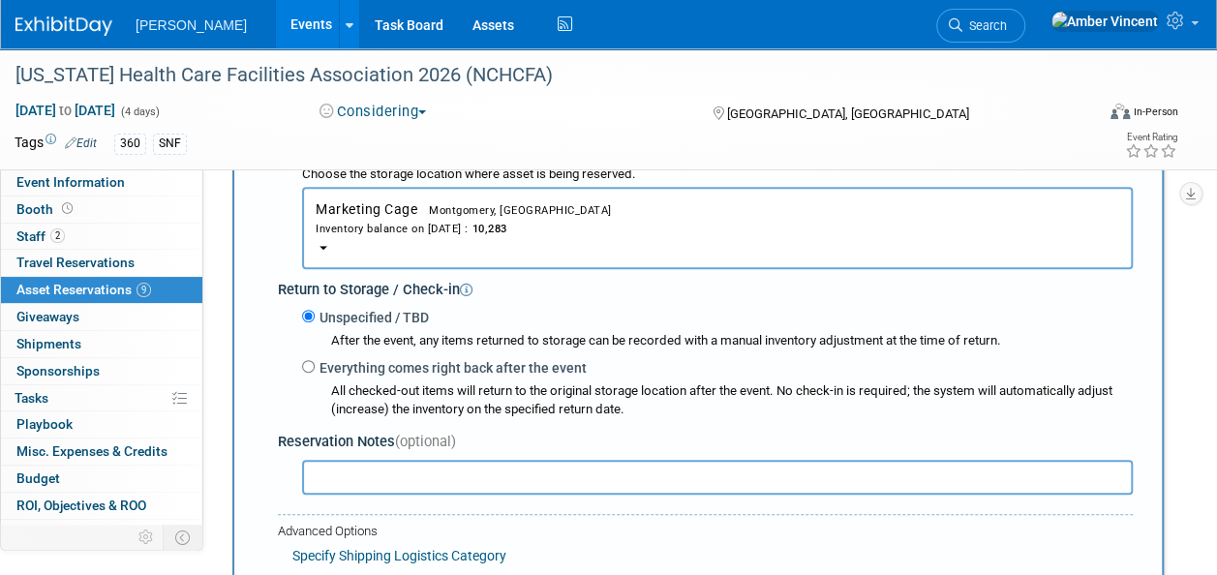
scroll to position [517, 0]
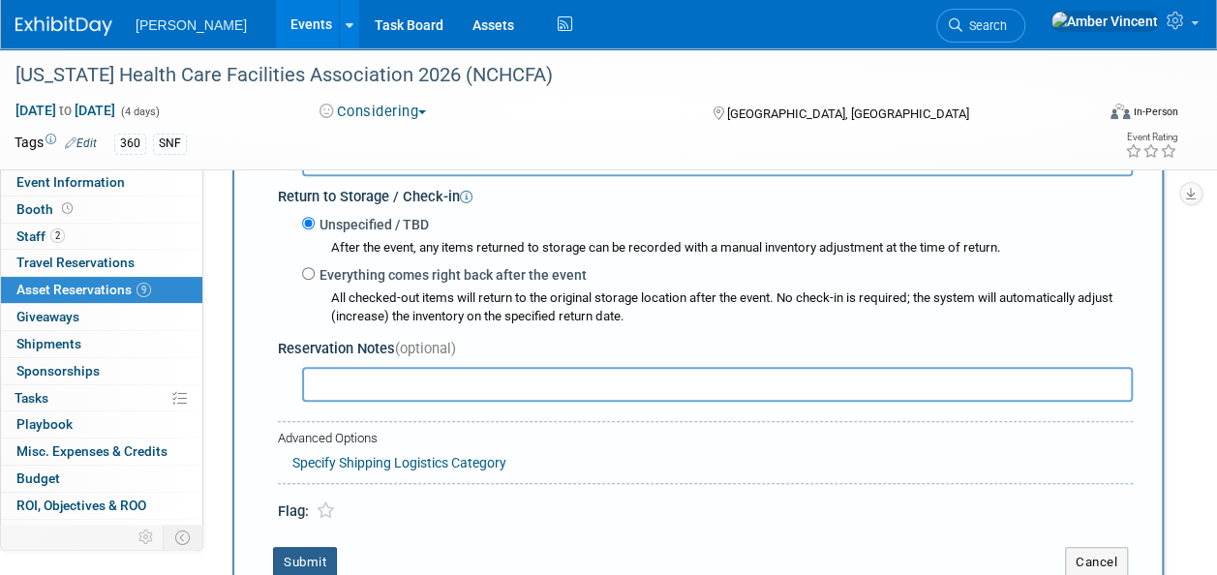
type input "200"
click at [302, 547] on button "Submit" at bounding box center [305, 562] width 64 height 31
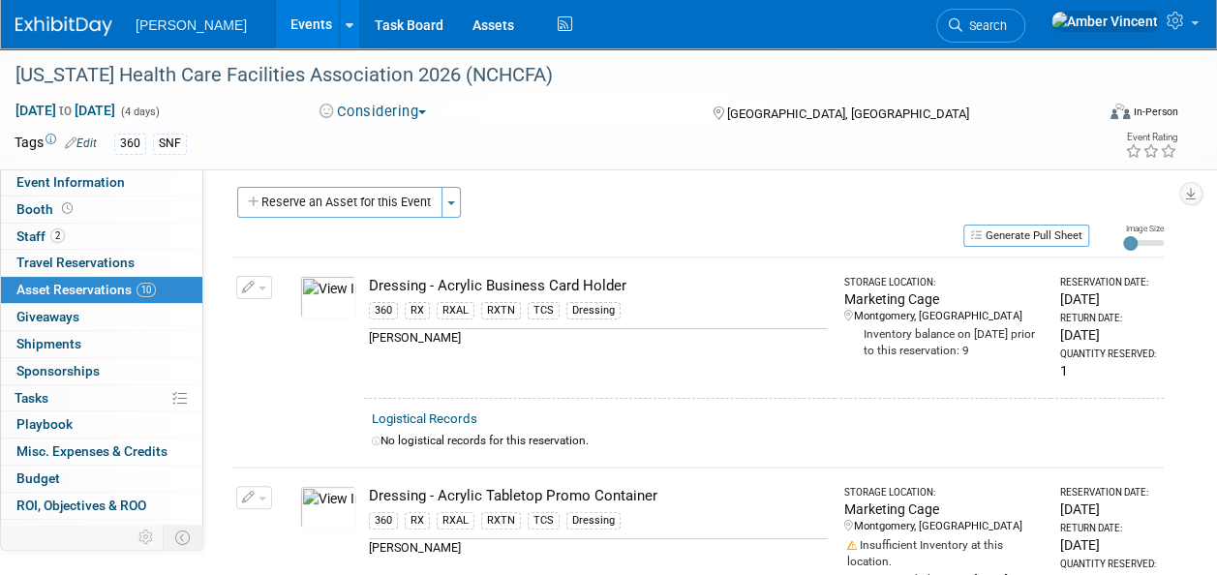
scroll to position [0, 0]
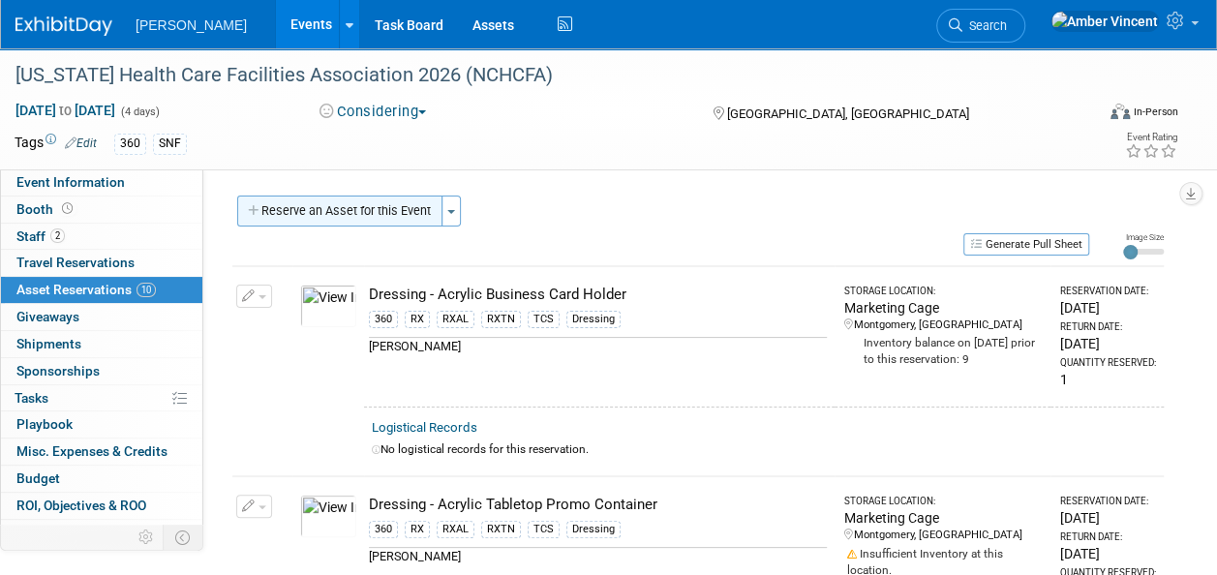
click at [374, 217] on button "Reserve an Asset for this Event" at bounding box center [339, 211] width 205 height 31
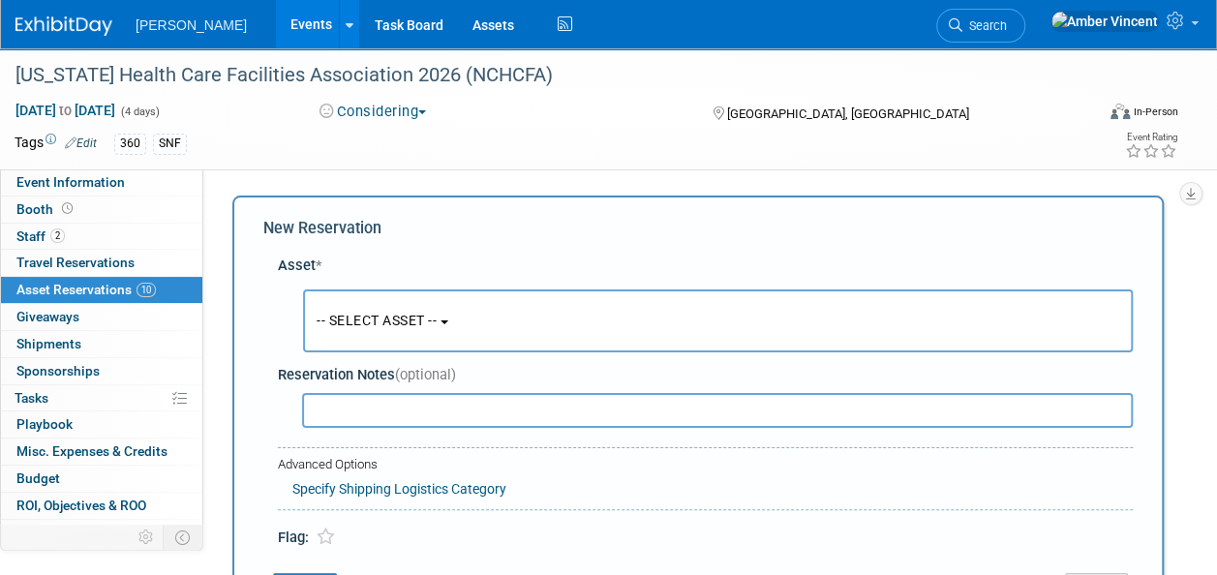
scroll to position [18, 0]
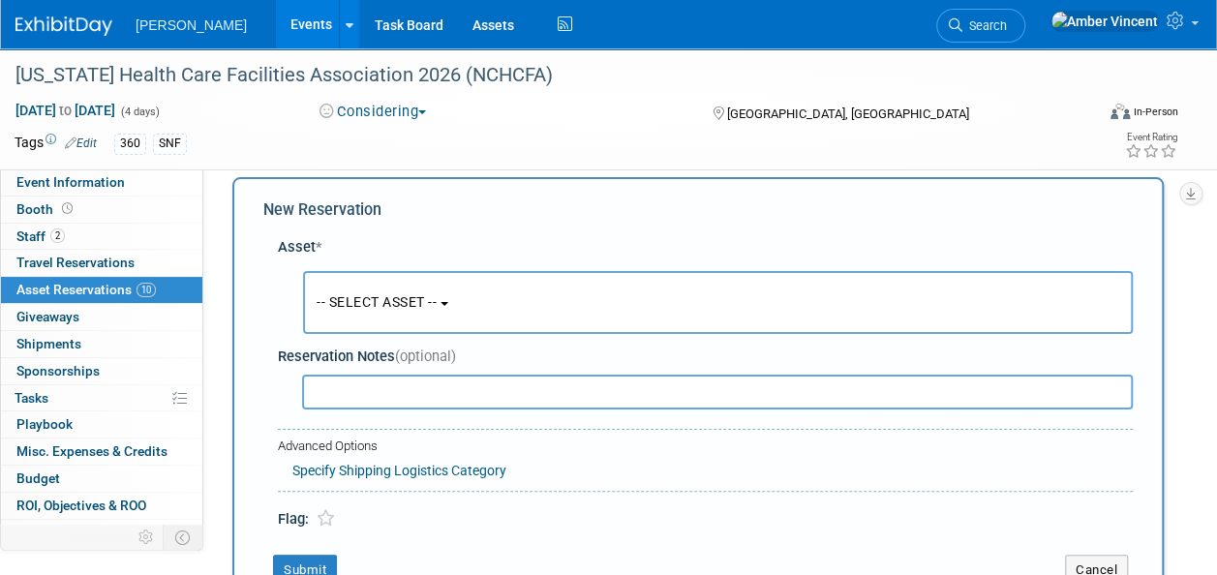
drag, startPoint x: 437, startPoint y: 290, endPoint x: 451, endPoint y: 360, distance: 71.2
click at [440, 310] on button "-- SELECT ASSET --" at bounding box center [718, 302] width 830 height 63
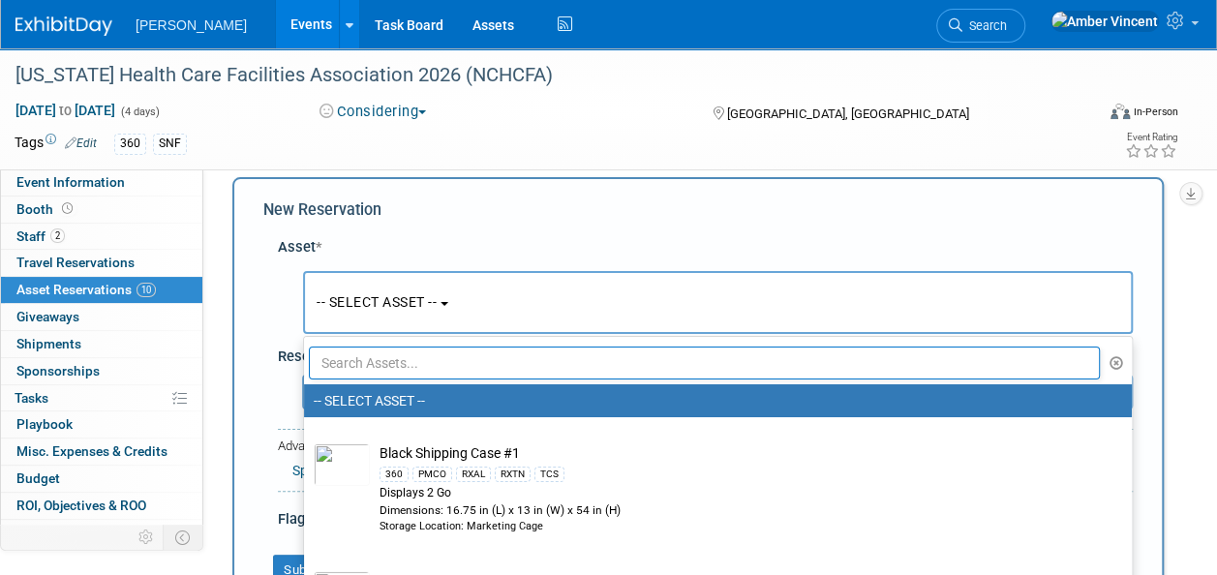
click at [451, 362] on input "text" at bounding box center [704, 363] width 791 height 33
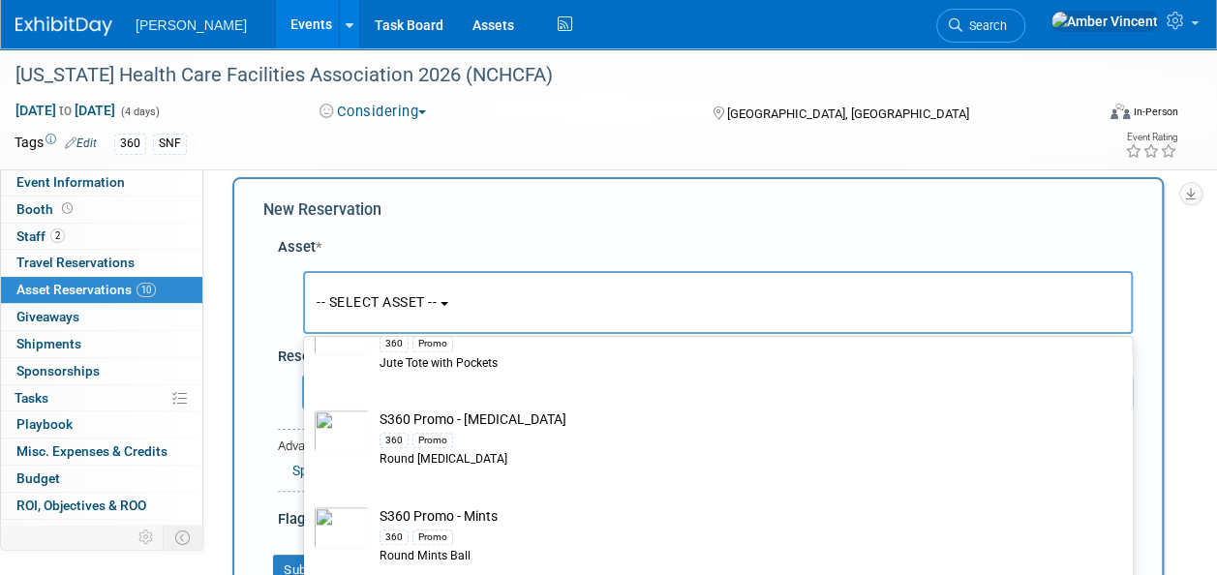
scroll to position [871, 0]
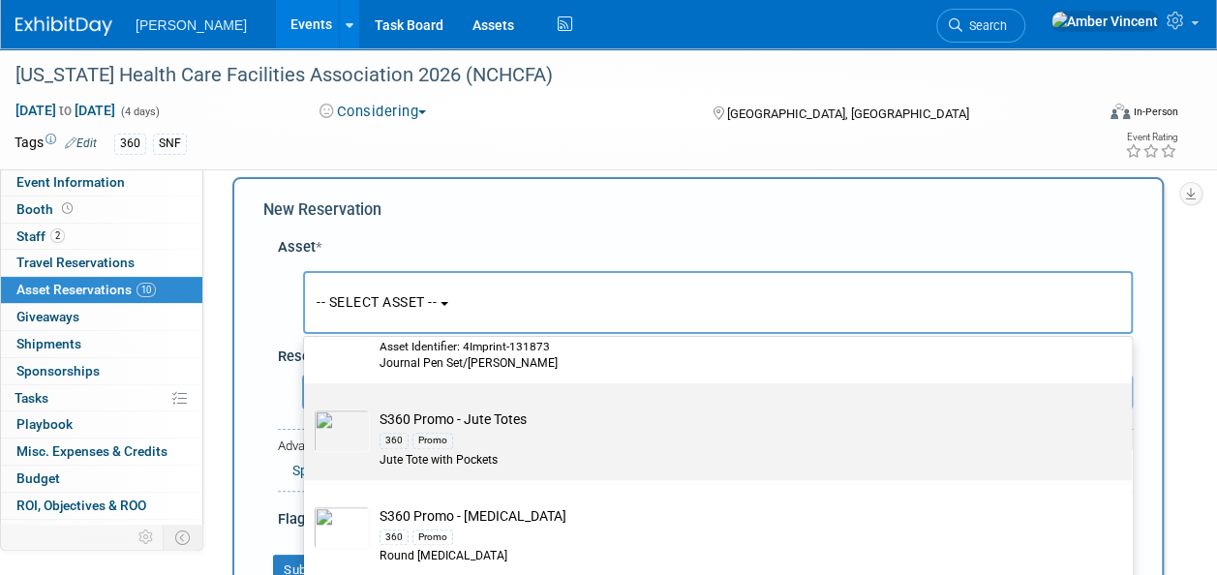
type input "s360 promo"
click at [468, 422] on td "S360 Promo - Jute Totes 360 Promo Jute Tote with Pockets" at bounding box center [731, 439] width 723 height 59
click at [307, 407] on input "S360 Promo - Jute Totes 360 Promo Jute Tote with Pockets" at bounding box center [300, 400] width 13 height 13
select select "10722327"
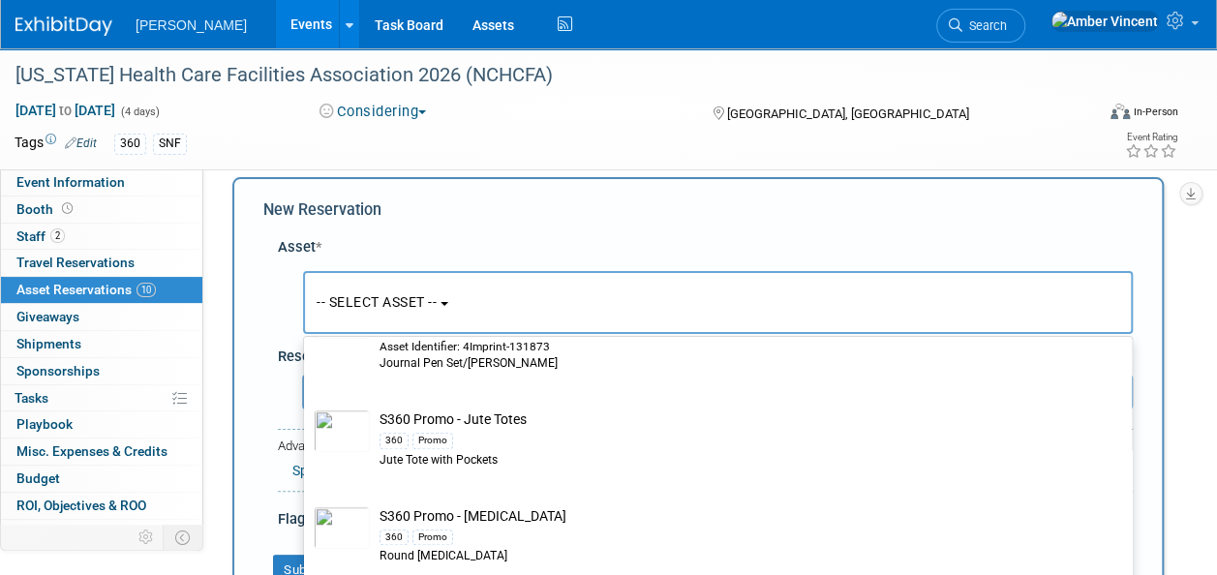
select select "1"
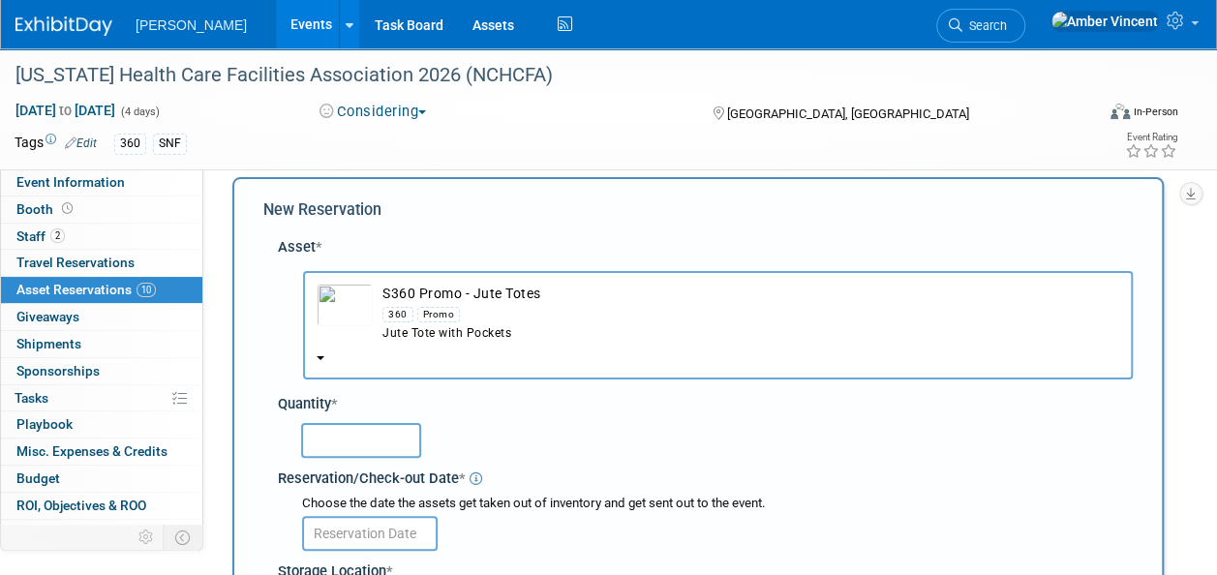
click at [373, 451] on input "text" at bounding box center [361, 440] width 120 height 35
type input "200"
click at [376, 522] on input "text" at bounding box center [370, 533] width 136 height 35
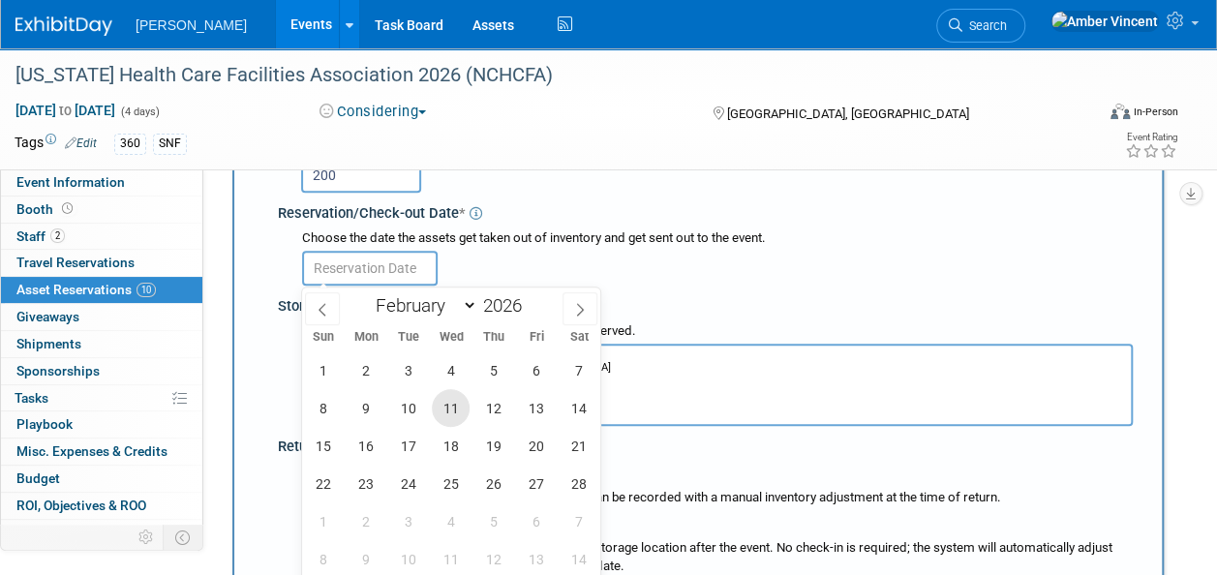
scroll to position [309, 0]
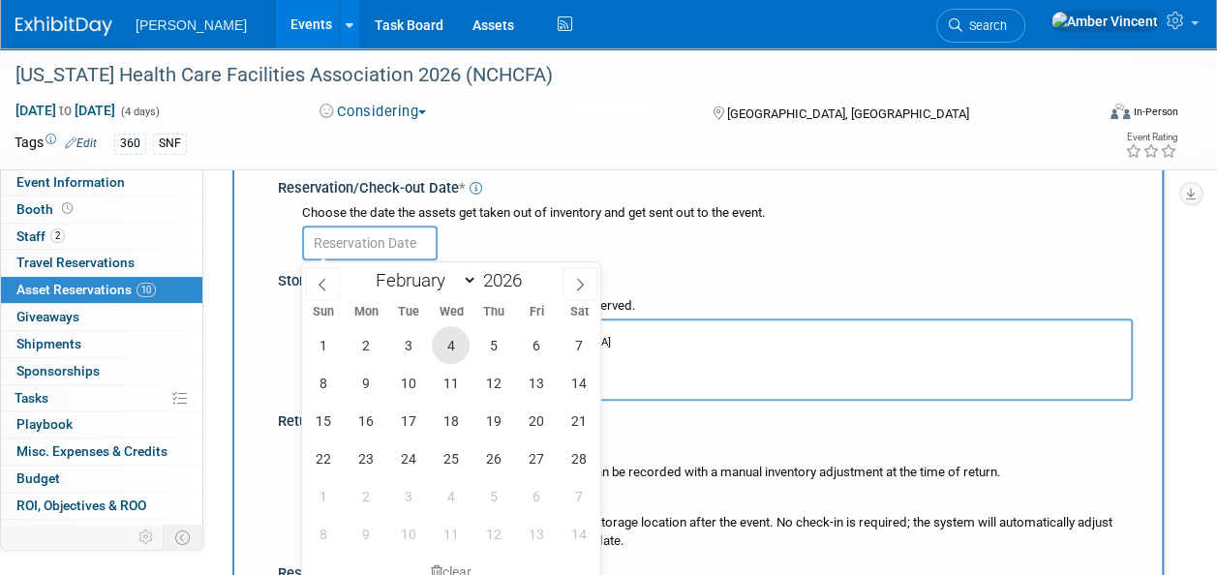
click at [459, 350] on span "4" at bounding box center [451, 345] width 38 height 38
type input "Feb 4, 2026"
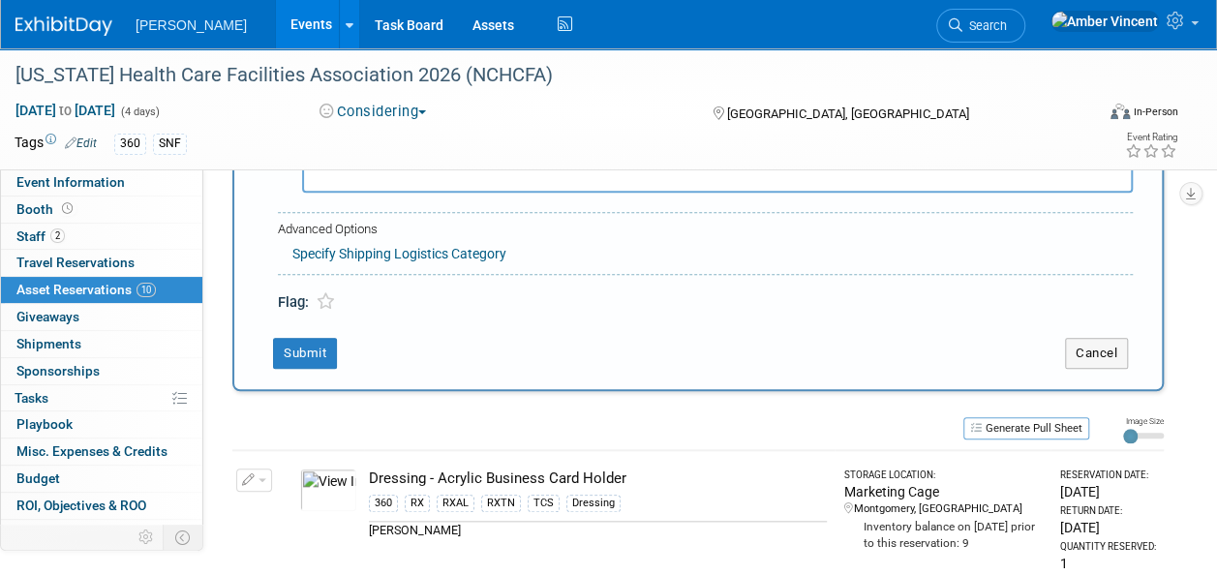
scroll to position [793, 0]
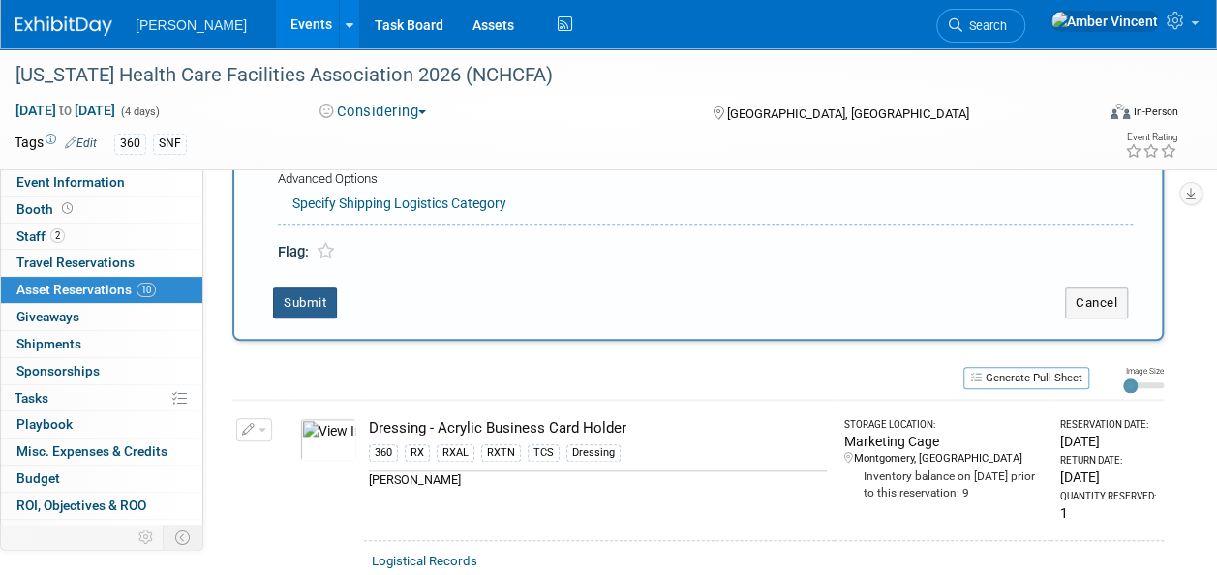
click at [321, 304] on button "Submit" at bounding box center [305, 303] width 64 height 31
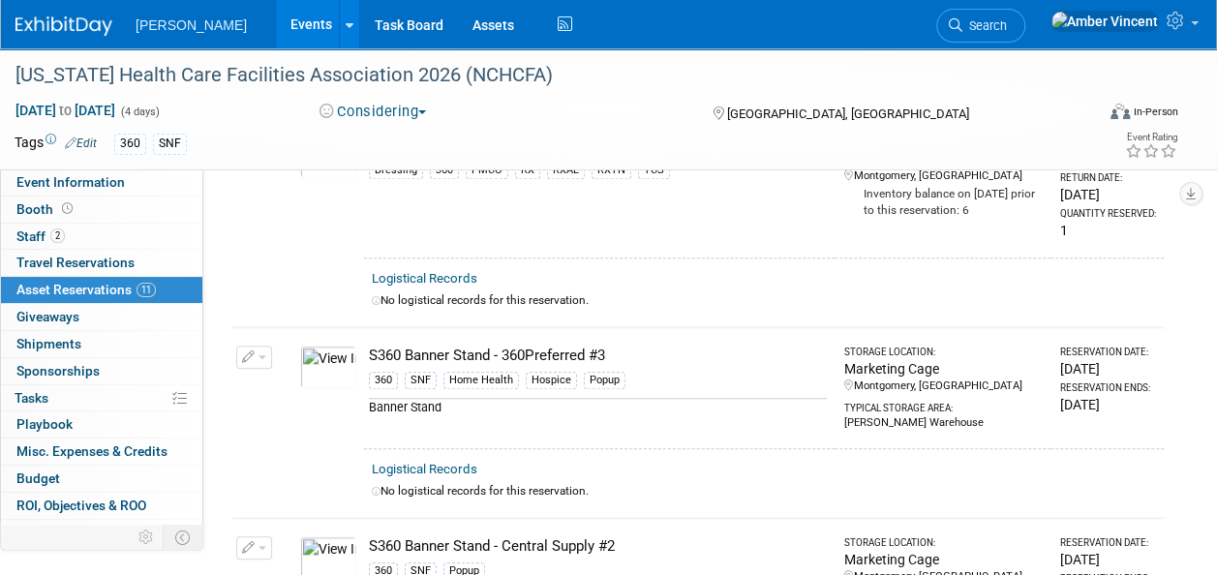
scroll to position [0, 0]
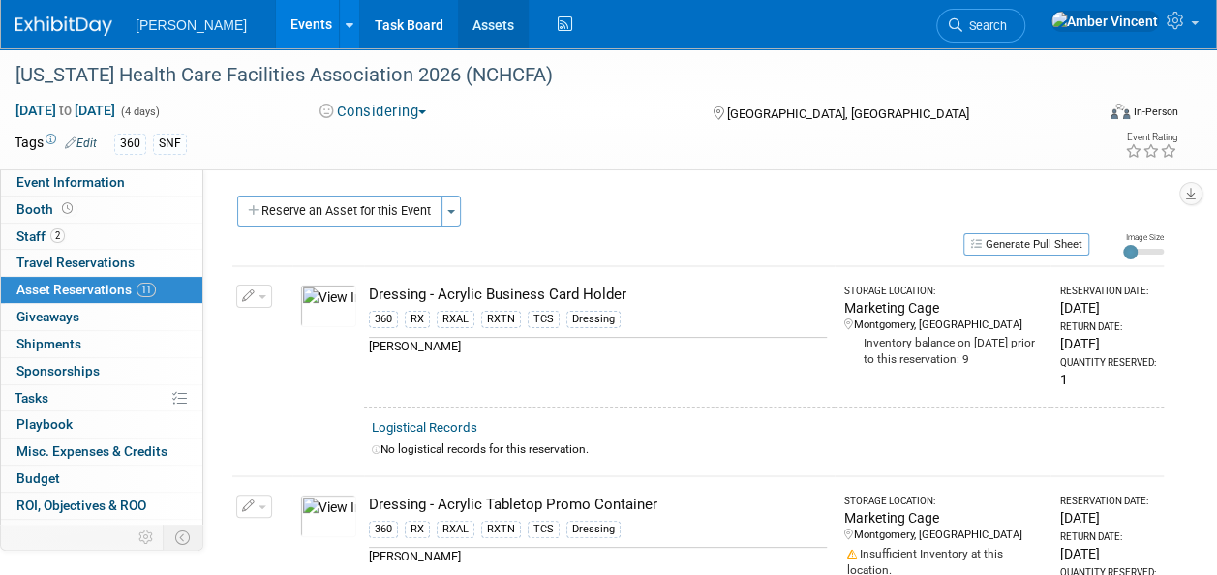
click at [458, 23] on link "Assets" at bounding box center [493, 24] width 71 height 48
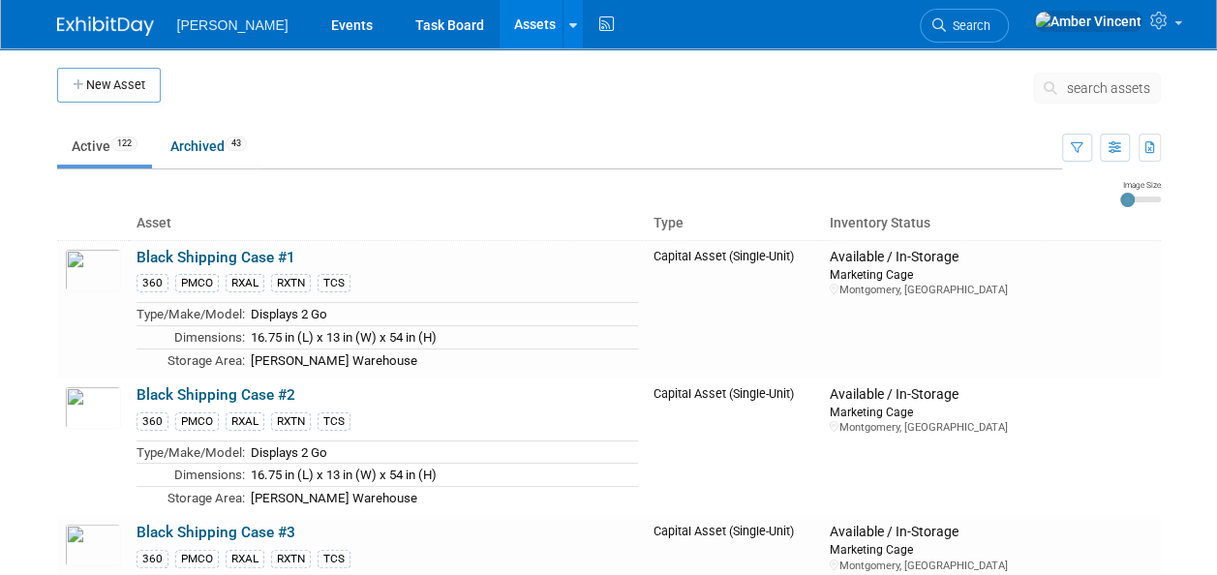
click at [1123, 87] on span "search assets" at bounding box center [1108, 87] width 83 height 15
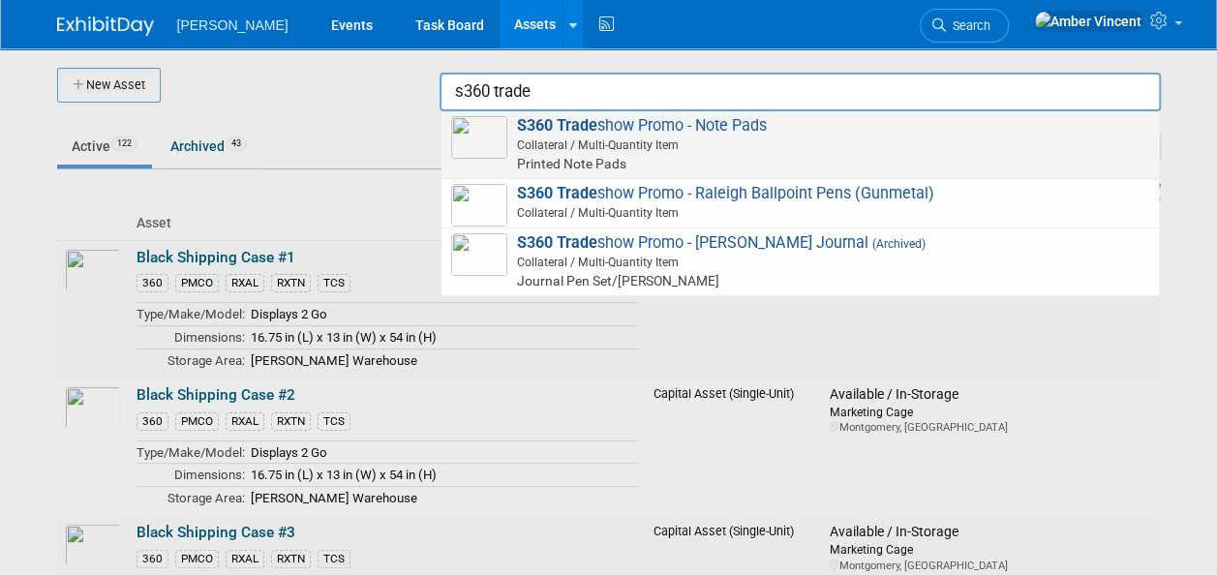
click at [627, 139] on span "Collateral / Multi-Quantity Item" at bounding box center [803, 145] width 692 height 17
type input "S360 Tradeshow Promo - Note Pads"
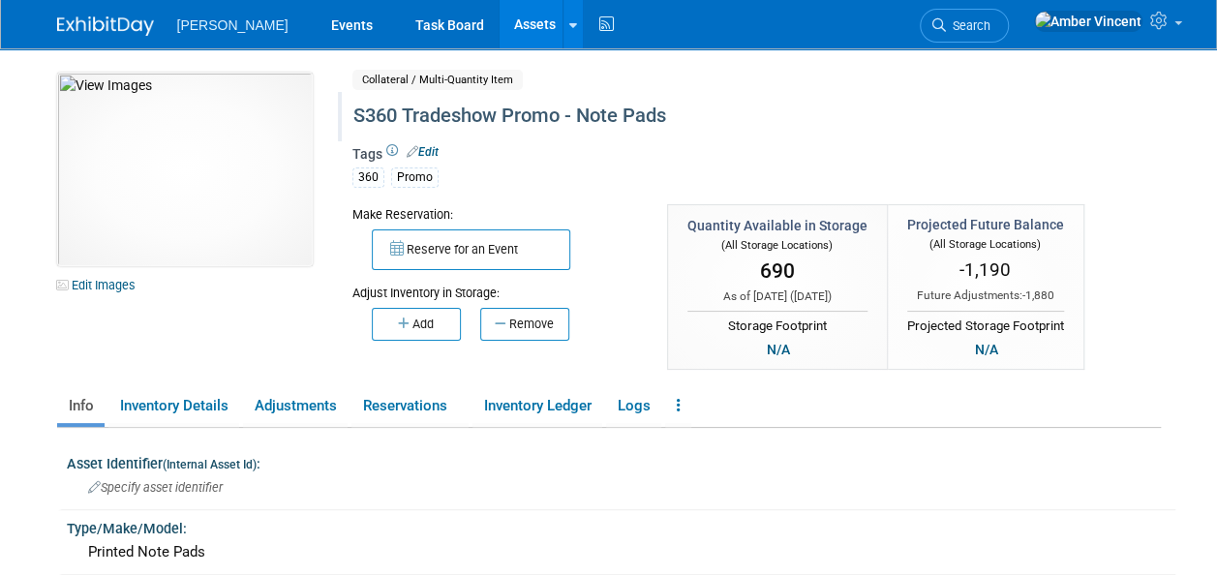
click at [472, 116] on div "S360 Tradeshow Promo - Note Pads" at bounding box center [713, 116] width 732 height 35
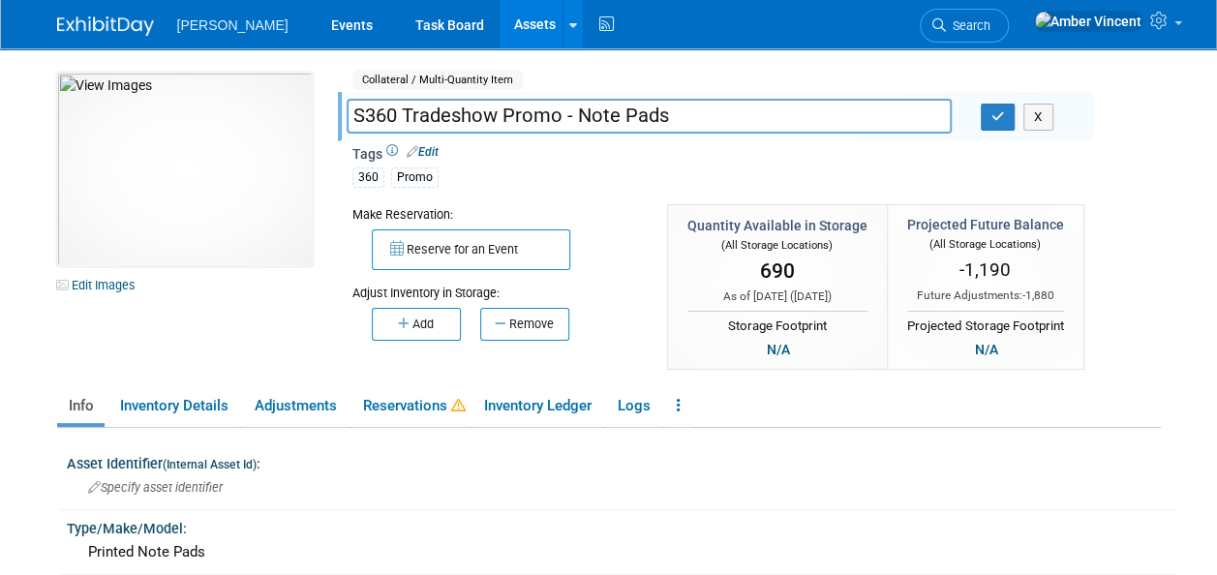
click at [472, 116] on input "S360 Tradeshow Promo - Note Pads" at bounding box center [649, 116] width 605 height 34
type input "S360 Promo - Note Pads"
click at [992, 119] on icon "button" at bounding box center [999, 116] width 14 height 13
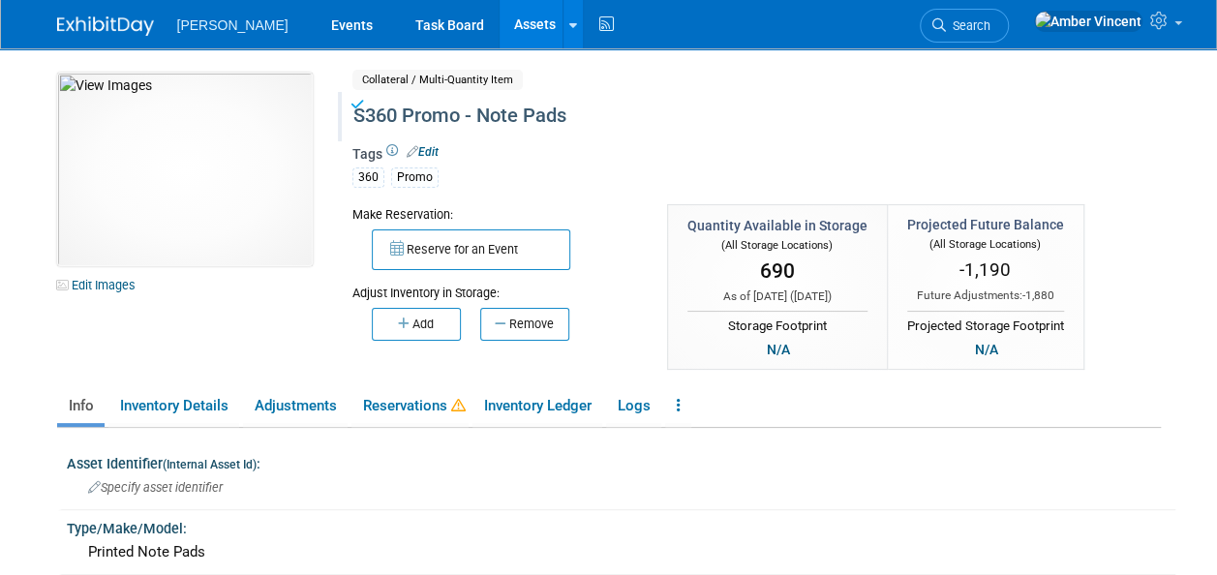
click at [500, 16] on link "Assets" at bounding box center [535, 24] width 71 height 48
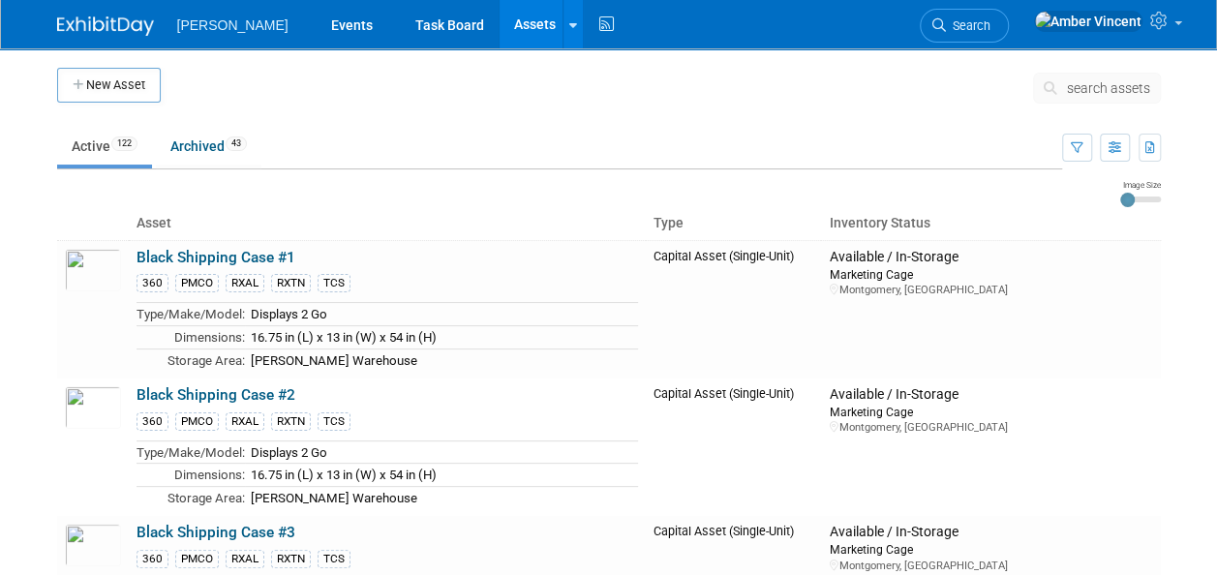
click at [1115, 89] on span "search assets" at bounding box center [1108, 87] width 83 height 15
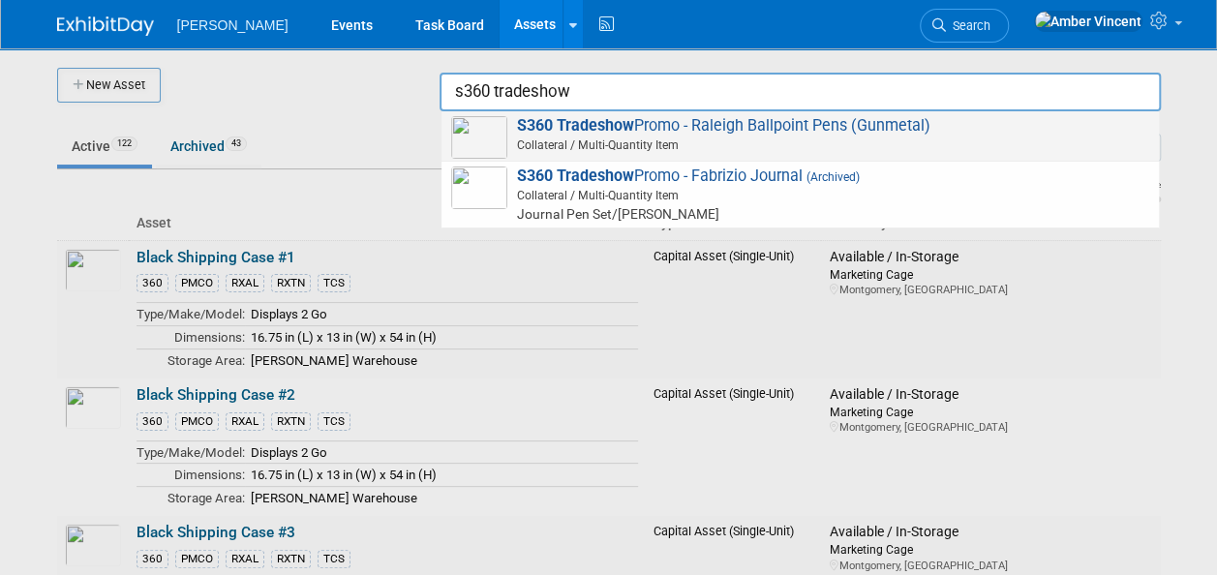
click at [890, 127] on span "S360 Tradeshow Promo - Raleigh Ballpoint Pens (Gunmetal) Collateral / Multi-Qua…" at bounding box center [800, 136] width 698 height 40
type input "S360 Tradeshow Promo - Raleigh Ballpoint Pens (Gunmetal)"
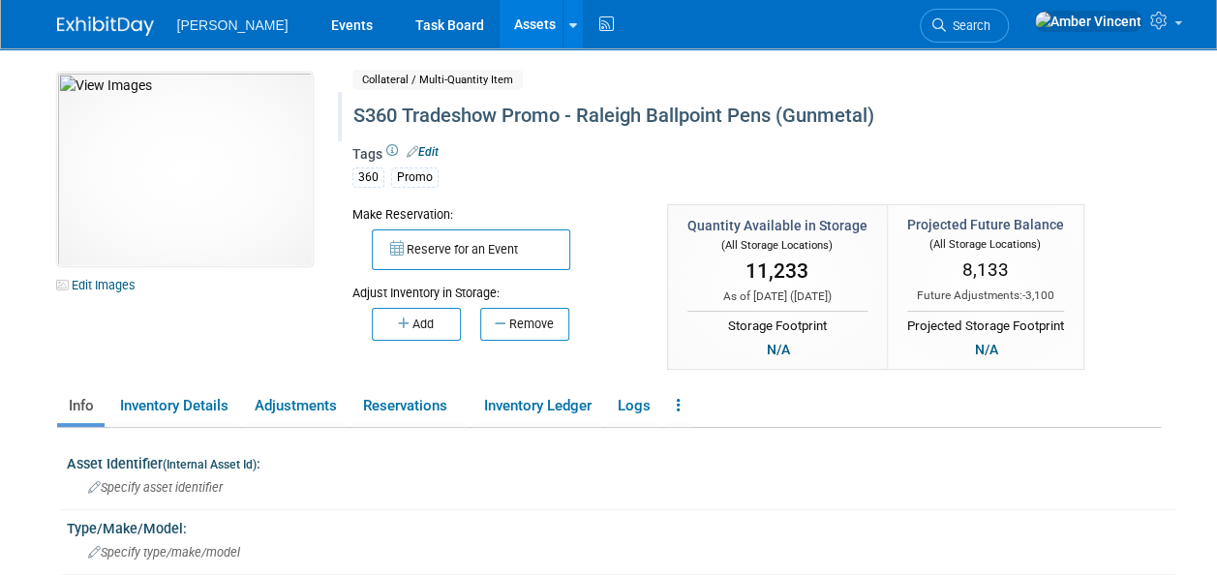
click at [473, 113] on div "S360 Tradeshow Promo - Raleigh Ballpoint Pens (Gunmetal)" at bounding box center [713, 116] width 732 height 35
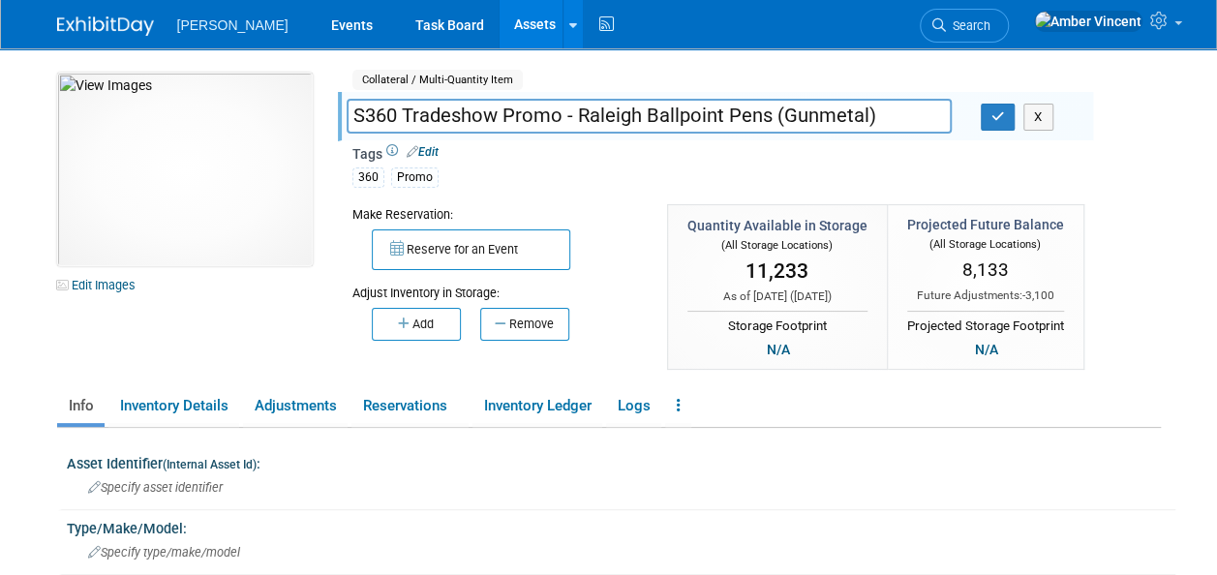
click at [473, 113] on input "S360 Tradeshow Promo - Raleigh Ballpoint Pens (Gunmetal)" at bounding box center [649, 116] width 605 height 34
type input "S360 Promo - Raleigh Ballpoint Pens (Gunmetal)"
click at [1008, 124] on button "button" at bounding box center [998, 117] width 35 height 27
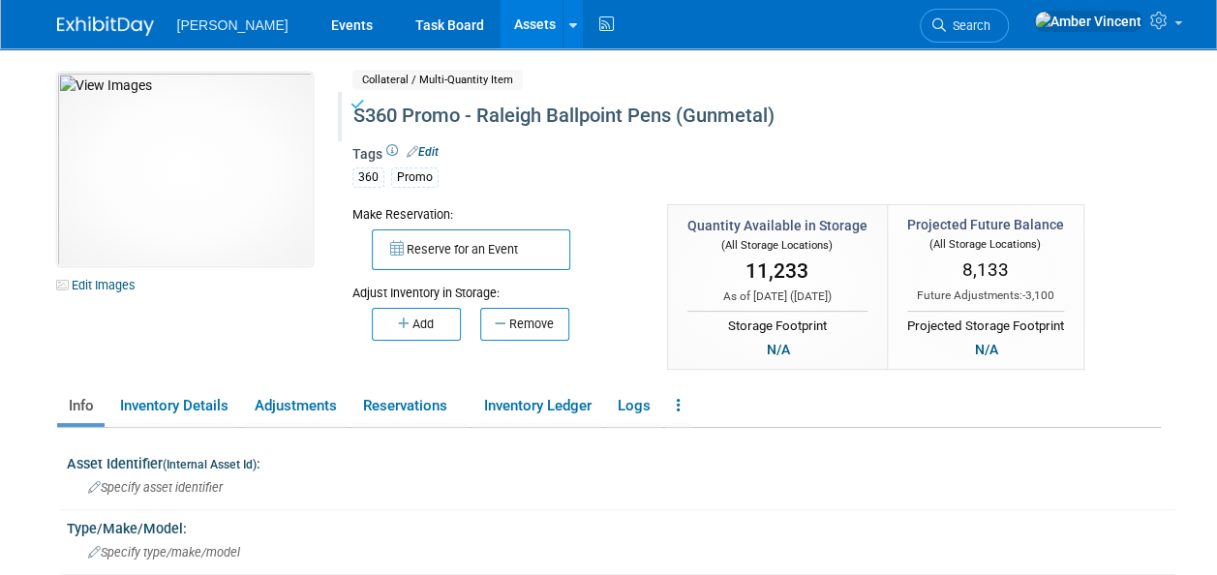
click at [500, 34] on link "Assets" at bounding box center [535, 24] width 71 height 48
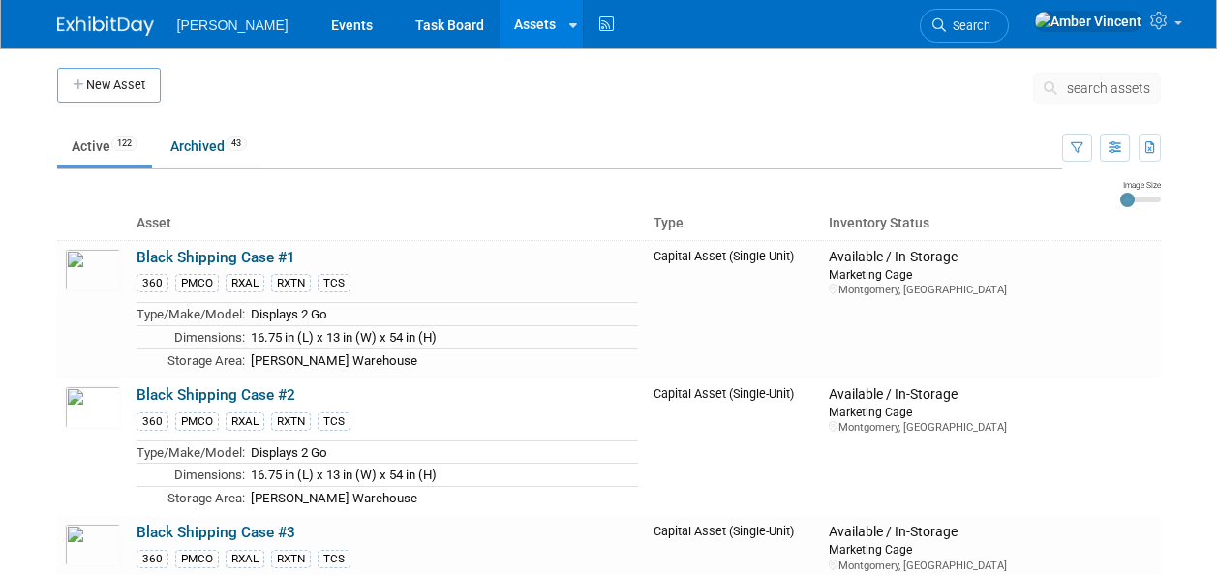
click at [1127, 81] on span "search assets" at bounding box center [1108, 87] width 83 height 15
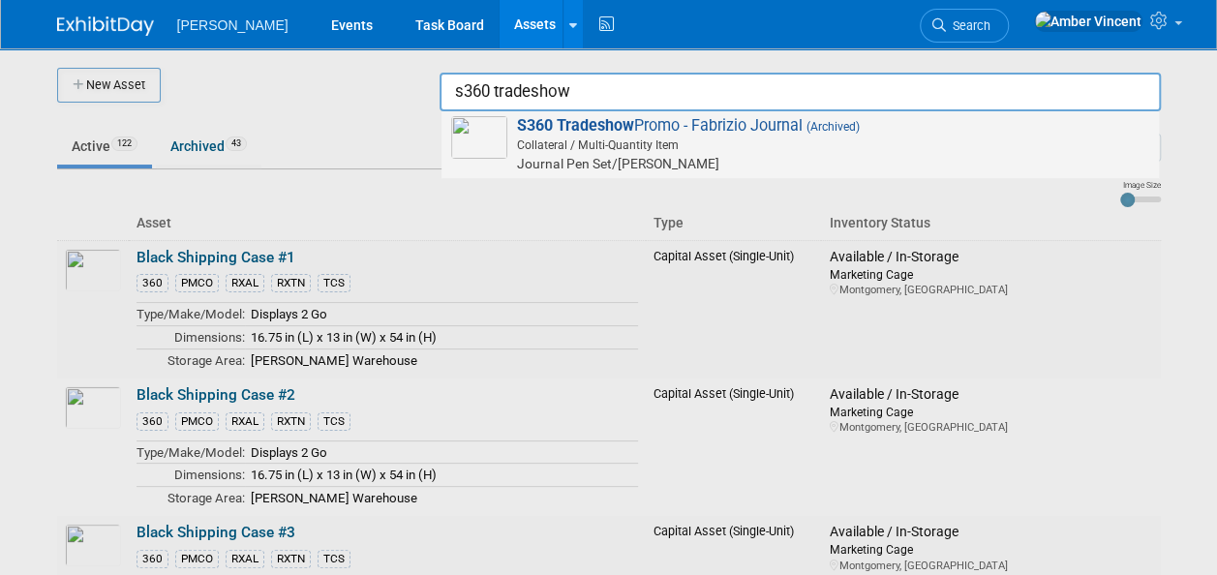
click at [718, 153] on span "Collateral / Multi-Quantity Item" at bounding box center [803, 145] width 692 height 17
type input "S360 Tradeshow Promo - Fabrizio Journal"
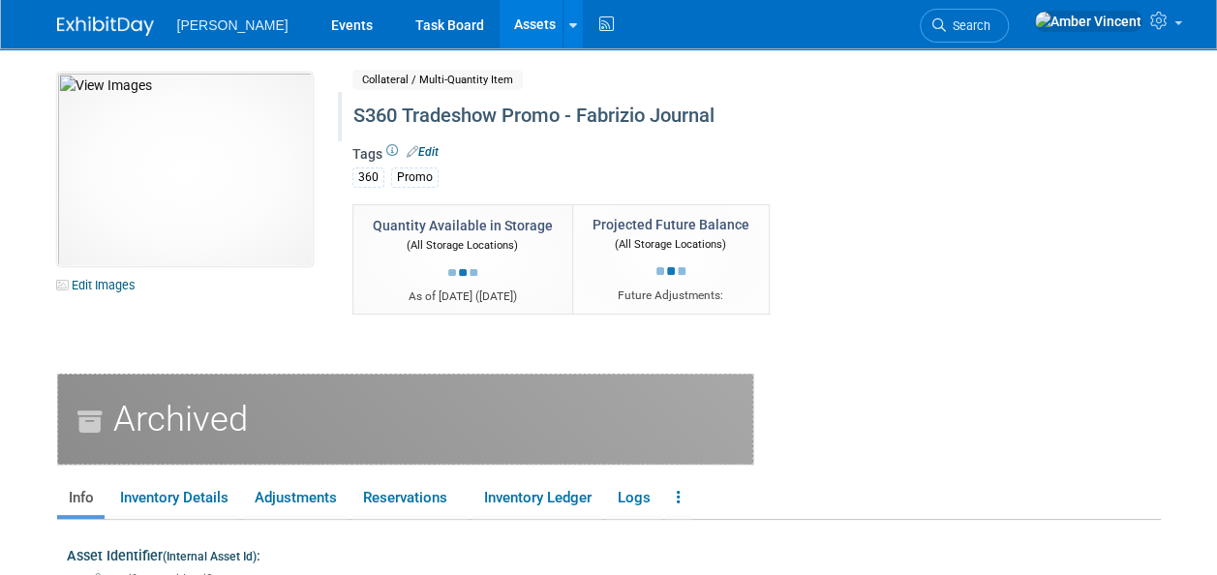
click at [459, 112] on div "S360 Tradeshow Promo - Fabrizio Journal" at bounding box center [713, 116] width 732 height 35
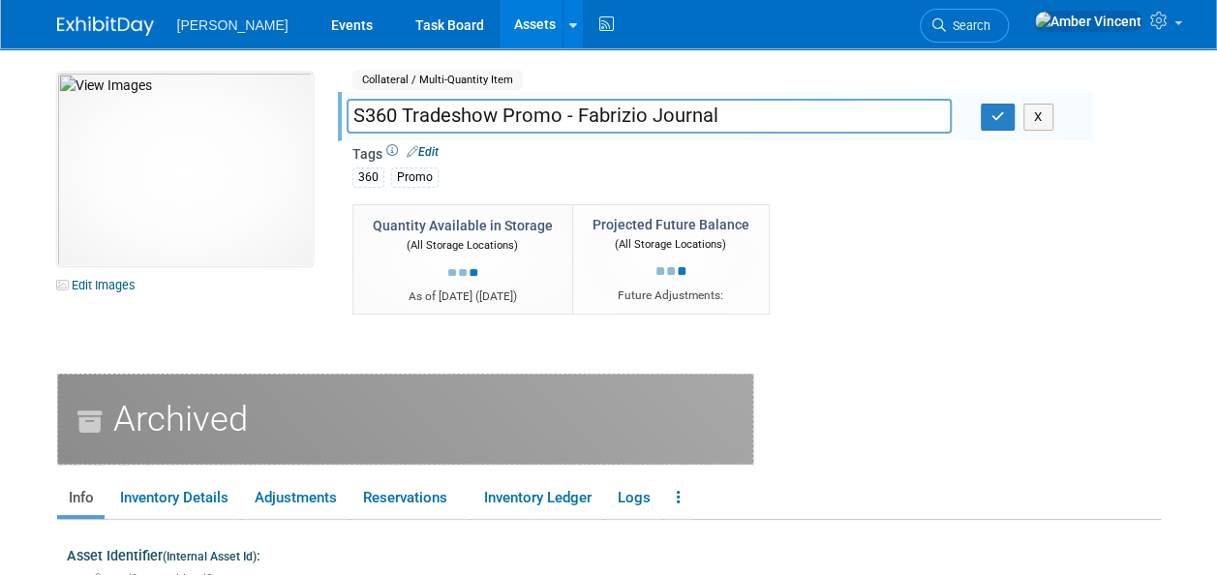
click at [459, 112] on input "S360 Tradeshow Promo - Fabrizio Journal" at bounding box center [649, 116] width 605 height 34
type input "S360 Promo - Fabrizio Journal"
click at [1002, 120] on icon "button" at bounding box center [999, 116] width 14 height 13
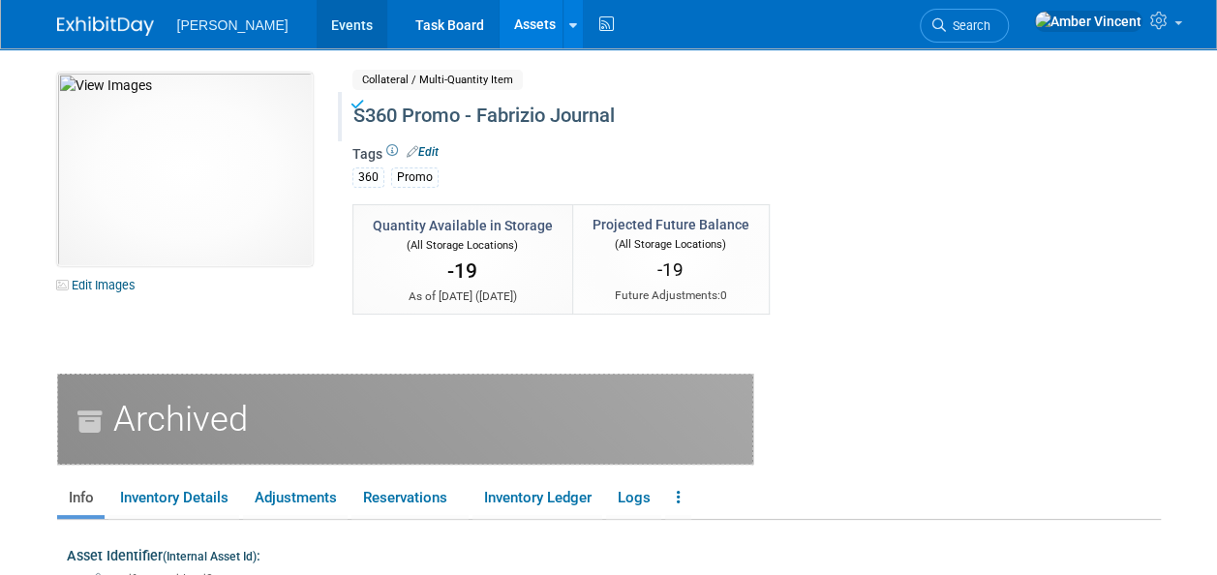
click at [317, 24] on link "Events" at bounding box center [352, 24] width 71 height 48
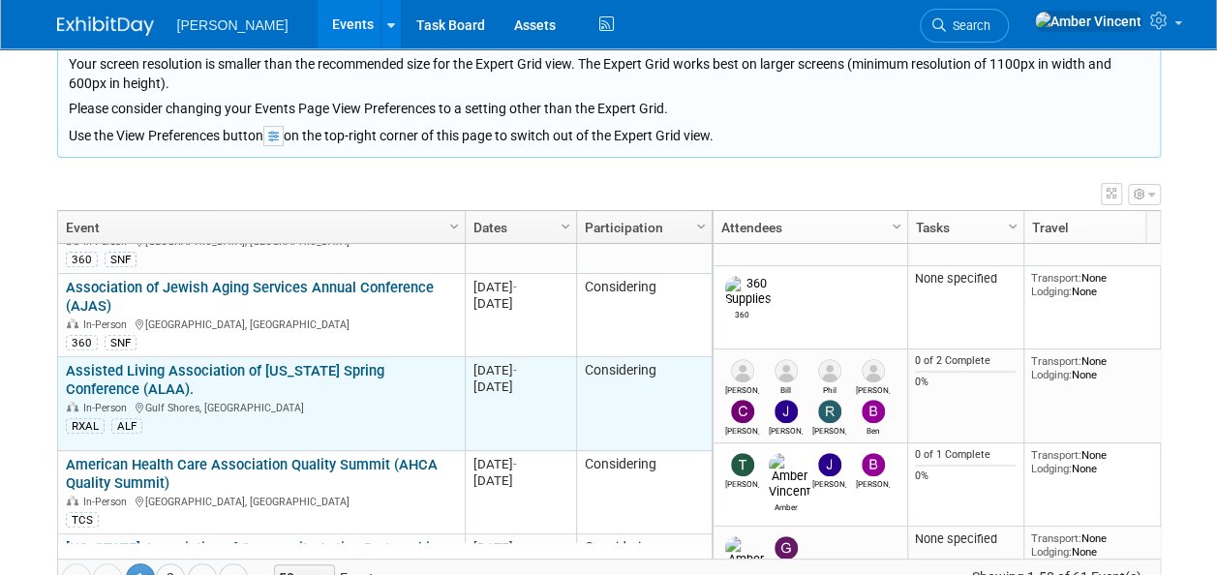
scroll to position [465, 0]
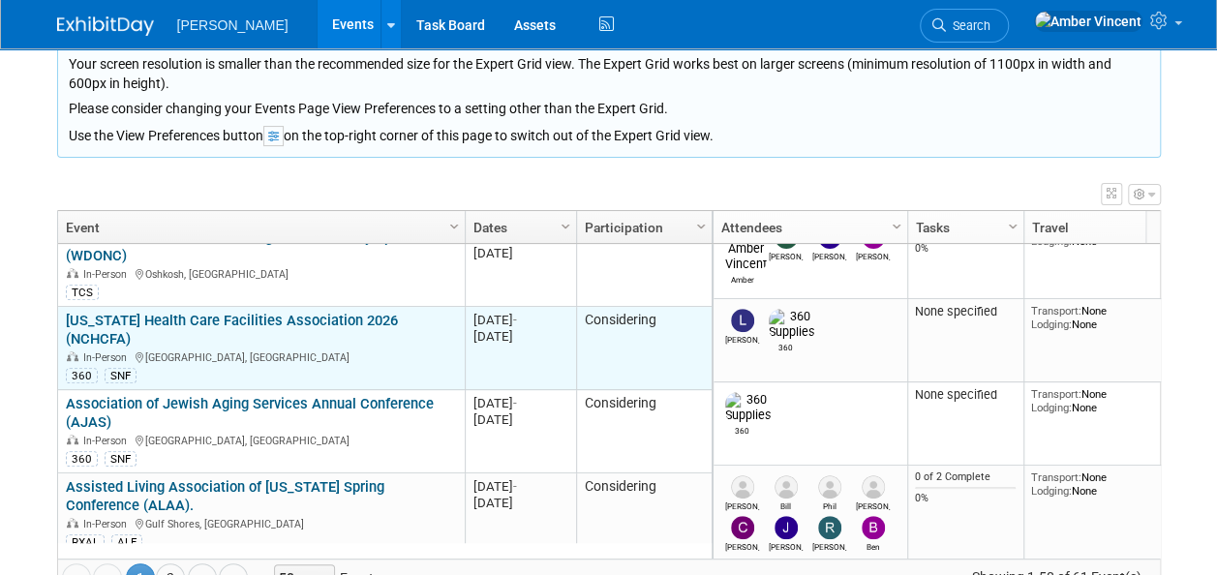
click at [306, 312] on link "[US_STATE] Health Care Facilities Association 2026 (NCHCFA)" at bounding box center [232, 330] width 332 height 36
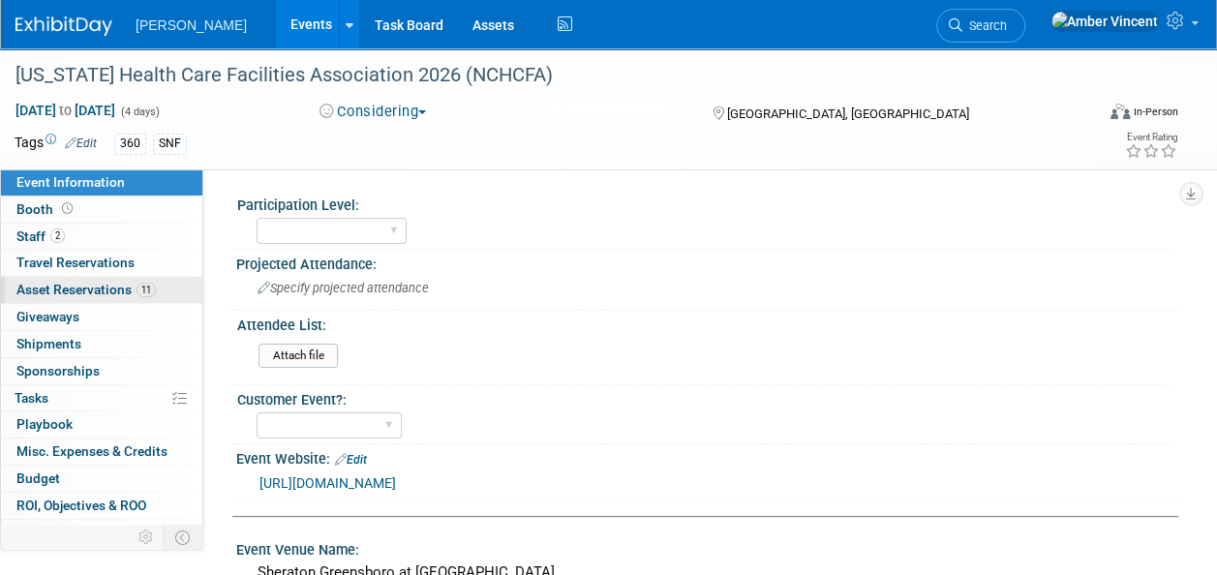
click at [112, 290] on span "Asset Reservations 11" at bounding box center [85, 289] width 139 height 15
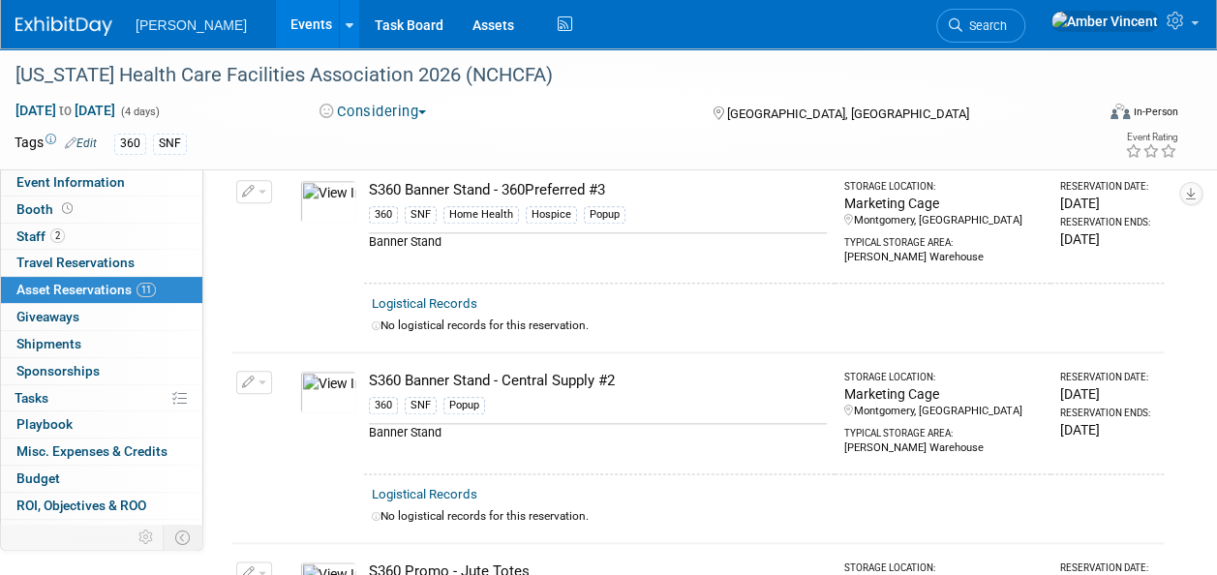
scroll to position [871, 0]
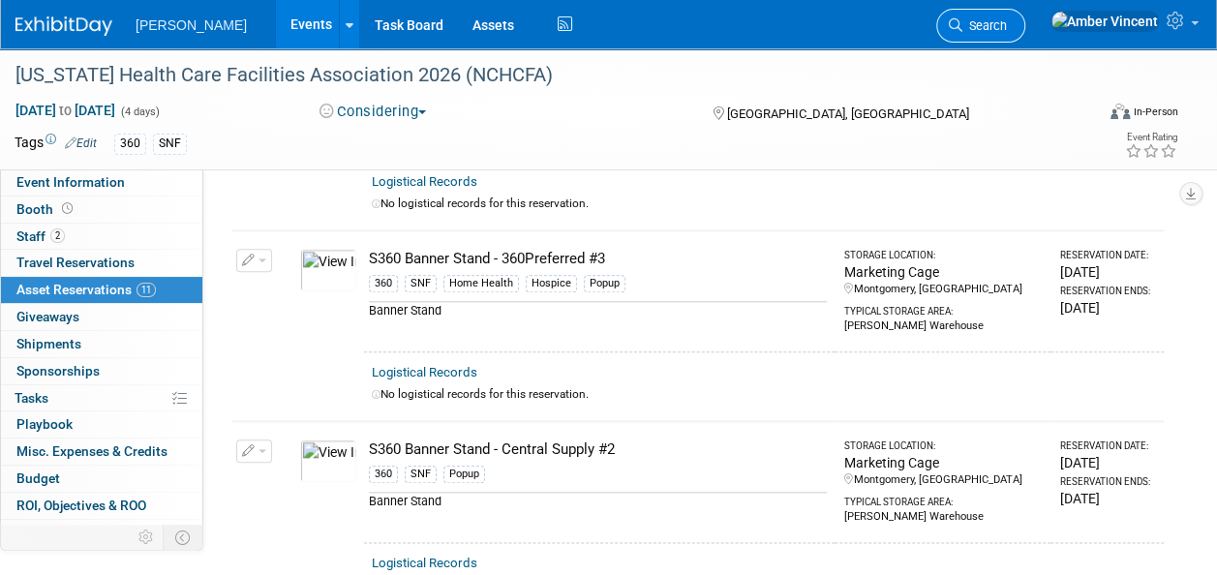
click at [1025, 14] on link "Search" at bounding box center [980, 26] width 89 height 34
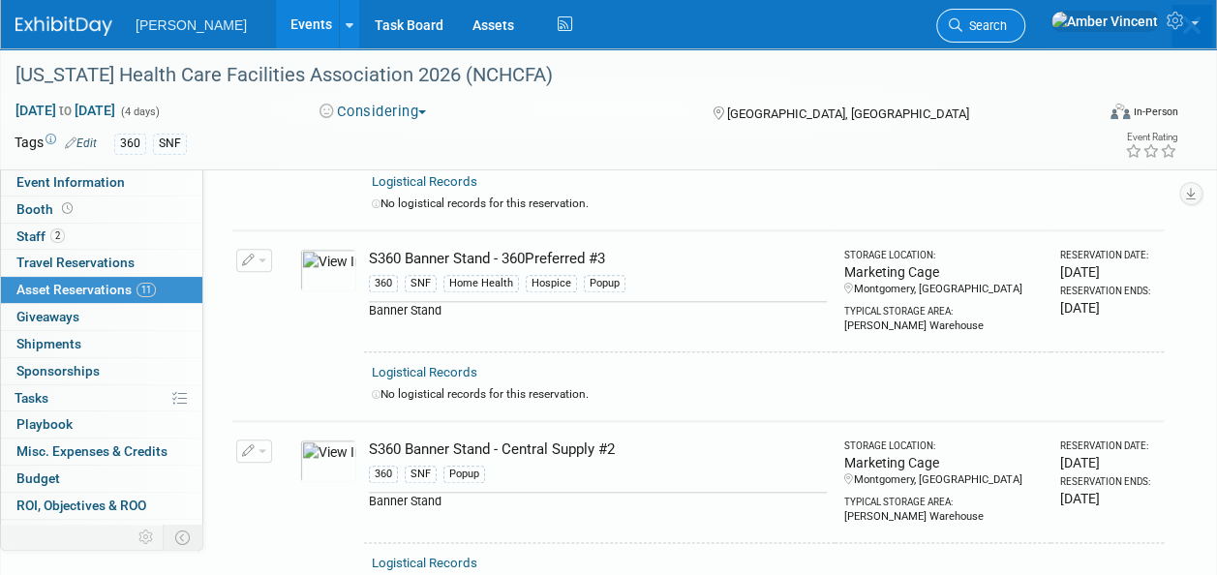
scroll to position [0, 0]
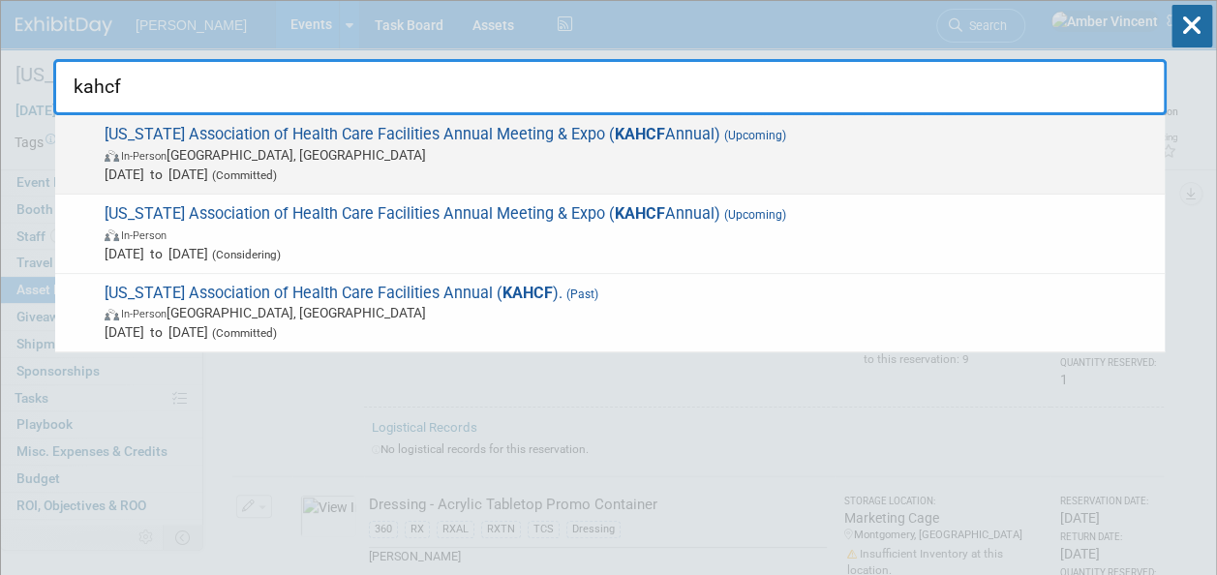
type input "kahcf"
click at [204, 159] on span "In-Person [GEOGRAPHIC_DATA], [GEOGRAPHIC_DATA]" at bounding box center [630, 154] width 1051 height 19
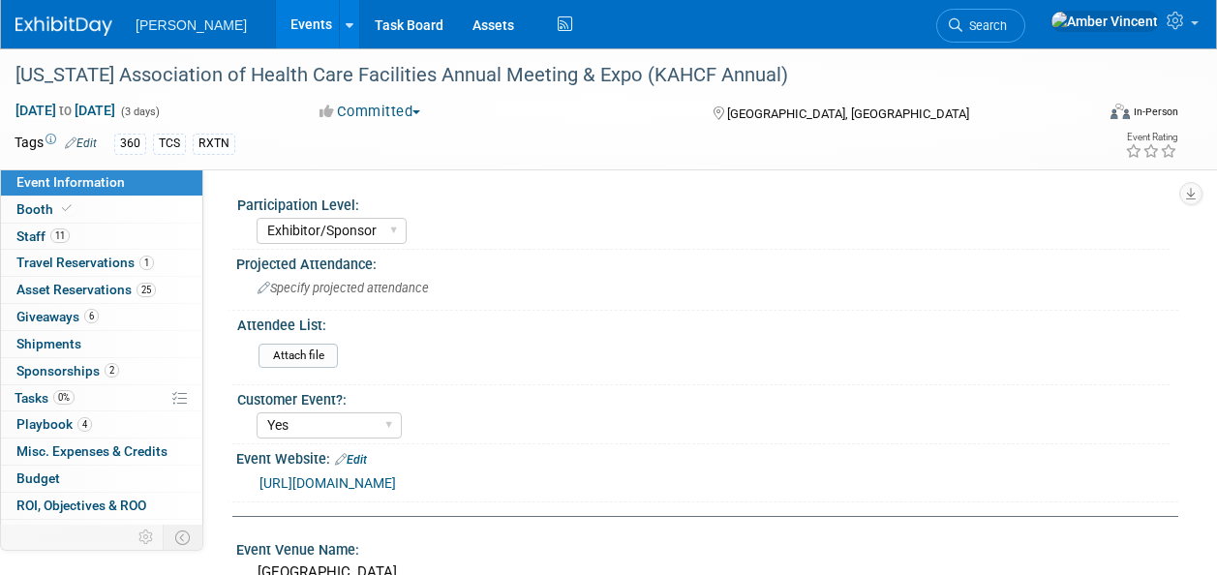
select select "Exhibitor/Sponsor"
select select "Yes"
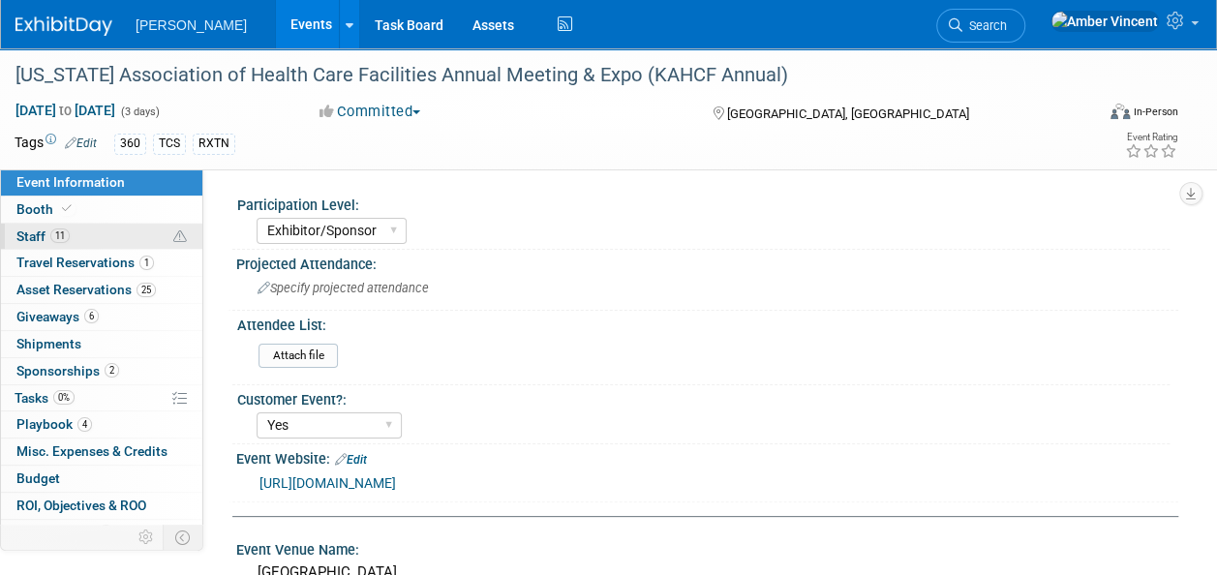
click at [66, 232] on span "11" at bounding box center [59, 236] width 19 height 15
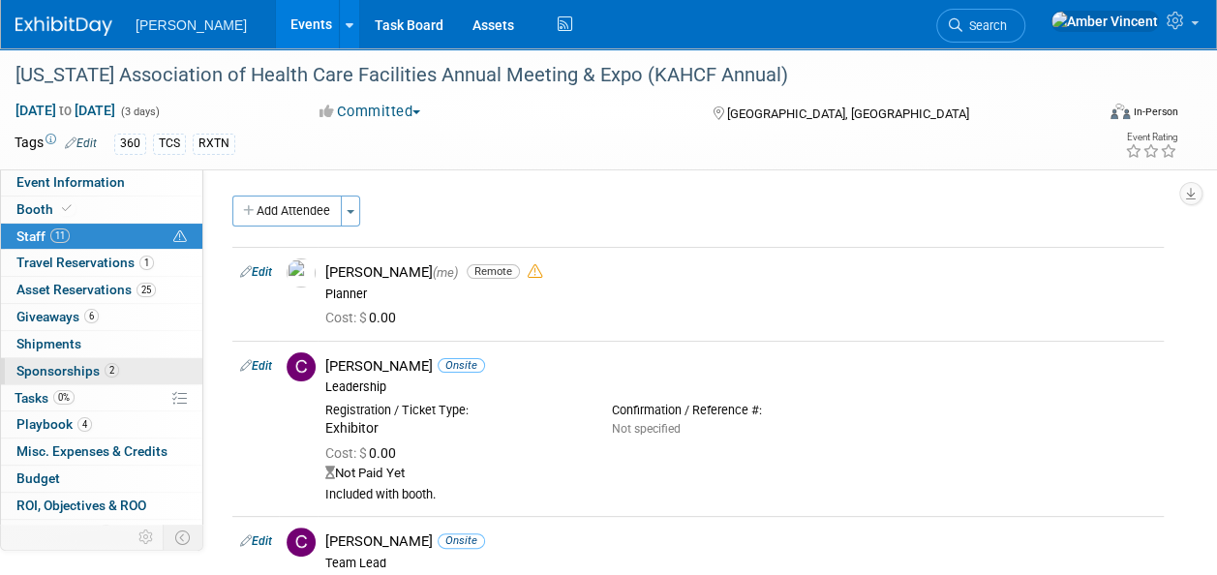
click at [48, 363] on span "Sponsorships 2" at bounding box center [67, 370] width 103 height 15
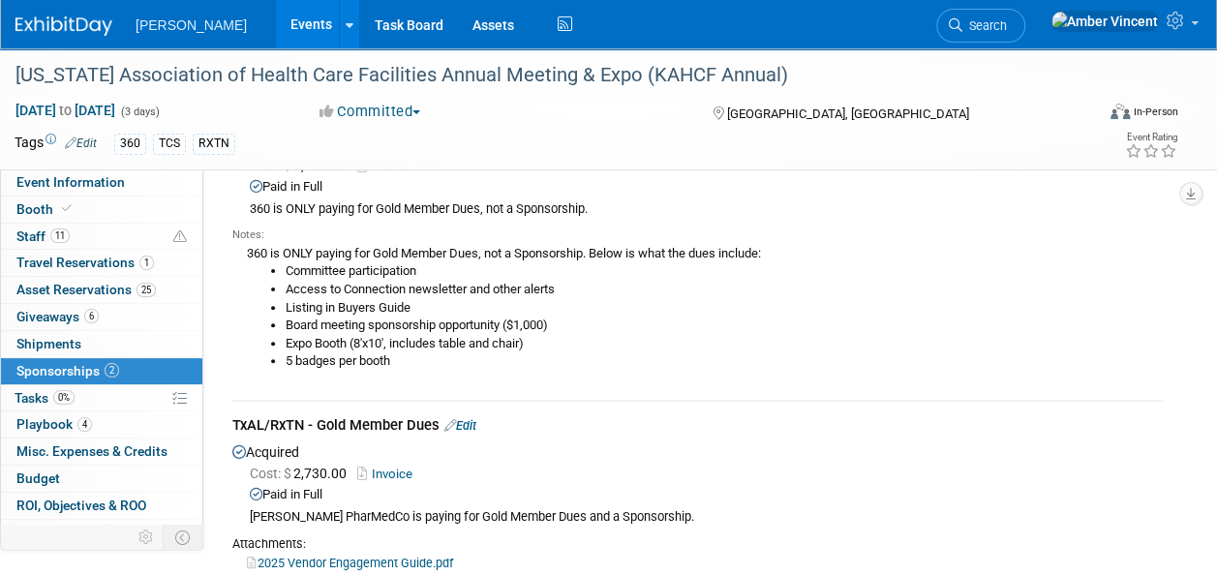
scroll to position [194, 0]
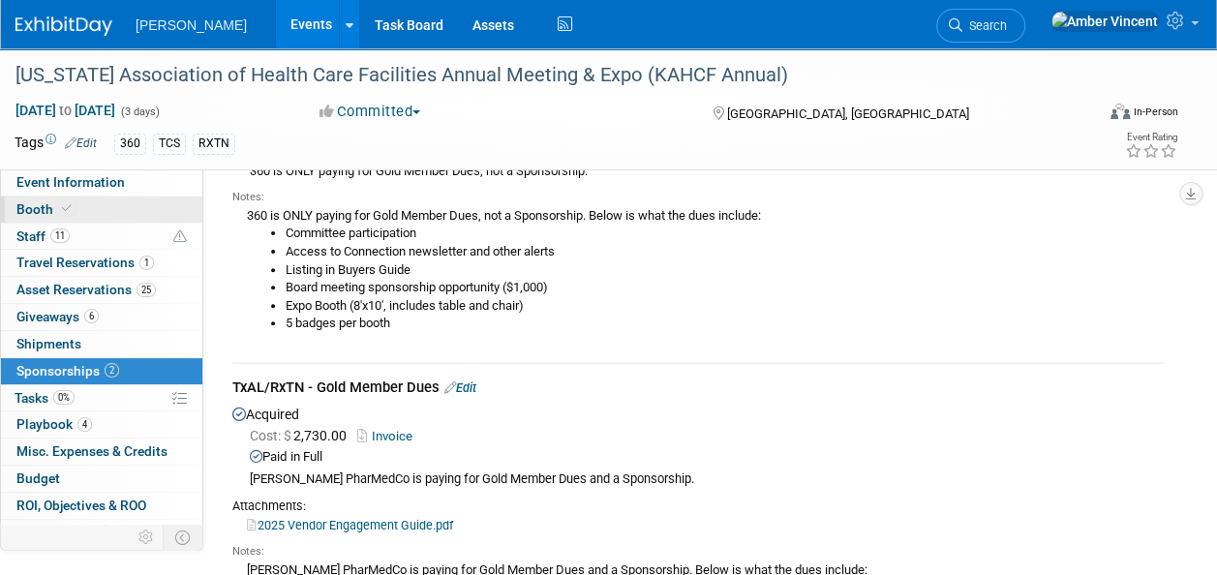
click at [91, 215] on link "Booth" at bounding box center [101, 210] width 201 height 26
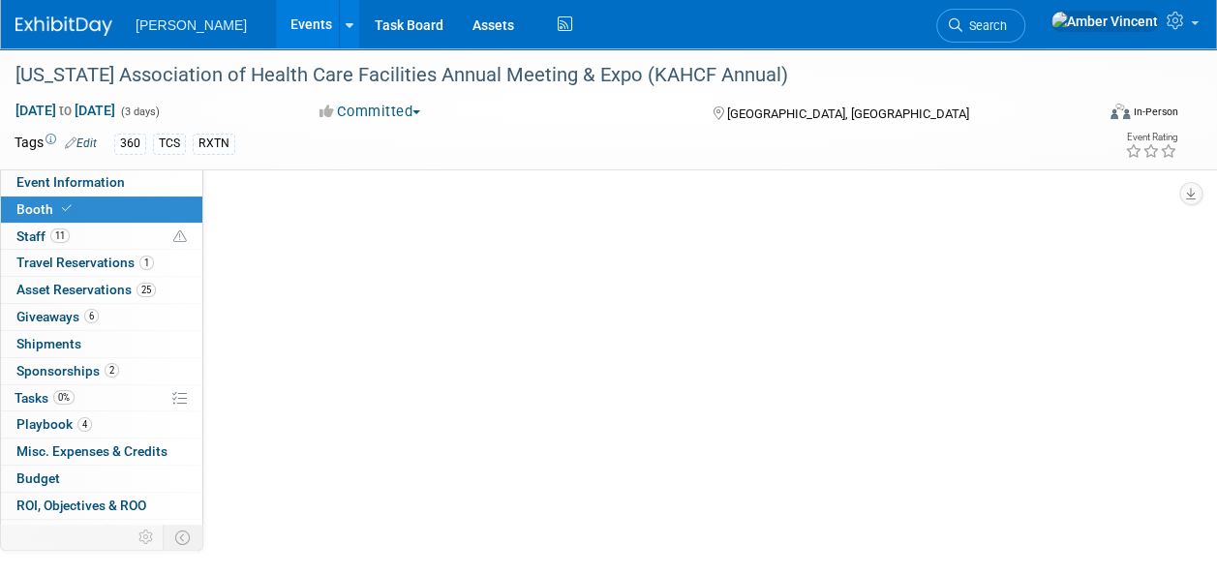
scroll to position [0, 0]
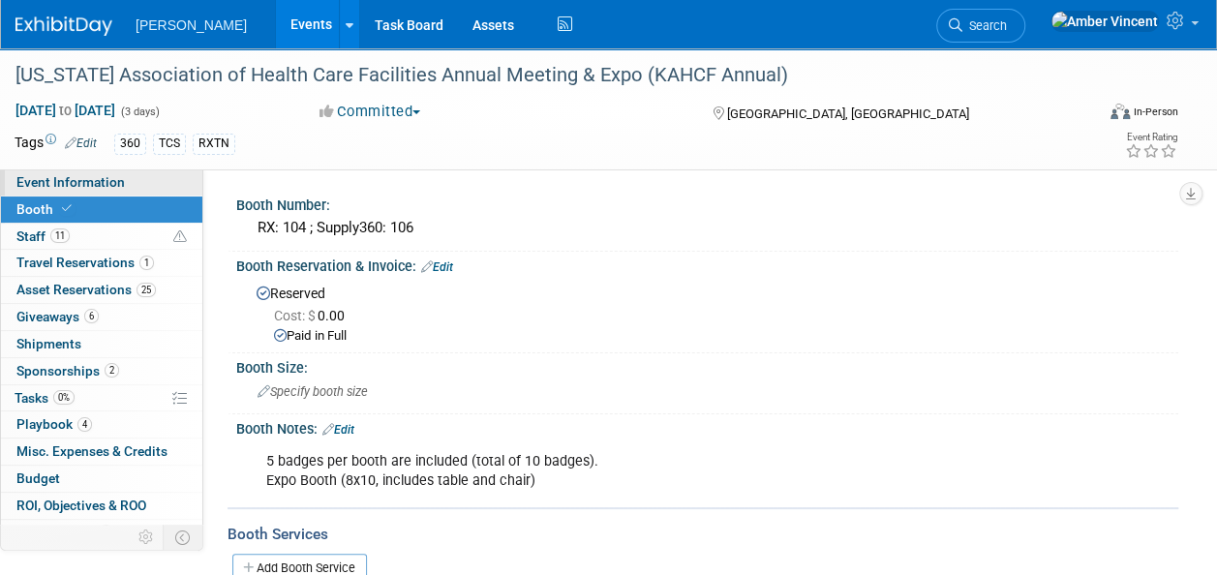
click at [54, 185] on span "Event Information" at bounding box center [70, 181] width 108 height 15
select select "Exhibitor/Sponsor"
select select "Yes"
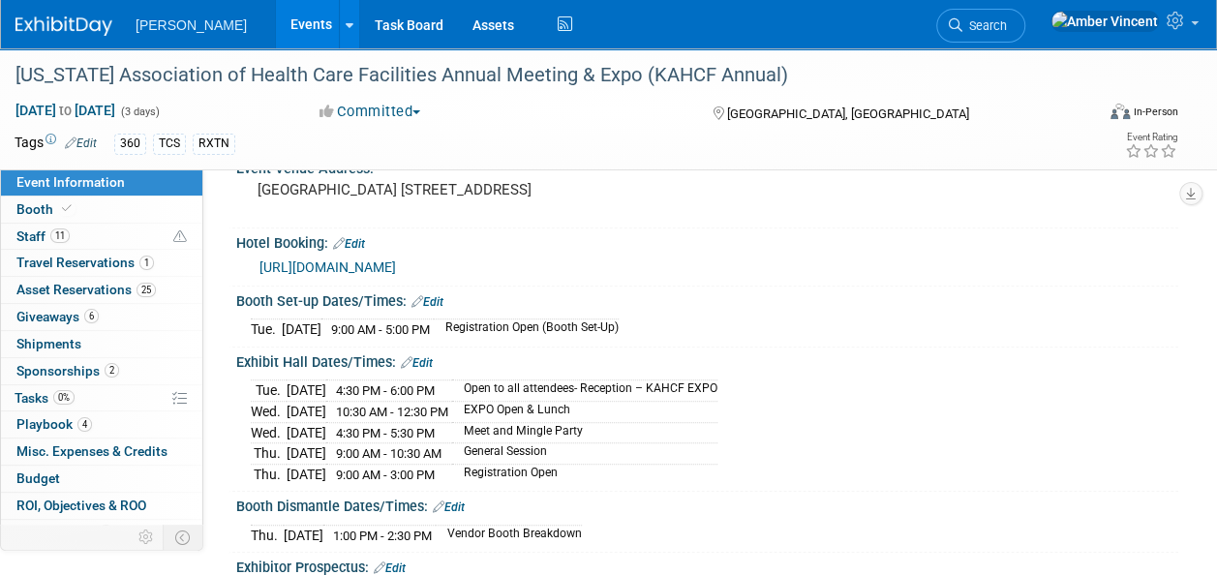
scroll to position [484, 0]
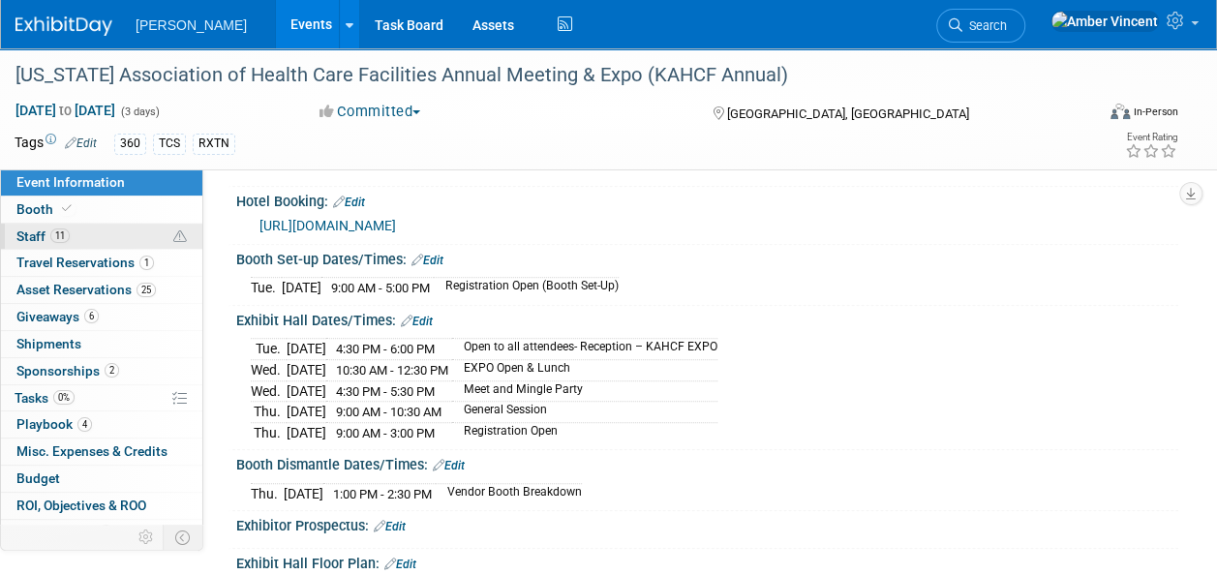
click at [53, 240] on span "11" at bounding box center [59, 236] width 19 height 15
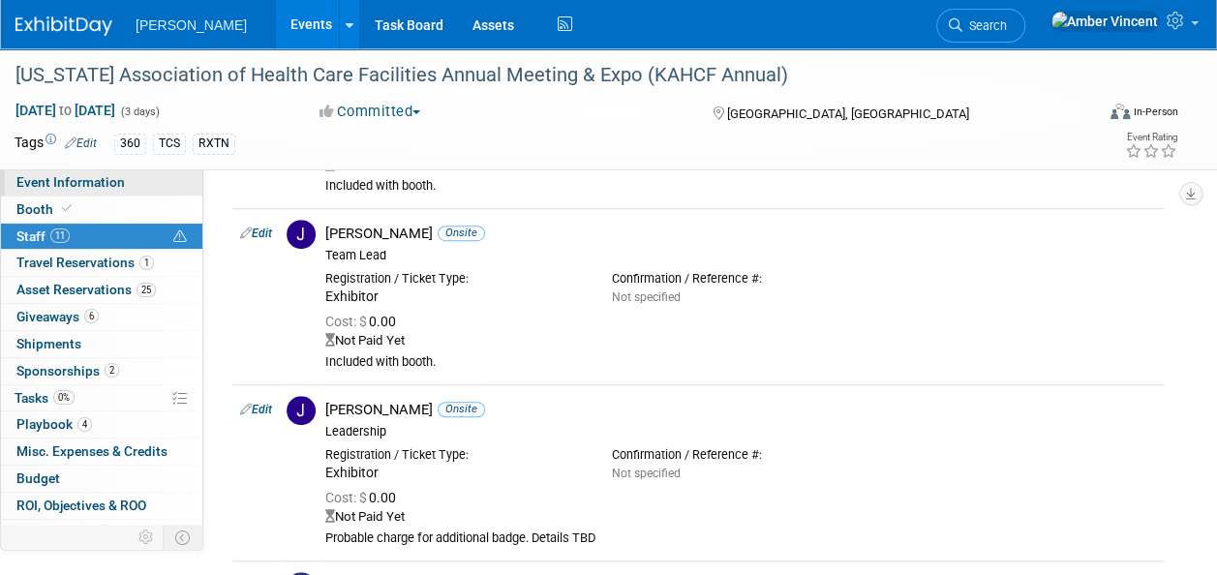
click at [83, 182] on span "Event Information" at bounding box center [70, 181] width 108 height 15
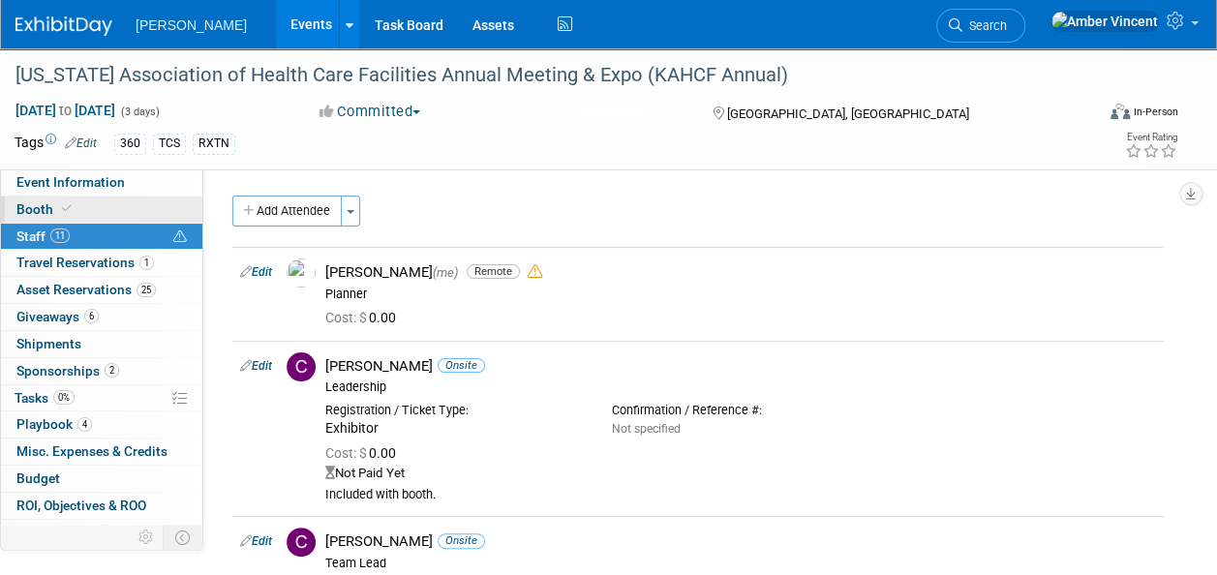
select select "Exhibitor/Sponsor"
select select "Yes"
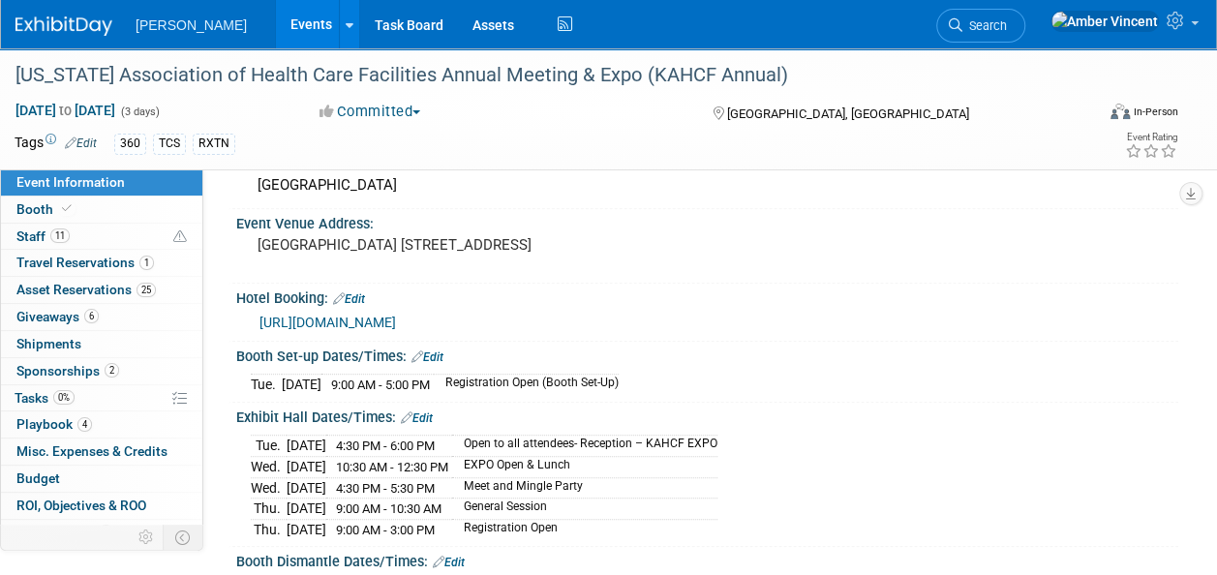
scroll to position [484, 0]
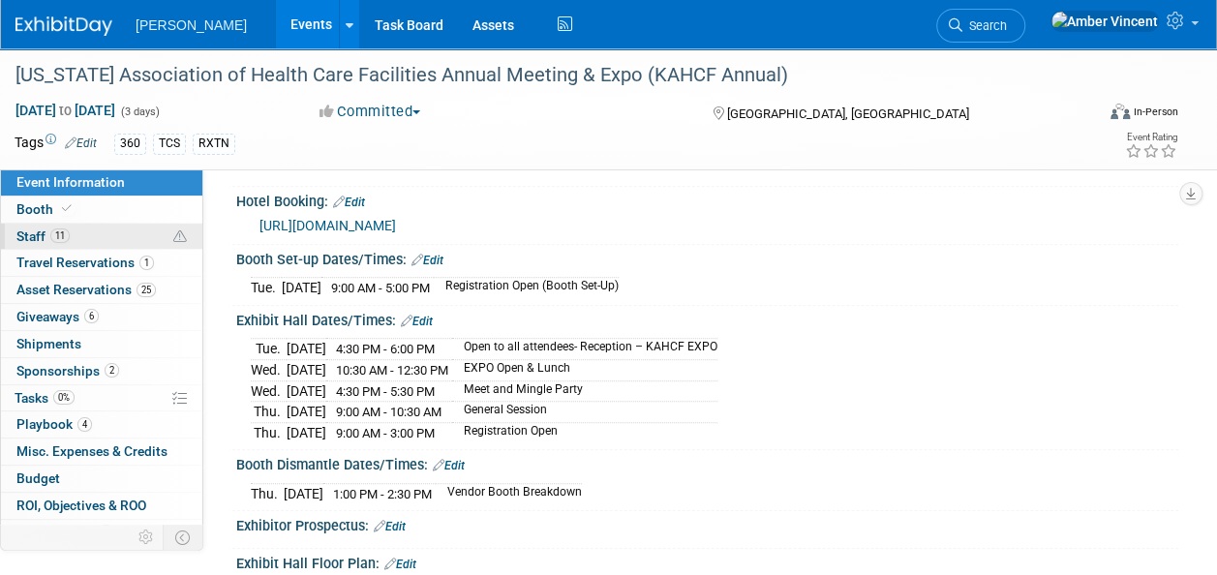
click at [47, 240] on span "Staff 11" at bounding box center [42, 236] width 53 height 15
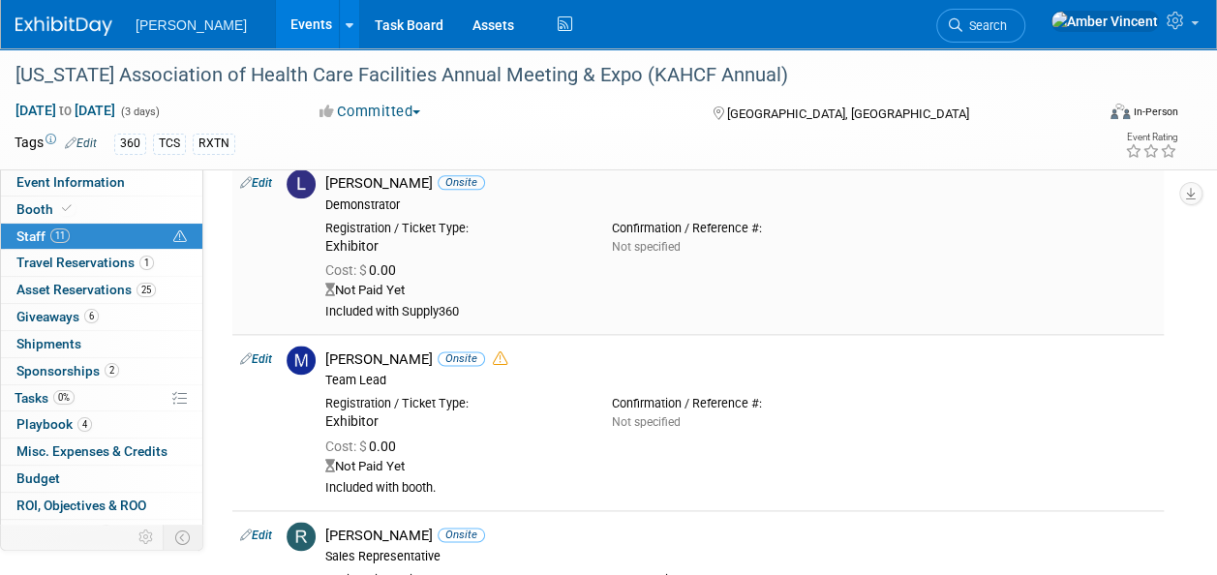
scroll to position [1065, 0]
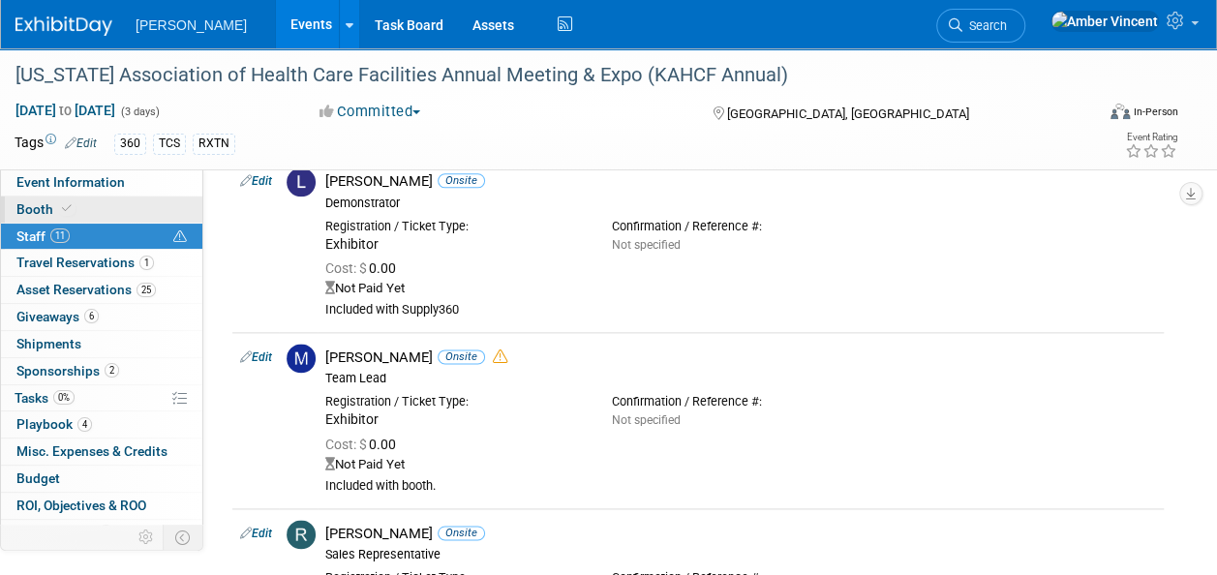
click at [64, 219] on link "Booth" at bounding box center [101, 210] width 201 height 26
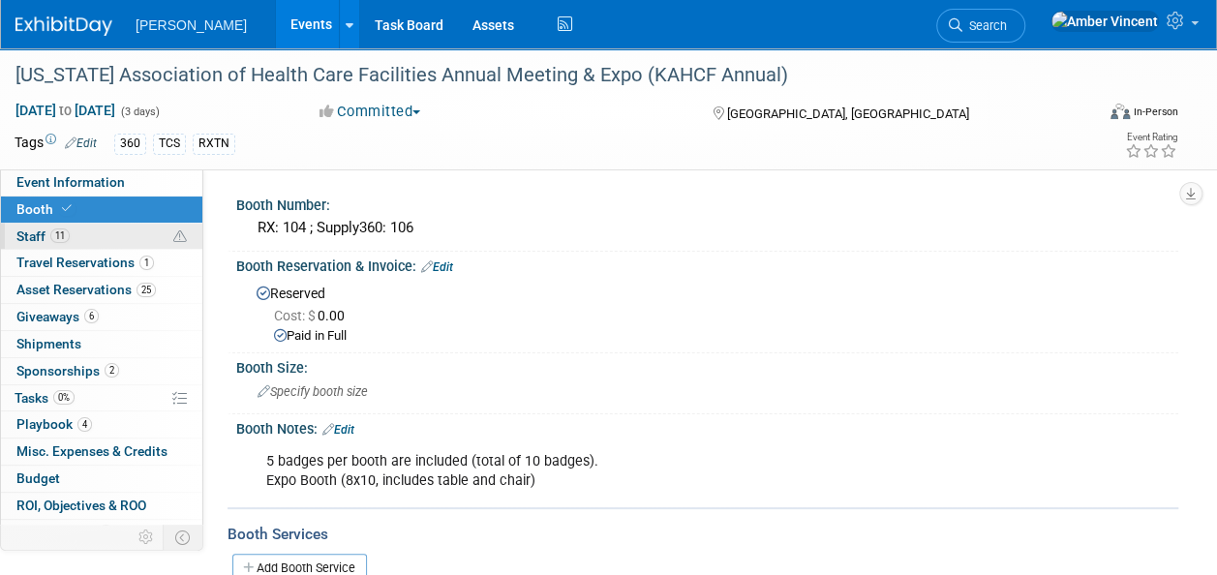
click at [68, 234] on span "11" at bounding box center [59, 236] width 19 height 15
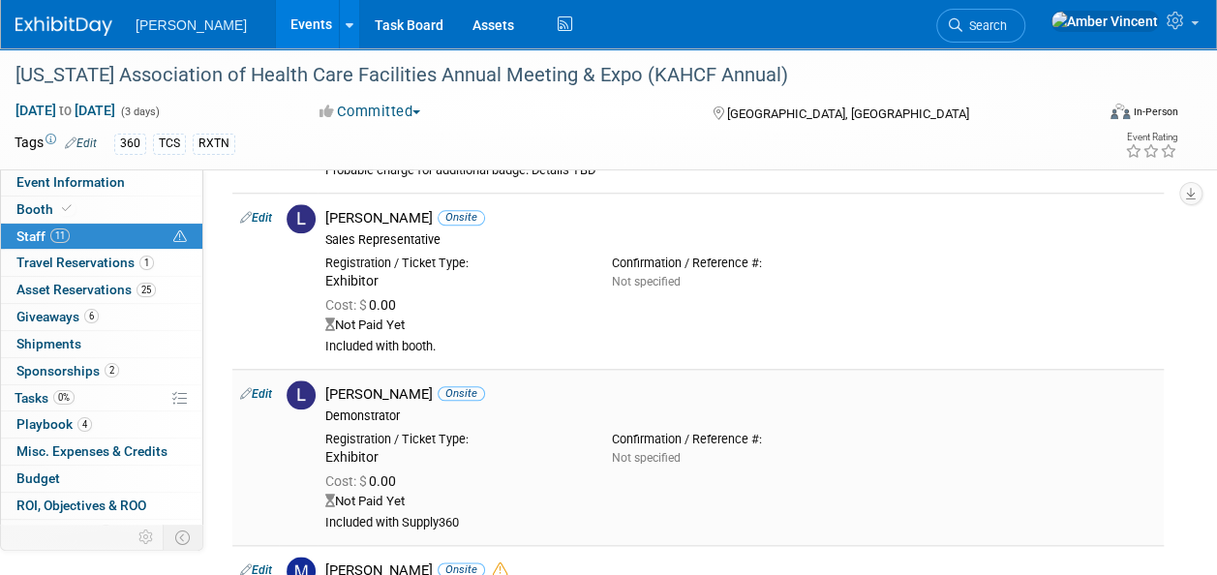
scroll to position [871, 0]
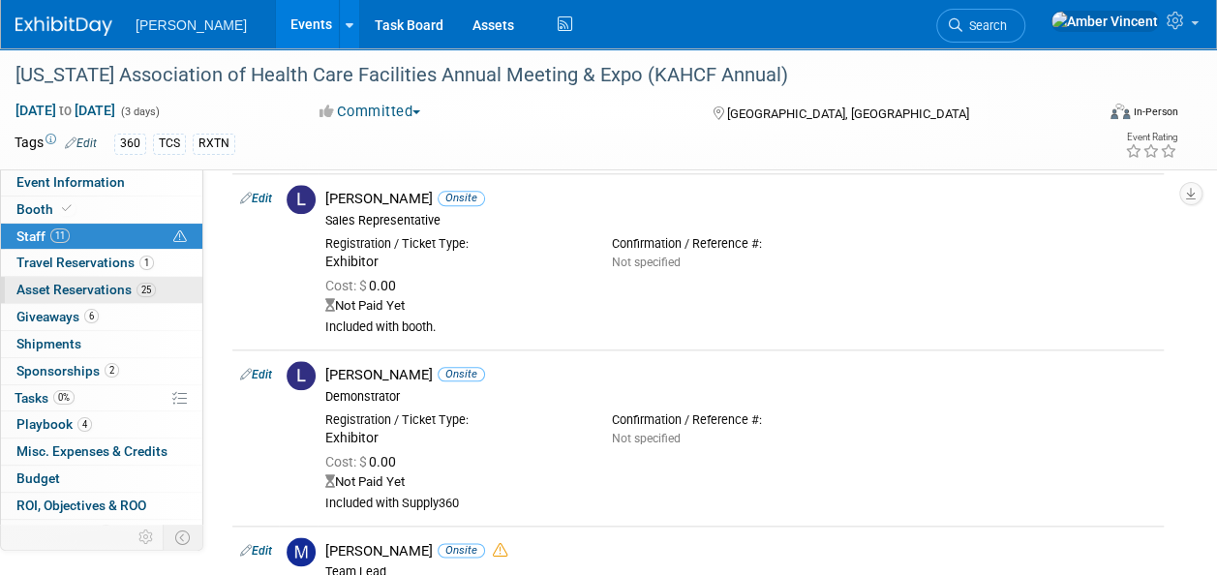
click at [103, 287] on span "Asset Reservations 25" at bounding box center [85, 289] width 139 height 15
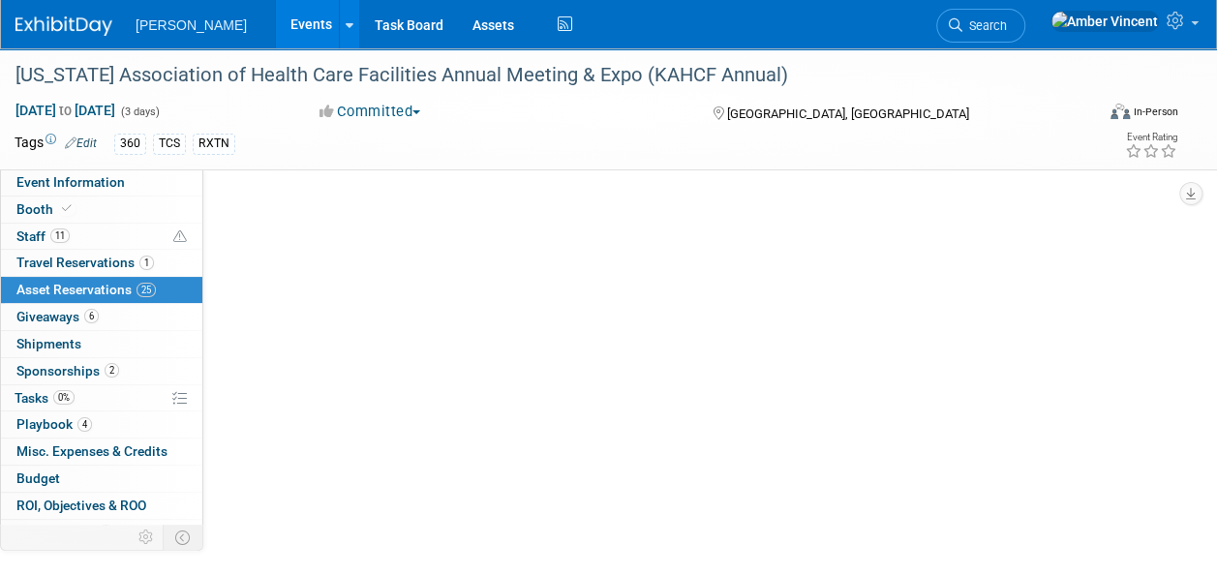
scroll to position [0, 0]
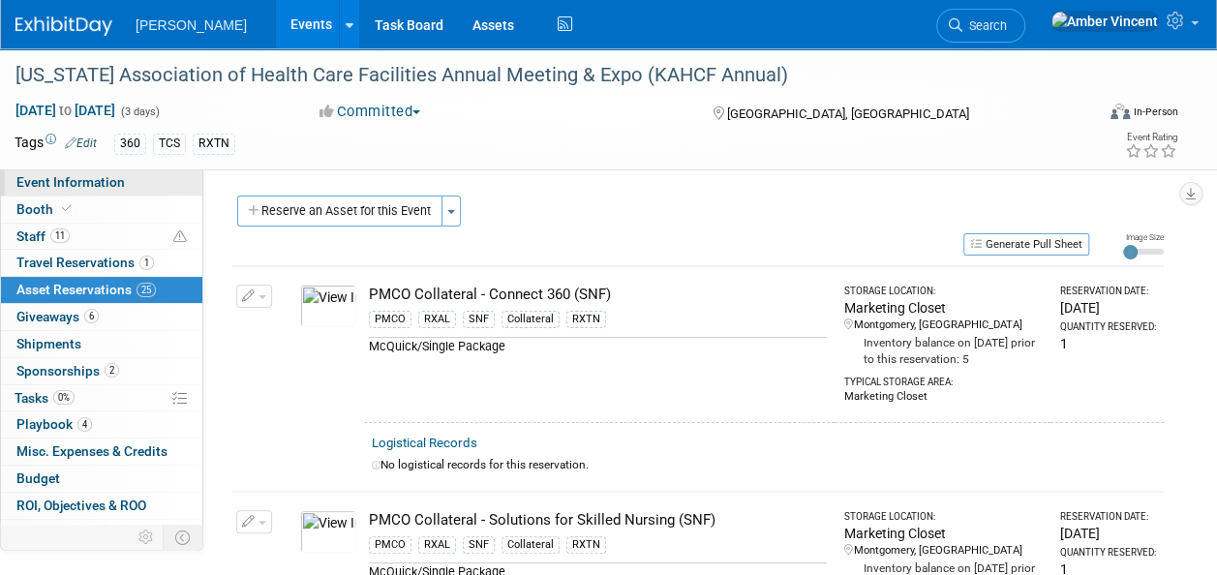
click at [33, 186] on span "Event Information" at bounding box center [70, 181] width 108 height 15
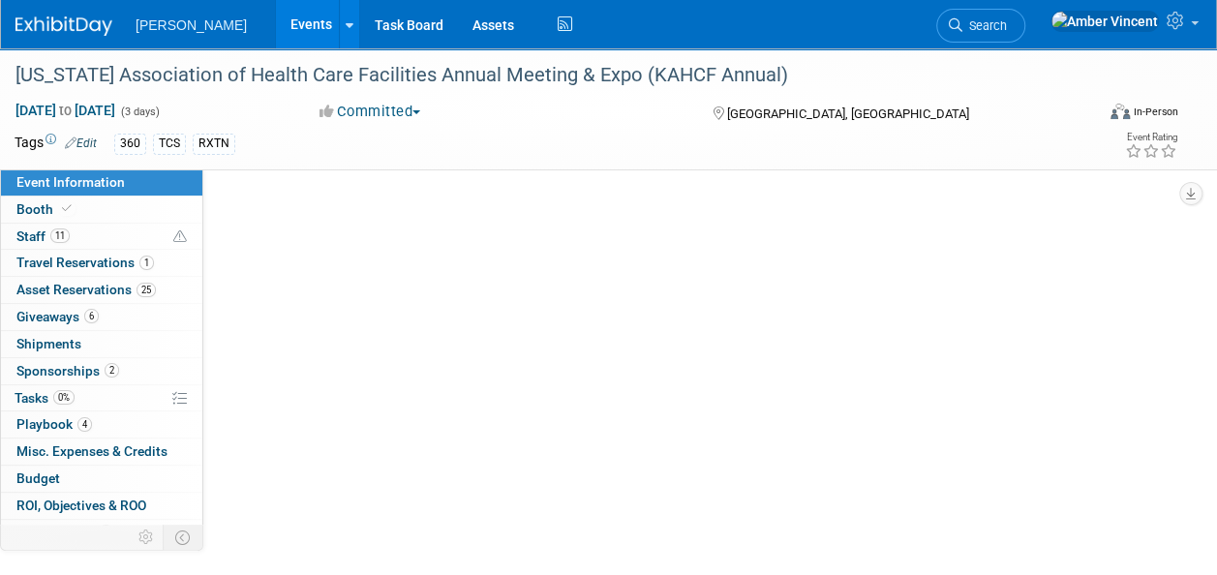
select select "Exhibitor/Sponsor"
select select "Yes"
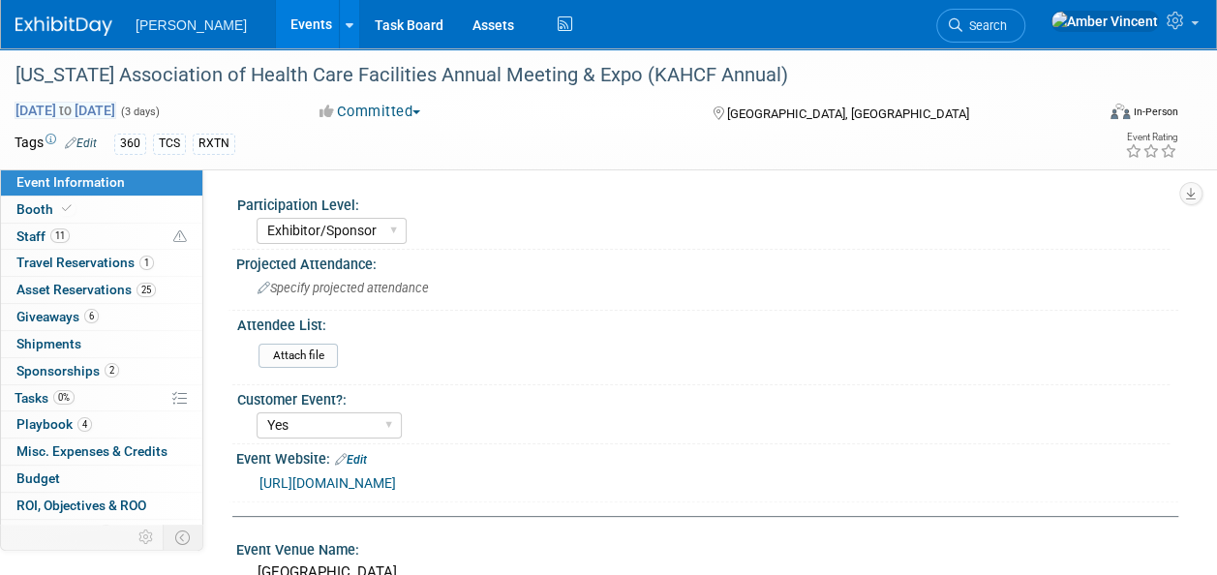
drag, startPoint x: 218, startPoint y: 70, endPoint x: 87, endPoint y: 108, distance: 136.3
click at [217, 70] on div "[US_STATE] Association of Health Care Facilities Annual Meeting & Expo (KAHCF A…" at bounding box center [544, 75] width 1070 height 35
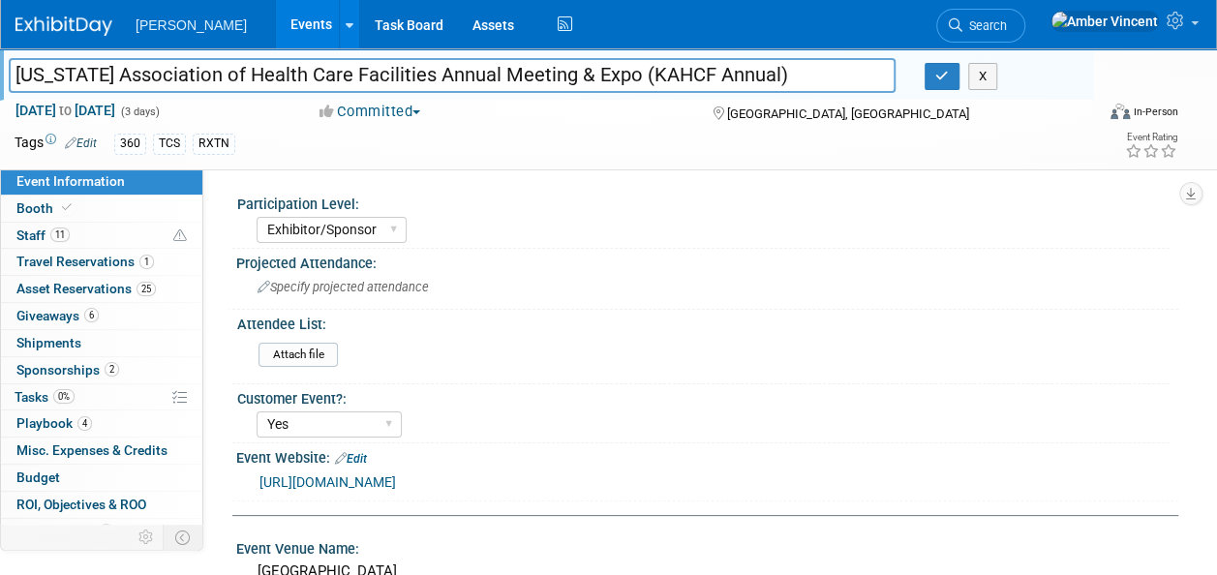
click at [691, 71] on input "[US_STATE] Association of Health Care Facilities Annual Meeting & Expo (KAHCF A…" at bounding box center [452, 75] width 887 height 34
type input "[US_STATE] Association of Health Care Facilities Annual Meeting & Expo (KAHCF/K…"
click at [935, 77] on icon "button" at bounding box center [942, 76] width 14 height 13
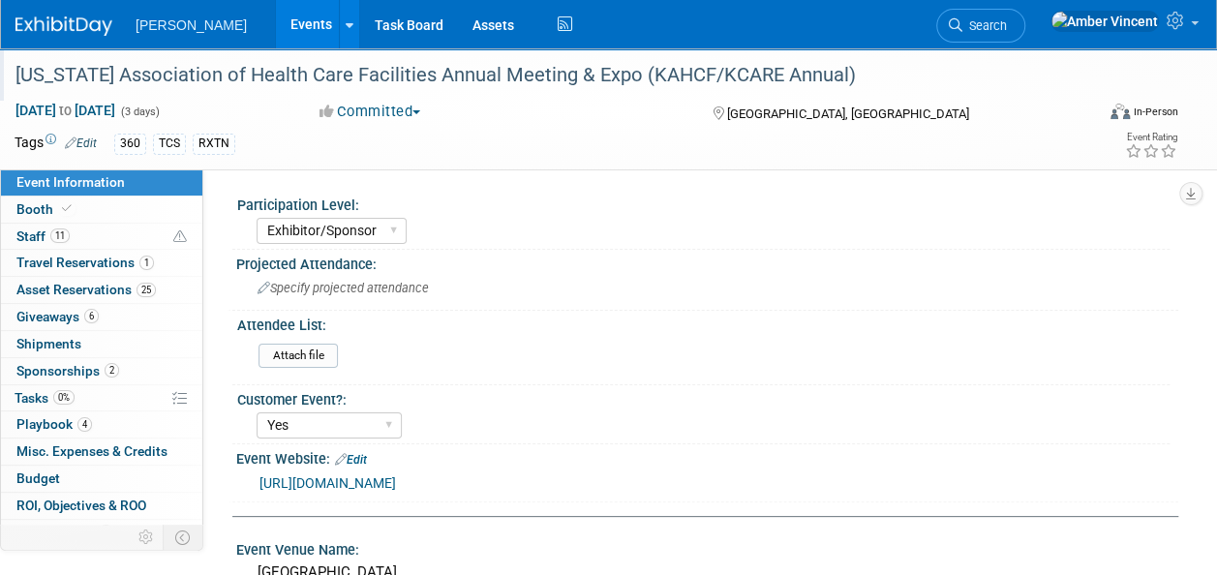
drag, startPoint x: 131, startPoint y: 365, endPoint x: 117, endPoint y: 363, distance: 13.7
click at [131, 366] on link "2 Sponsorships 2" at bounding box center [101, 371] width 201 height 26
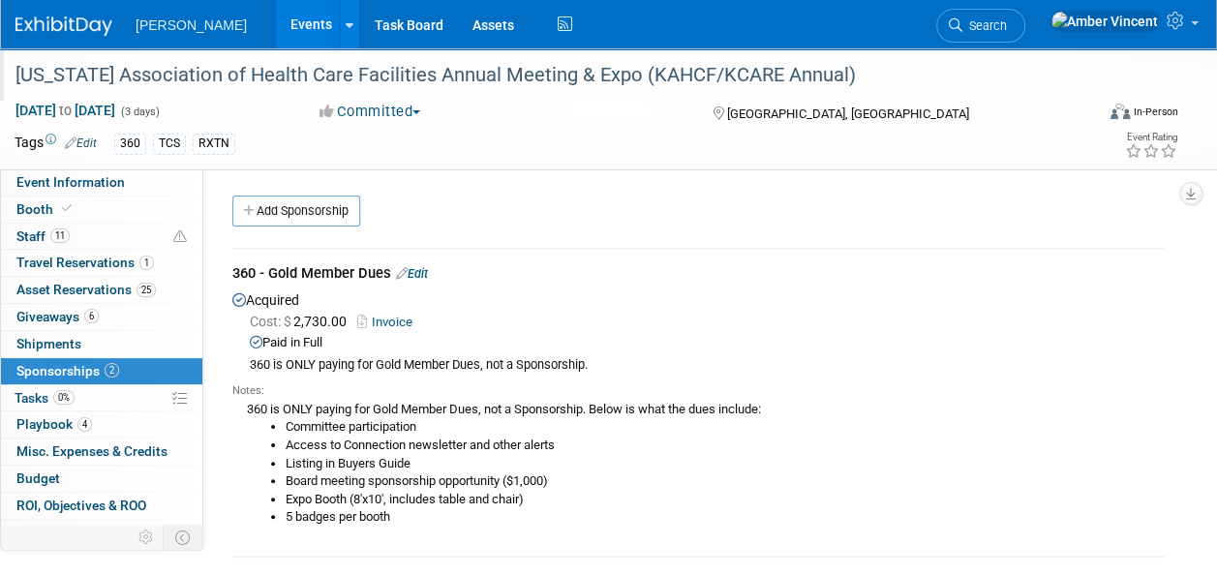
click at [276, 27] on link "Events" at bounding box center [311, 24] width 71 height 48
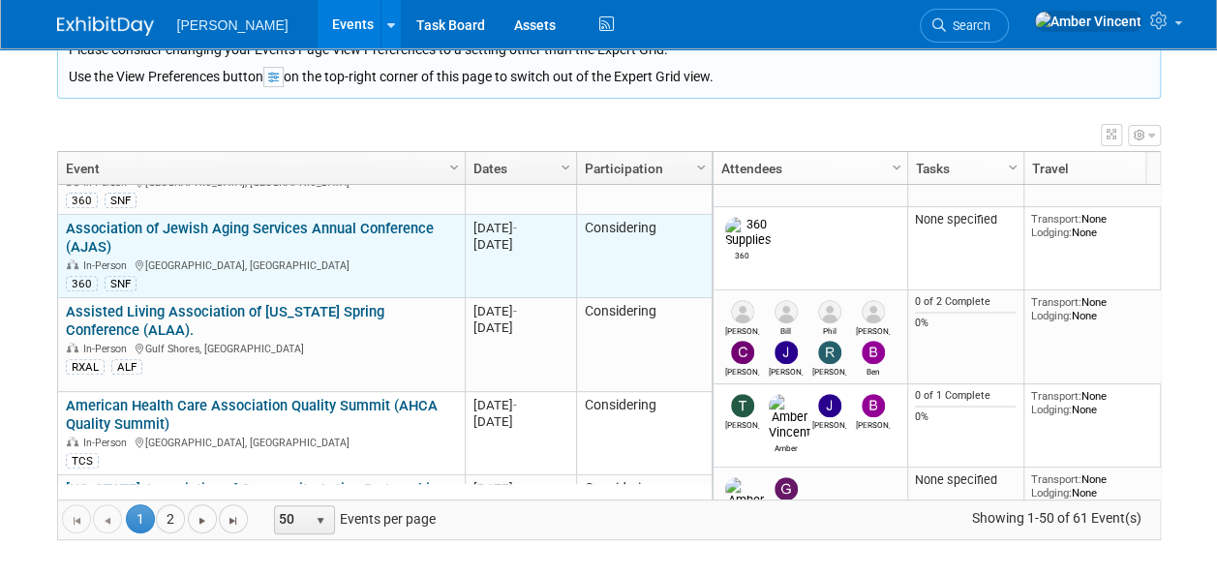
scroll to position [465, 0]
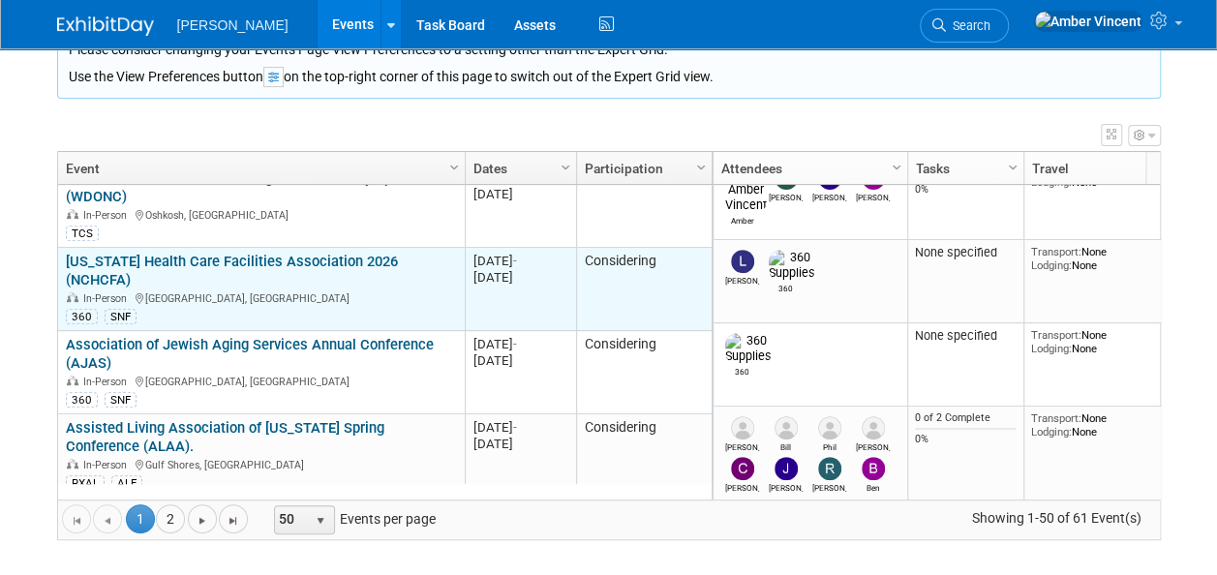
click at [211, 253] on link "[US_STATE] Health Care Facilities Association 2026 (NCHCFA)" at bounding box center [232, 271] width 332 height 36
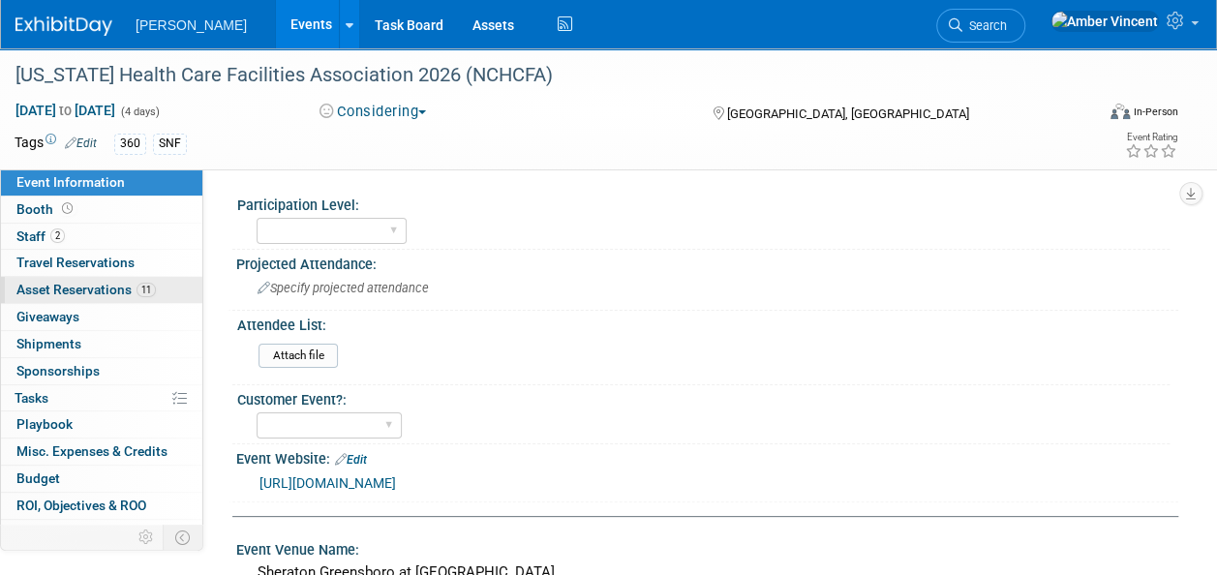
click at [75, 290] on span "Asset Reservations 11" at bounding box center [85, 289] width 139 height 15
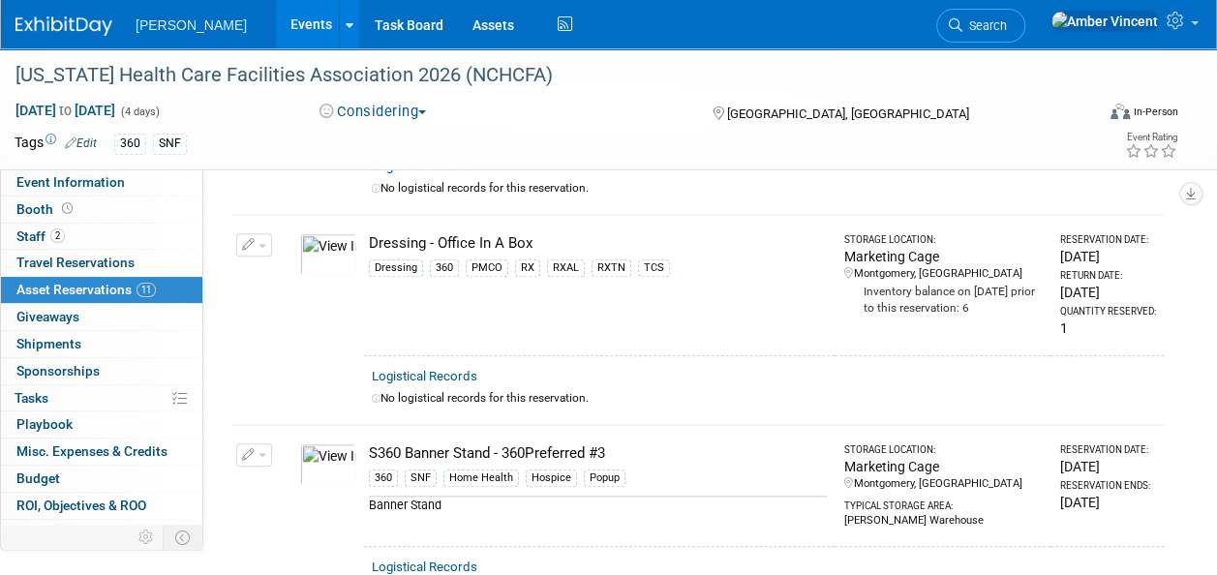
scroll to position [678, 0]
click at [67, 313] on span "Giveaways 0" at bounding box center [47, 316] width 63 height 15
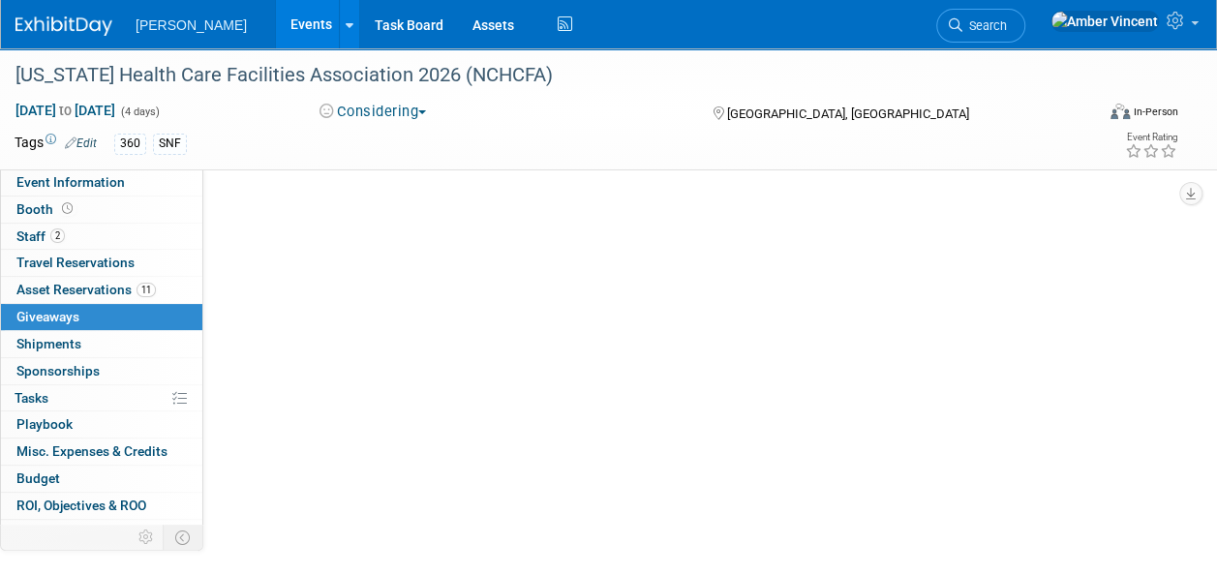
scroll to position [0, 0]
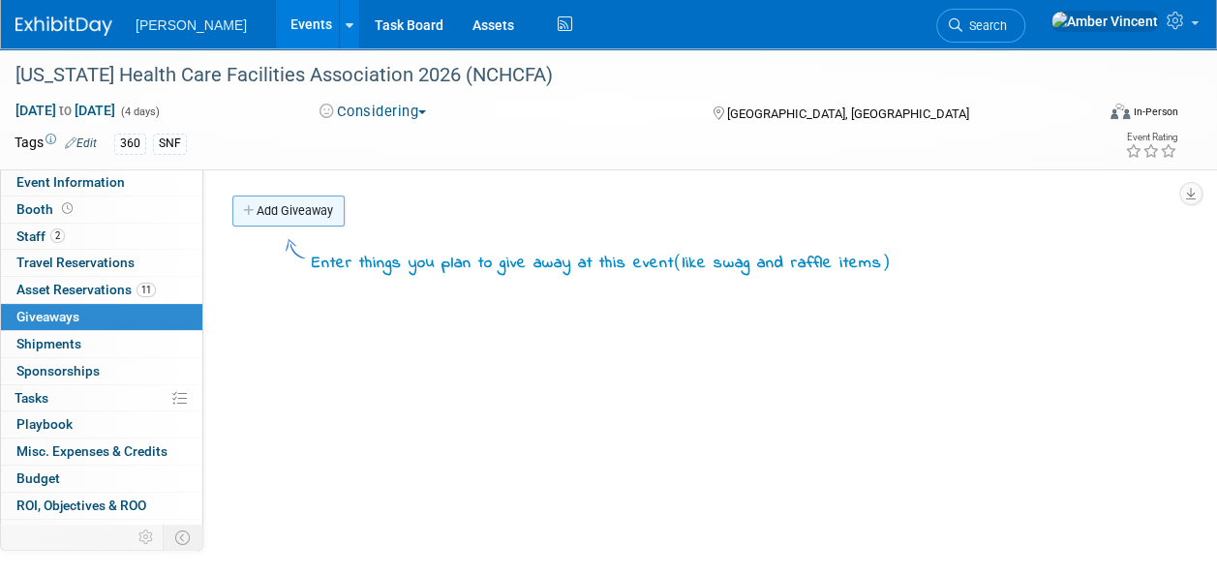
click at [285, 206] on link "Add Giveaway" at bounding box center [288, 211] width 112 height 31
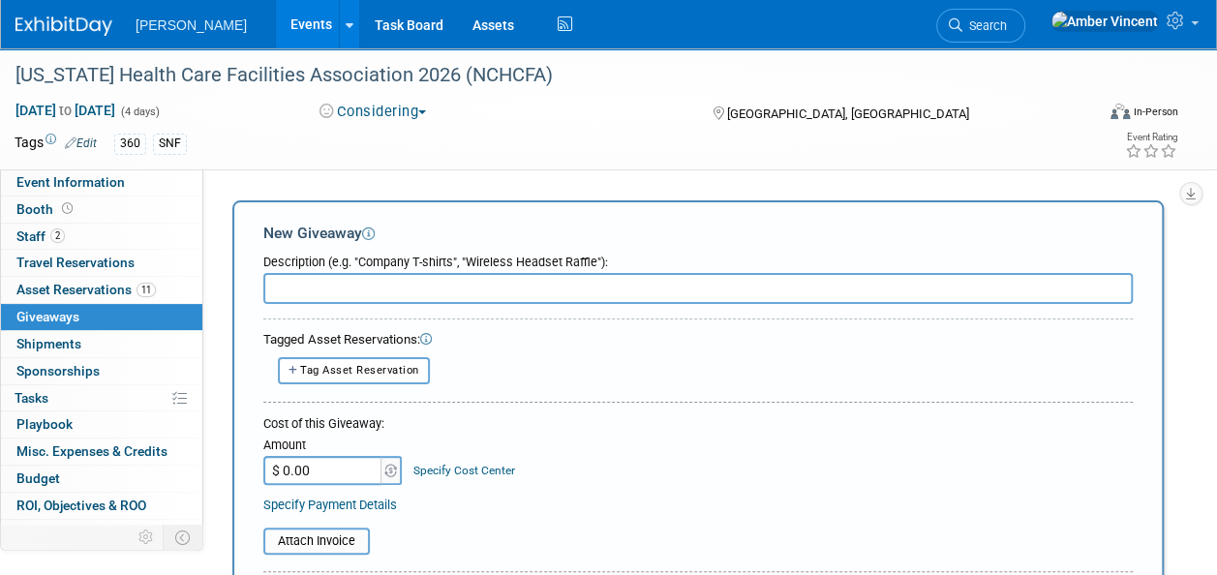
click at [389, 386] on form "Description (e.g. "Company T-shirts", "Wireless Headset Raffle"): Tagged Asset …" at bounding box center [698, 542] width 870 height 595
click at [391, 382] on button "Tag Asset Reservation" at bounding box center [354, 370] width 152 height 26
select select
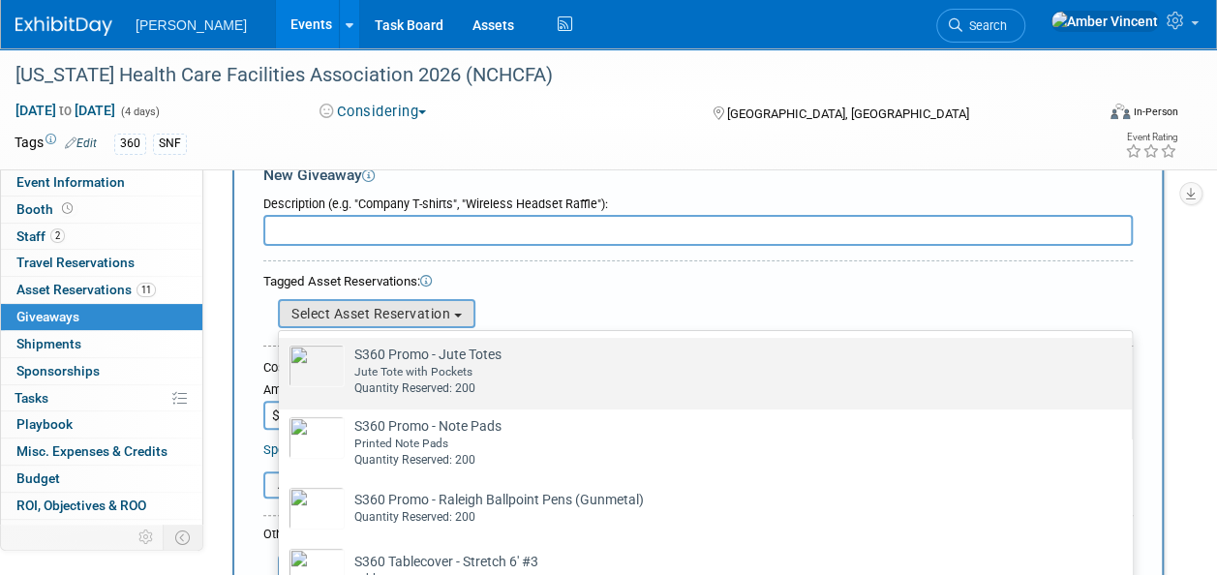
scroll to position [97, 0]
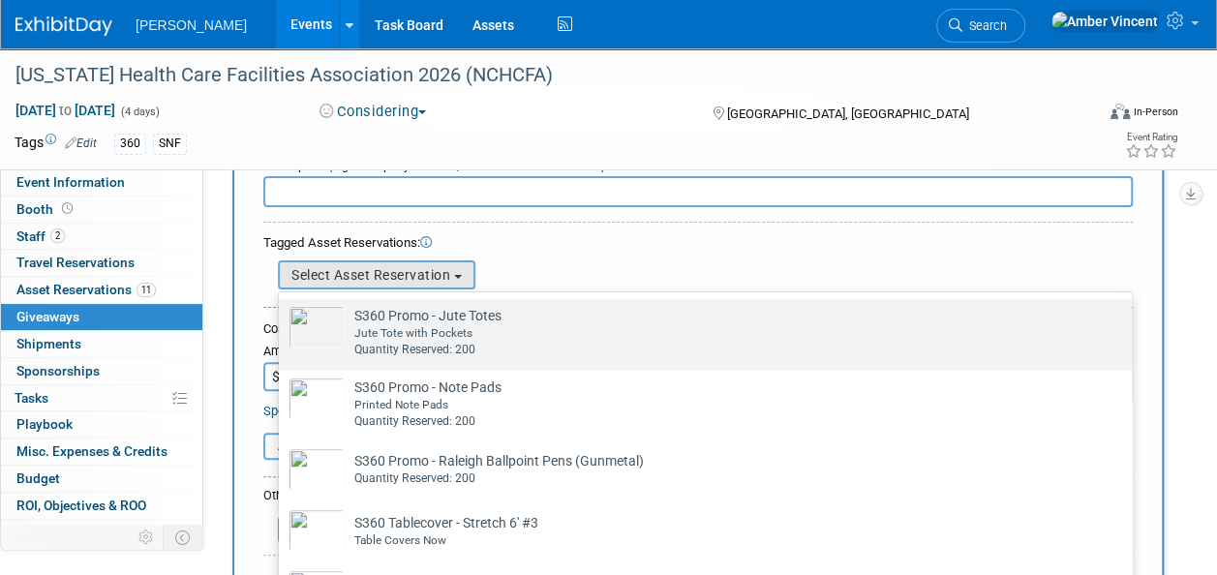
click at [382, 336] on div "Jute Tote with Pockets" at bounding box center [723, 333] width 739 height 16
click at [282, 322] on input "S360 Promo - Jute Totes Already tagged in this giveaway Jute Tote with Pockets …" at bounding box center [275, 316] width 13 height 13
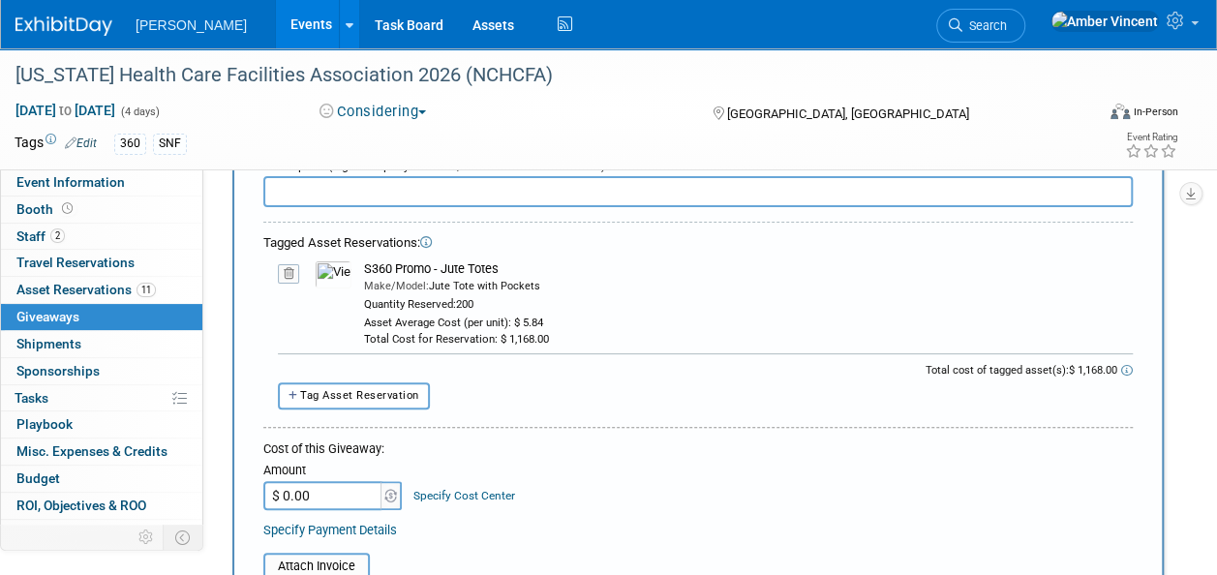
scroll to position [0, 0]
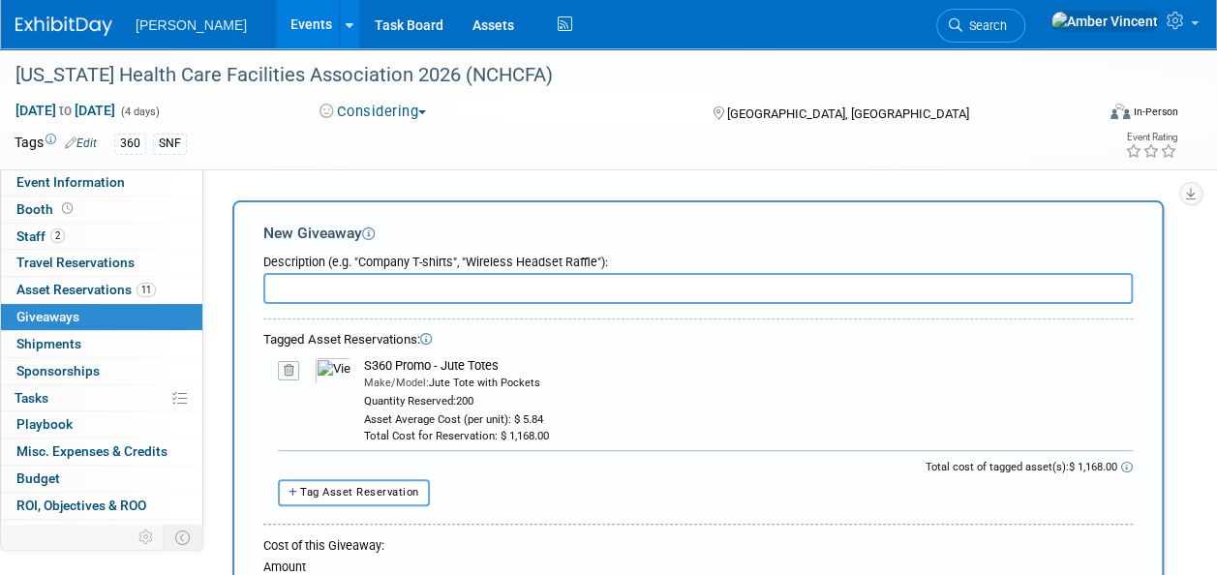
drag, startPoint x: 456, startPoint y: 365, endPoint x: 366, endPoint y: 364, distance: 90.1
click at [366, 364] on div "S360 Promo - Jute Totes" at bounding box center [748, 365] width 769 height 17
copy div "S360 Promo - Jute Totes"
click at [369, 285] on input "text" at bounding box center [698, 288] width 870 height 31
paste input "S360 Promo - Jute Totes"
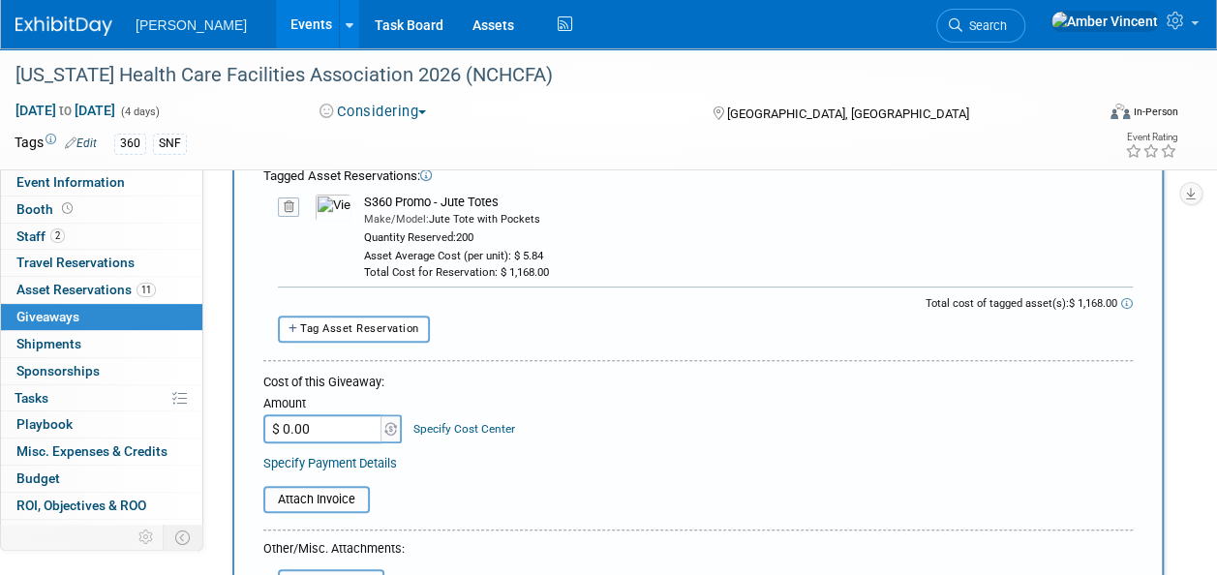
scroll to position [194, 0]
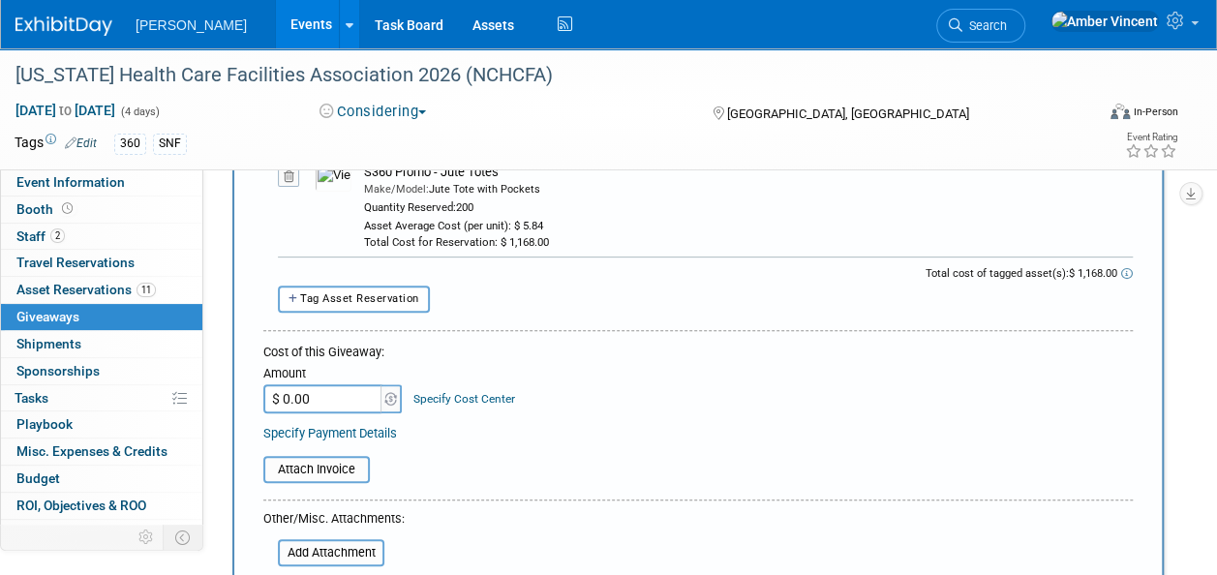
type input "S360 Promo - Jute Totes"
click at [301, 401] on input "$ 0.00" at bounding box center [323, 398] width 121 height 29
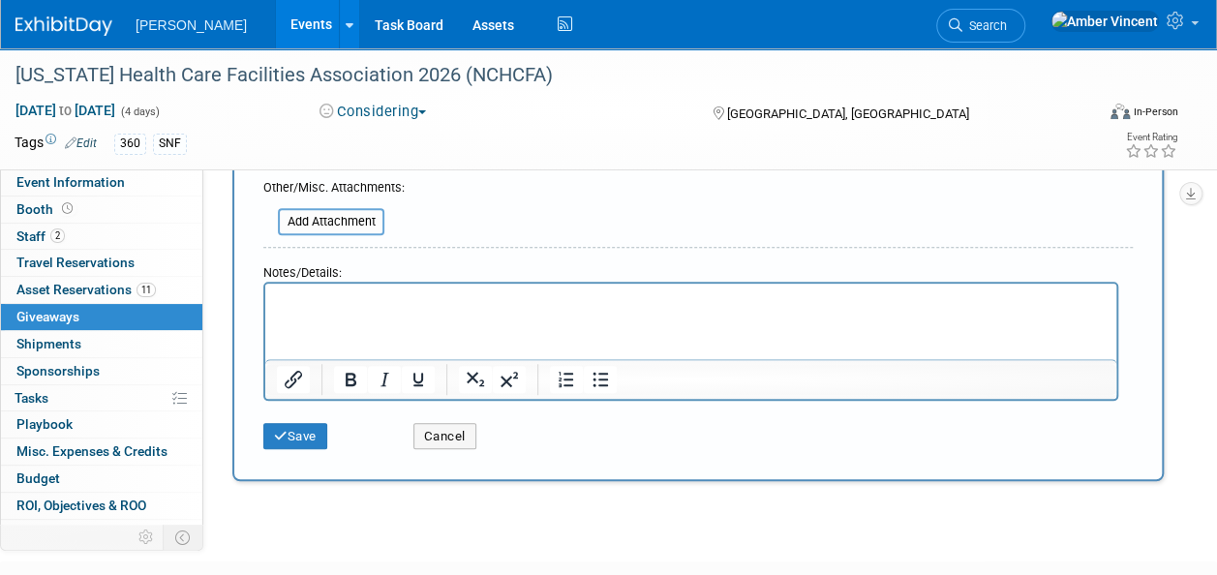
scroll to position [581, 0]
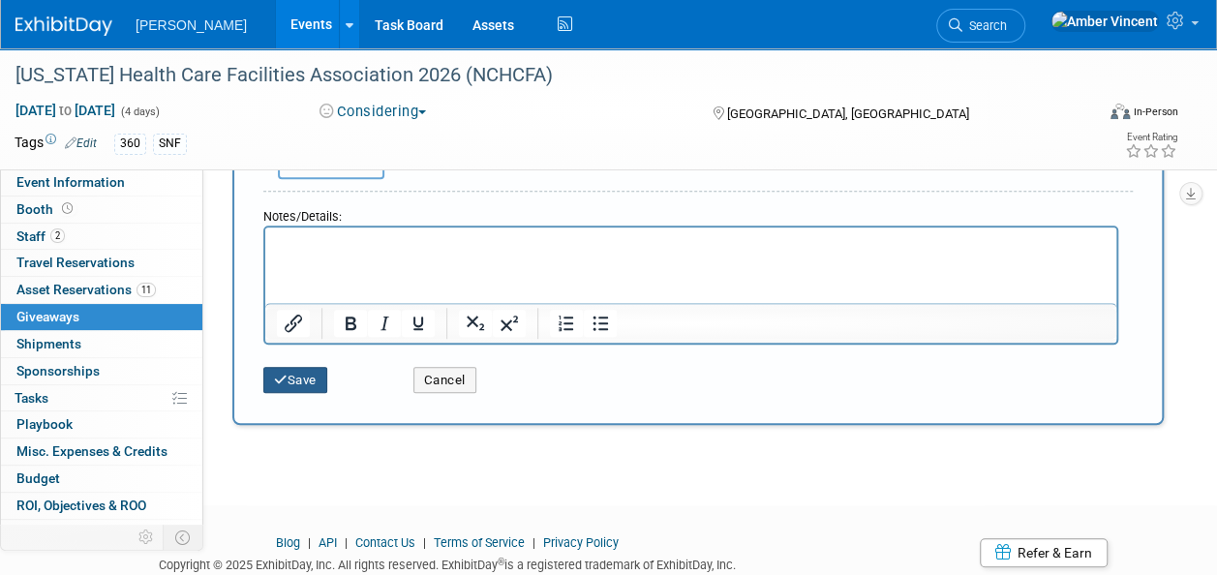
type input "$ 1,168.00"
click at [287, 386] on button "Save" at bounding box center [295, 380] width 64 height 27
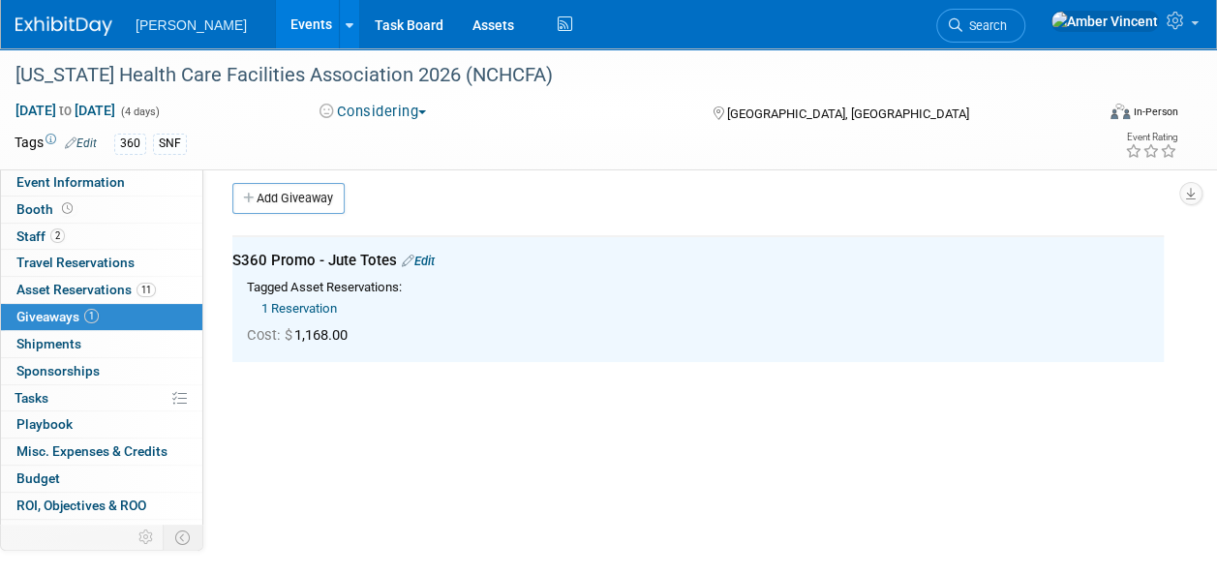
scroll to position [0, 0]
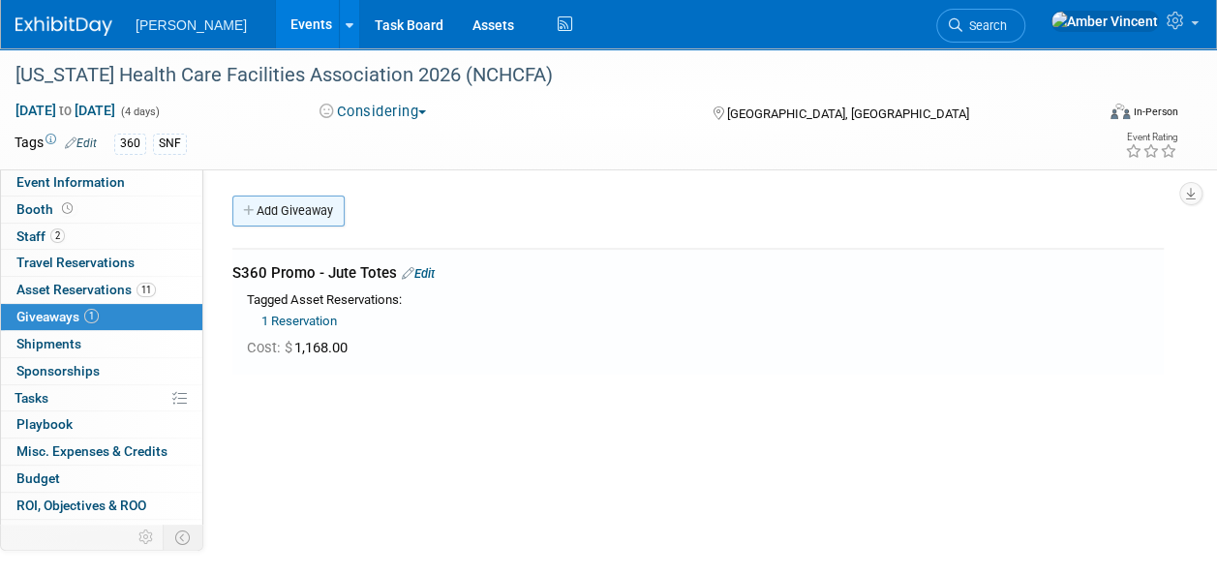
click at [300, 210] on link "Add Giveaway" at bounding box center [288, 211] width 112 height 31
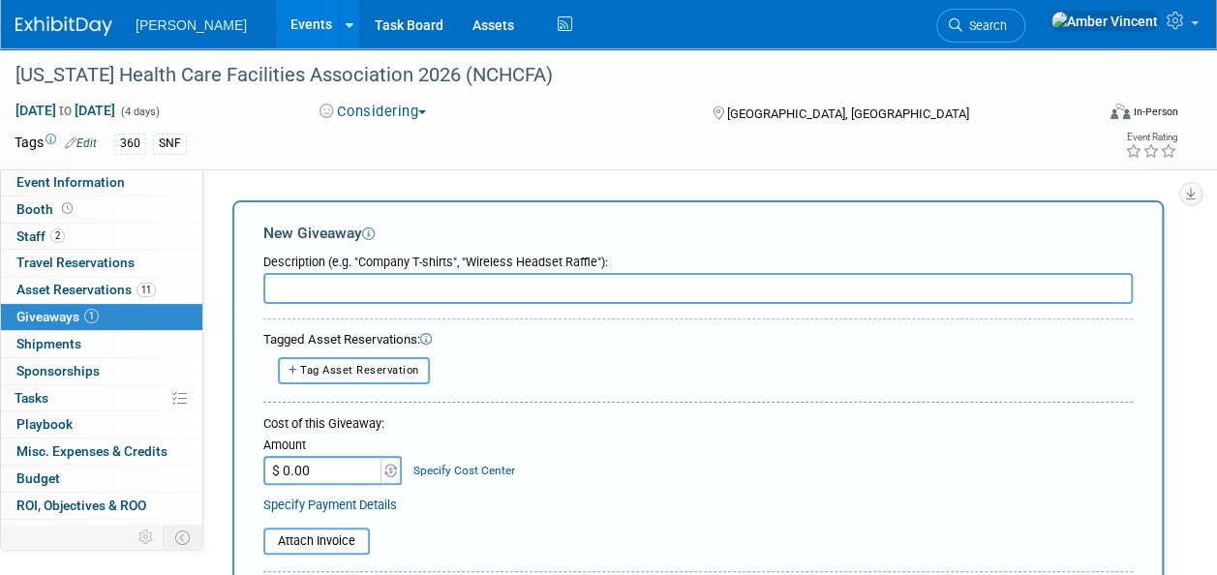
click at [348, 371] on span "Tag Asset Reservation" at bounding box center [359, 370] width 119 height 13
select select
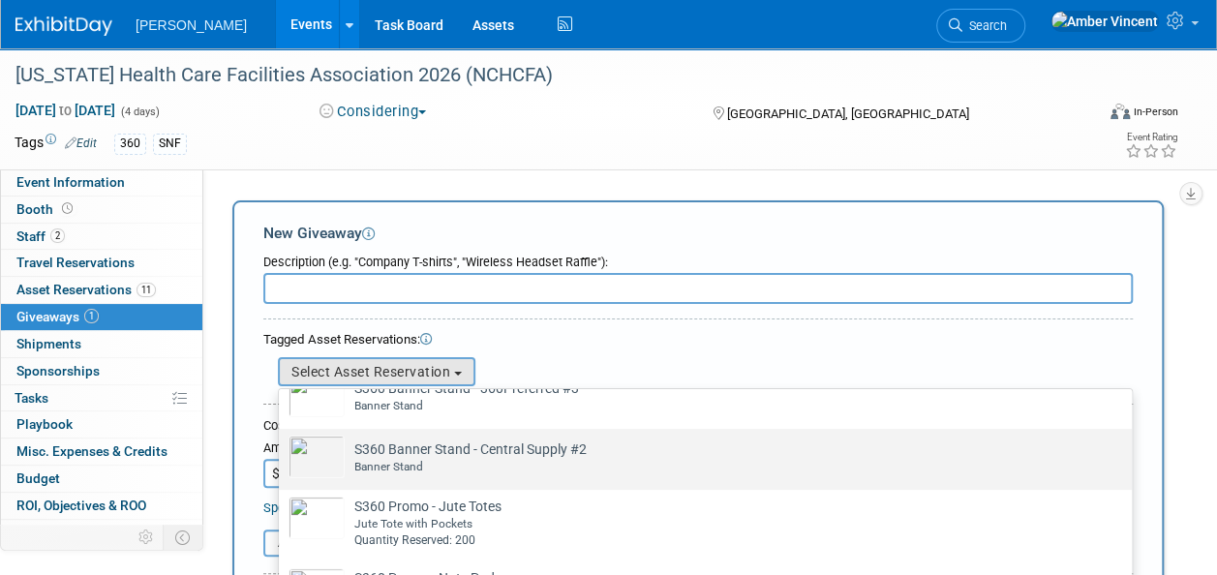
scroll to position [386, 0]
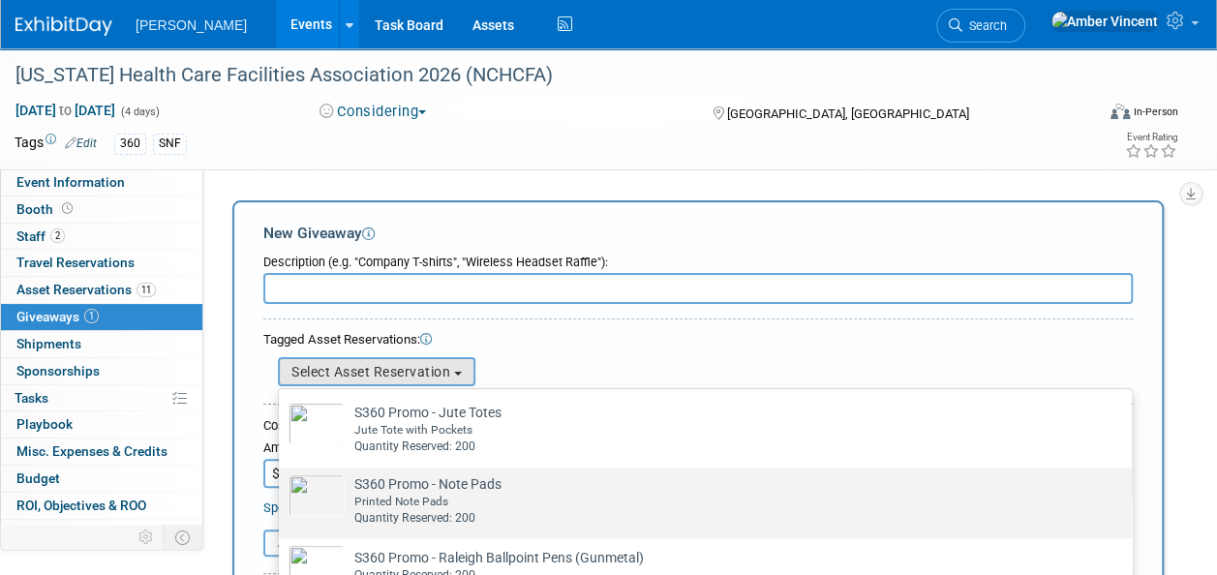
click at [375, 492] on td "S360 Promo - Note Pads Already tagged in this giveaway Printed Note Pads Quanti…" at bounding box center [719, 500] width 748 height 52
click at [282, 491] on input "S360 Promo - Note Pads Already tagged in this giveaway Printed Note Pads Quanti…" at bounding box center [275, 484] width 13 height 13
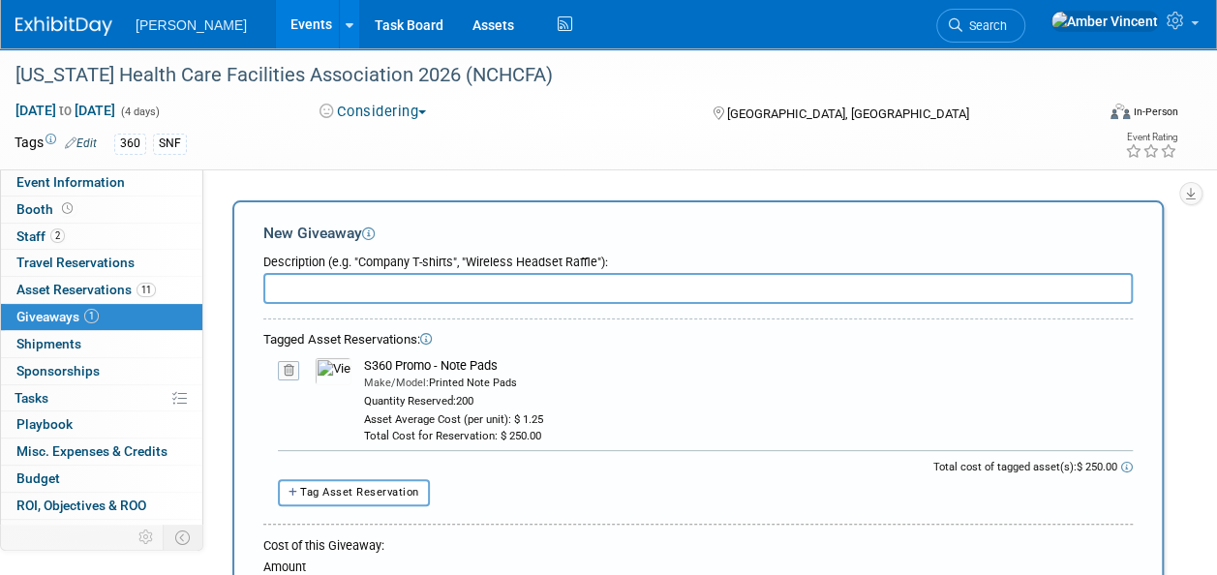
drag, startPoint x: 500, startPoint y: 362, endPoint x: 364, endPoint y: 374, distance: 136.1
click at [364, 374] on div "S360 Promo - Note Pads" at bounding box center [748, 365] width 769 height 17
drag, startPoint x: 364, startPoint y: 374, endPoint x: 372, endPoint y: 364, distance: 12.4
copy div "S360 Promo - Note Pads"
click at [373, 292] on input "text" at bounding box center [698, 288] width 870 height 31
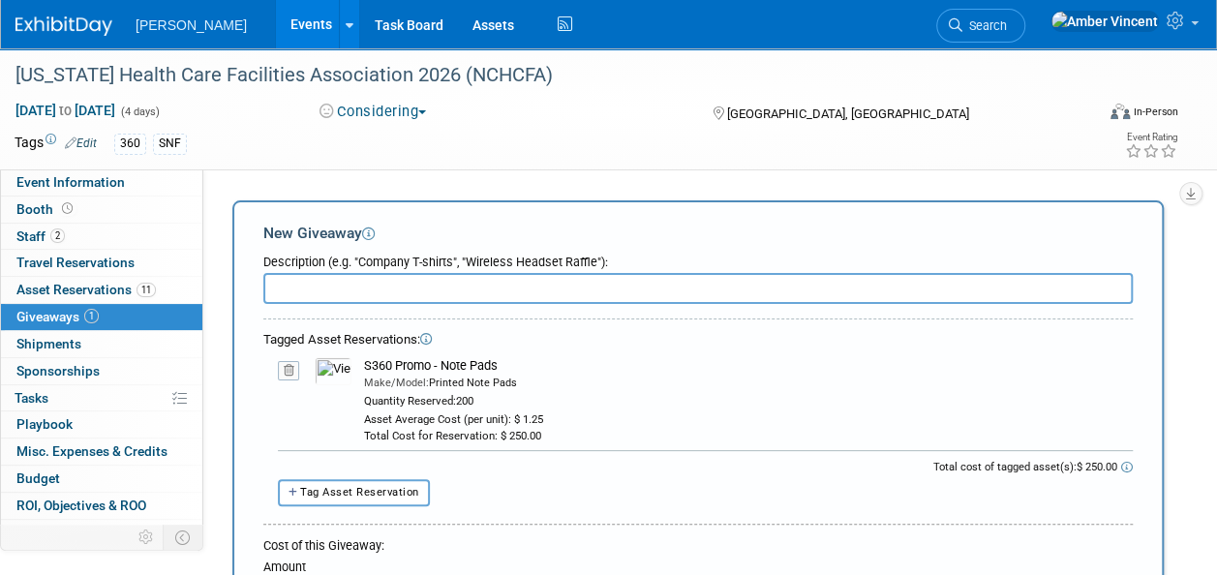
paste input "S360 Promo - Note Pads"
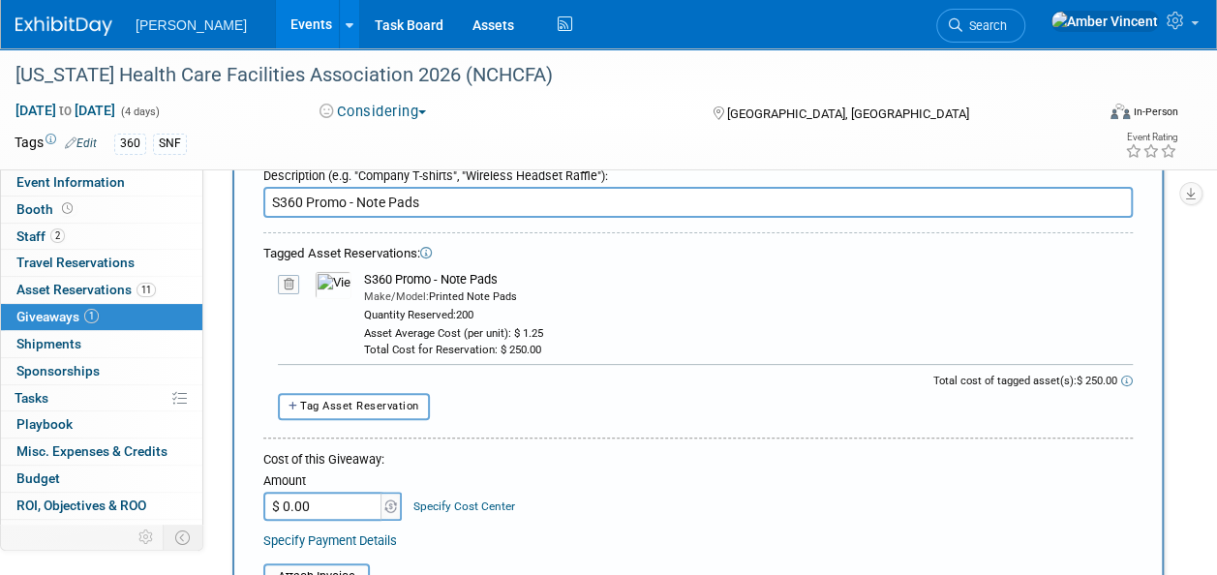
scroll to position [194, 0]
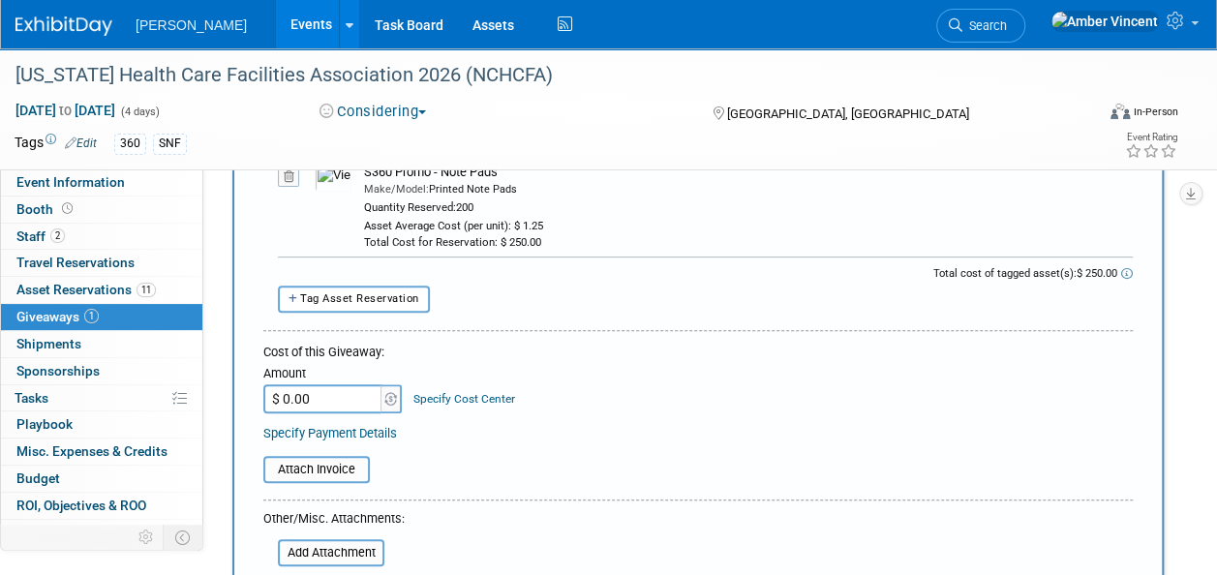
type input "S360 Promo - Note Pads"
click at [349, 394] on input "$ 0.00" at bounding box center [323, 398] width 121 height 29
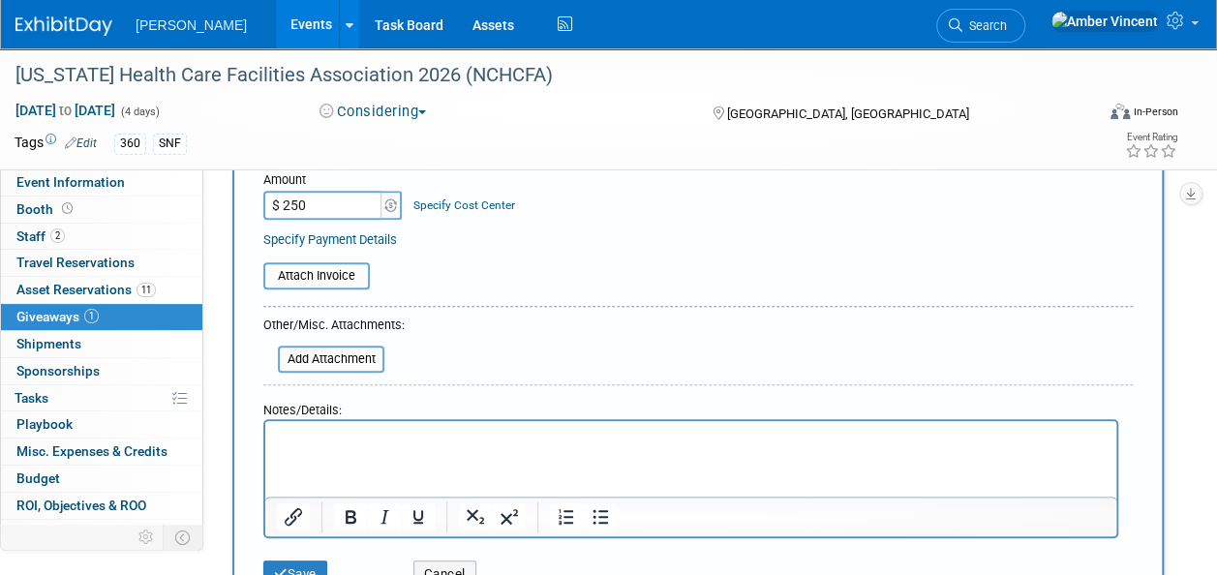
scroll to position [581, 0]
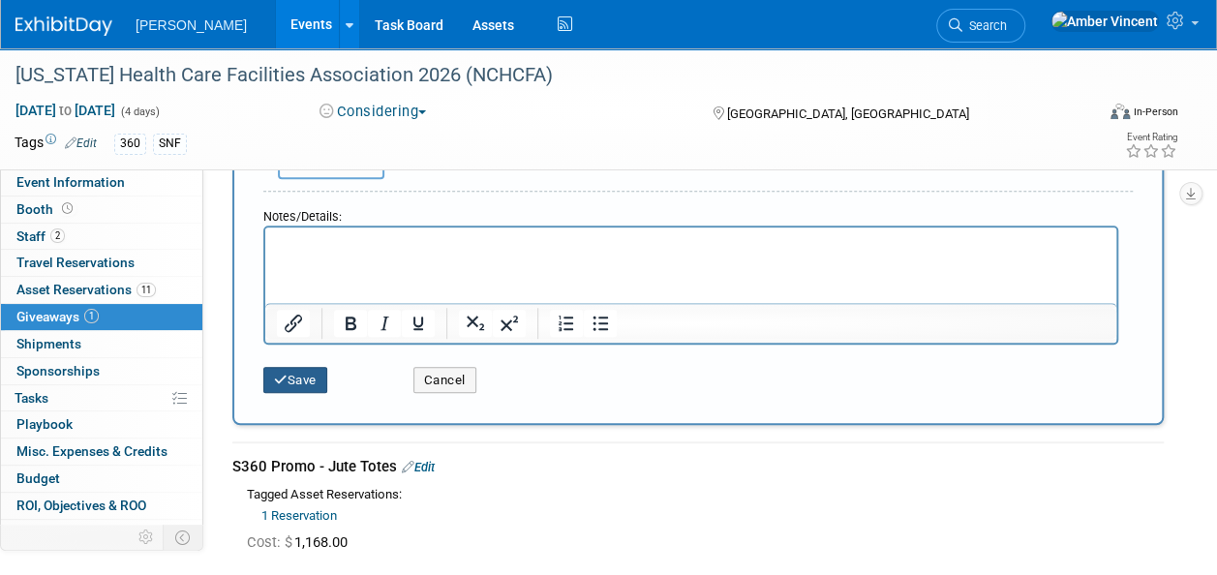
type input "$ 250.00"
click at [300, 372] on button "Save" at bounding box center [295, 380] width 64 height 27
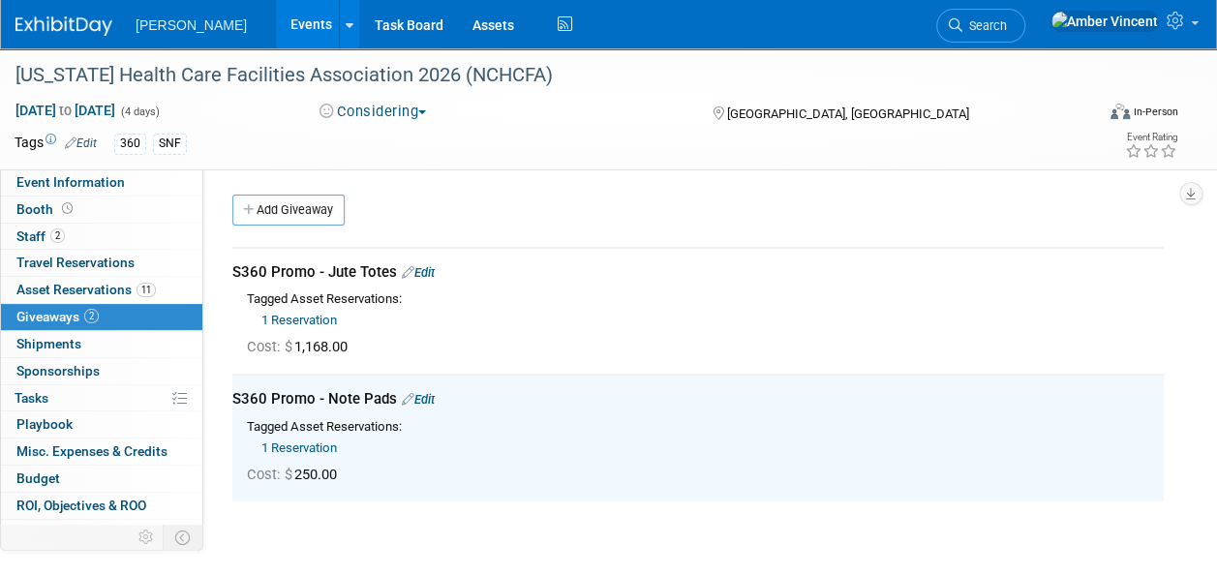
scroll to position [0, 0]
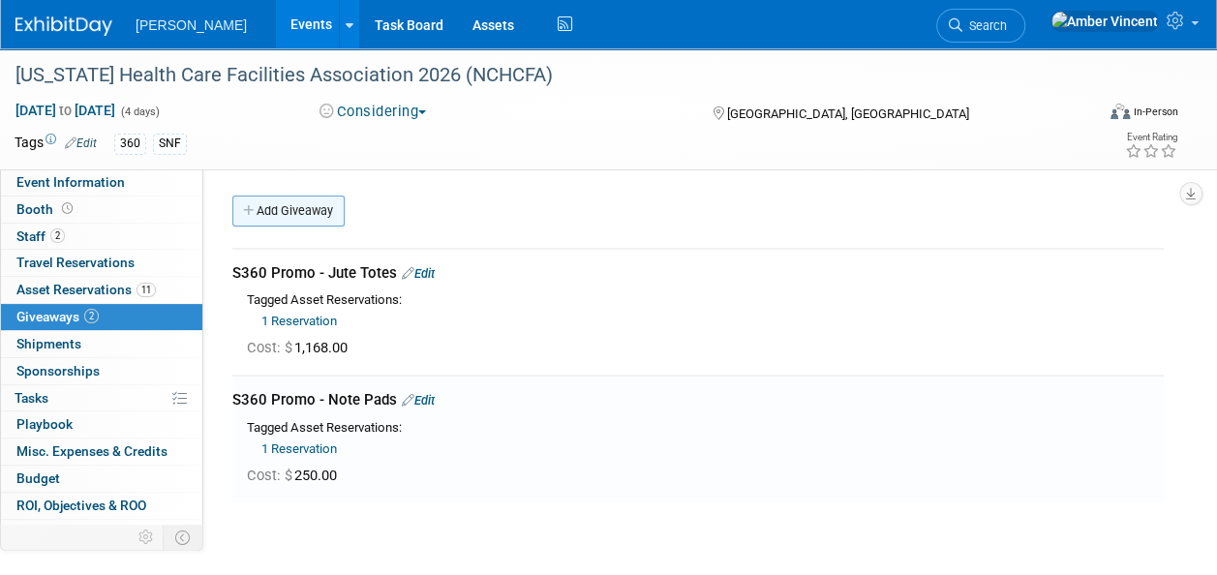
click at [297, 212] on link "Add Giveaway" at bounding box center [288, 211] width 112 height 31
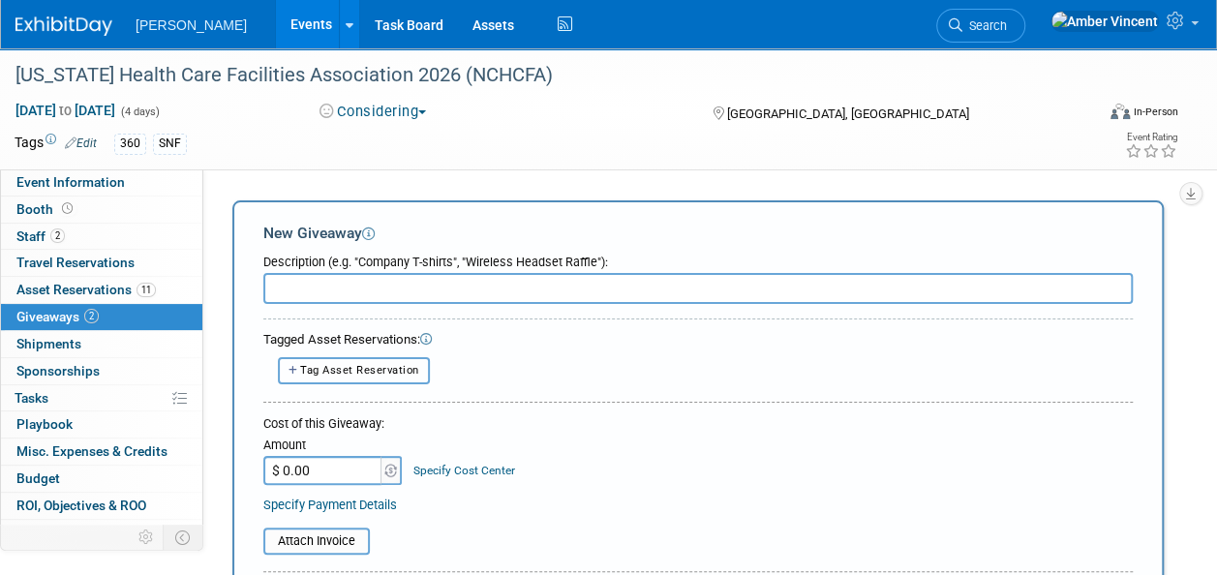
click at [369, 376] on span "Tag Asset Reservation" at bounding box center [359, 370] width 119 height 13
select select
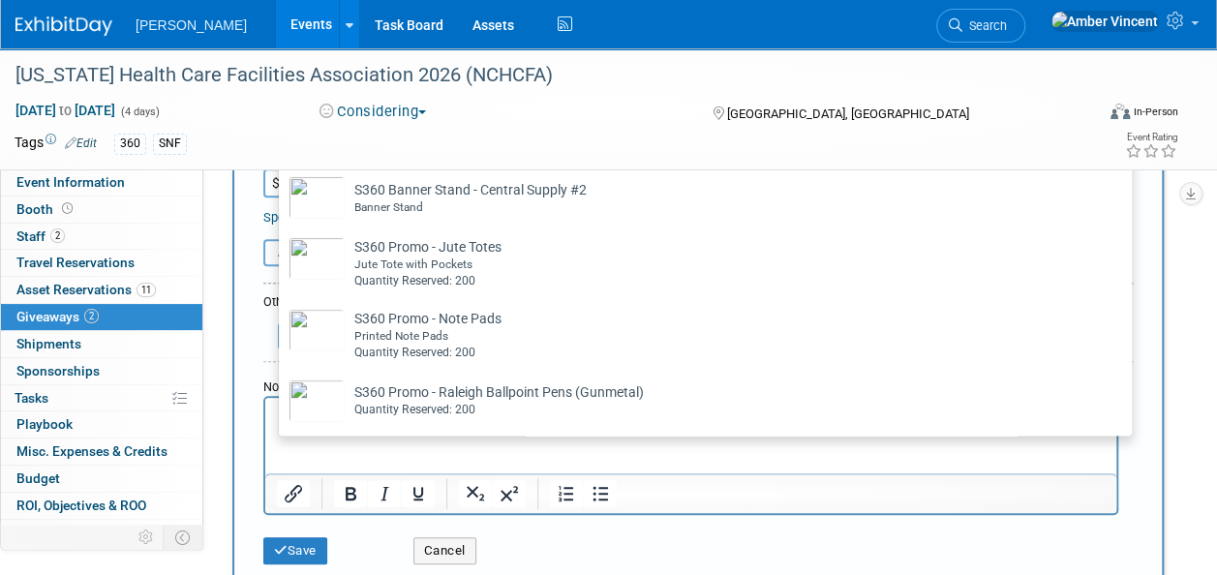
scroll to position [290, 0]
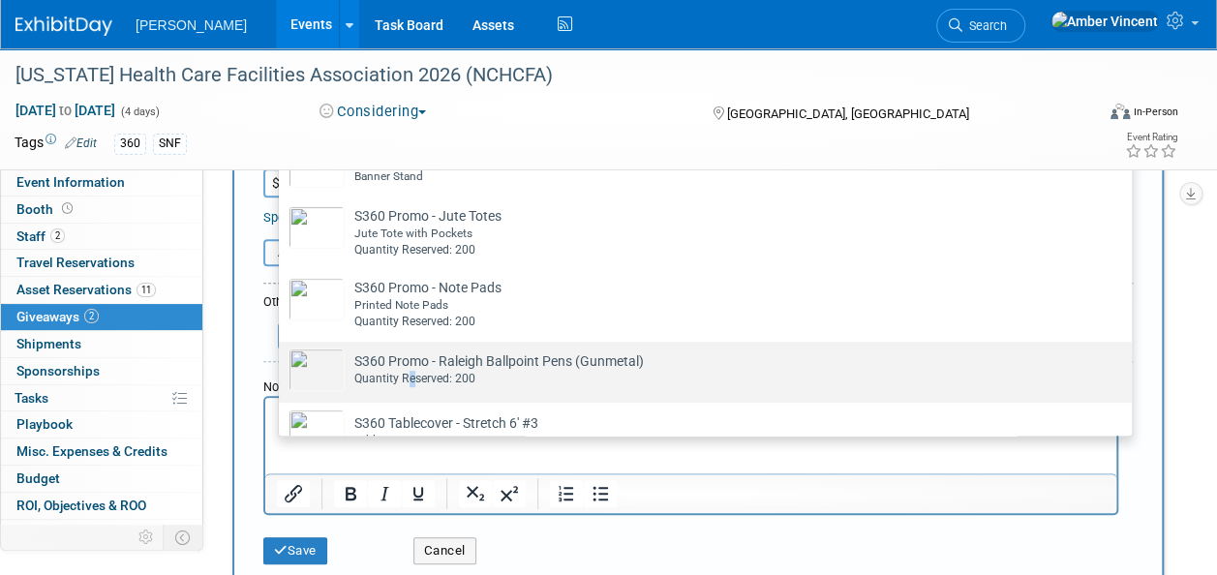
click at [411, 380] on div "Quantity Reserved: 200" at bounding box center [723, 379] width 739 height 16
drag, startPoint x: 411, startPoint y: 380, endPoint x: 396, endPoint y: 375, distance: 15.3
click at [396, 375] on div "Quantity Reserved: 200" at bounding box center [723, 379] width 739 height 16
click at [282, 365] on input "S360 Promo - Raleigh Ballpoint Pens (Gunmetal) Already tagged in this giveaway …" at bounding box center [275, 358] width 13 height 13
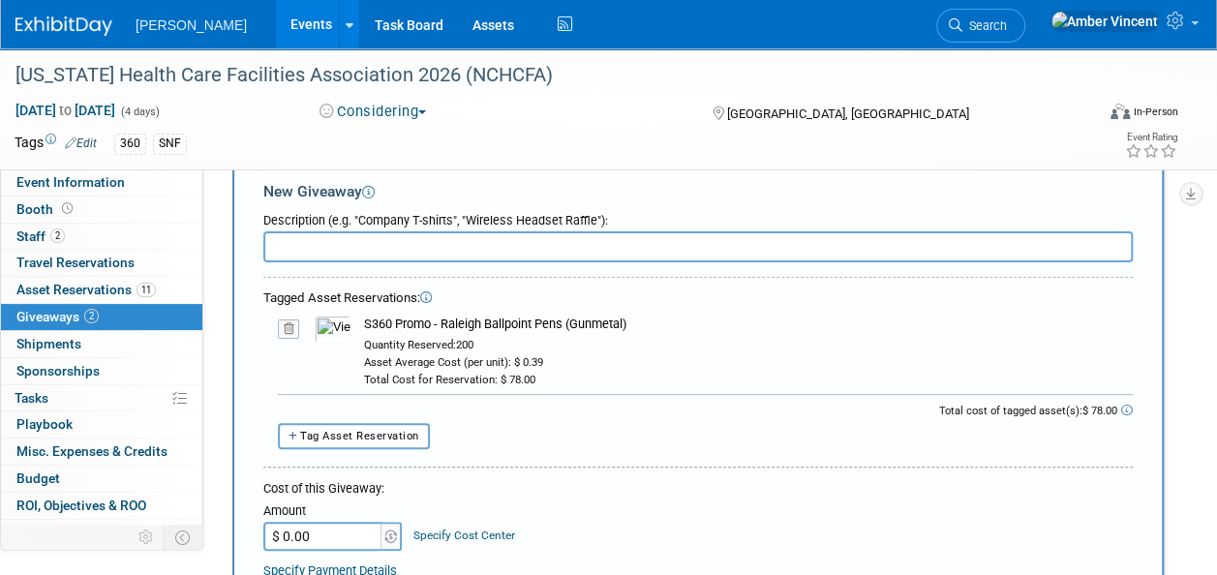
scroll to position [0, 0]
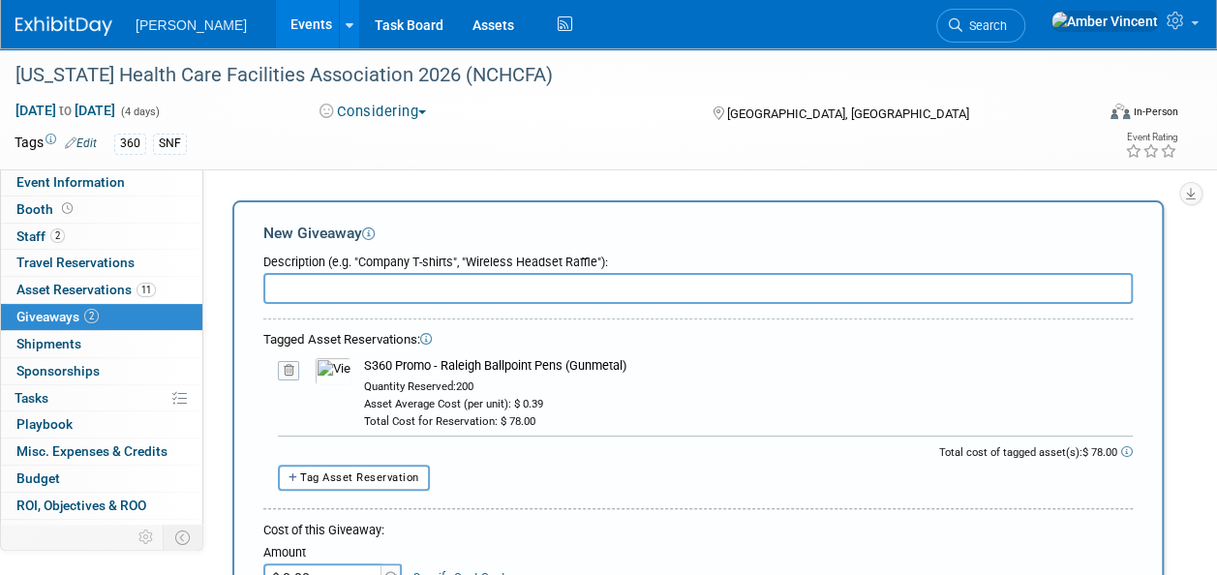
drag, startPoint x: 639, startPoint y: 362, endPoint x: 367, endPoint y: 363, distance: 272.1
click at [367, 363] on div "S360 Promo - Raleigh Ballpoint Pens (Gunmetal)" at bounding box center [748, 365] width 769 height 17
copy div "S360 Promo - Raleigh Ballpoint Pens (Gunmetal)"
click at [341, 283] on input "text" at bounding box center [698, 288] width 870 height 31
paste input "S360 Promo - Raleigh Ballpoint Pens (Gunmetal)"
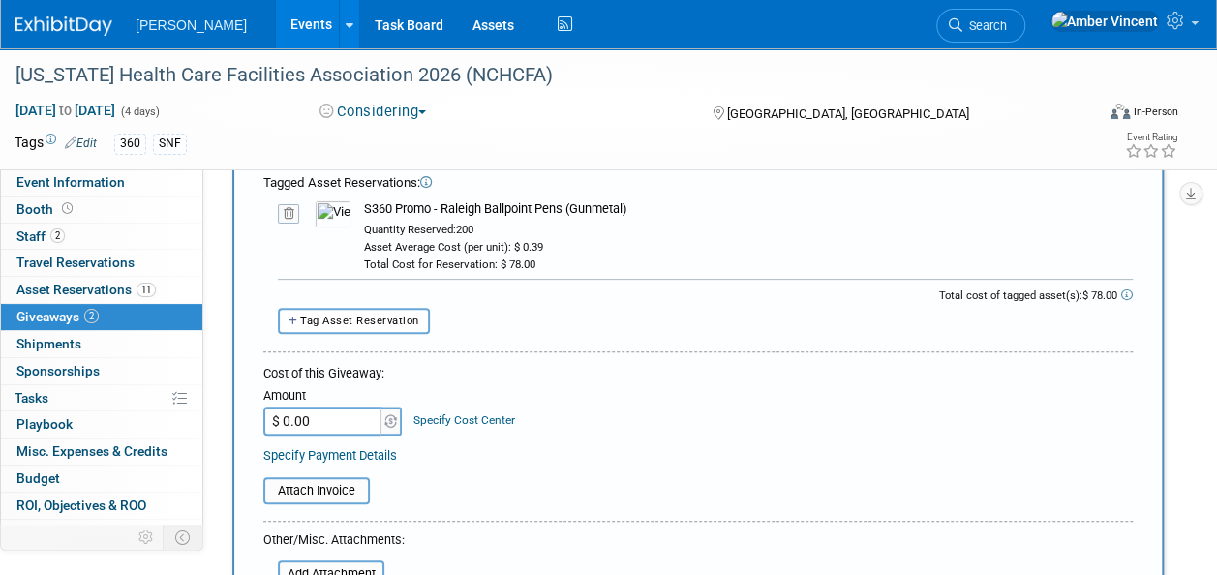
scroll to position [194, 0]
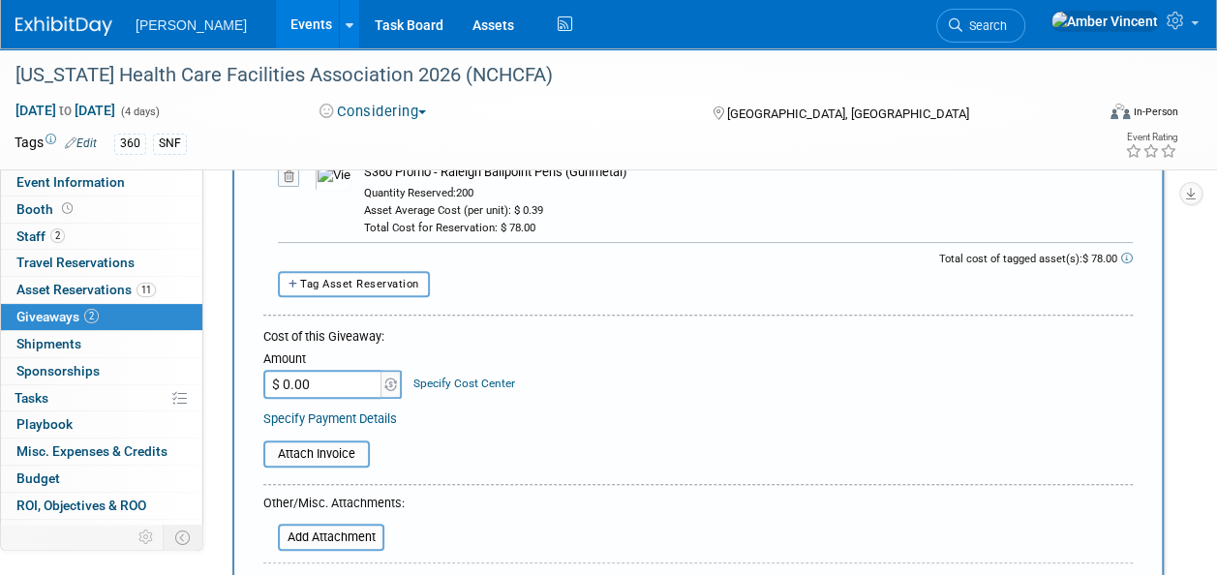
type input "S360 Promo - Raleigh Ballpoint Pens (Gunmetal)"
click at [333, 370] on input "$ 0.00" at bounding box center [323, 384] width 121 height 29
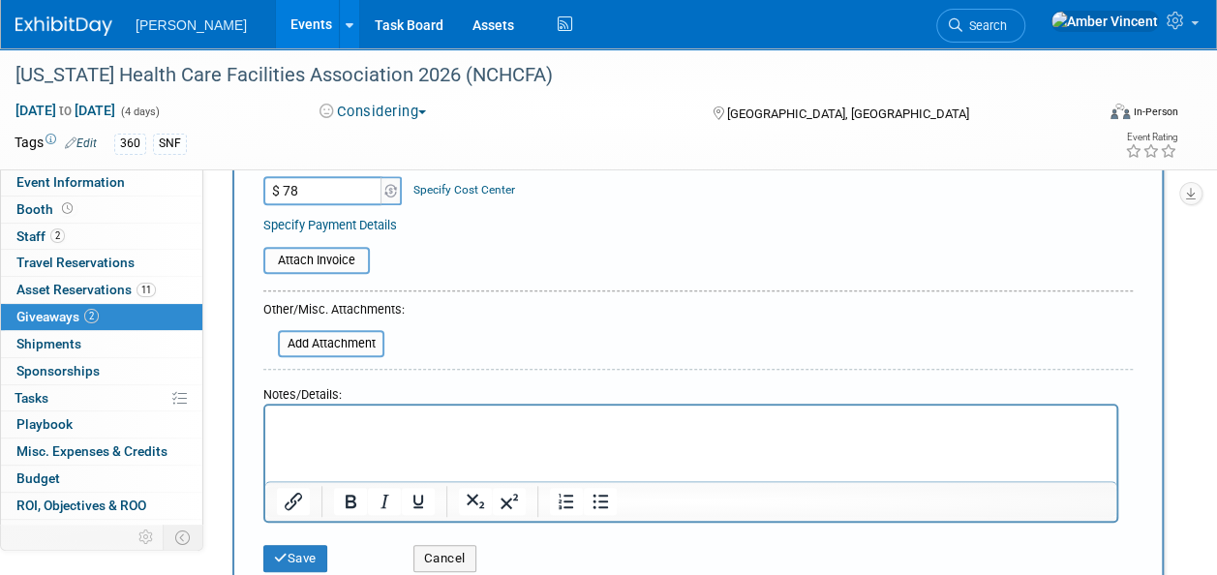
scroll to position [484, 0]
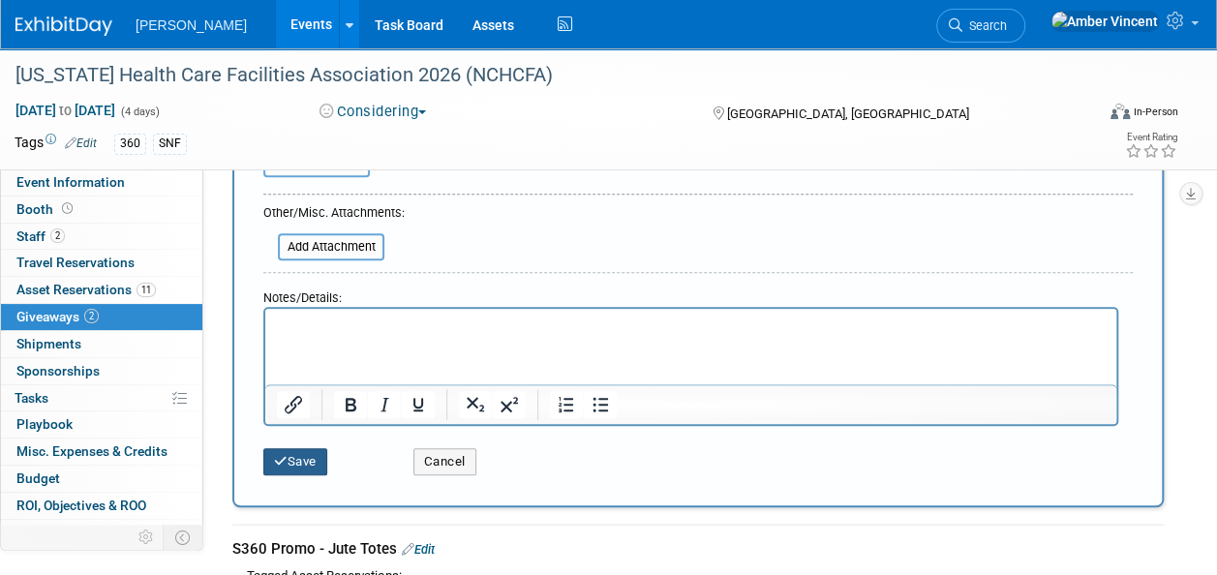
type input "$ 78.00"
click at [313, 461] on button "Save" at bounding box center [295, 461] width 64 height 27
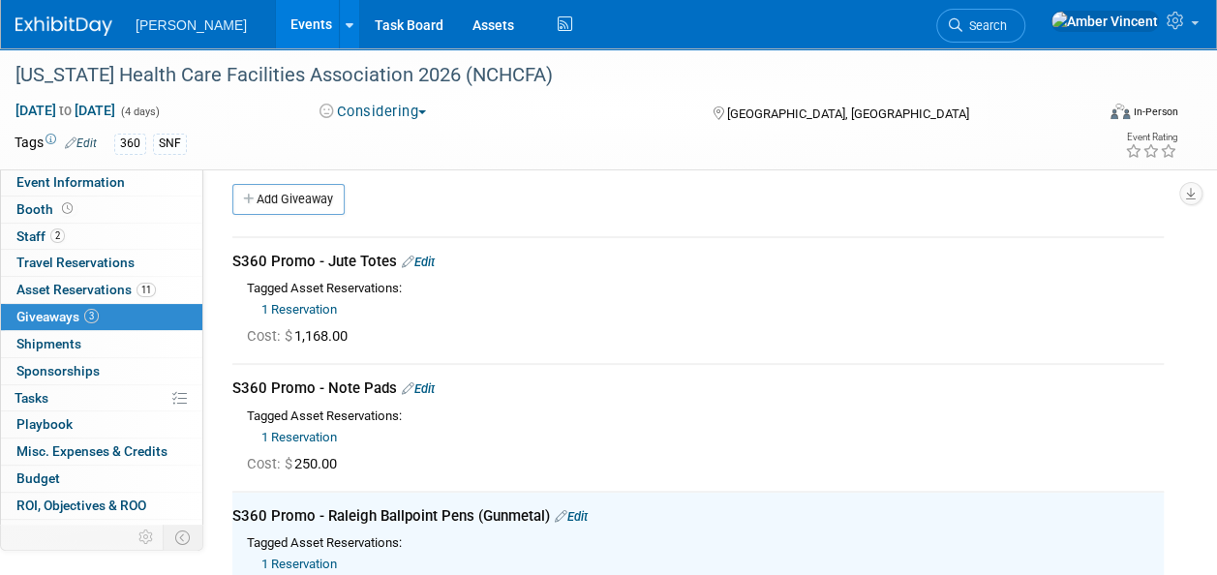
scroll to position [0, 0]
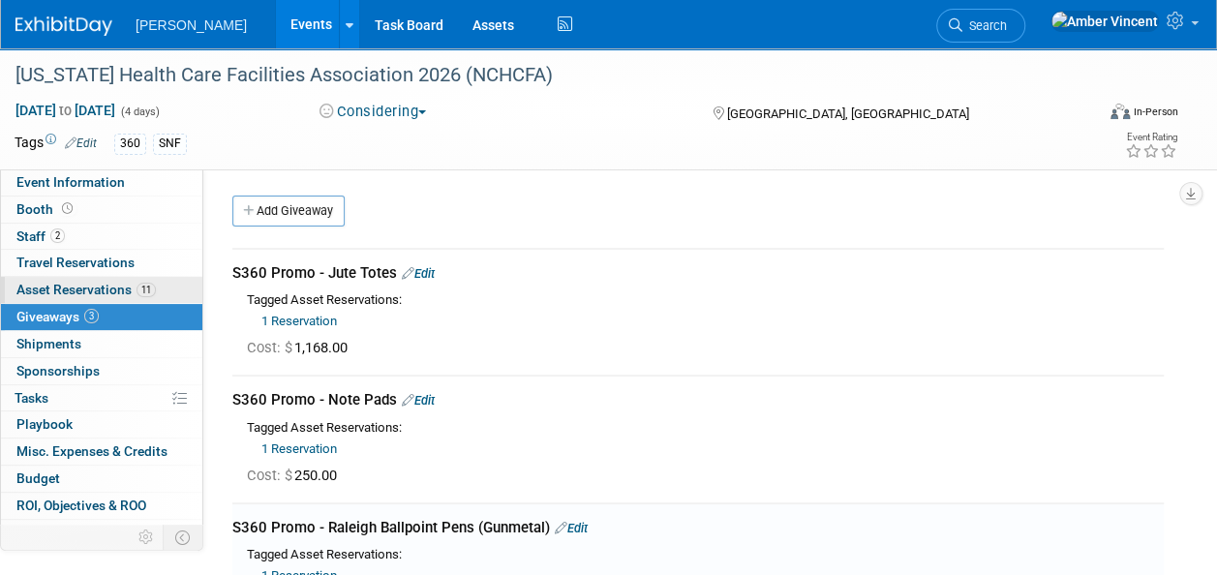
click at [107, 292] on span "Asset Reservations 11" at bounding box center [85, 289] width 139 height 15
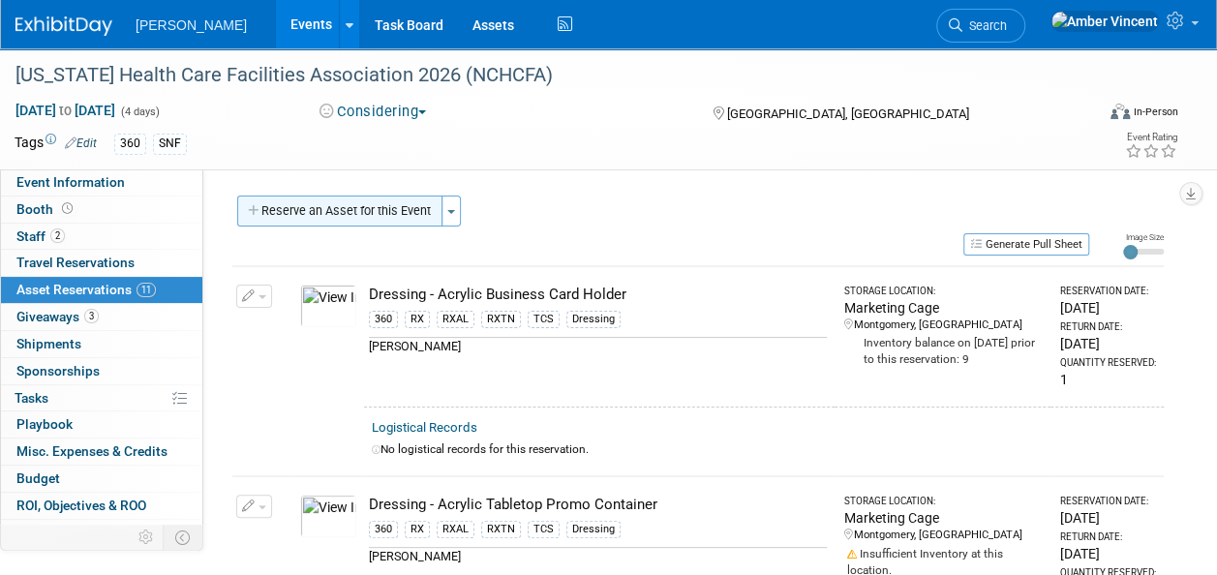
click at [395, 218] on button "Reserve an Asset for this Event" at bounding box center [339, 211] width 205 height 31
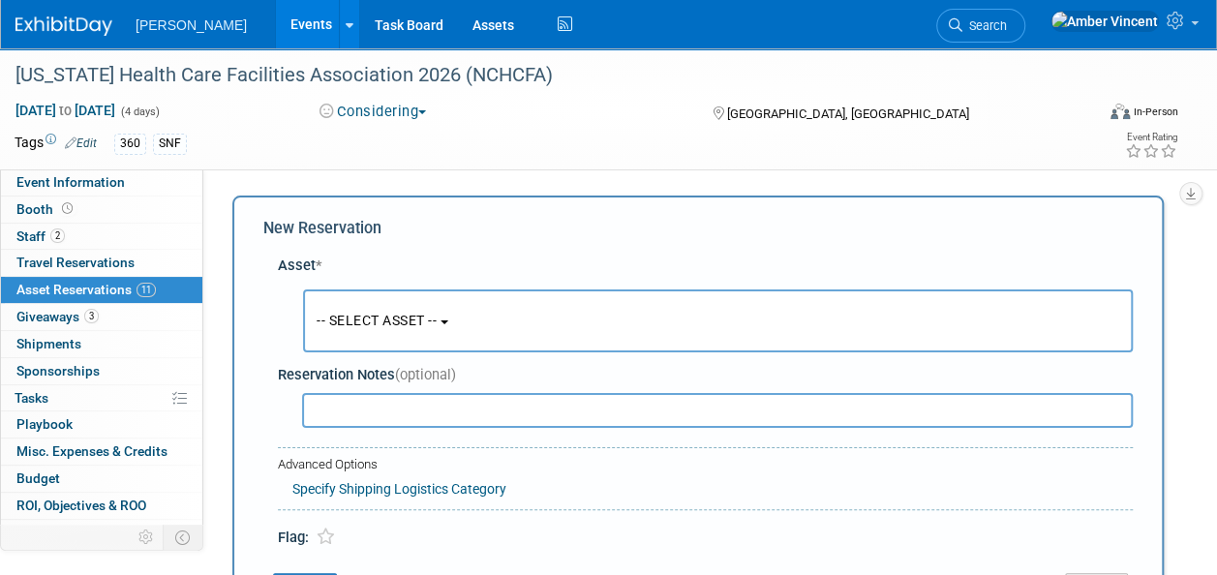
scroll to position [18, 0]
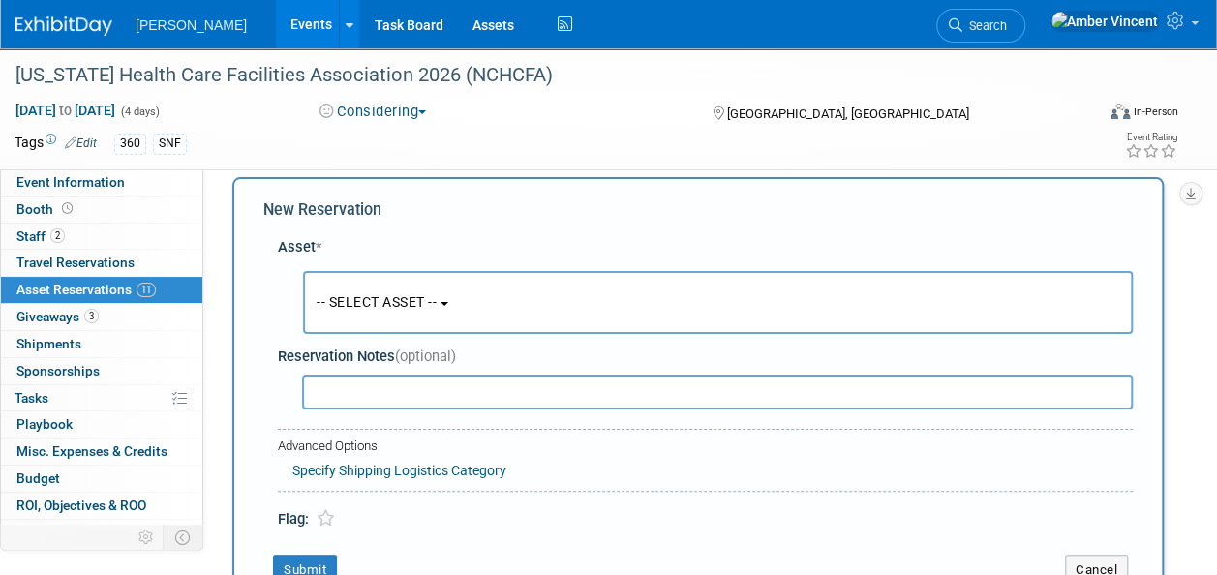
click at [407, 296] on span "-- SELECT ASSET --" at bounding box center [377, 301] width 120 height 15
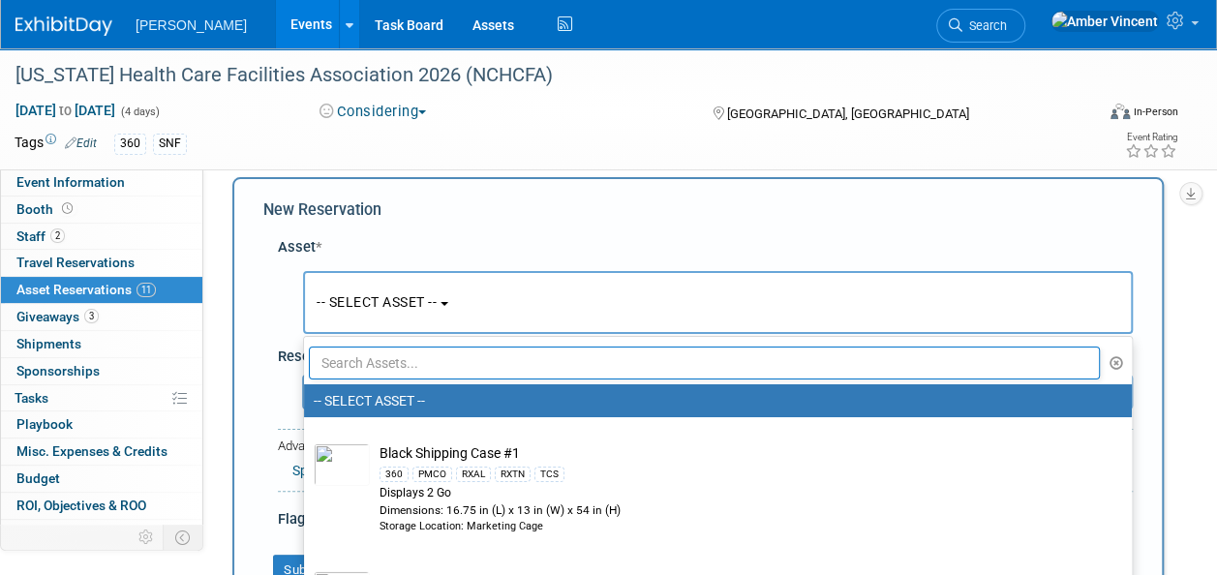
click at [396, 357] on input "text" at bounding box center [704, 363] width 791 height 33
type input "c"
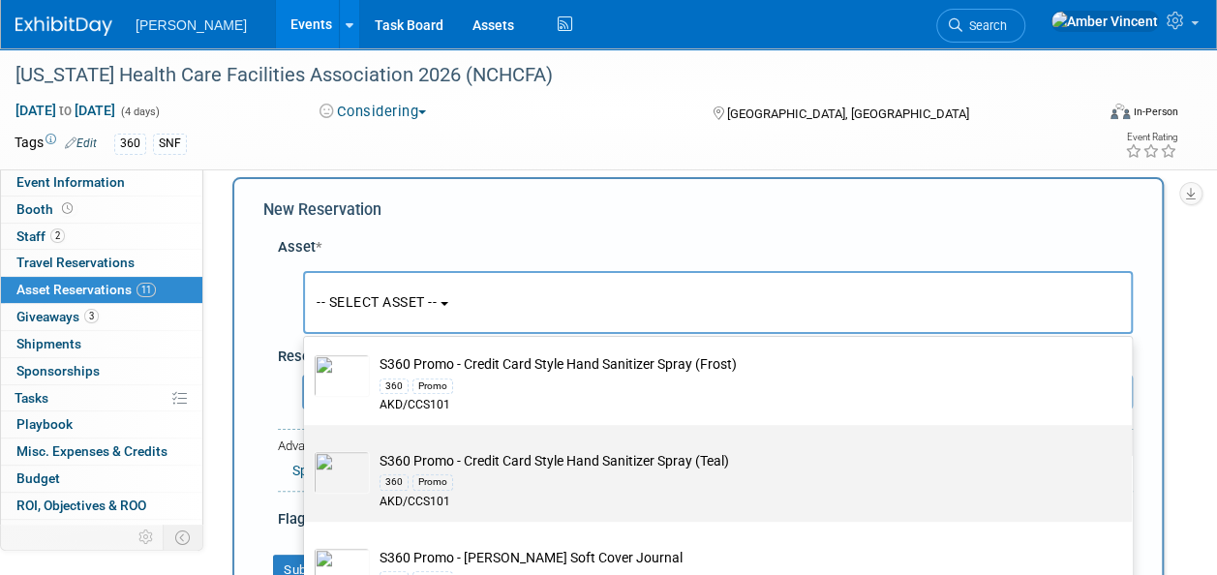
scroll to position [581, 0]
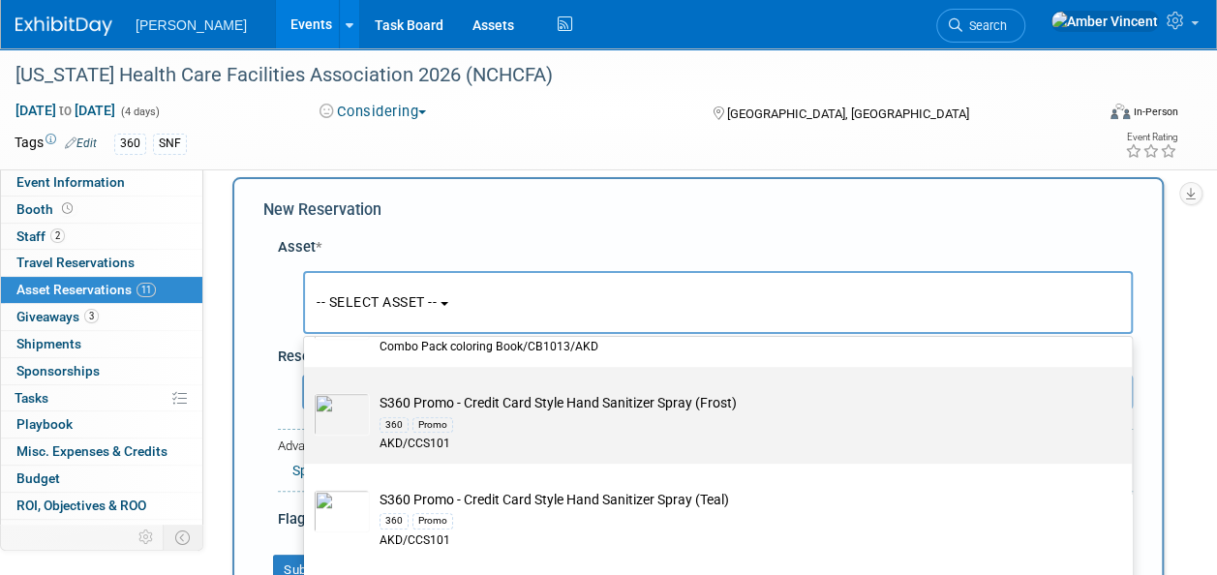
type input "s360 promo"
click at [429, 406] on td "S360 Promo - Credit Card Style Hand Sanitizer Spray (Frost) 360 Promo AKD/CCS101" at bounding box center [731, 422] width 723 height 59
click at [307, 390] on input "S360 Promo - Credit Card Style Hand Sanitizer Spray (Frost) 360 Promo AKD/CCS101" at bounding box center [300, 384] width 13 height 13
select select "10724004"
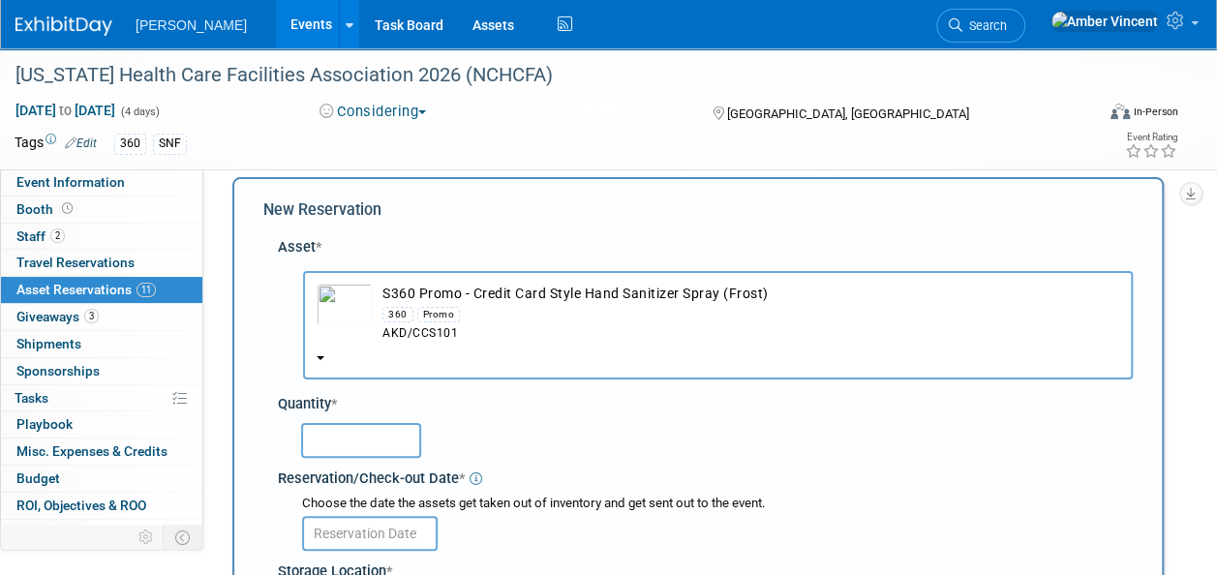
click at [323, 441] on input "text" at bounding box center [361, 440] width 120 height 35
type input "100"
click at [385, 537] on body "Turenne Events Add Event Bulk Upload Events Shareable Event Boards Recently Vie…" at bounding box center [608, 269] width 1217 height 575
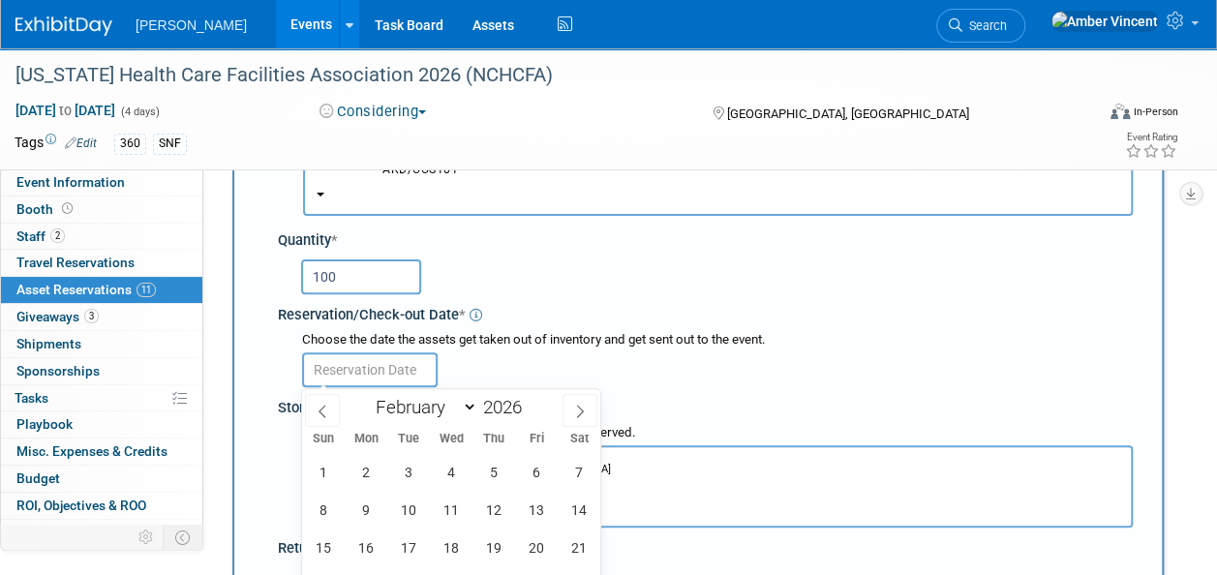
scroll to position [212, 0]
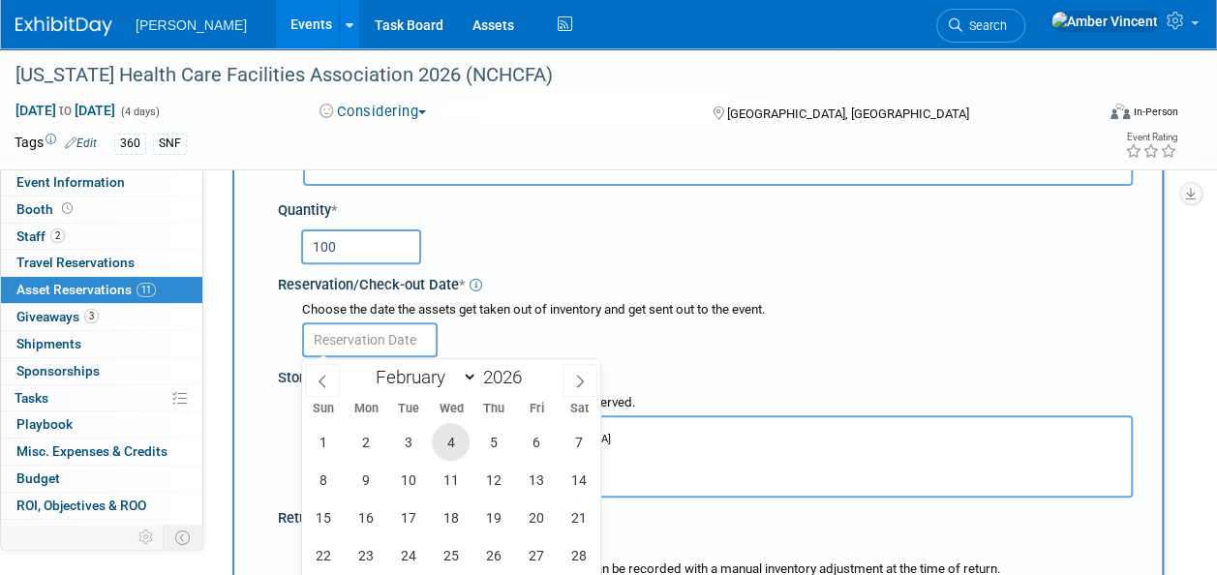
click at [453, 438] on span "4" at bounding box center [451, 442] width 38 height 38
type input "Feb 4, 2026"
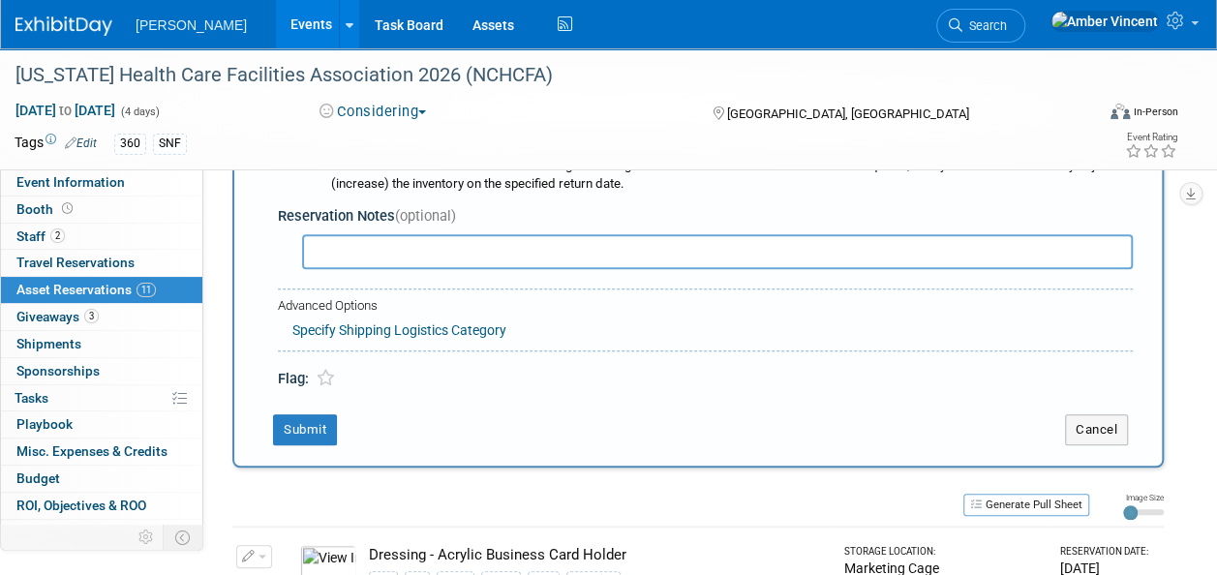
scroll to position [696, 0]
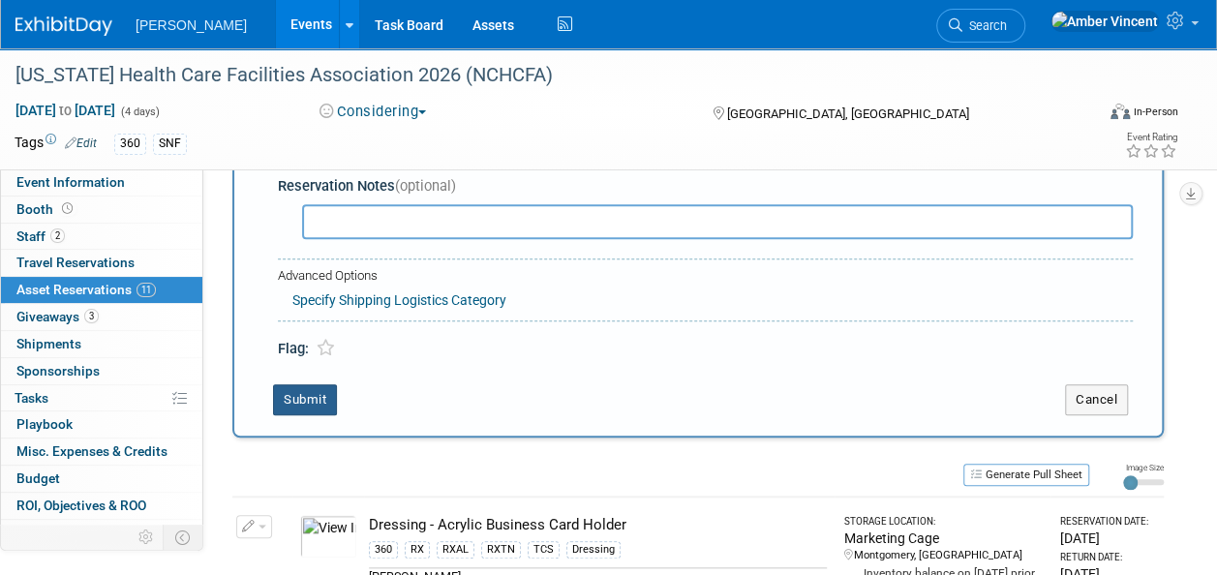
click at [328, 400] on button "Submit" at bounding box center [305, 399] width 64 height 31
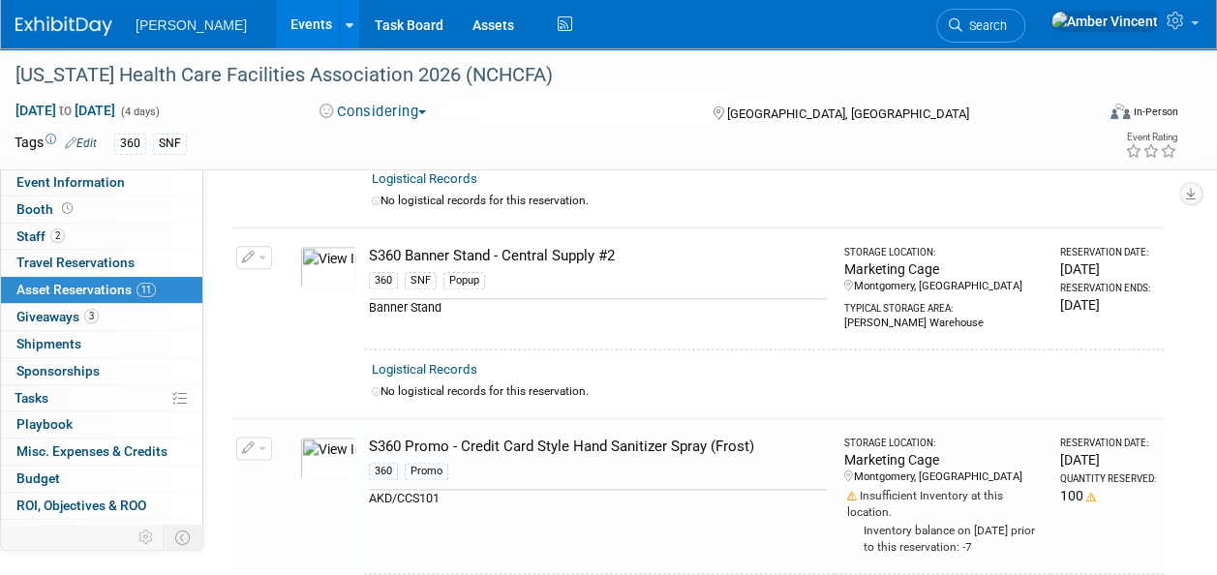
scroll to position [1231, 0]
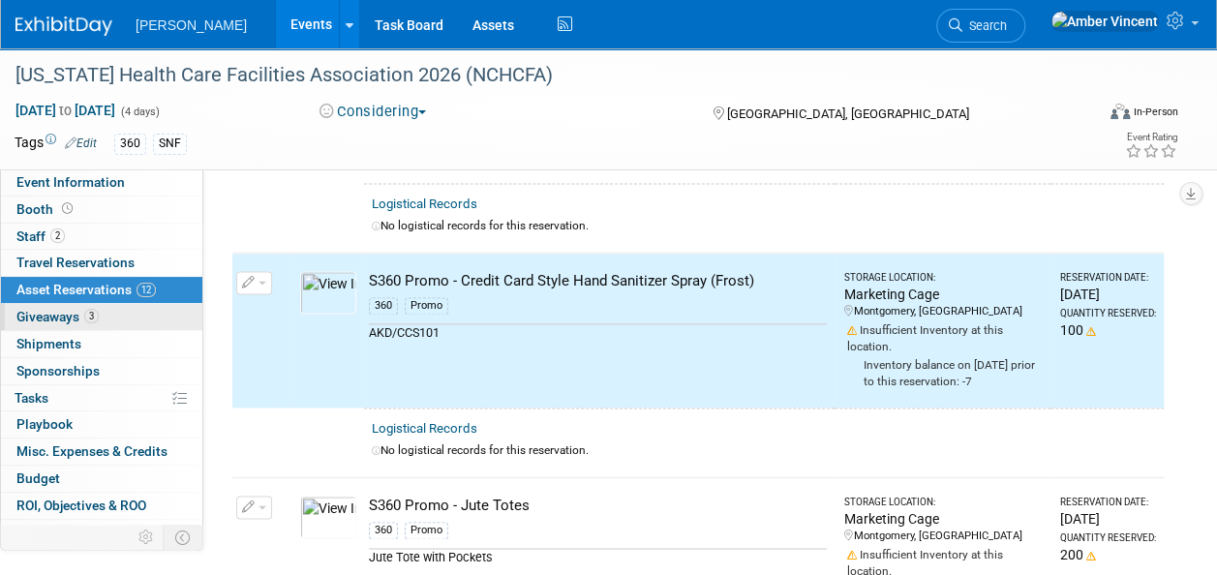
click at [88, 310] on span "3" at bounding box center [91, 316] width 15 height 15
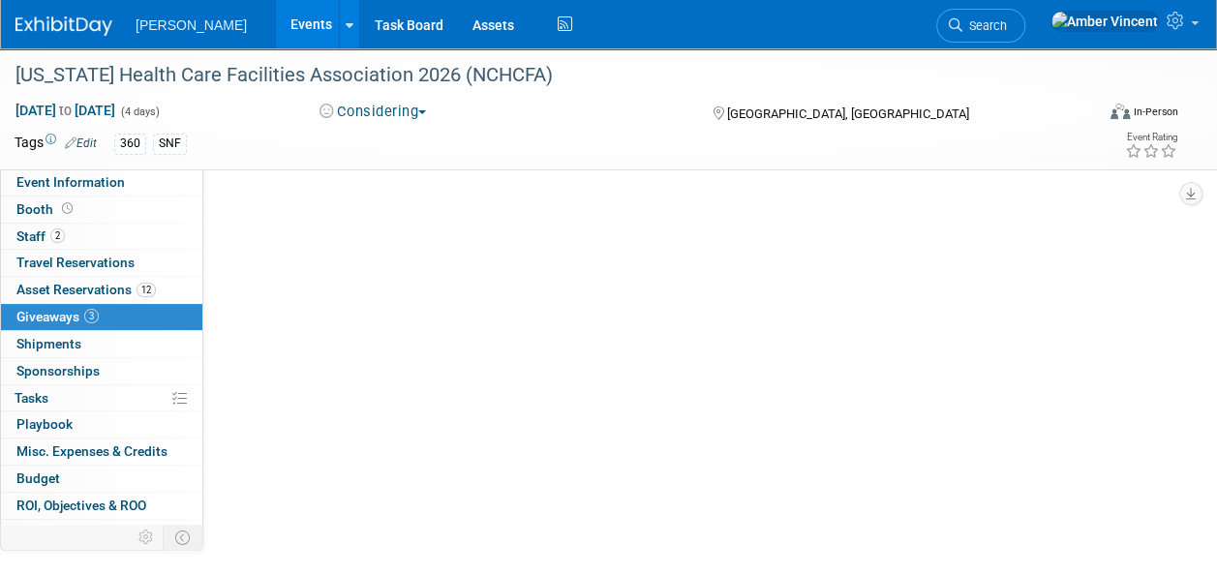
scroll to position [0, 0]
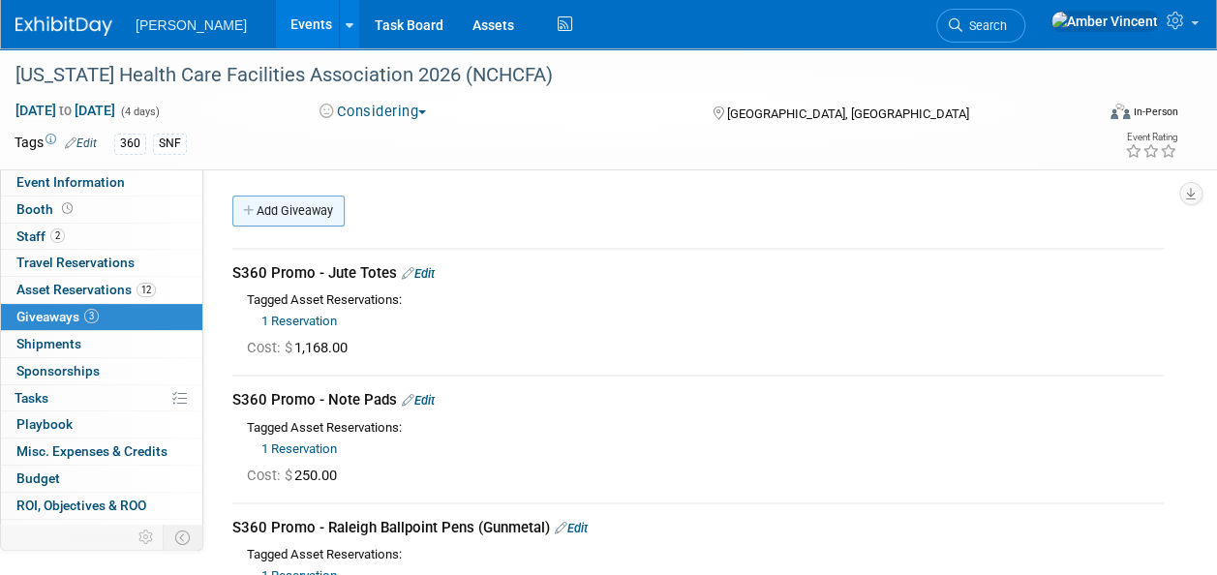
click at [323, 214] on link "Add Giveaway" at bounding box center [288, 211] width 112 height 31
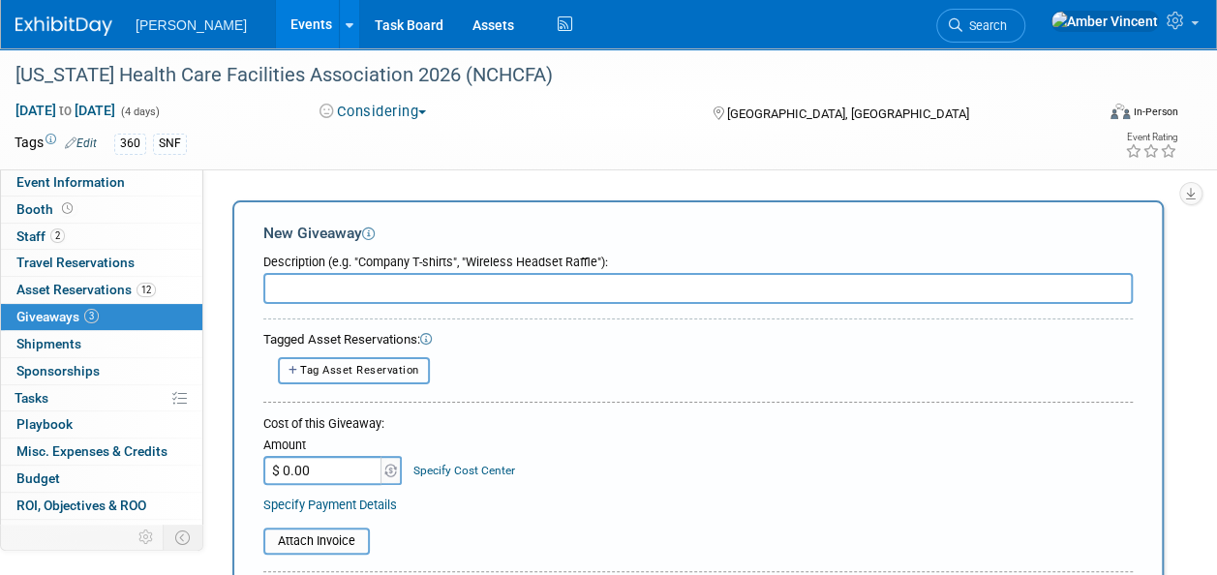
click at [372, 366] on span "Tag Asset Reservation" at bounding box center [359, 370] width 119 height 13
select select
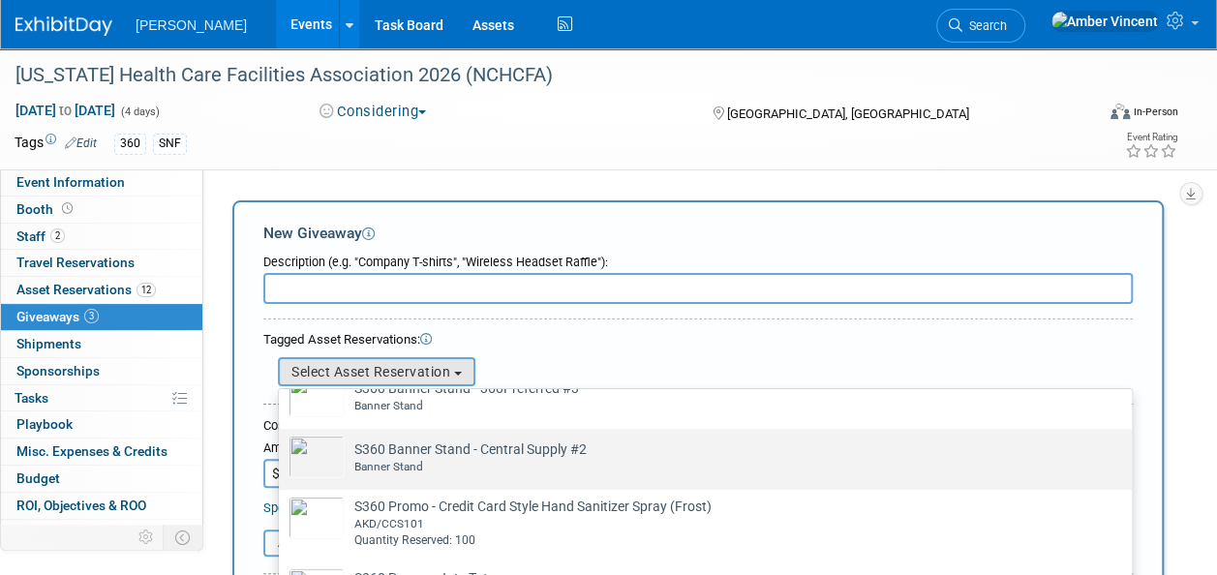
scroll to position [387, 0]
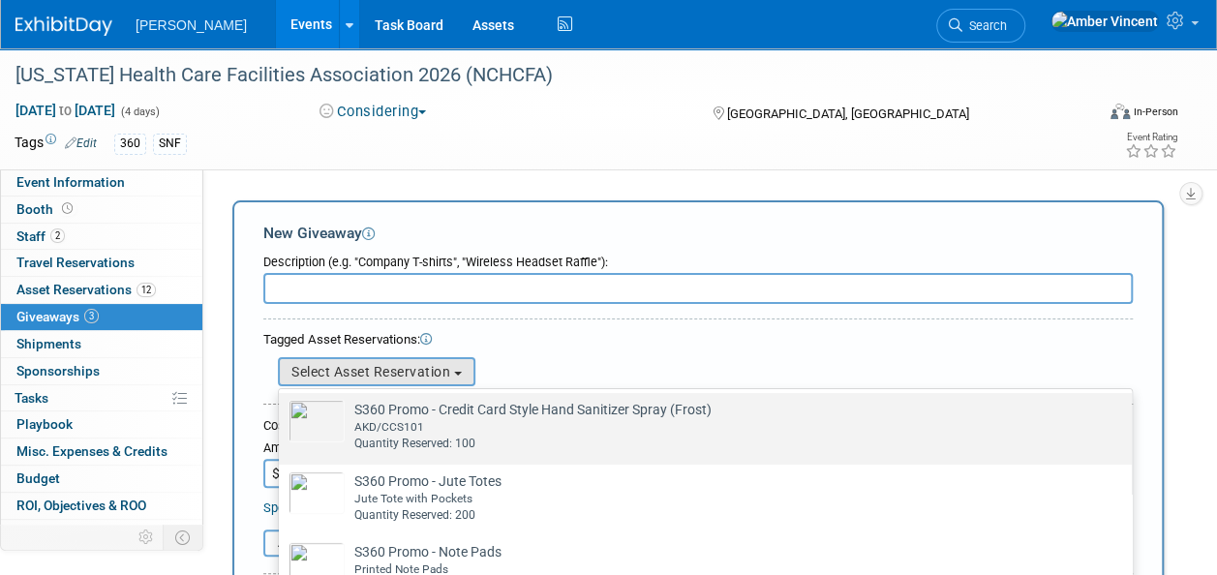
click at [440, 426] on div "AKD/CCS101" at bounding box center [723, 427] width 739 height 16
click at [282, 416] on input "S360 Promo - Credit Card Style Hand Sanitizer Spray (Frost) Already tagged in t…" at bounding box center [275, 410] width 13 height 13
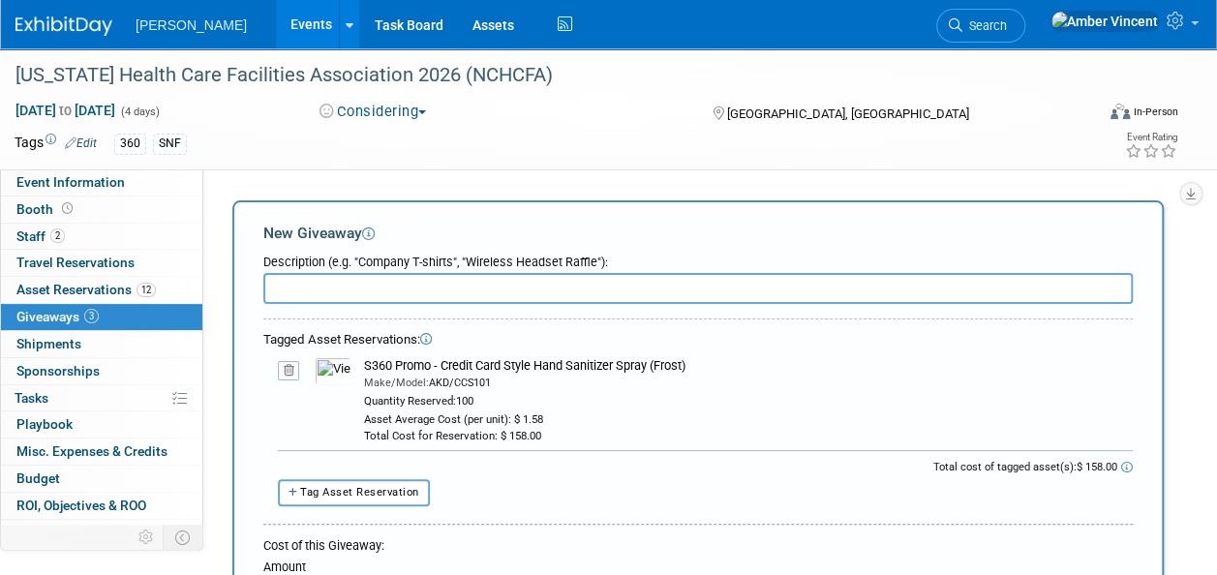
drag, startPoint x: 626, startPoint y: 363, endPoint x: 358, endPoint y: 363, distance: 267.3
click at [358, 363] on td "S360 Promo - Credit Card Style Hand Sanitizer Spray (Frost) Make/Model: AKD/CCS…" at bounding box center [741, 400] width 781 height 86
drag, startPoint x: 358, startPoint y: 363, endPoint x: 377, endPoint y: 362, distance: 18.4
copy div "S360 Promo - Credit Card Style Hand Sanitizer Spray (Frost)"
click at [366, 286] on input "text" at bounding box center [698, 288] width 870 height 31
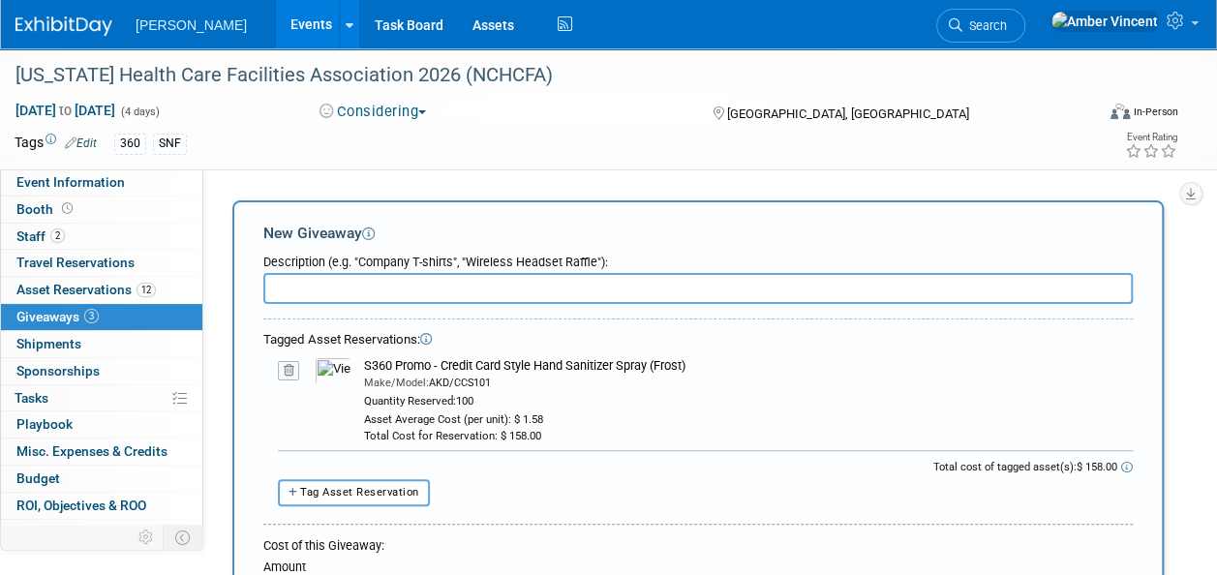
paste input "S360 Promo - Credit Card Style Hand Sanitizer Spray (Frost)"
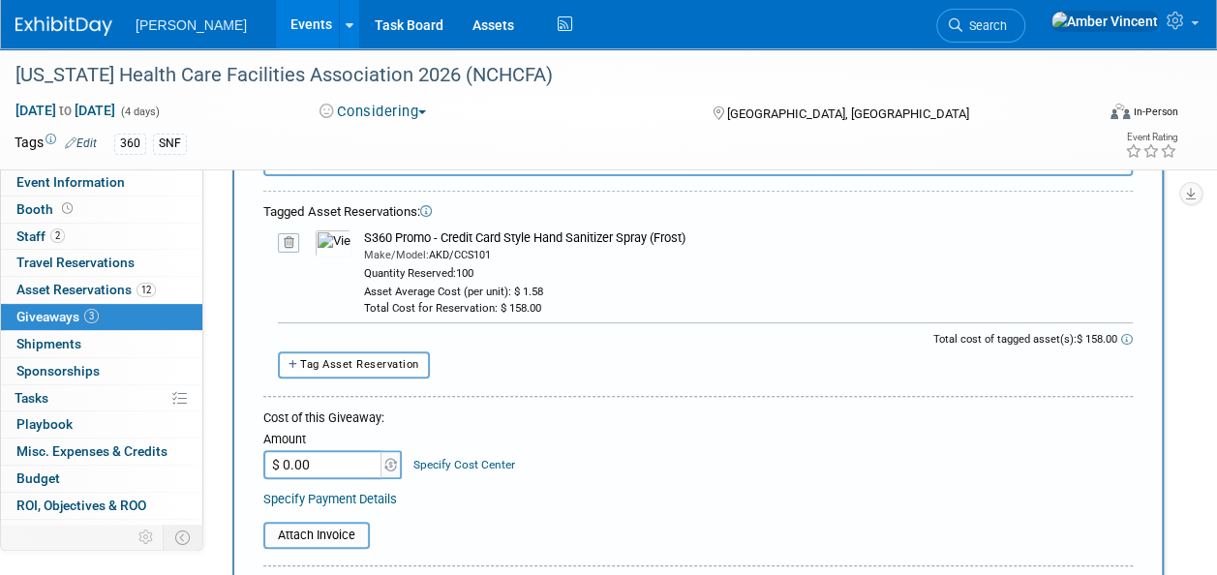
scroll to position [194, 0]
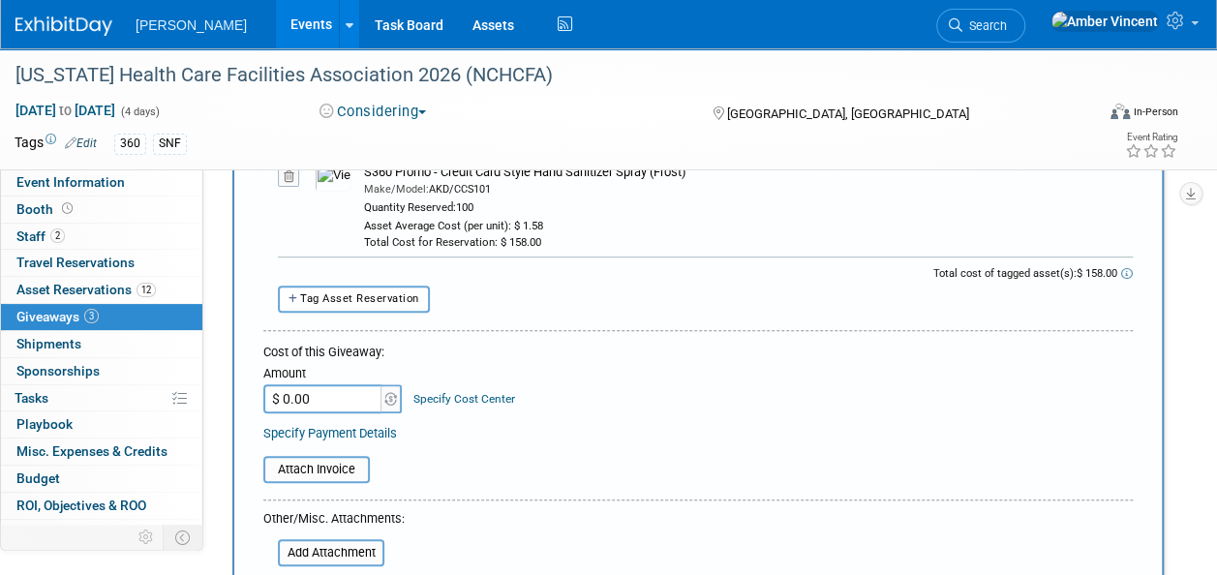
type input "S360 Promo - Credit Card Style Hand Sanitizer Spray (Frost)"
click at [336, 400] on input "$ 0.00" at bounding box center [323, 398] width 121 height 29
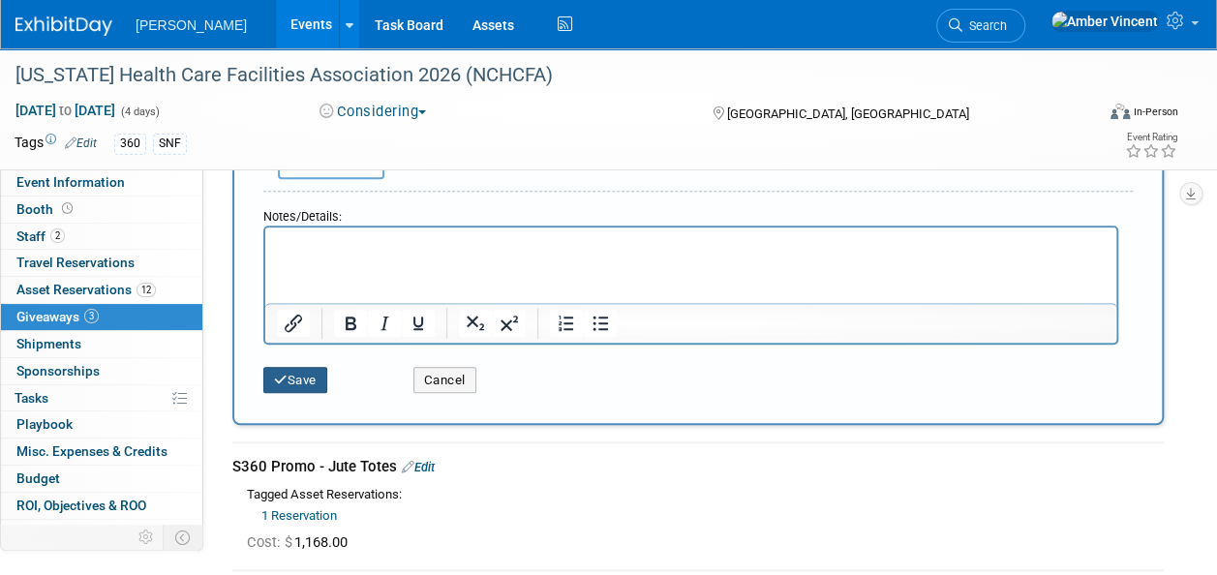
type input "$ 158.00"
click at [299, 371] on button "Save" at bounding box center [295, 380] width 64 height 27
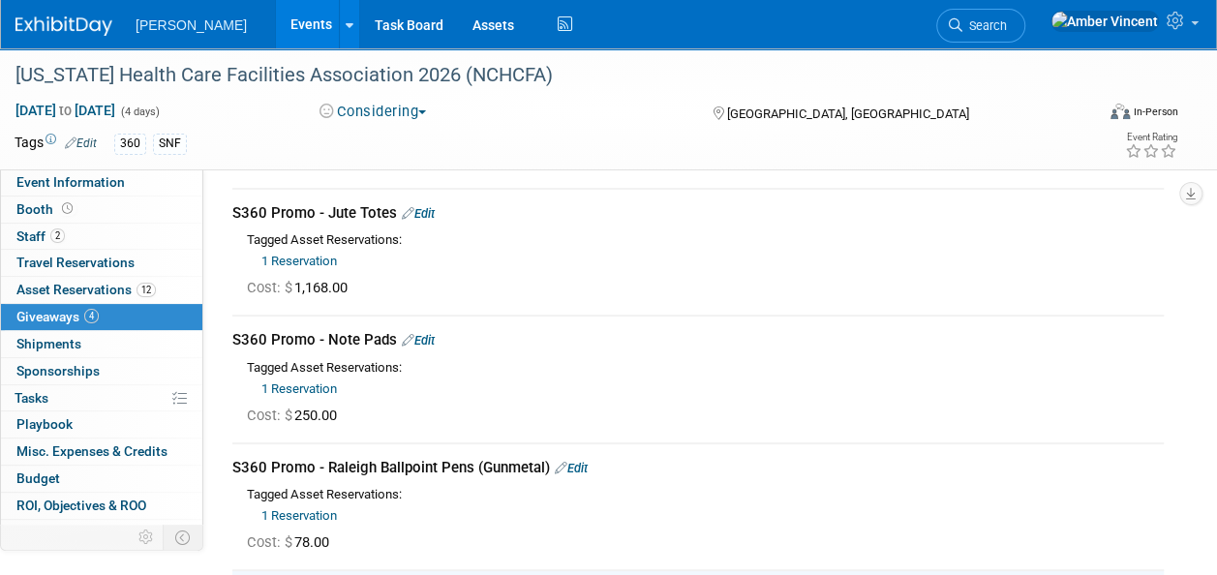
scroll to position [0, 0]
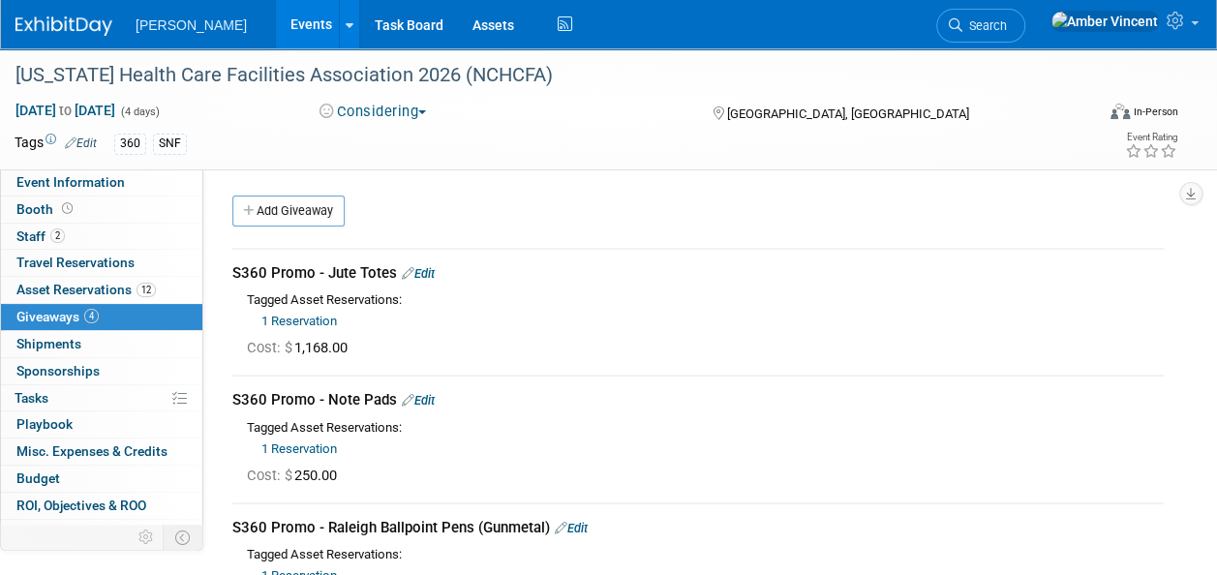
click at [276, 10] on link "Events" at bounding box center [311, 24] width 71 height 48
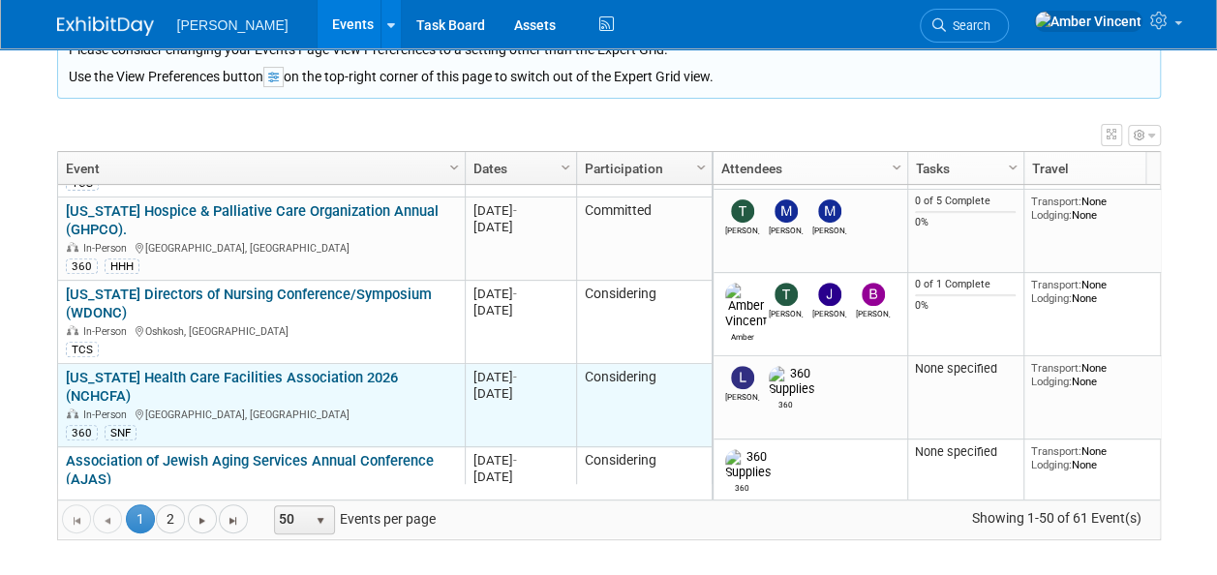
scroll to position [465, 0]
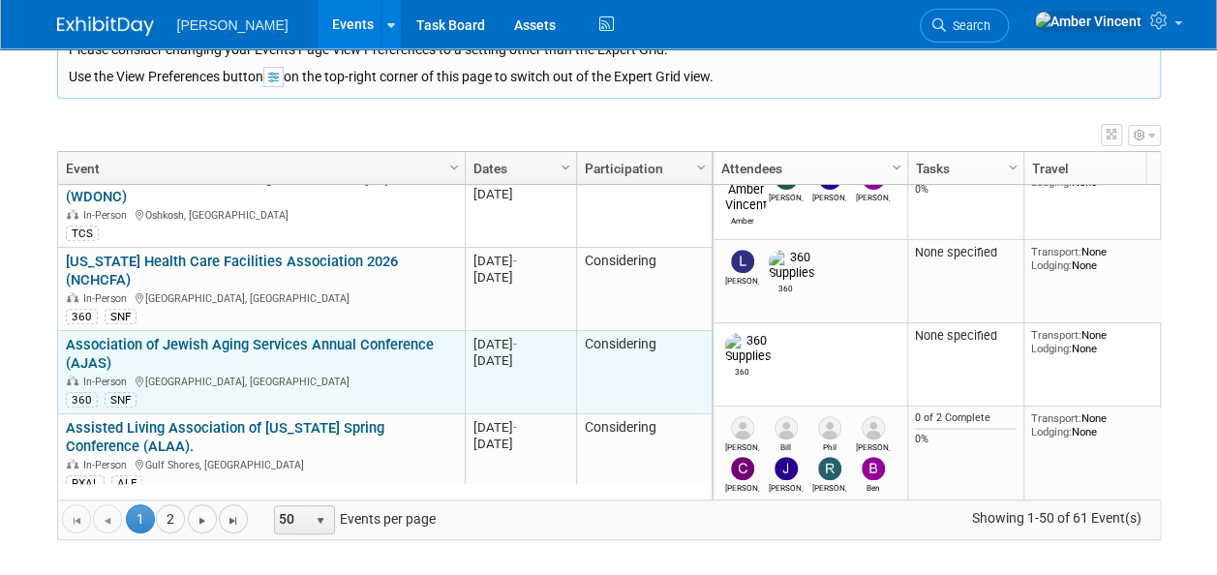
click at [202, 336] on link "Association of Jewish Aging Services Annual Conference (AJAS)" at bounding box center [250, 354] width 368 height 36
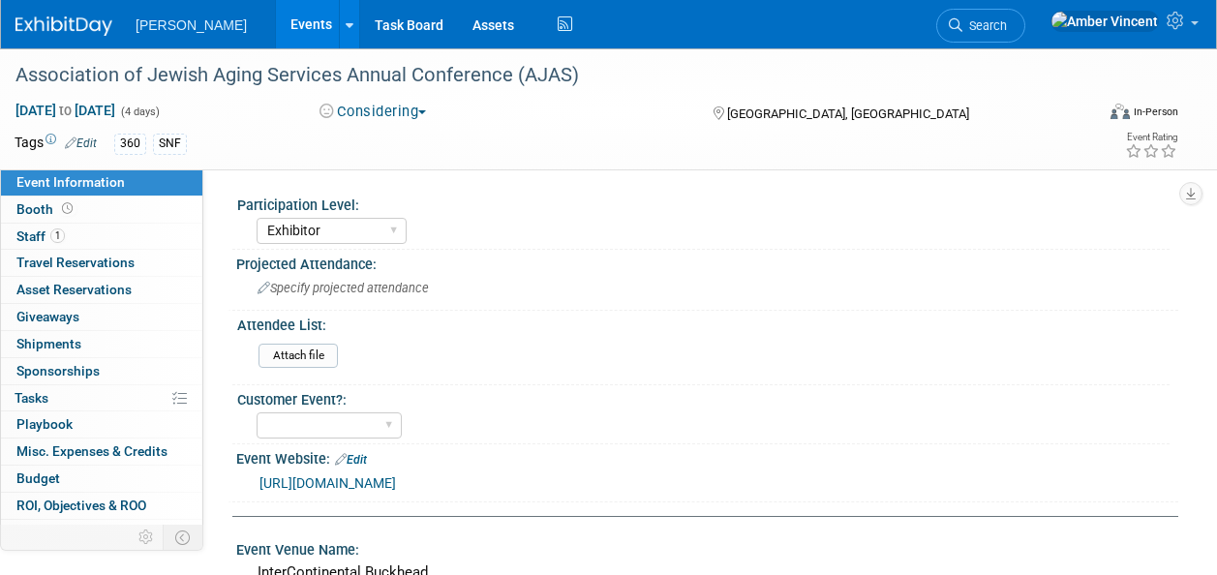
select select "Exhibitor"
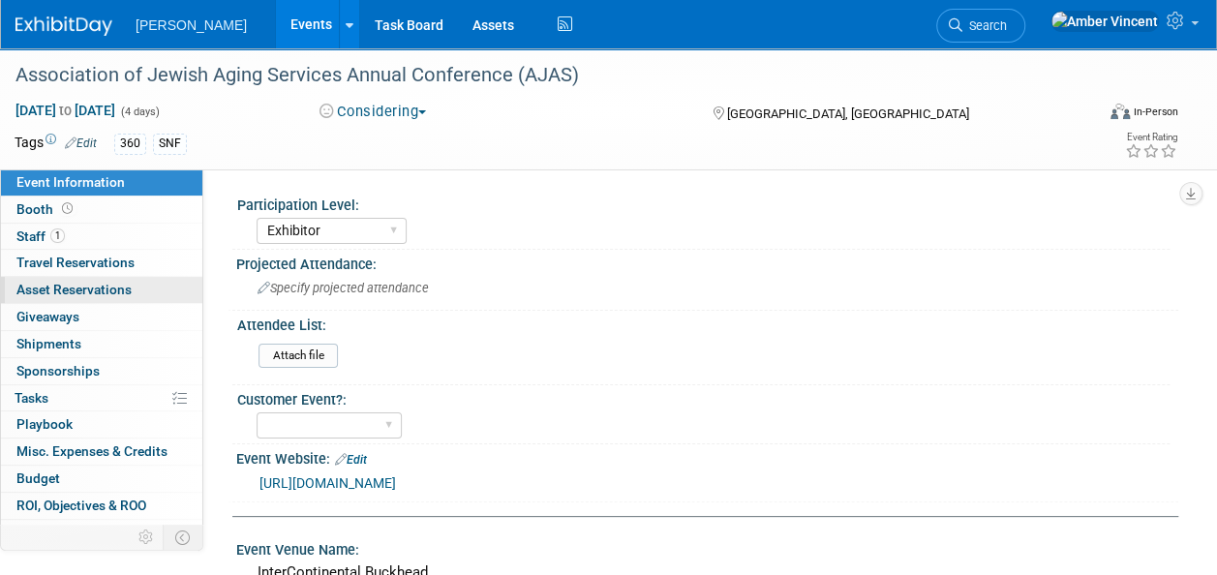
click at [98, 293] on span "Asset Reservations 0" at bounding box center [73, 289] width 115 height 15
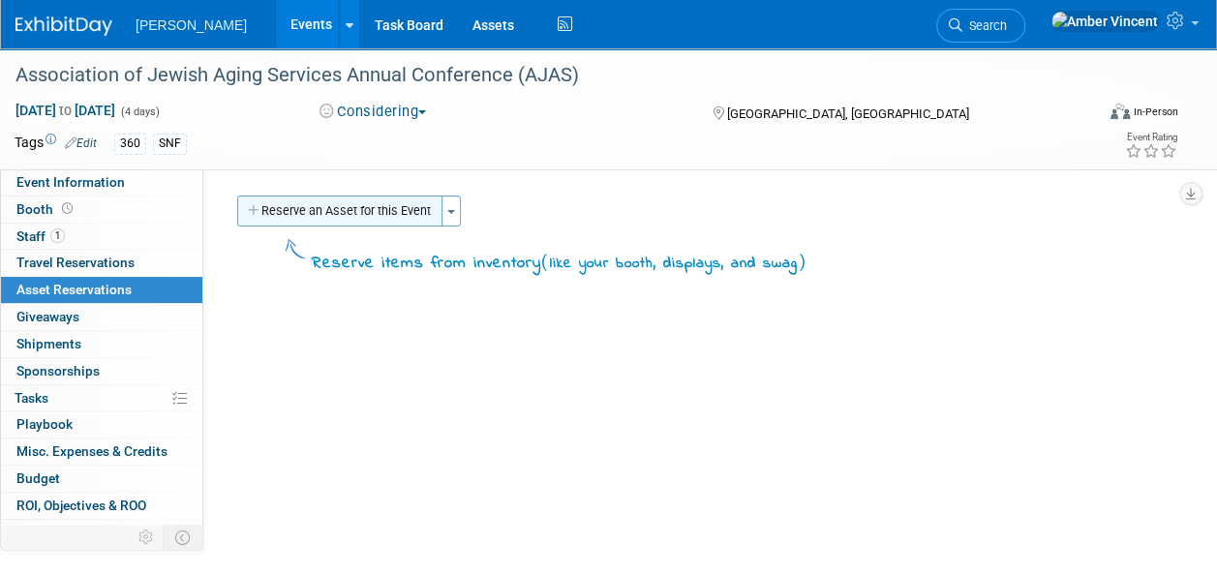
click at [366, 216] on button "Reserve an Asset for this Event" at bounding box center [339, 211] width 205 height 31
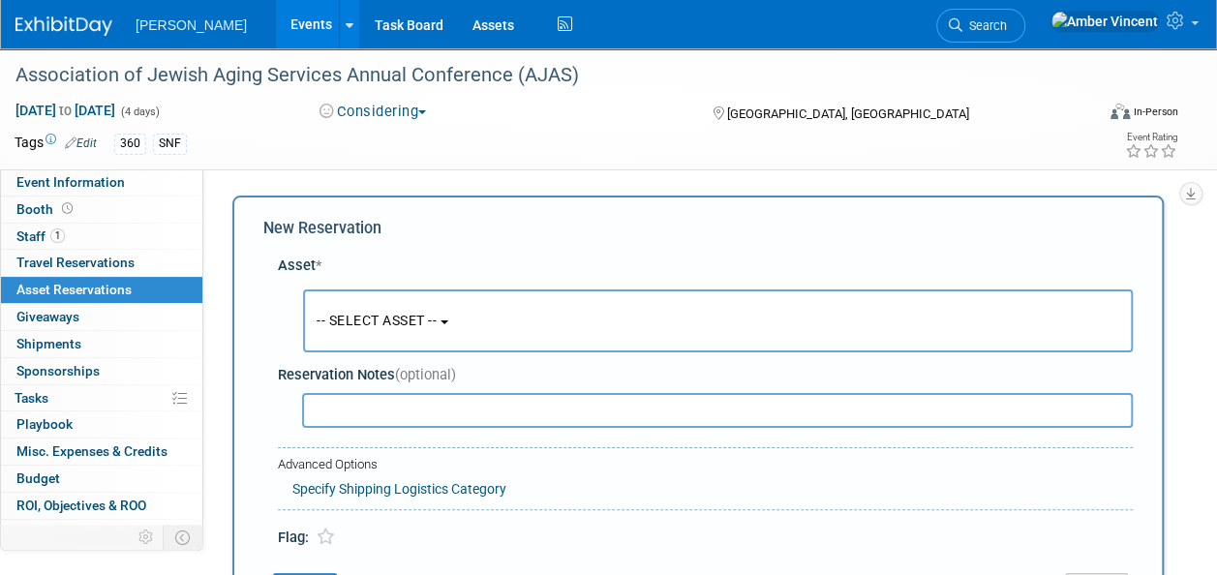
scroll to position [18, 0]
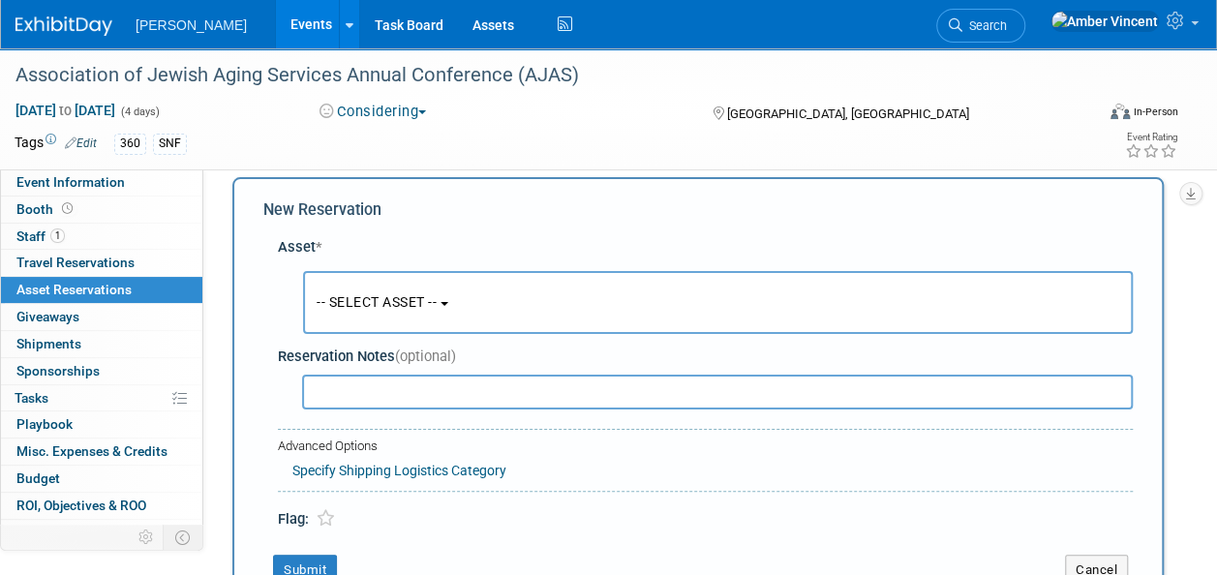
click at [389, 316] on button "-- SELECT ASSET --" at bounding box center [718, 302] width 830 height 63
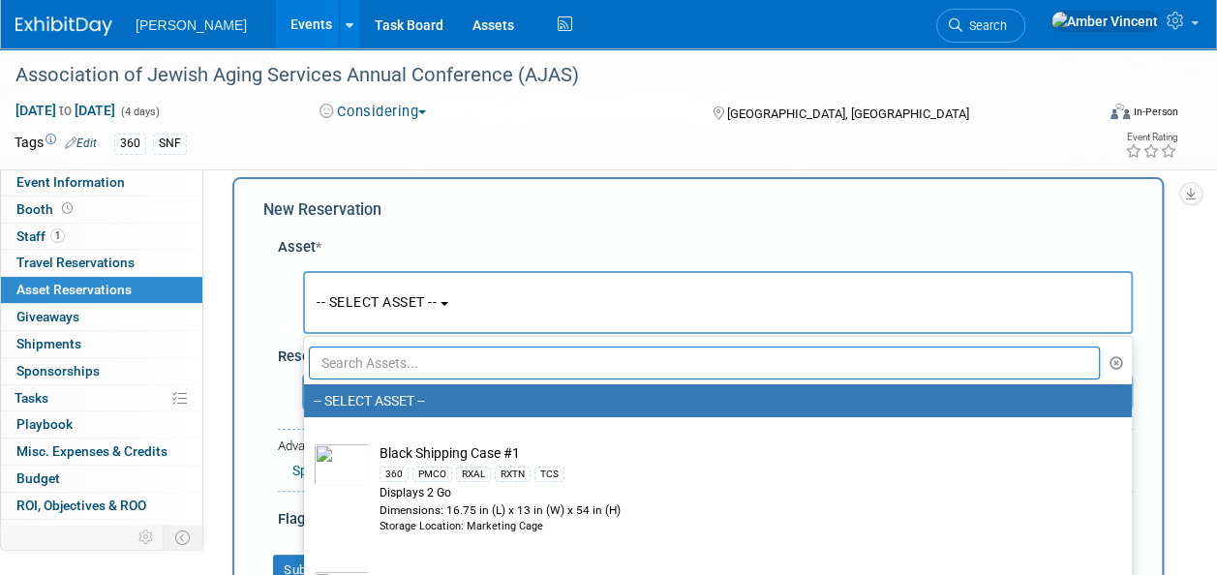
click at [389, 362] on input "text" at bounding box center [704, 363] width 791 height 33
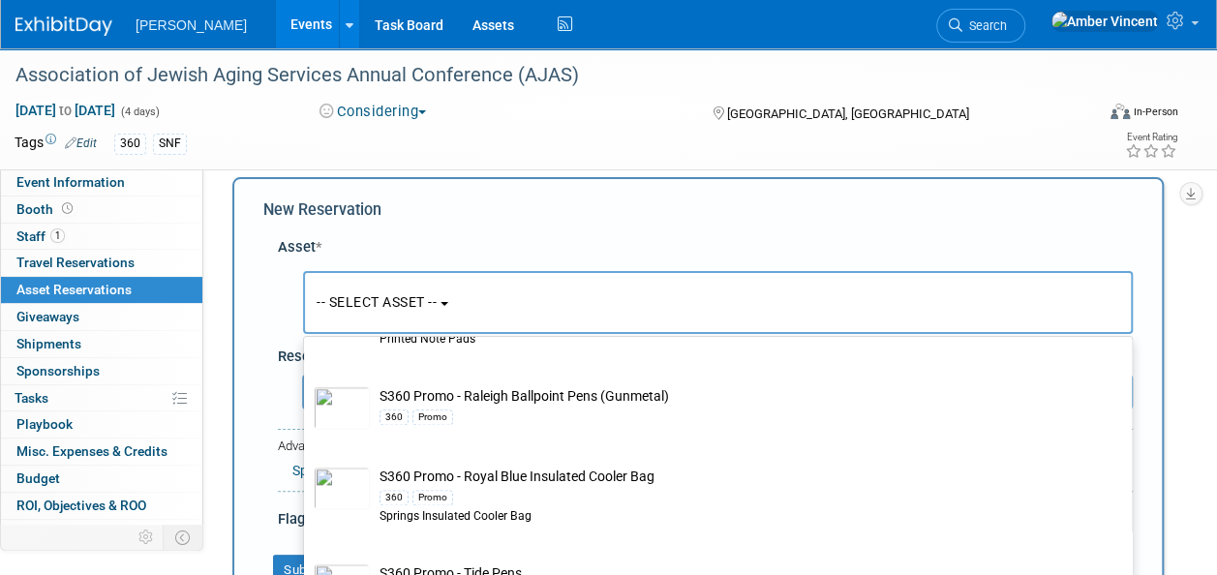
scroll to position [1300, 0]
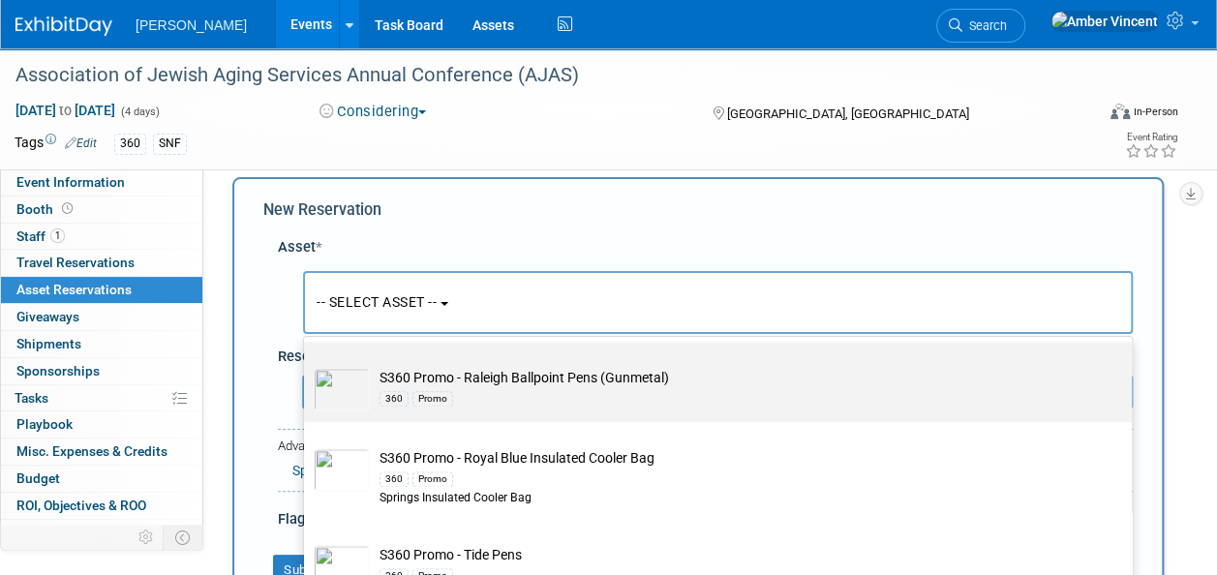
type input "s360 promo"
click at [482, 368] on td "S360 Promo - Raleigh Ballpoint Pens (Gunmetal) 360 Promo" at bounding box center [731, 389] width 723 height 43
click at [307, 365] on input "S360 Promo - Raleigh Ballpoint Pens (Gunmetal) 360 Promo" at bounding box center [300, 358] width 13 height 13
select select "10722331"
select select "2"
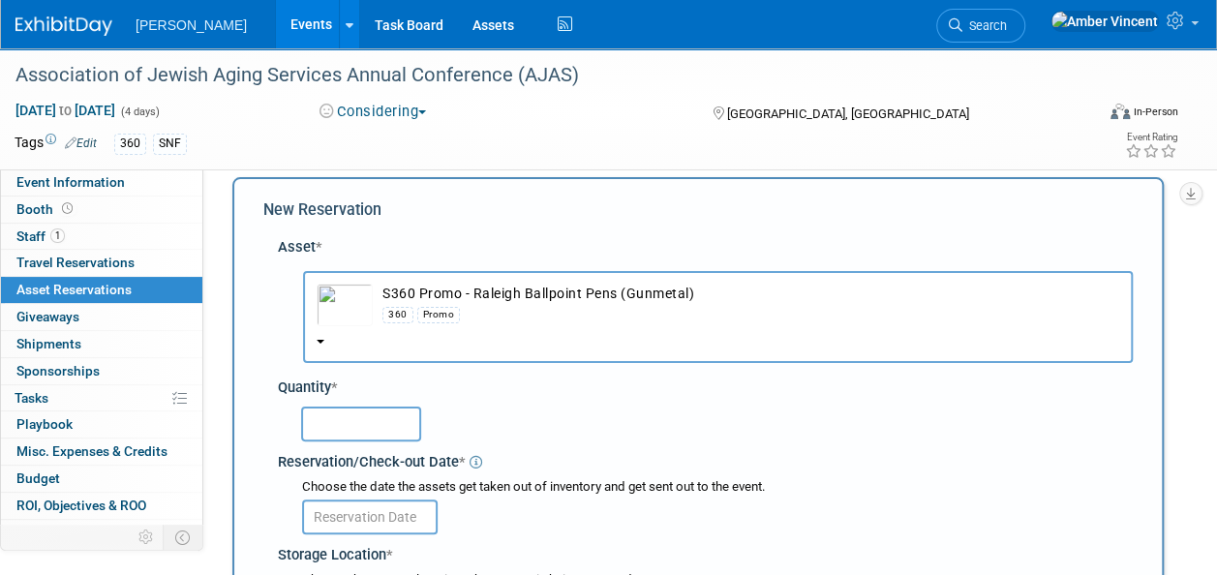
click at [366, 413] on input "text" at bounding box center [361, 424] width 120 height 35
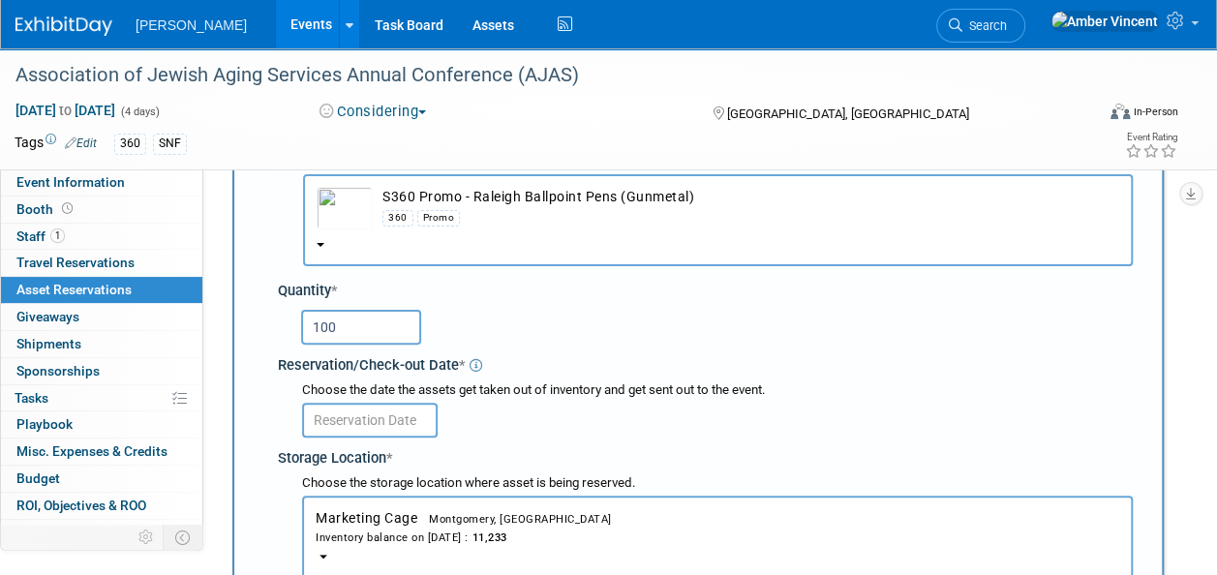
type input "100"
click at [367, 413] on input "text" at bounding box center [370, 420] width 136 height 35
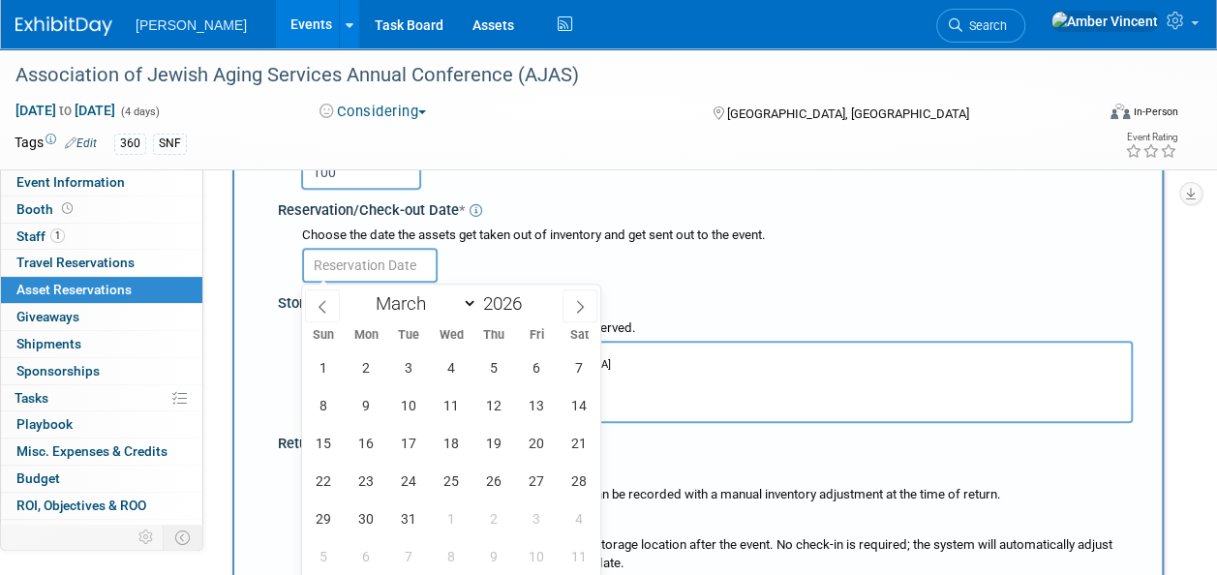
scroll to position [309, 0]
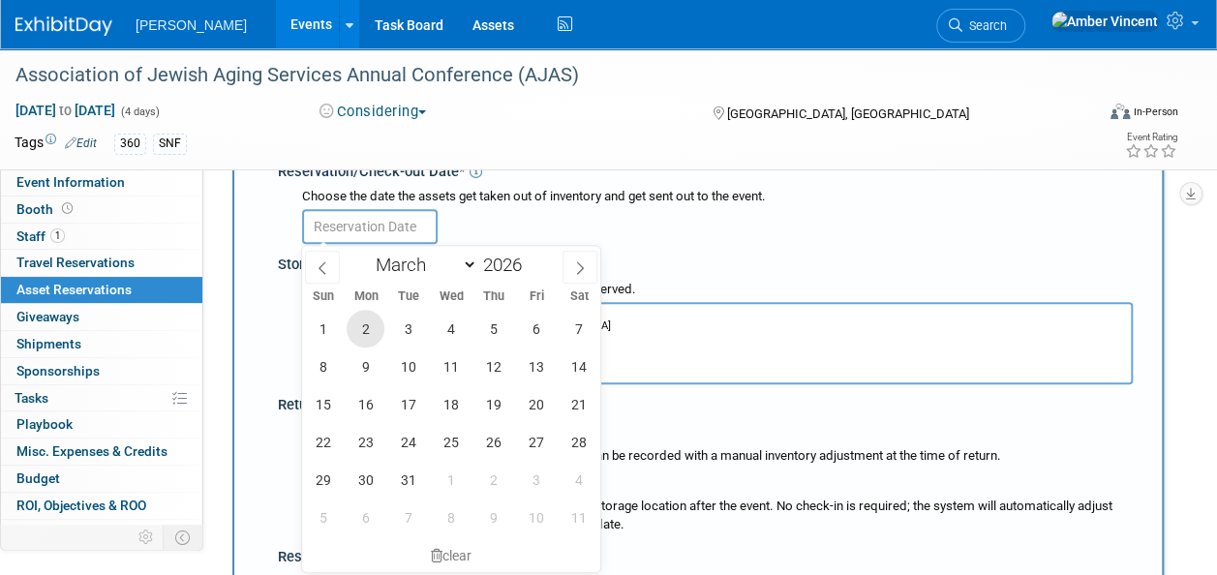
click at [351, 335] on span "2" at bounding box center [366, 329] width 38 height 38
type input "[DATE]"
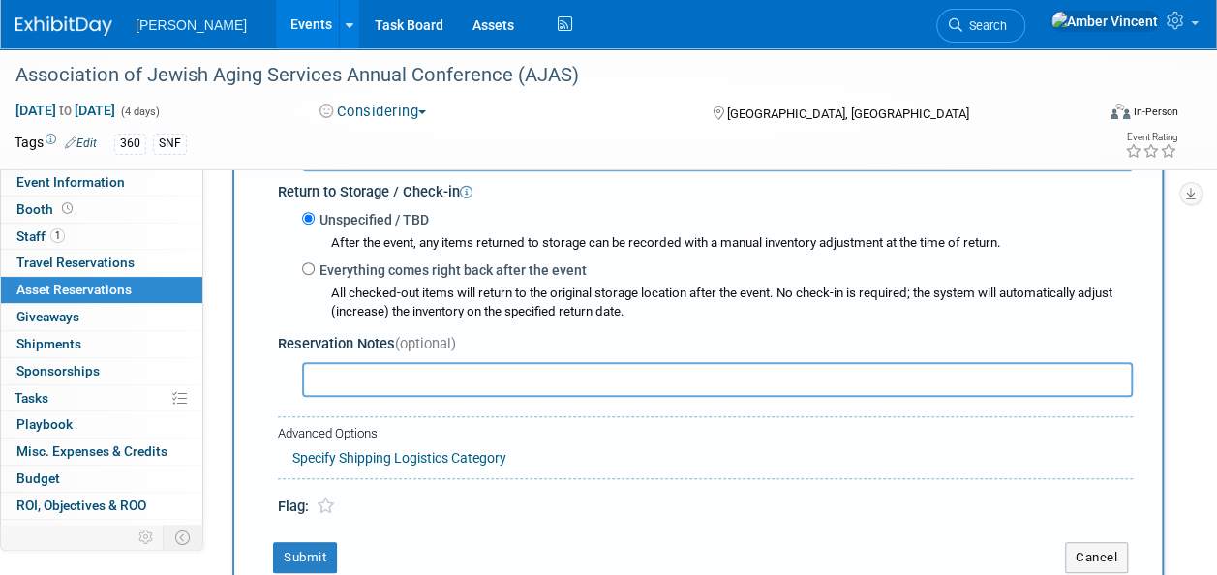
scroll to position [599, 0]
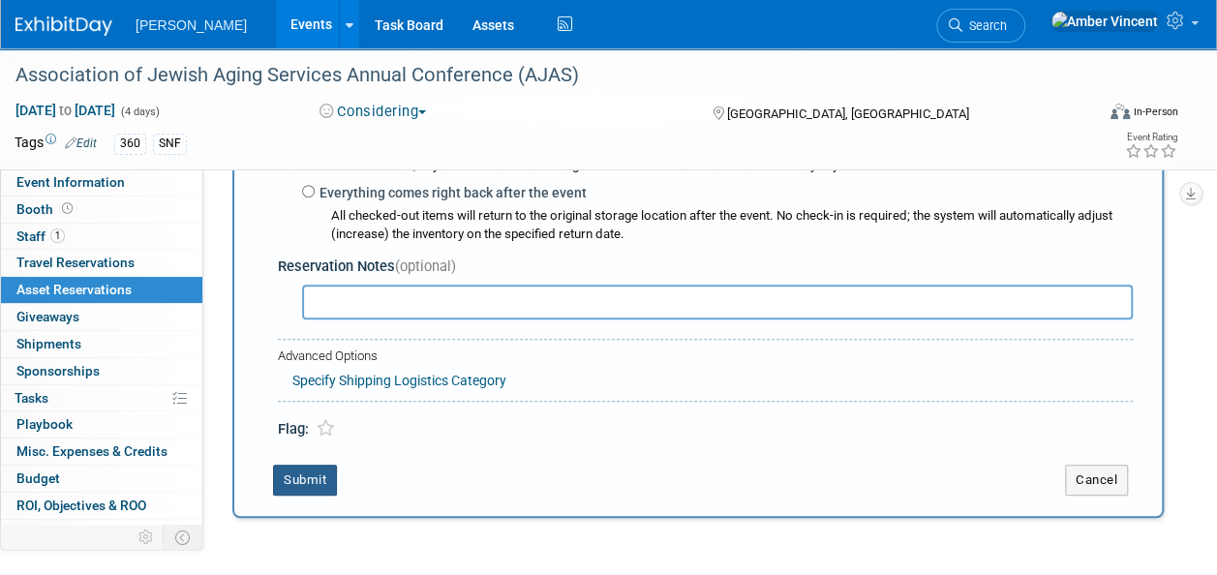
click at [282, 484] on button "Submit" at bounding box center [305, 480] width 64 height 31
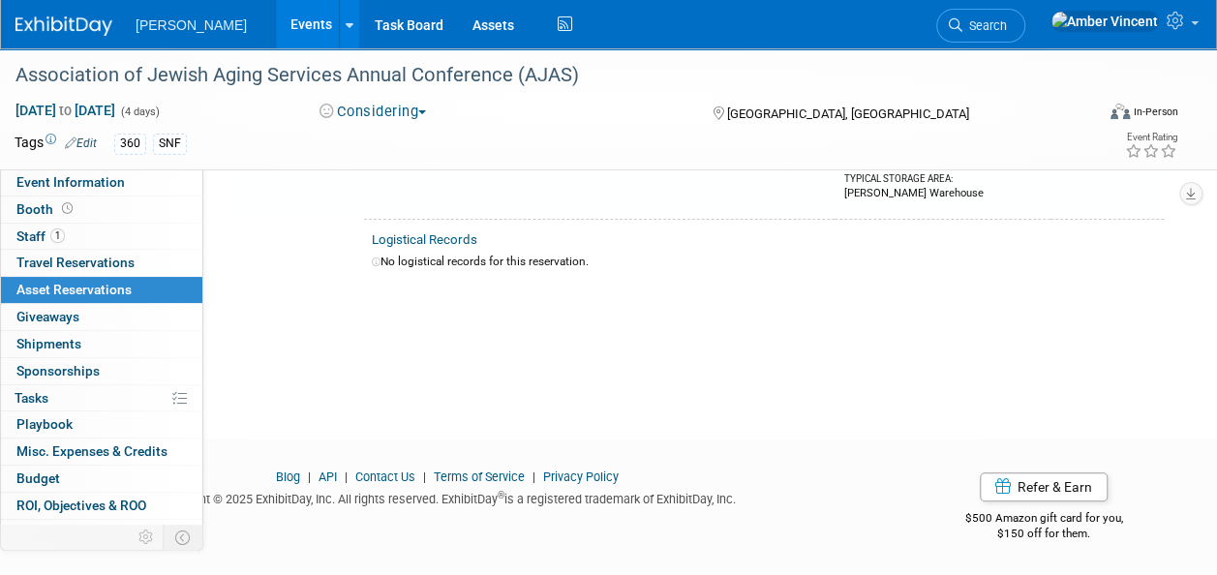
scroll to position [23, 0]
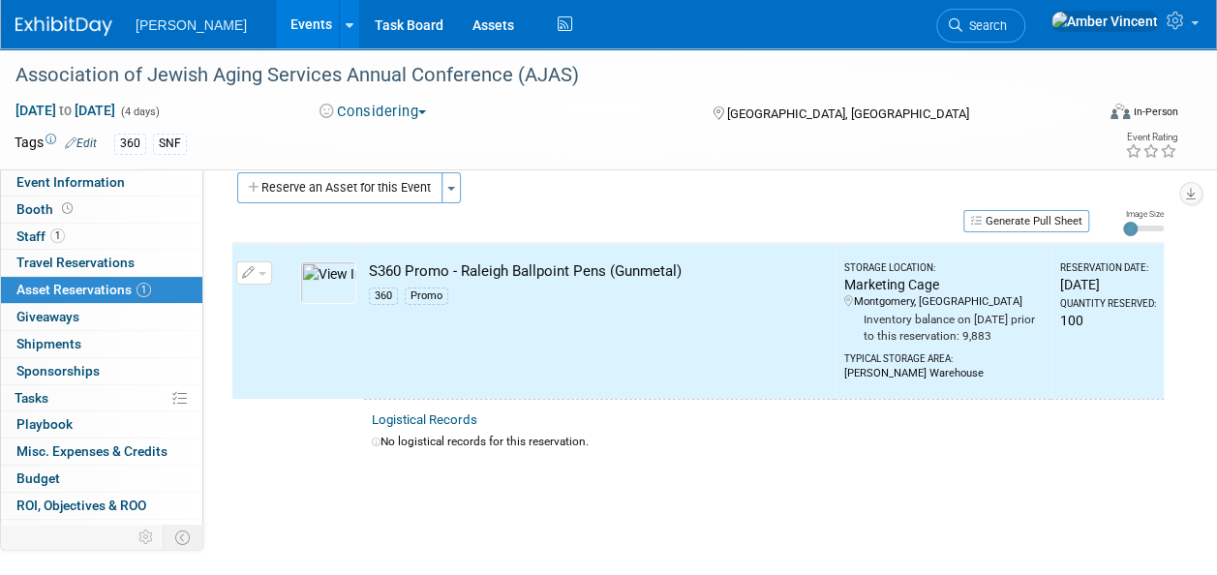
click at [330, 187] on button "Reserve an Asset for this Event" at bounding box center [339, 187] width 205 height 31
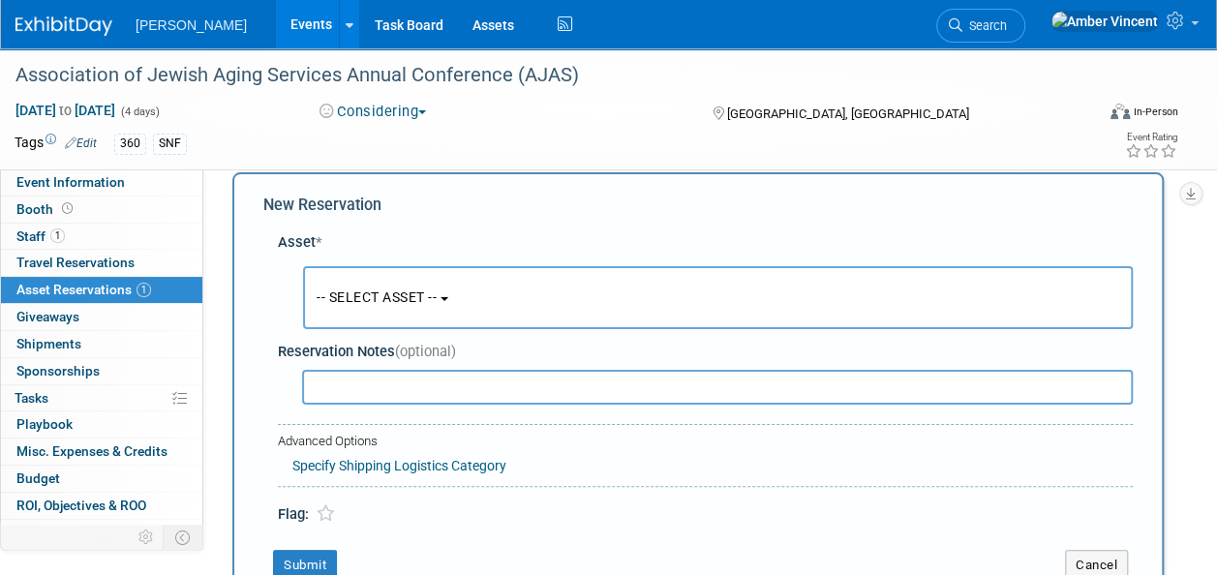
scroll to position [18, 0]
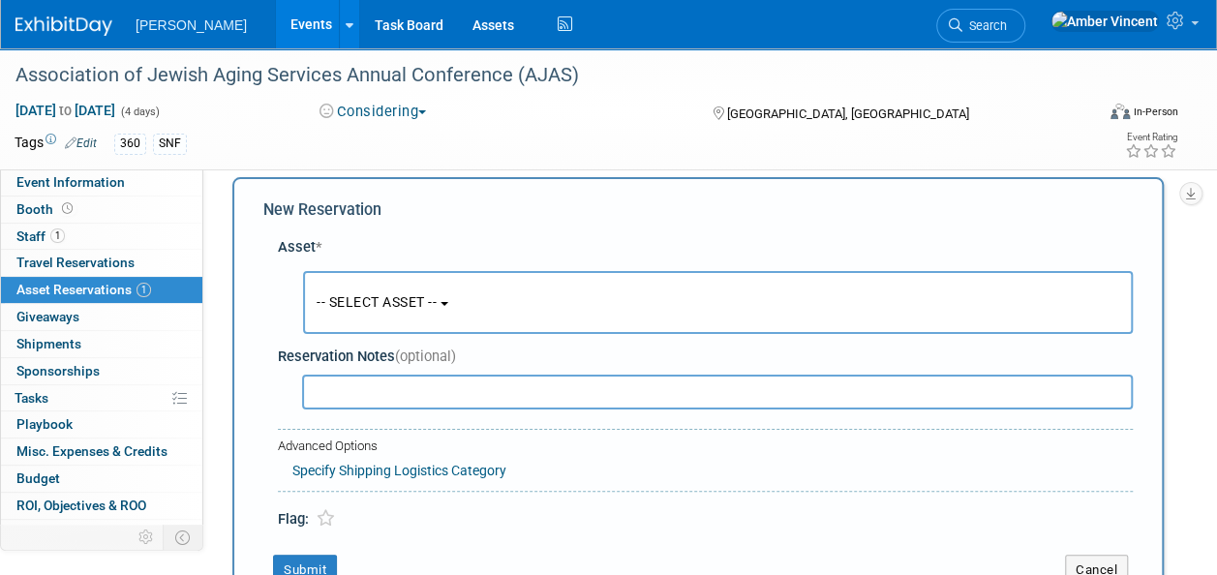
drag, startPoint x: 358, startPoint y: 294, endPoint x: 368, endPoint y: 344, distance: 50.3
click at [358, 294] on span "-- SELECT ASSET --" at bounding box center [377, 301] width 120 height 15
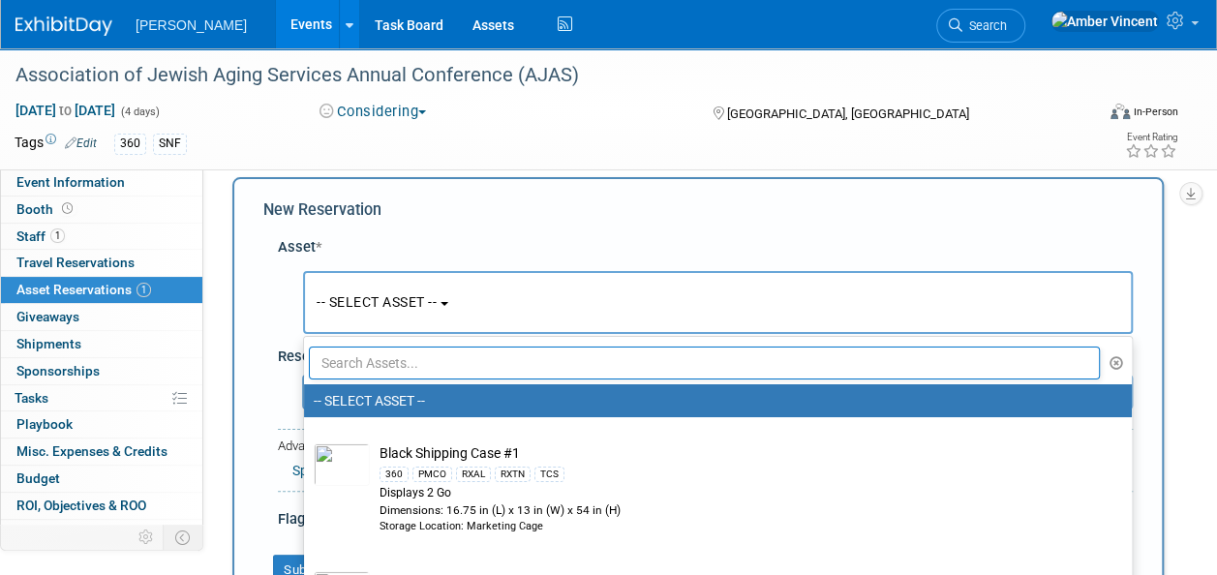
click at [364, 354] on input "text" at bounding box center [704, 363] width 791 height 33
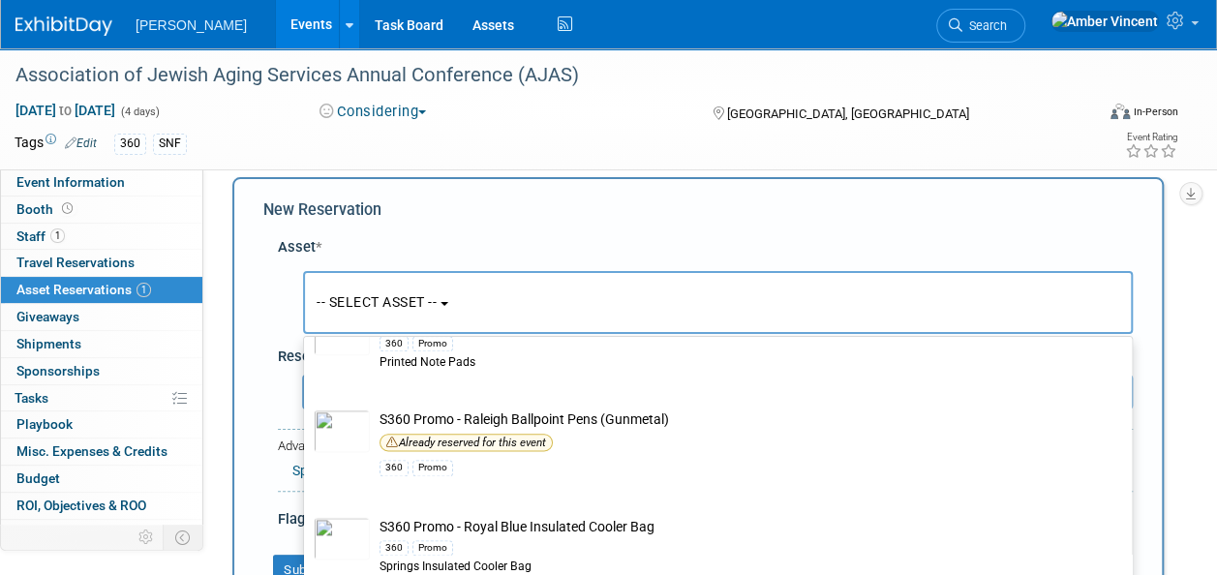
scroll to position [1162, 0]
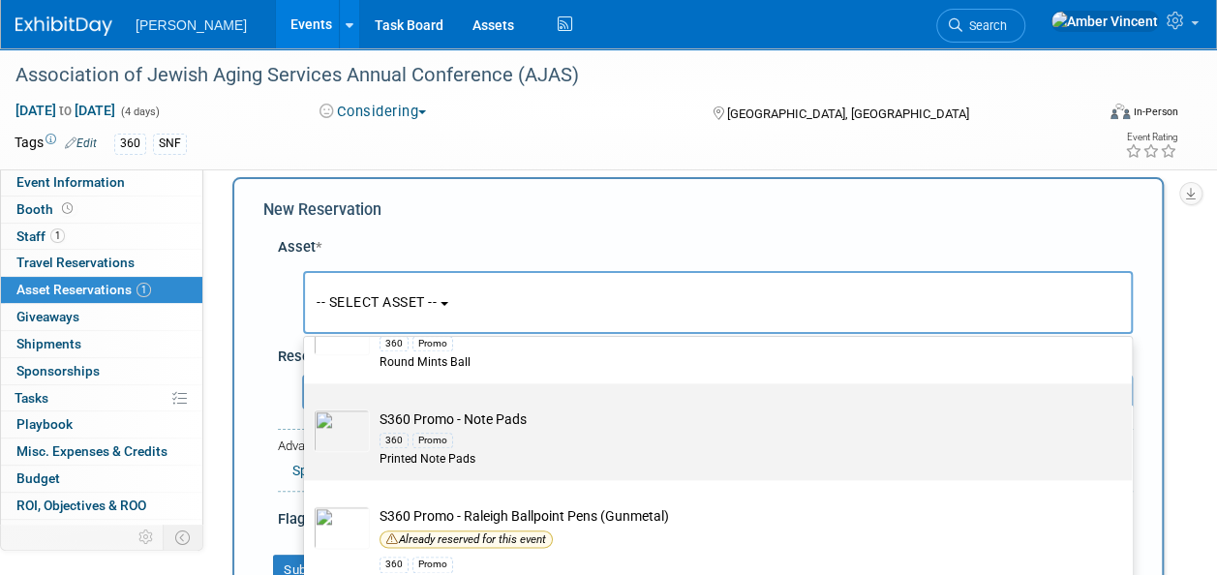
type input "s360 promo"
click at [434, 426] on td "S360 Promo - Note Pads 360 Promo Printed Note Pads" at bounding box center [731, 439] width 723 height 59
click at [307, 407] on input "S360 Promo - Note Pads 360 Promo Printed Note Pads" at bounding box center [300, 400] width 13 height 13
type input "2026"
select select "10722330"
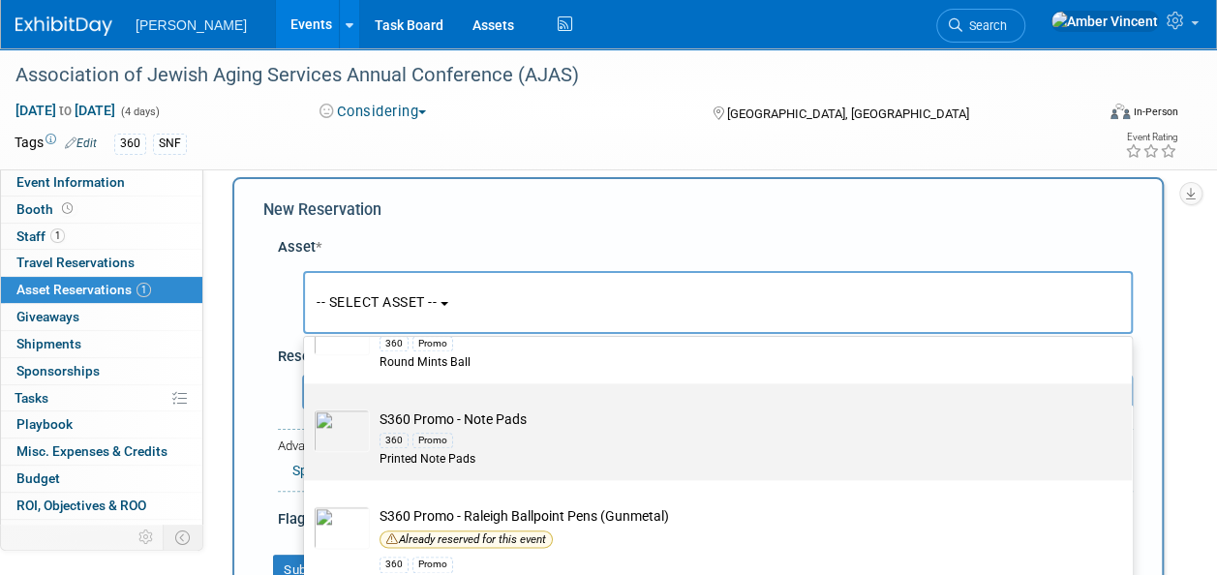
select select "2"
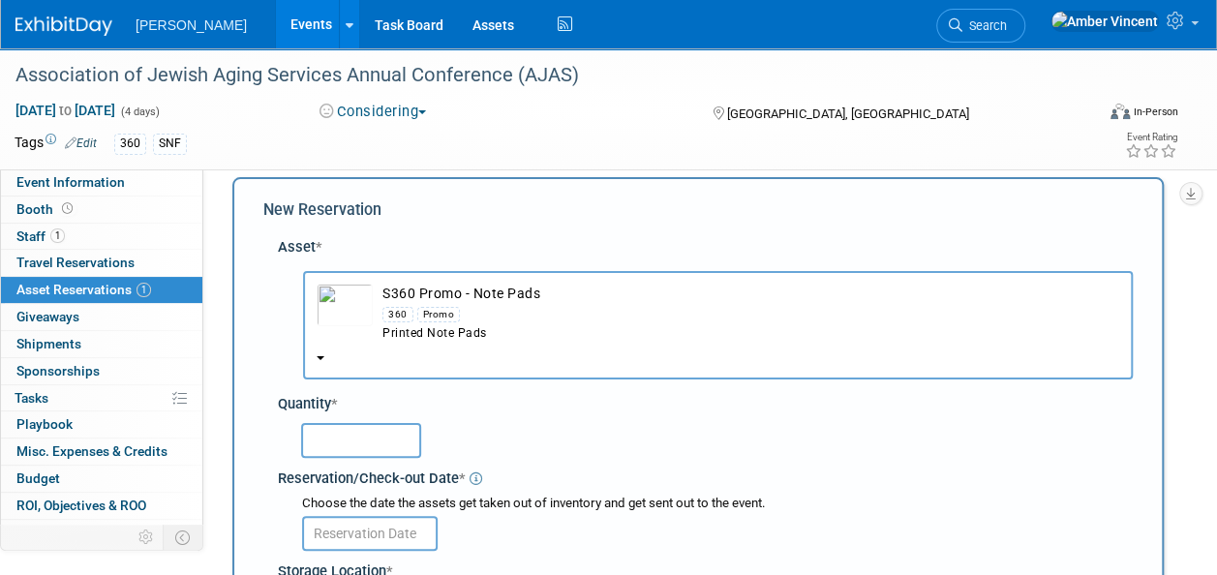
click at [333, 442] on input "text" at bounding box center [361, 440] width 120 height 35
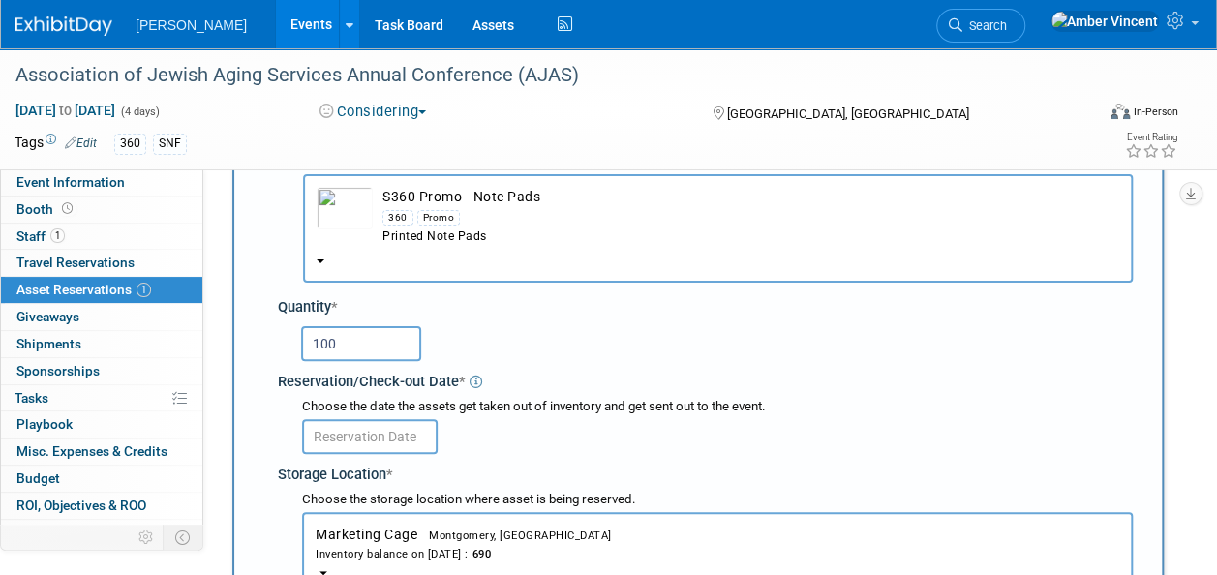
type input "100"
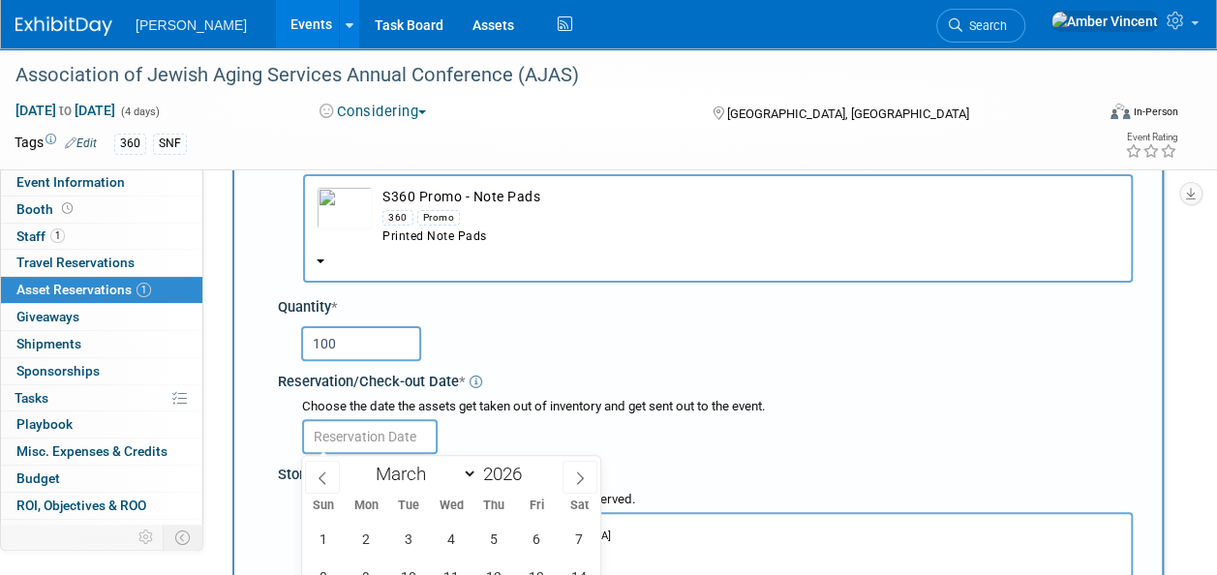
click at [333, 443] on input "text" at bounding box center [370, 436] width 136 height 35
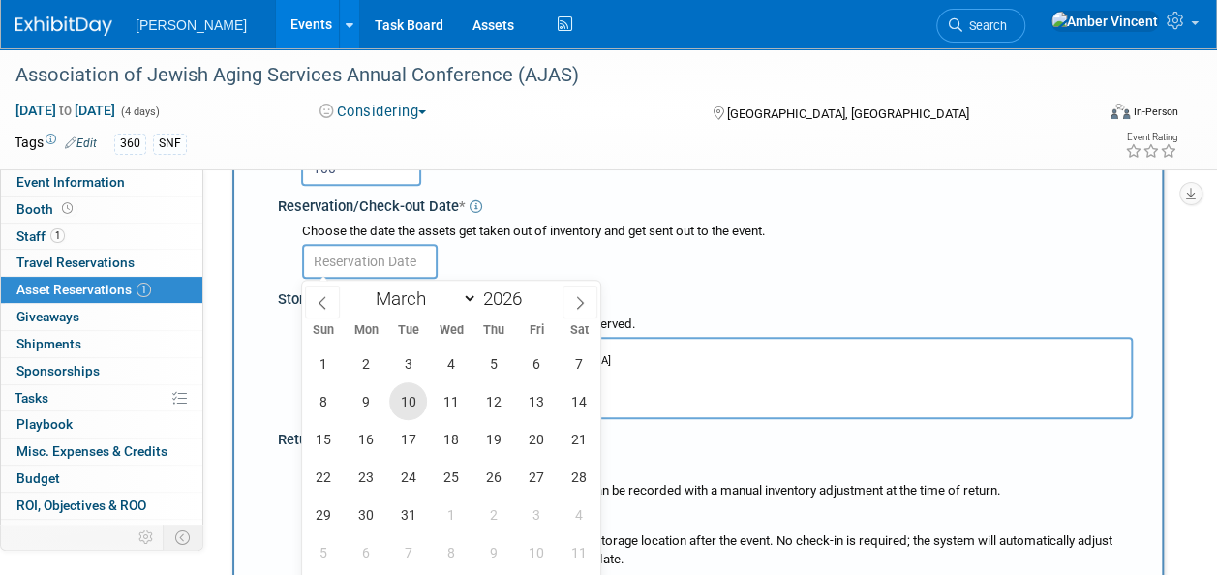
scroll to position [309, 0]
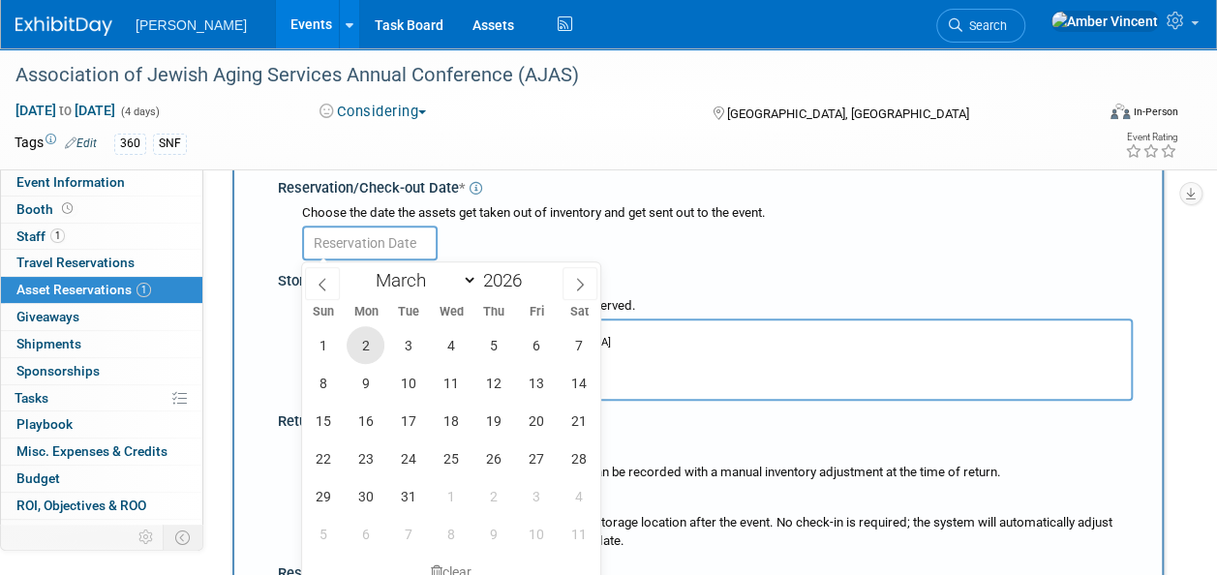
click at [366, 358] on span "2" at bounding box center [366, 345] width 38 height 38
type input "[DATE]"
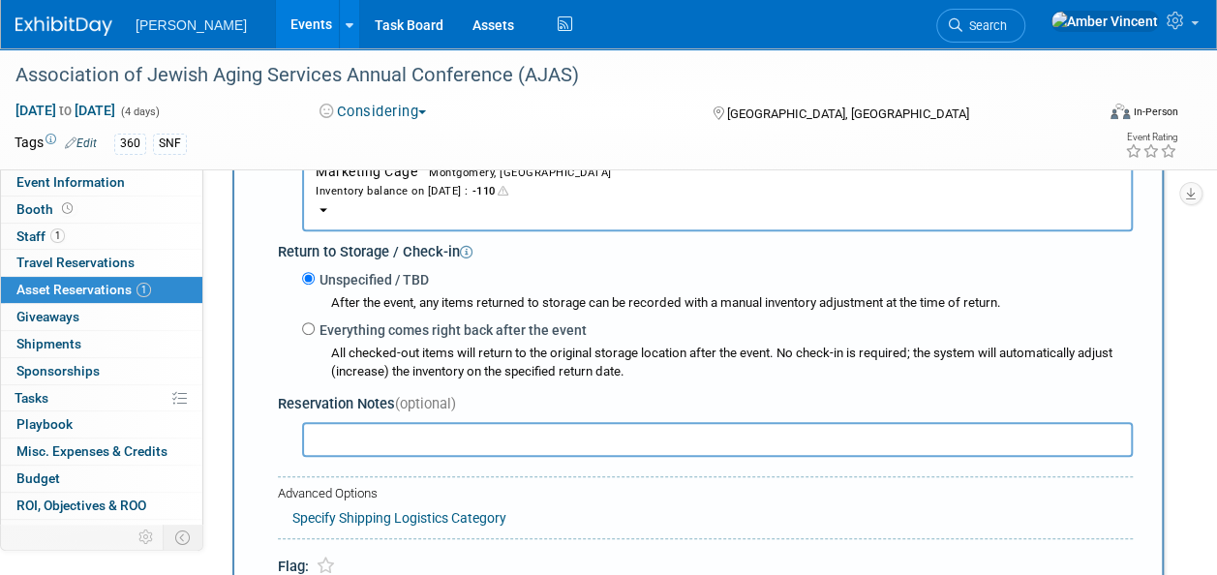
scroll to position [599, 0]
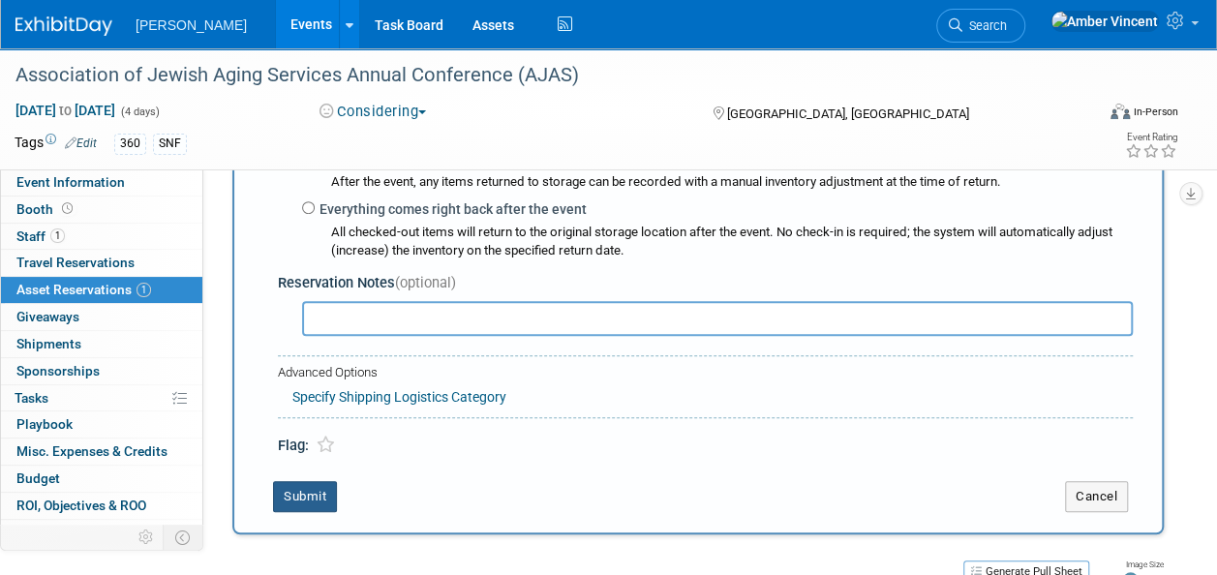
click at [304, 494] on button "Submit" at bounding box center [305, 496] width 64 height 31
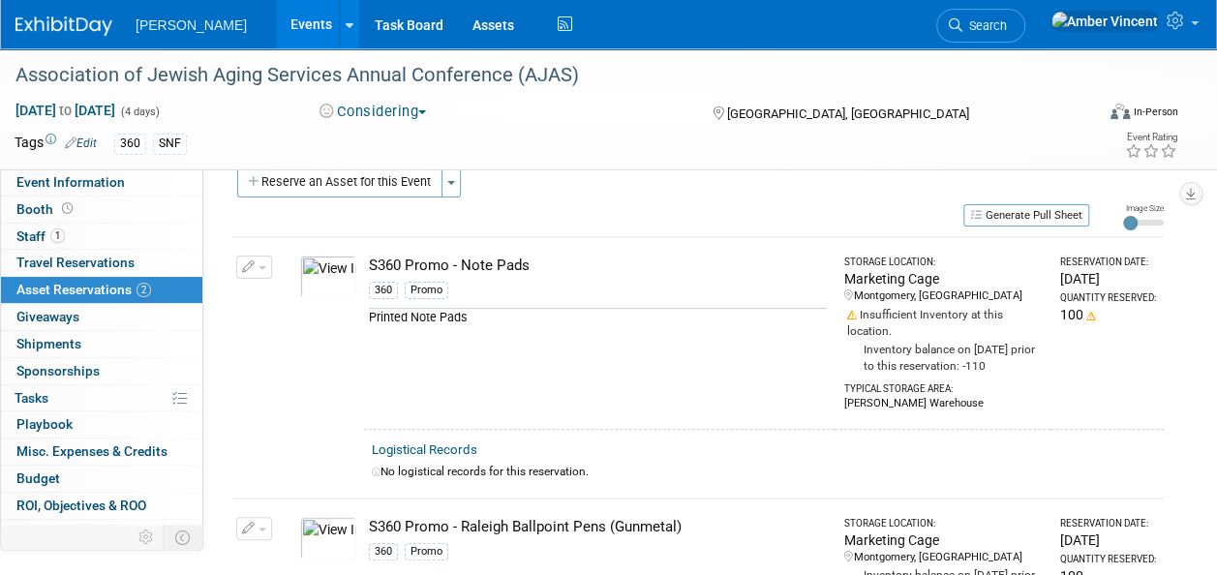
scroll to position [0, 0]
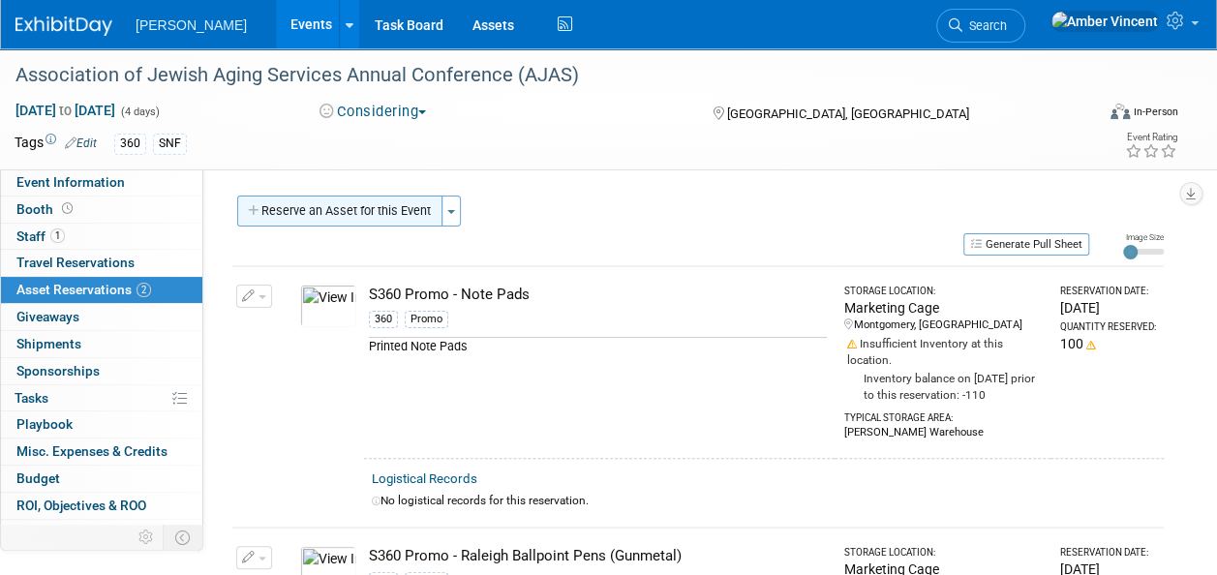
click at [359, 209] on button "Reserve an Asset for this Event" at bounding box center [339, 211] width 205 height 31
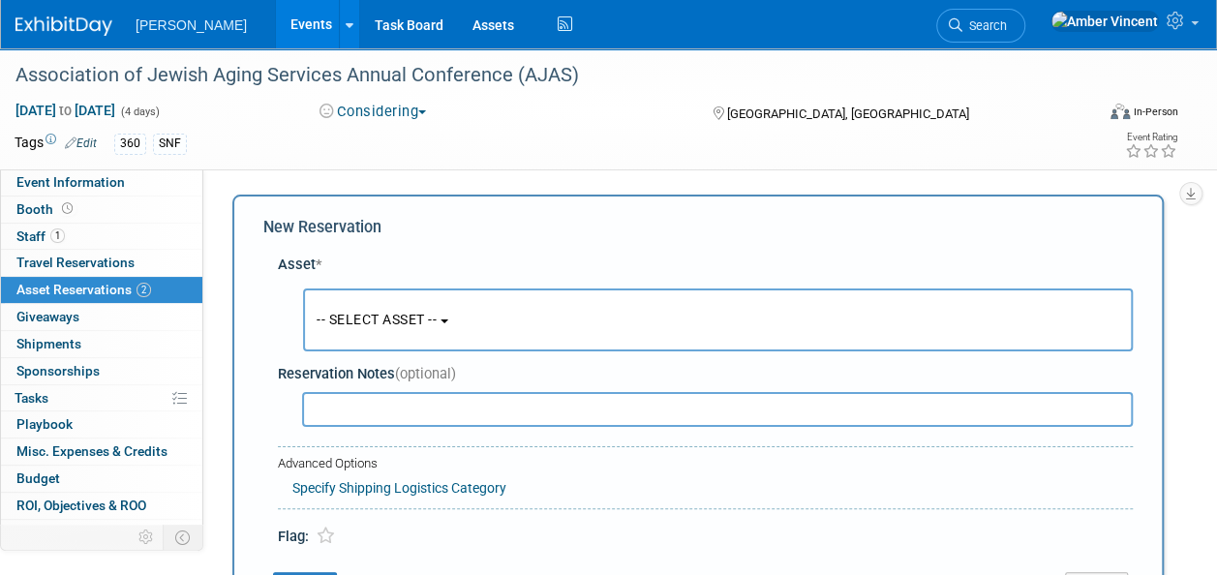
scroll to position [18, 0]
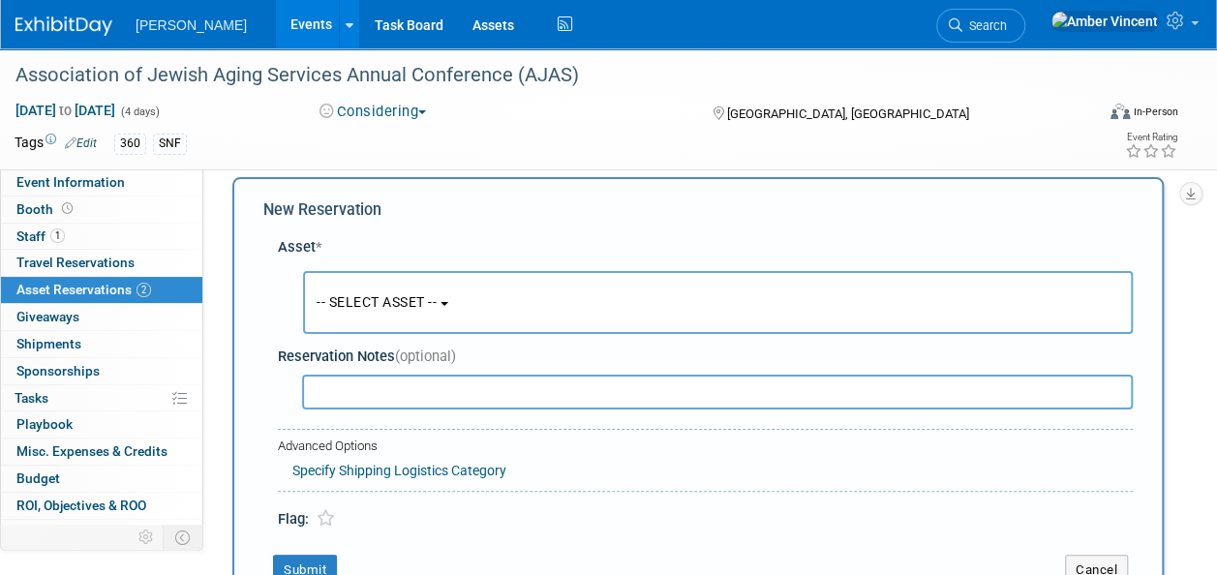
click at [459, 285] on button "-- SELECT ASSET --" at bounding box center [718, 302] width 830 height 63
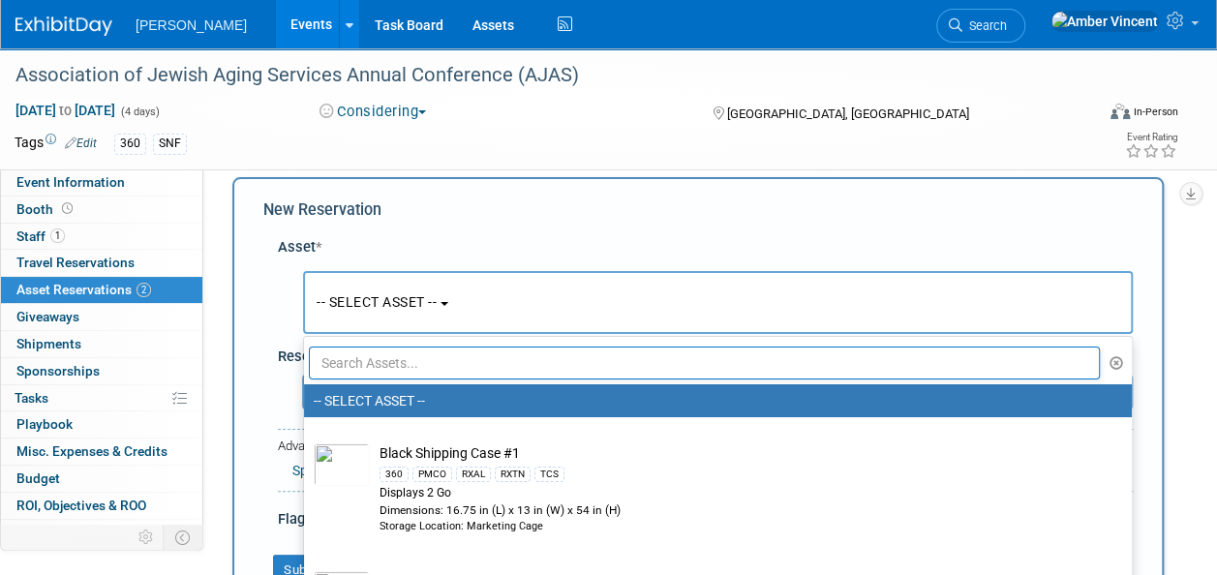
click at [404, 354] on input "text" at bounding box center [704, 363] width 791 height 33
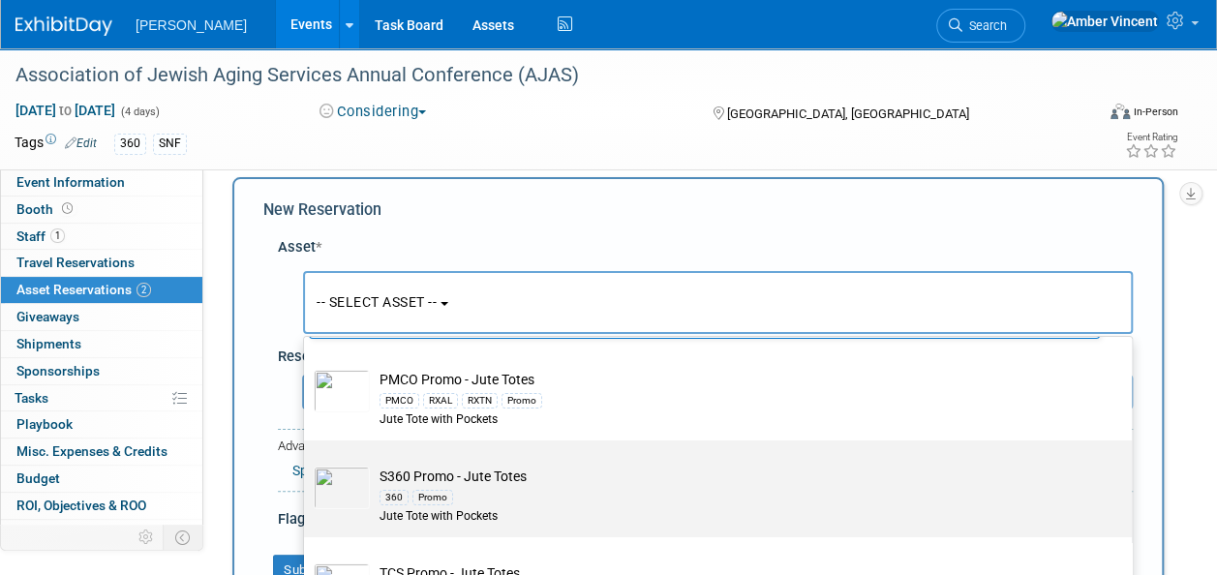
scroll to position [76, 0]
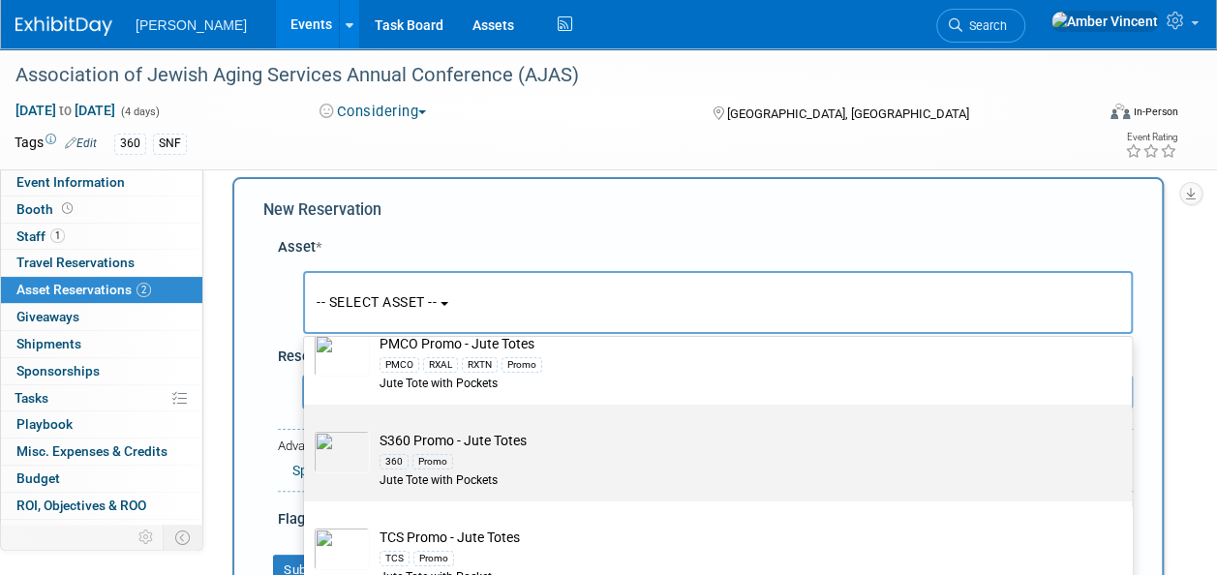
type input "jute"
click at [502, 454] on div "360 Promo" at bounding box center [737, 461] width 714 height 22
click at [307, 428] on input "S360 Promo - Jute Totes 360 Promo Jute Tote with Pockets" at bounding box center [300, 421] width 13 height 13
select select "10722327"
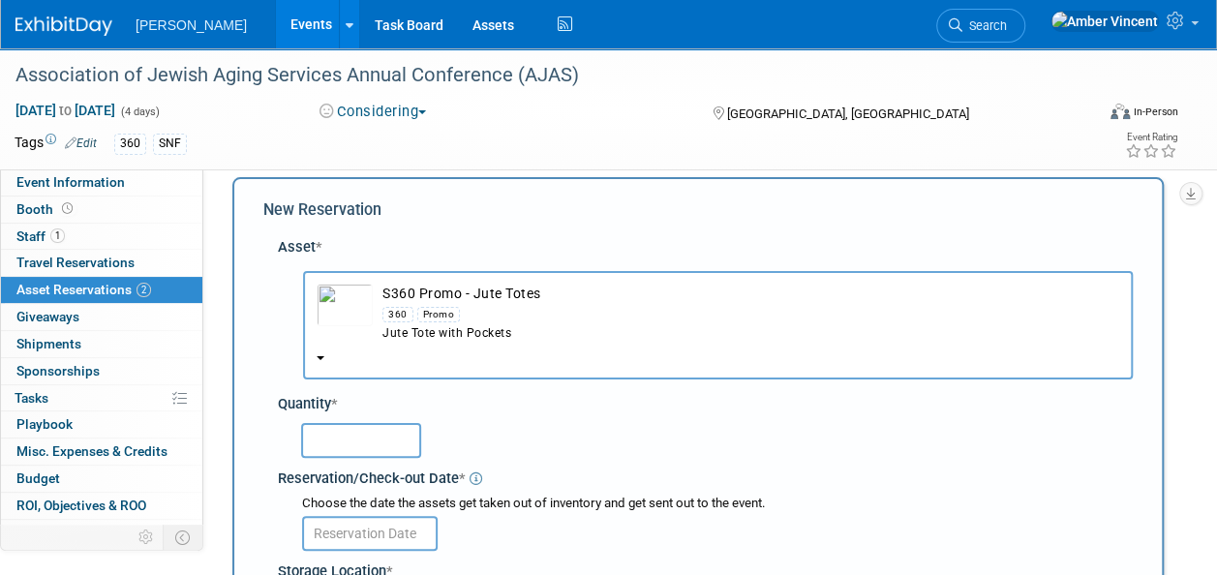
click at [369, 442] on input "text" at bounding box center [361, 440] width 120 height 35
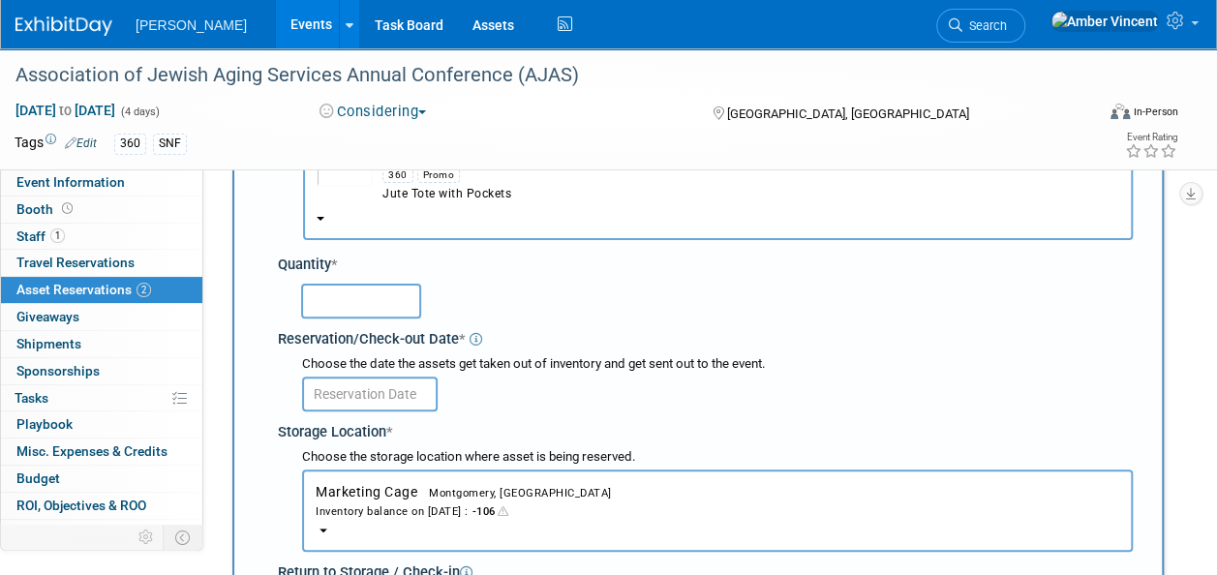
scroll to position [115, 0]
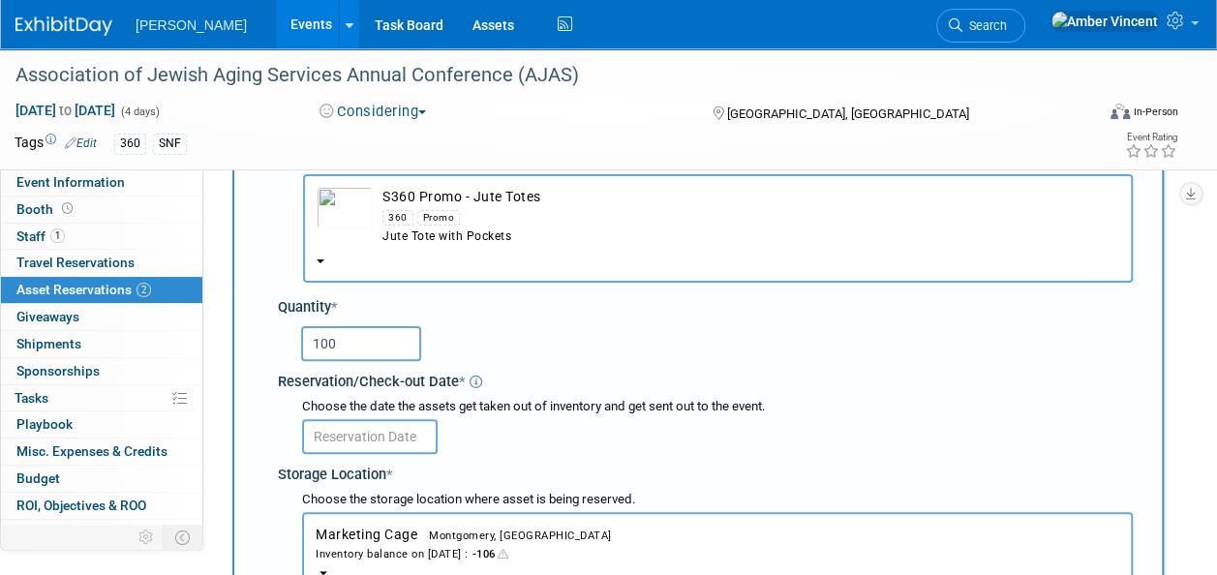
type input "100"
click at [386, 420] on input "text" at bounding box center [370, 436] width 136 height 35
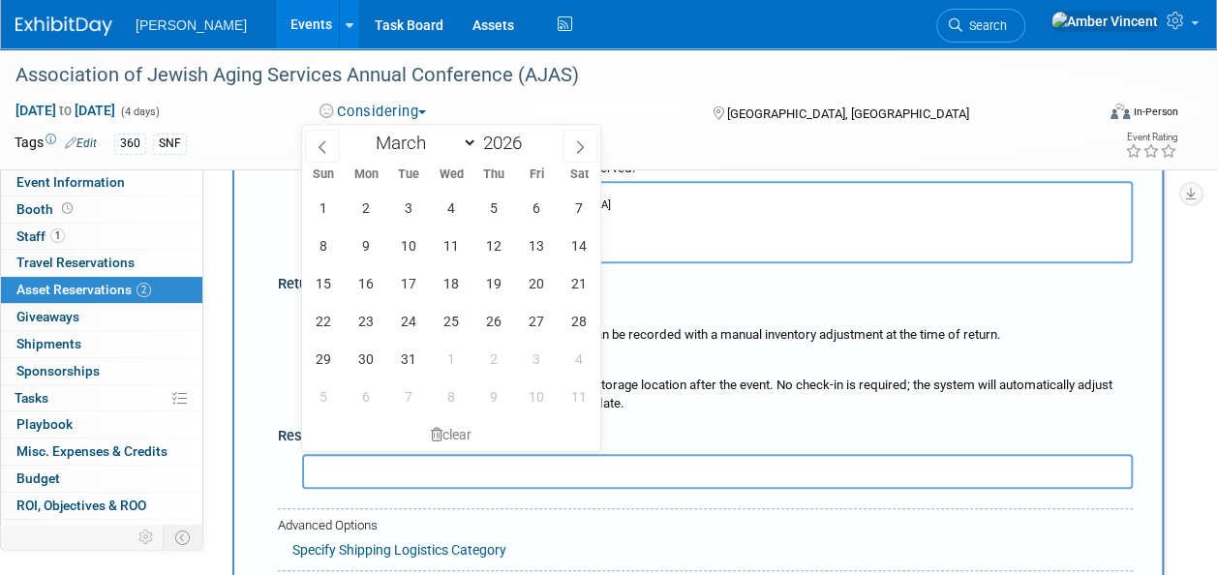
scroll to position [406, 0]
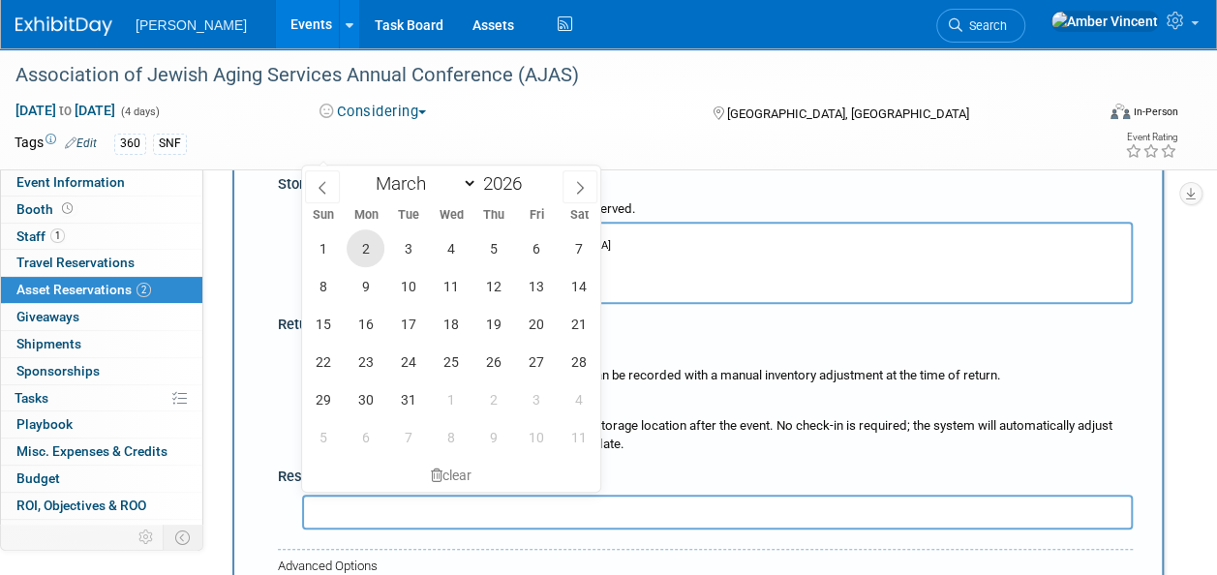
click at [367, 248] on span "2" at bounding box center [366, 248] width 38 height 38
type input "[DATE]"
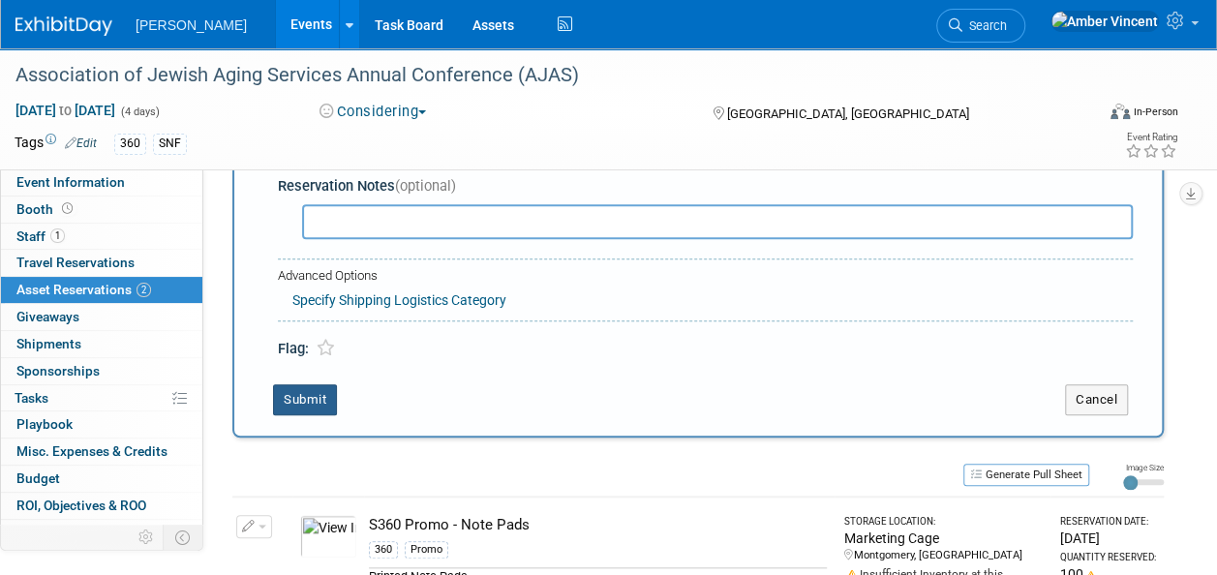
click at [316, 395] on button "Submit" at bounding box center [305, 399] width 64 height 31
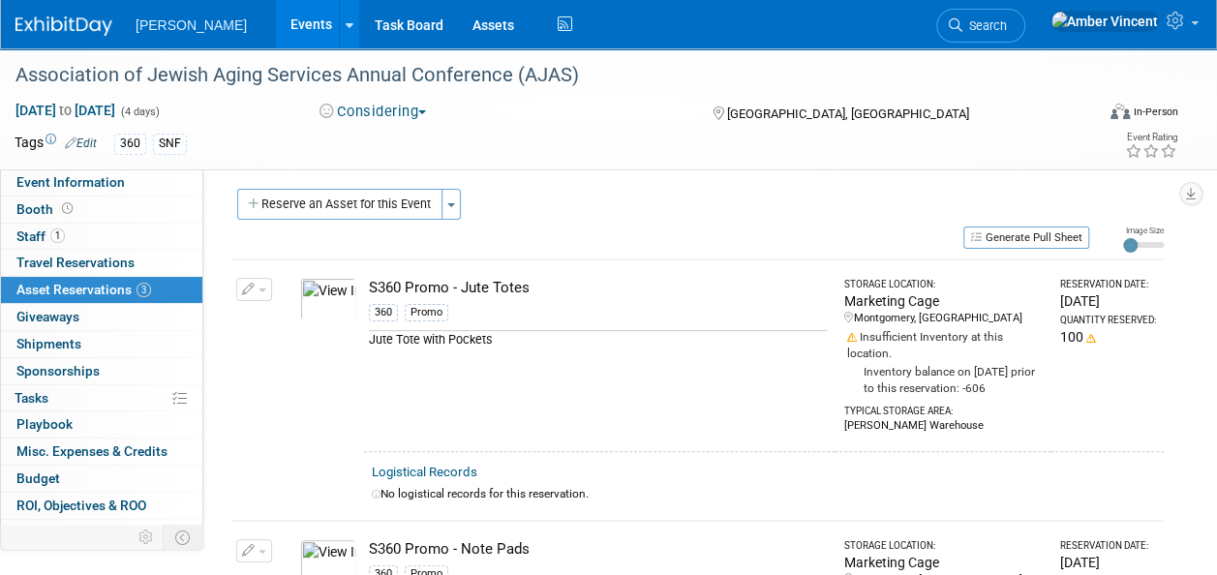
scroll to position [0, 0]
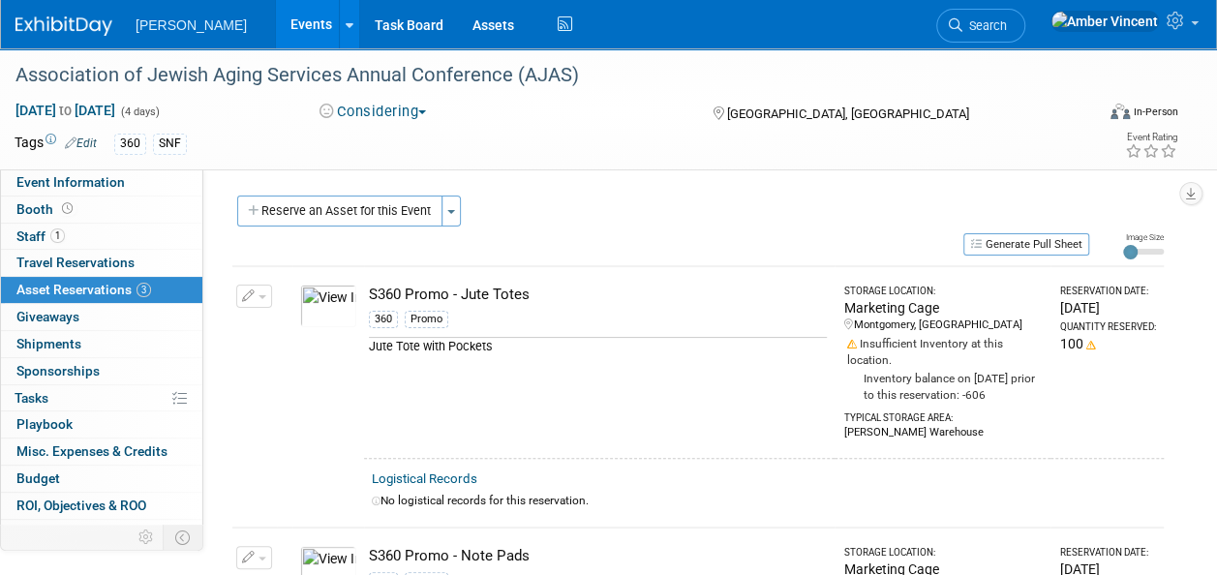
click at [317, 209] on button "Reserve an Asset for this Event" at bounding box center [339, 211] width 205 height 31
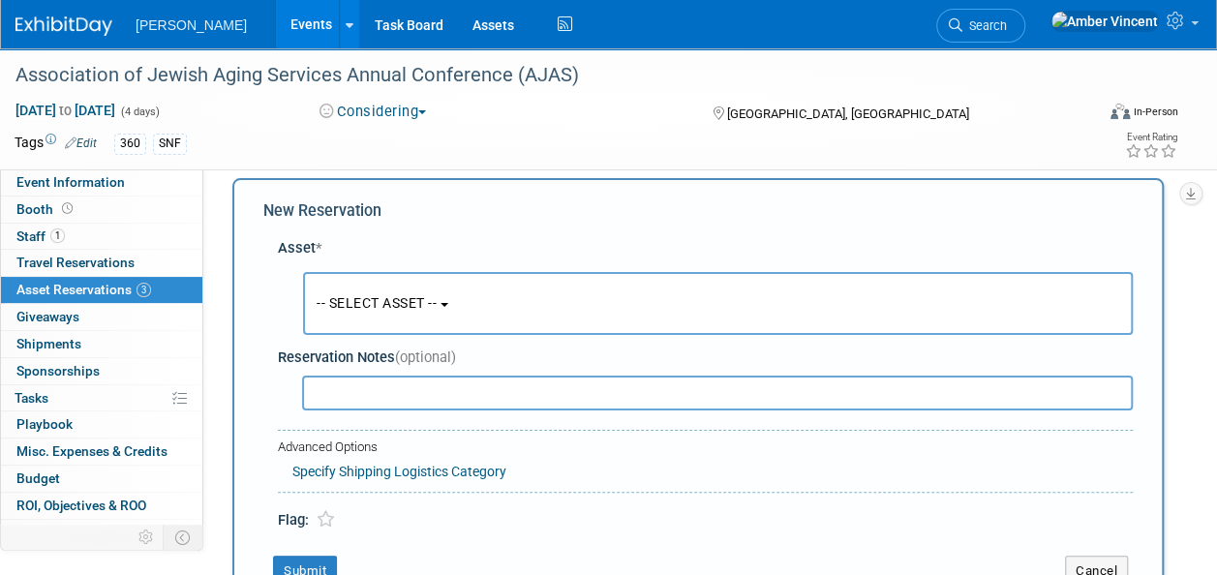
scroll to position [18, 0]
drag, startPoint x: 420, startPoint y: 296, endPoint x: 414, endPoint y: 325, distance: 29.6
click at [420, 296] on span "-- SELECT ASSET --" at bounding box center [377, 301] width 120 height 15
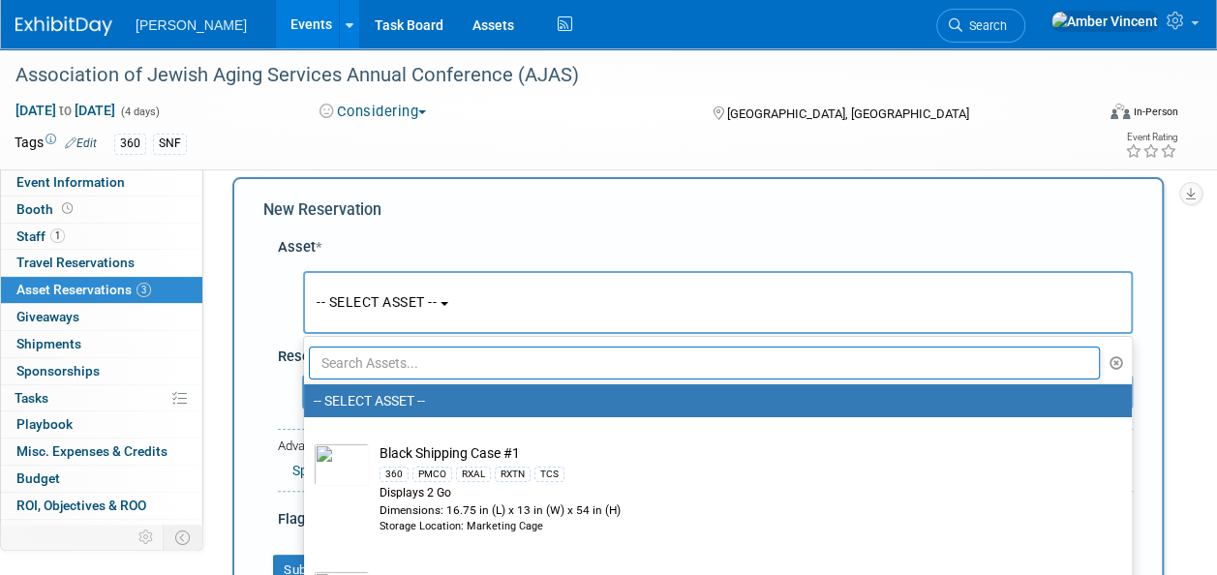
click at [405, 370] on input "text" at bounding box center [704, 363] width 791 height 33
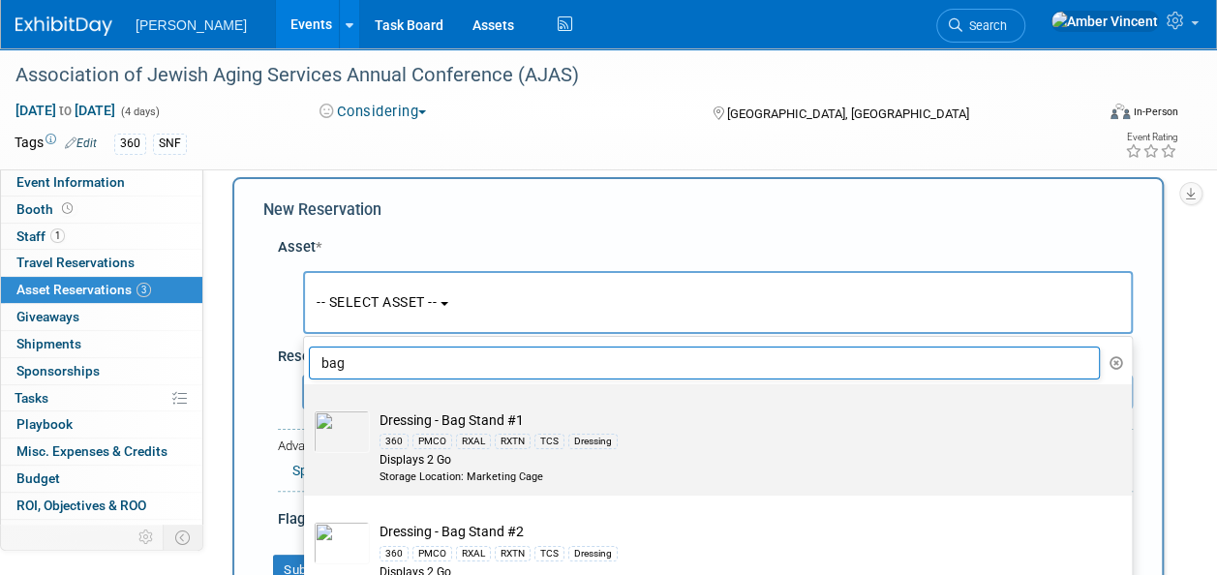
type input "bag"
click at [490, 426] on td "Dressing - Bag Stand #1 360 PMCO RXAL RXTN TCS Dressing Displays 2 Go Storage L…" at bounding box center [731, 448] width 723 height 74
click at [307, 408] on input "Dressing - Bag Stand #1 360 PMCO RXAL RXTN TCS Dressing Displays 2 Go Storage L…" at bounding box center [300, 401] width 13 height 13
select select "10722740"
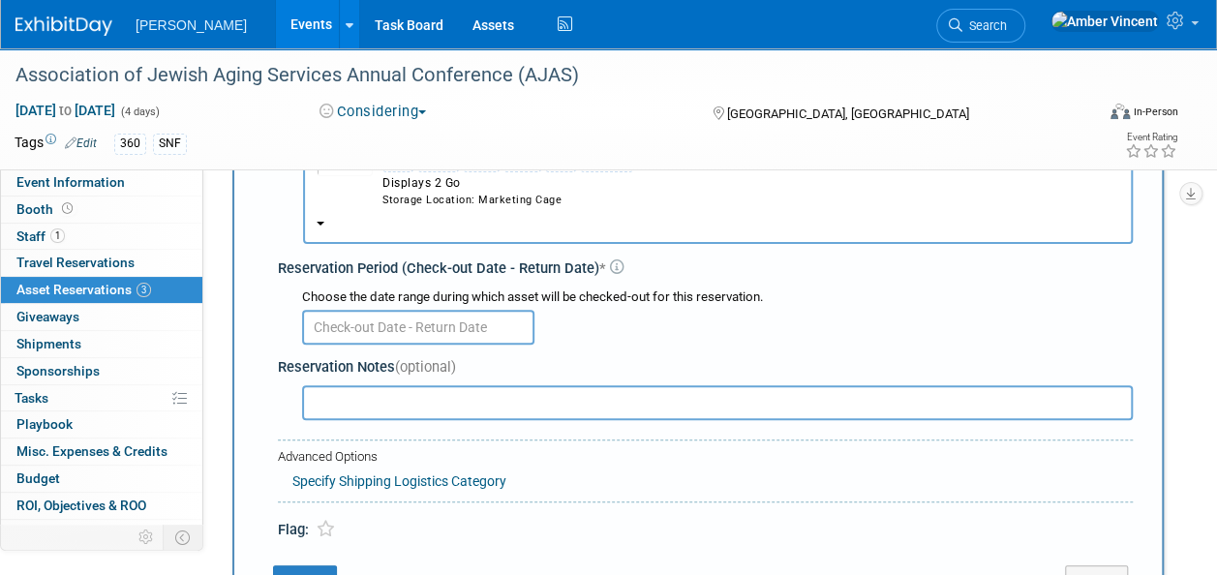
scroll to position [212, 0]
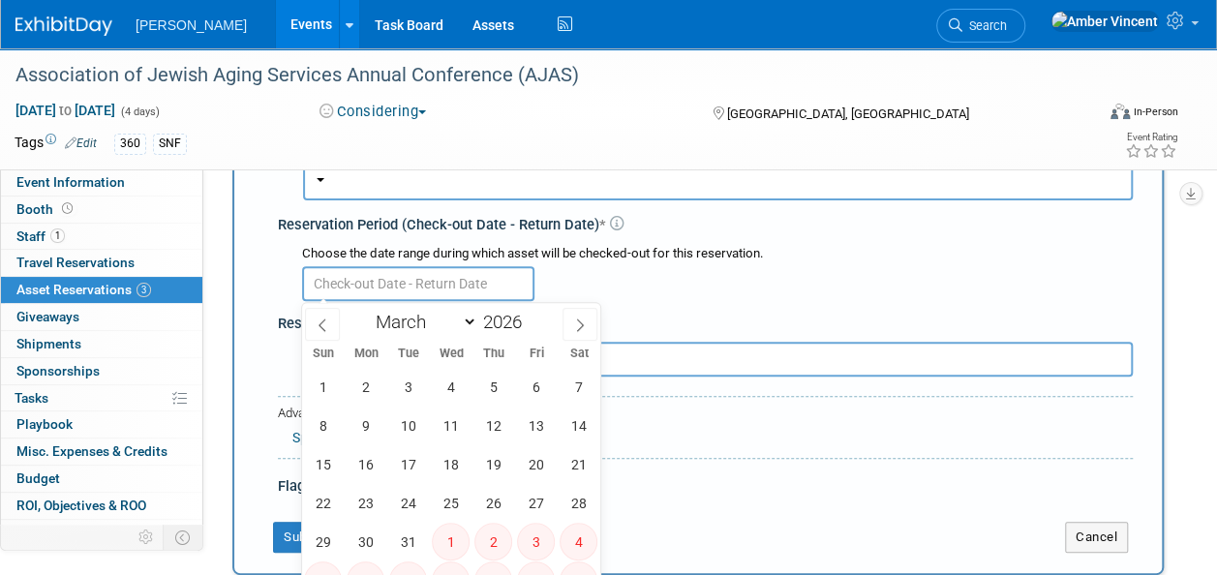
click at [426, 290] on input "text" at bounding box center [418, 283] width 232 height 35
click at [351, 391] on span "2" at bounding box center [366, 387] width 38 height 38
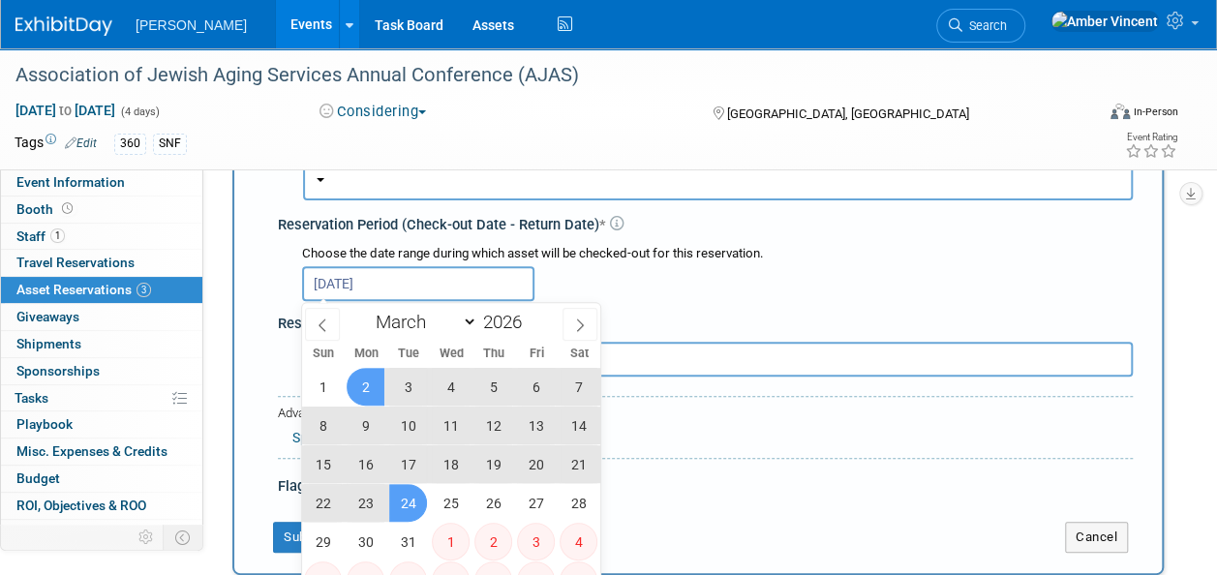
click at [405, 505] on span "24" at bounding box center [408, 503] width 38 height 38
type input "Mar 2, 2026 to Mar 24, 2026"
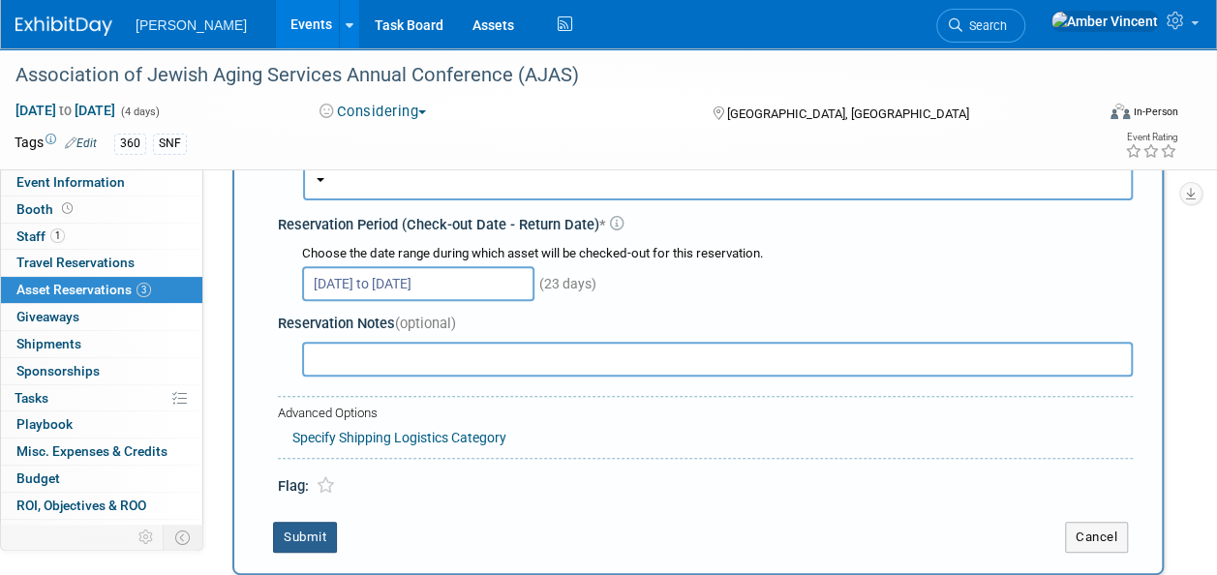
click at [301, 533] on button "Submit" at bounding box center [305, 537] width 64 height 31
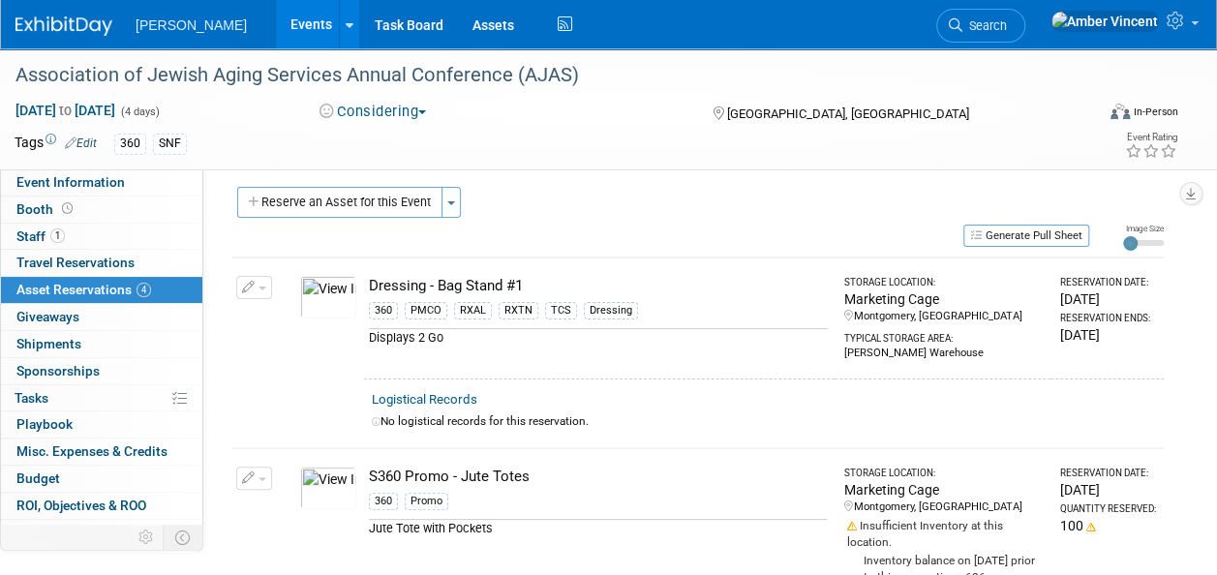
scroll to position [0, 0]
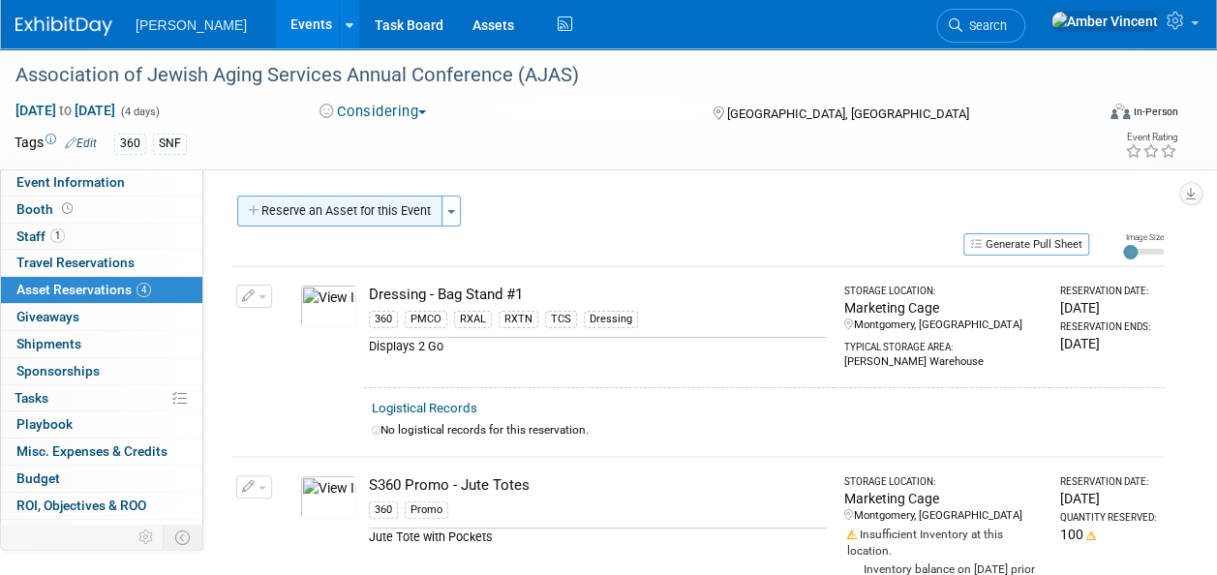
click at [370, 219] on button "Reserve an Asset for this Event" at bounding box center [339, 211] width 205 height 31
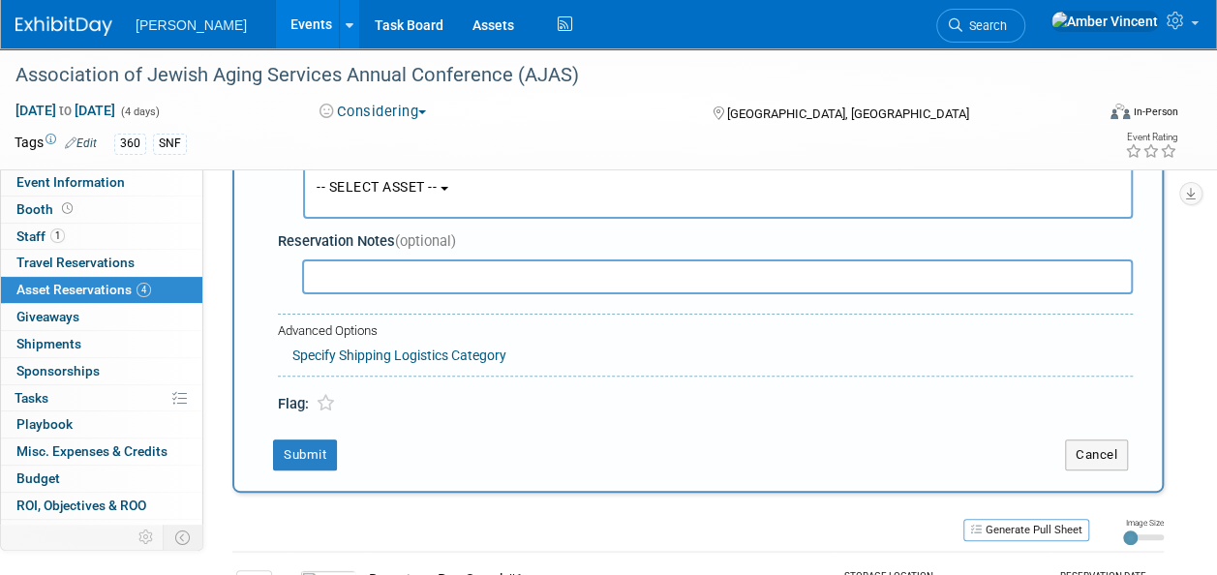
scroll to position [115, 0]
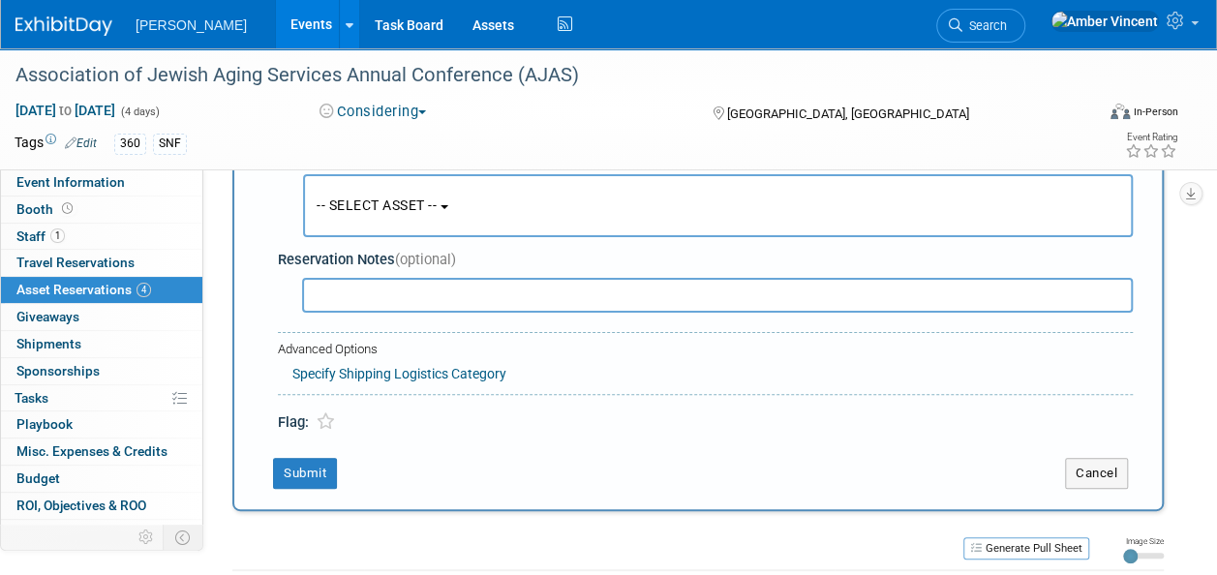
click at [430, 198] on span "-- SELECT ASSET --" at bounding box center [377, 205] width 120 height 15
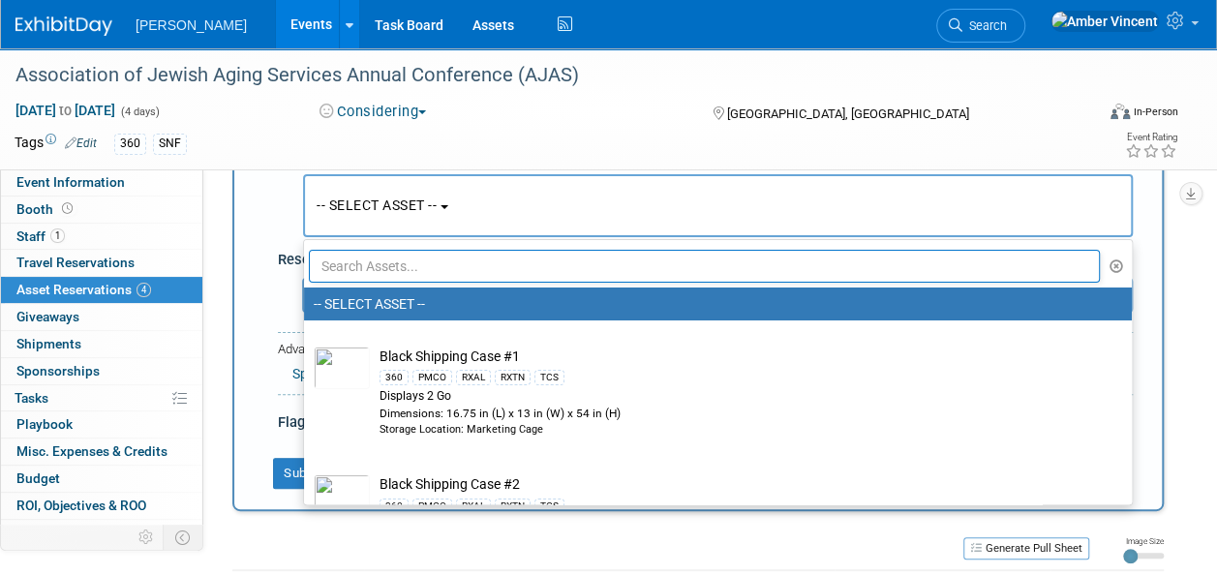
click at [428, 265] on input "text" at bounding box center [704, 266] width 791 height 33
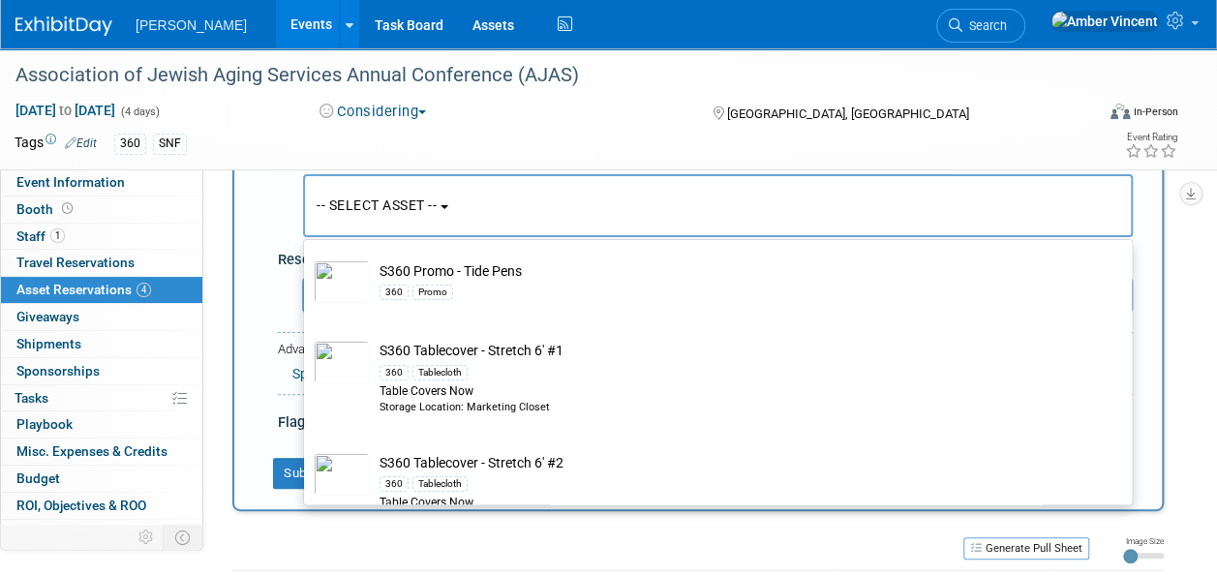
scroll to position [3486, 0]
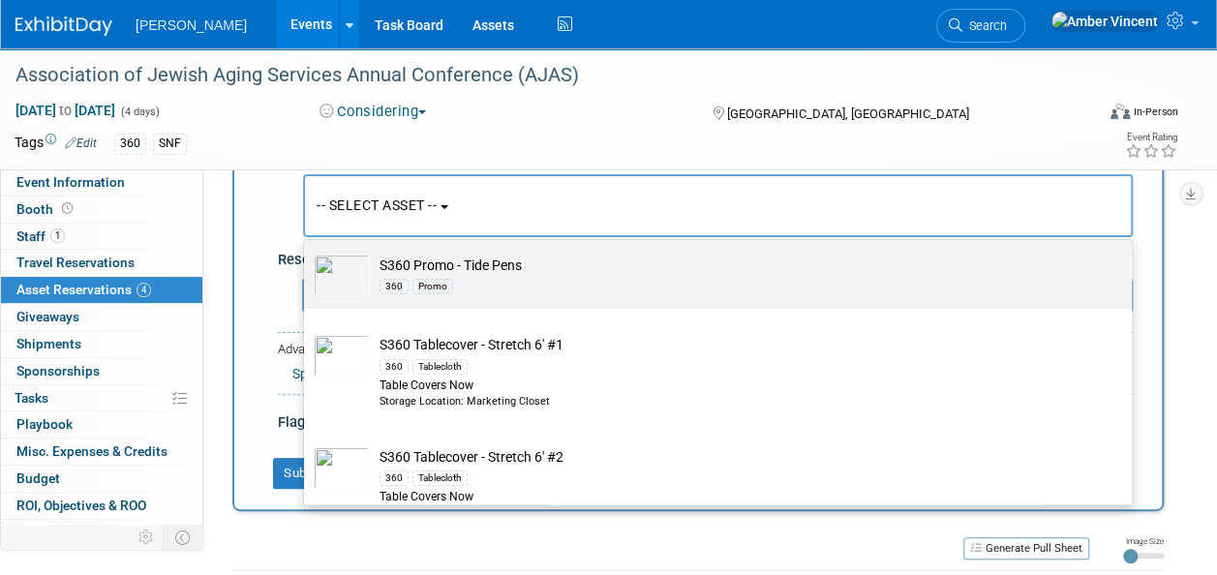
type input "s360"
click at [457, 276] on div "360 Promo" at bounding box center [737, 286] width 714 height 22
click at [307, 252] on input "S360 Promo - Tide Pens 360 Promo" at bounding box center [300, 245] width 13 height 13
select select "10722332"
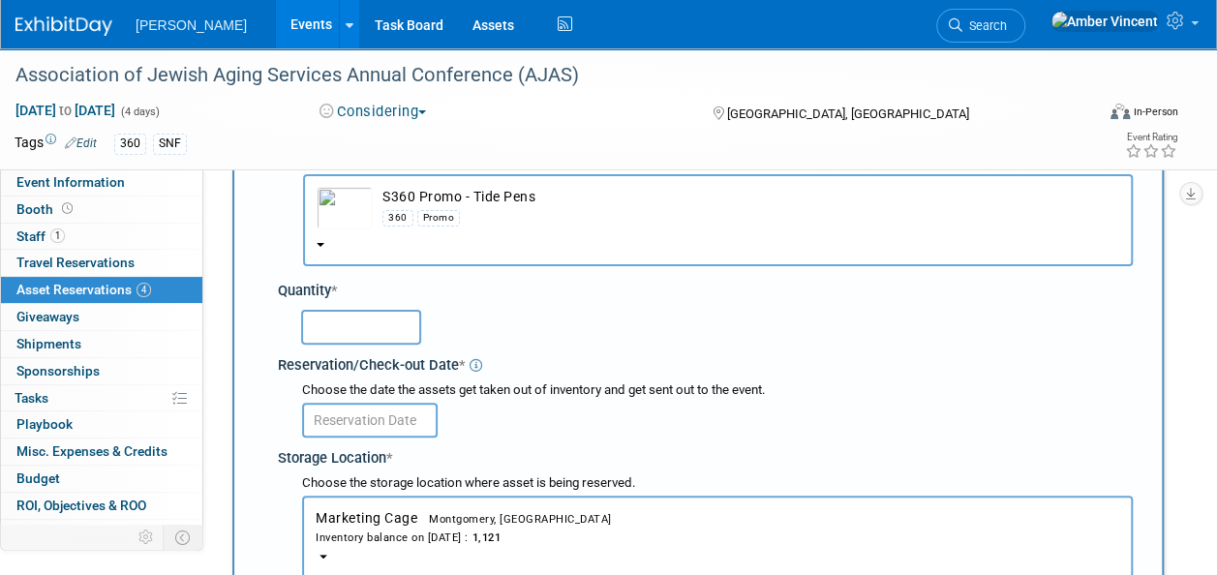
click at [367, 333] on input "text" at bounding box center [361, 327] width 120 height 35
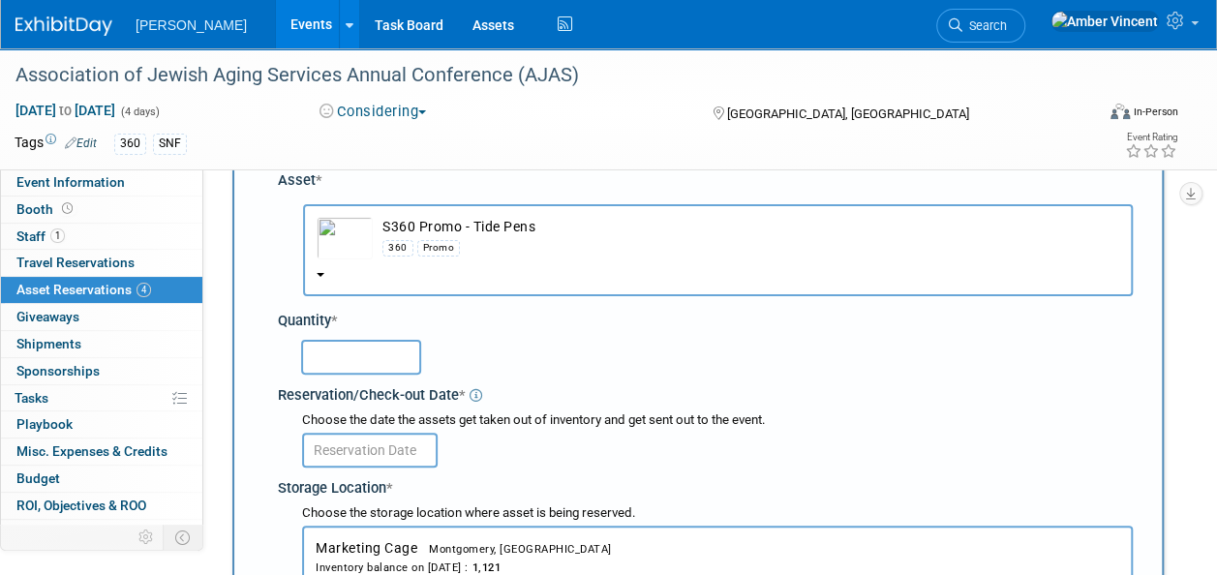
scroll to position [115, 0]
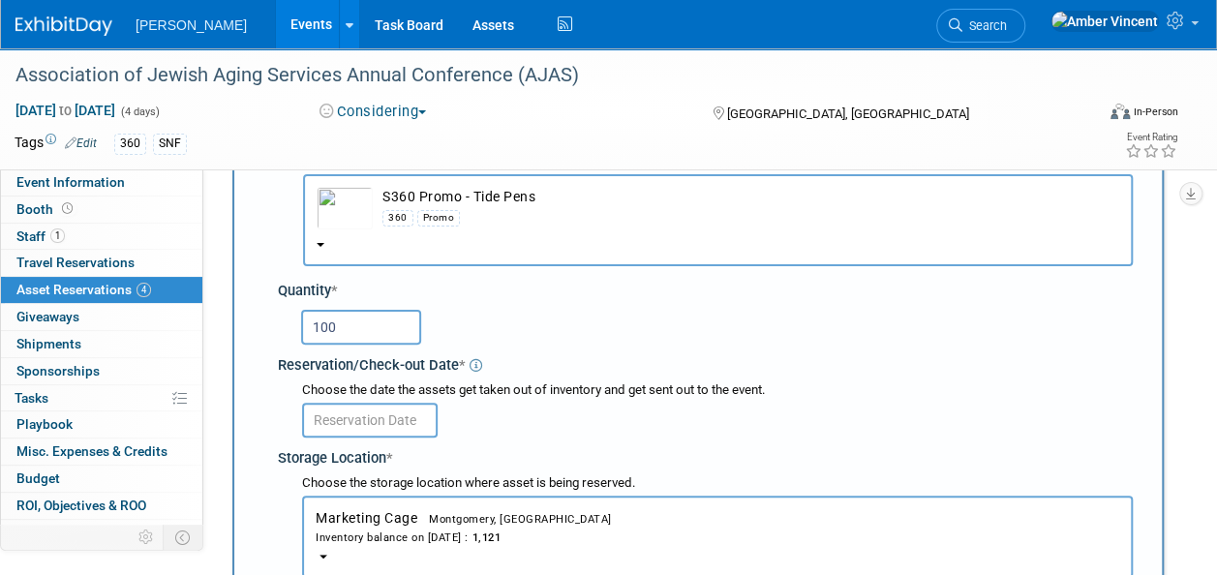
type input "100"
click at [366, 420] on input "text" at bounding box center [370, 420] width 136 height 35
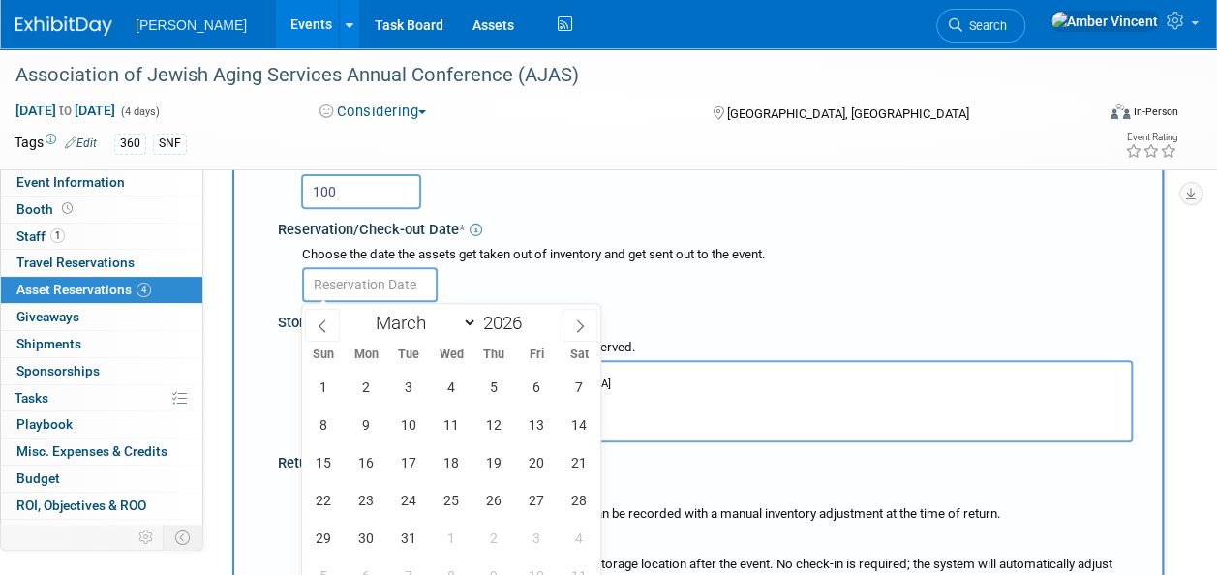
scroll to position [309, 0]
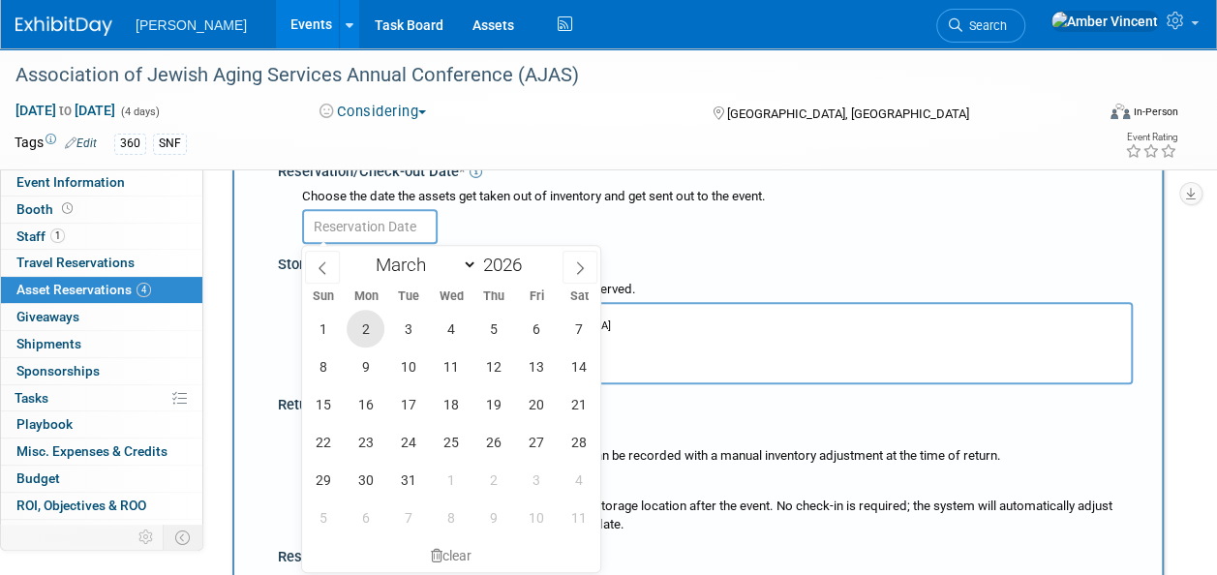
click at [370, 324] on span "2" at bounding box center [366, 329] width 38 height 38
type input "Mar 2, 2026"
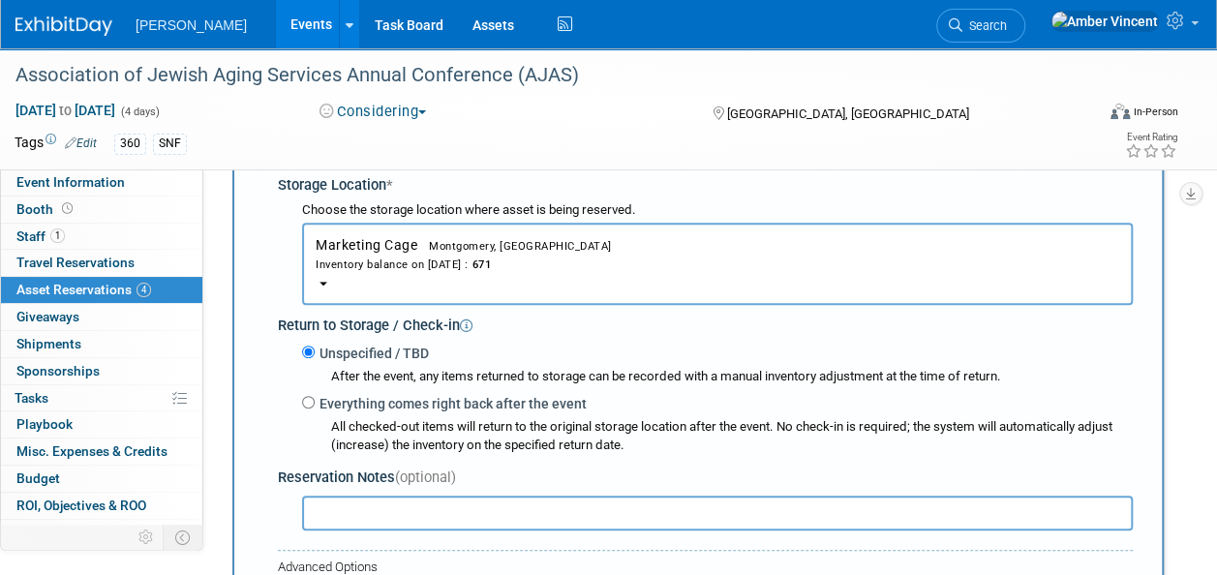
scroll to position [599, 0]
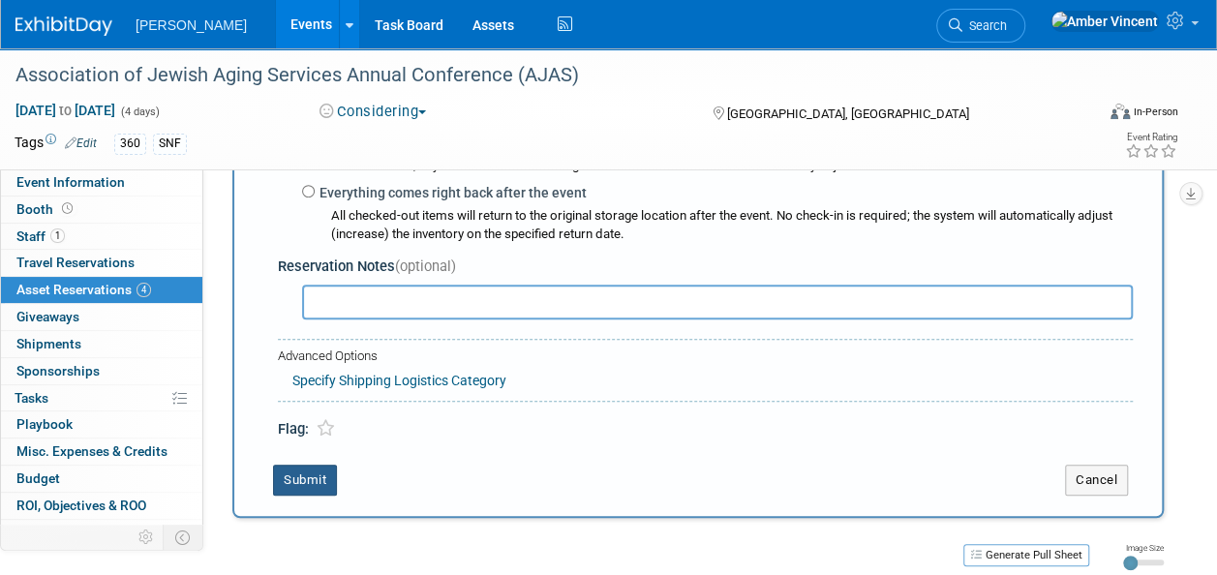
click at [304, 482] on button "Submit" at bounding box center [305, 480] width 64 height 31
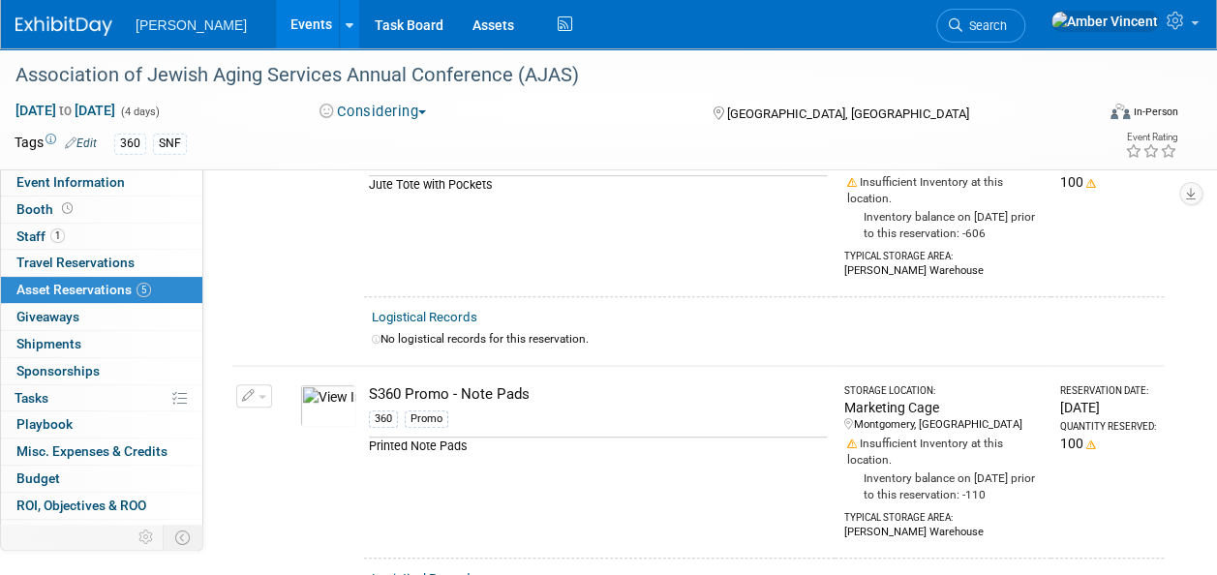
scroll to position [0, 0]
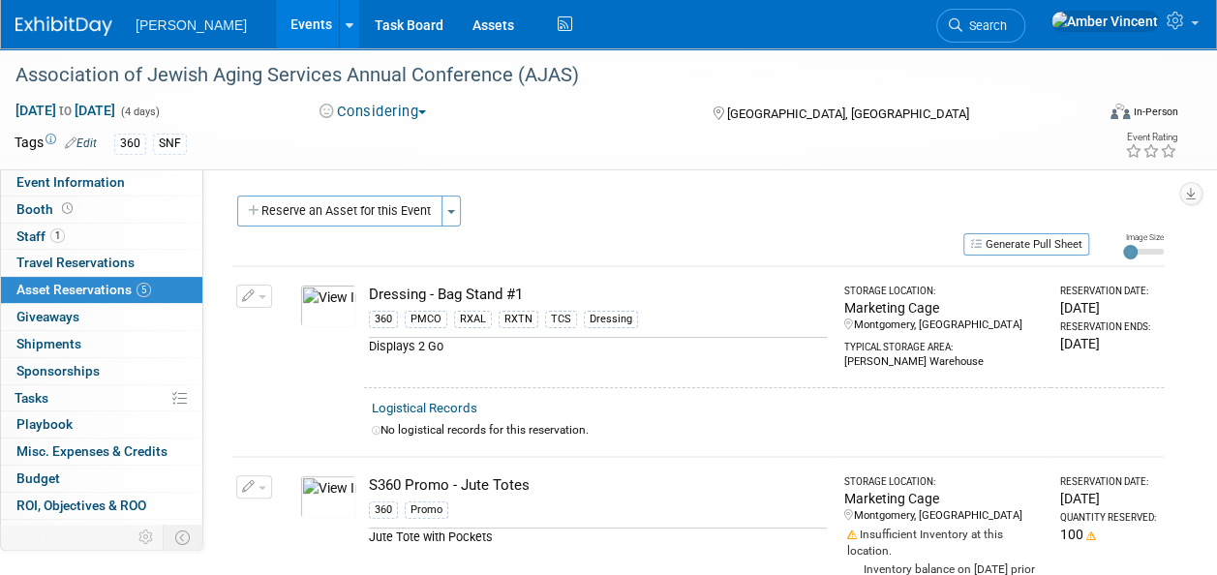
drag, startPoint x: 401, startPoint y: 207, endPoint x: 391, endPoint y: 231, distance: 26.1
click at [401, 208] on button "Reserve an Asset for this Event" at bounding box center [339, 211] width 205 height 31
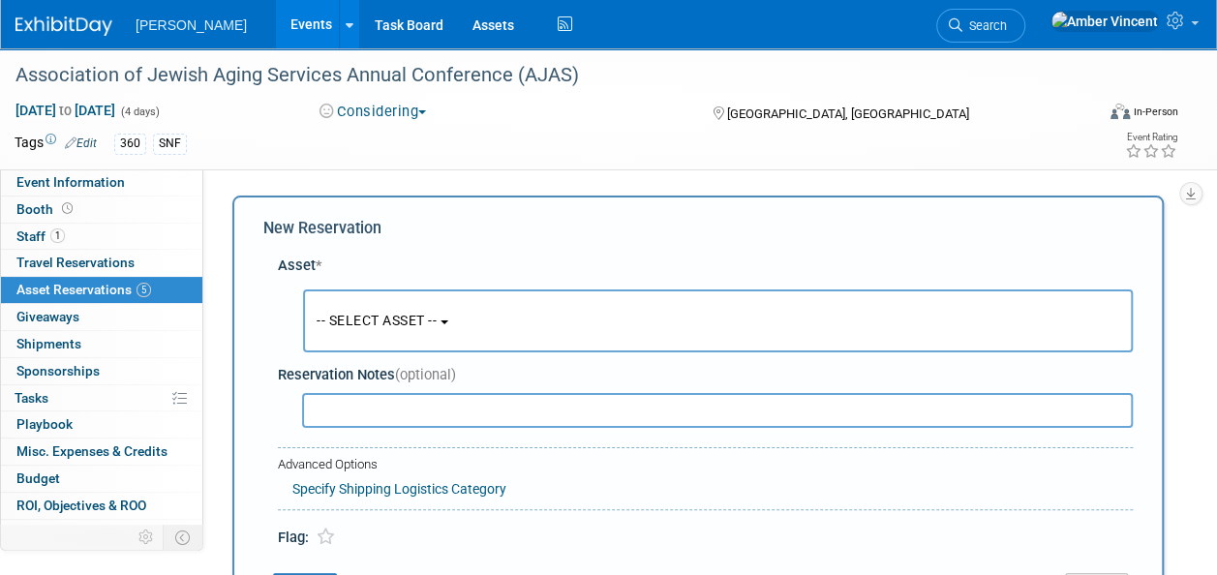
scroll to position [18, 0]
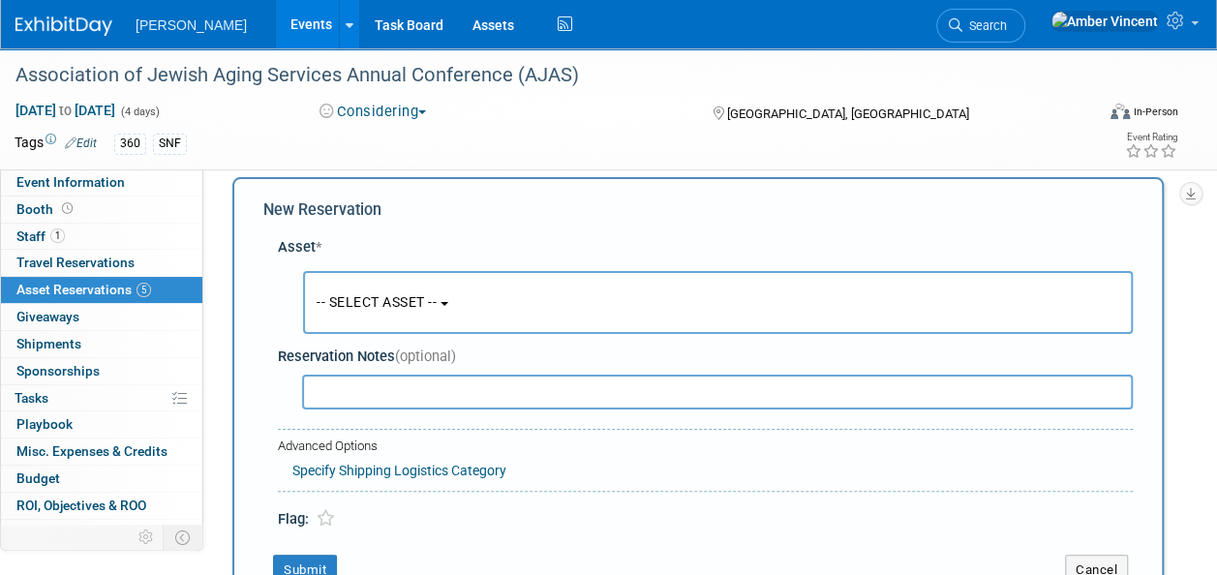
click at [392, 292] on button "-- SELECT ASSET --" at bounding box center [718, 302] width 830 height 63
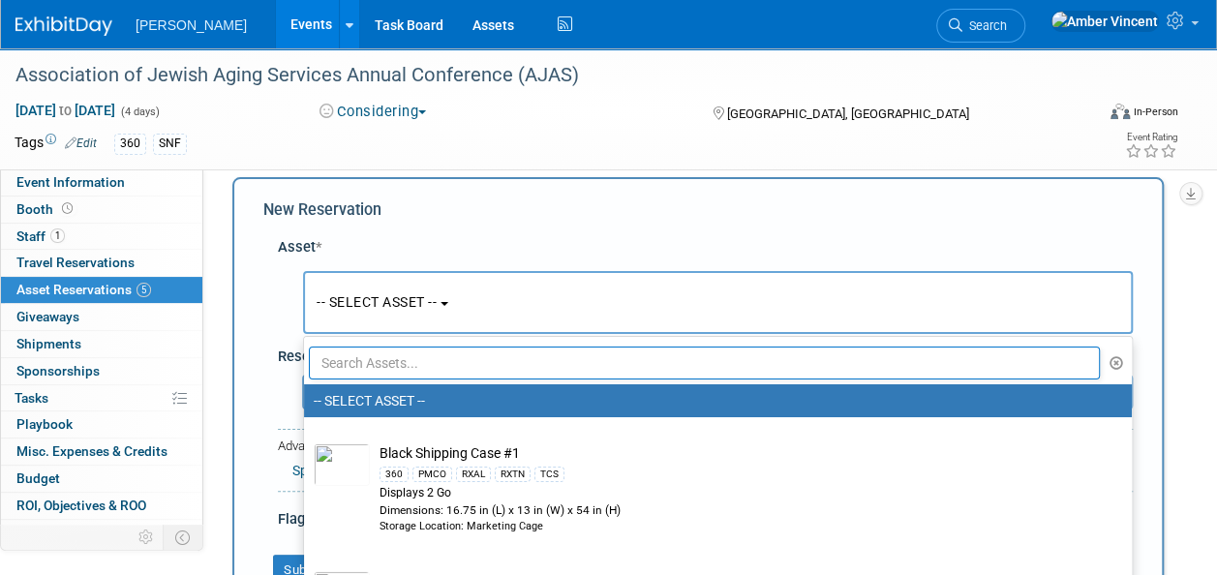
click at [423, 374] on input "text" at bounding box center [704, 363] width 791 height 33
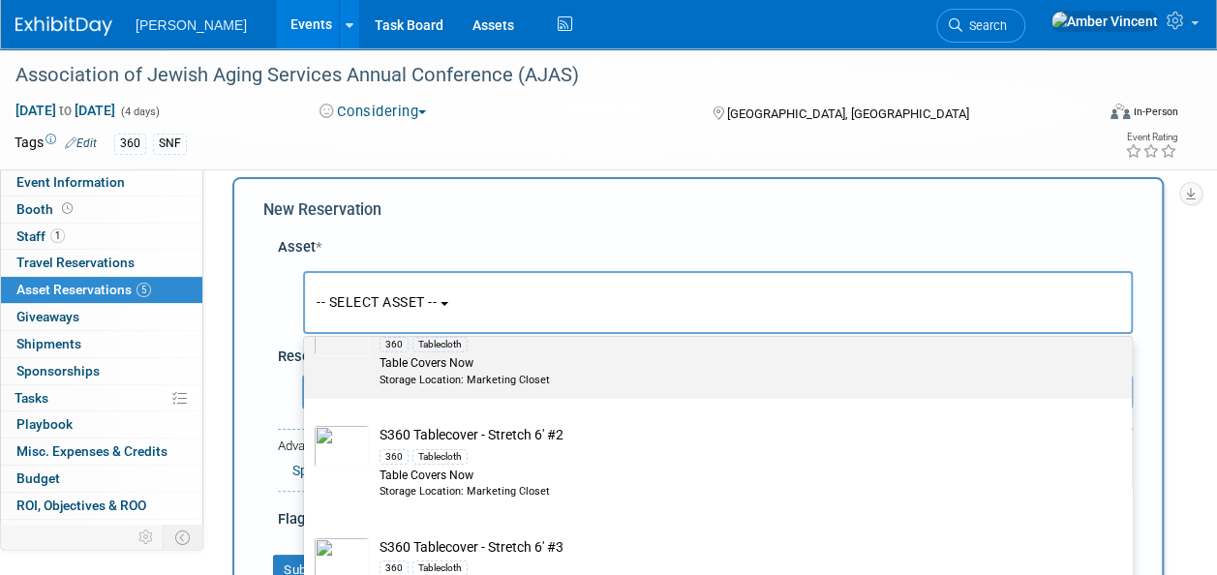
scroll to position [0, 0]
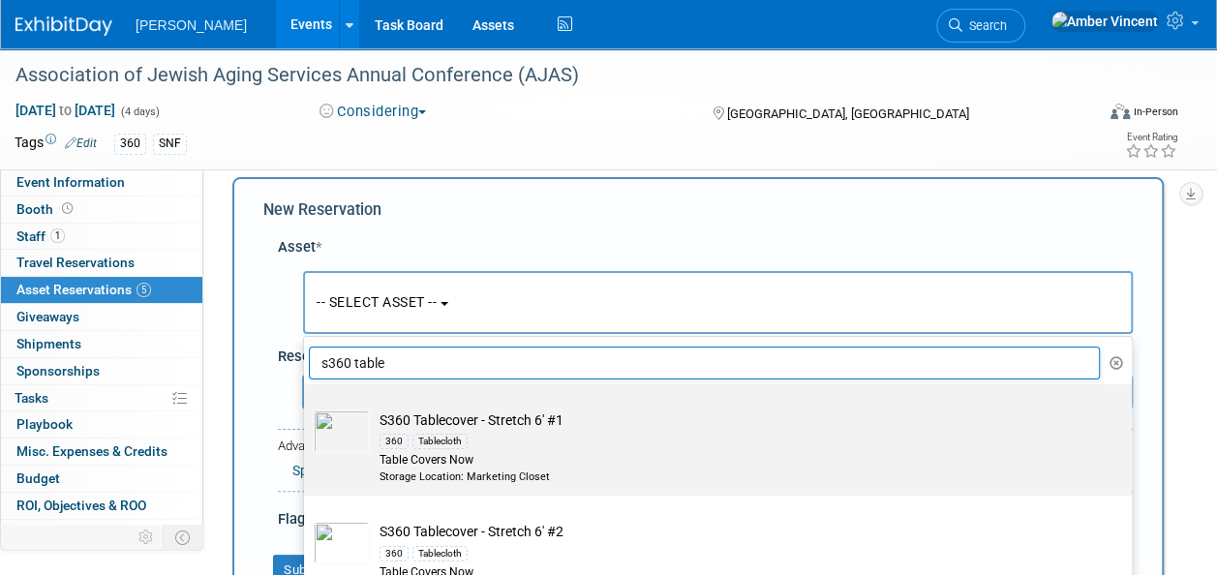
type input "s360 table"
click at [577, 443] on div "360 Tablecloth" at bounding box center [737, 441] width 714 height 22
click at [307, 408] on input "S360 Tablecover - Stretch 6' #1 360 Tablecloth Table Covers Now Storage Locatio…" at bounding box center [300, 401] width 13 height 13
select select "10722333"
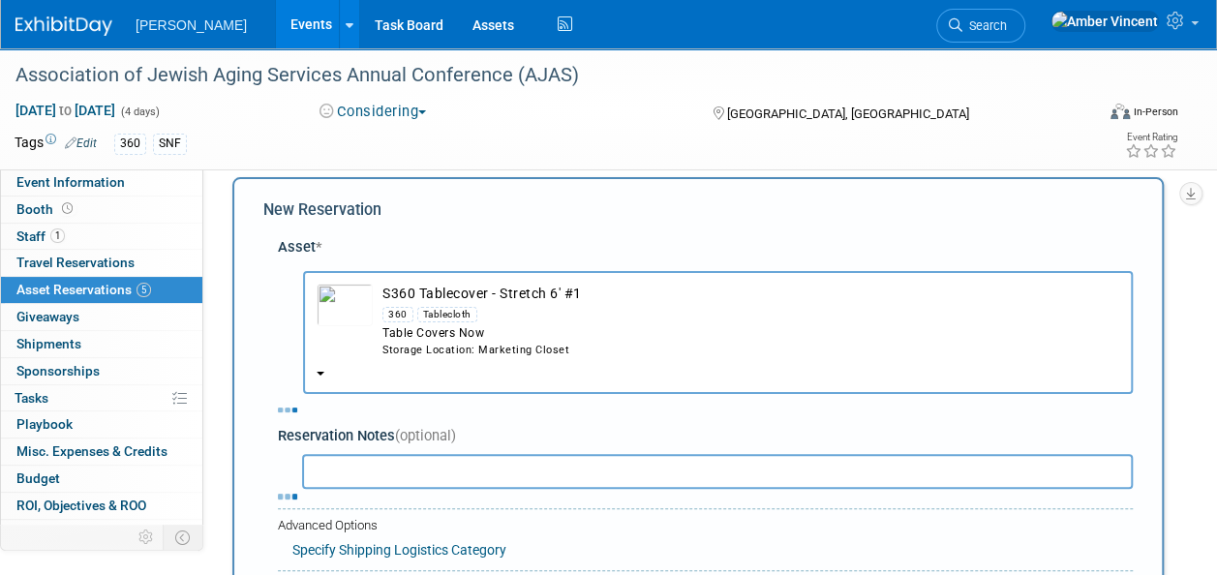
select select "2"
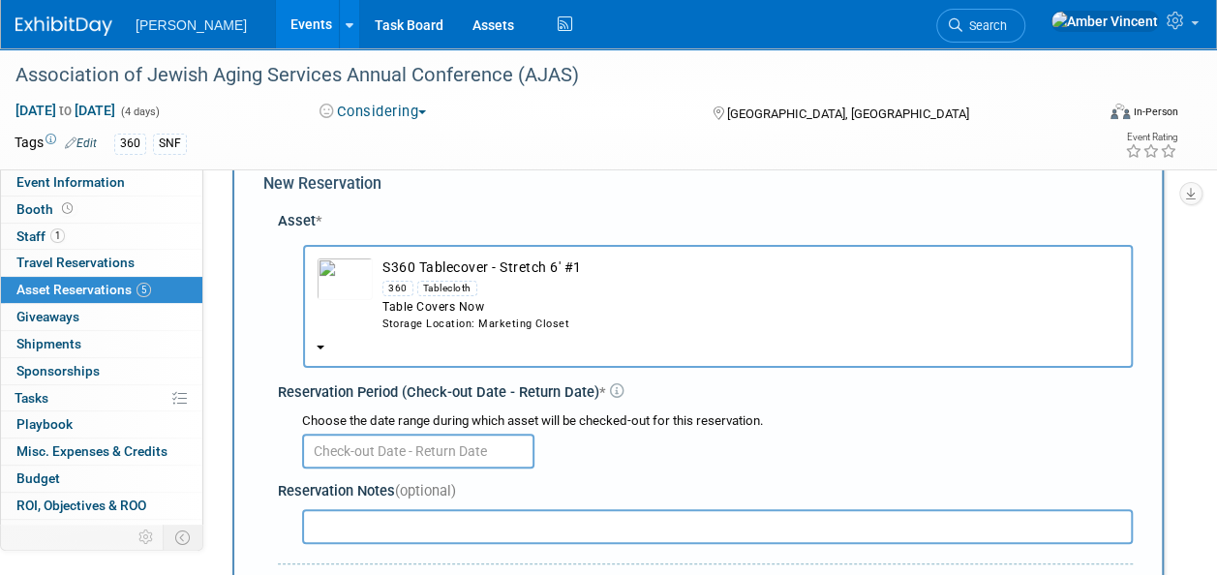
scroll to position [115, 0]
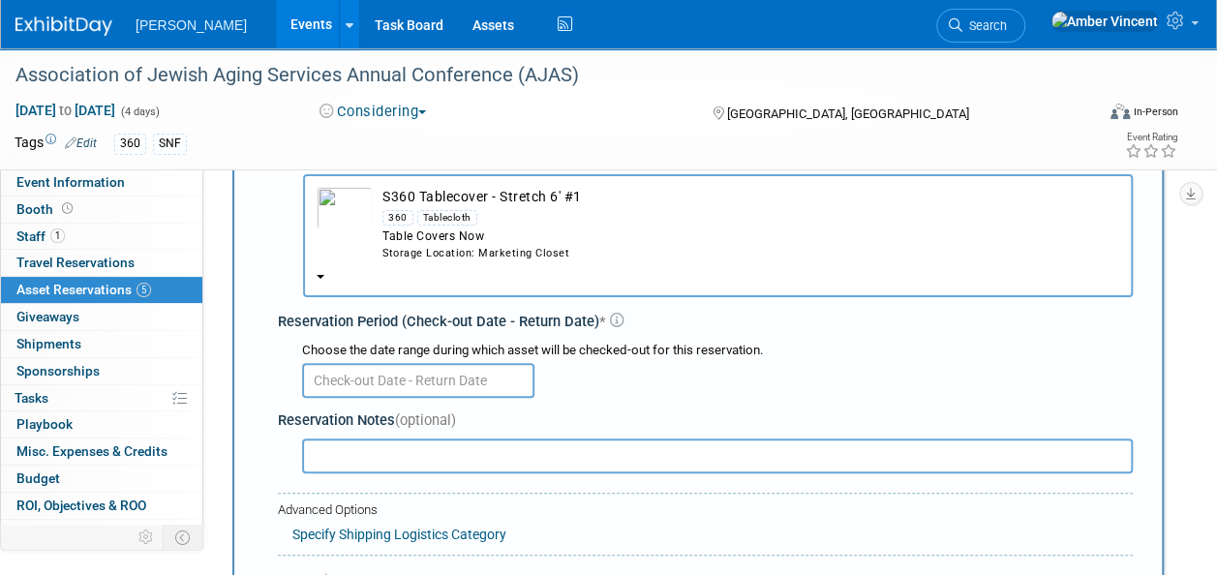
click at [488, 360] on div at bounding box center [717, 379] width 831 height 38
click at [488, 375] on input "text" at bounding box center [418, 380] width 232 height 35
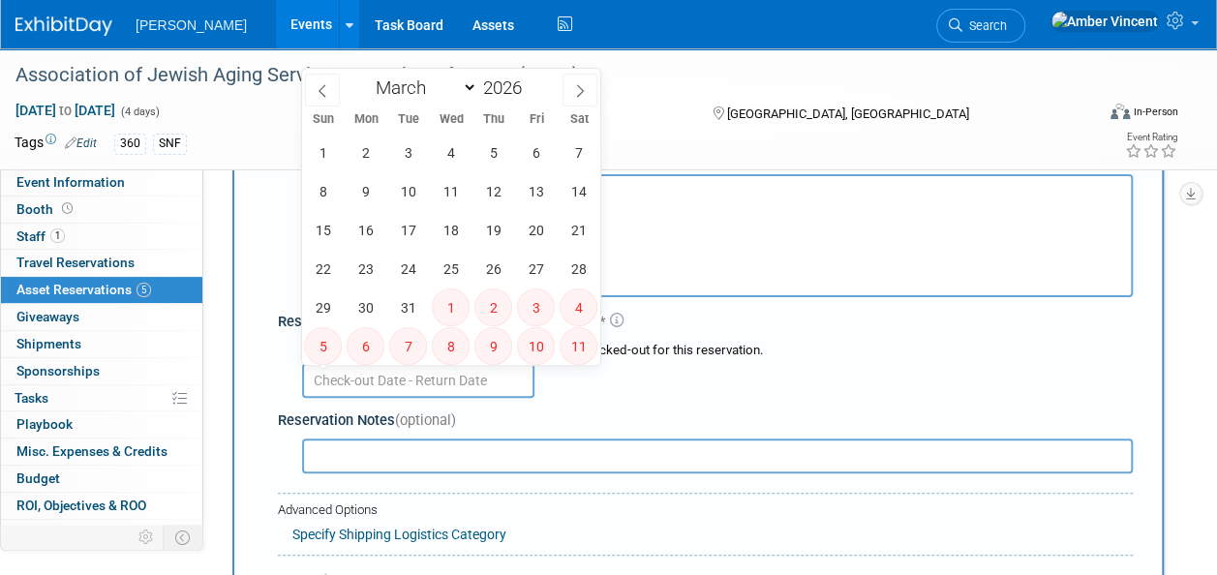
click at [718, 365] on div at bounding box center [717, 379] width 831 height 38
click at [434, 387] on input "text" at bounding box center [418, 380] width 232 height 35
click at [660, 352] on div "Choose the date range during which asset will be checked-out for this reservati…" at bounding box center [717, 351] width 831 height 18
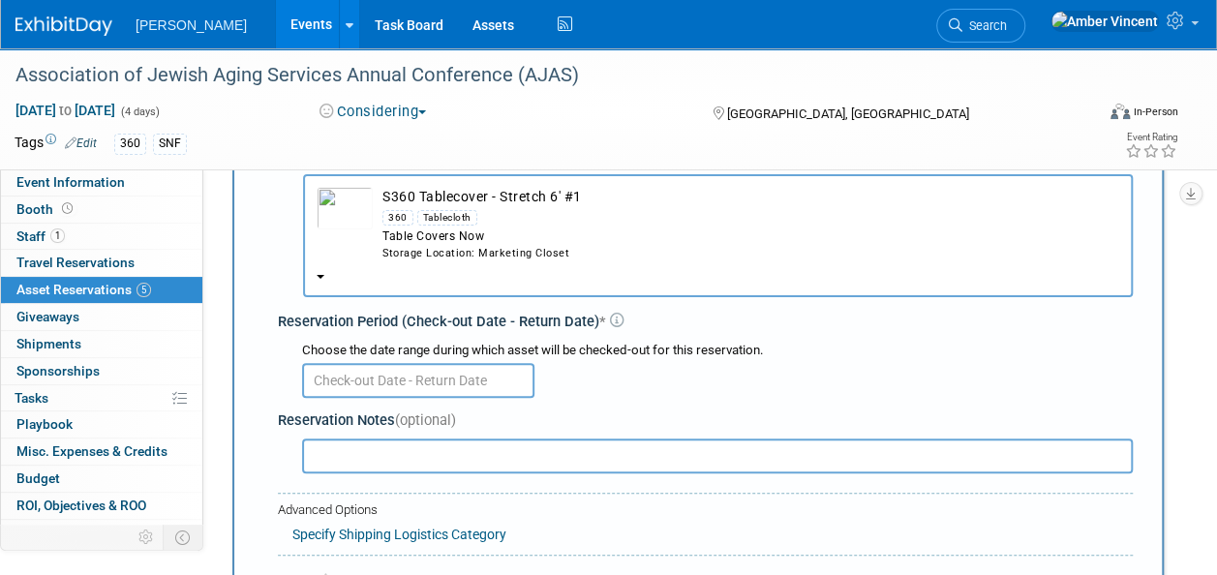
click at [463, 244] on td "S360 Tablecover - Stretch 6' #1 360 Tablecloth Table Covers Now Storage Locatio…" at bounding box center [746, 224] width 747 height 74
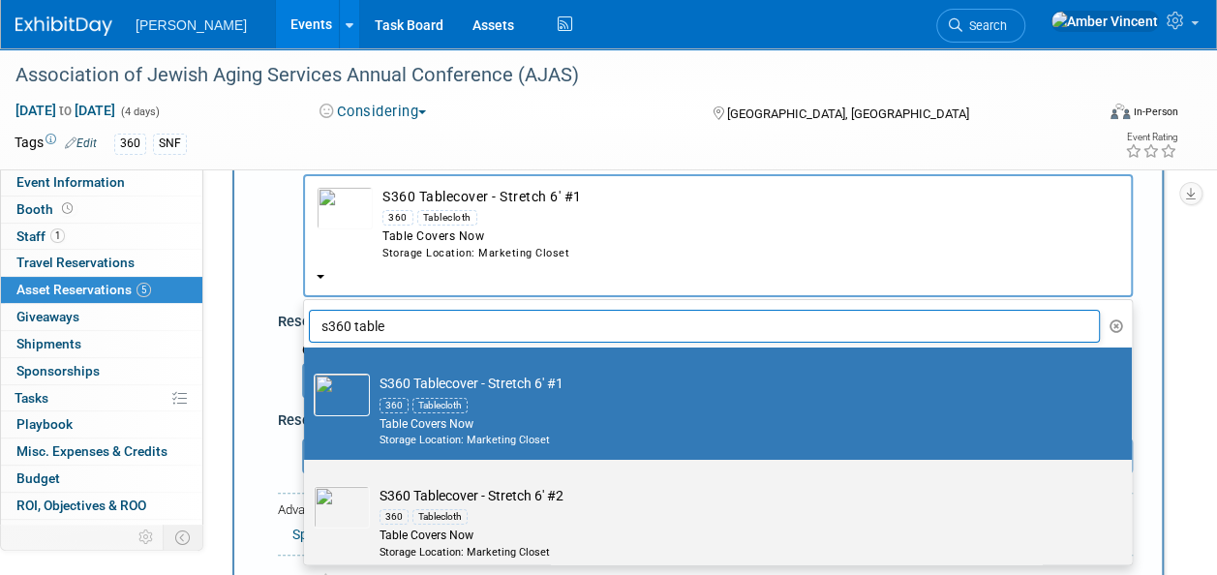
click at [492, 494] on td "S360 Tablecover - Stretch 6' #2 360 Tablecloth Table Covers Now Storage Locatio…" at bounding box center [731, 523] width 723 height 74
click at [307, 483] on input "S360 Tablecover - Stretch 6' #2 360 Tablecloth Table Covers Now Storage Locatio…" at bounding box center [300, 477] width 13 height 13
select select "10727925"
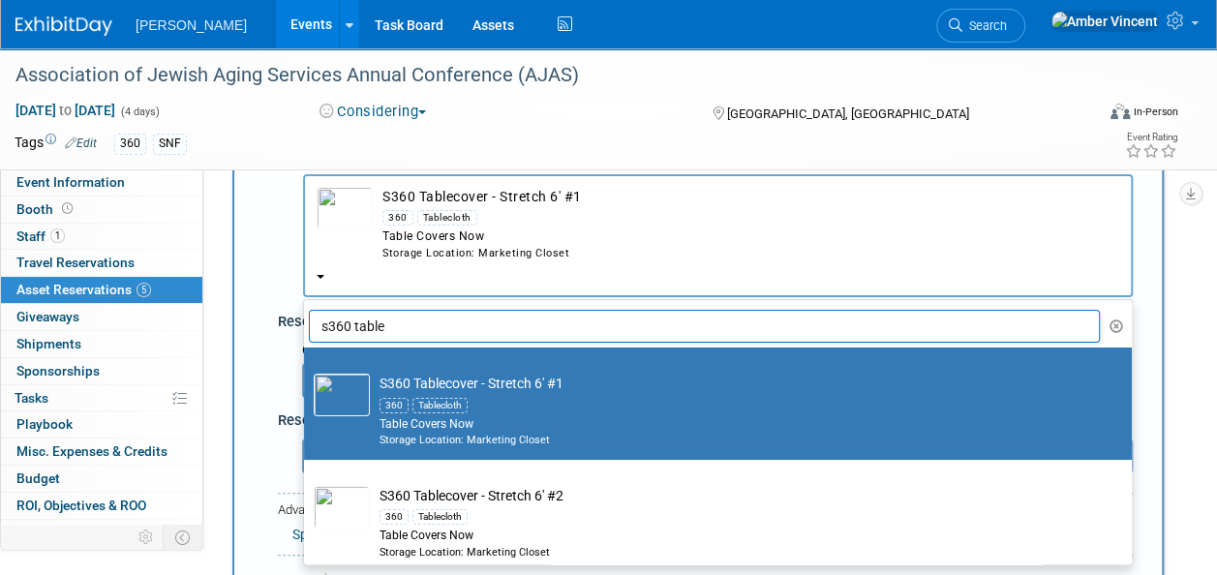
select select "2"
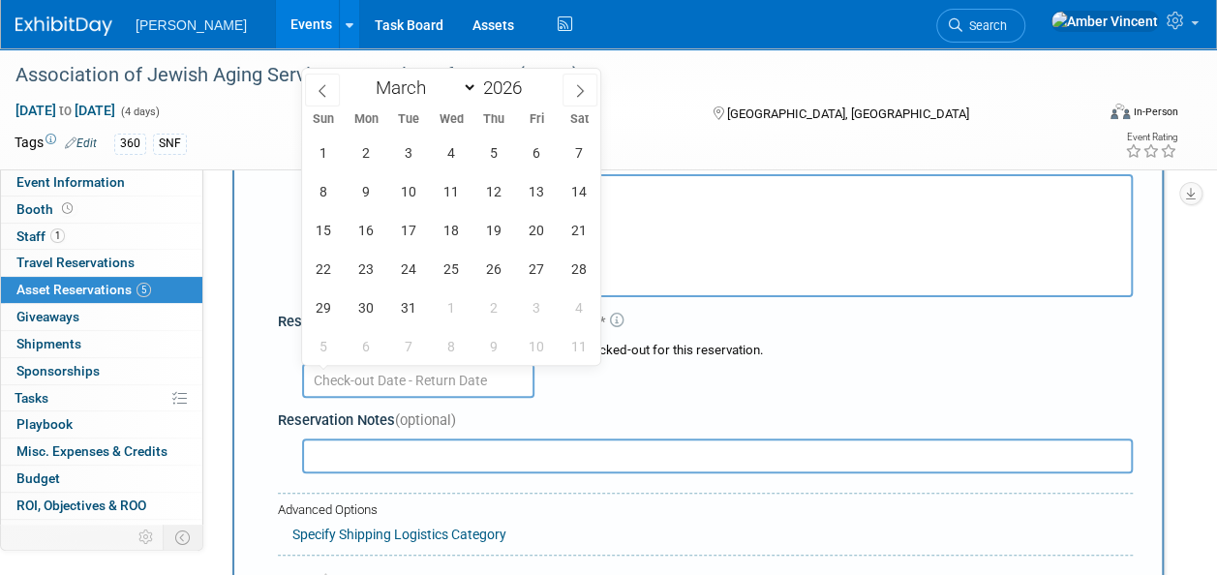
click at [473, 383] on input "text" at bounding box center [418, 380] width 232 height 35
click at [372, 161] on span "2" at bounding box center [366, 153] width 38 height 38
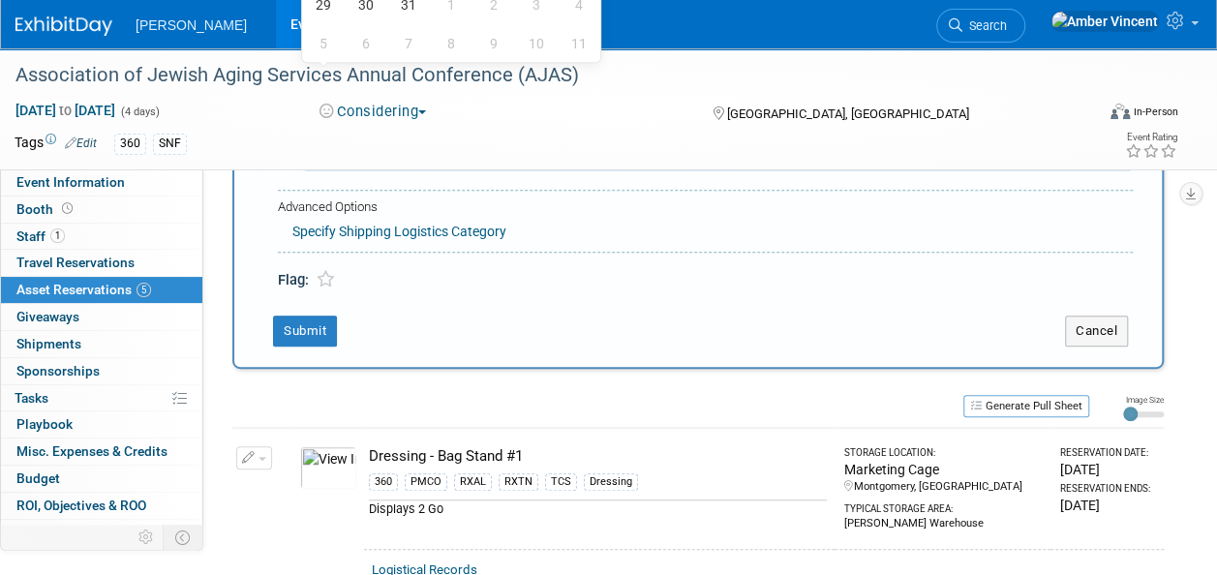
scroll to position [212, 0]
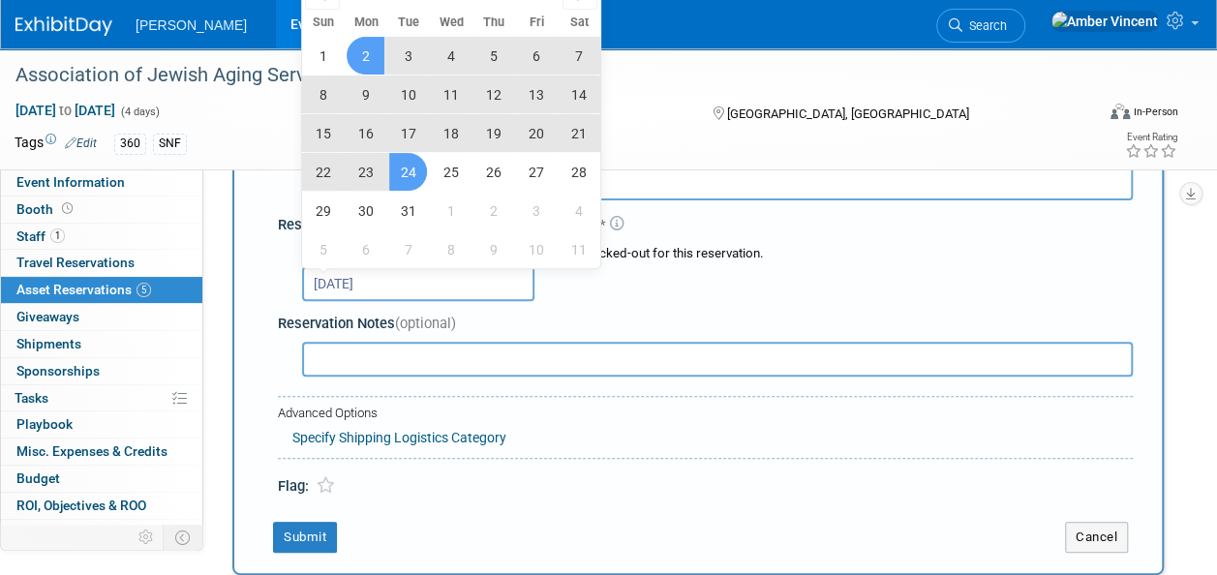
click at [407, 158] on span "24" at bounding box center [408, 172] width 38 height 38
type input "Mar 2, 2026 to Mar 24, 2026"
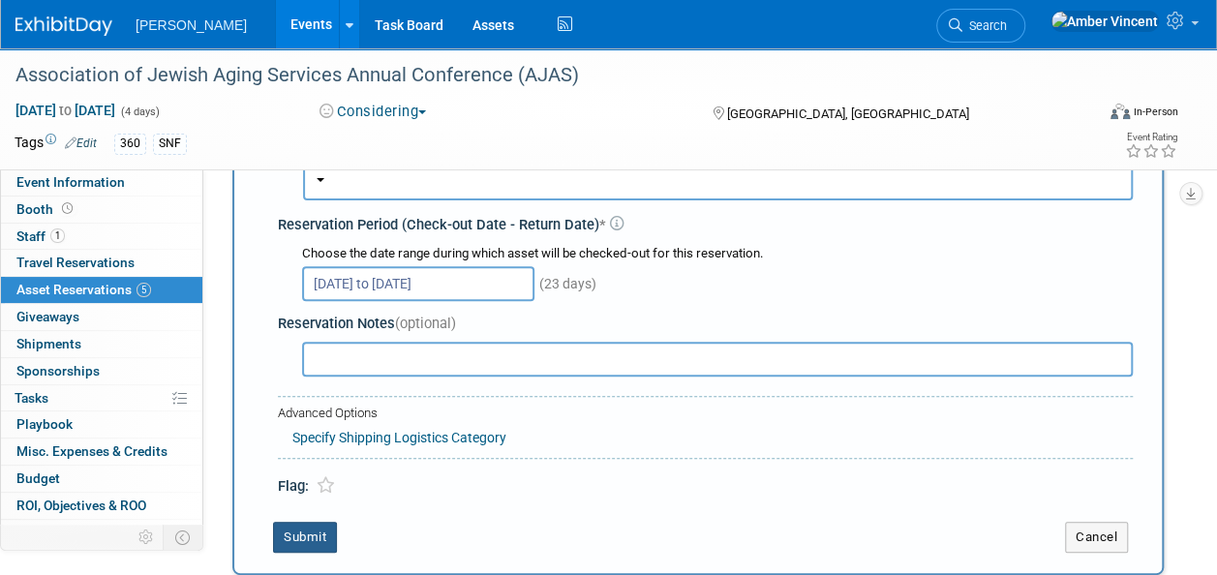
click at [318, 527] on button "Submit" at bounding box center [305, 537] width 64 height 31
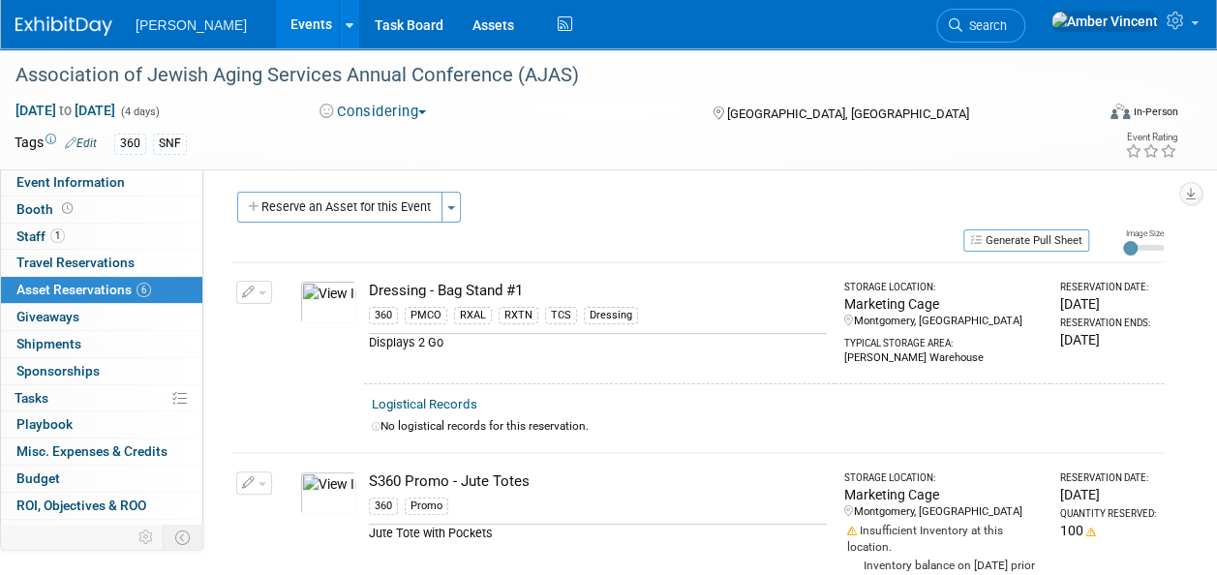
scroll to position [0, 0]
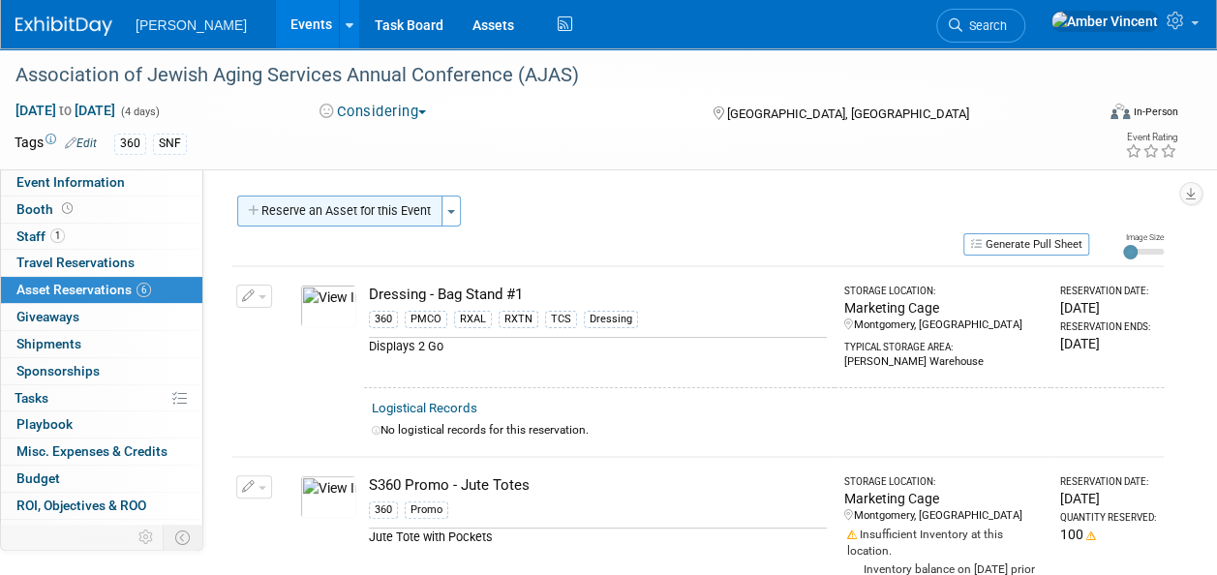
click at [415, 209] on button "Reserve an Asset for this Event" at bounding box center [339, 211] width 205 height 31
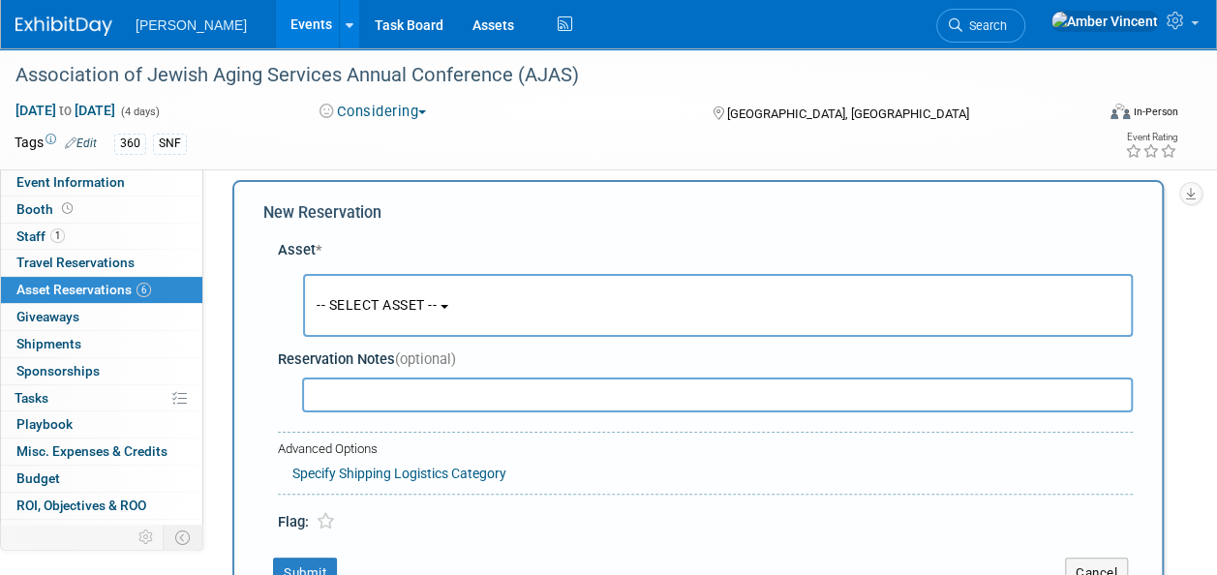
scroll to position [18, 0]
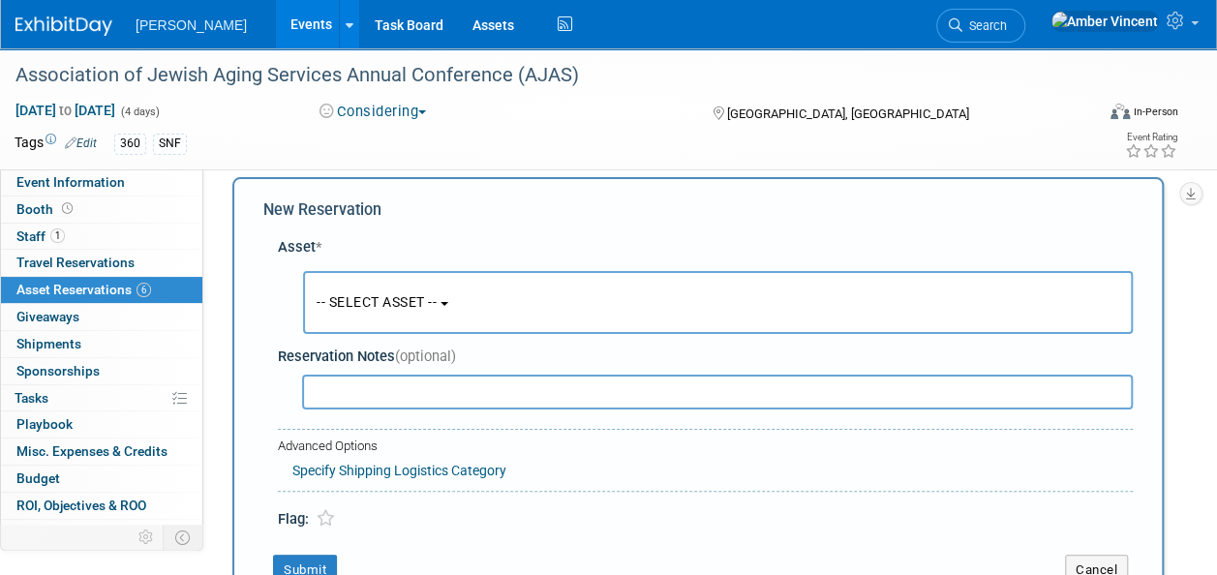
click at [404, 295] on span "-- SELECT ASSET --" at bounding box center [377, 301] width 120 height 15
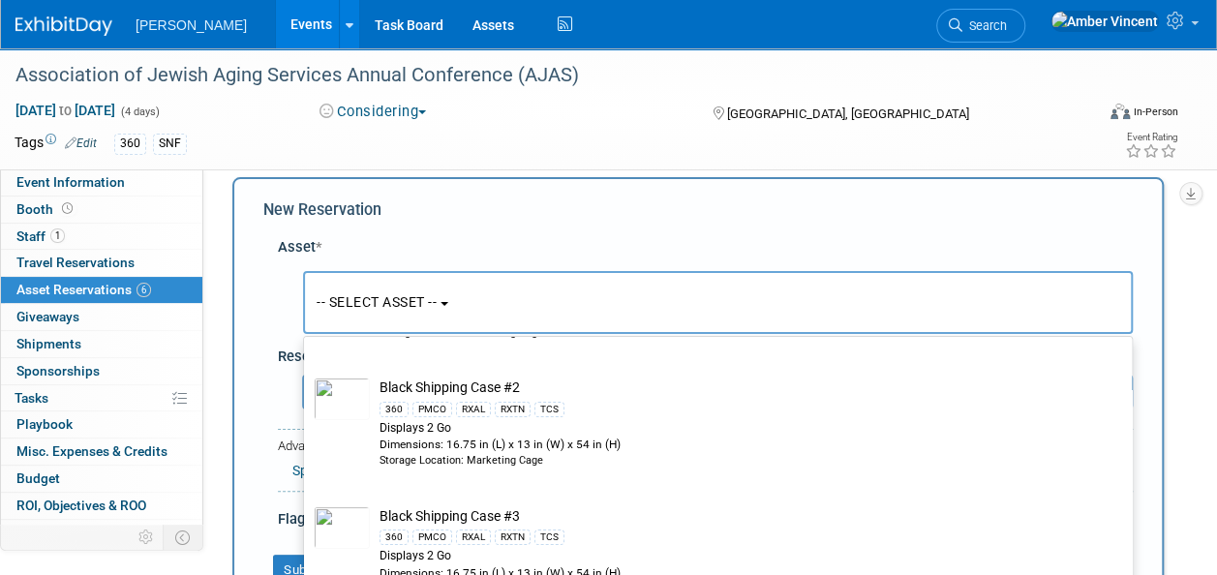
scroll to position [0, 0]
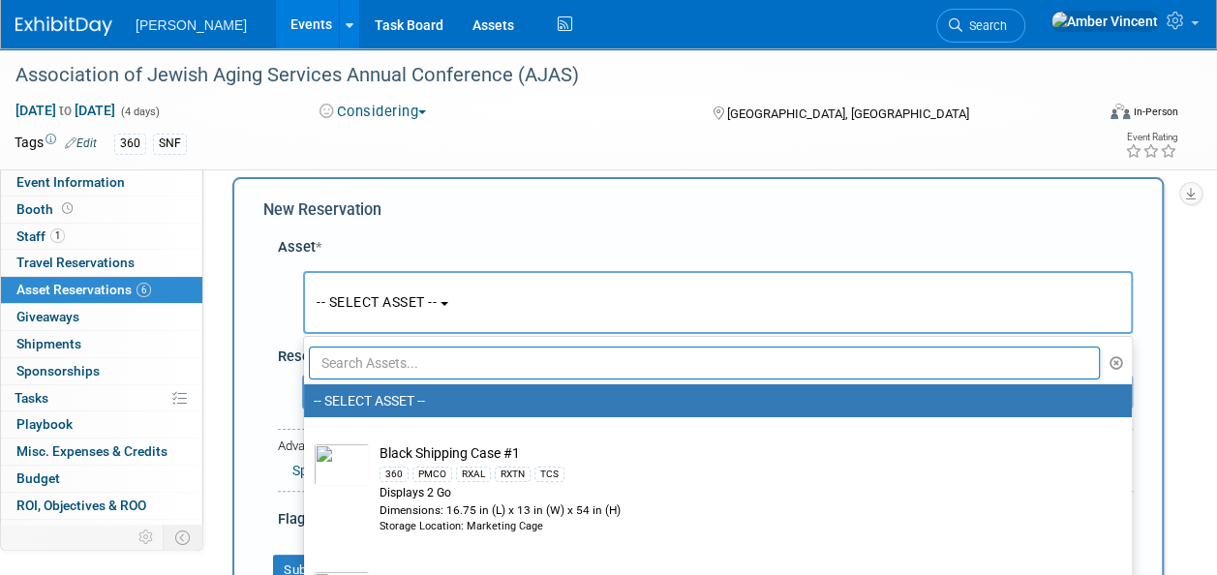
click at [472, 356] on input "text" at bounding box center [704, 363] width 791 height 33
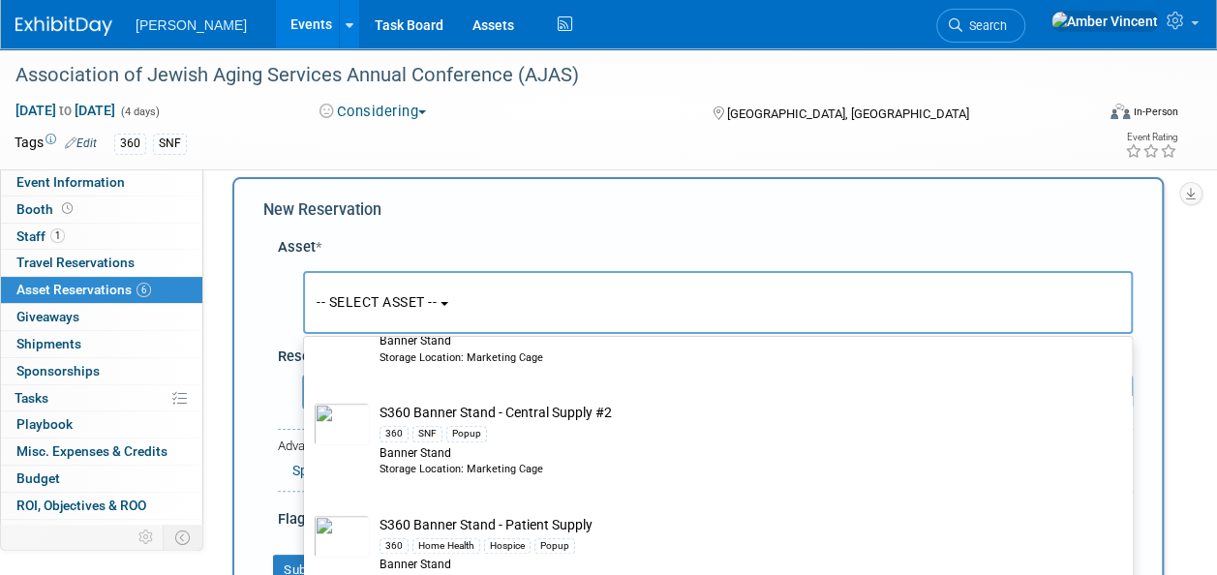
scroll to position [678, 0]
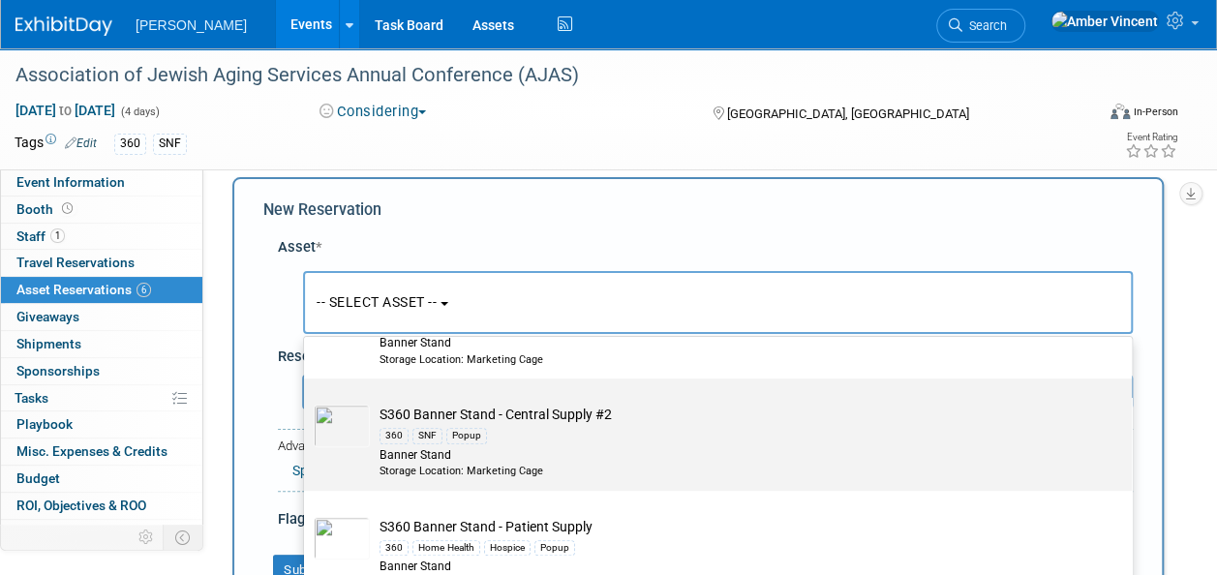
type input "s360"
click at [534, 412] on td "S360 Banner Stand - Central Supply #2 360 SNF Popup Banner Stand Storage Locati…" at bounding box center [731, 442] width 723 height 74
click at [307, 402] on input "S360 Banner Stand - Central Supply #2 360 SNF Popup Banner Stand Storage Locati…" at bounding box center [300, 395] width 13 height 13
select select "10723293"
select select "2"
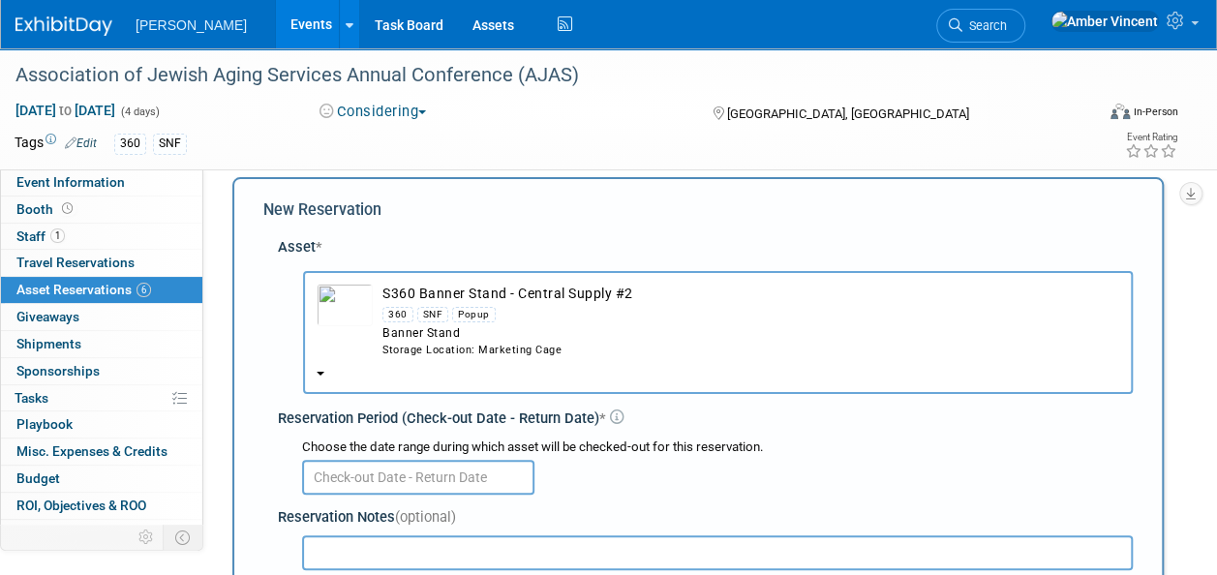
click at [411, 483] on input "text" at bounding box center [418, 477] width 232 height 35
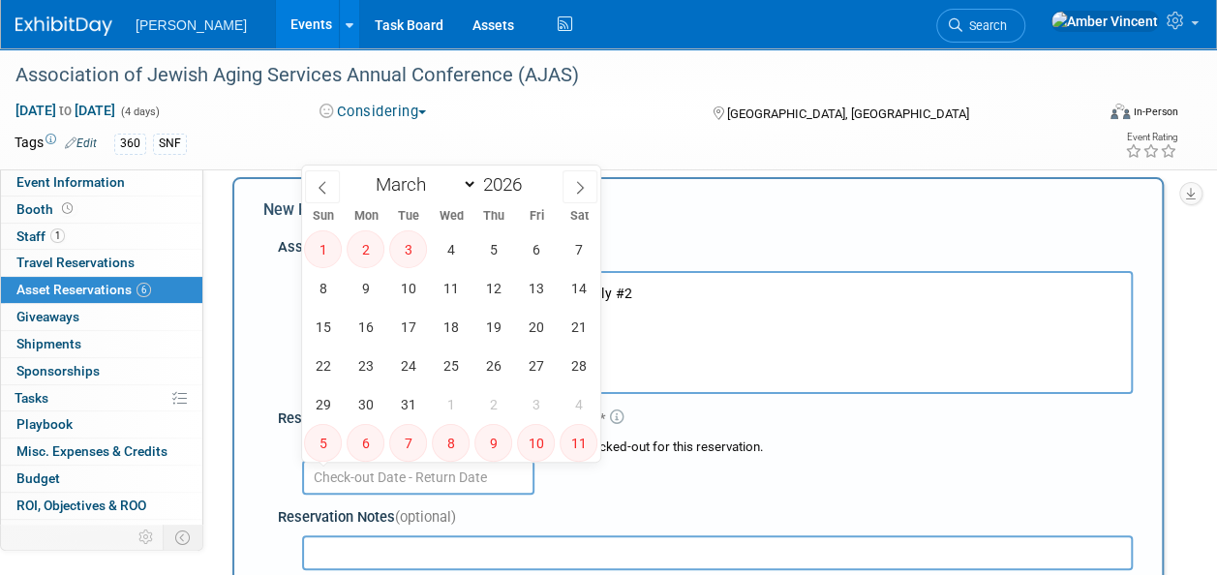
click at [742, 426] on div "Reservation Period (Check-out Date - Return Date) *" at bounding box center [705, 419] width 855 height 20
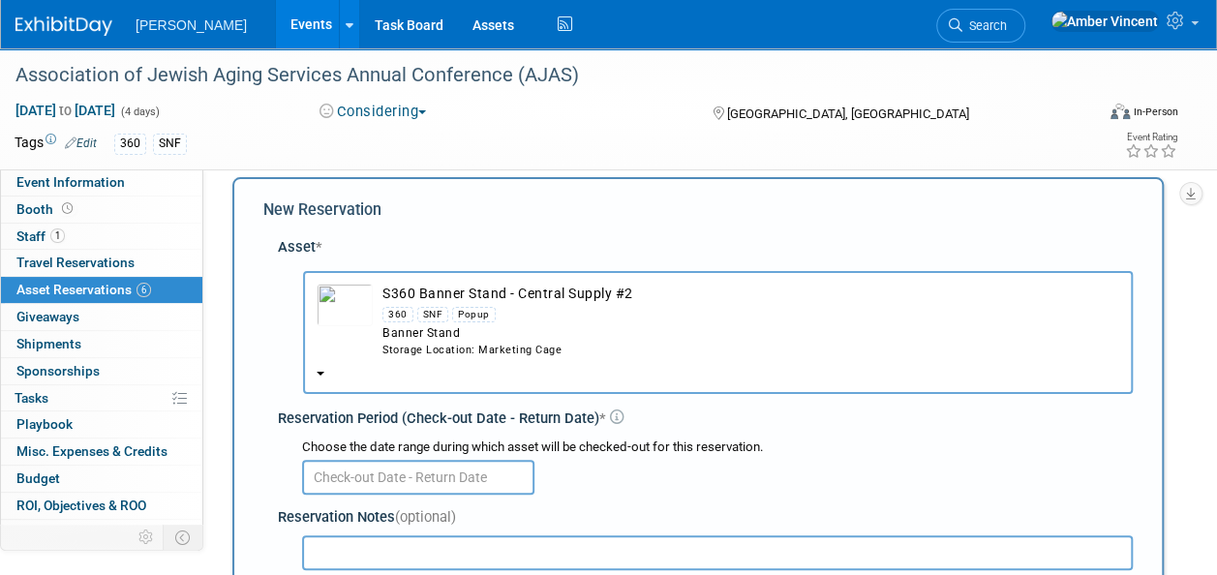
click at [586, 297] on td "S360 Banner Stand - Central Supply #2 360 SNF Popup Banner Stand Storage Locati…" at bounding box center [746, 321] width 747 height 74
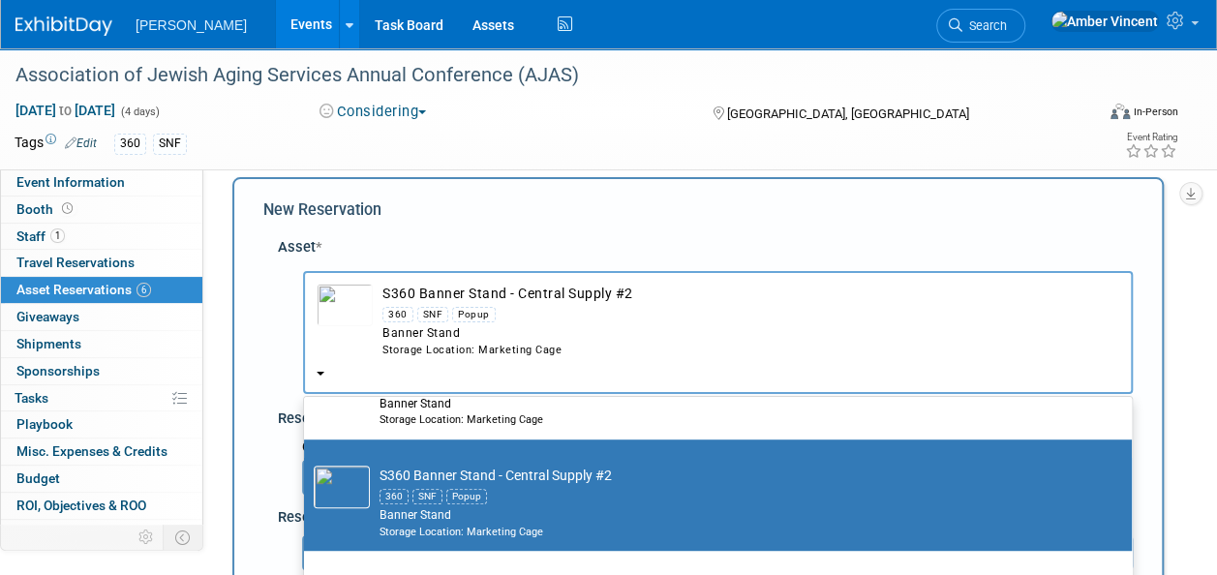
scroll to position [581, 0]
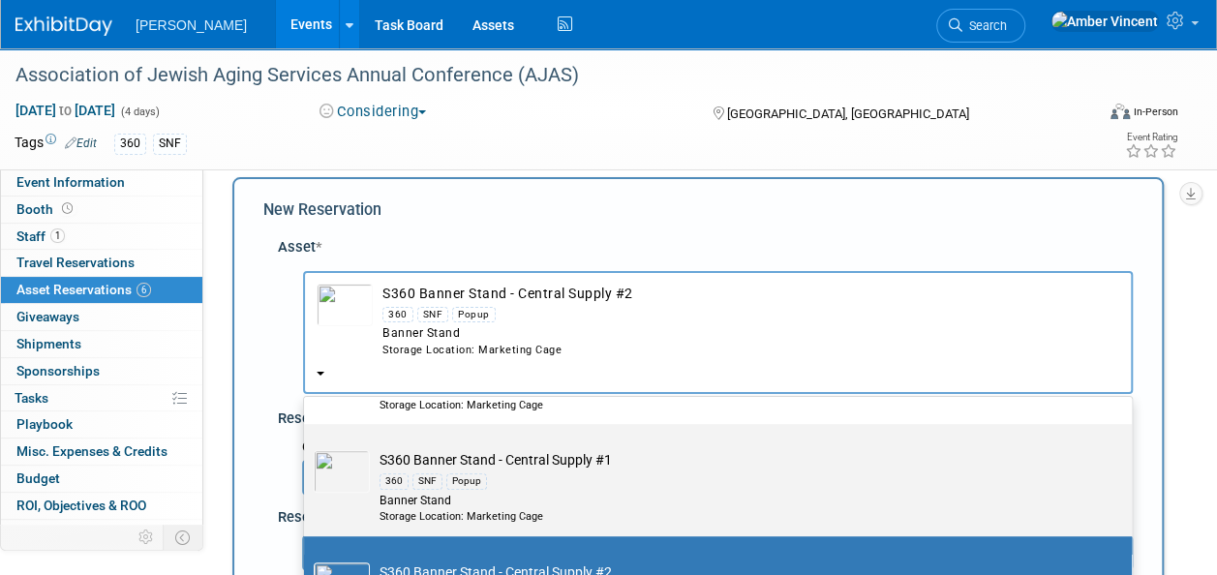
click at [493, 479] on div "360 SNF Popup" at bounding box center [737, 481] width 714 height 22
click at [307, 447] on input "S360 Banner Stand - Central Supply #1 360 SNF Popup Banner Stand Storage Locati…" at bounding box center [300, 441] width 13 height 13
select select "10722322"
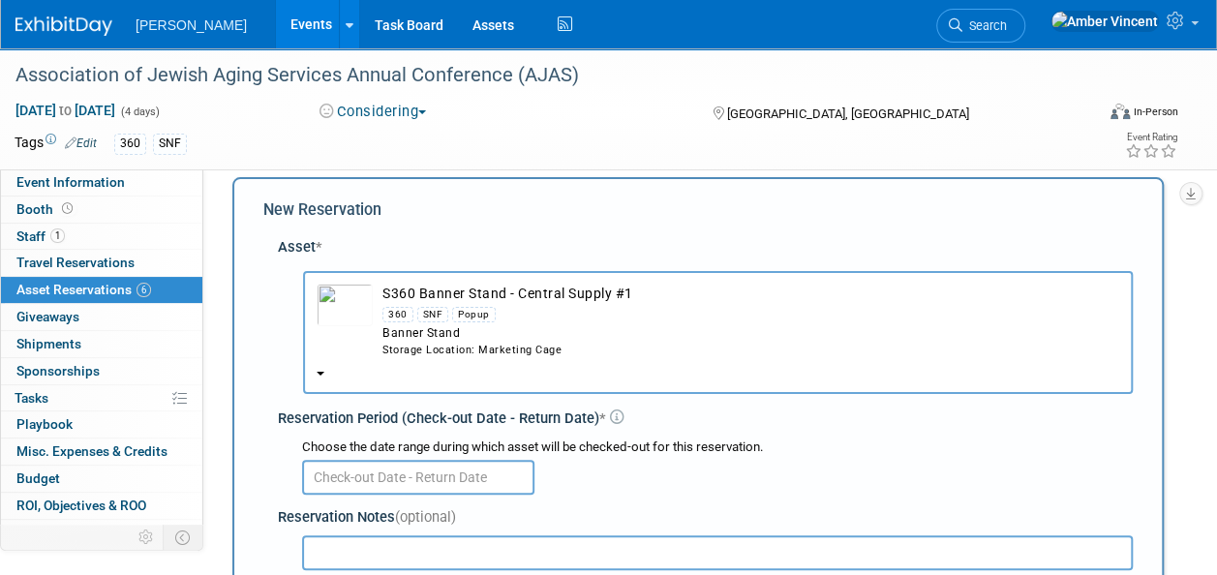
click at [486, 479] on input "text" at bounding box center [418, 477] width 232 height 35
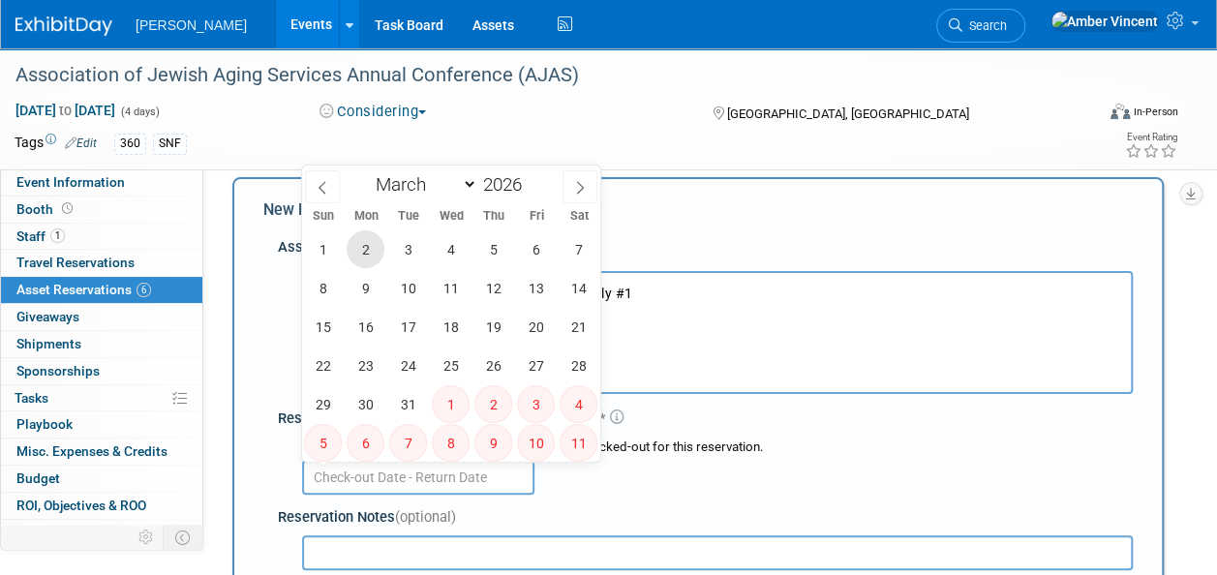
click at [367, 250] on span "2" at bounding box center [366, 249] width 38 height 38
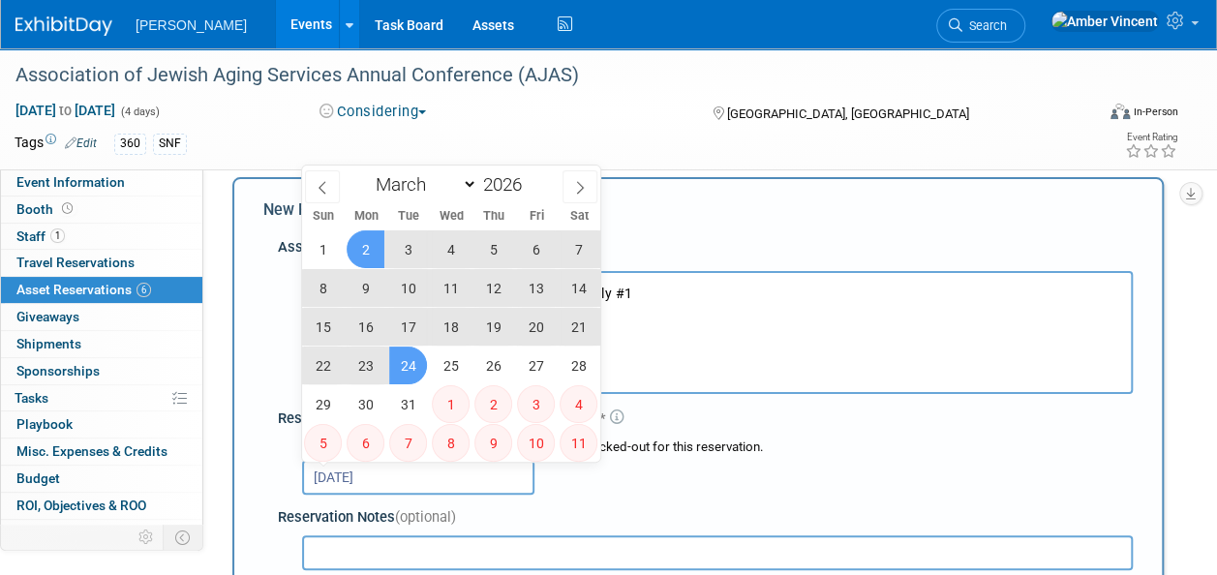
click at [416, 368] on span "24" at bounding box center [408, 366] width 38 height 38
type input "Mar 2, 2026 to Mar 24, 2026"
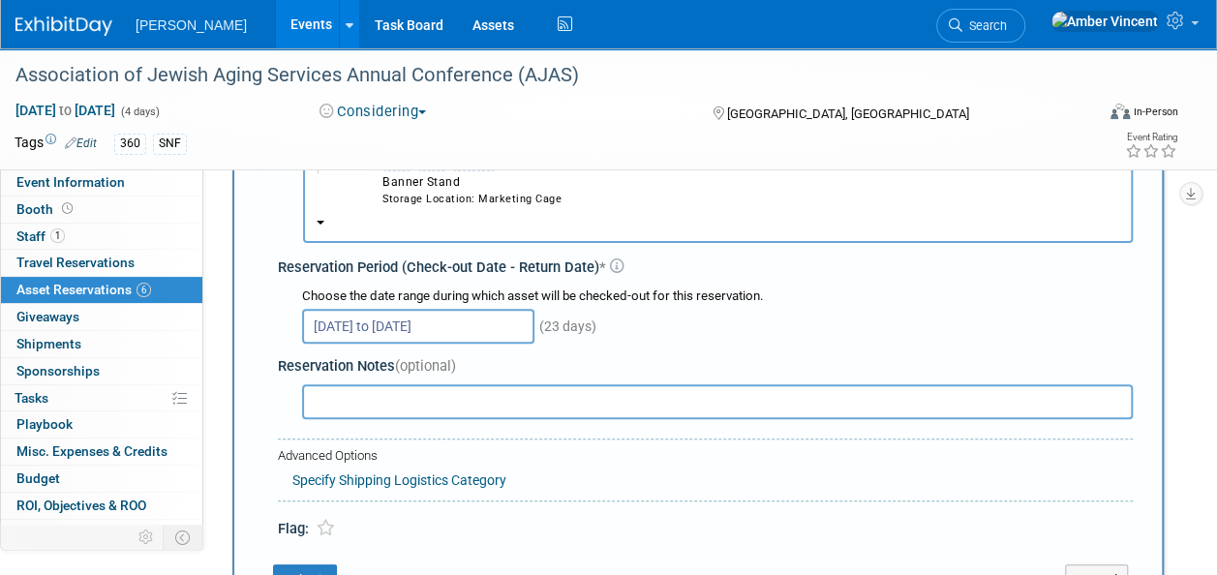
scroll to position [212, 0]
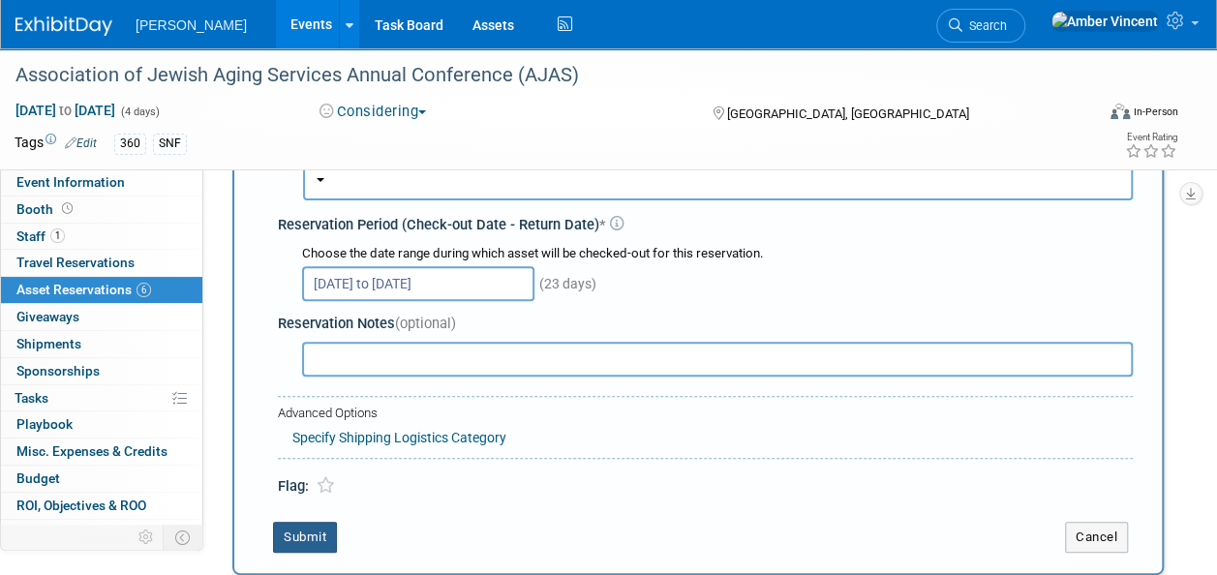
click at [332, 535] on button "Submit" at bounding box center [305, 537] width 64 height 31
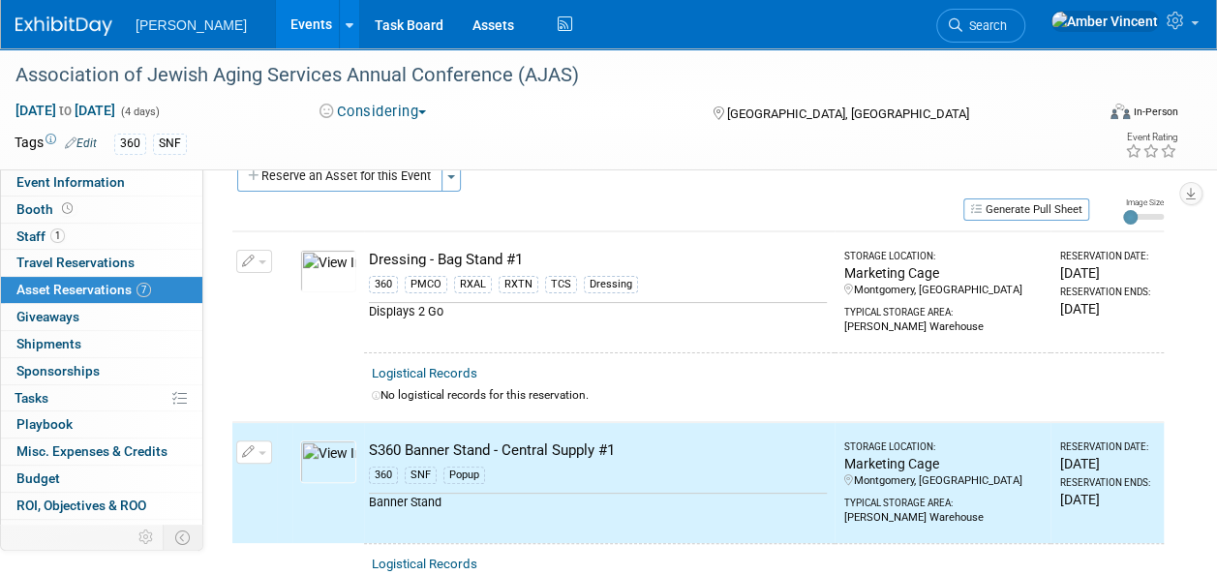
scroll to position [0, 0]
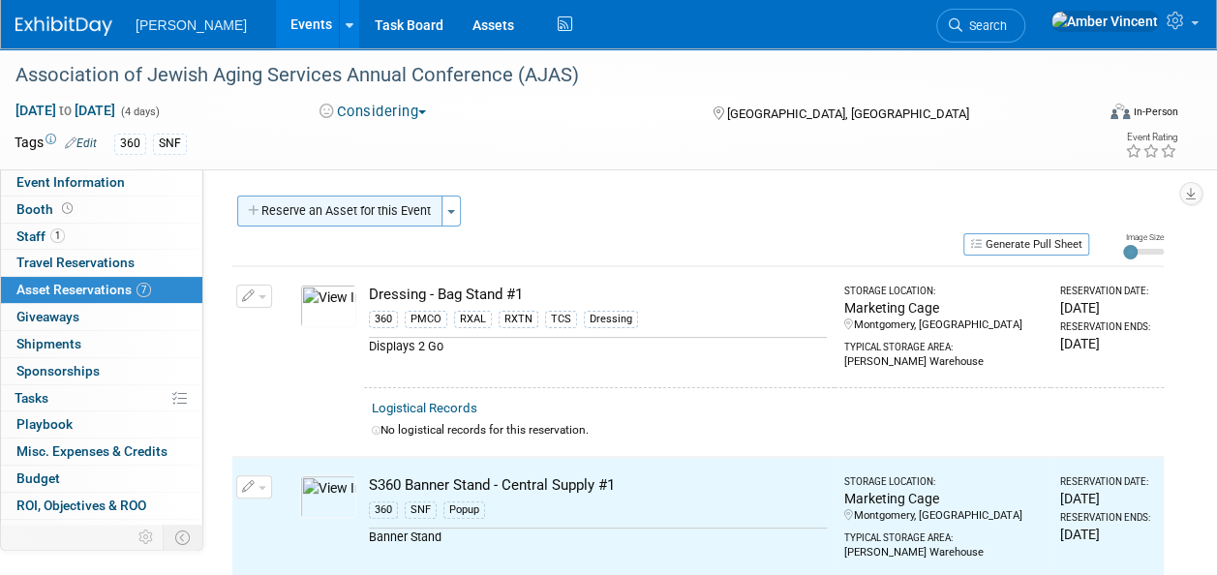
click at [391, 199] on button "Reserve an Asset for this Event" at bounding box center [339, 211] width 205 height 31
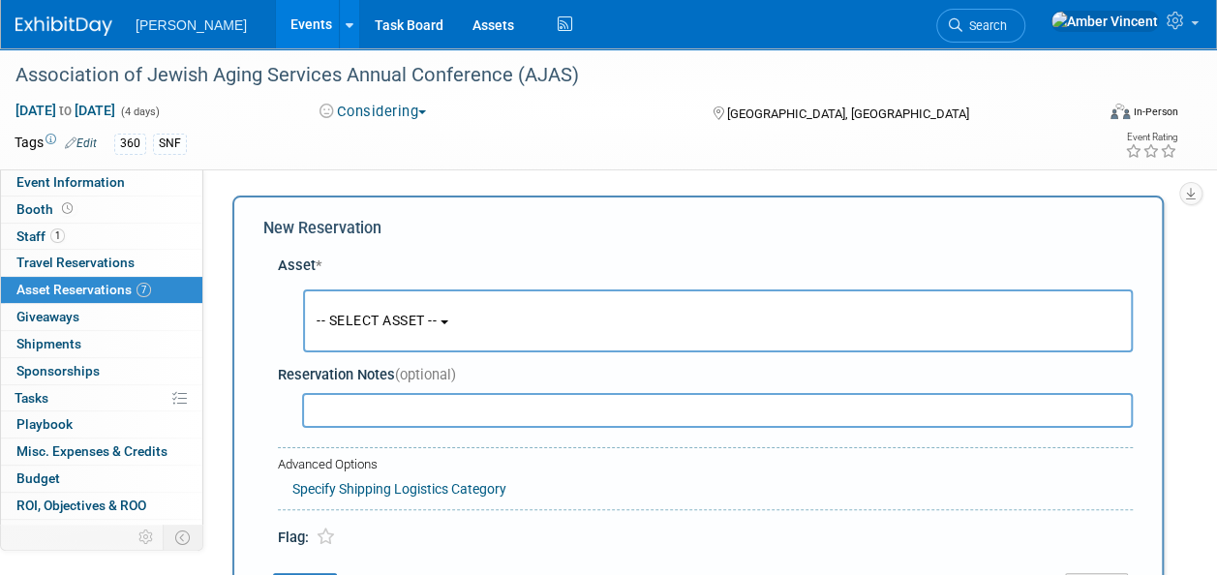
scroll to position [18, 0]
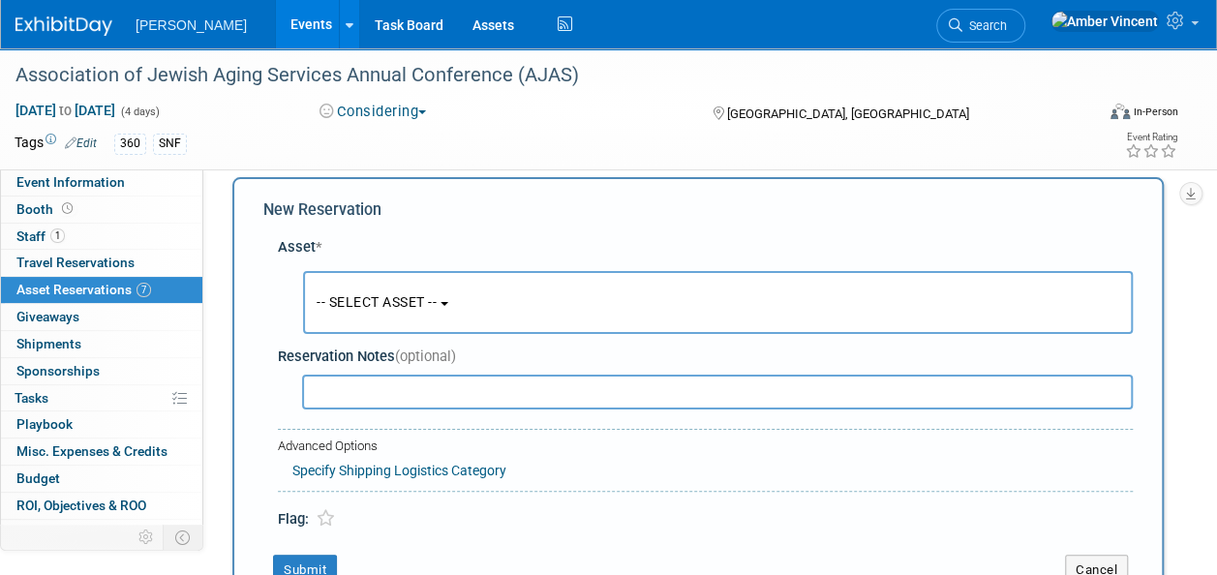
click at [443, 311] on button "-- SELECT ASSET --" at bounding box center [718, 302] width 830 height 63
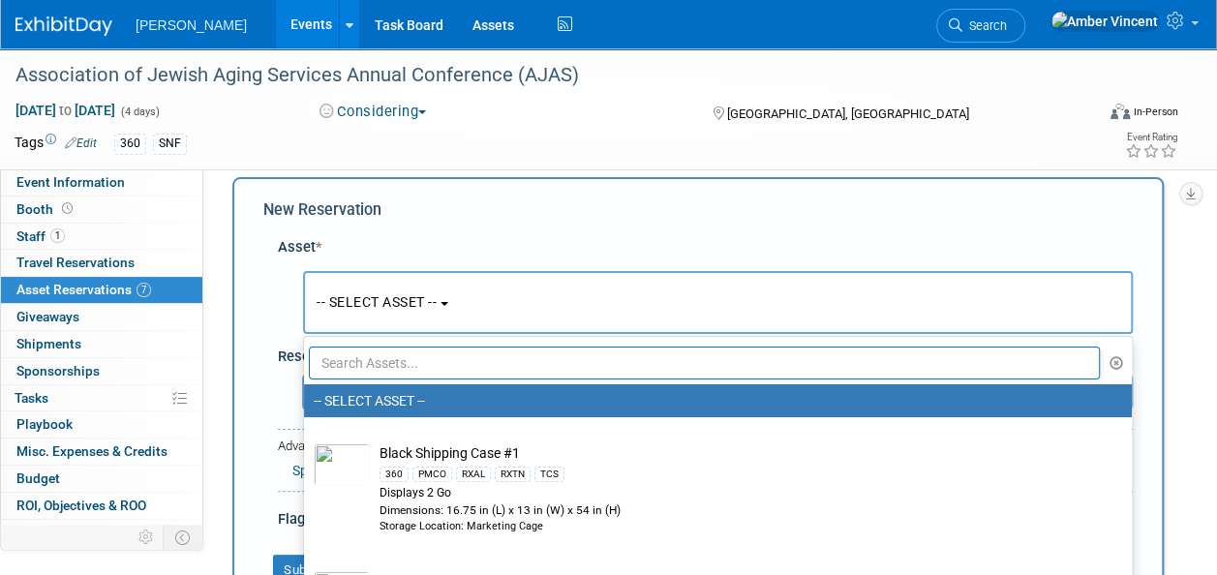
click at [468, 367] on input "text" at bounding box center [704, 363] width 791 height 33
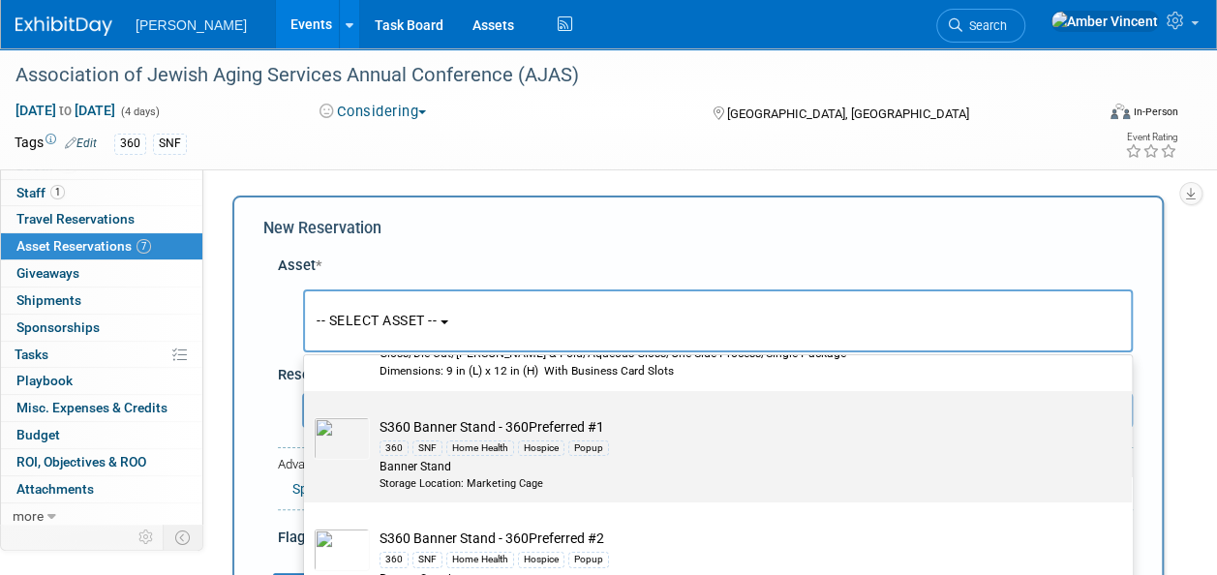
scroll to position [97, 0]
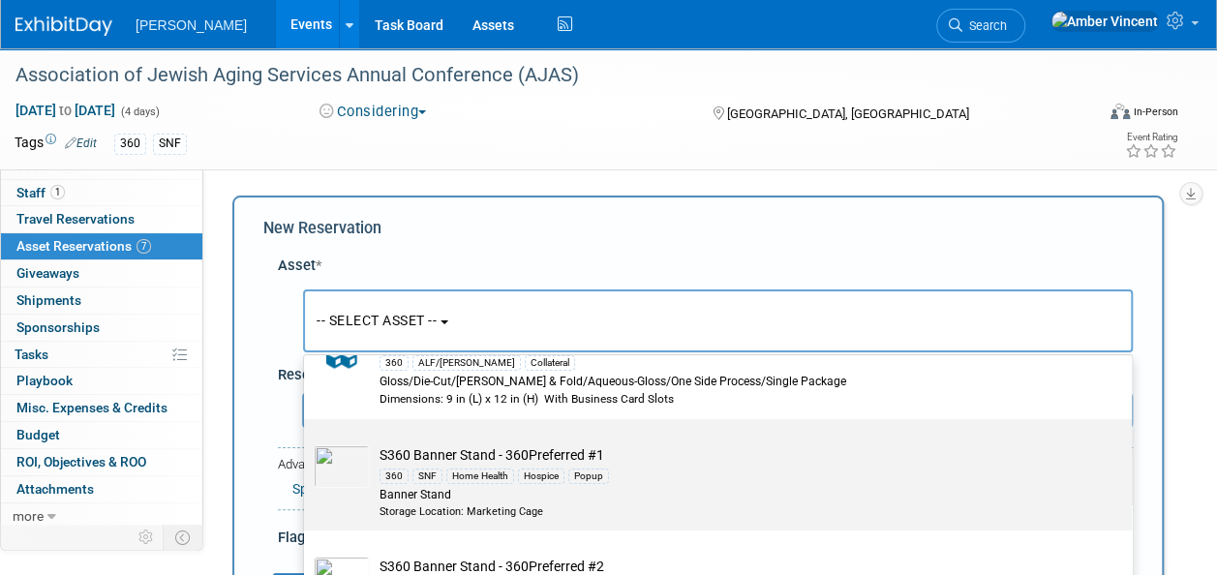
type input "s360"
click at [511, 476] on div "360 SNF Home Health Hospice Popup" at bounding box center [737, 476] width 714 height 22
click at [307, 443] on input "S360 Banner Stand - 360Preferred #1 360 SNF Home Health Hospice Popup Banner St…" at bounding box center [300, 436] width 13 height 13
select select "10722321"
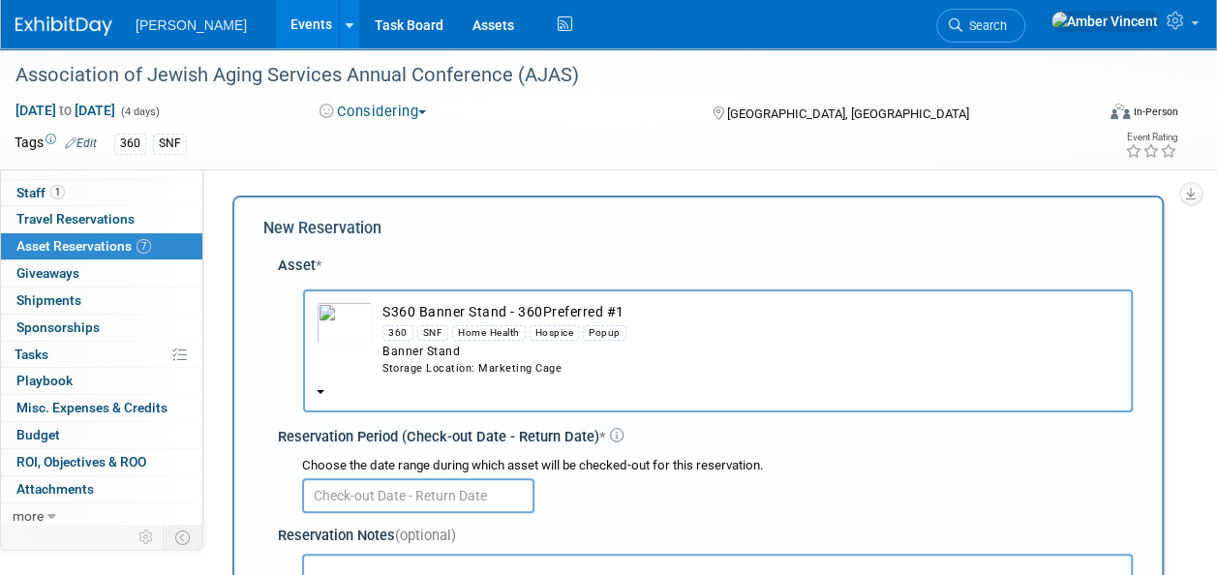
click at [465, 502] on input "text" at bounding box center [418, 495] width 232 height 35
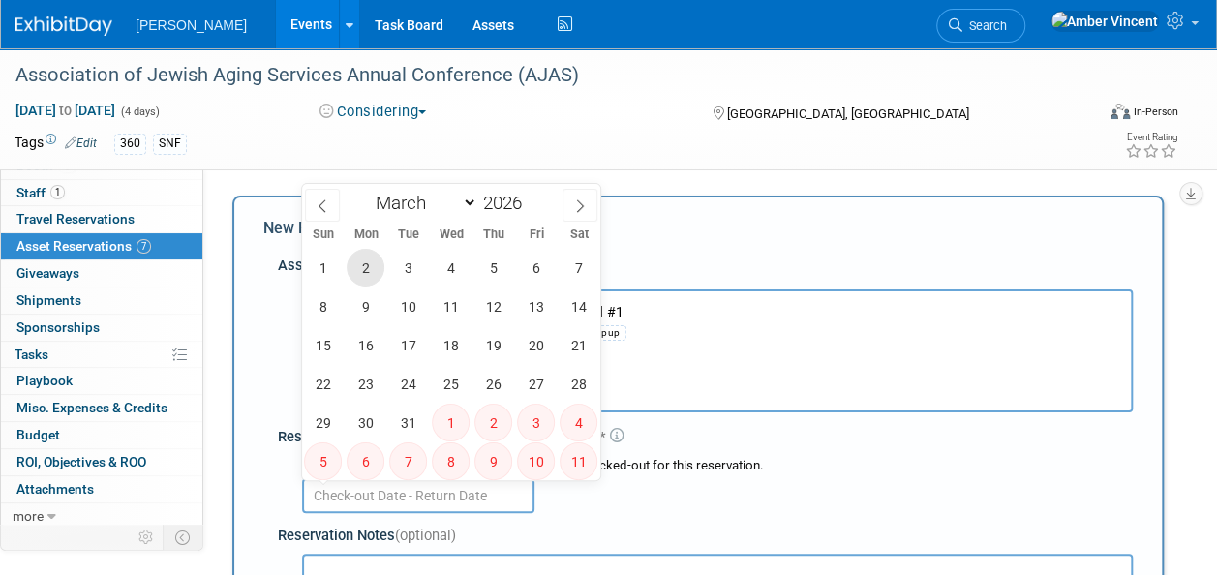
click at [374, 270] on span "2" at bounding box center [366, 268] width 38 height 38
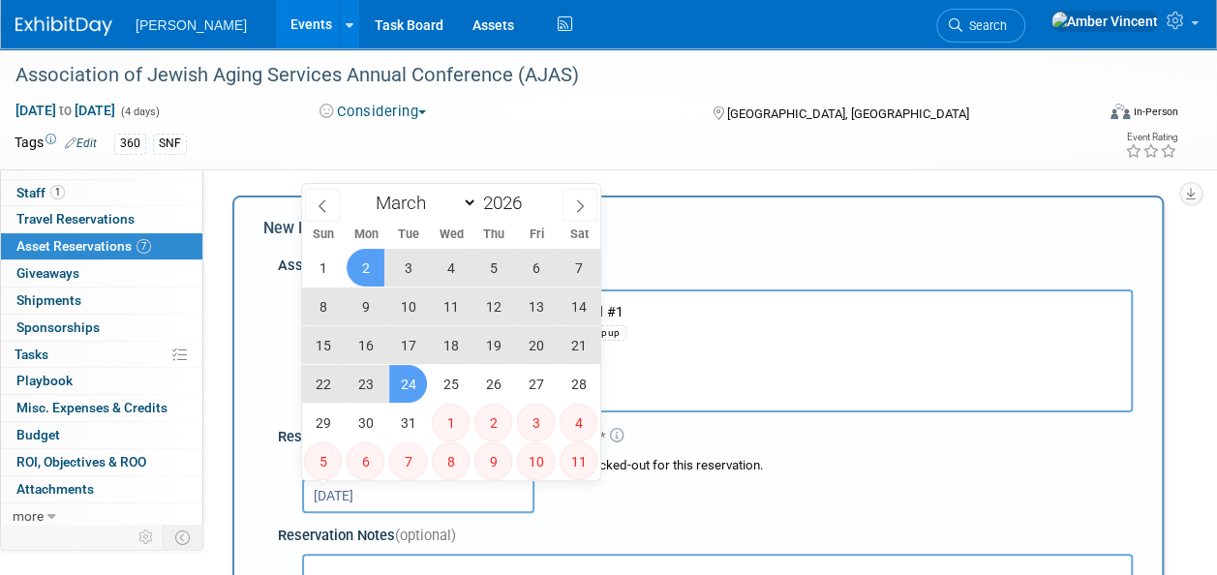
click at [418, 384] on span "24" at bounding box center [408, 384] width 38 height 38
type input "Mar 2, 2026 to Mar 24, 2026"
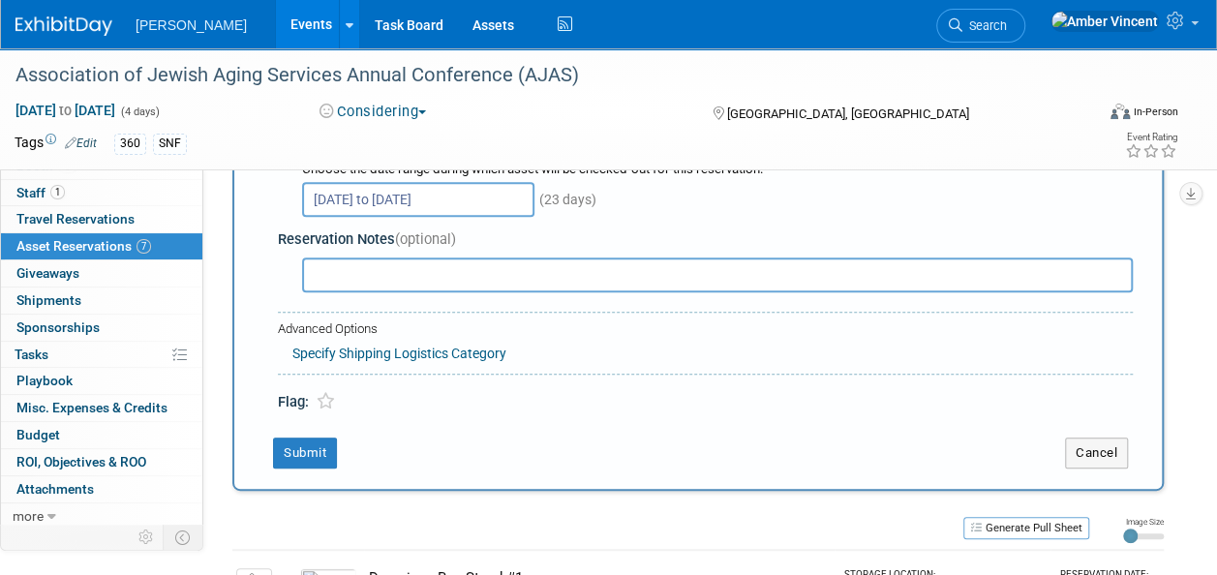
scroll to position [387, 0]
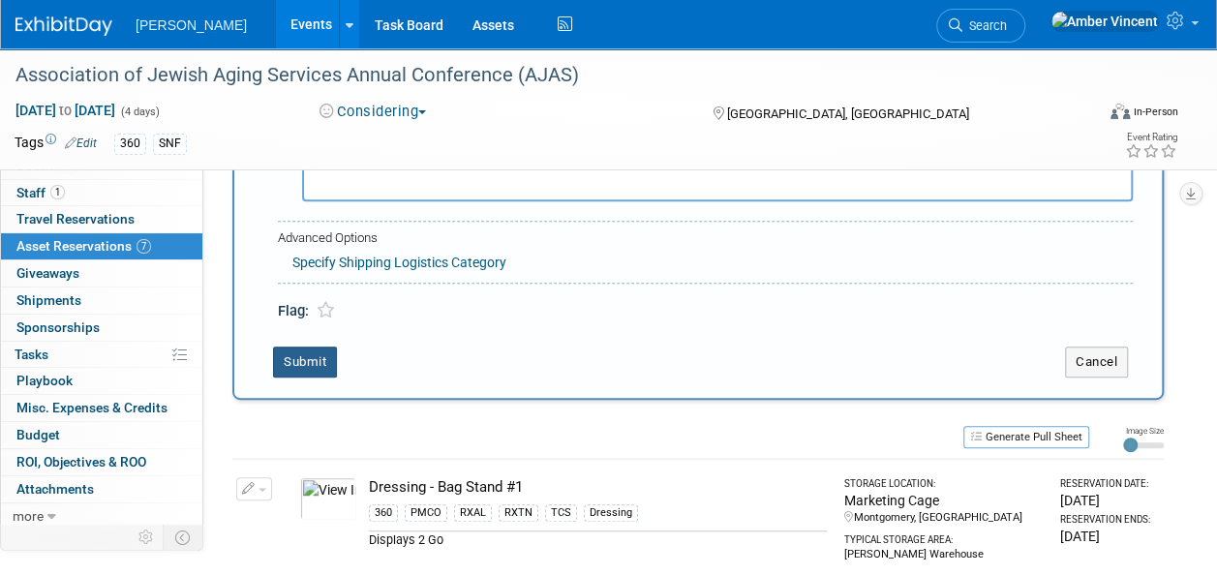
click at [296, 364] on button "Submit" at bounding box center [305, 362] width 64 height 31
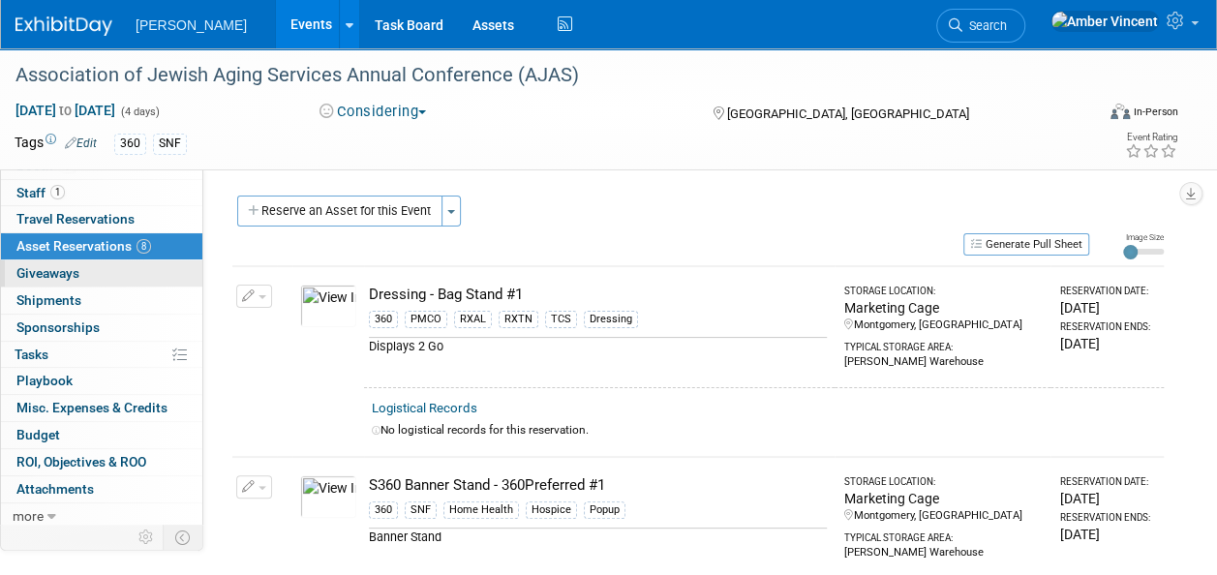
scroll to position [0, 0]
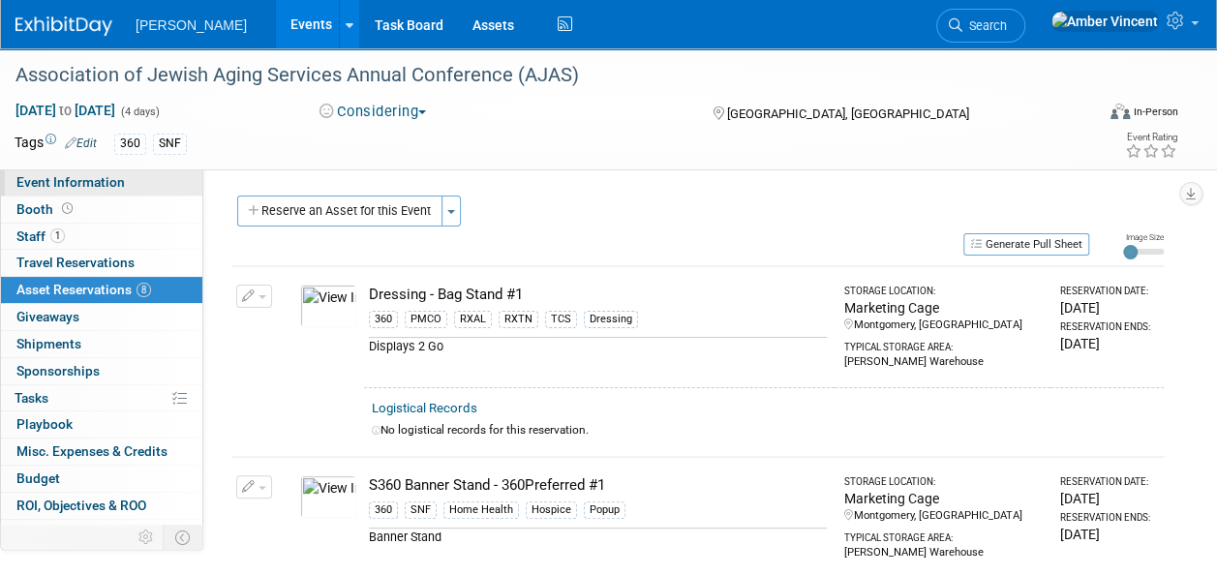
click at [99, 183] on span "Event Information" at bounding box center [70, 181] width 108 height 15
select select "Exhibitor"
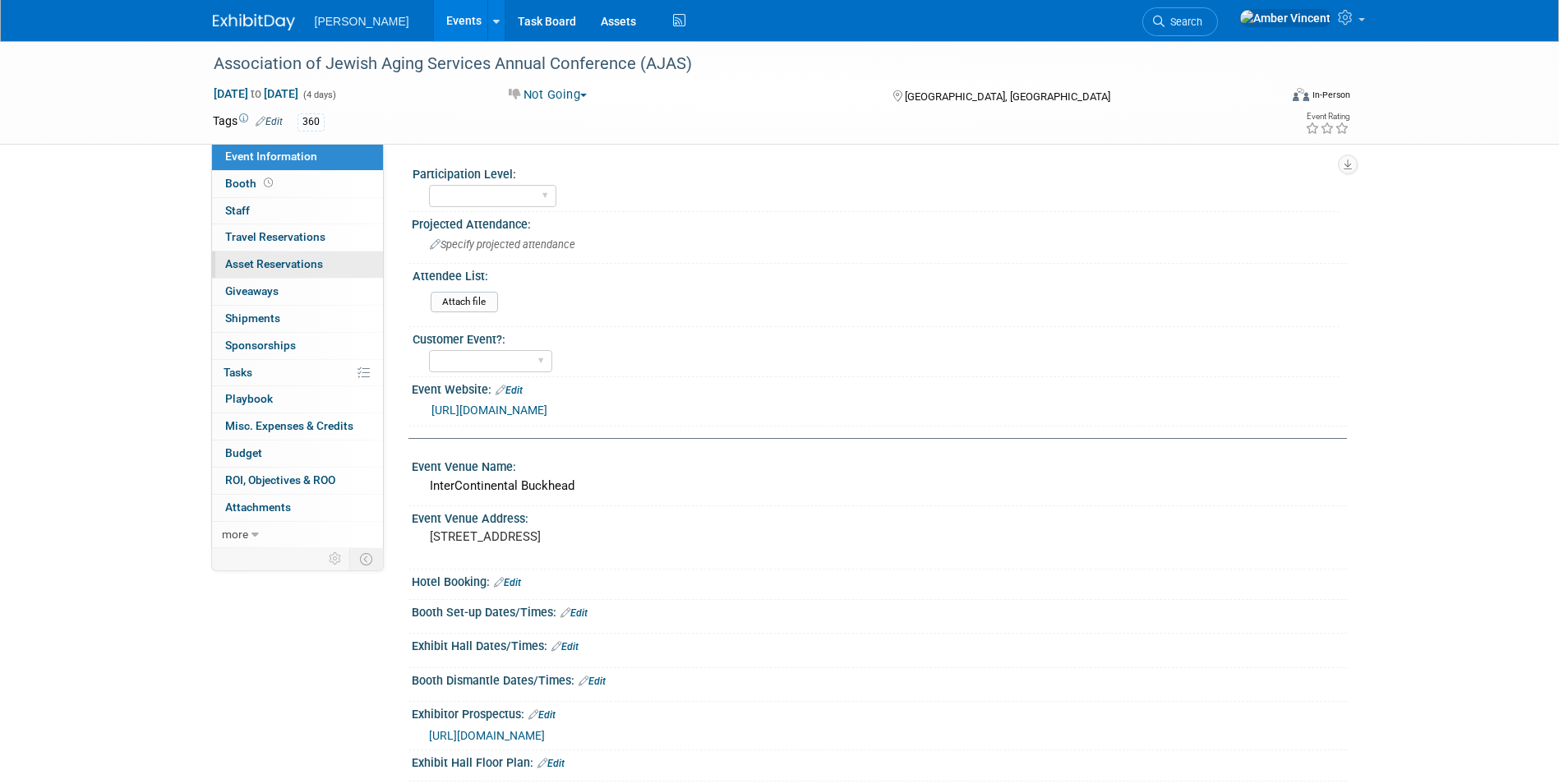
click at [334, 271] on link "0 Asset Reservations 0" at bounding box center [297, 264] width 171 height 26
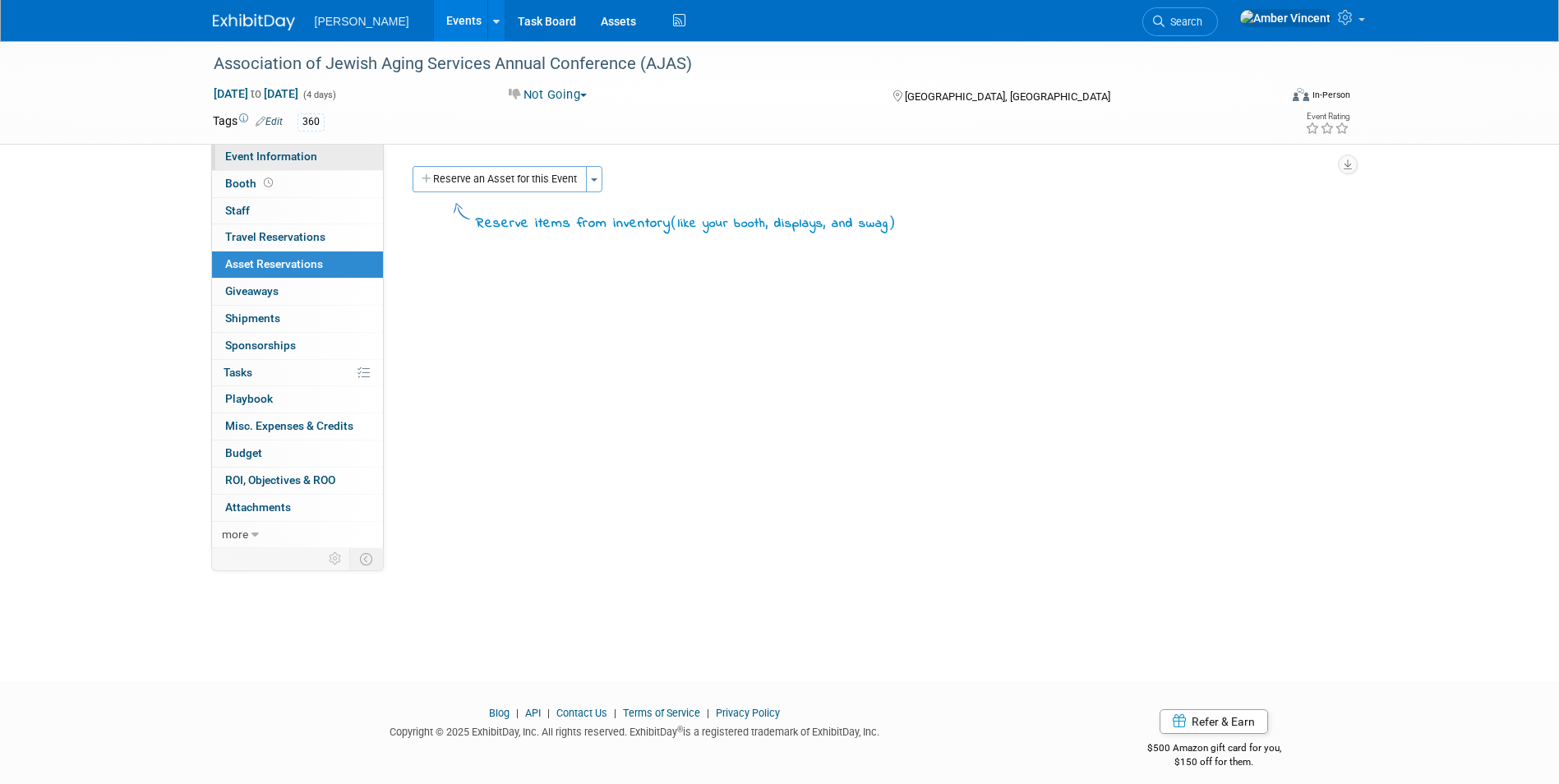
click at [256, 160] on span "Event Information" at bounding box center [271, 155] width 92 height 13
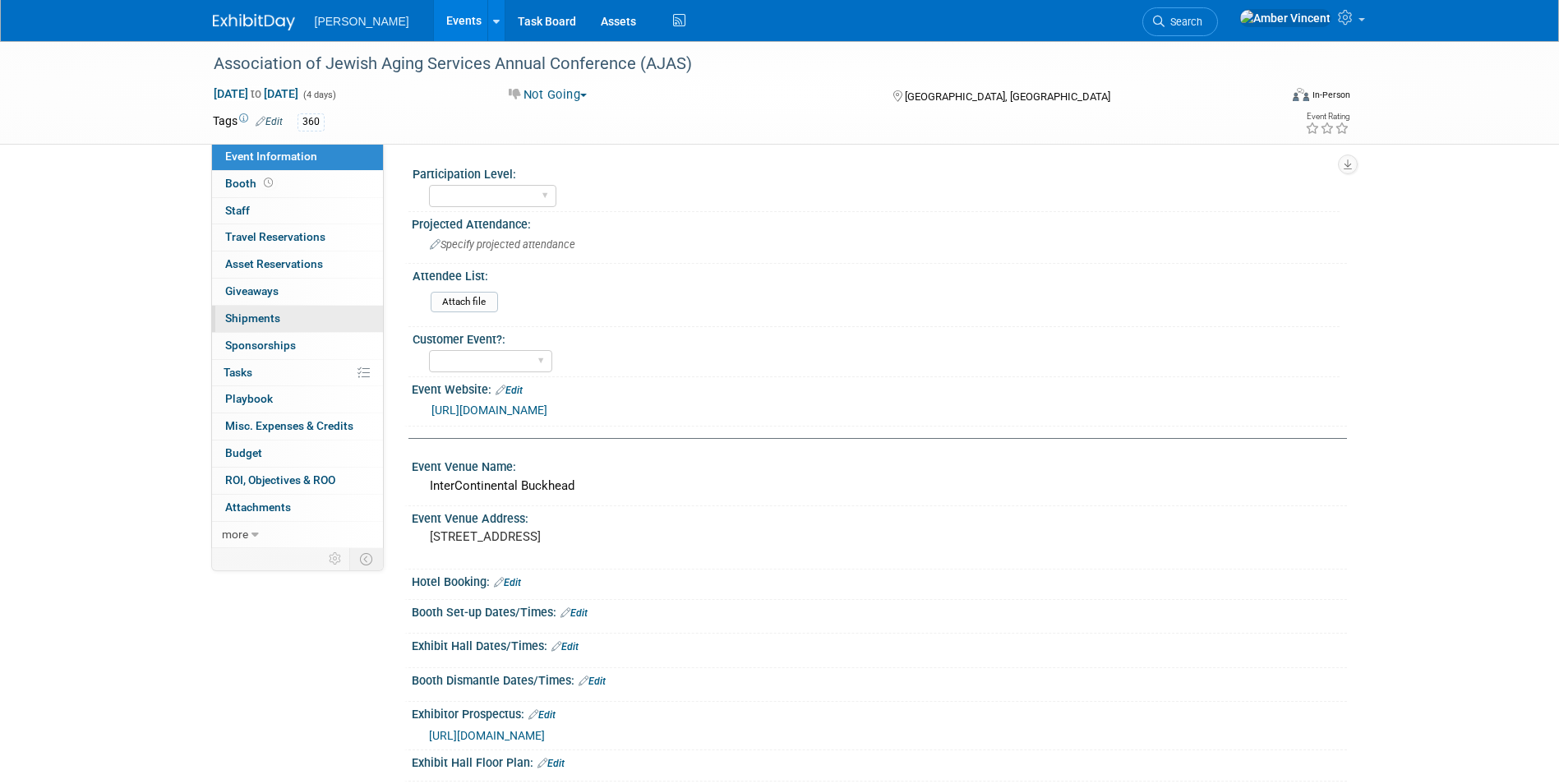
click at [271, 322] on span "Shipments 0" at bounding box center [252, 317] width 55 height 13
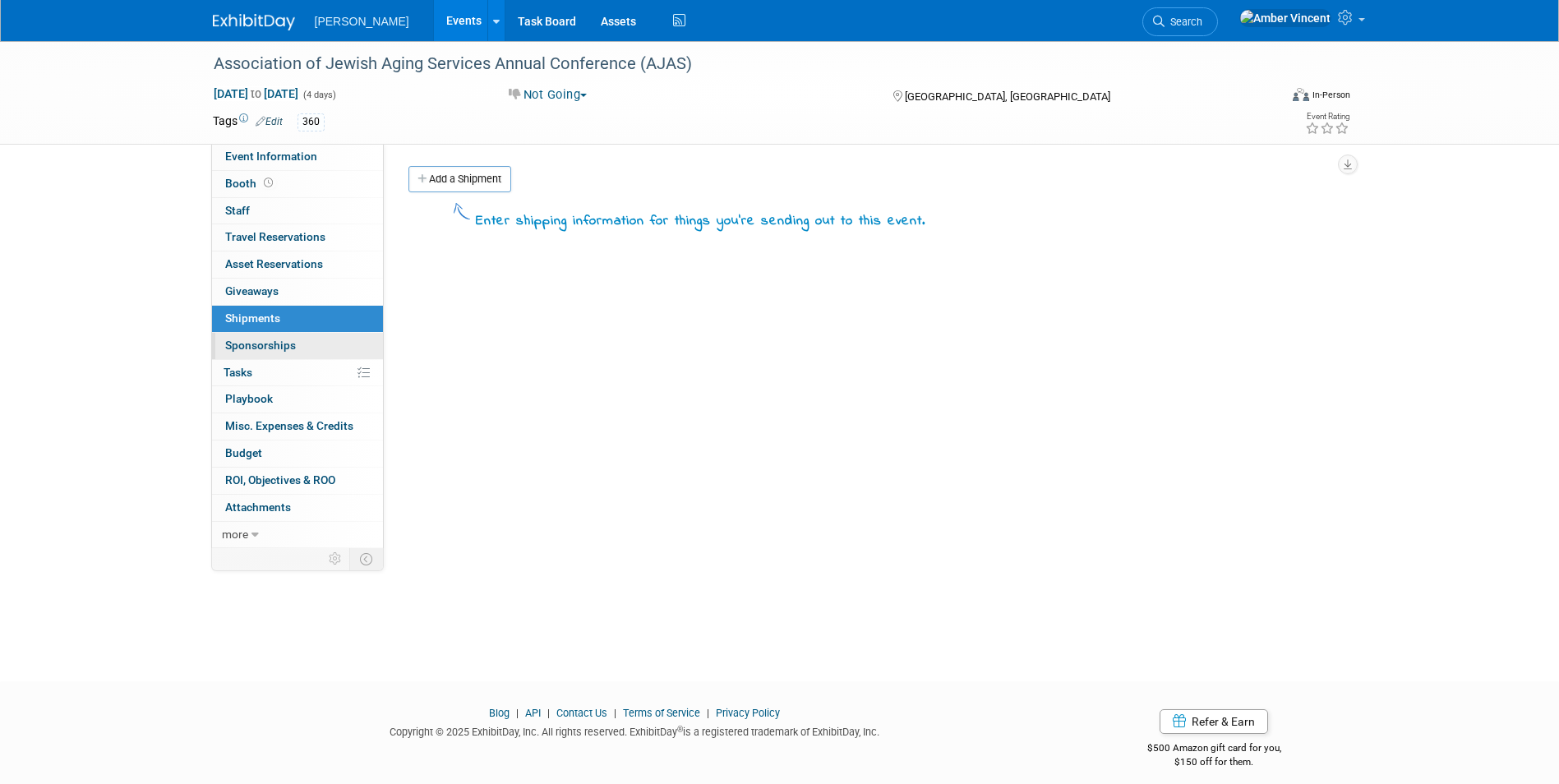
click at [286, 347] on span "Sponsorships 0" at bounding box center [260, 344] width 70 height 13
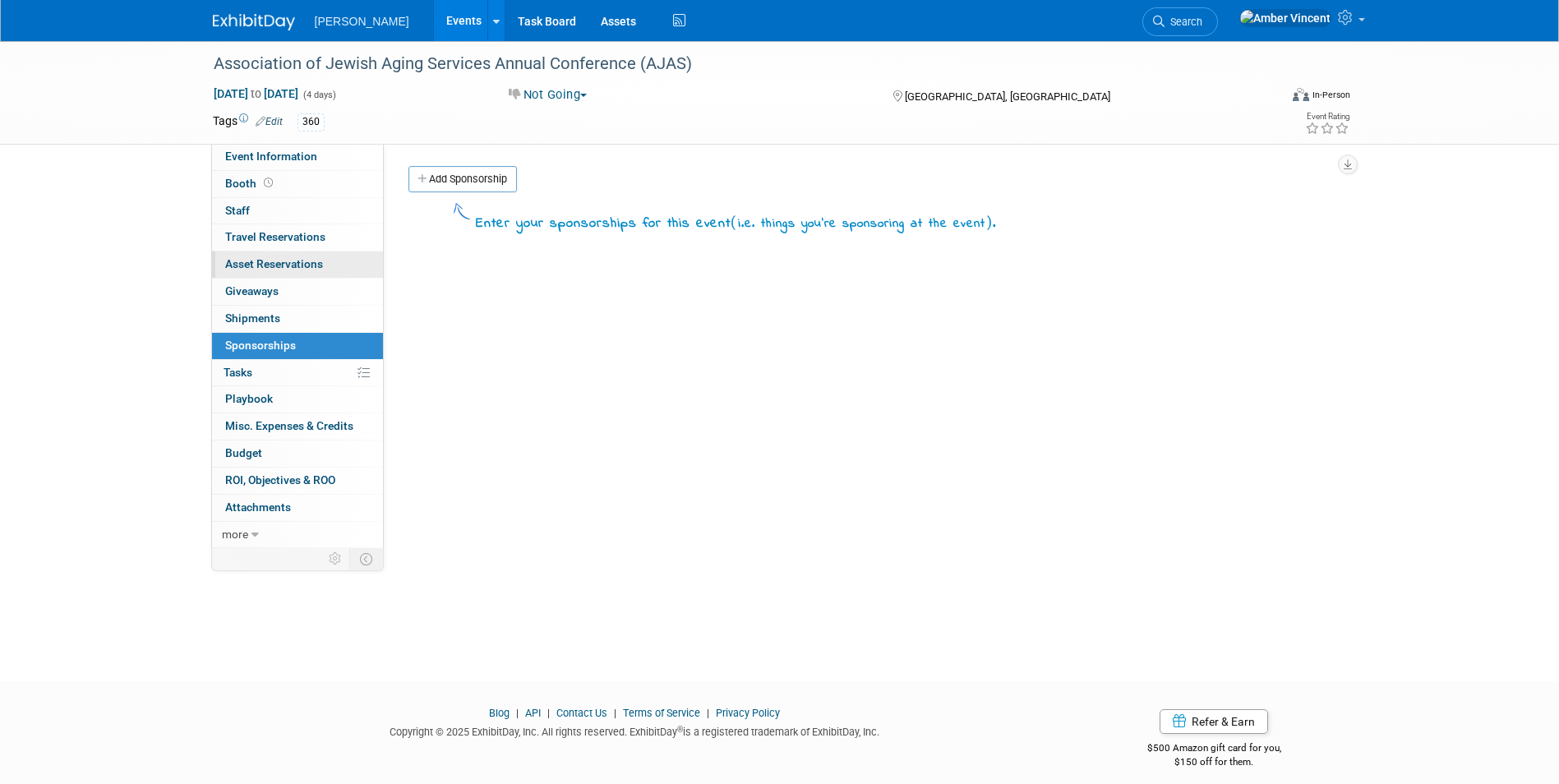
click at [269, 266] on span "Asset Reservations 0" at bounding box center [273, 263] width 98 height 13
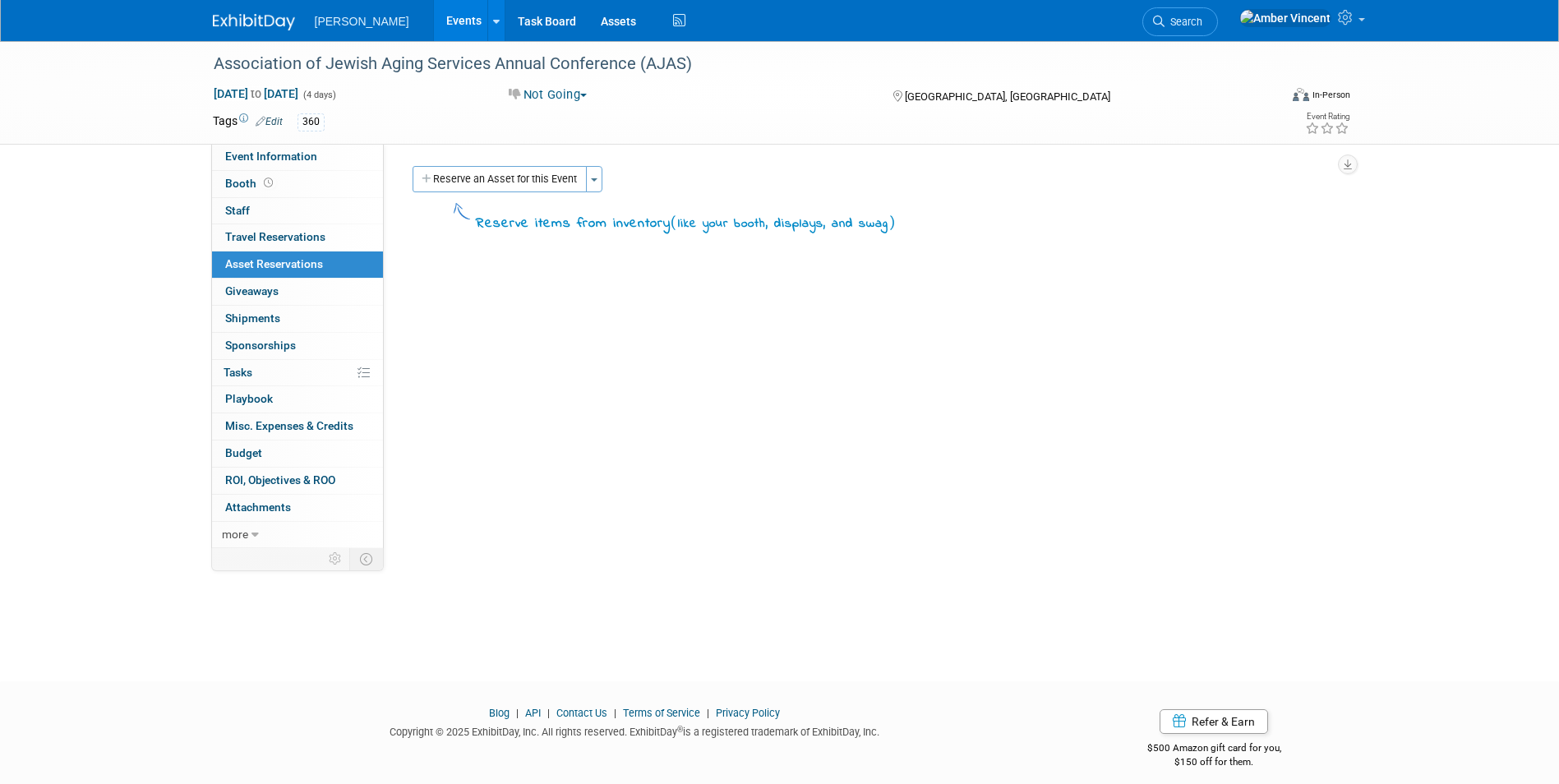
click at [711, 477] on div "Participation Level: Exhibitor Exhibitor/Sponsor Projected Attendance:" at bounding box center [865, 345] width 963 height 404
